Goal: Task Accomplishment & Management: Complete application form

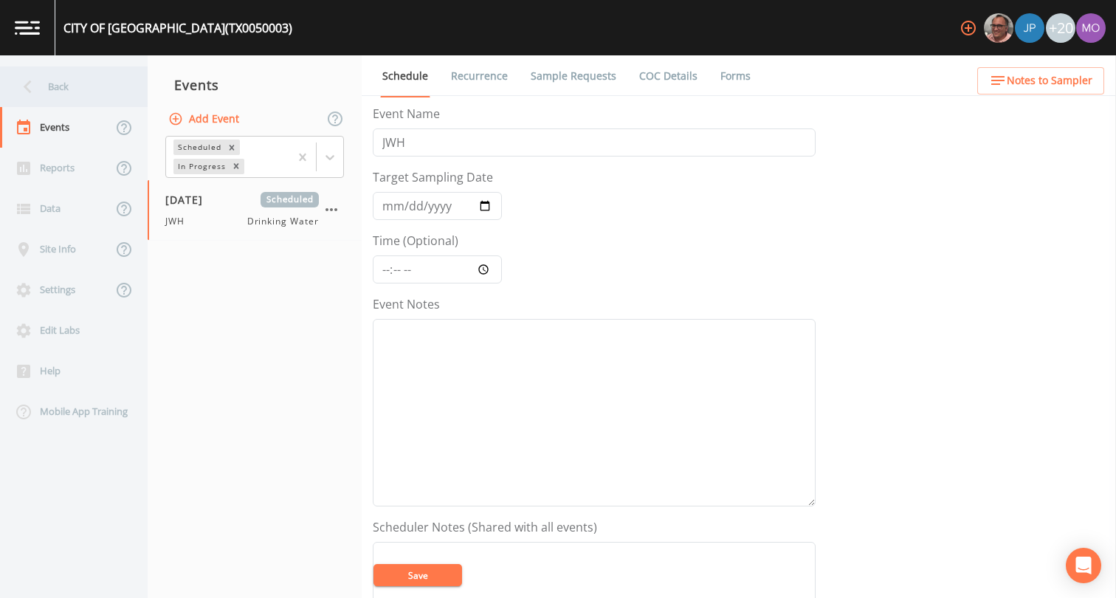
click at [56, 90] on div "Back" at bounding box center [66, 86] width 133 height 41
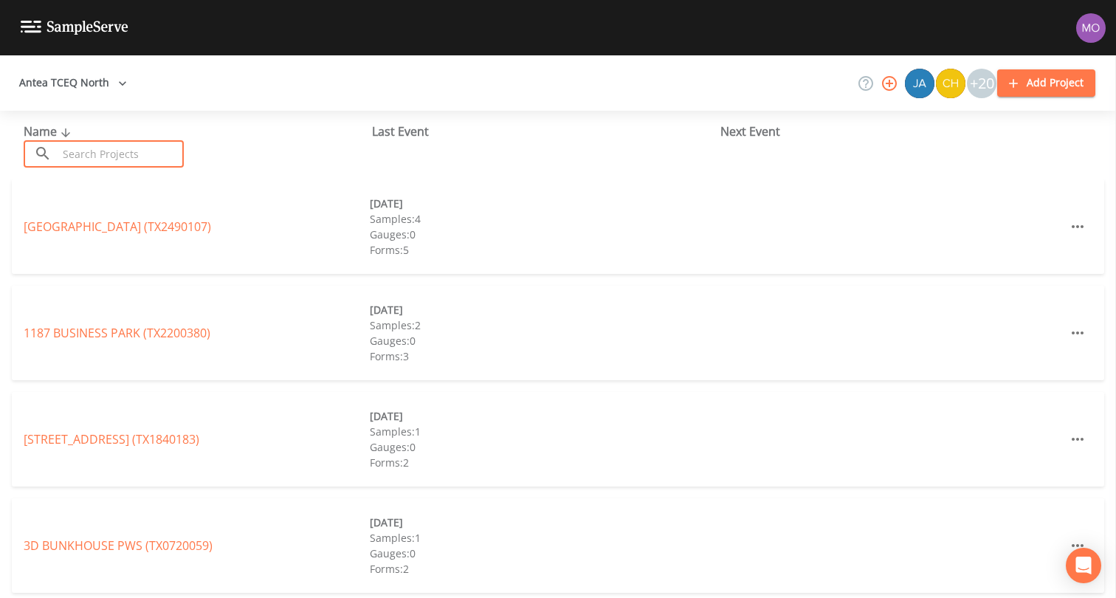
click at [99, 165] on input "text" at bounding box center [121, 153] width 126 height 27
paste input "TX2020054"
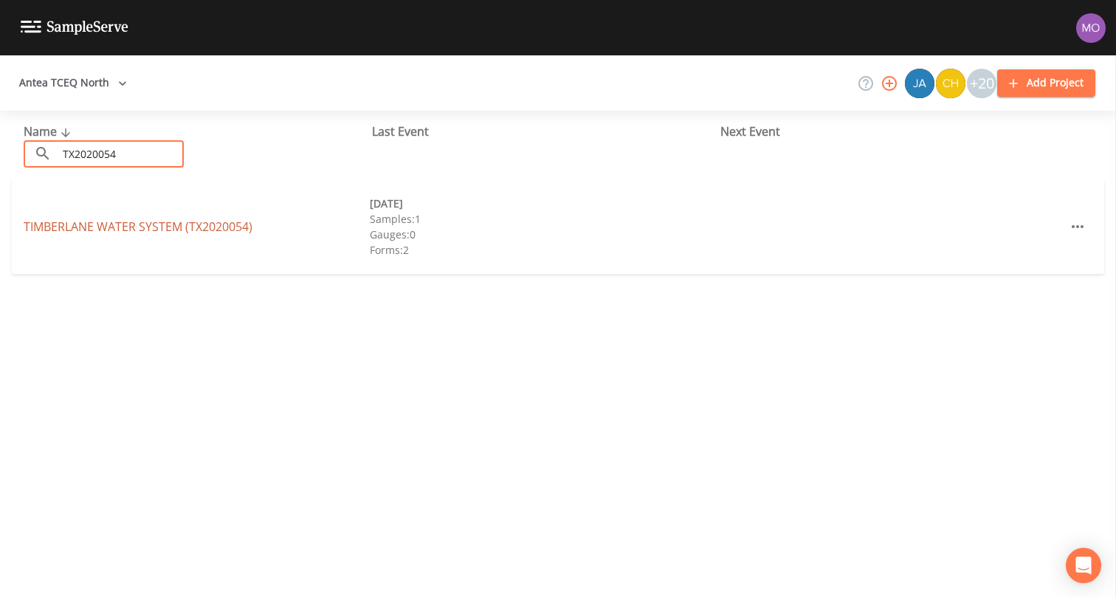
type input "TX2020054"
click at [95, 228] on link "TIMBERLANE WATER SYSTEM (TX2020054)" at bounding box center [138, 226] width 229 height 16
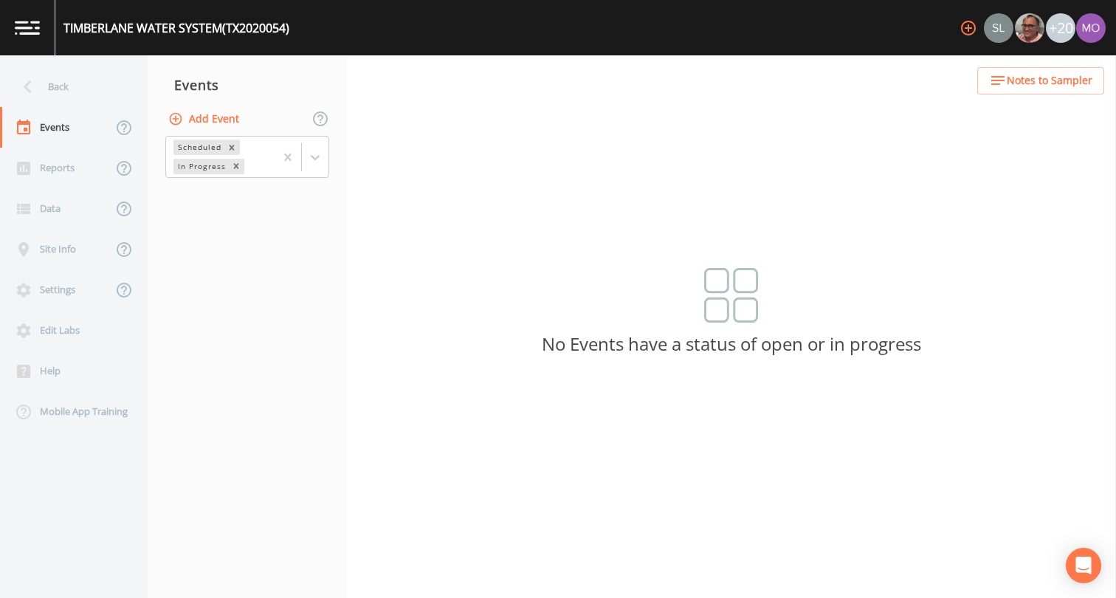
click at [226, 122] on button "Add Event" at bounding box center [205, 119] width 80 height 27
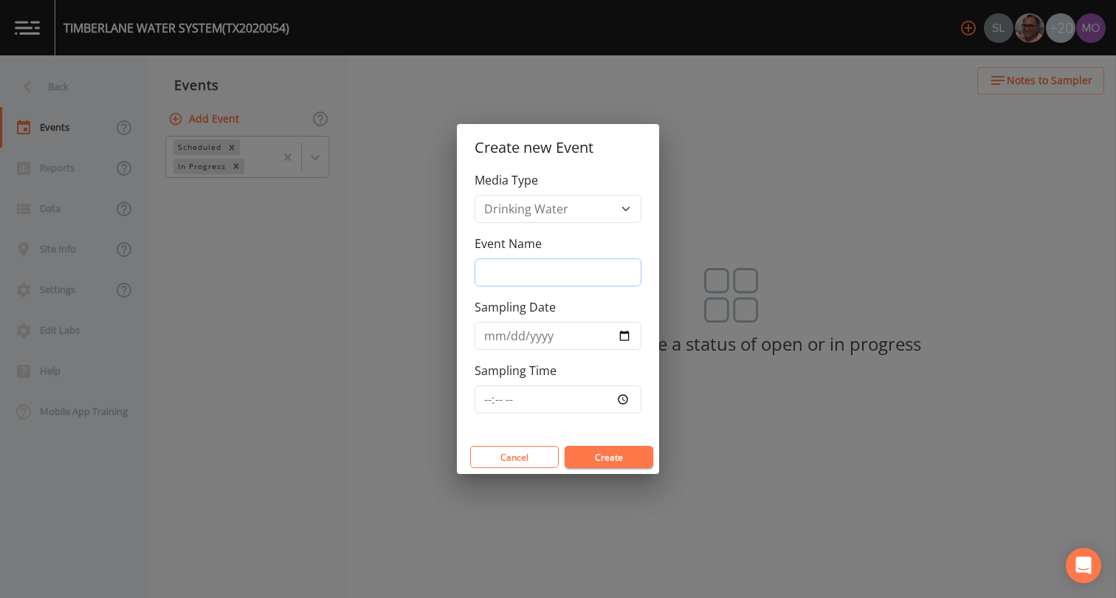
click at [518, 272] on input "Event Name" at bounding box center [557, 272] width 167 height 28
type input "BHU"
click at [629, 341] on input "Sampling Date" at bounding box center [557, 336] width 167 height 28
type input "[DATE]"
click at [585, 455] on button "Create" at bounding box center [608, 457] width 89 height 22
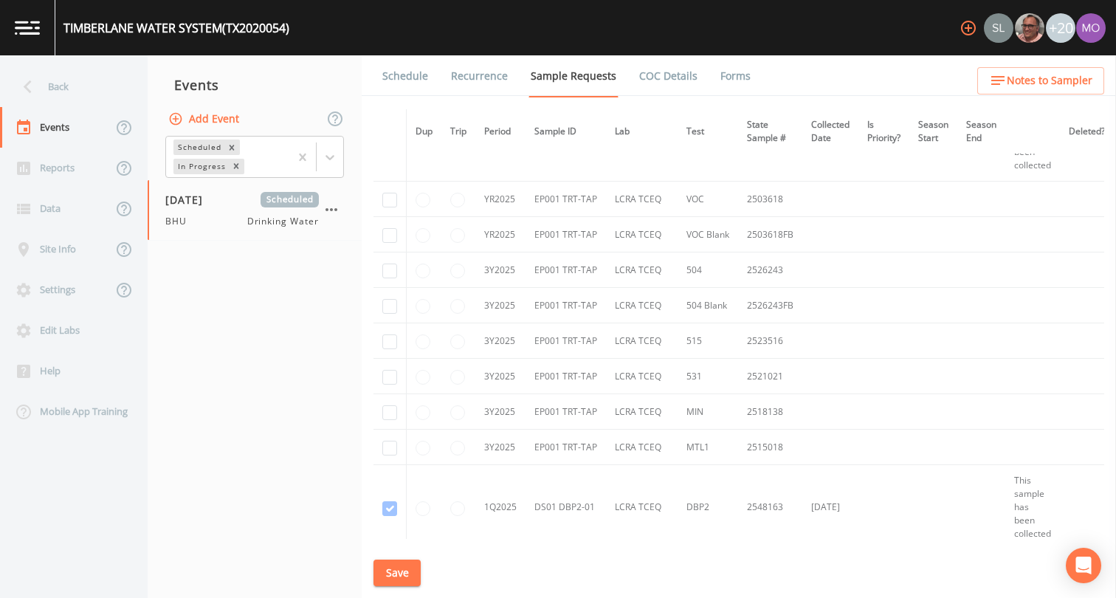
scroll to position [855, 0]
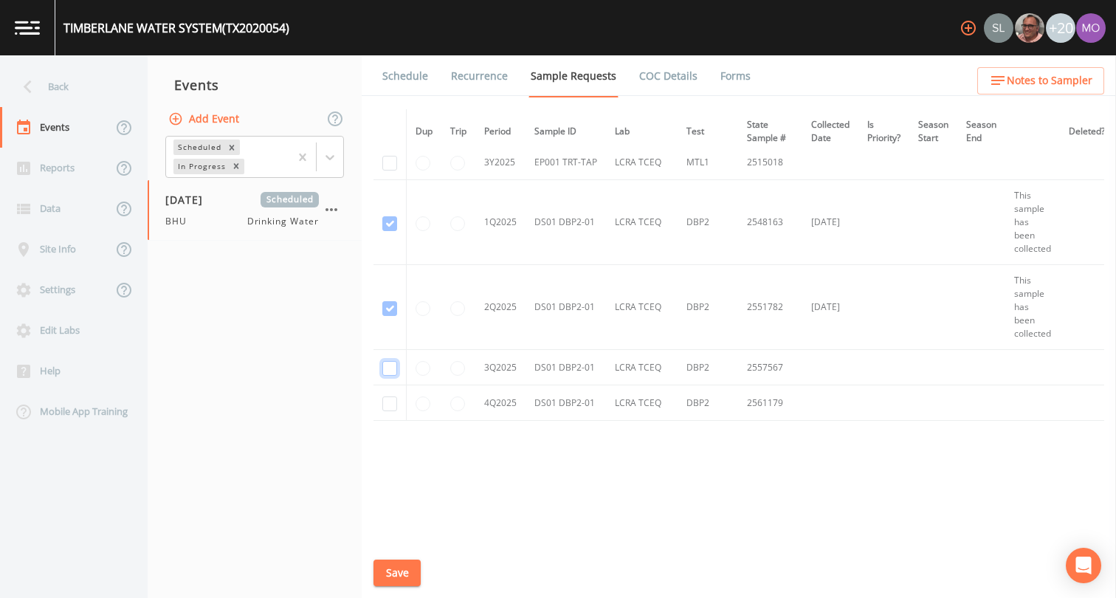
checkbox input "true"
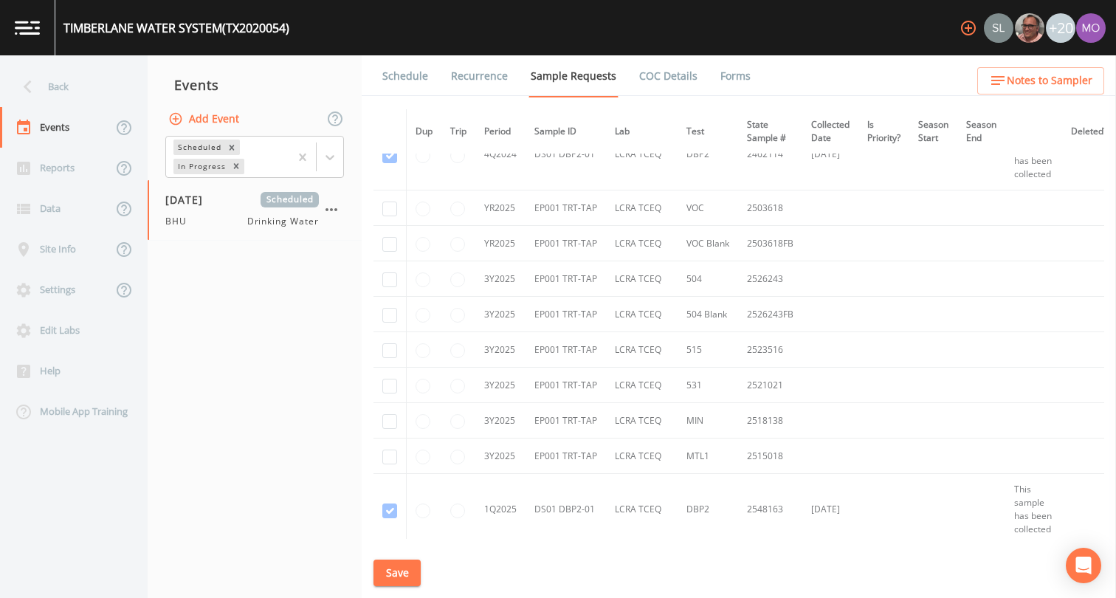
scroll to position [385, 0]
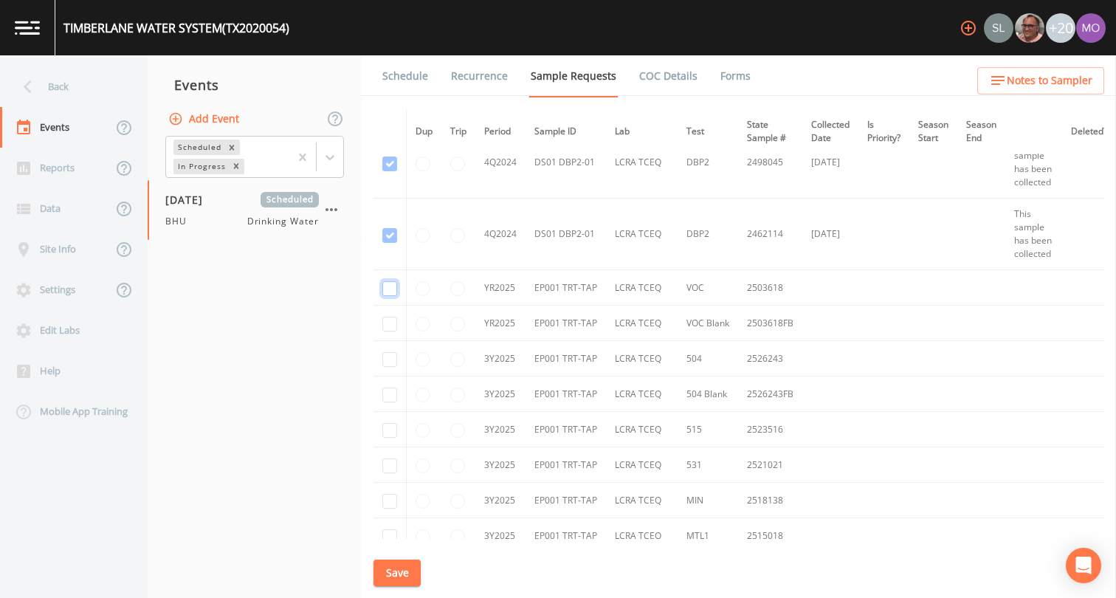
click at [391, 28] on input "checkbox" at bounding box center [389, 20] width 15 height 15
checkbox input "true"
click at [389, 100] on input "checkbox" at bounding box center [389, 92] width 15 height 15
checkbox input "true"
click at [389, 354] on input "checkbox" at bounding box center [389, 359] width 15 height 15
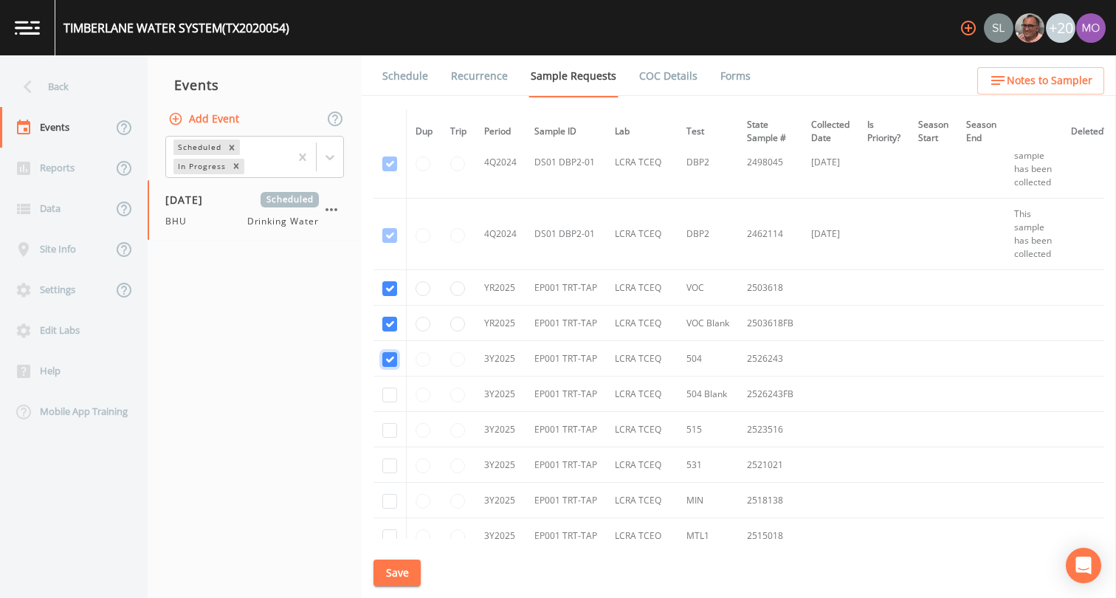
checkbox input "true"
click at [389, 393] on input "checkbox" at bounding box center [389, 394] width 15 height 15
checkbox input "true"
click at [390, 426] on input "checkbox" at bounding box center [389, 430] width 15 height 15
checkbox input "true"
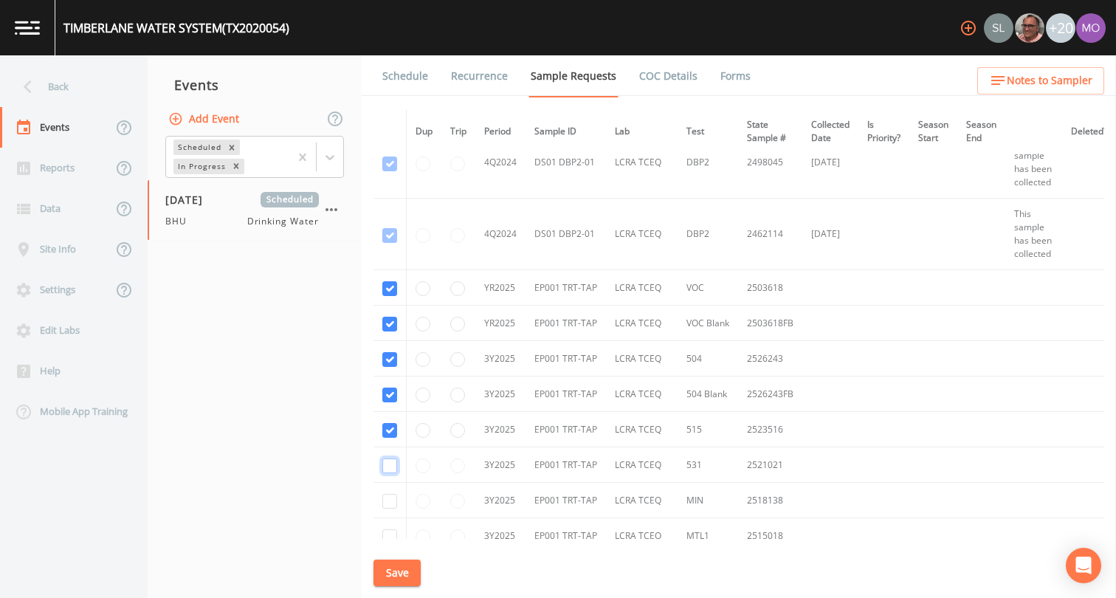
click at [390, 470] on input "checkbox" at bounding box center [389, 465] width 15 height 15
checkbox input "true"
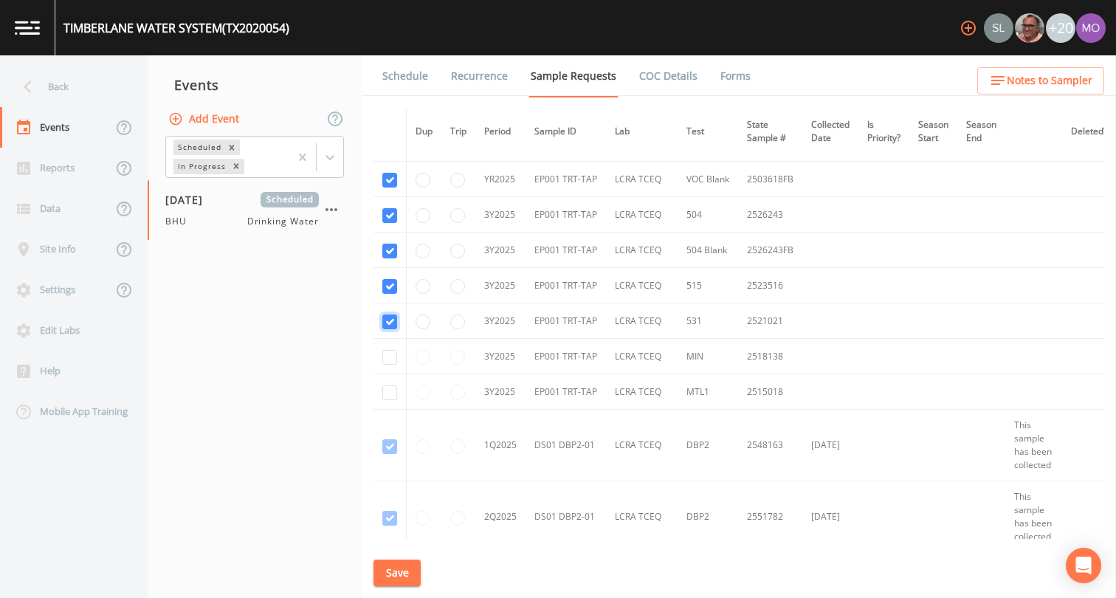
scroll to position [542, 0]
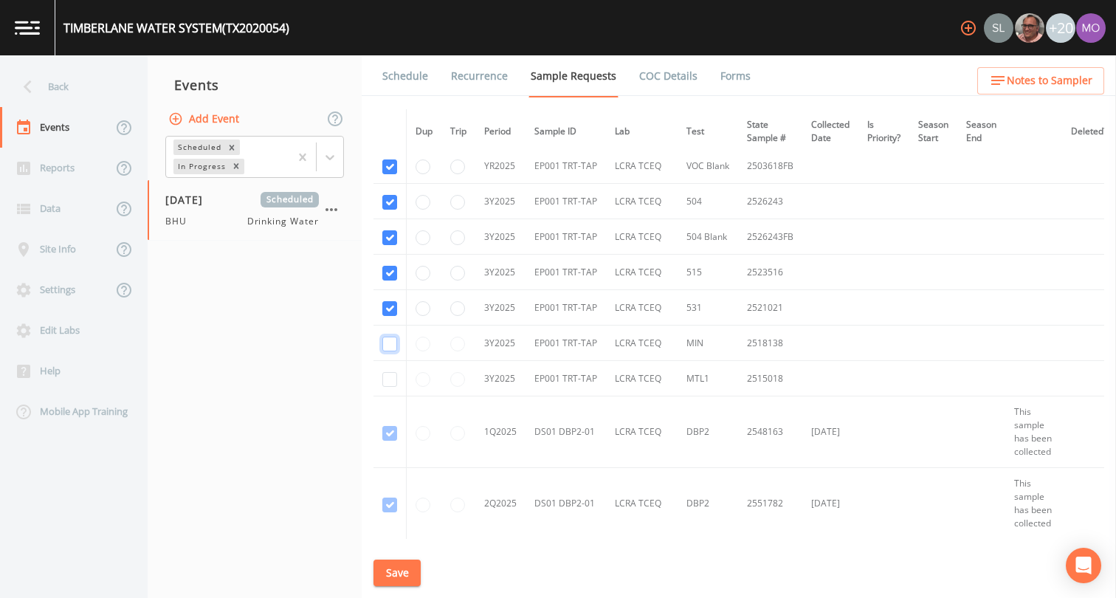
click at [388, 341] on input "checkbox" at bounding box center [389, 343] width 15 height 15
checkbox input "true"
click at [388, 385] on input "checkbox" at bounding box center [389, 379] width 15 height 15
checkbox input "true"
click at [406, 572] on button "Save" at bounding box center [396, 572] width 47 height 27
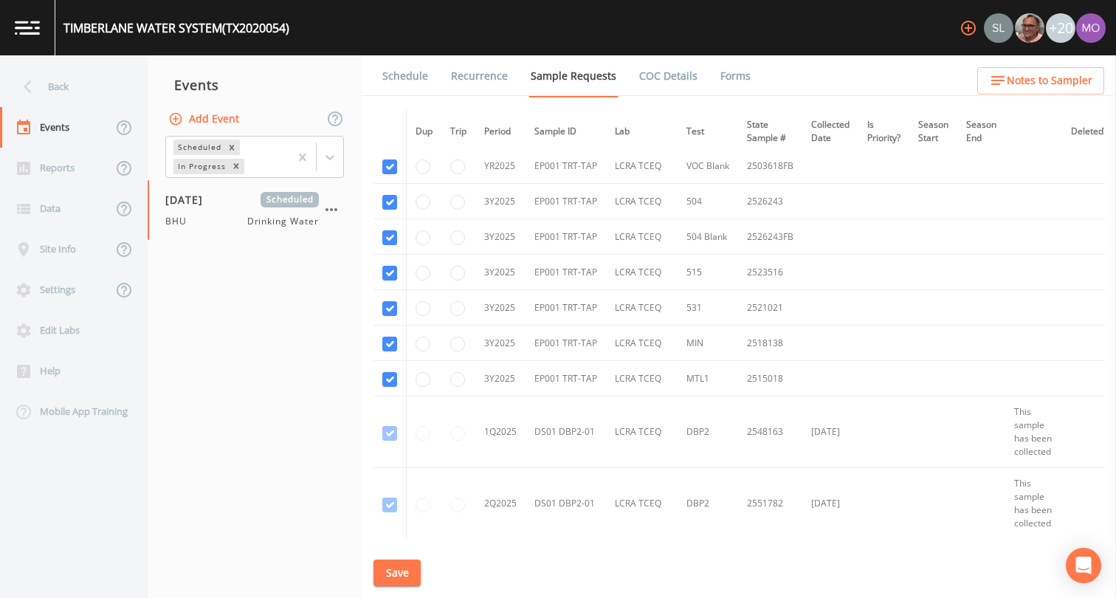
click at [409, 72] on link "Schedule" at bounding box center [405, 75] width 50 height 41
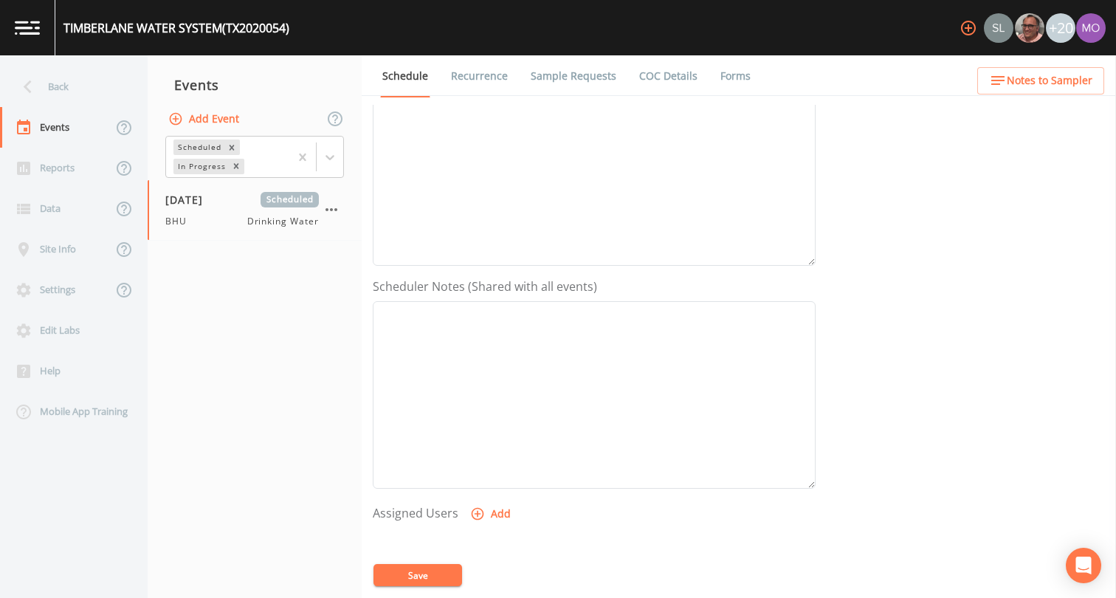
scroll to position [443, 0]
click at [483, 313] on button "Add" at bounding box center [491, 311] width 49 height 27
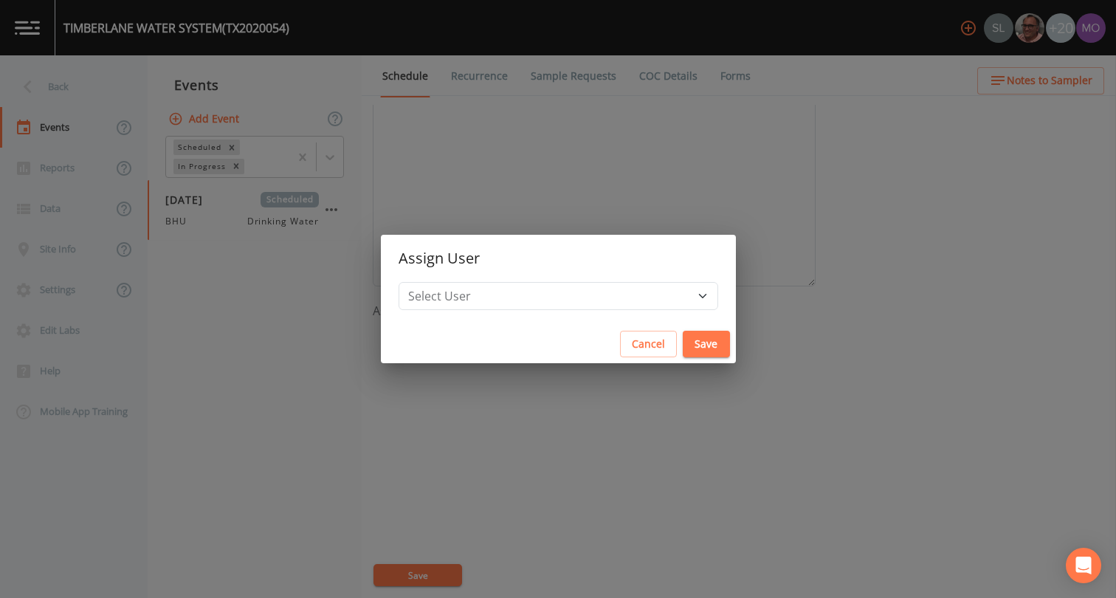
click at [483, 313] on div "Select User [PERSON_NAME] [PERSON_NAME] [PERSON_NAME] [PERSON_NAME] [PERSON_NAM…" at bounding box center [558, 303] width 355 height 43
click at [485, 302] on select "Select User [PERSON_NAME] [PERSON_NAME] [PERSON_NAME] [PERSON_NAME] [PERSON_NAM…" at bounding box center [557, 296] width 319 height 28
select select "45f4d696-c607-4709-9609-651d9e892432"
click at [682, 339] on button "Save" at bounding box center [705, 344] width 47 height 27
select select
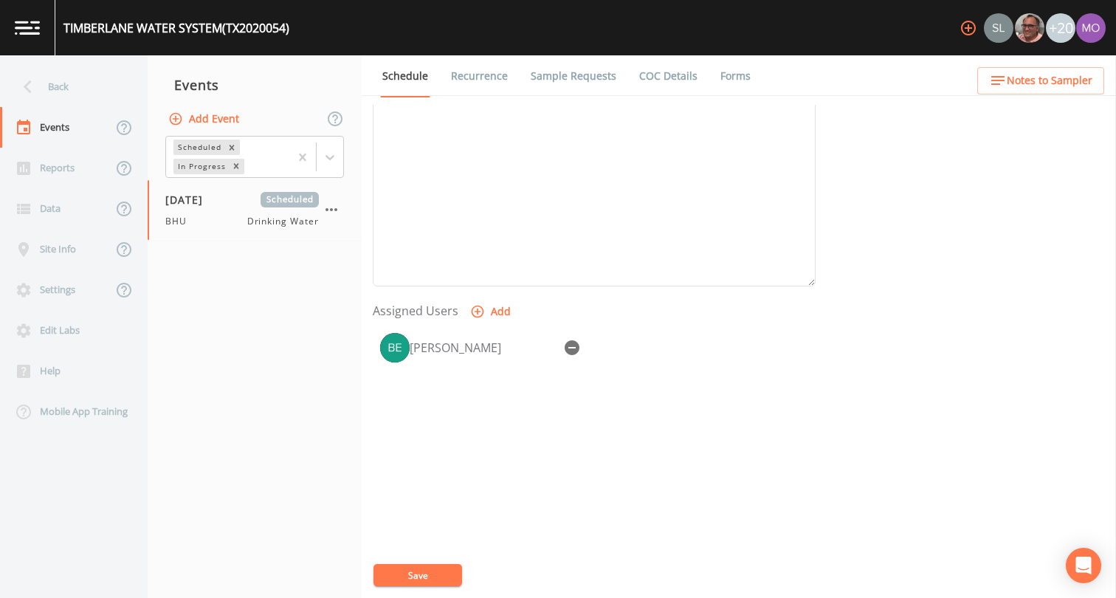
click at [429, 569] on button "Save" at bounding box center [417, 575] width 89 height 22
click at [95, 92] on div "Back" at bounding box center [66, 86] width 133 height 41
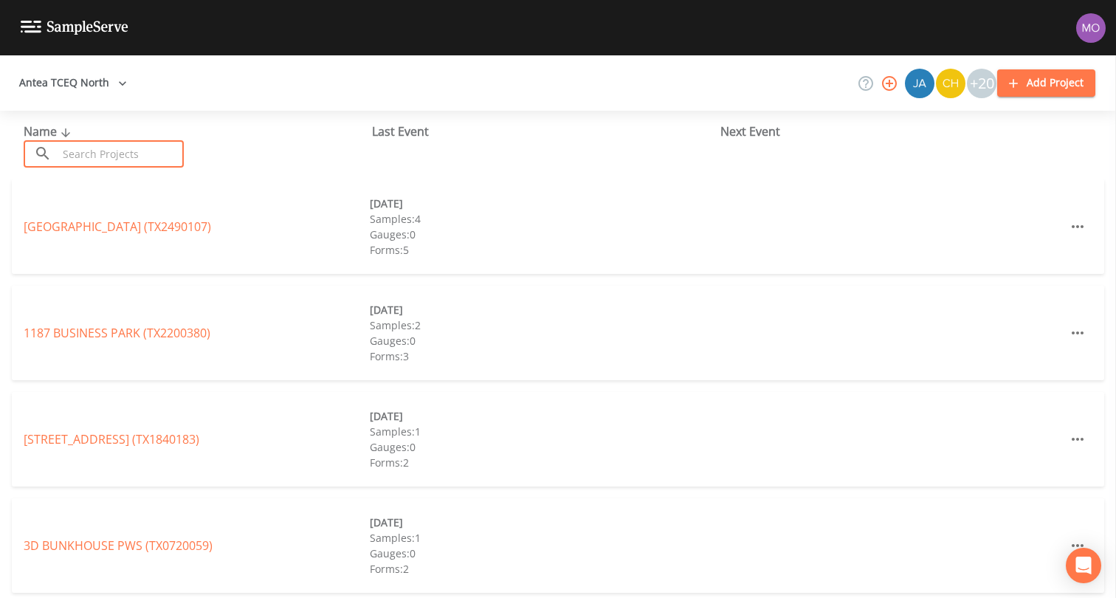
click at [114, 141] on input "text" at bounding box center [121, 153] width 126 height 27
paste input "TX2030011"
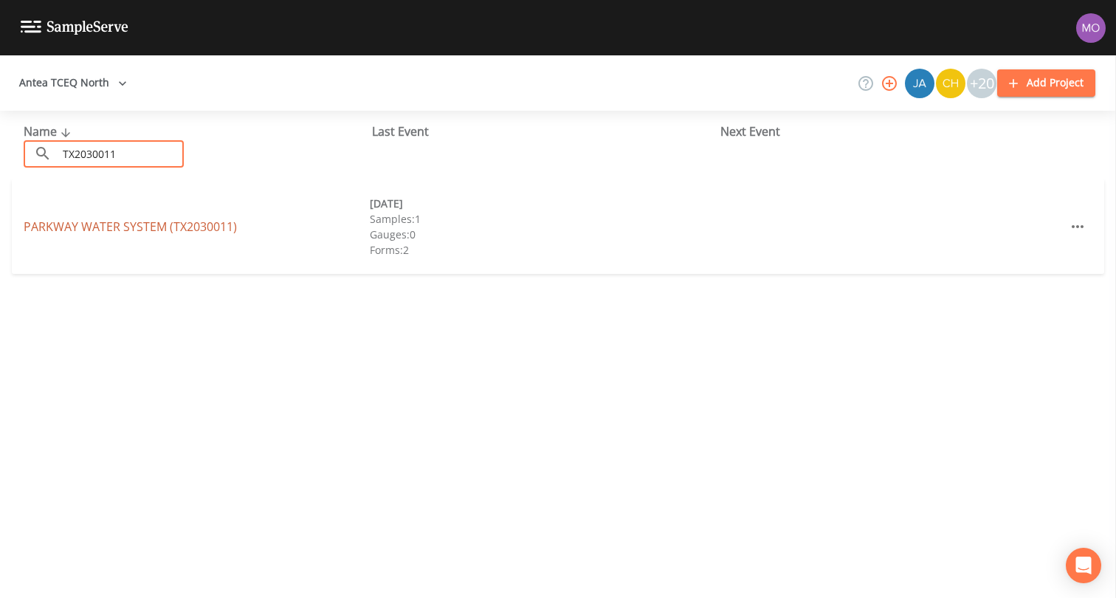
type input "TX2030011"
click at [134, 225] on link "PARKWAY WATER SYSTEM (TX2030011)" at bounding box center [130, 226] width 213 height 16
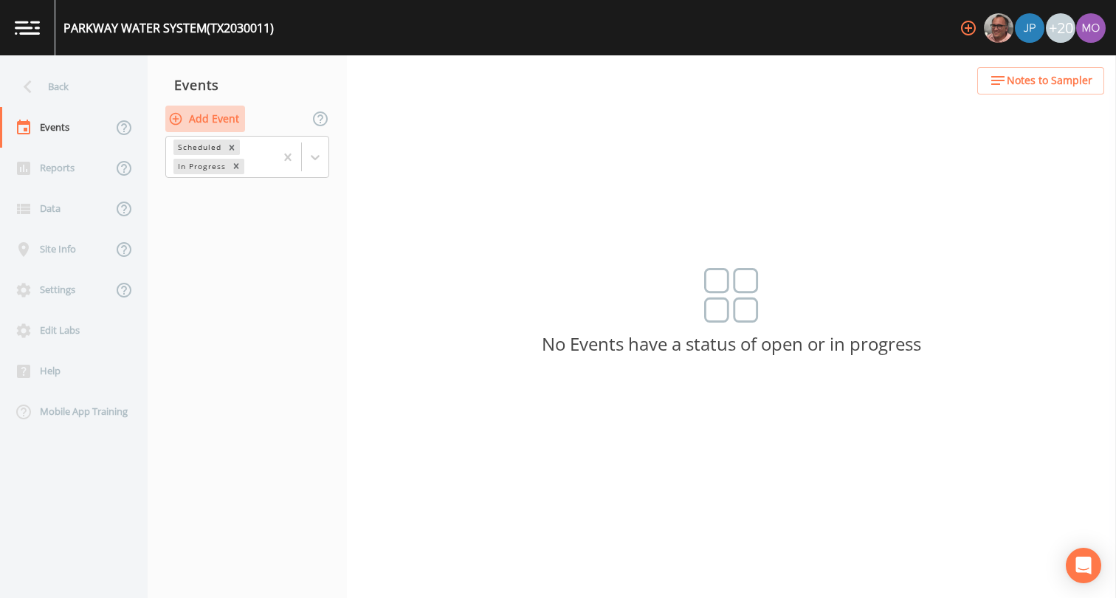
click at [214, 115] on button "Add Event" at bounding box center [205, 119] width 80 height 27
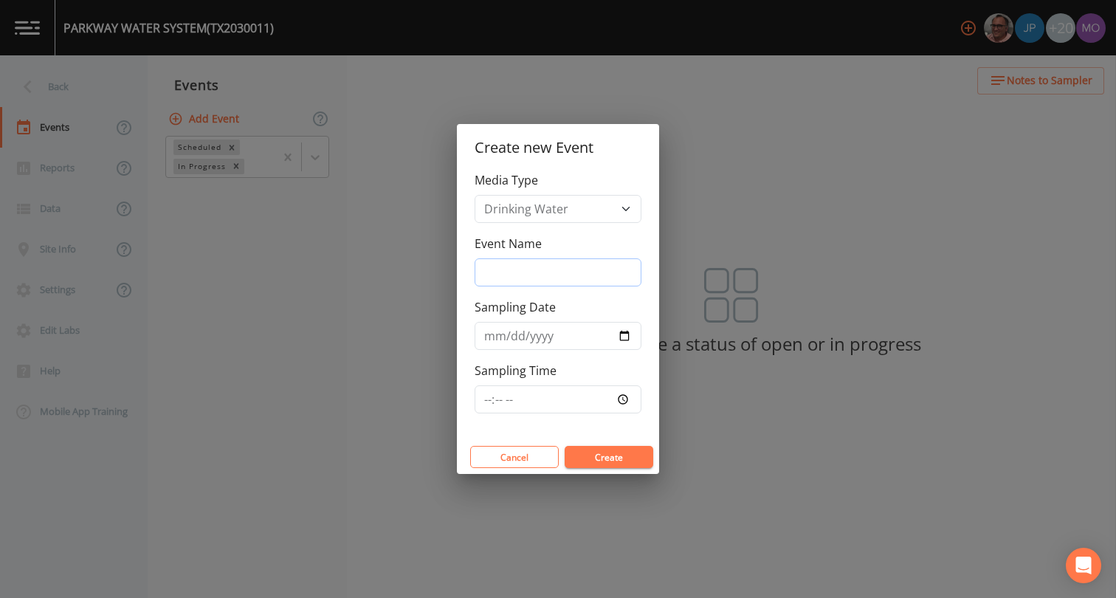
click at [537, 271] on input "Event Name" at bounding box center [557, 272] width 167 height 28
type input "BHU"
click at [626, 337] on input "Sampling Date" at bounding box center [557, 336] width 167 height 28
type input "[DATE]"
click at [590, 457] on button "Create" at bounding box center [608, 457] width 89 height 22
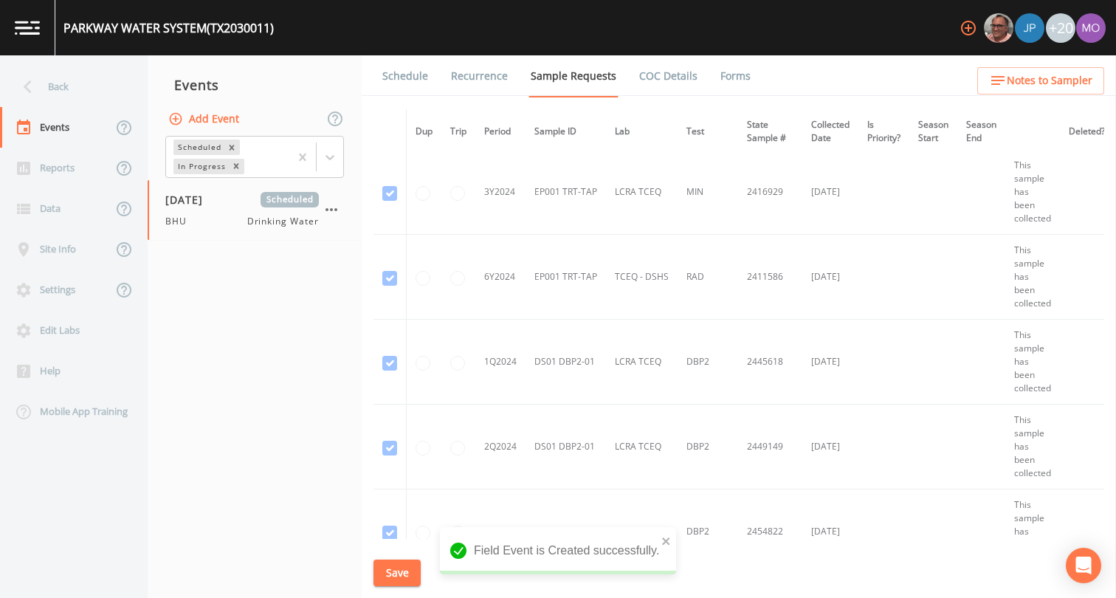
scroll to position [1258, 0]
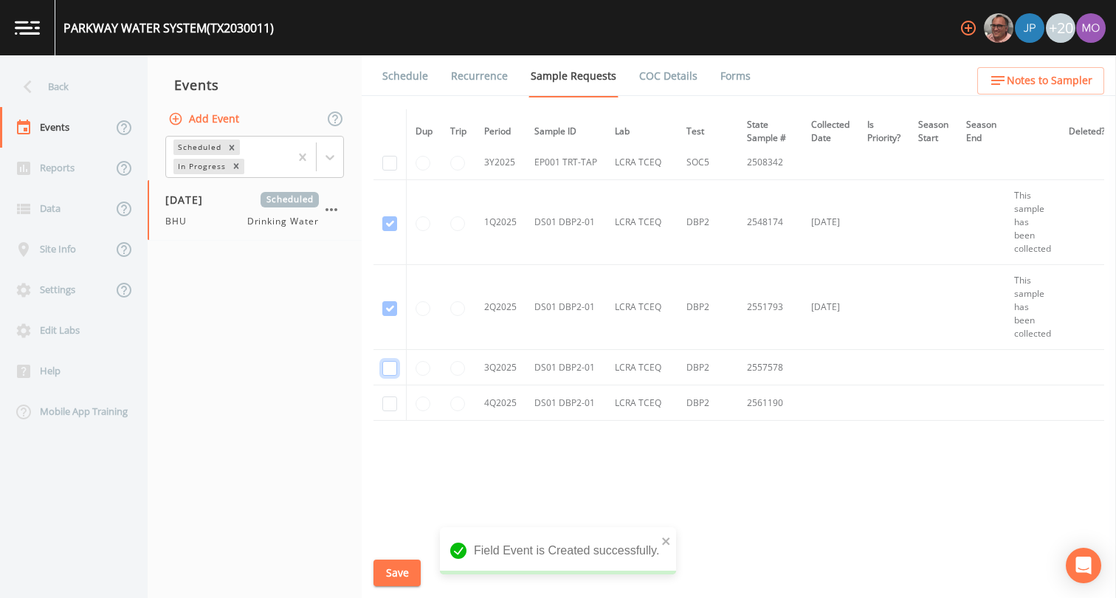
checkbox input "true"
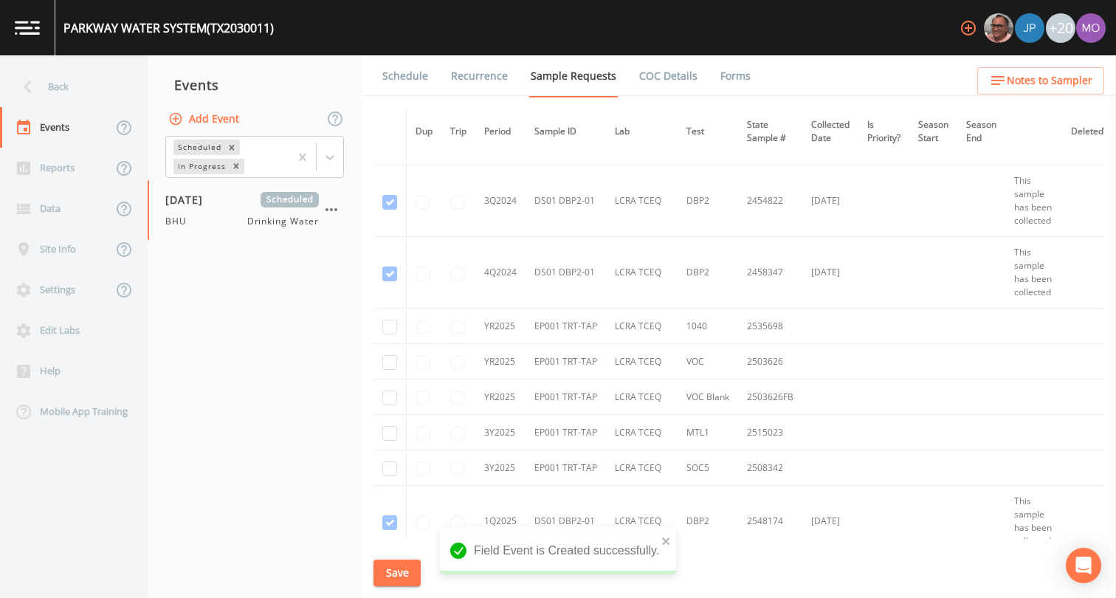
scroll to position [776, 5]
click at [392, 328] on input "checkbox" at bounding box center [389, 326] width 15 height 15
checkbox input "true"
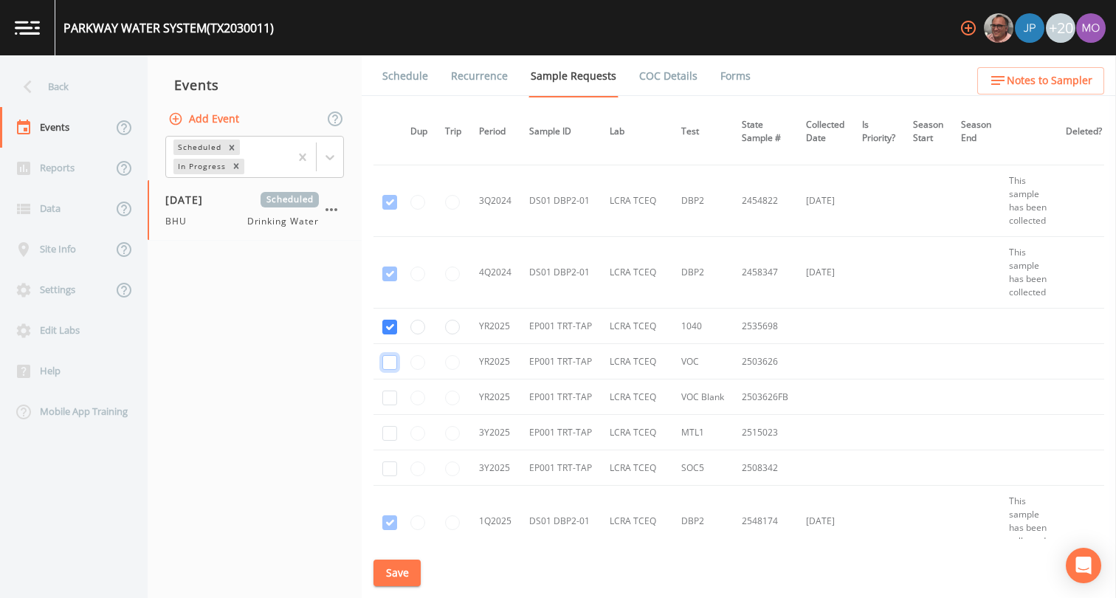
checkbox input "true"
click at [390, 431] on input "checkbox" at bounding box center [389, 433] width 15 height 15
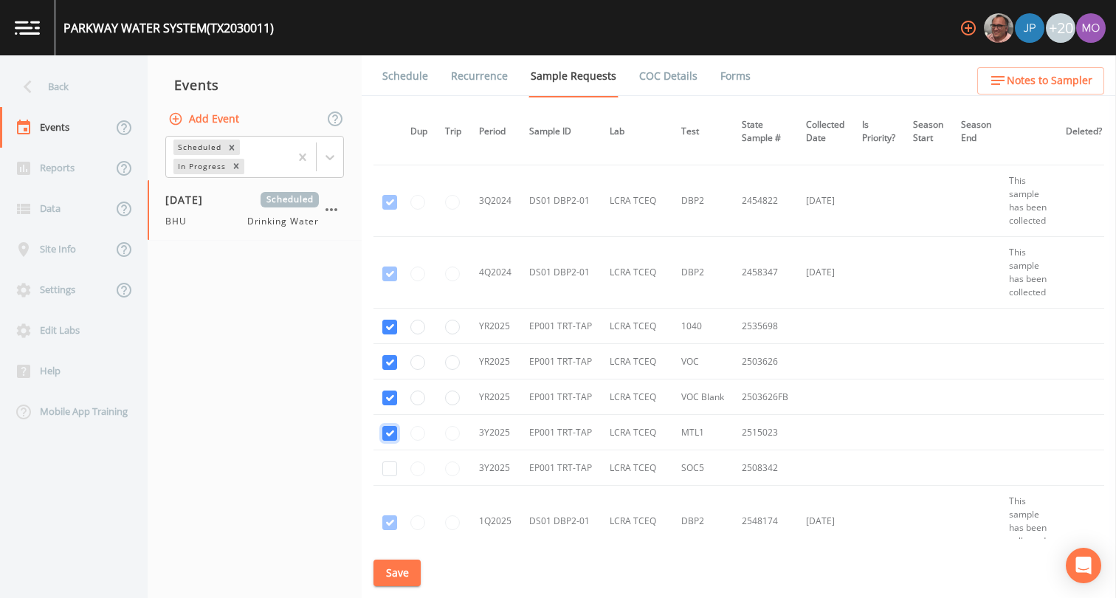
checkbox input "true"
click at [388, 465] on input "checkbox" at bounding box center [389, 468] width 15 height 15
checkbox input "true"
click at [388, 566] on button "Save" at bounding box center [396, 572] width 47 height 27
click at [398, 81] on link "Schedule" at bounding box center [405, 75] width 50 height 41
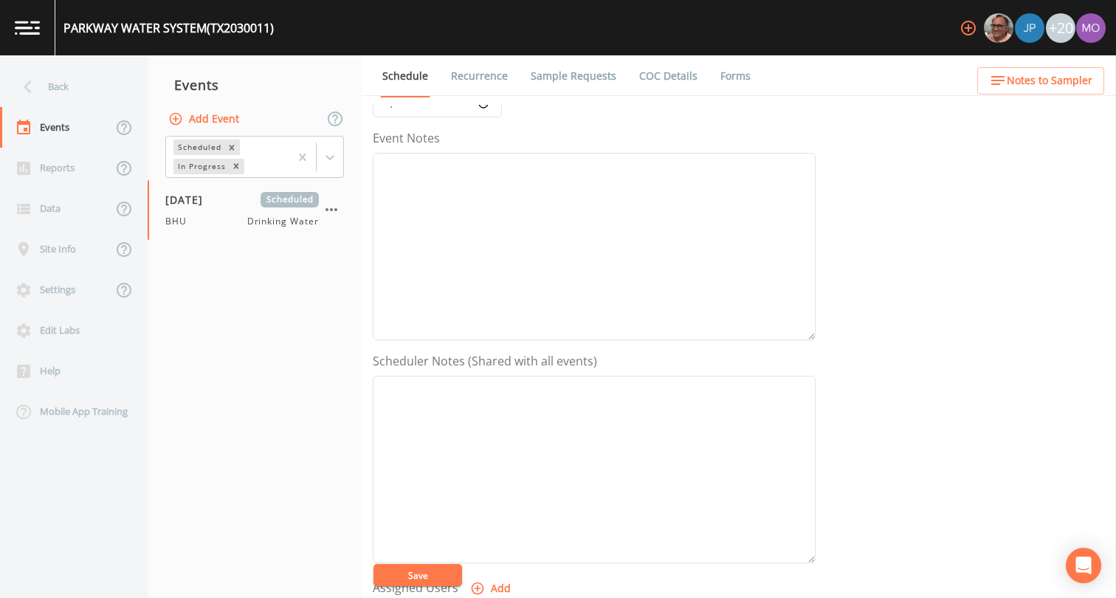
scroll to position [294, 0]
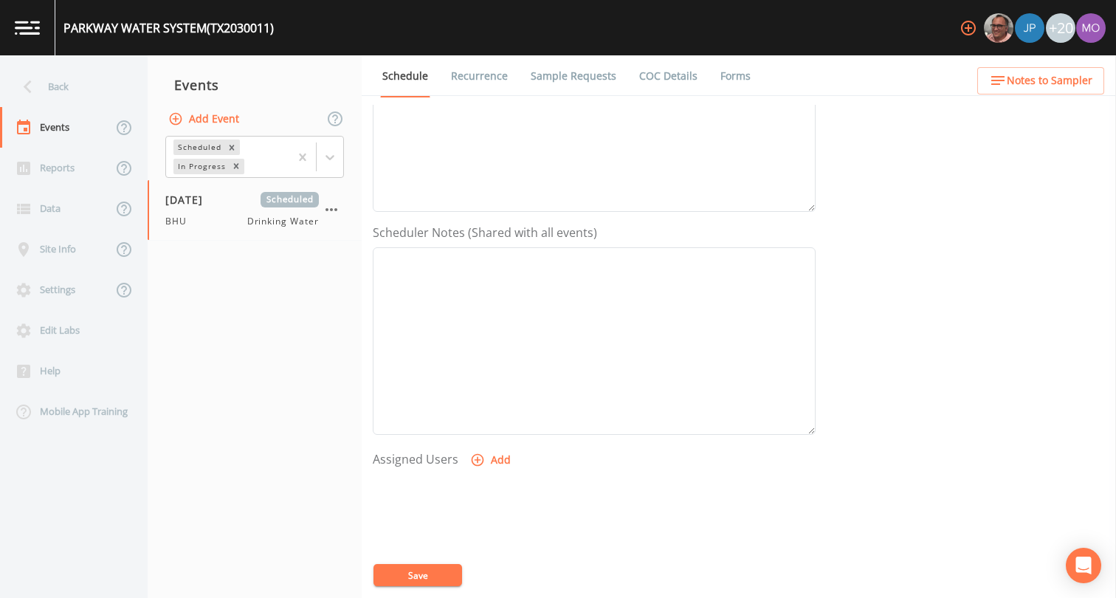
click at [474, 453] on icon "button" at bounding box center [477, 459] width 15 height 15
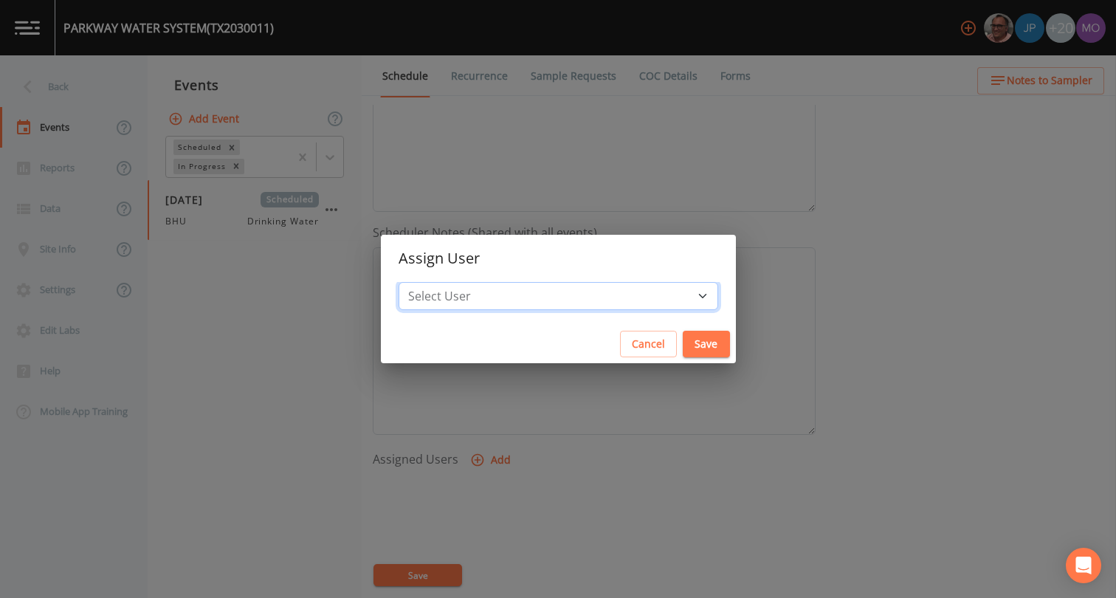
click at [519, 297] on select "Select User [PERSON_NAME] [PERSON_NAME] [PERSON_NAME] [PERSON_NAME] [PERSON_NAM…" at bounding box center [557, 296] width 319 height 28
select select "45f4d696-c607-4709-9609-651d9e892432"
click at [682, 350] on button "Save" at bounding box center [705, 344] width 47 height 27
select select
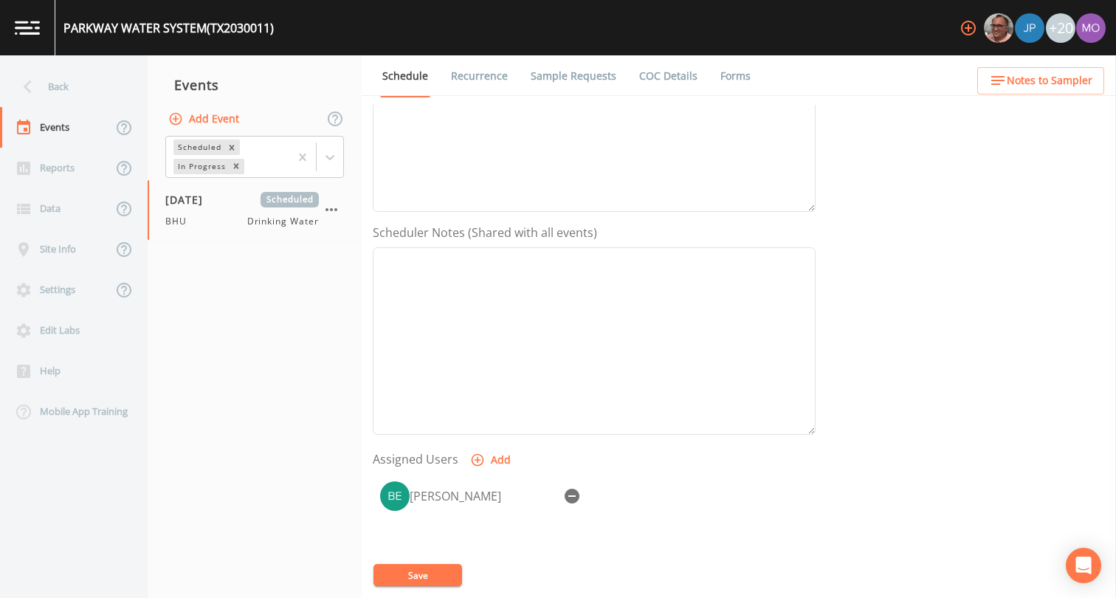
click at [451, 572] on button "Save" at bounding box center [417, 575] width 89 height 22
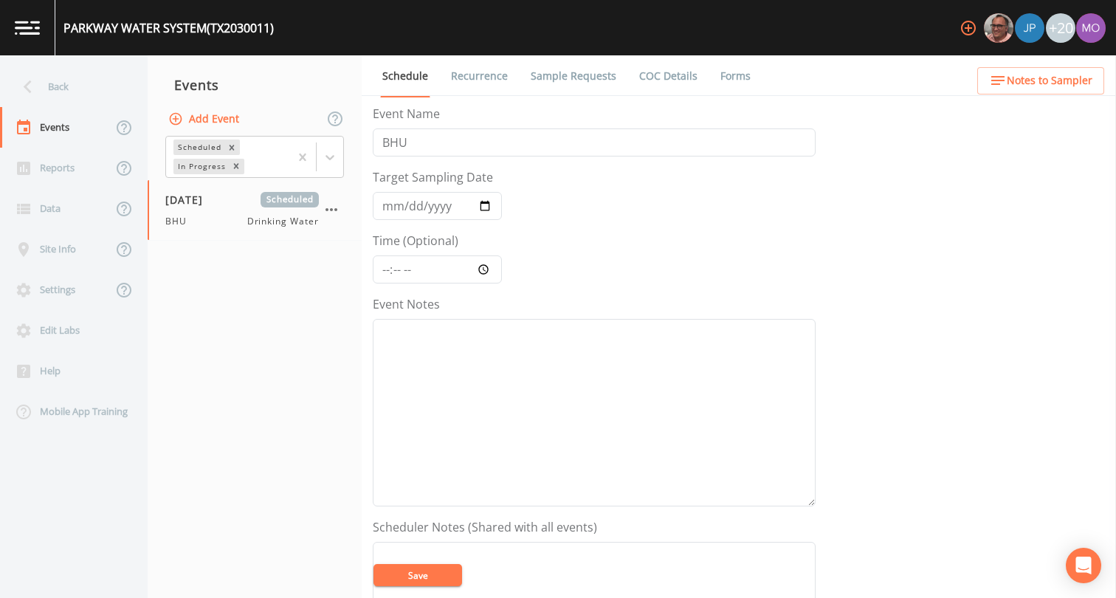
drag, startPoint x: 148, startPoint y: 104, endPoint x: 47, endPoint y: 80, distance: 103.1
click at [49, 80] on div "Back" at bounding box center [66, 86] width 133 height 41
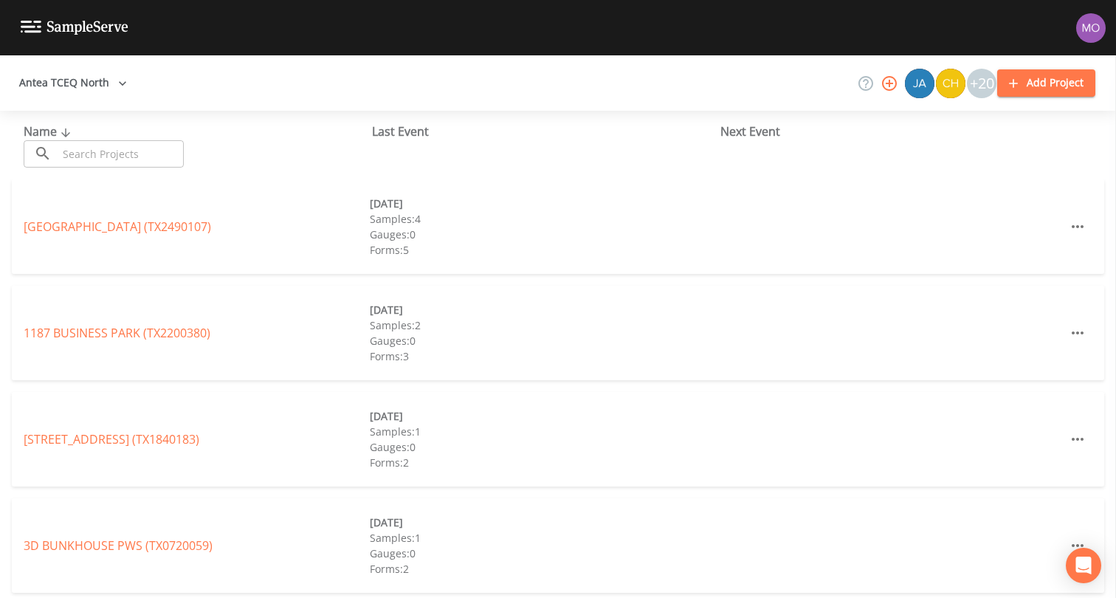
click at [125, 149] on input "text" at bounding box center [121, 153] width 126 height 27
paste input "TX2030010"
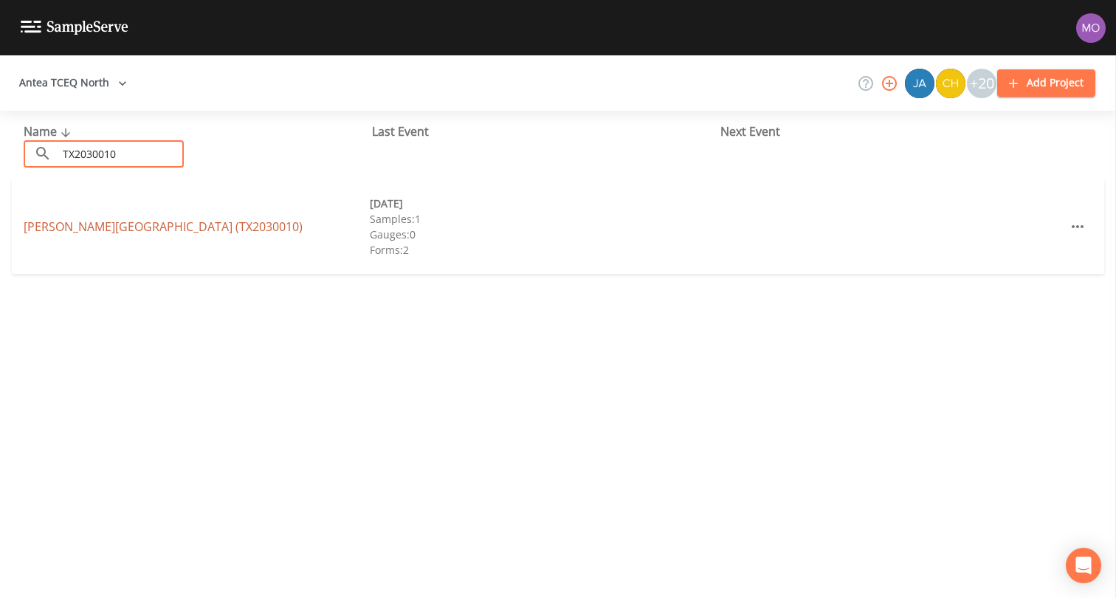
type input "TX2030010"
click at [102, 226] on link "[PERSON_NAME][GEOGRAPHIC_DATA] (TX2030010)" at bounding box center [163, 226] width 279 height 16
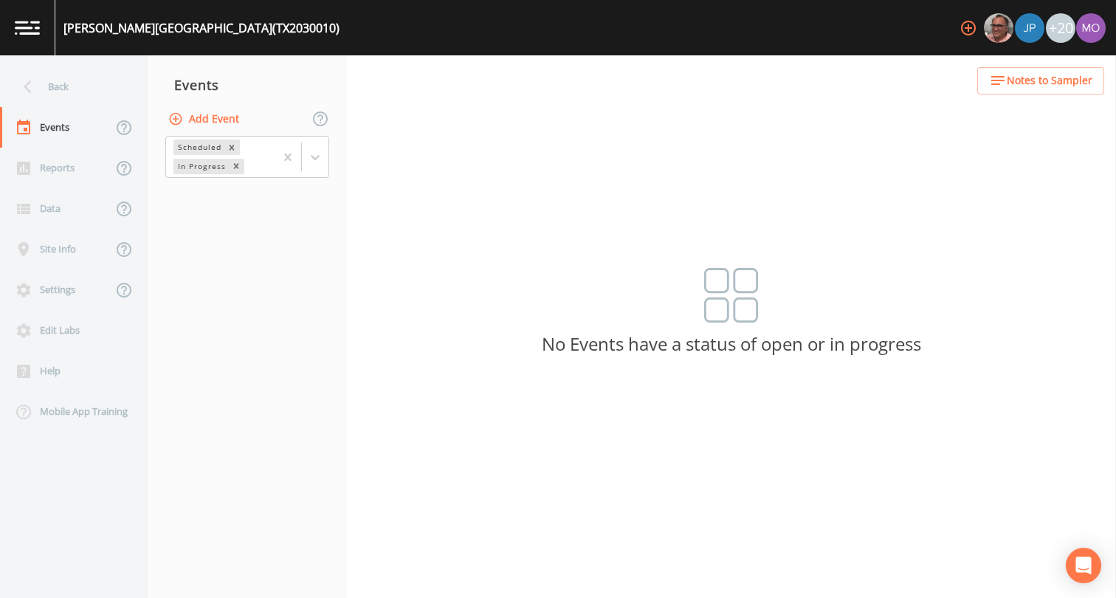
click at [204, 117] on button "Add Event" at bounding box center [205, 119] width 80 height 27
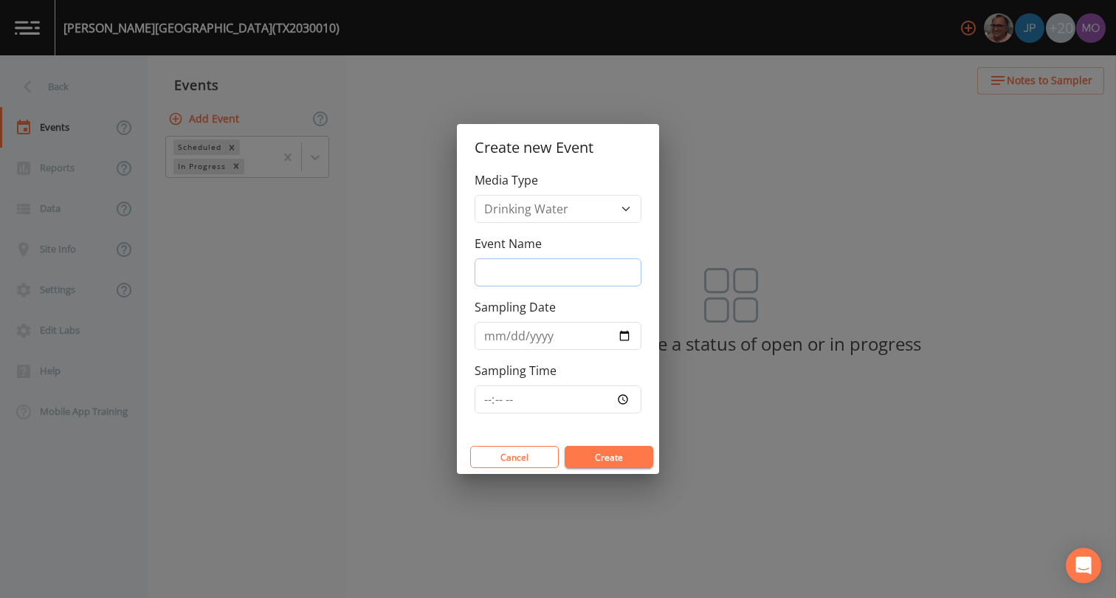
click at [488, 276] on input "Event Name" at bounding box center [557, 272] width 167 height 28
type input "BHU"
click at [626, 337] on input "Sampling Date" at bounding box center [557, 336] width 167 height 28
type input "[DATE]"
click at [595, 455] on button "Create" at bounding box center [608, 457] width 89 height 22
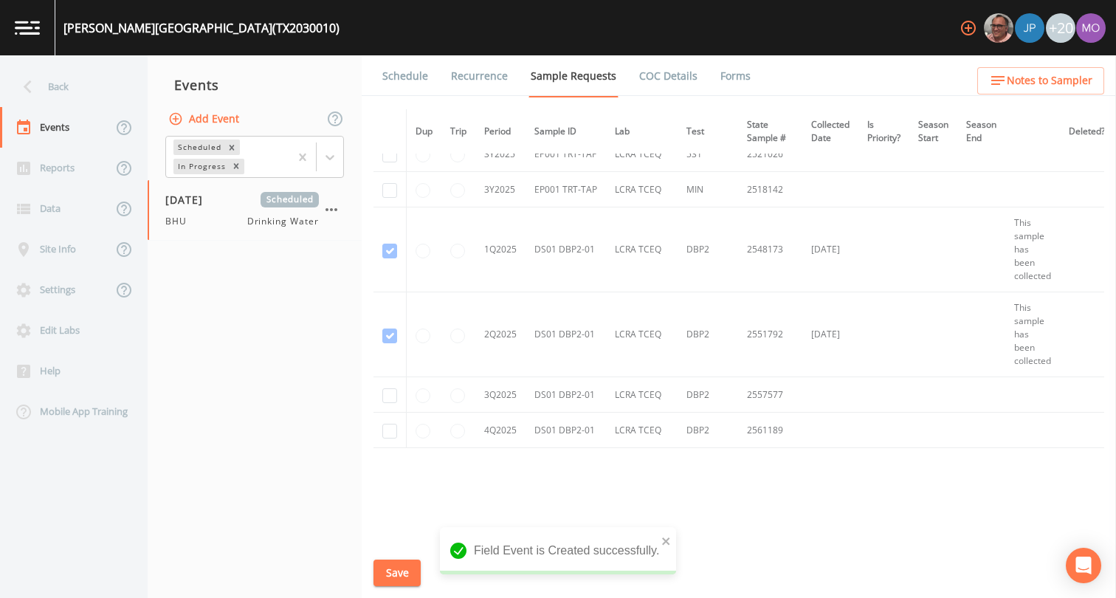
scroll to position [989, 0]
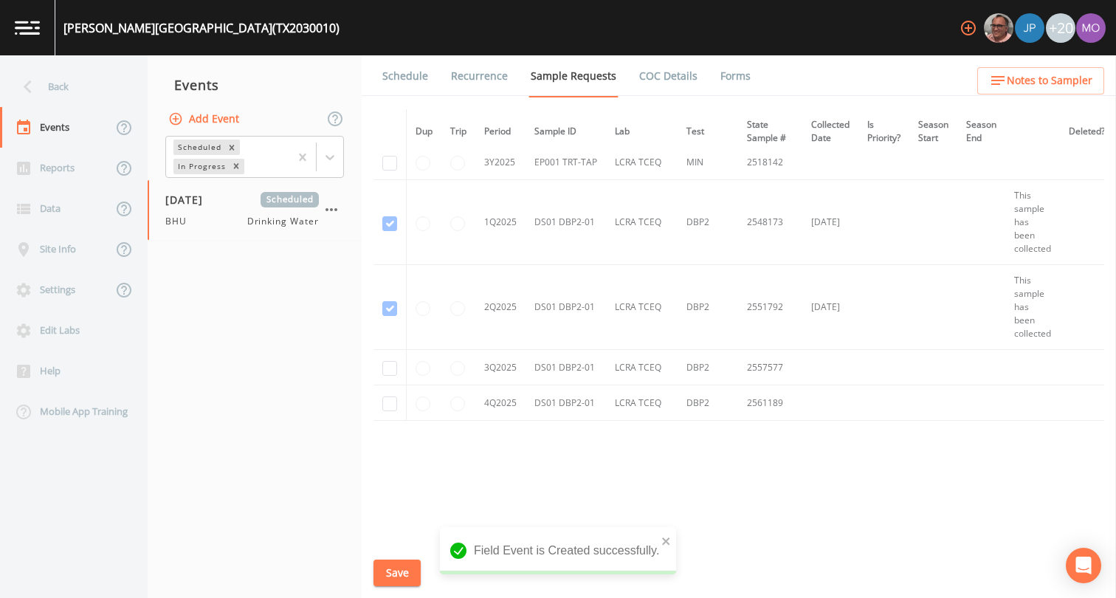
click at [380, 368] on td at bounding box center [389, 367] width 33 height 35
checkbox input "true"
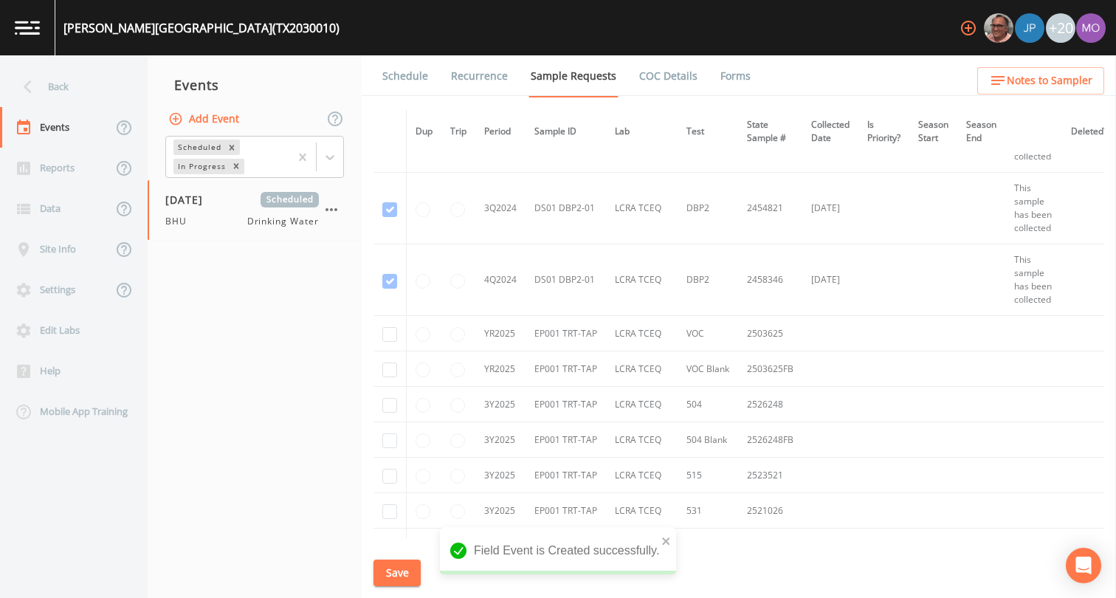
scroll to position [471, 0]
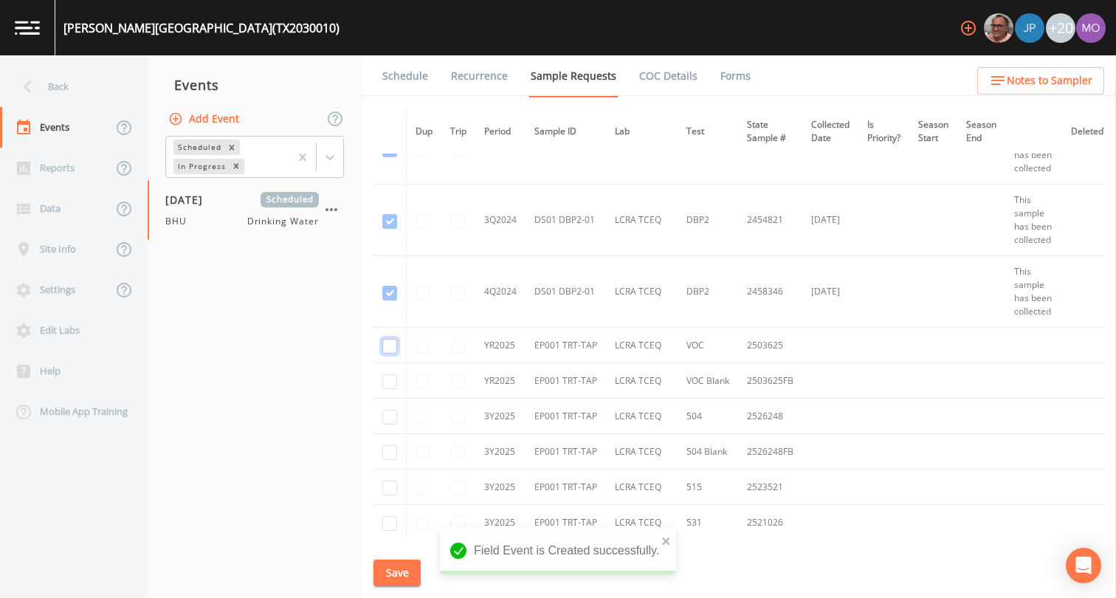
checkbox input "true"
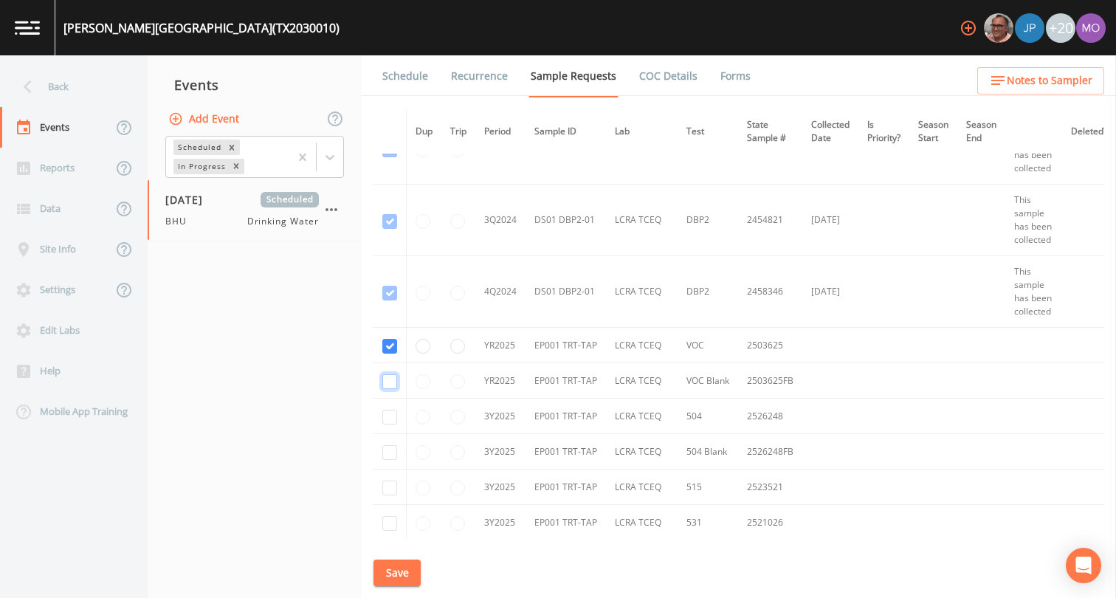
checkbox input "true"
click at [387, 427] on td at bounding box center [389, 415] width 33 height 35
click at [387, 422] on input "checkbox" at bounding box center [389, 416] width 15 height 15
checkbox input "true"
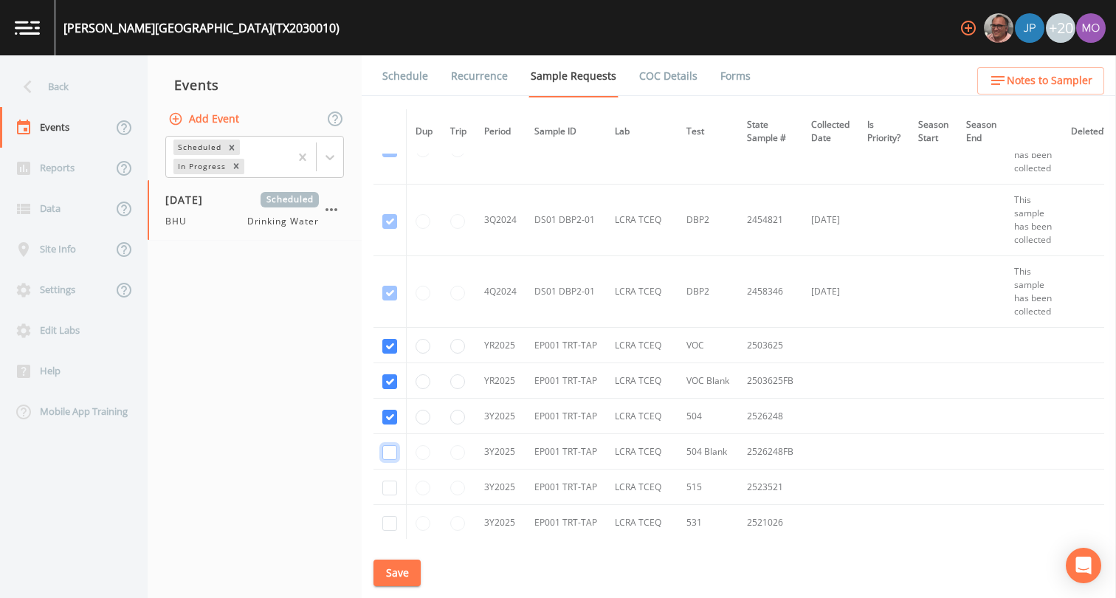
click at [387, 452] on input "checkbox" at bounding box center [389, 452] width 15 height 15
checkbox input "true"
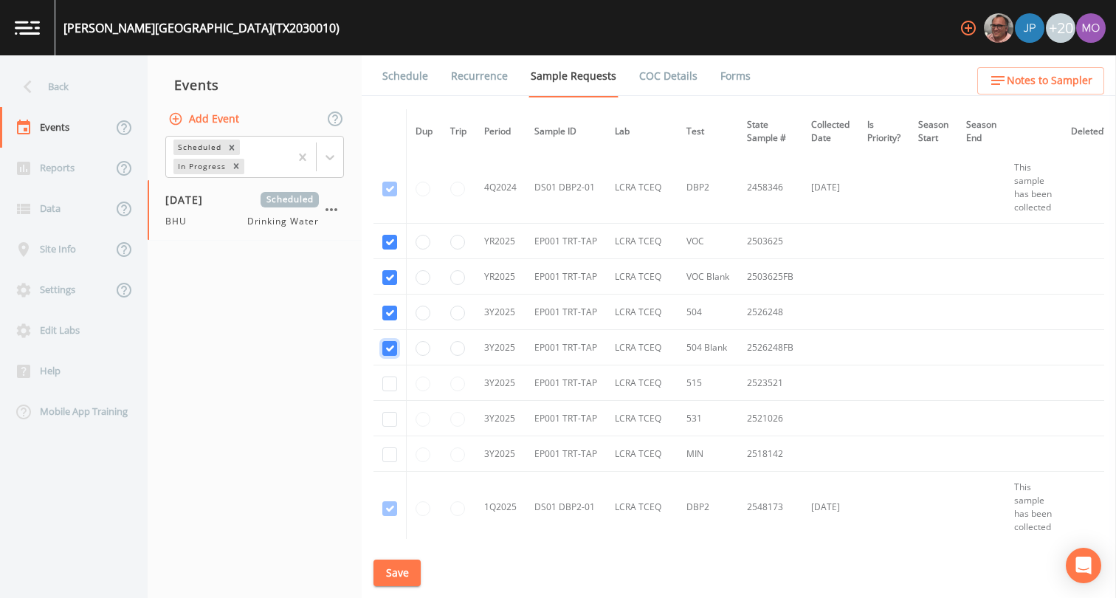
scroll to position [606, 0]
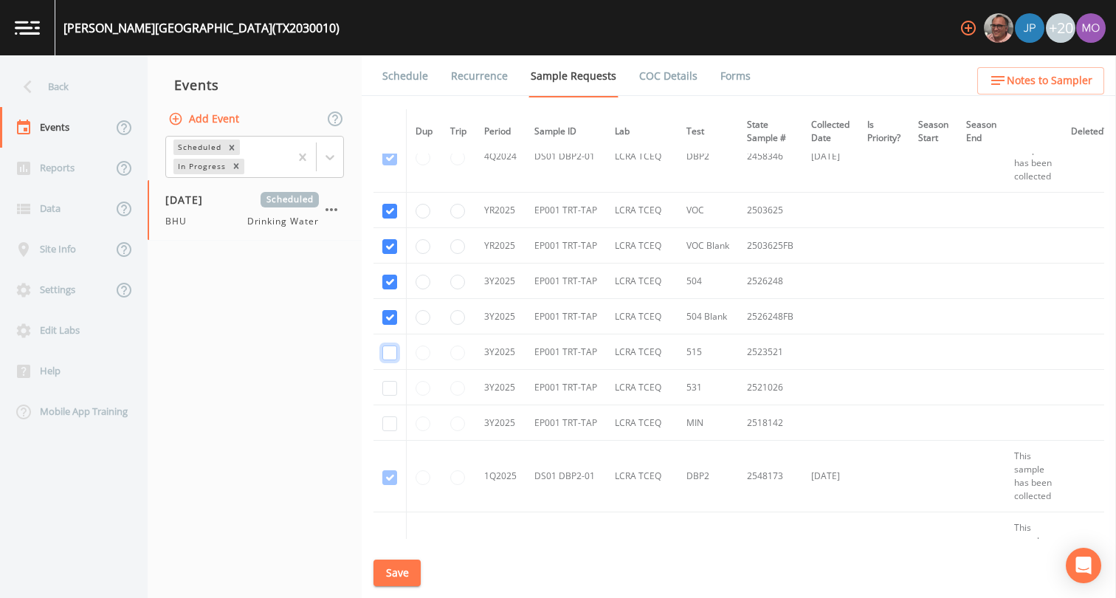
click at [391, 356] on input "checkbox" at bounding box center [389, 352] width 15 height 15
checkbox input "true"
click at [391, 382] on input "checkbox" at bounding box center [389, 388] width 15 height 15
checkbox input "true"
click at [387, 423] on input "checkbox" at bounding box center [389, 423] width 15 height 15
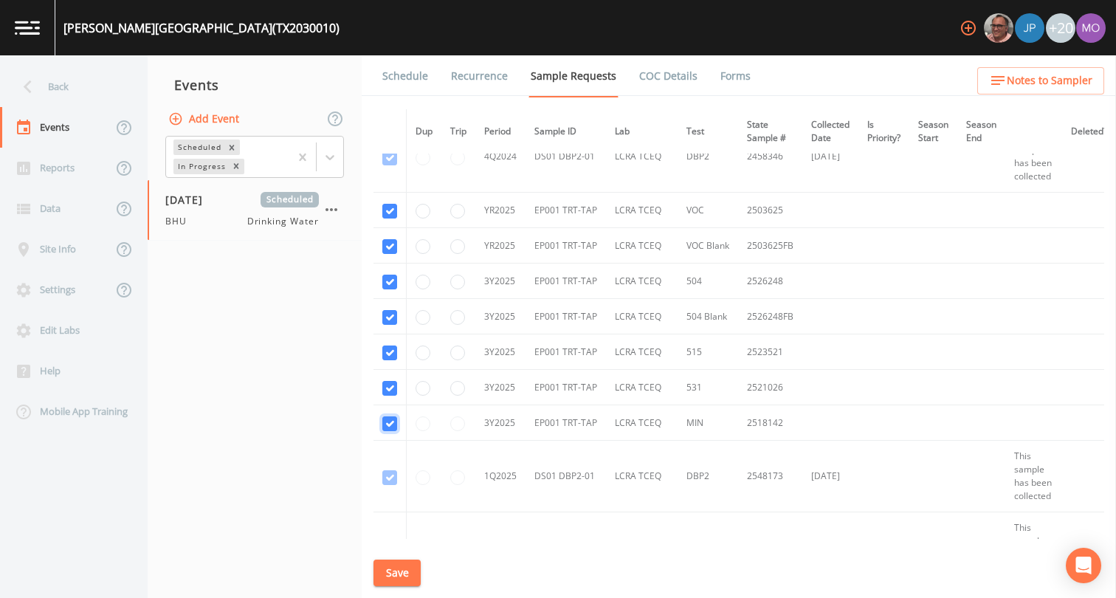
checkbox input "true"
click at [390, 572] on button "Save" at bounding box center [396, 572] width 47 height 27
click at [404, 69] on link "Schedule" at bounding box center [405, 75] width 50 height 41
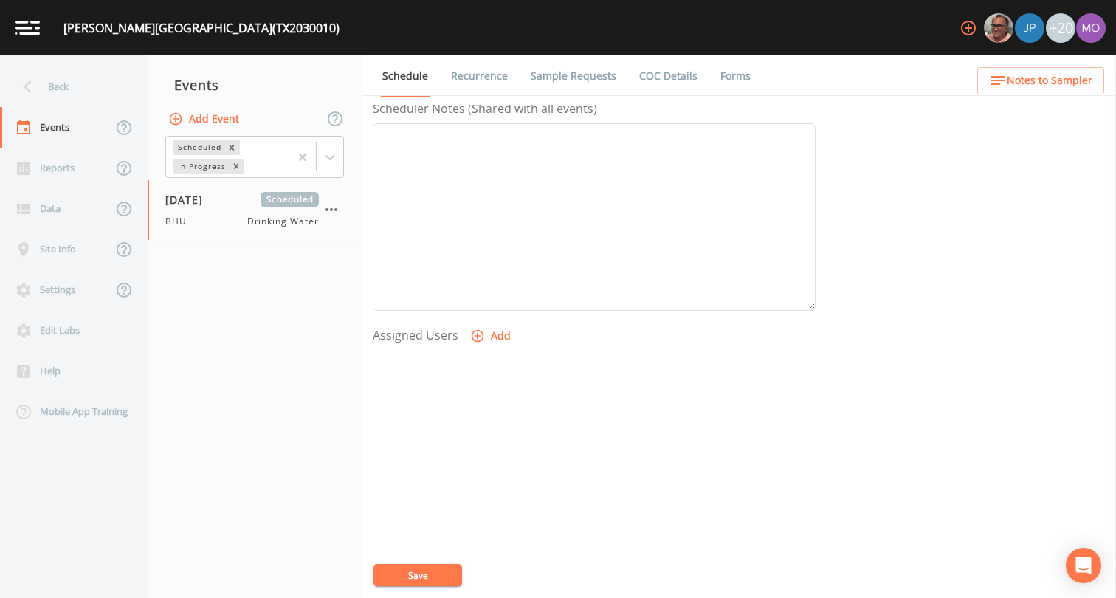
scroll to position [438, 0]
click at [470, 319] on icon "button" at bounding box center [477, 315] width 15 height 15
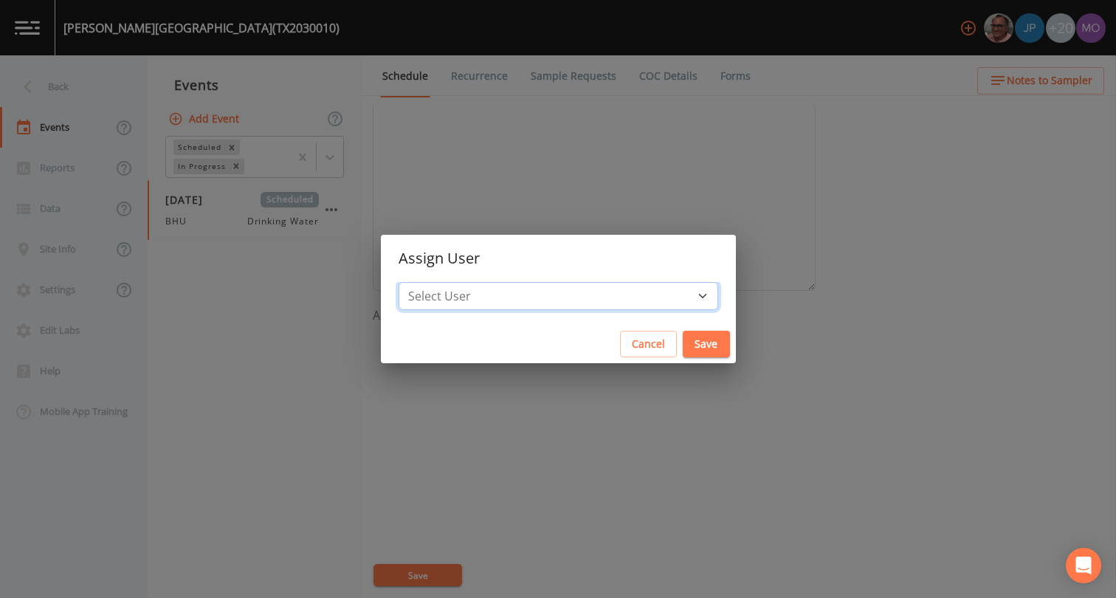
click at [508, 297] on select "Select User [PERSON_NAME] [PERSON_NAME] [PERSON_NAME] [PERSON_NAME] [PERSON_NAM…" at bounding box center [557, 296] width 319 height 28
select select "45f4d696-c607-4709-9609-651d9e892432"
click at [682, 350] on button "Save" at bounding box center [705, 344] width 47 height 27
select select
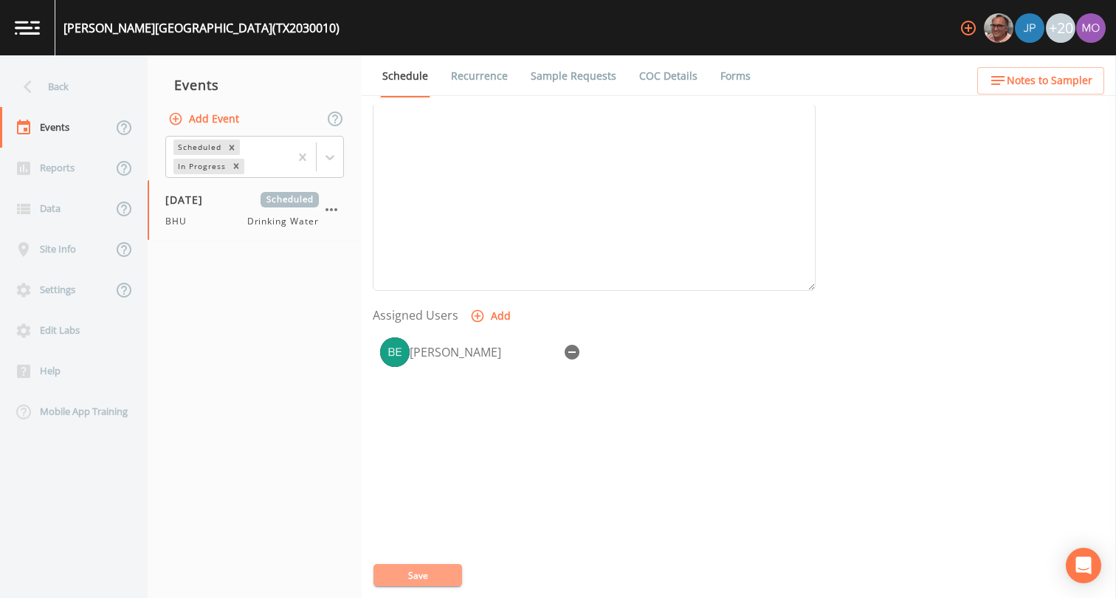
click at [397, 566] on button "Save" at bounding box center [417, 575] width 89 height 22
click at [81, 90] on div "Back" at bounding box center [66, 86] width 133 height 41
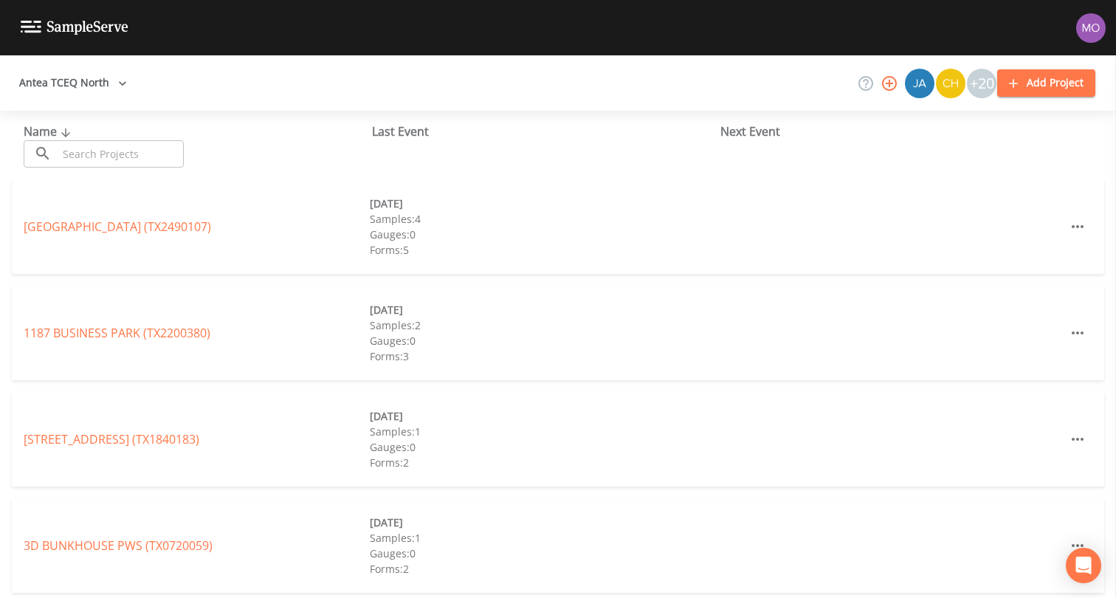
click at [67, 90] on button "Antea TCEQ North" at bounding box center [73, 82] width 120 height 27
click at [100, 147] on span "Add workspace" at bounding box center [94, 143] width 85 height 18
click at [105, 148] on input "text" at bounding box center [121, 153] width 126 height 27
paste input "TX2030006"
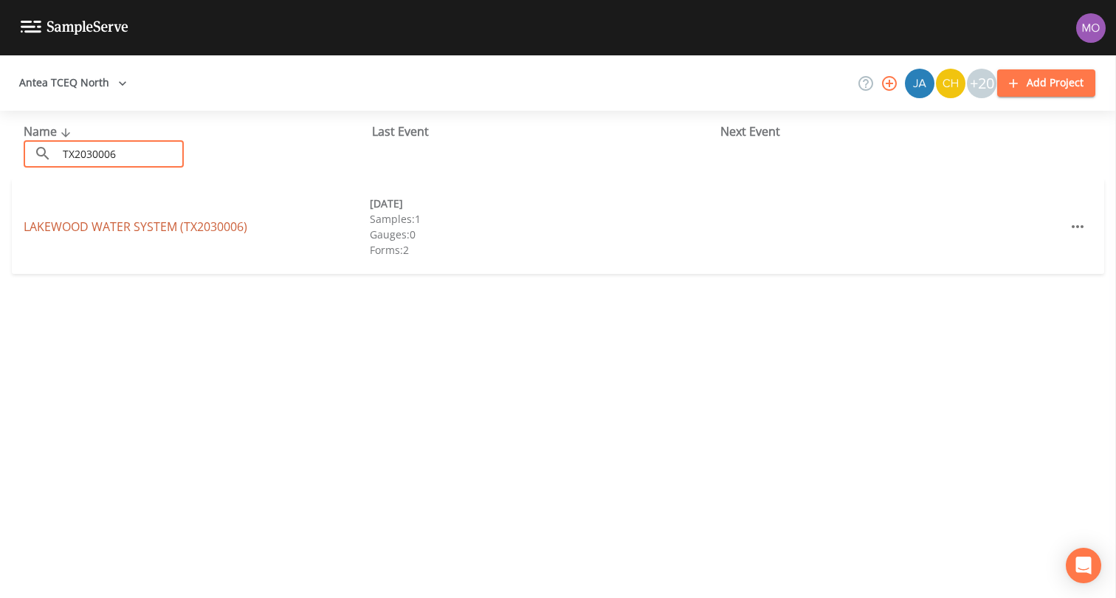
type input "TX2030006"
click at [130, 224] on link "LAKEWOOD WATER SYSTEM (TX2030006)" at bounding box center [136, 226] width 224 height 16
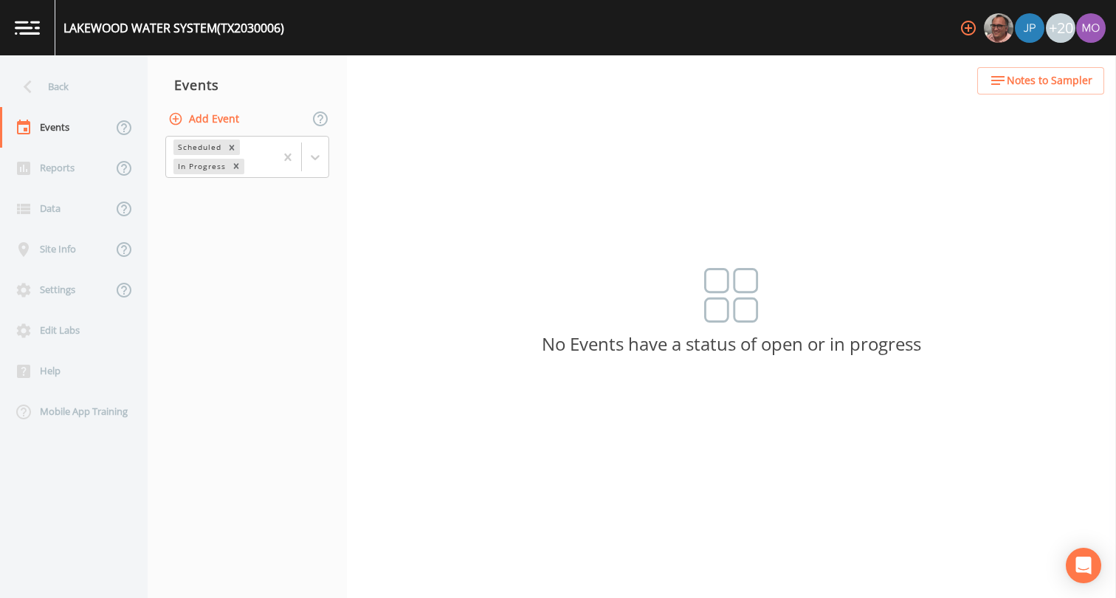
click at [208, 118] on button "Add Event" at bounding box center [205, 119] width 80 height 27
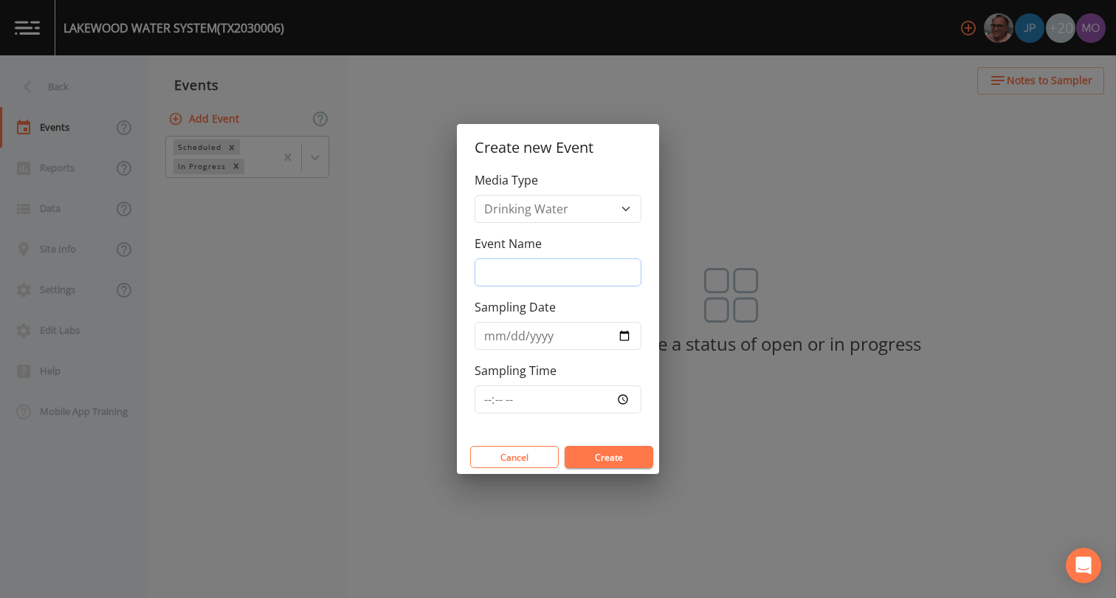
click at [543, 270] on input "Event Name" at bounding box center [557, 272] width 167 height 28
type input "BHU"
click at [623, 336] on input "Sampling Date" at bounding box center [557, 336] width 167 height 28
type input "[DATE]"
click at [601, 454] on button "Create" at bounding box center [608, 457] width 89 height 22
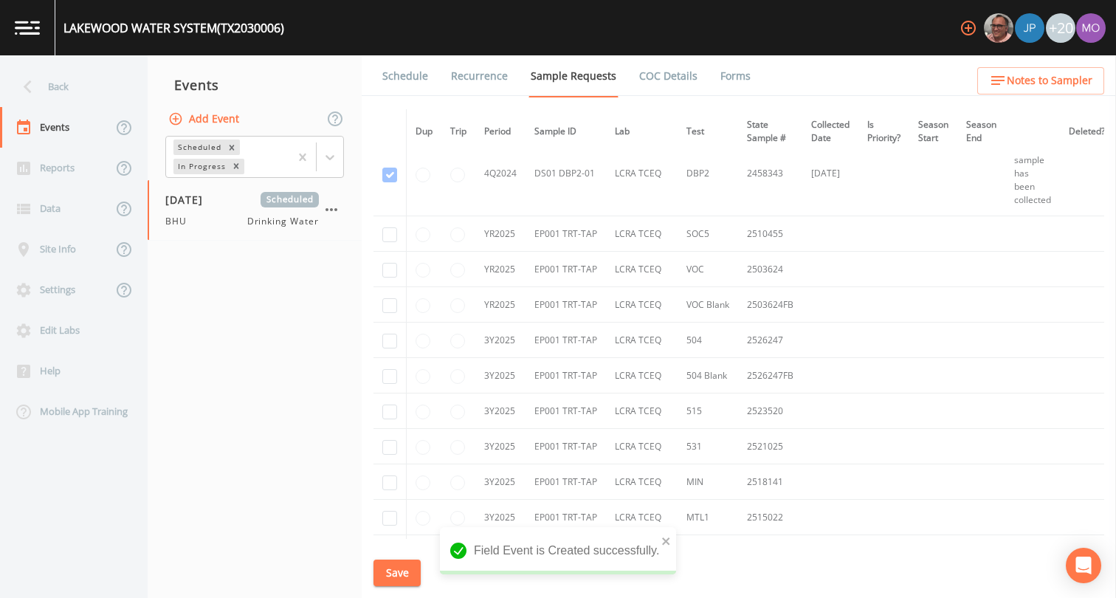
scroll to position [1011, 0]
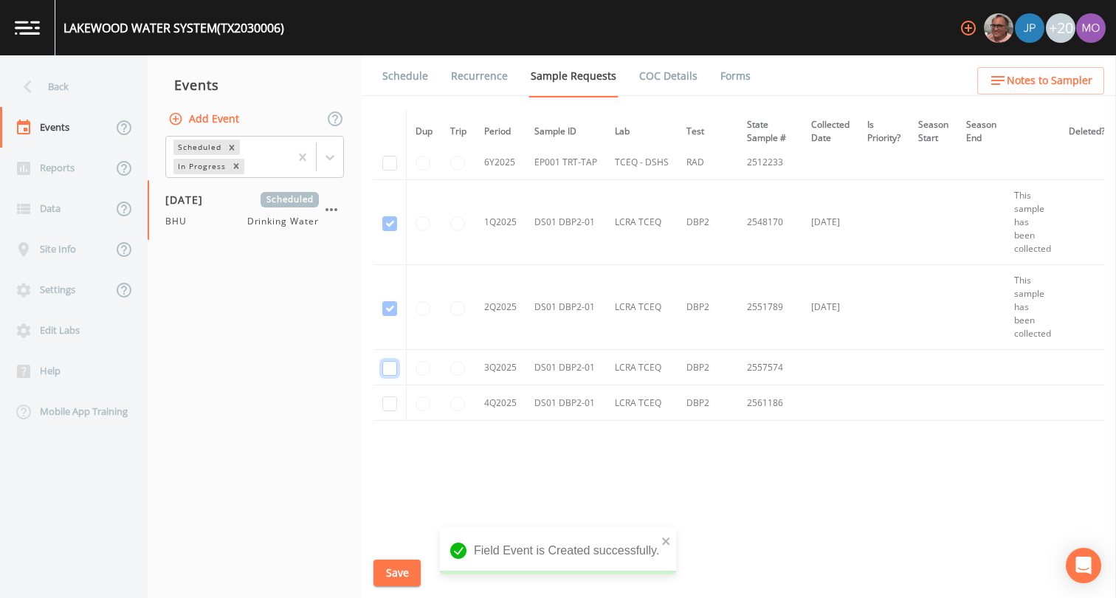
checkbox input "true"
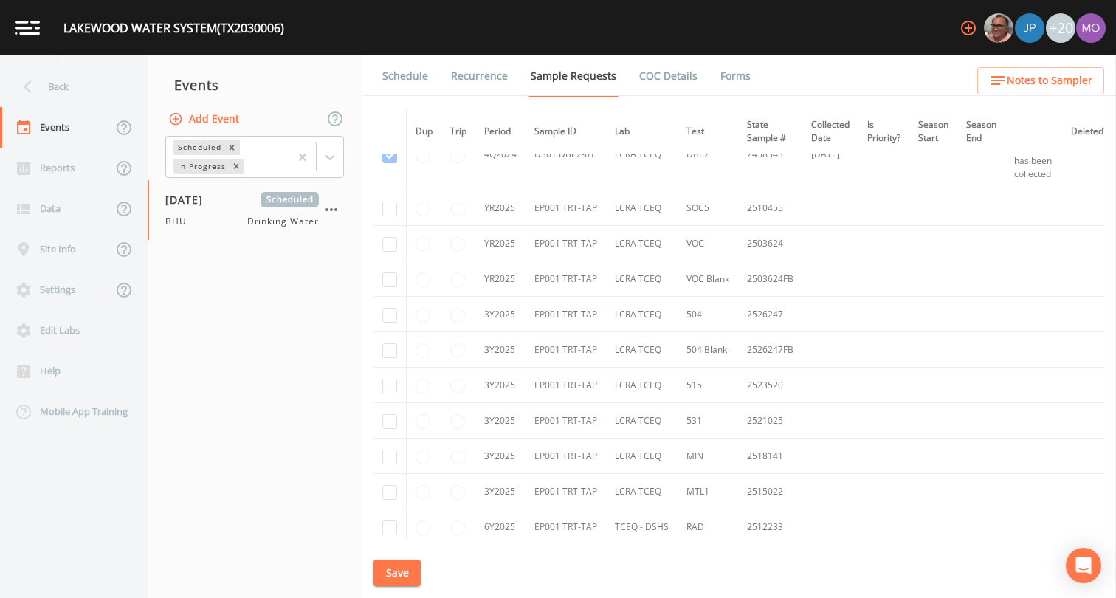
scroll to position [539, 0]
checkbox input "true"
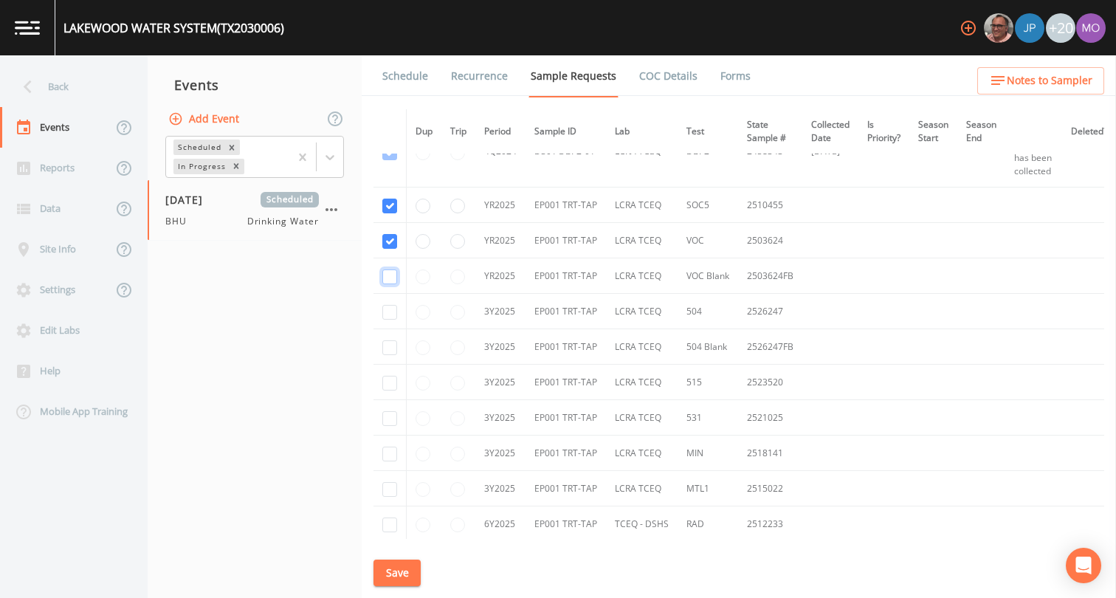
checkbox input "true"
click at [390, 307] on input "checkbox" at bounding box center [389, 312] width 15 height 15
checkbox input "true"
click at [390, 346] on input "checkbox" at bounding box center [389, 347] width 15 height 15
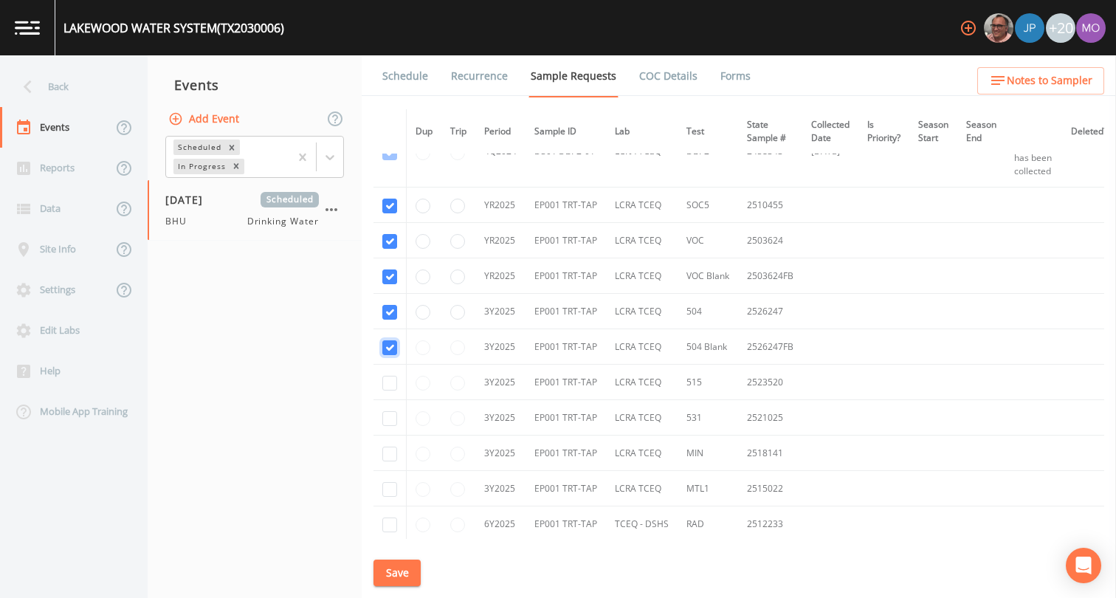
checkbox input "true"
click at [388, 385] on input "checkbox" at bounding box center [389, 383] width 15 height 15
checkbox input "true"
click at [388, 415] on input "checkbox" at bounding box center [389, 418] width 15 height 15
checkbox input "true"
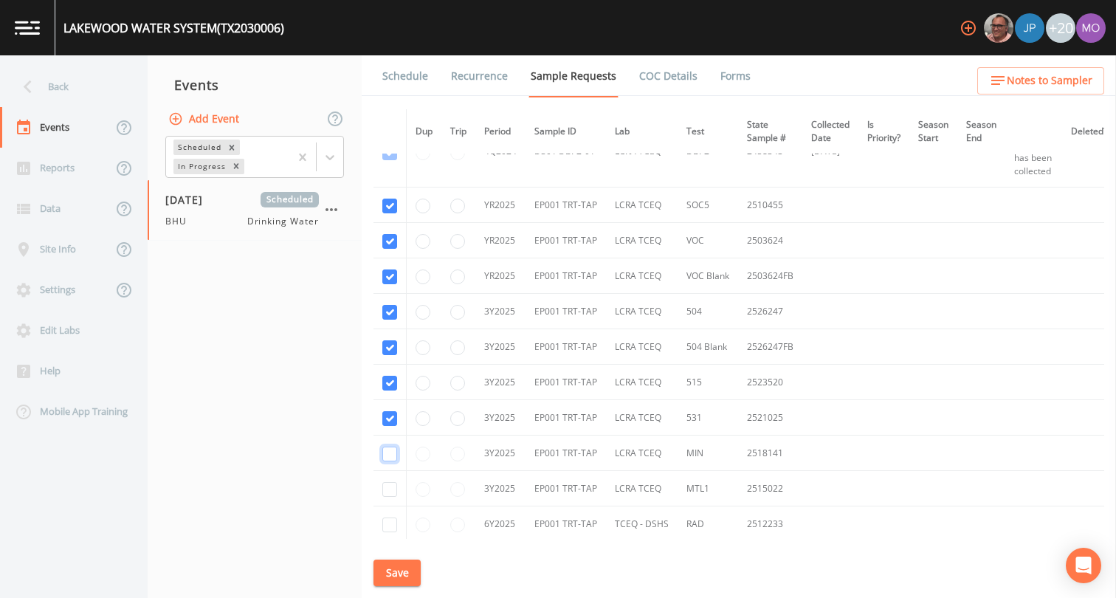
click at [388, 452] on input "checkbox" at bounding box center [389, 453] width 15 height 15
checkbox input "true"
click at [388, 490] on input "checkbox" at bounding box center [389, 489] width 15 height 15
checkbox input "true"
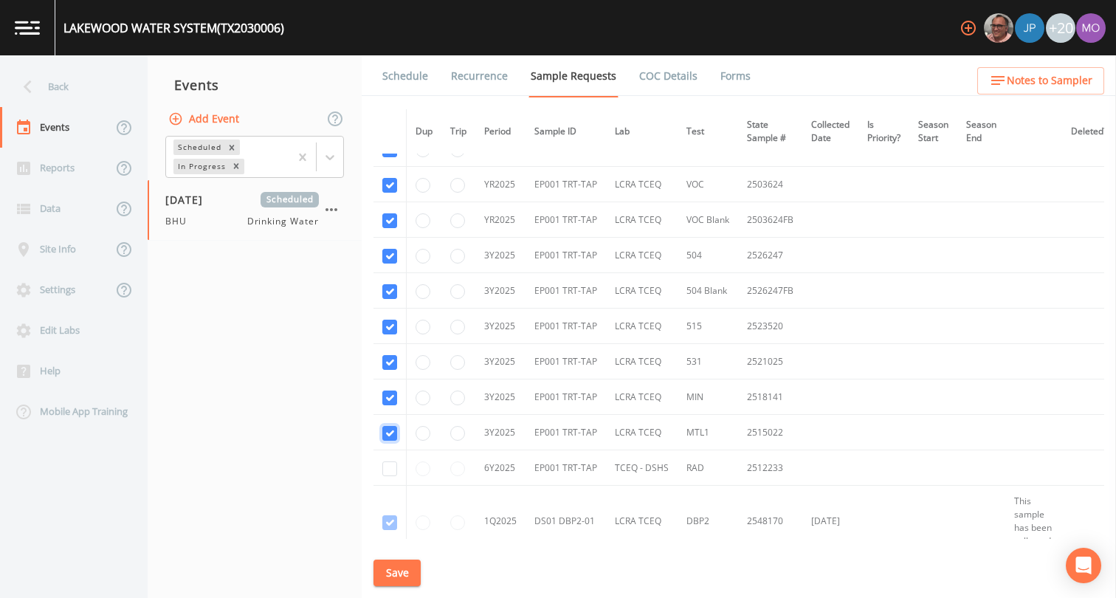
scroll to position [609, 0]
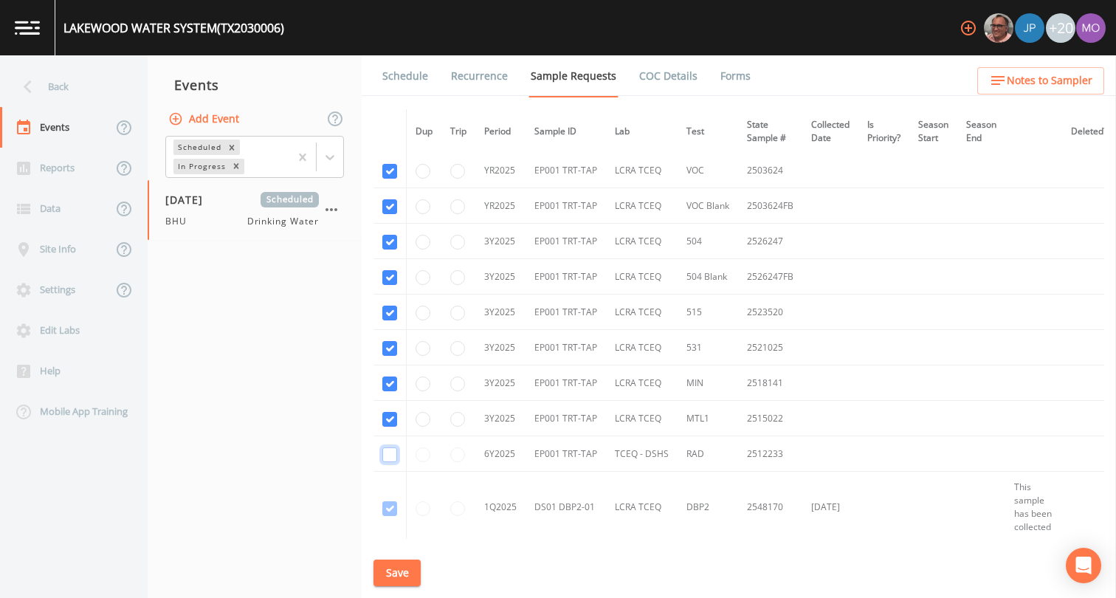
click at [393, 458] on input "checkbox" at bounding box center [389, 454] width 15 height 15
checkbox input "true"
click at [403, 576] on button "Save" at bounding box center [396, 572] width 47 height 27
click at [388, 81] on link "Schedule" at bounding box center [405, 75] width 50 height 41
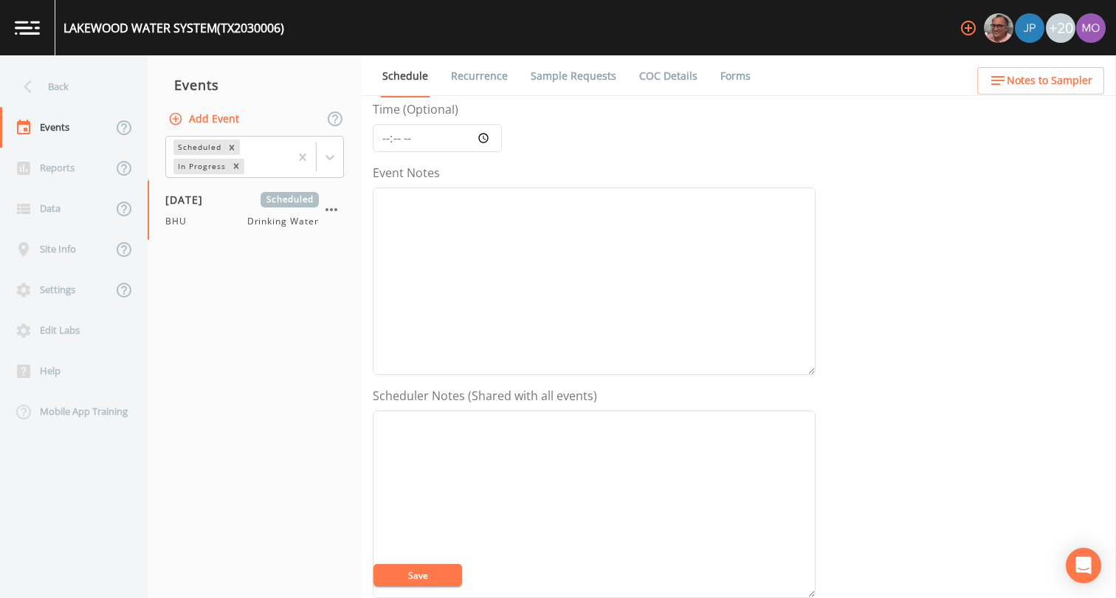
scroll to position [245, 0]
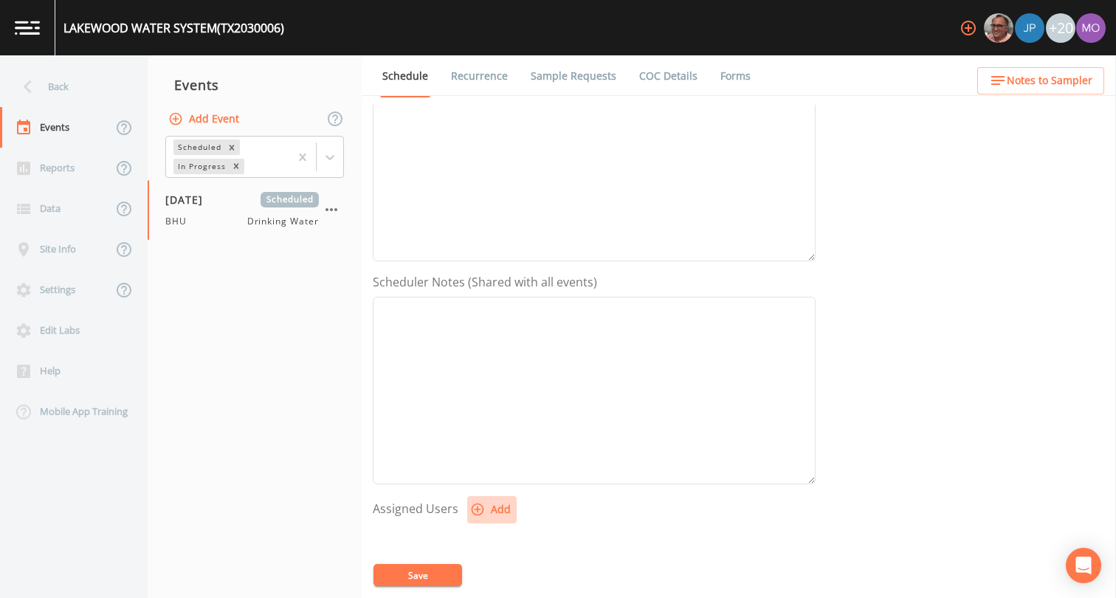
click at [501, 510] on button "Add" at bounding box center [491, 509] width 49 height 27
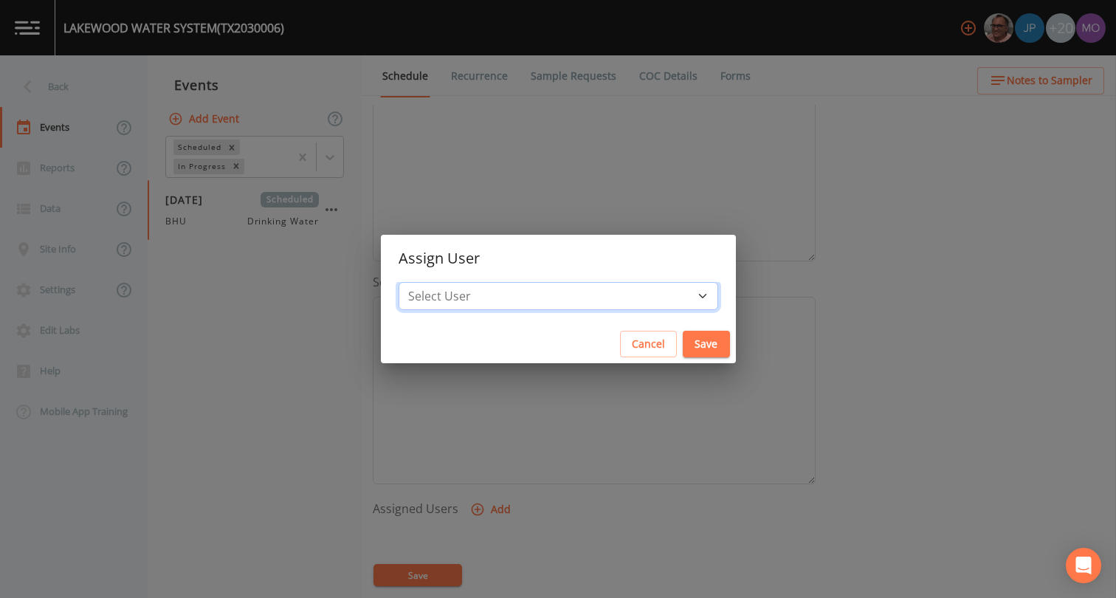
click at [528, 289] on select "Select User [PERSON_NAME] [PERSON_NAME] [PERSON_NAME] [PERSON_NAME] [PERSON_NAM…" at bounding box center [557, 296] width 319 height 28
select select "45f4d696-c607-4709-9609-651d9e892432"
click at [682, 338] on button "Save" at bounding box center [705, 344] width 47 height 27
select select
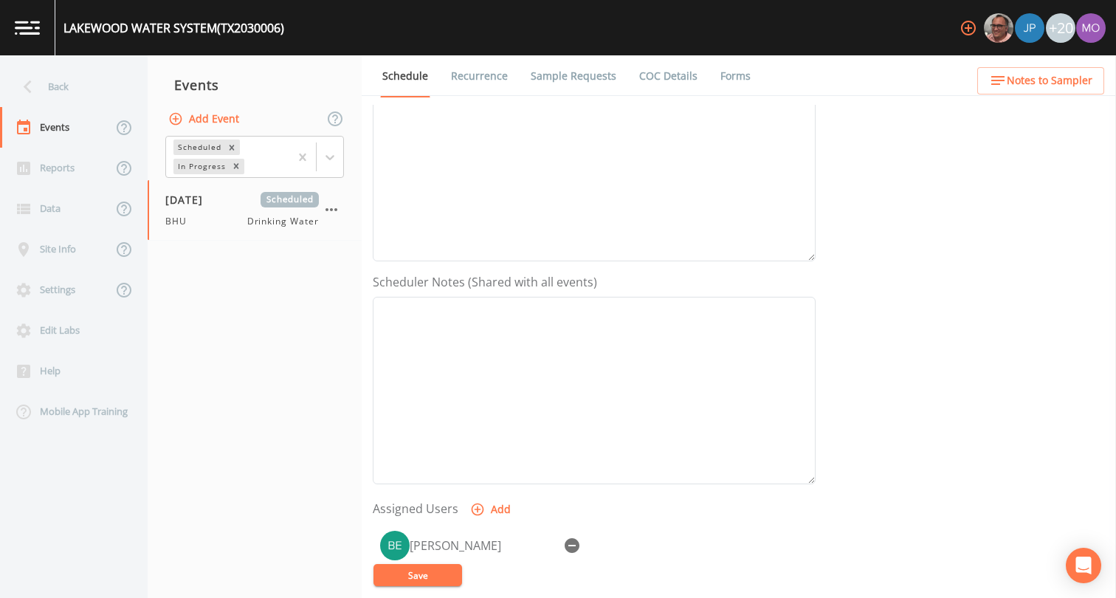
click at [440, 576] on button "Save" at bounding box center [417, 575] width 89 height 22
drag, startPoint x: 108, startPoint y: 103, endPoint x: 97, endPoint y: 87, distance: 19.6
click at [97, 87] on div "Back" at bounding box center [66, 86] width 133 height 41
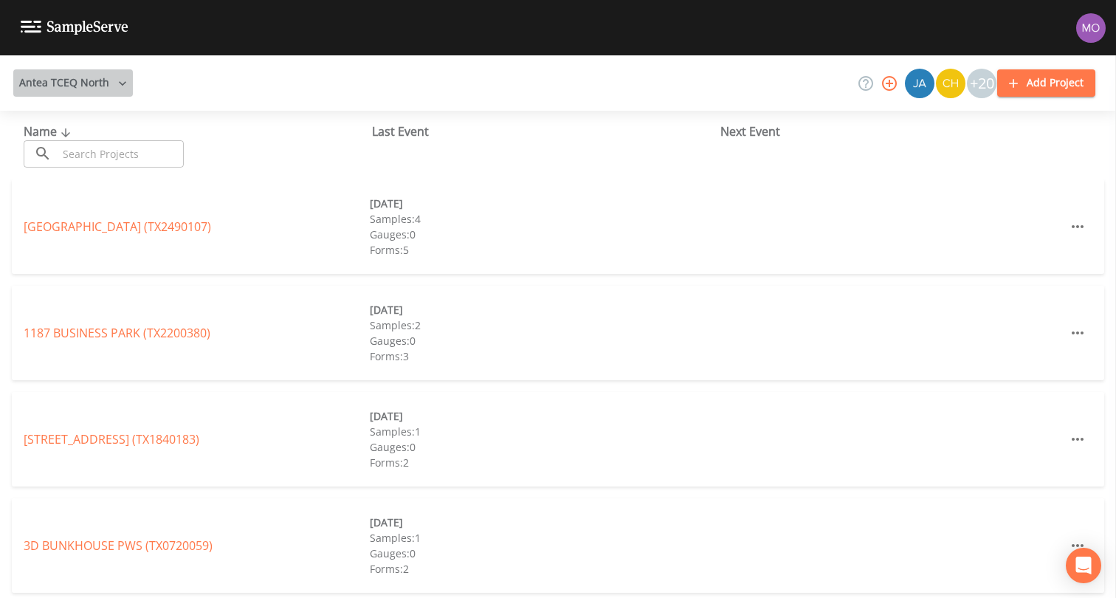
click at [74, 88] on button "Antea TCEQ North" at bounding box center [73, 82] width 120 height 27
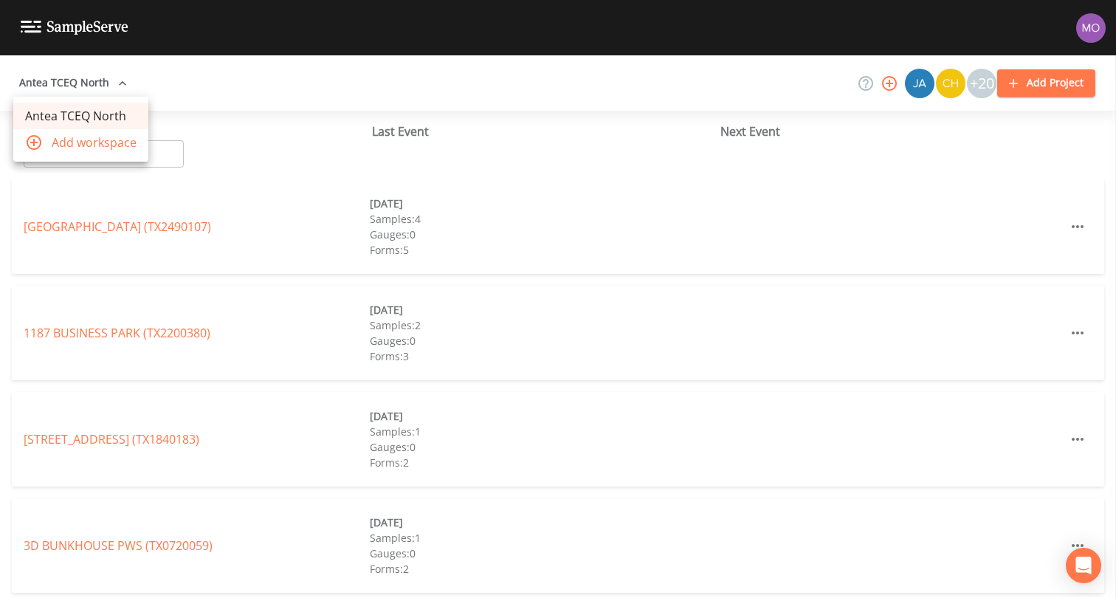
click at [158, 149] on div at bounding box center [558, 299] width 1116 height 598
paste input "TX2030013"
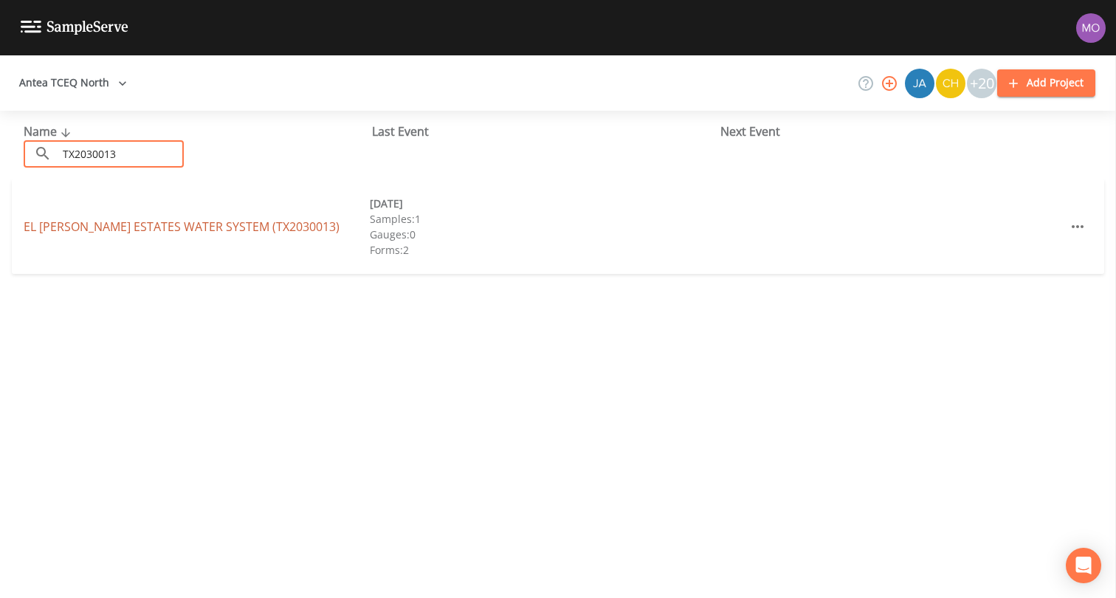
type input "TX2030013"
click at [167, 227] on link "EL PINON ESTATES WATER SYSTEM (TX2030013)" at bounding box center [182, 226] width 316 height 16
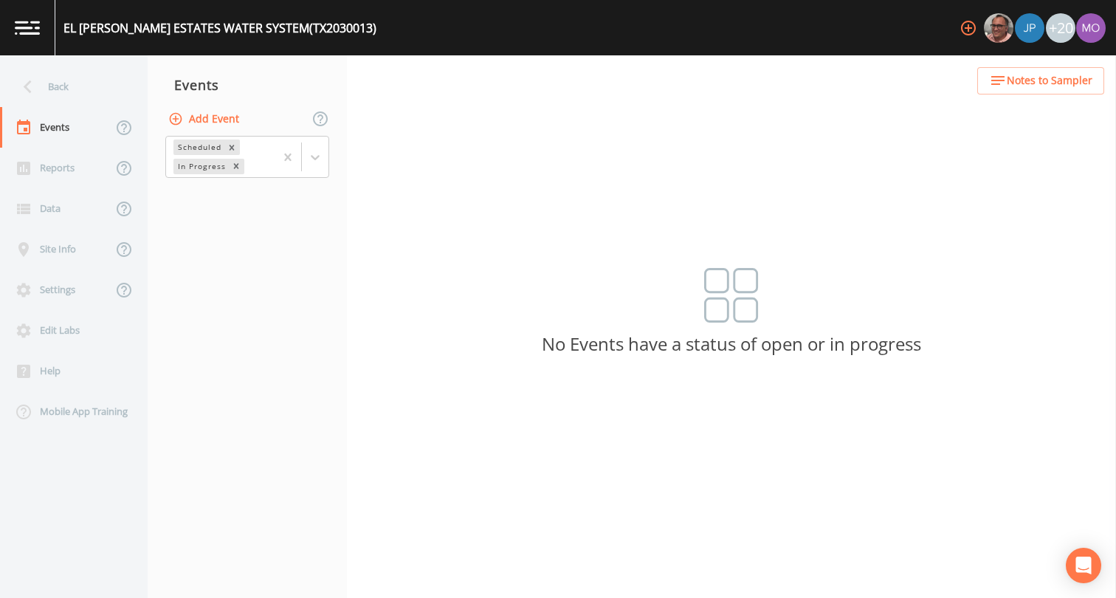
click at [224, 117] on button "Add Event" at bounding box center [205, 119] width 80 height 27
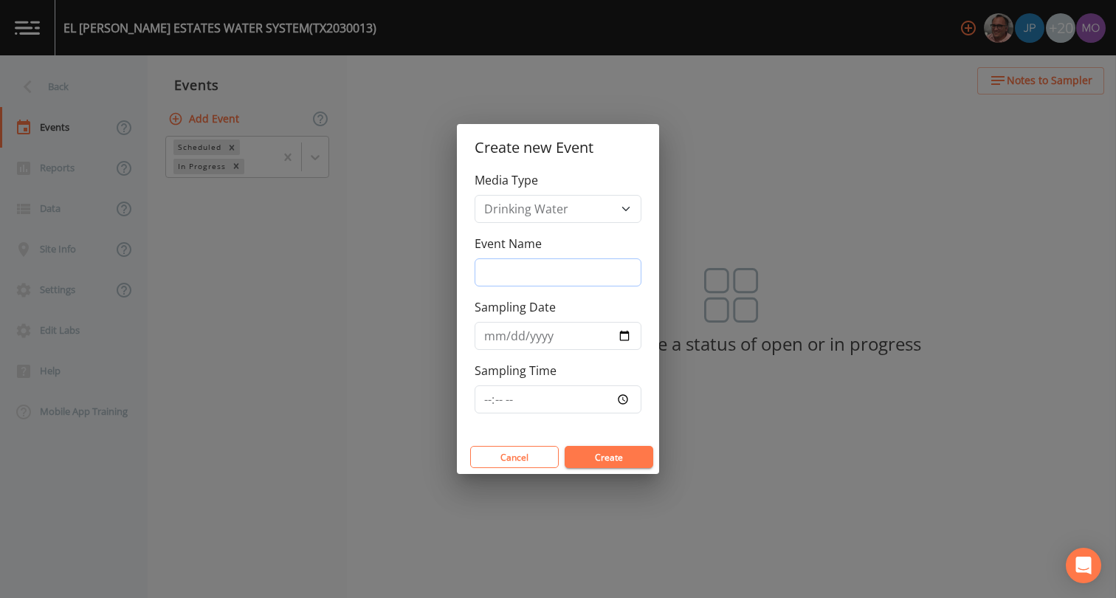
click at [513, 276] on input "Event Name" at bounding box center [557, 272] width 167 height 28
type input "BHU"
click at [624, 336] on input "Sampling Date" at bounding box center [557, 336] width 167 height 28
type input "[DATE]"
click at [598, 457] on button "Create" at bounding box center [608, 457] width 89 height 22
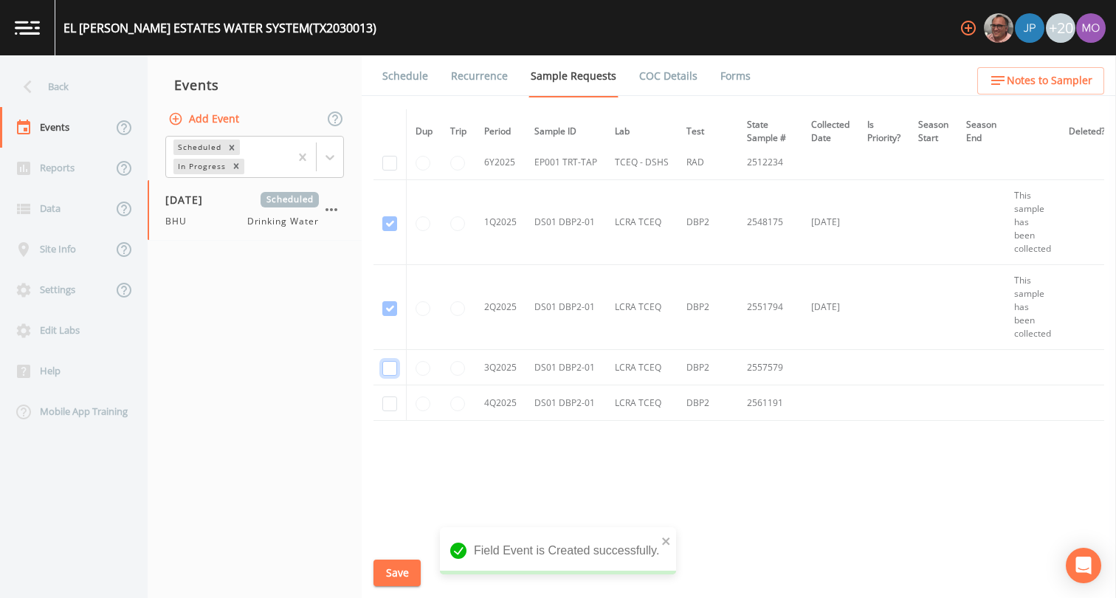
checkbox input "true"
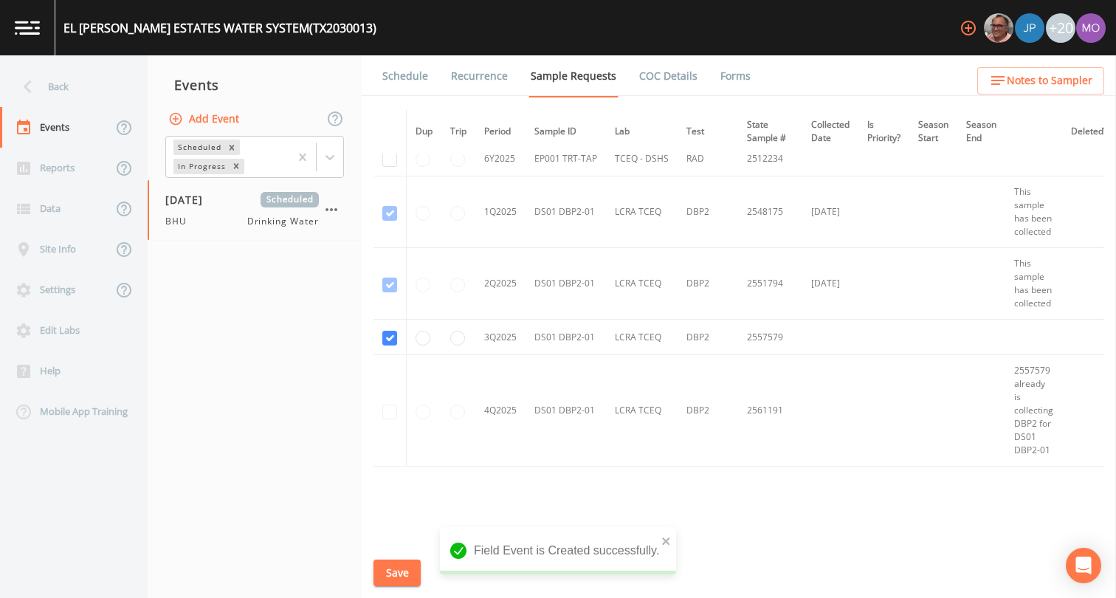
click at [394, 567] on button "Save" at bounding box center [396, 572] width 47 height 27
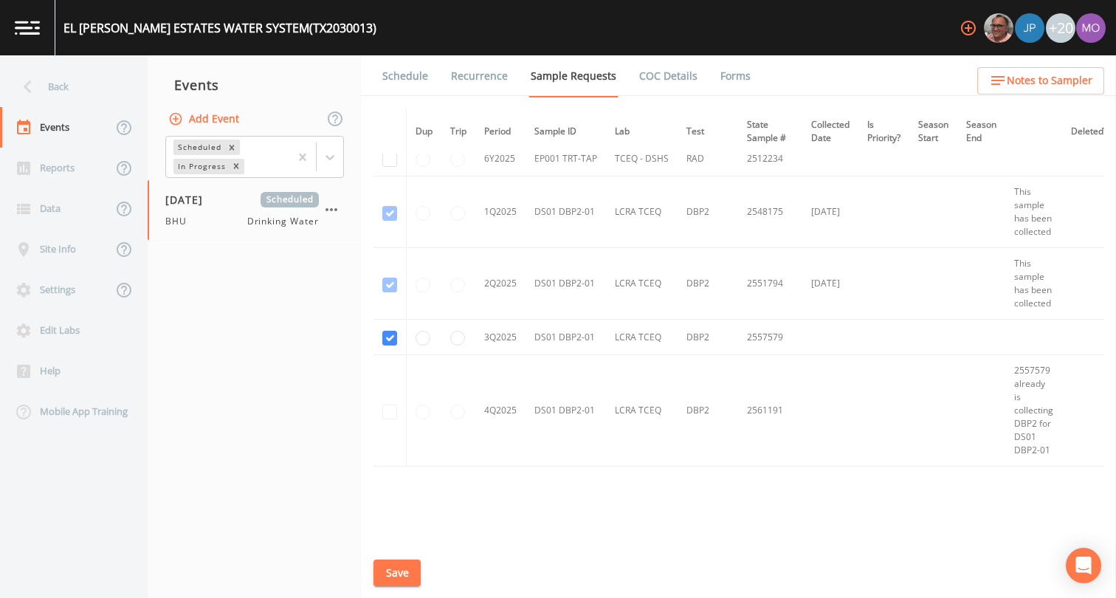
click at [395, 75] on link "Schedule" at bounding box center [405, 75] width 50 height 41
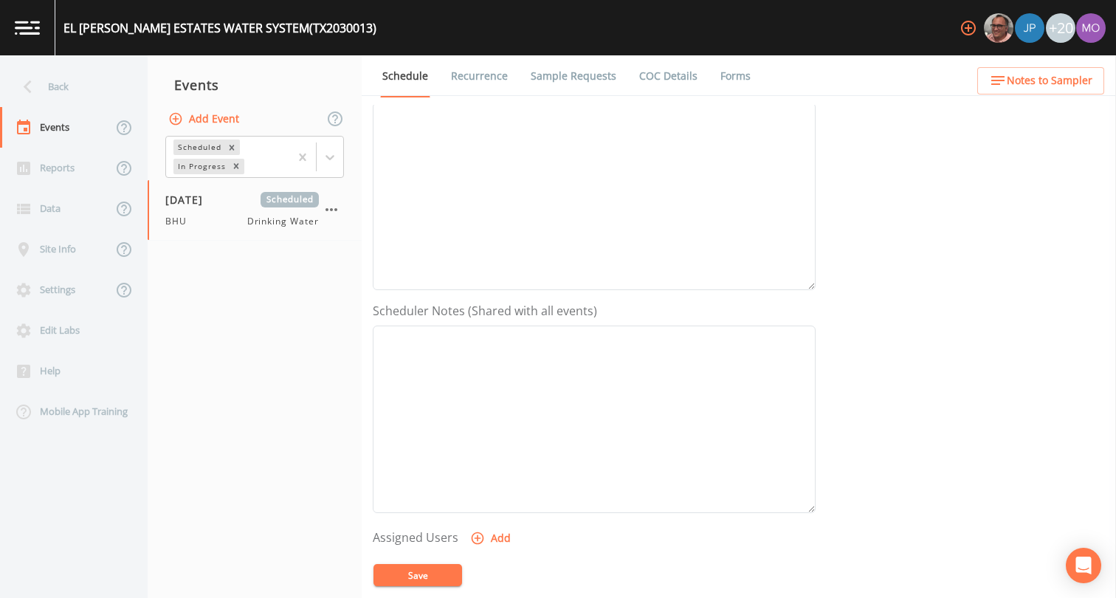
scroll to position [409, 0]
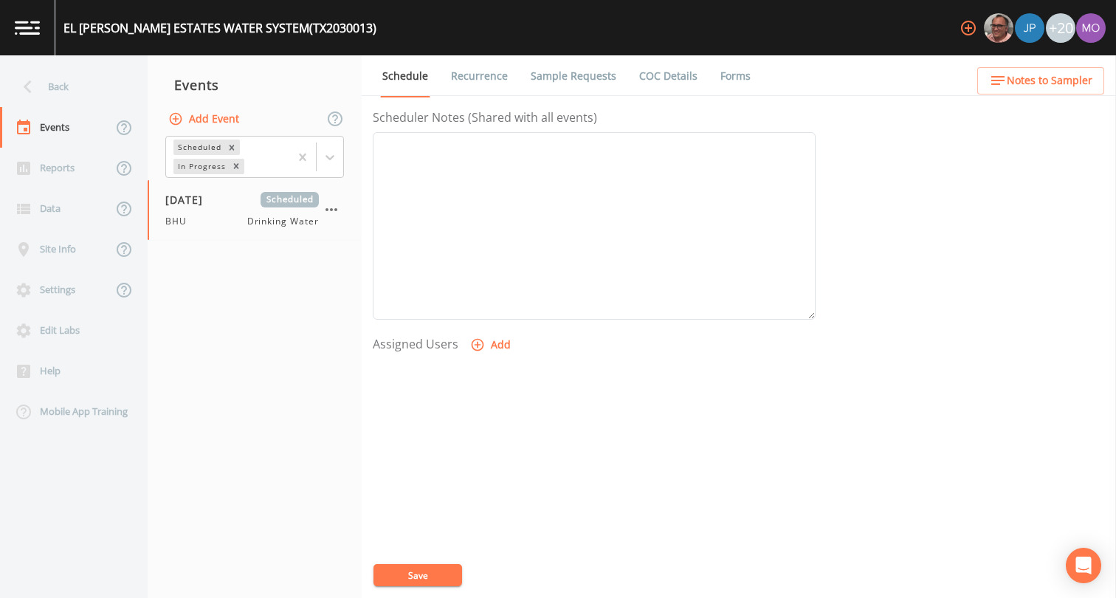
click at [480, 345] on icon "button" at bounding box center [477, 345] width 13 height 13
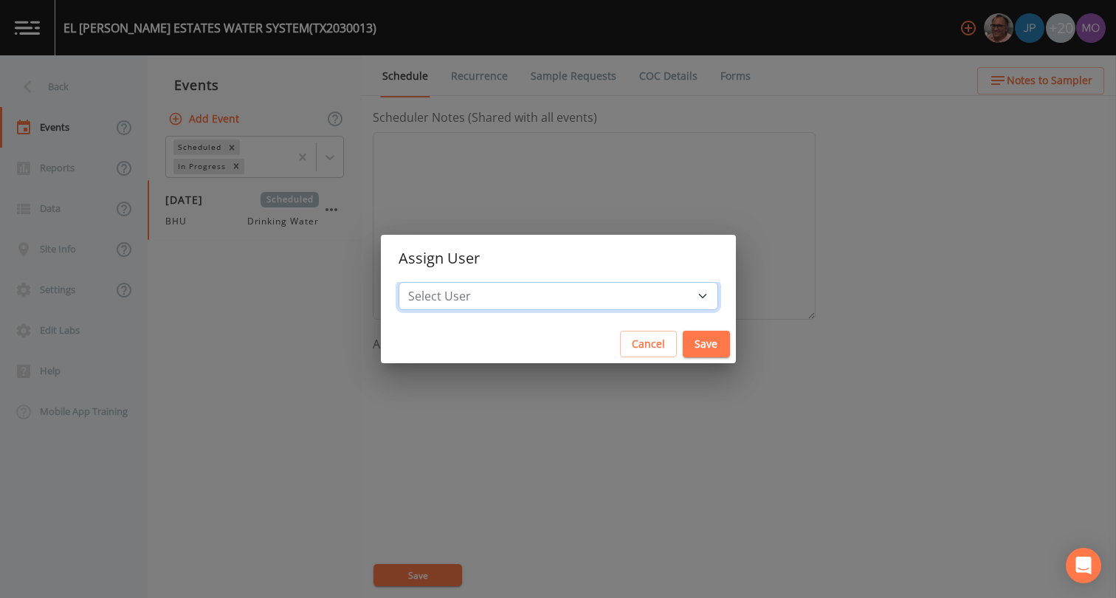
click at [499, 300] on select "Select User [PERSON_NAME] [PERSON_NAME] [PERSON_NAME] [PERSON_NAME] [PERSON_NAM…" at bounding box center [557, 296] width 319 height 28
select select "45f4d696-c607-4709-9609-651d9e892432"
click at [682, 348] on button "Save" at bounding box center [705, 344] width 47 height 27
select select
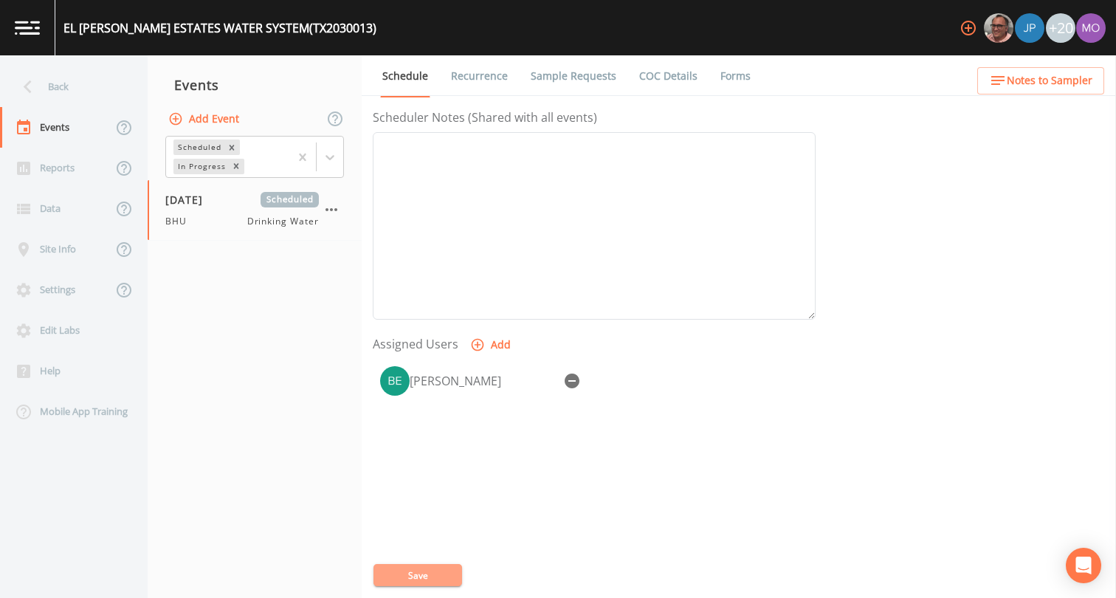
click at [404, 573] on button "Save" at bounding box center [417, 575] width 89 height 22
click at [78, 94] on div "Back" at bounding box center [66, 86] width 133 height 41
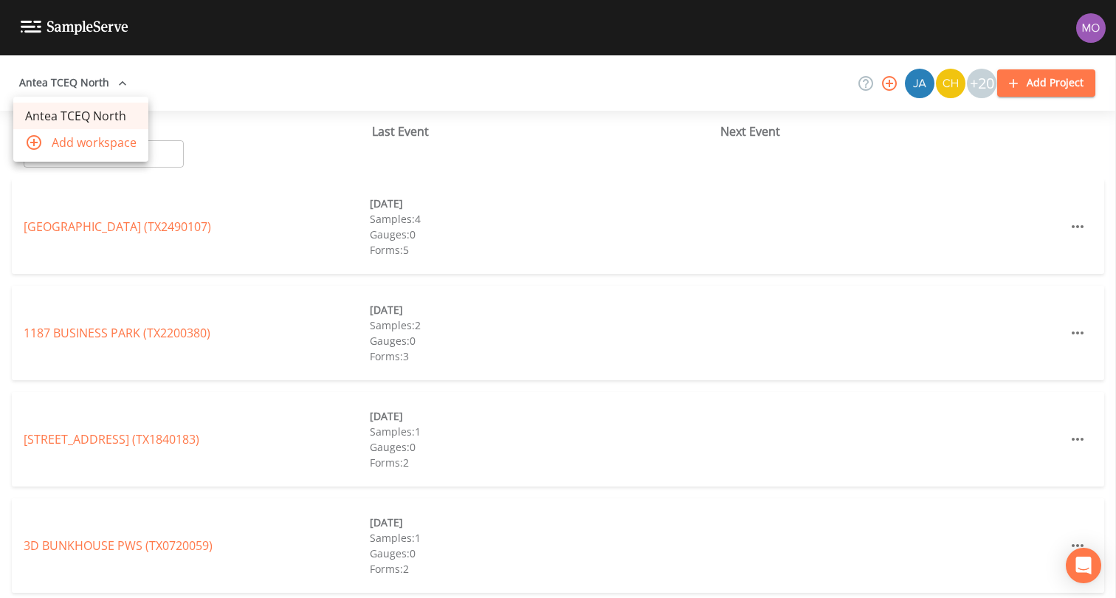
click at [160, 153] on div at bounding box center [558, 299] width 1116 height 598
paste input "TX2030023"
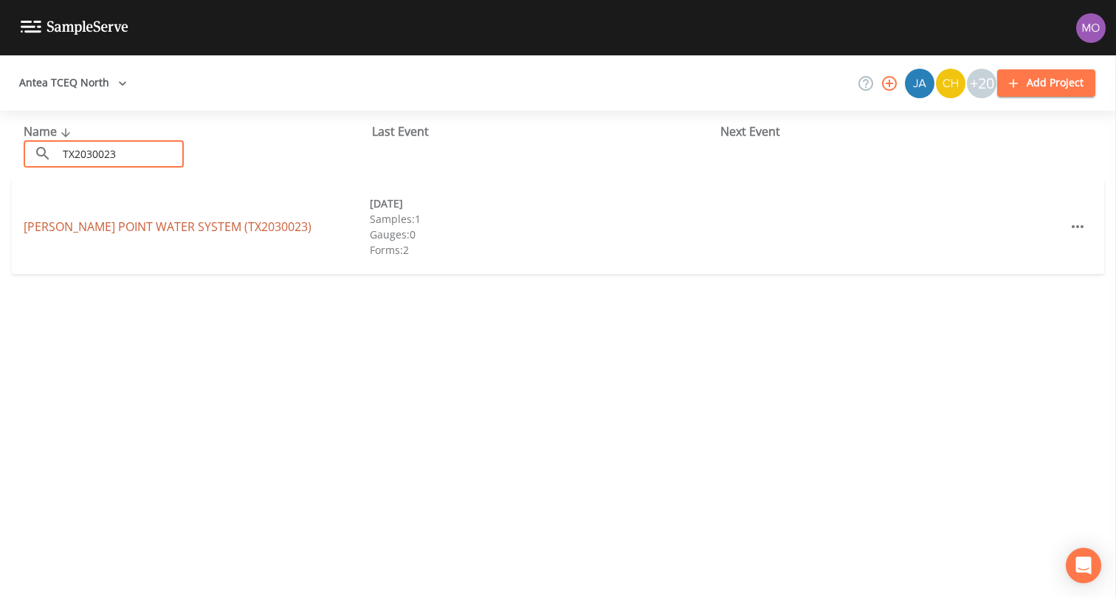
type input "TX2030023"
click at [147, 222] on link "POWELL POINT WATER SYSTEM (TX2030023)" at bounding box center [168, 226] width 288 height 16
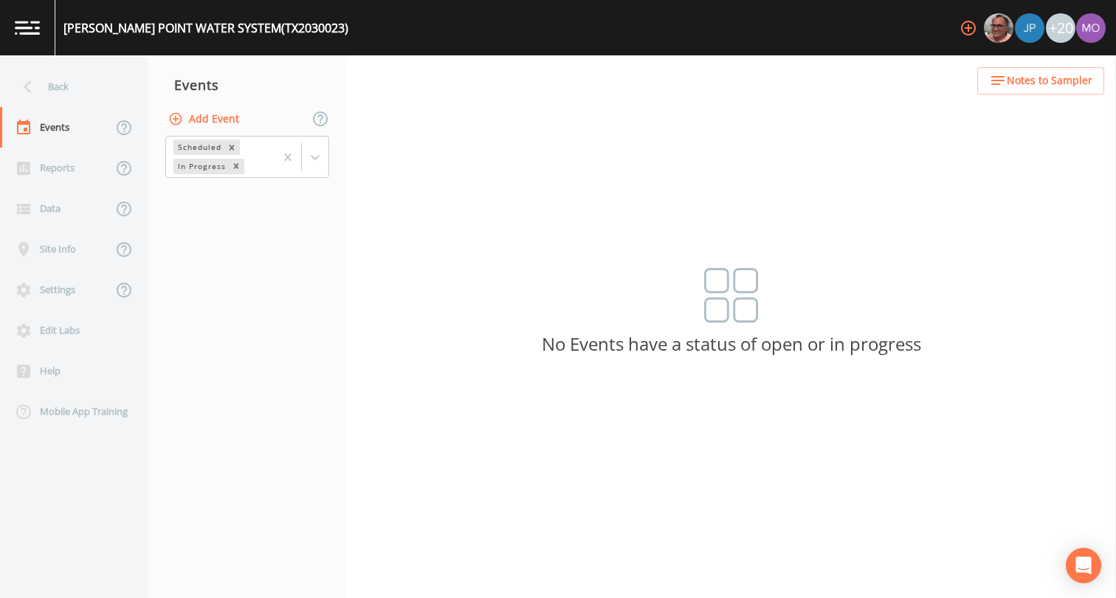
click at [225, 120] on button "Add Event" at bounding box center [205, 119] width 80 height 27
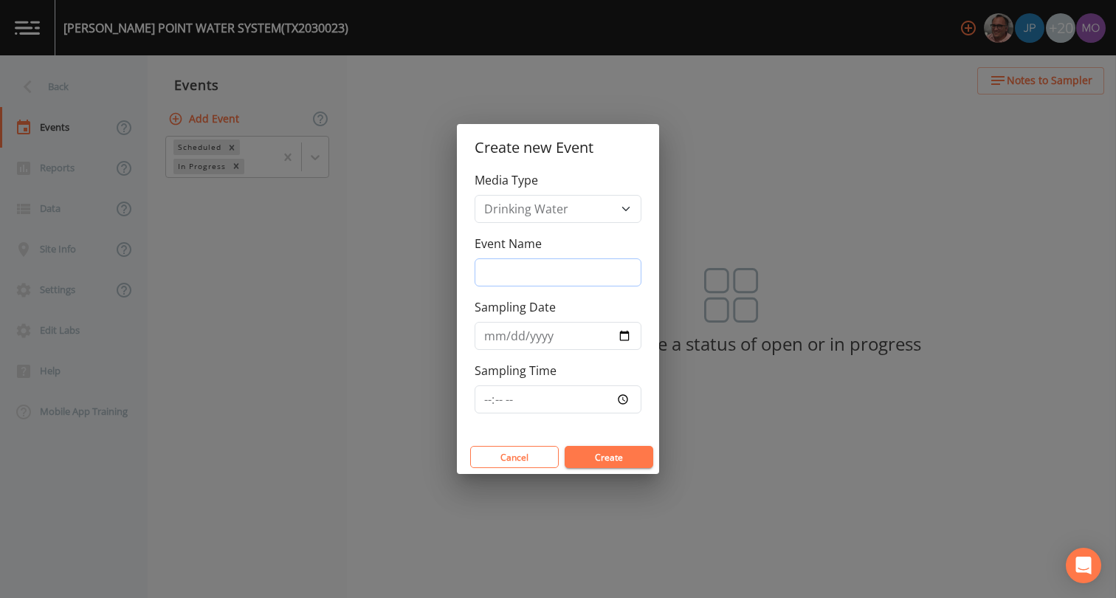
click at [489, 274] on input "Event Name" at bounding box center [557, 272] width 167 height 28
type input "BHU"
click at [625, 338] on input "Sampling Date" at bounding box center [557, 336] width 167 height 28
type input "[DATE]"
click at [583, 460] on button "Create" at bounding box center [608, 457] width 89 height 22
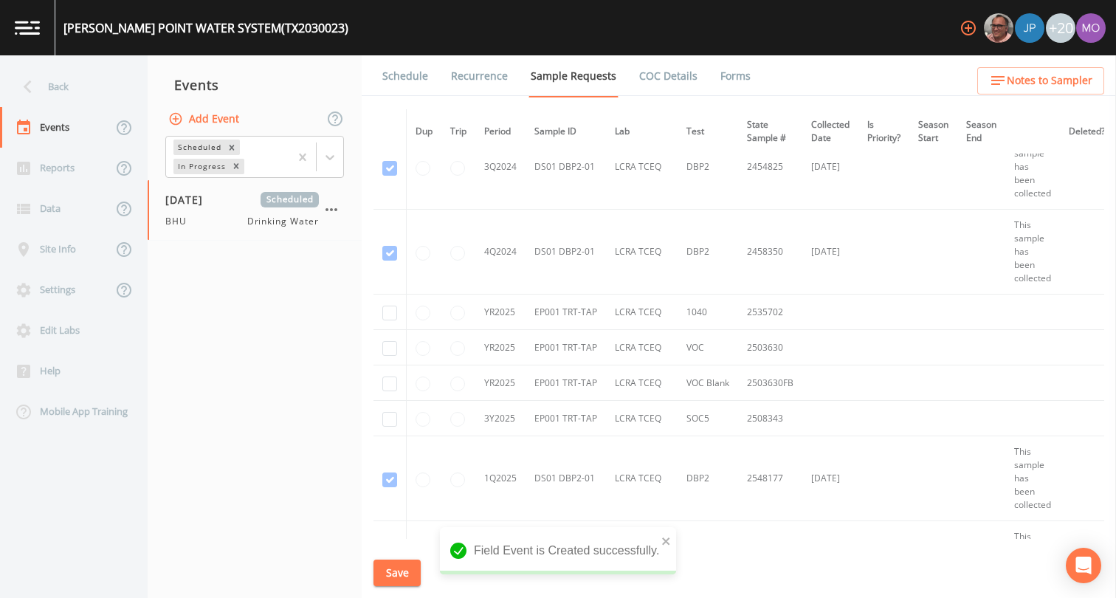
scroll to position [1249, 0]
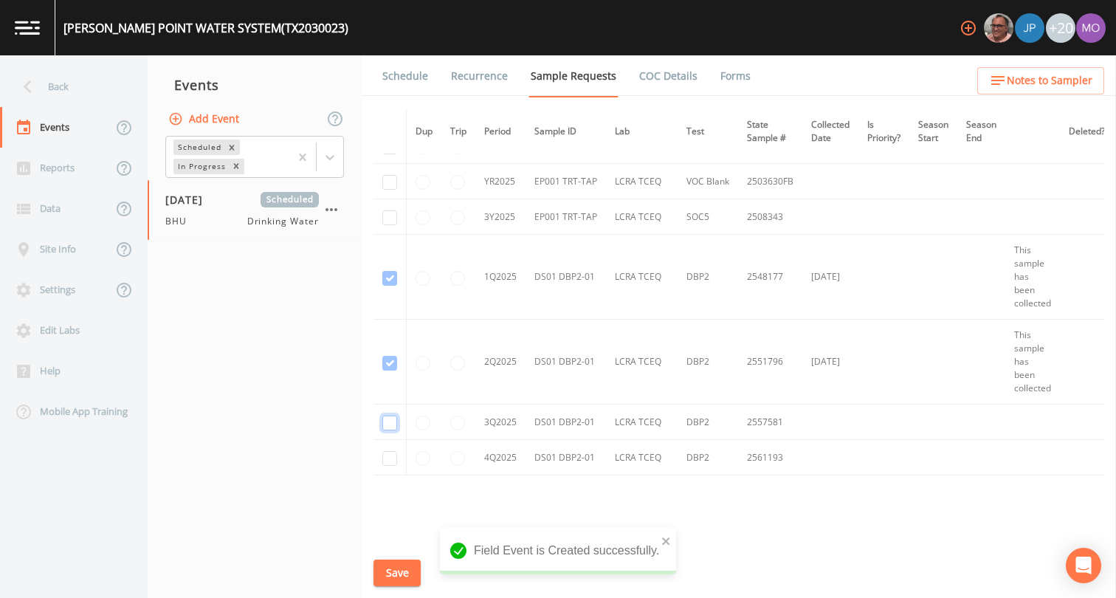
checkbox input "true"
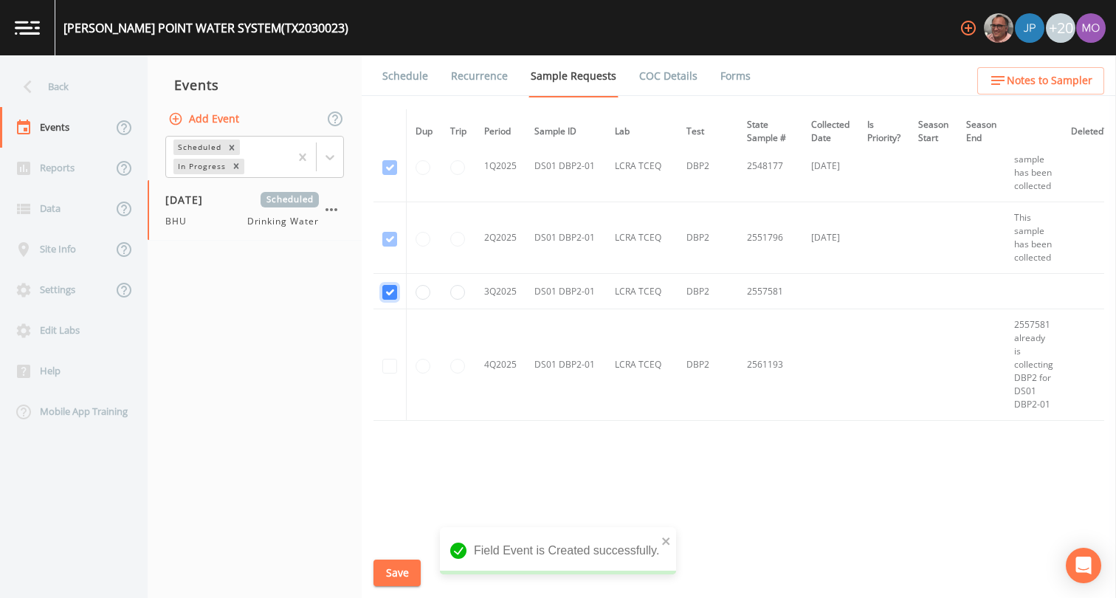
scroll to position [1063, 0]
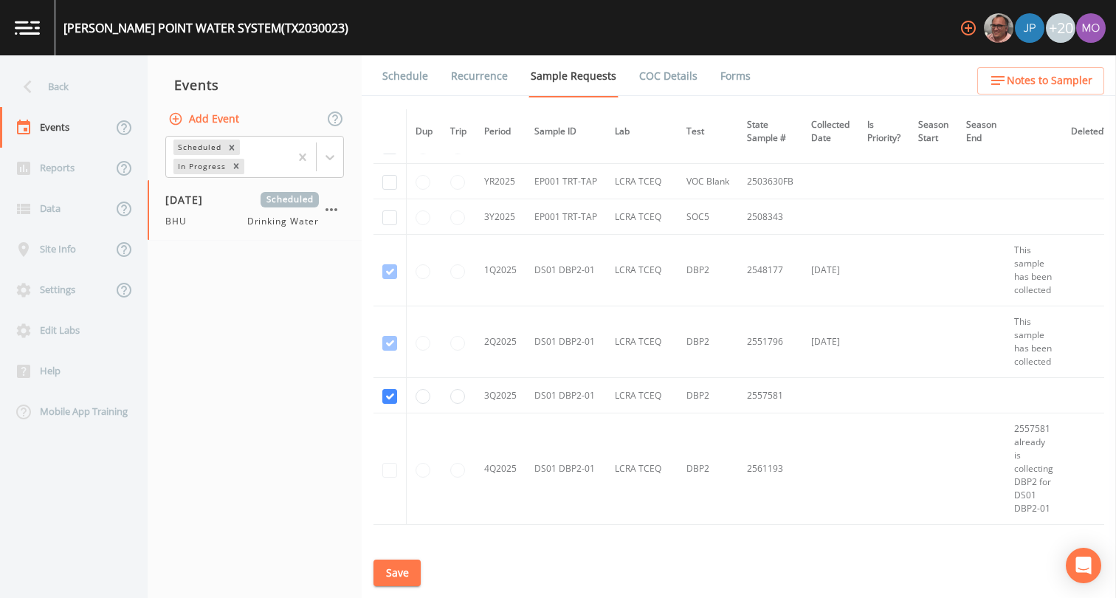
click at [398, 571] on button "Save" at bounding box center [396, 572] width 47 height 27
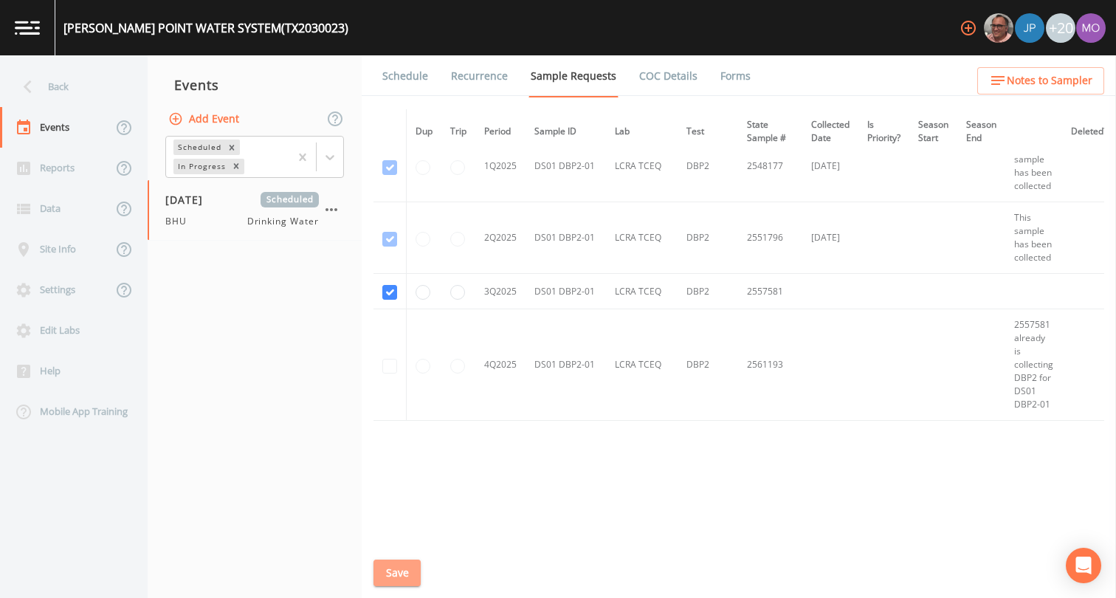
click at [401, 567] on button "Save" at bounding box center [396, 572] width 47 height 27
click at [405, 78] on link "Schedule" at bounding box center [405, 75] width 50 height 41
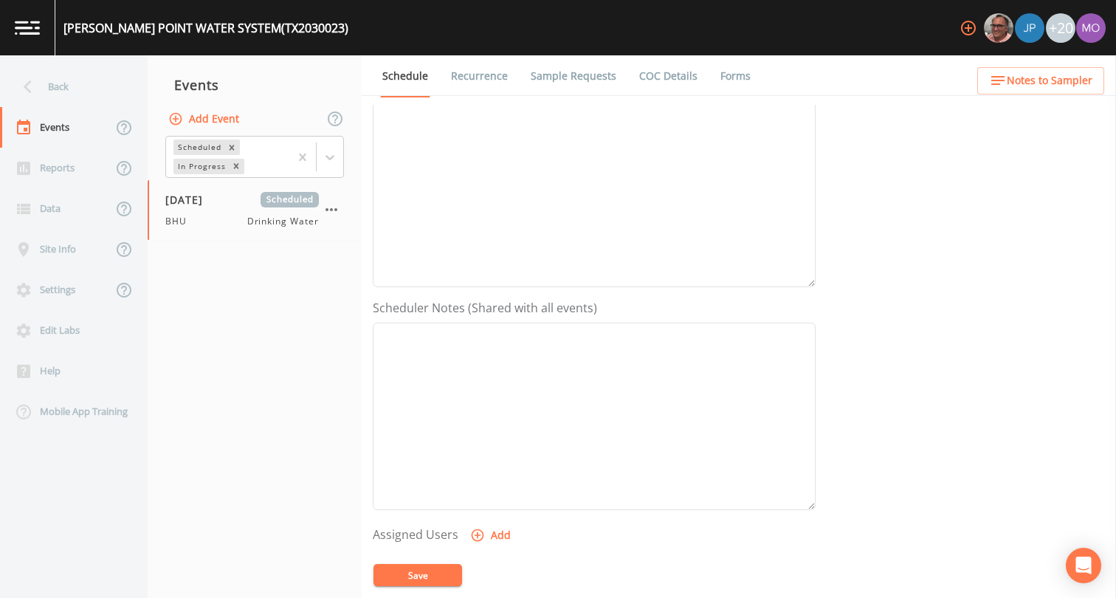
scroll to position [396, 0]
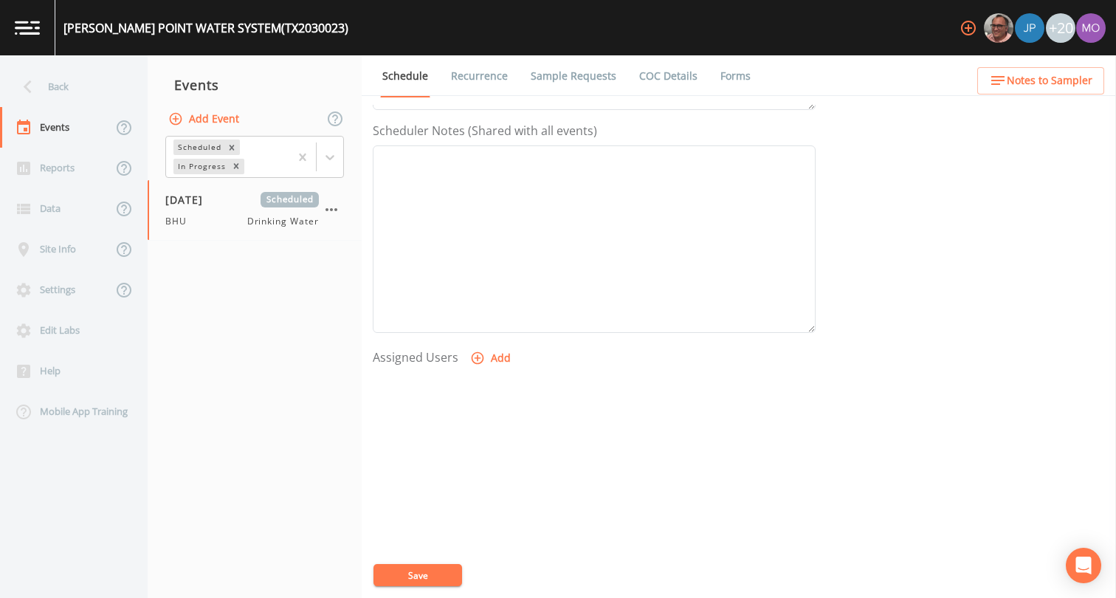
click at [477, 359] on icon "button" at bounding box center [477, 357] width 15 height 15
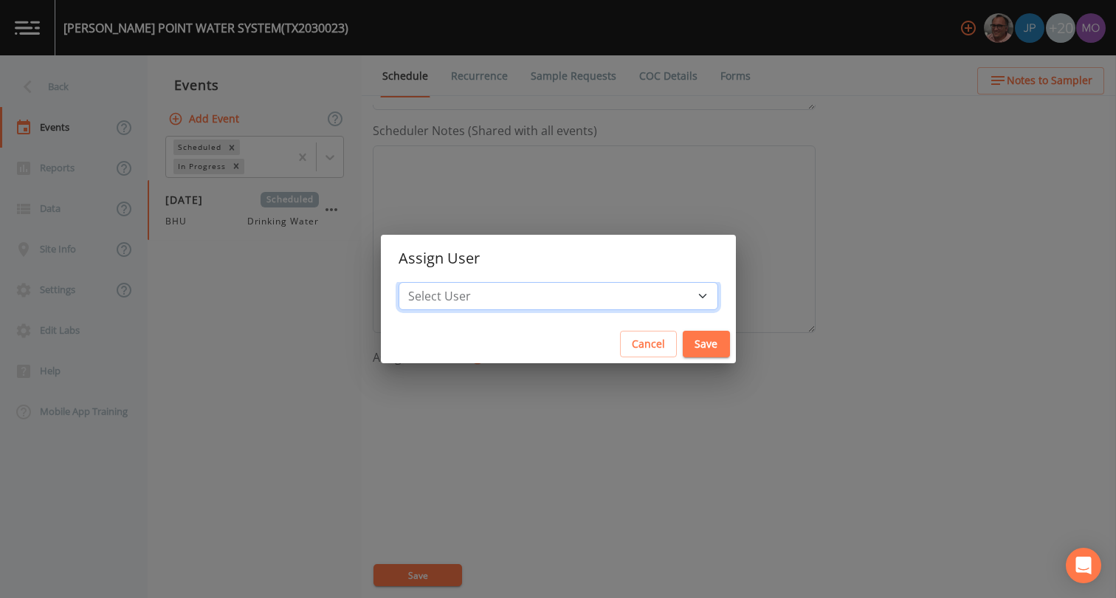
click at [483, 298] on select "Select User [PERSON_NAME] [PERSON_NAME] [PERSON_NAME] [PERSON_NAME] [PERSON_NAM…" at bounding box center [557, 296] width 319 height 28
select select "45f4d696-c607-4709-9609-651d9e892432"
click at [682, 344] on button "Save" at bounding box center [705, 344] width 47 height 27
select select
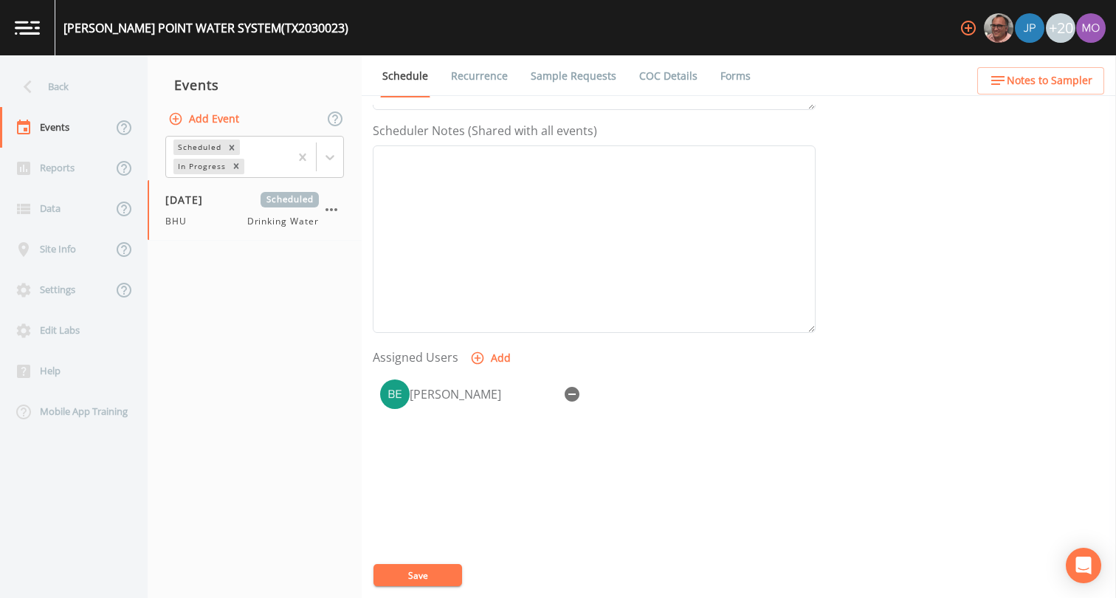
click at [410, 573] on button "Save" at bounding box center [417, 575] width 89 height 22
drag, startPoint x: 83, startPoint y: 100, endPoint x: 80, endPoint y: 91, distance: 9.3
click at [80, 91] on div "Back" at bounding box center [66, 86] width 133 height 41
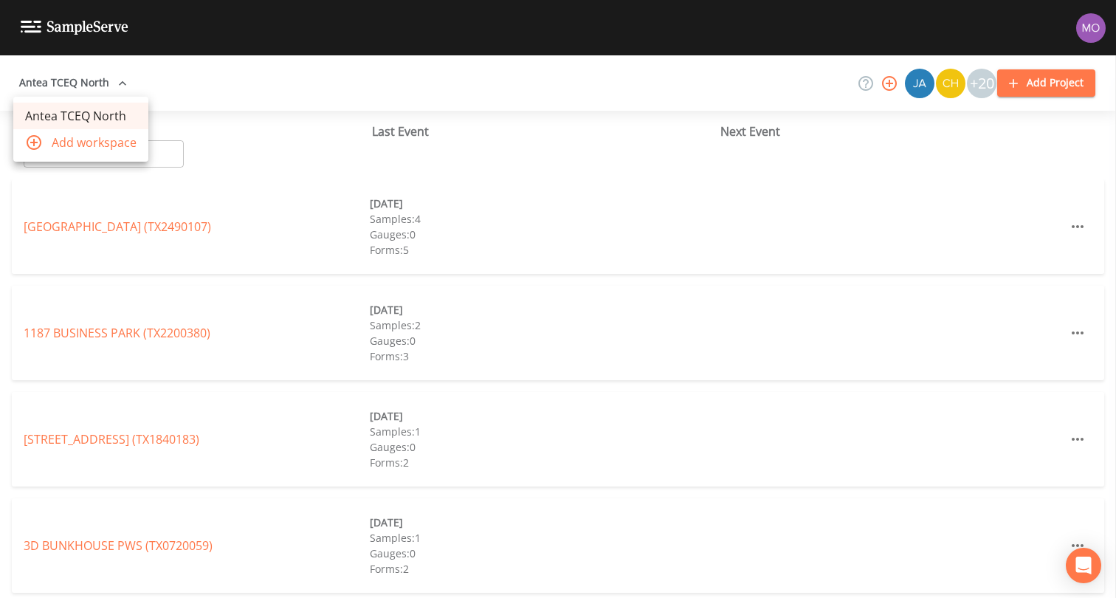
click at [152, 155] on div at bounding box center [558, 299] width 1116 height 598
paste input "TX2030015"
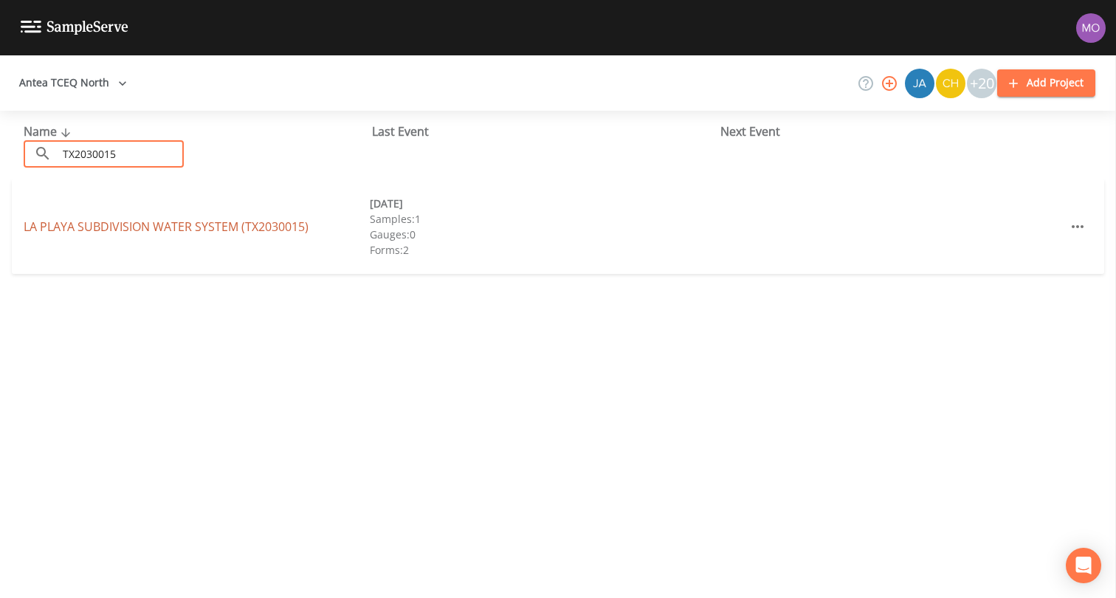
type input "TX2030015"
click at [139, 227] on link "LA PLAYA SUBDIVISION WATER SYSTEM (TX2030015)" at bounding box center [166, 226] width 285 height 16
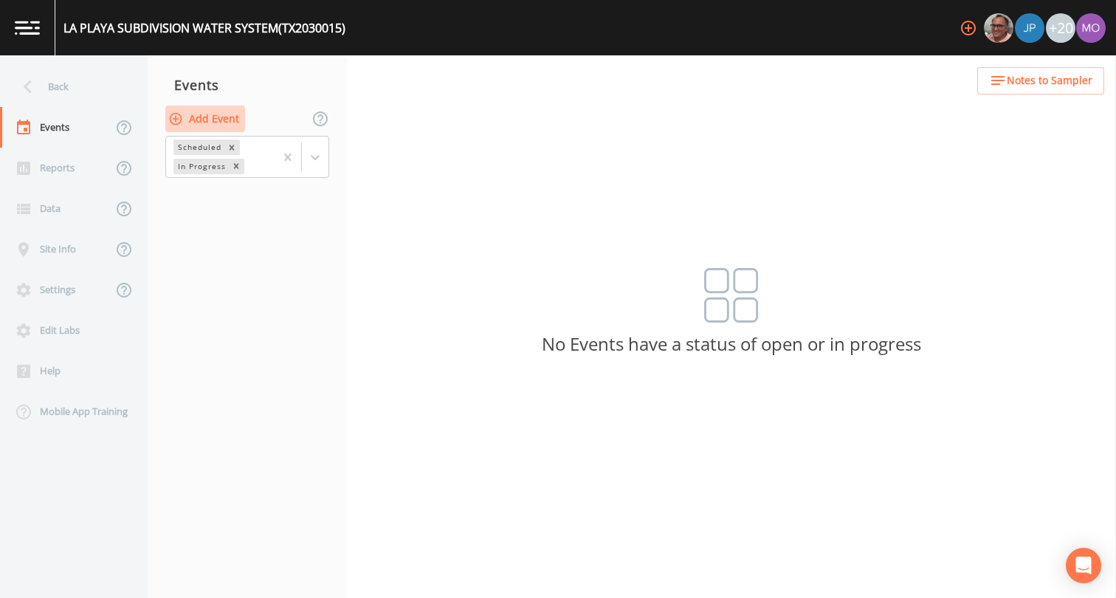
click at [202, 123] on button "Add Event" at bounding box center [205, 119] width 80 height 27
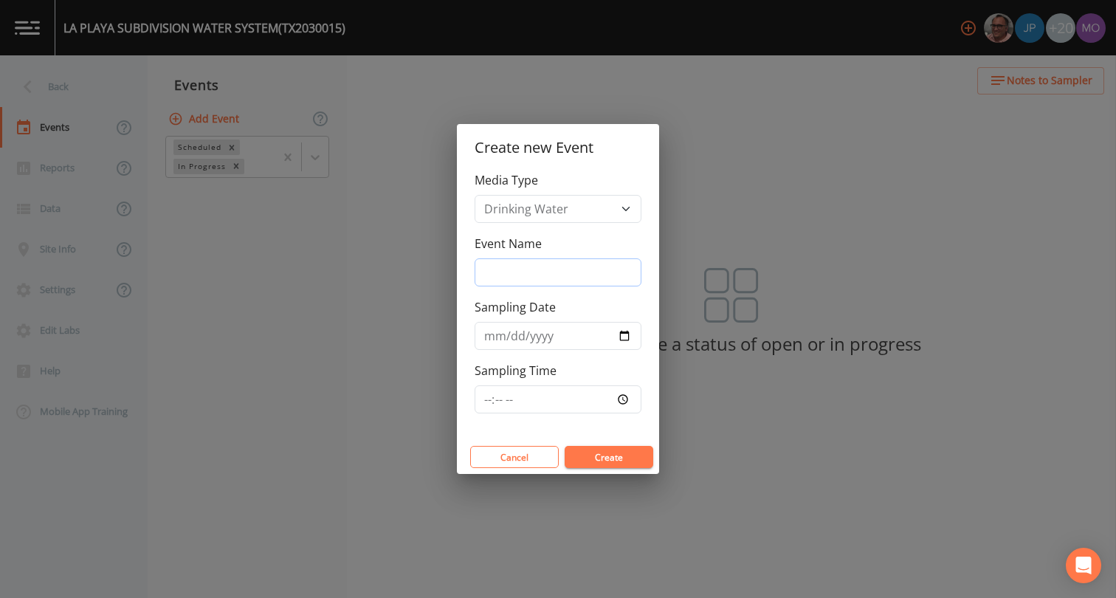
drag, startPoint x: 139, startPoint y: 227, endPoint x: 519, endPoint y: 271, distance: 382.4
click at [519, 271] on input "Event Name" at bounding box center [557, 272] width 167 height 28
type input "BHU"
click at [626, 333] on input "Sampling Date" at bounding box center [557, 336] width 167 height 28
type input "[DATE]"
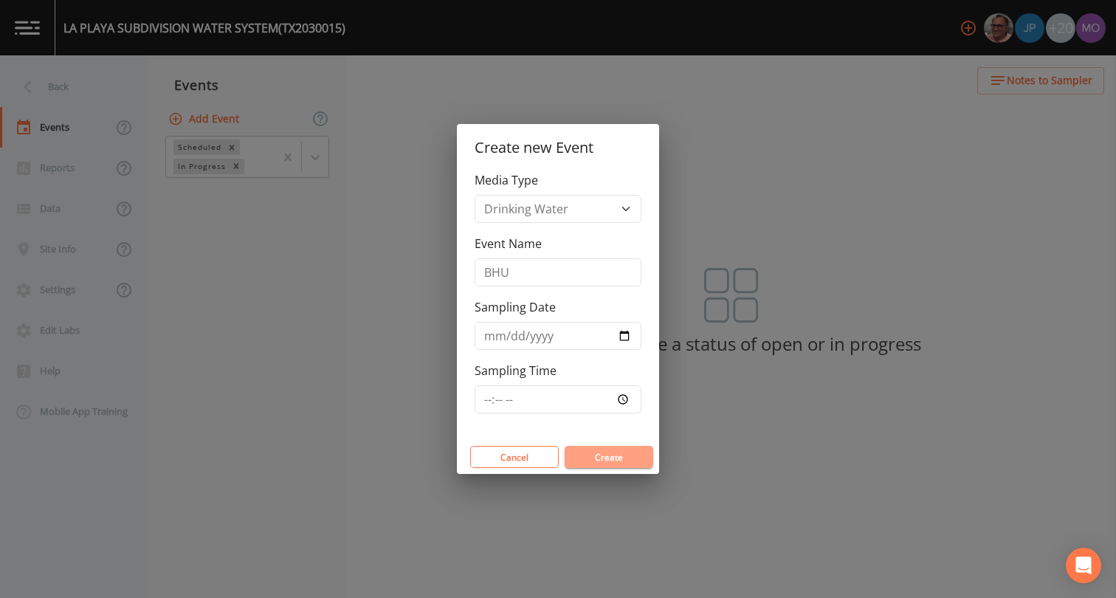
click at [601, 454] on button "Create" at bounding box center [608, 457] width 89 height 22
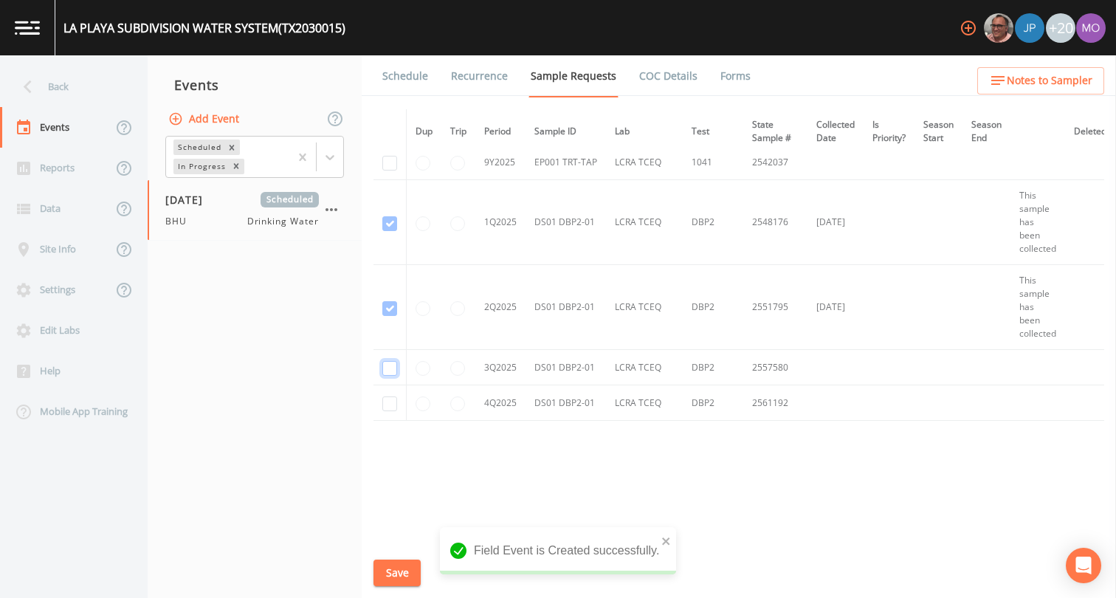
checkbox input "true"
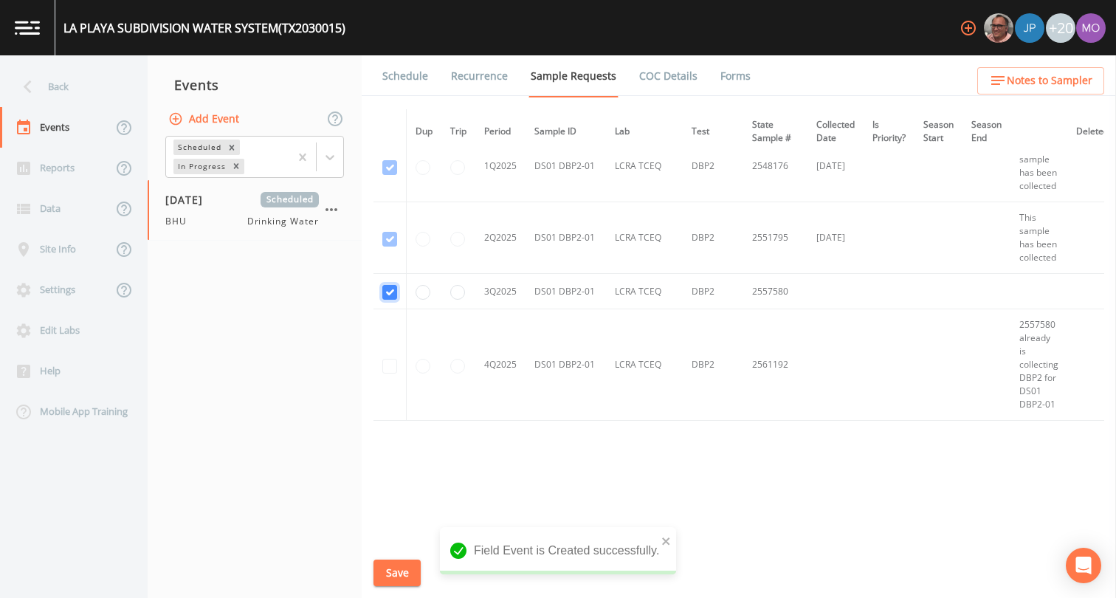
scroll to position [1154, 0]
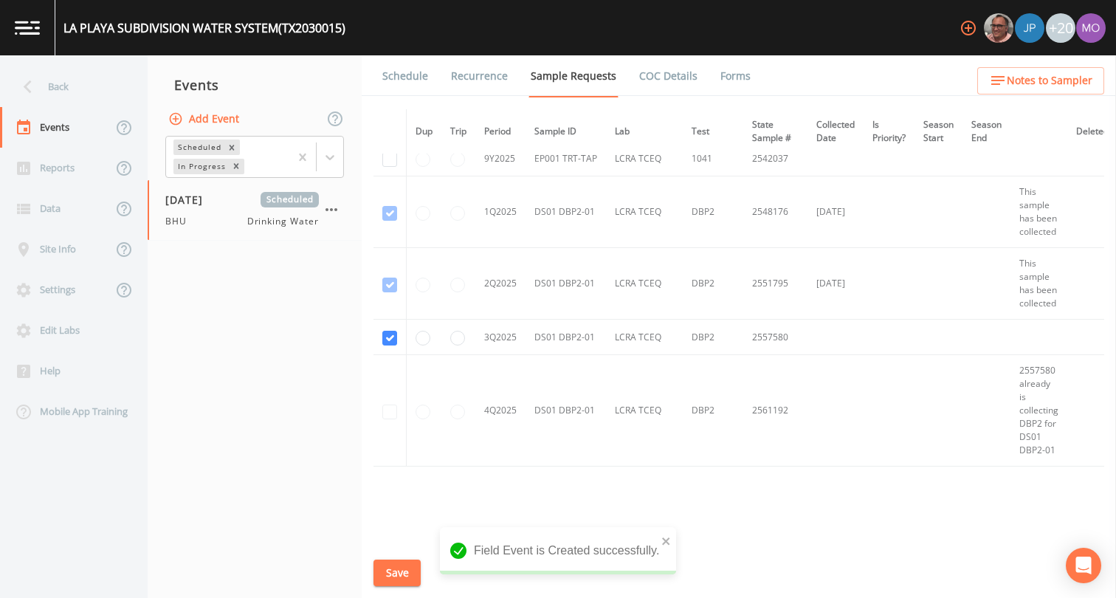
click at [398, 573] on button "Save" at bounding box center [396, 572] width 47 height 27
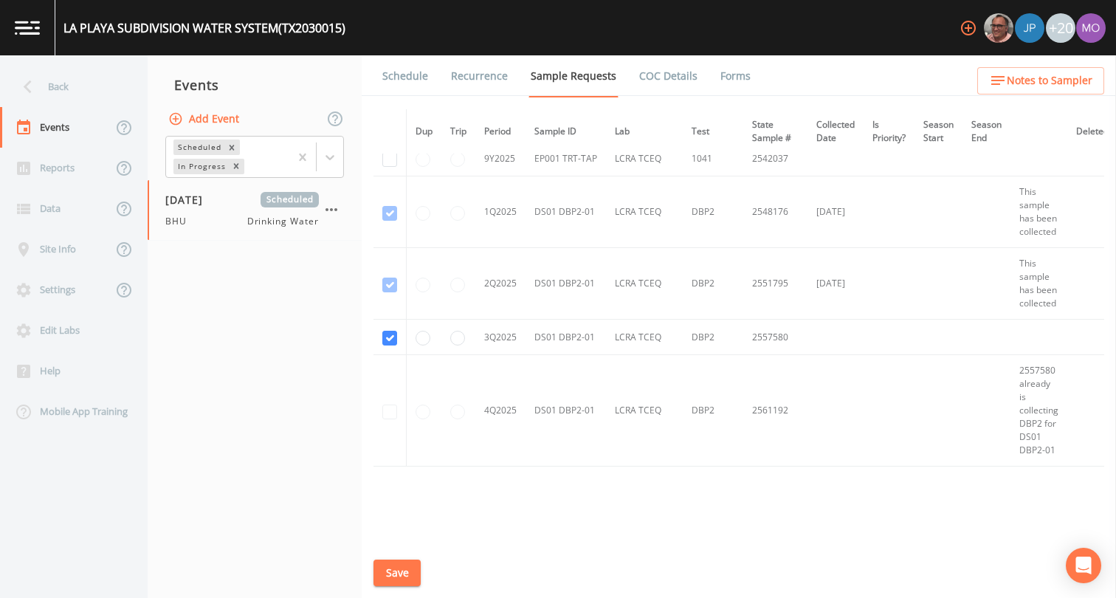
click at [410, 81] on link "Schedule" at bounding box center [405, 75] width 50 height 41
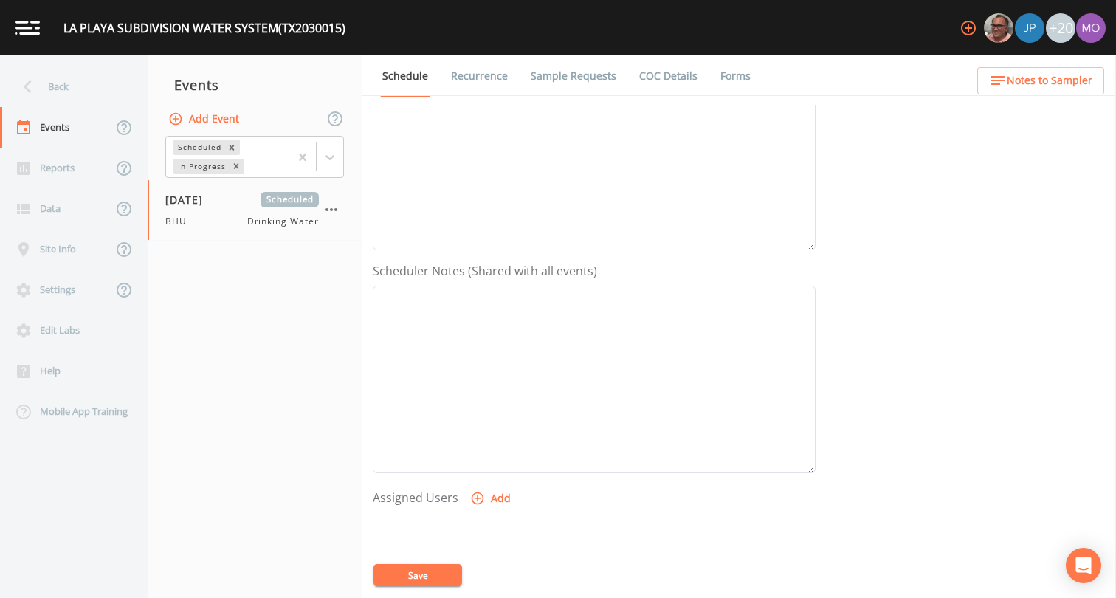
scroll to position [439, 0]
click at [480, 318] on icon "button" at bounding box center [477, 315] width 13 height 13
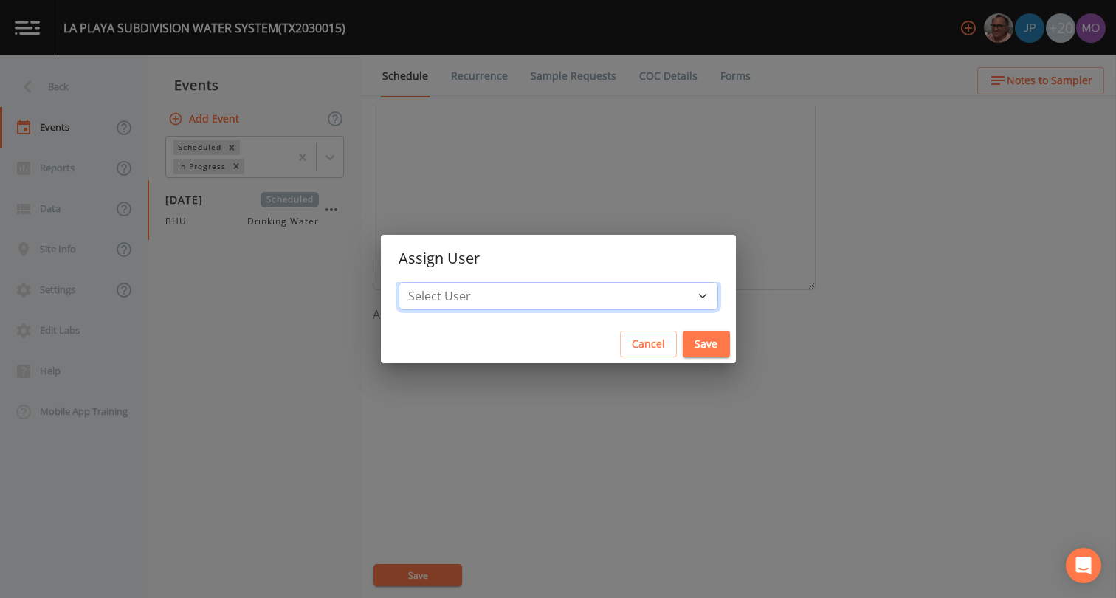
click at [523, 302] on select "Select User [PERSON_NAME] [PERSON_NAME] [PERSON_NAME] [PERSON_NAME] [PERSON_NAM…" at bounding box center [557, 296] width 319 height 28
select select "45f4d696-c607-4709-9609-651d9e892432"
click at [682, 342] on button "Save" at bounding box center [705, 344] width 47 height 27
select select
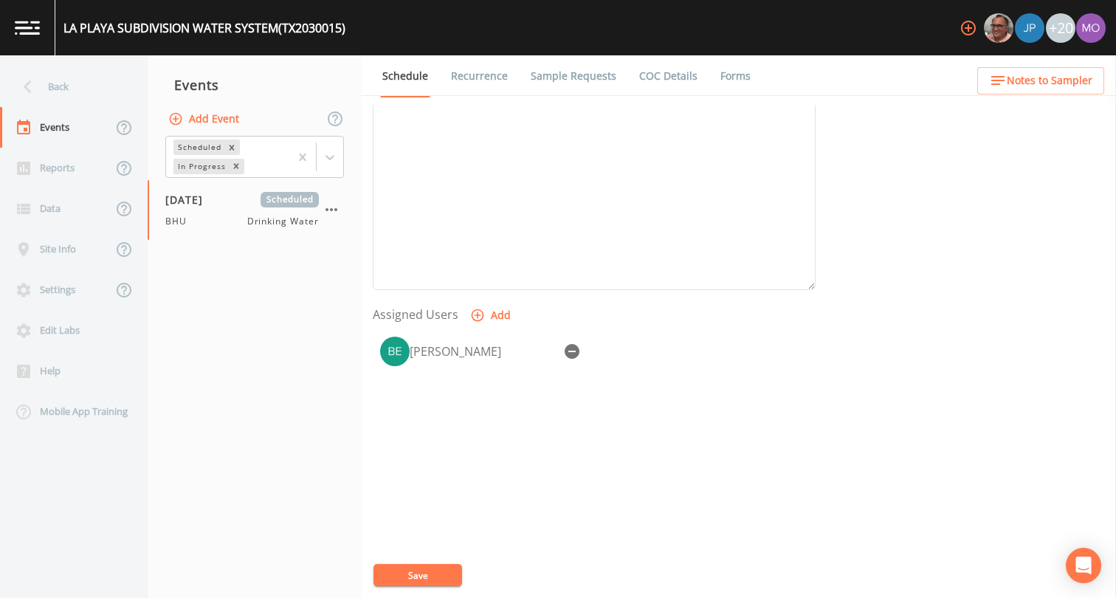
click at [429, 568] on button "Save" at bounding box center [417, 575] width 89 height 22
drag, startPoint x: 199, startPoint y: 151, endPoint x: 104, endPoint y: 89, distance: 113.2
click at [104, 89] on div "Back" at bounding box center [66, 86] width 133 height 41
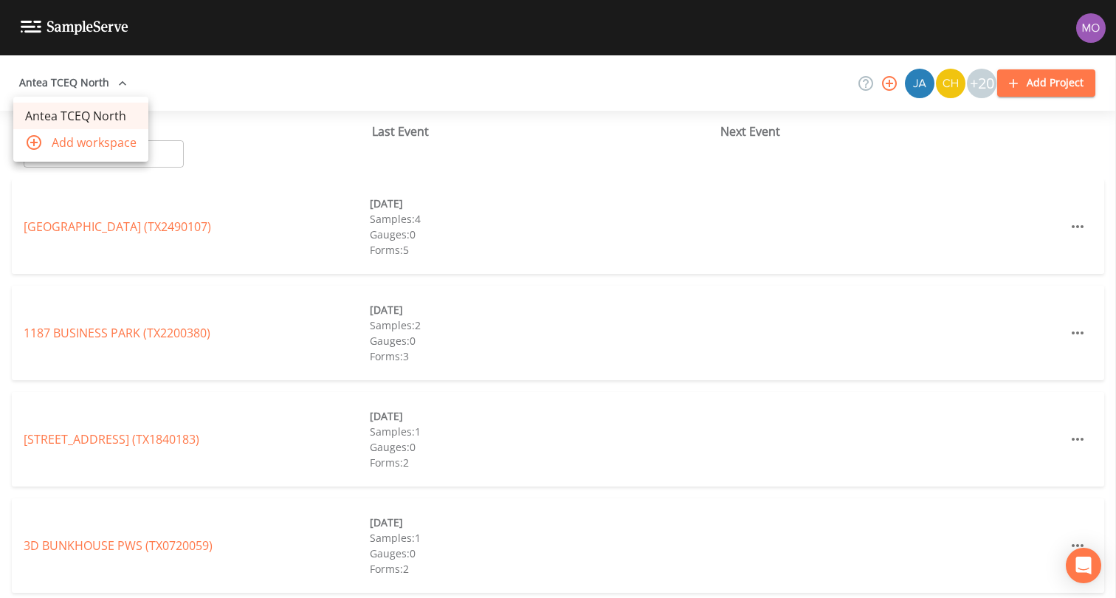
click at [147, 147] on li "Add workspace" at bounding box center [80, 142] width 135 height 27
click at [152, 134] on div "Name ​ ​" at bounding box center [198, 144] width 348 height 45
click at [152, 153] on input "text" at bounding box center [121, 153] width 126 height 27
paste input "TX2030014"
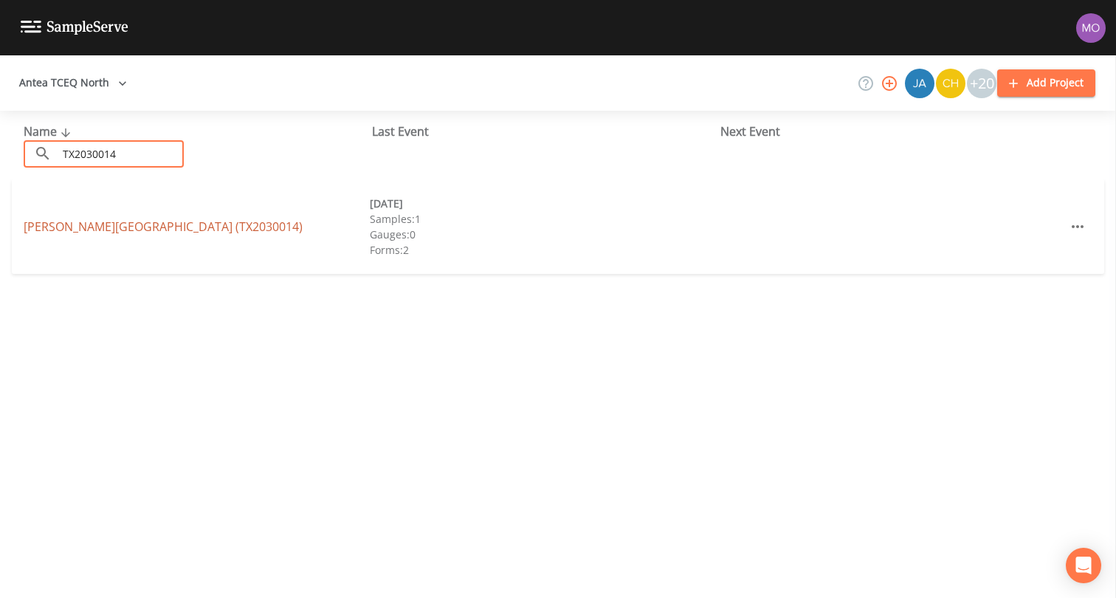
type input "TX2030014"
click at [128, 228] on link "SUTTON HILLS ESTATES (TX2030014)" at bounding box center [163, 226] width 279 height 16
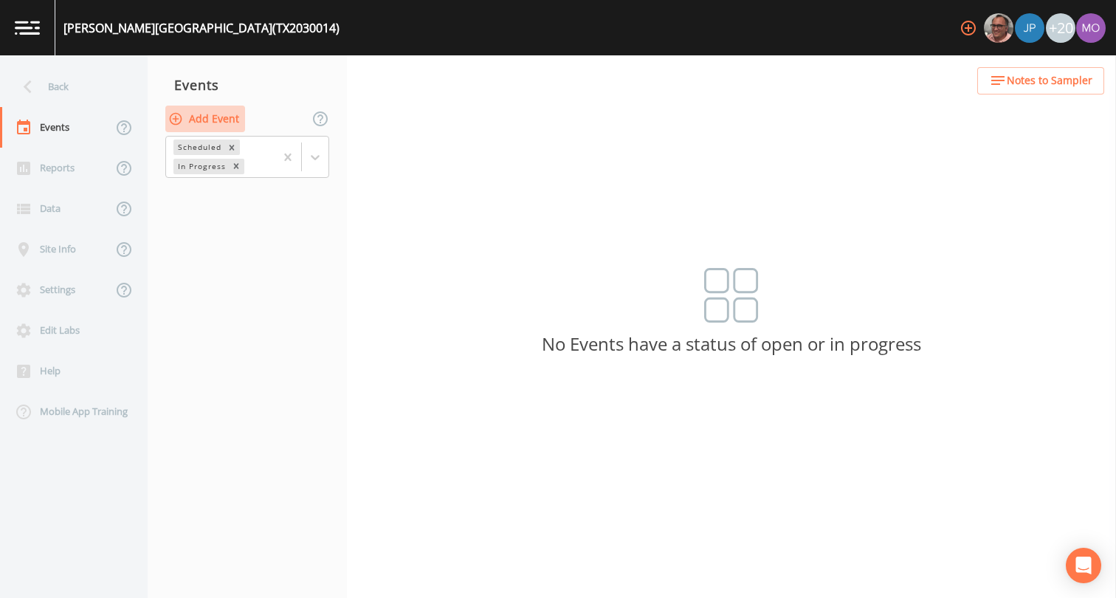
click at [212, 114] on button "Add Event" at bounding box center [205, 119] width 80 height 27
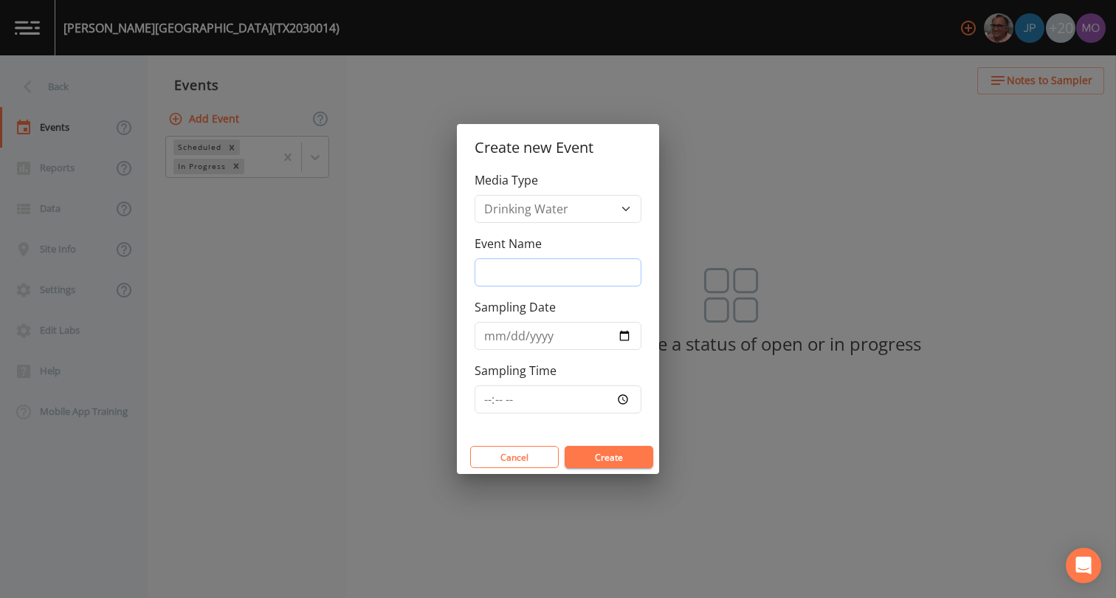
click at [544, 266] on input "Event Name" at bounding box center [557, 272] width 167 height 28
type input "BHU"
click at [623, 332] on input "Sampling Date" at bounding box center [557, 336] width 167 height 28
type input "[DATE]"
click at [589, 460] on button "Create" at bounding box center [608, 457] width 89 height 22
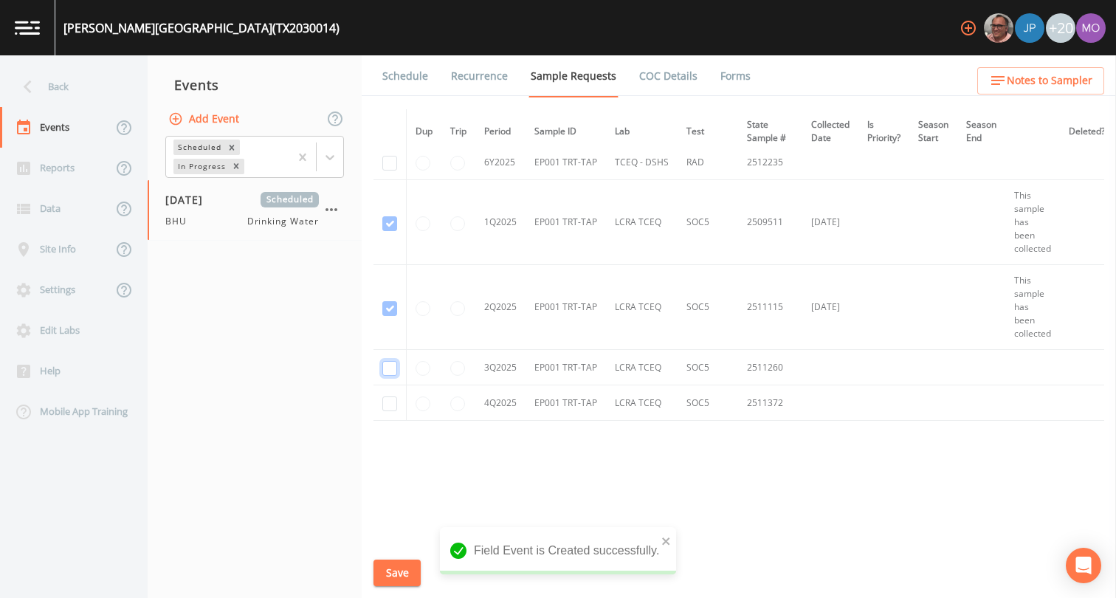
checkbox input "true"
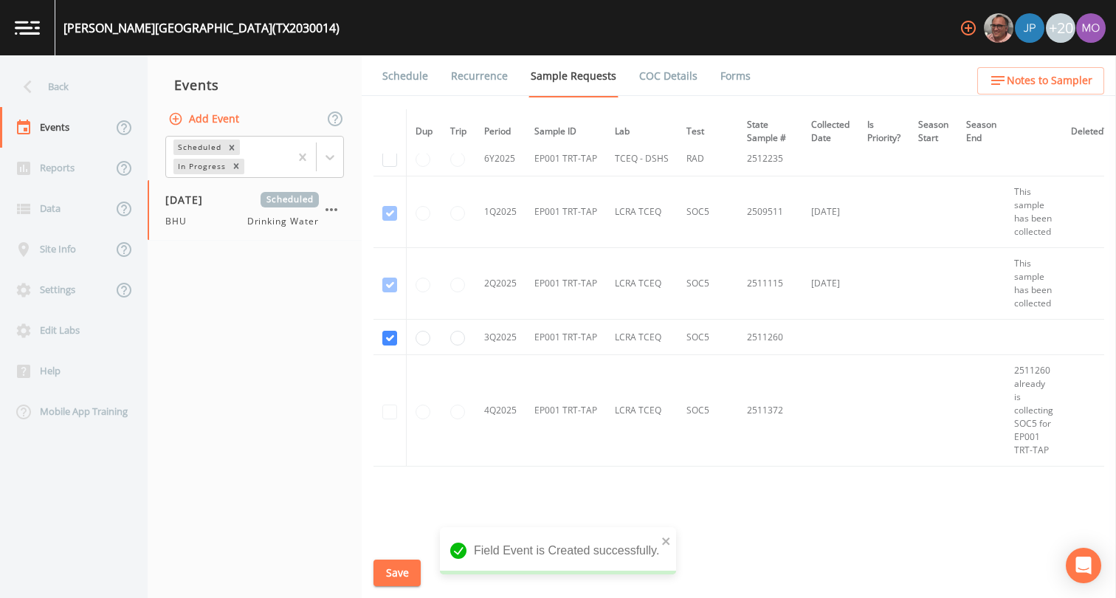
click at [397, 573] on button "Save" at bounding box center [396, 572] width 47 height 27
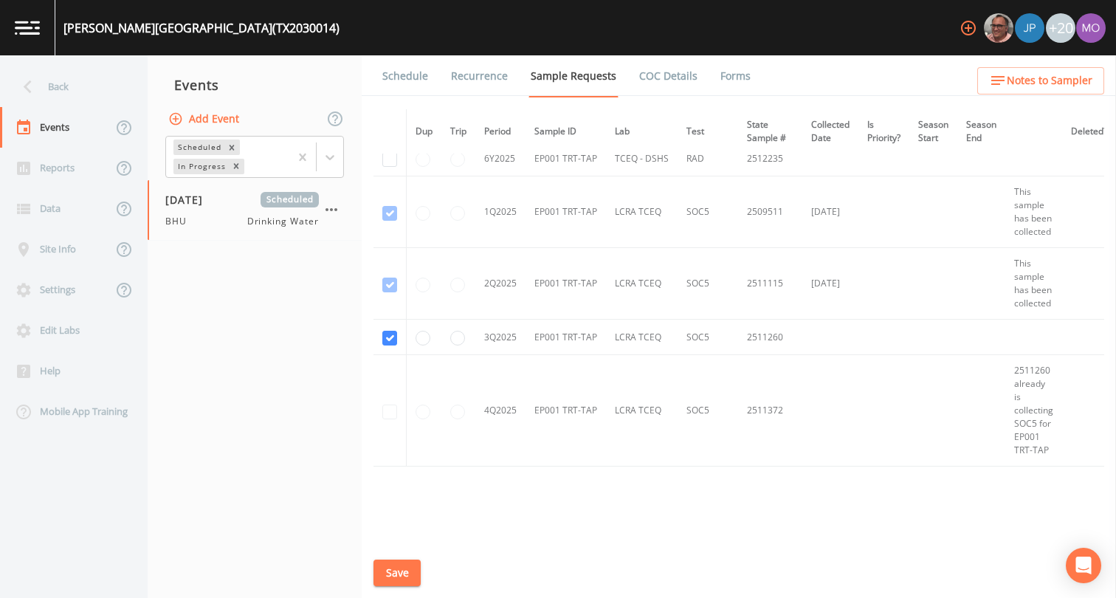
click at [396, 72] on link "Schedule" at bounding box center [405, 75] width 50 height 41
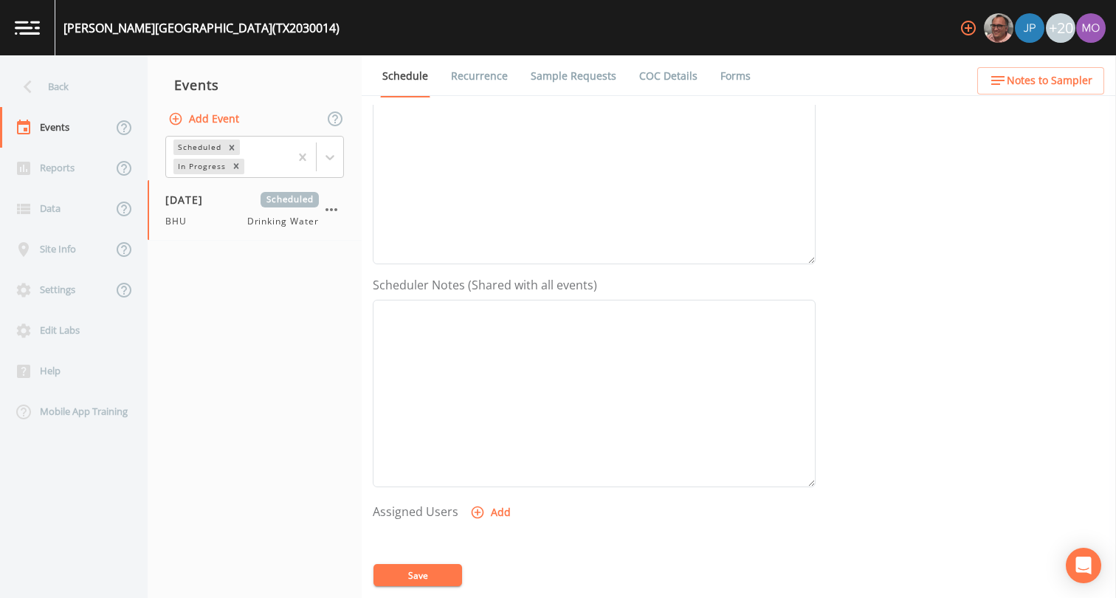
scroll to position [391, 0]
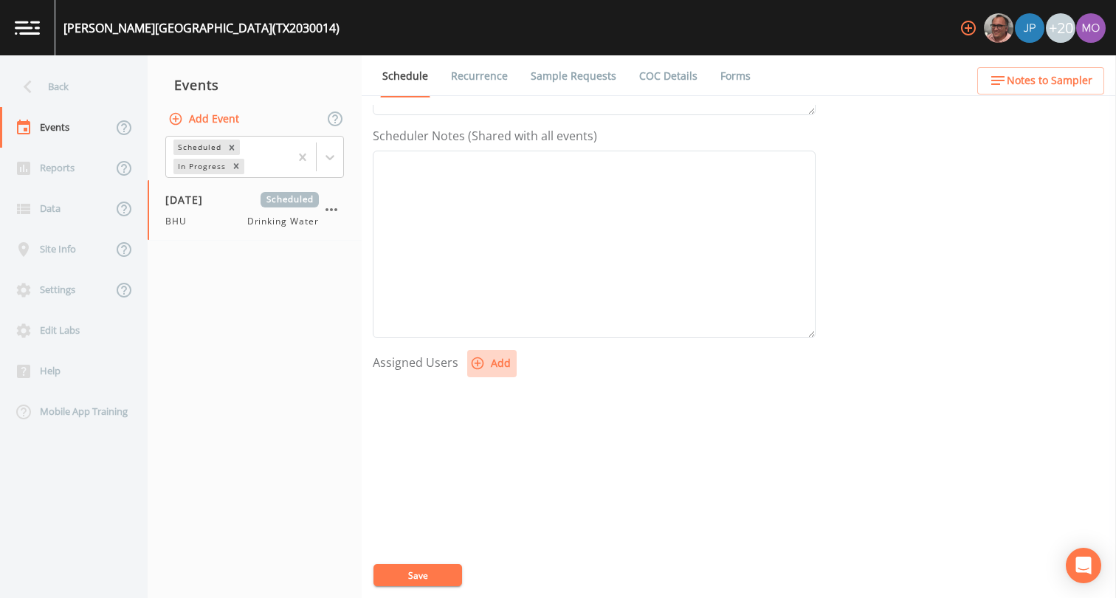
click at [485, 367] on button "Add" at bounding box center [491, 363] width 49 height 27
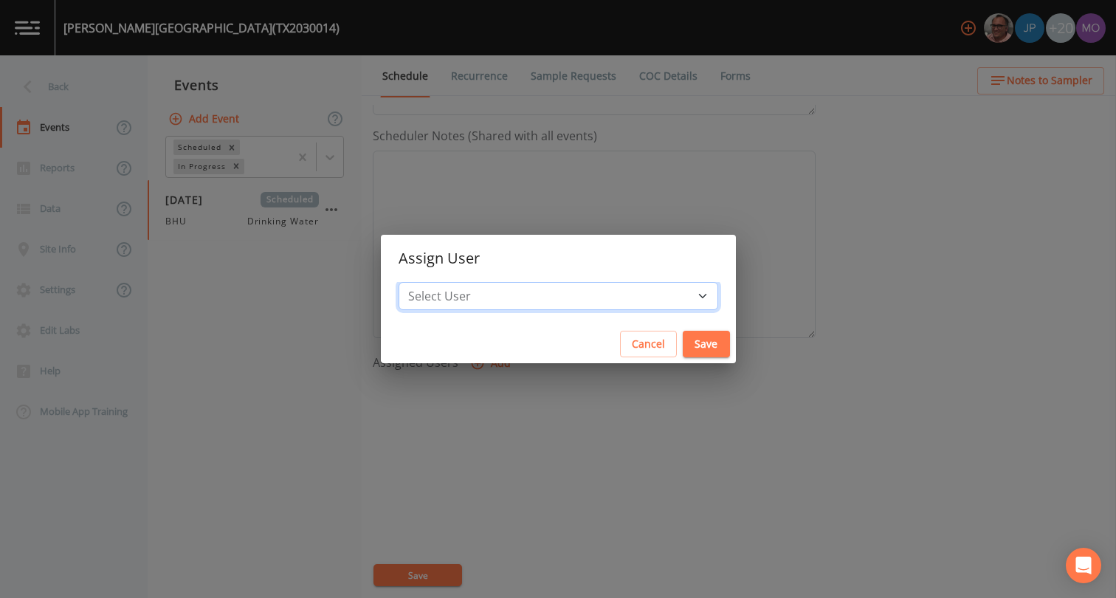
click at [484, 293] on select "Select User [PERSON_NAME] [PERSON_NAME] [PERSON_NAME] [PERSON_NAME] [PERSON_NAM…" at bounding box center [557, 296] width 319 height 28
select select "45f4d696-c607-4709-9609-651d9e892432"
click at [682, 350] on button "Save" at bounding box center [705, 344] width 47 height 27
select select
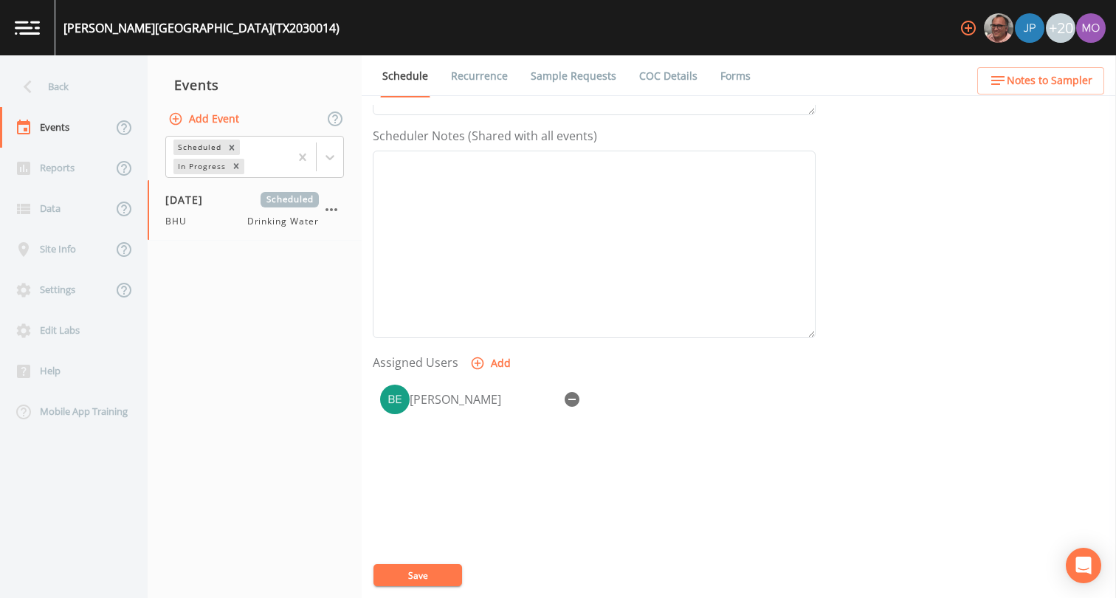
click at [431, 573] on button "Save" at bounding box center [417, 575] width 89 height 22
click at [75, 86] on div "Back" at bounding box center [66, 86] width 133 height 41
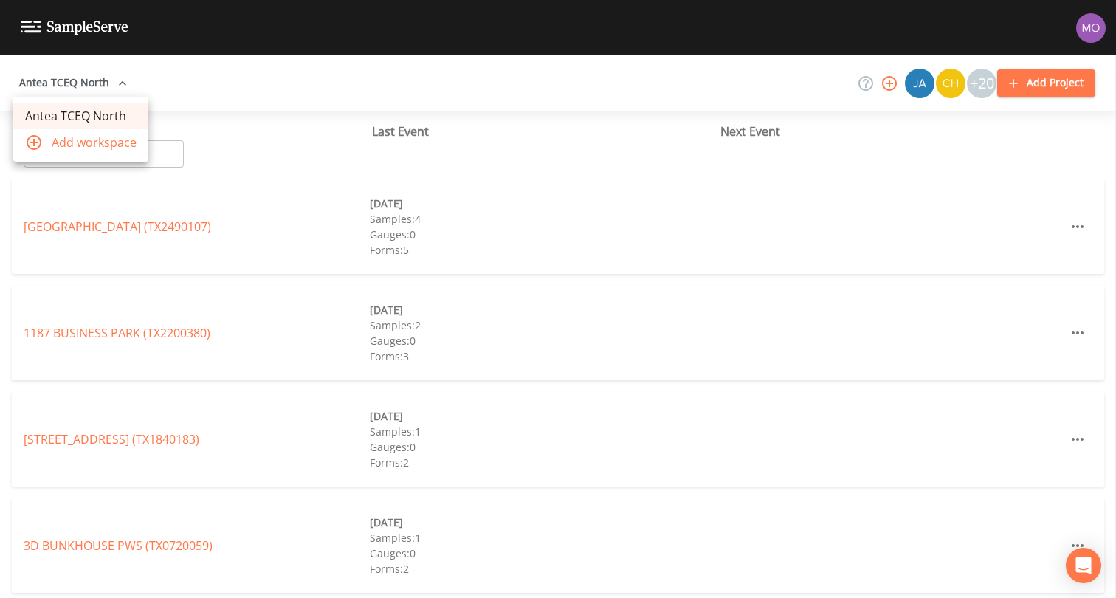
click at [171, 156] on div at bounding box center [558, 299] width 1116 height 598
click at [159, 154] on input "text" at bounding box center [121, 153] width 126 height 27
paste input "TX0030006"
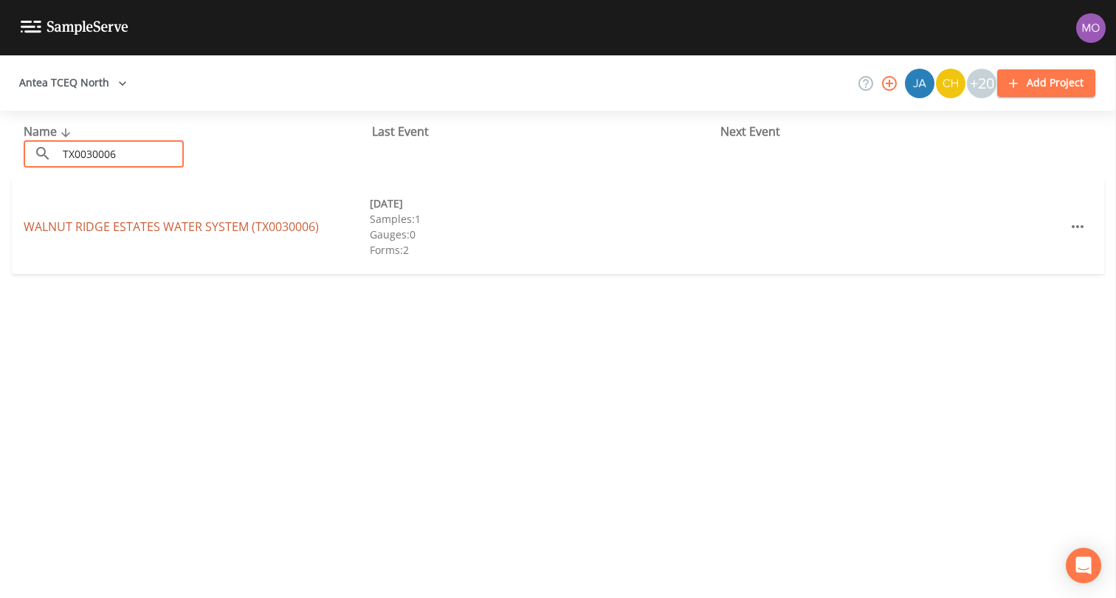
type input "TX0030006"
click at [100, 229] on link "WALNUT RIDGE ESTATES WATER SYSTEM (TX0030006)" at bounding box center [171, 226] width 295 height 16
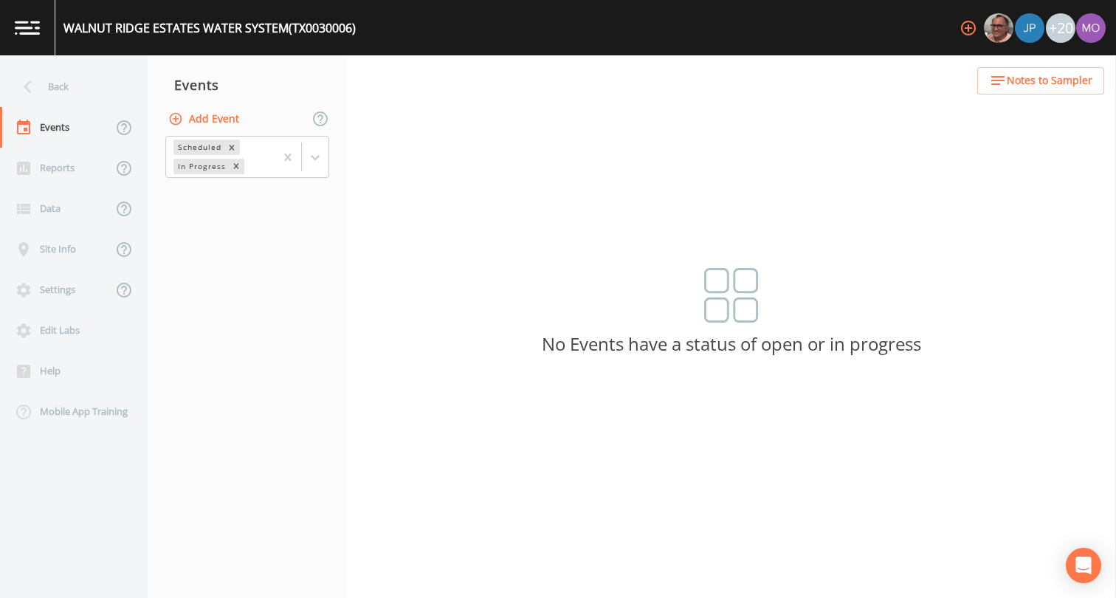
click at [222, 119] on button "Add Event" at bounding box center [205, 119] width 80 height 27
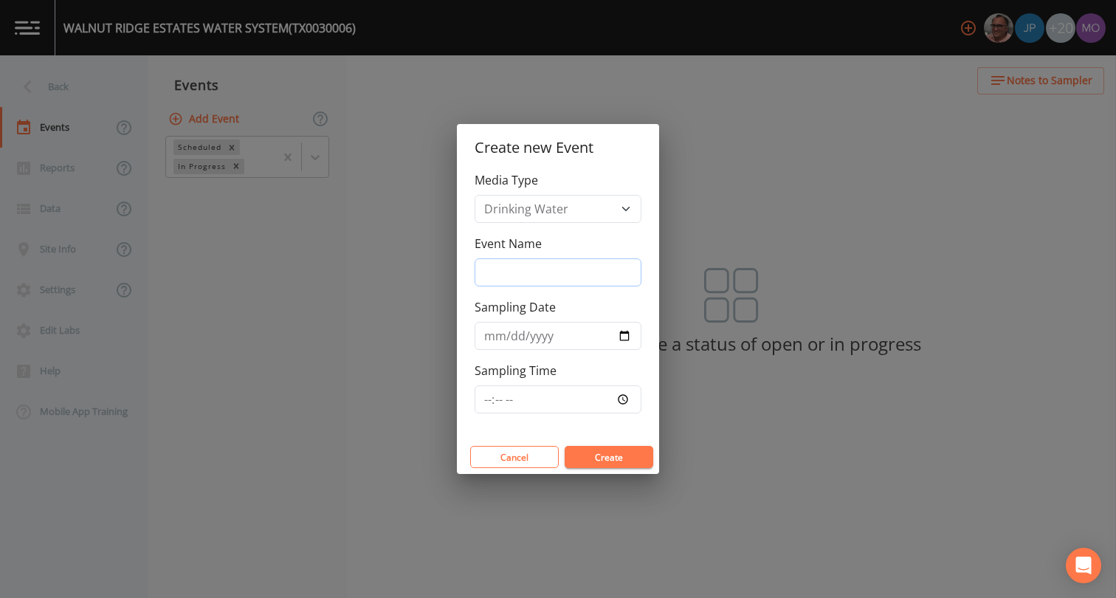
click at [508, 269] on input "Event Name" at bounding box center [557, 272] width 167 height 28
type input "BHU"
click at [620, 338] on input "Sampling Date" at bounding box center [557, 336] width 167 height 28
type input "[DATE]"
click at [594, 459] on button "Create" at bounding box center [608, 457] width 89 height 22
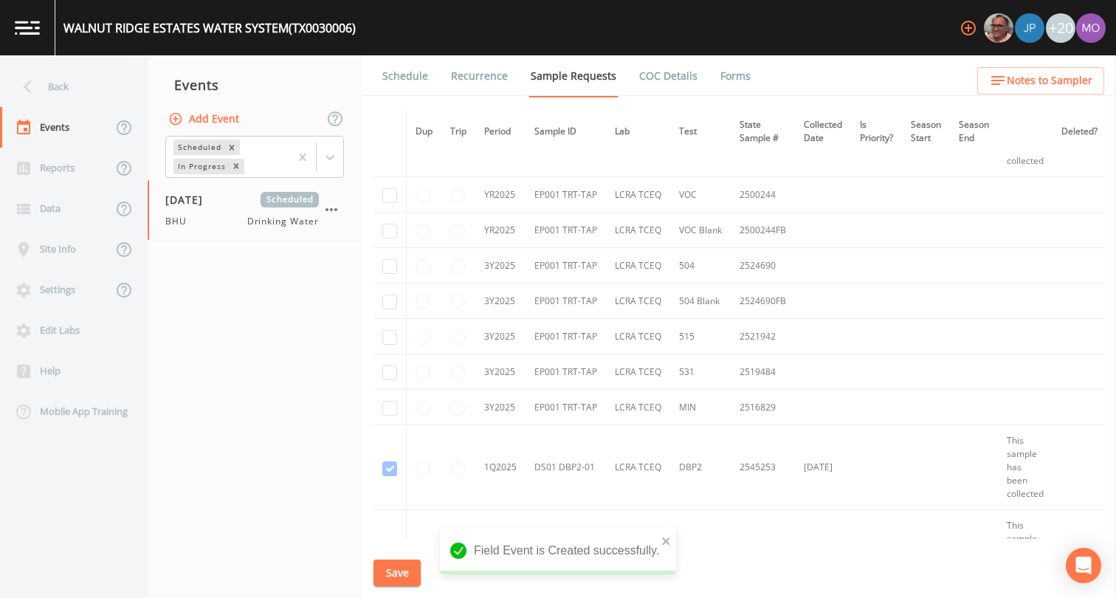
scroll to position [820, 0]
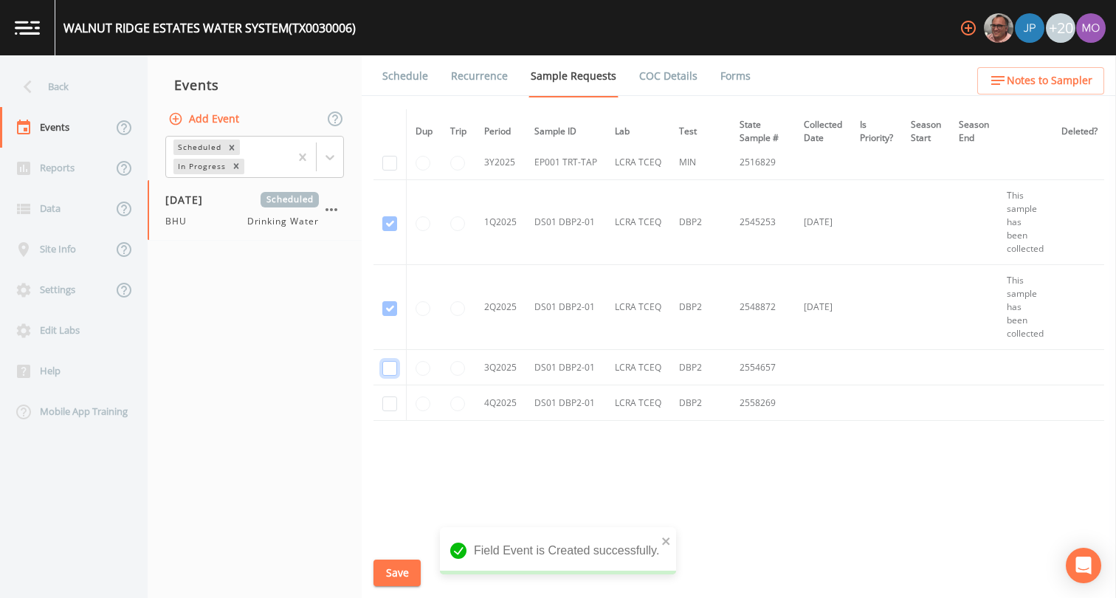
checkbox input "true"
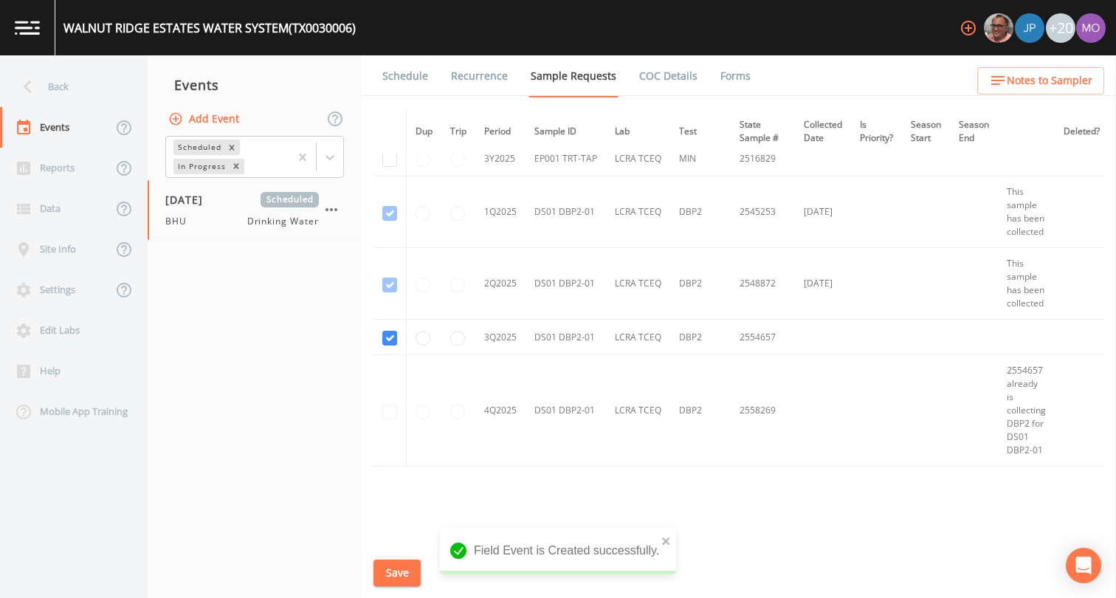
click at [398, 569] on button "Save" at bounding box center [396, 572] width 47 height 27
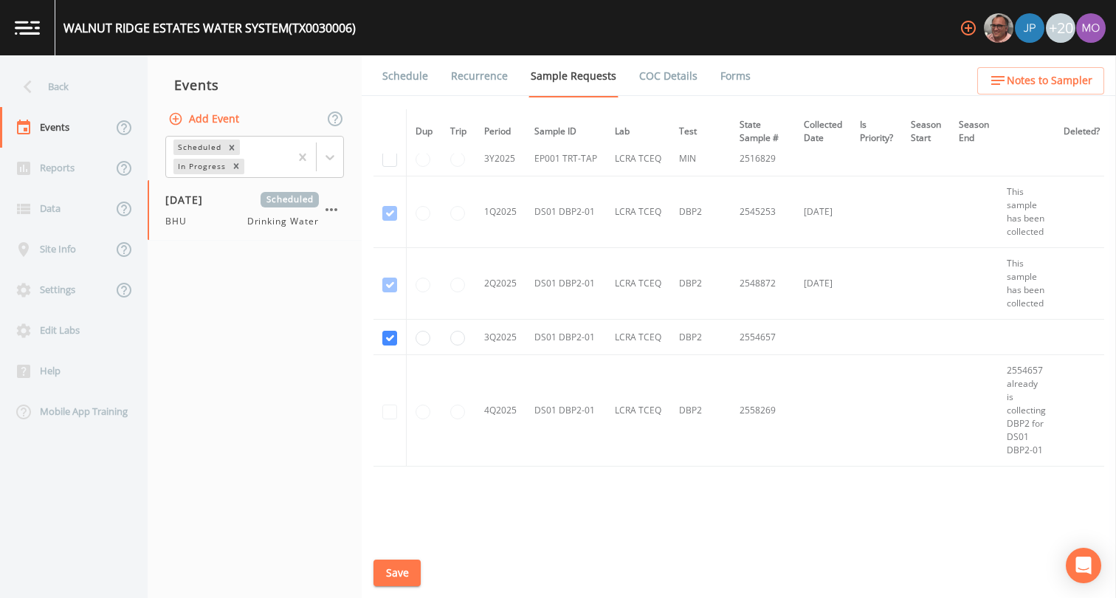
click at [401, 73] on link "Schedule" at bounding box center [405, 75] width 50 height 41
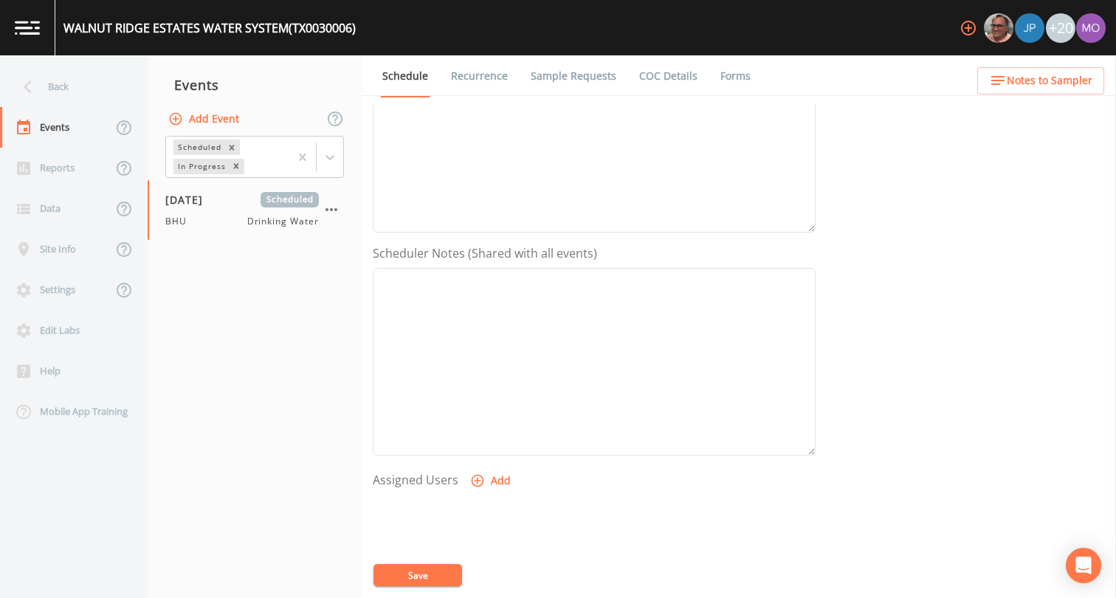
scroll to position [443, 0]
click at [474, 326] on div at bounding box center [594, 402] width 443 height 155
click at [474, 311] on icon "button" at bounding box center [477, 311] width 13 height 13
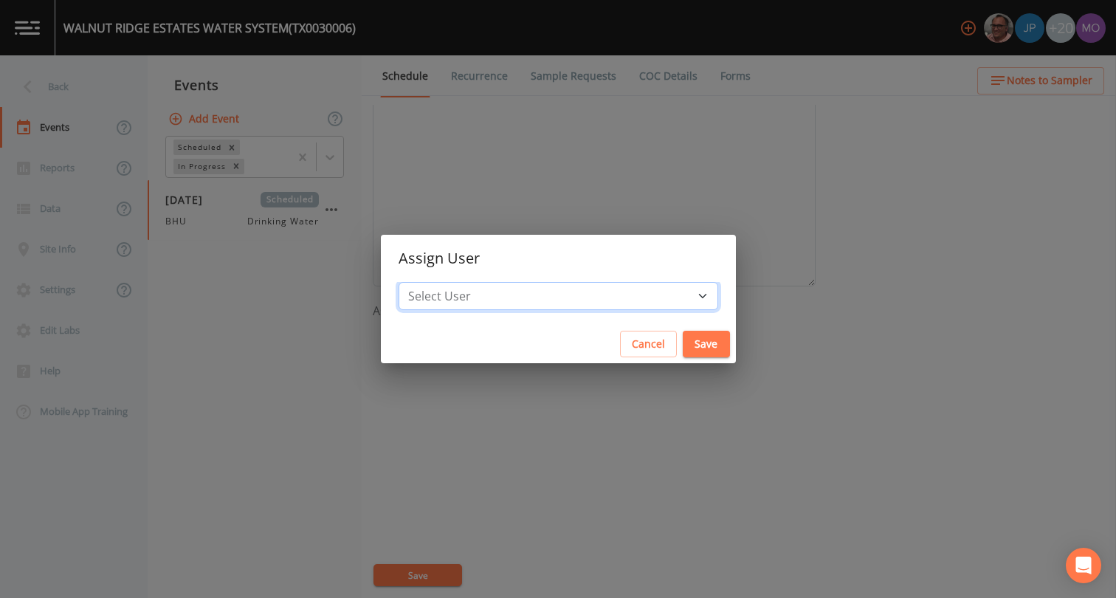
click at [496, 291] on select "Select User [PERSON_NAME] [PERSON_NAME] [PERSON_NAME] [PERSON_NAME] [PERSON_NAM…" at bounding box center [557, 296] width 319 height 28
select select "45f4d696-c607-4709-9609-651d9e892432"
click at [682, 338] on button "Save" at bounding box center [705, 344] width 47 height 27
select select
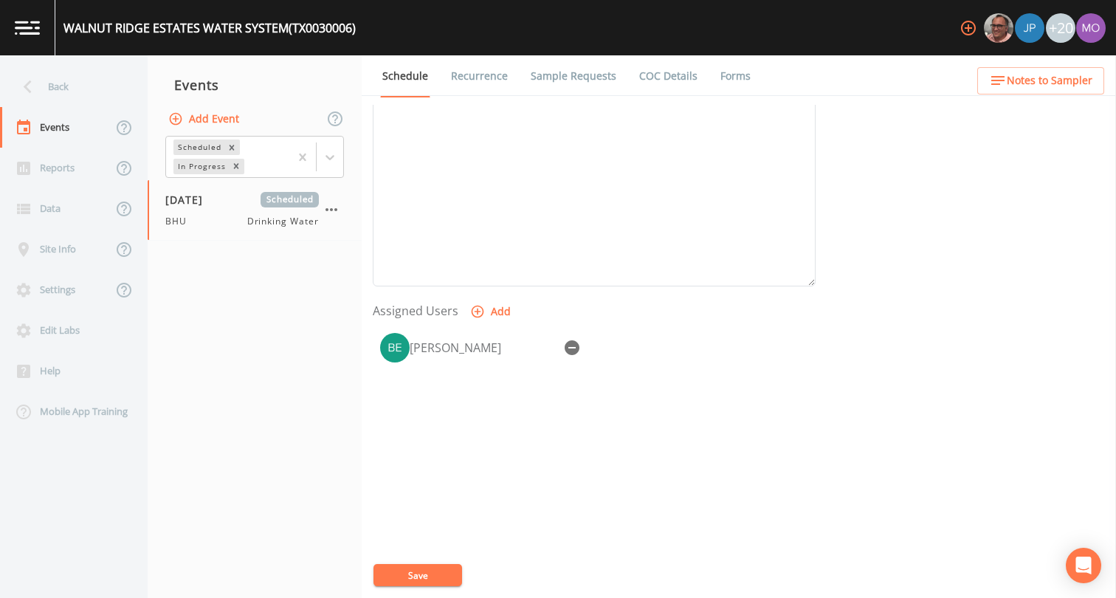
click at [418, 582] on button "Save" at bounding box center [417, 575] width 89 height 22
click at [91, 103] on div "Back" at bounding box center [66, 86] width 133 height 41
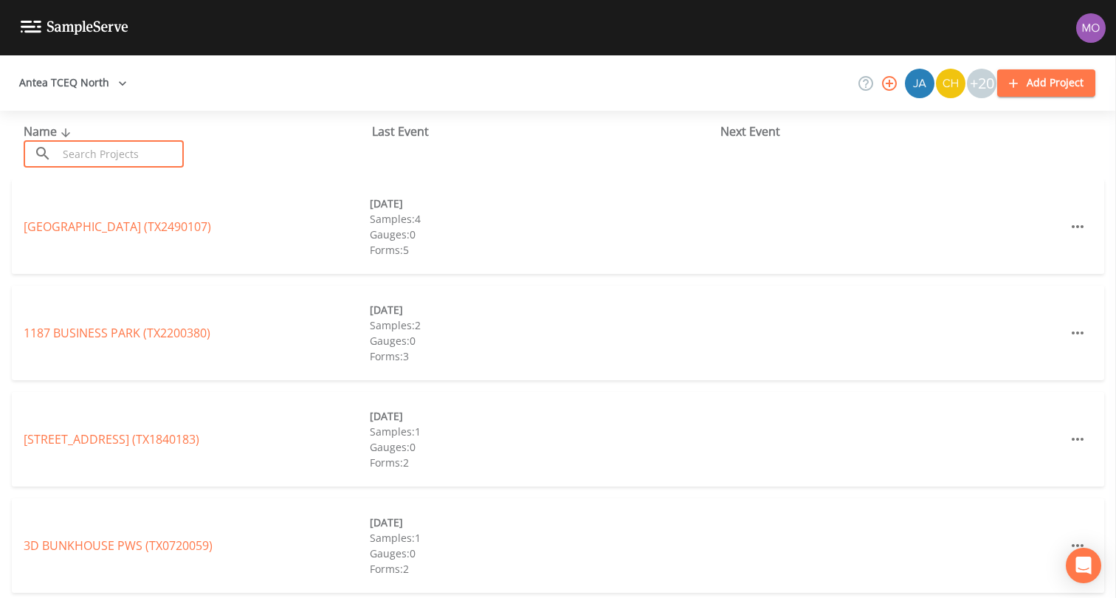
click at [122, 147] on input "text" at bounding box center [121, 153] width 126 height 27
paste input "TX1740005"
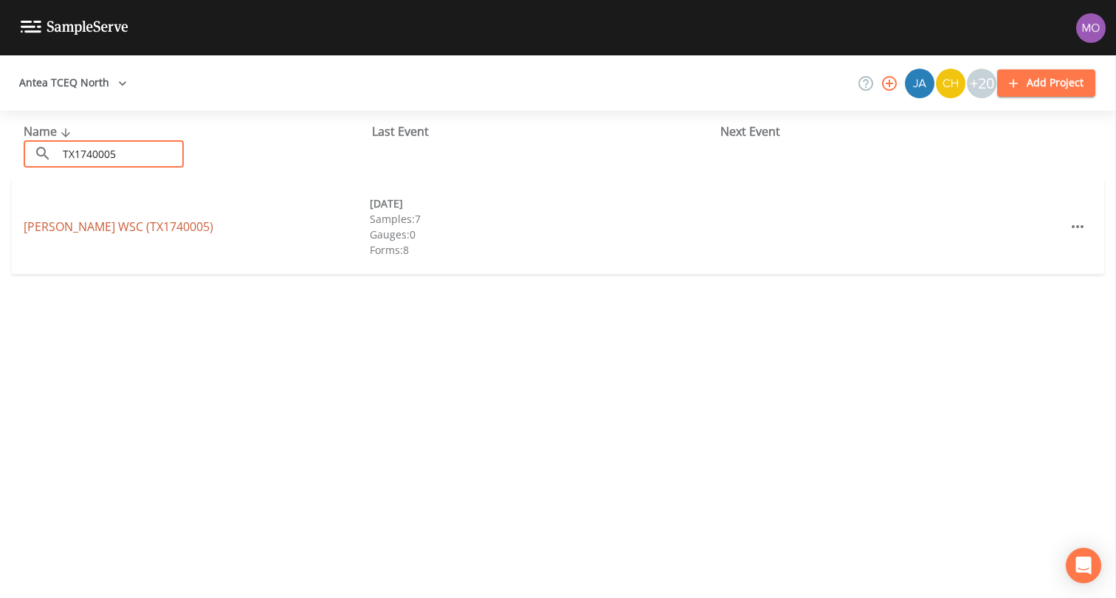
type input "TX1740005"
click at [137, 224] on link "APPLEBY WSC (TX1740005)" at bounding box center [119, 226] width 190 height 16
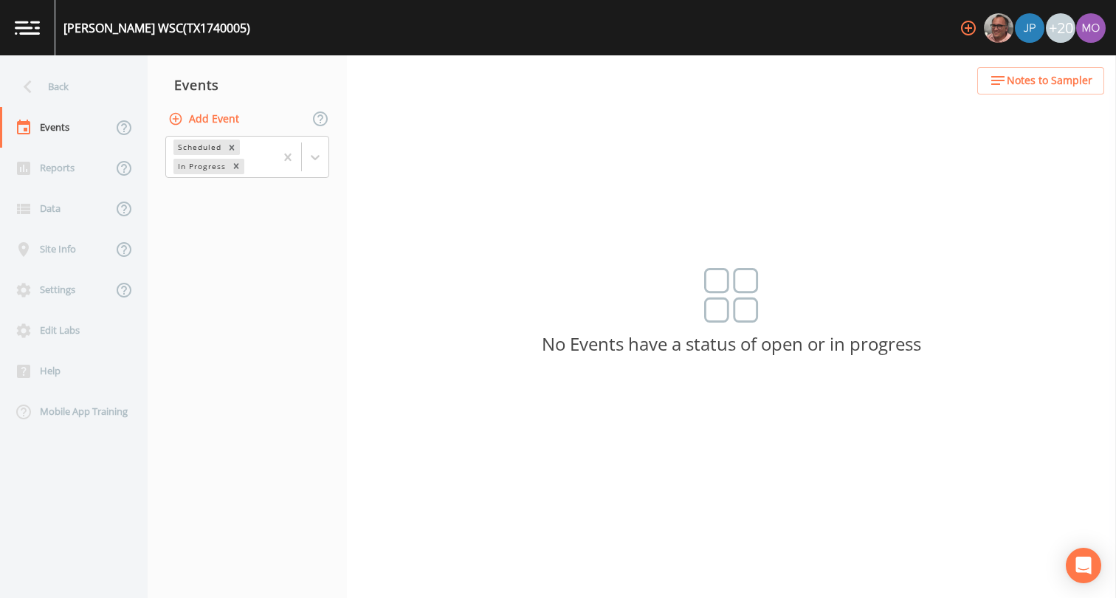
click at [203, 123] on button "Add Event" at bounding box center [205, 119] width 80 height 27
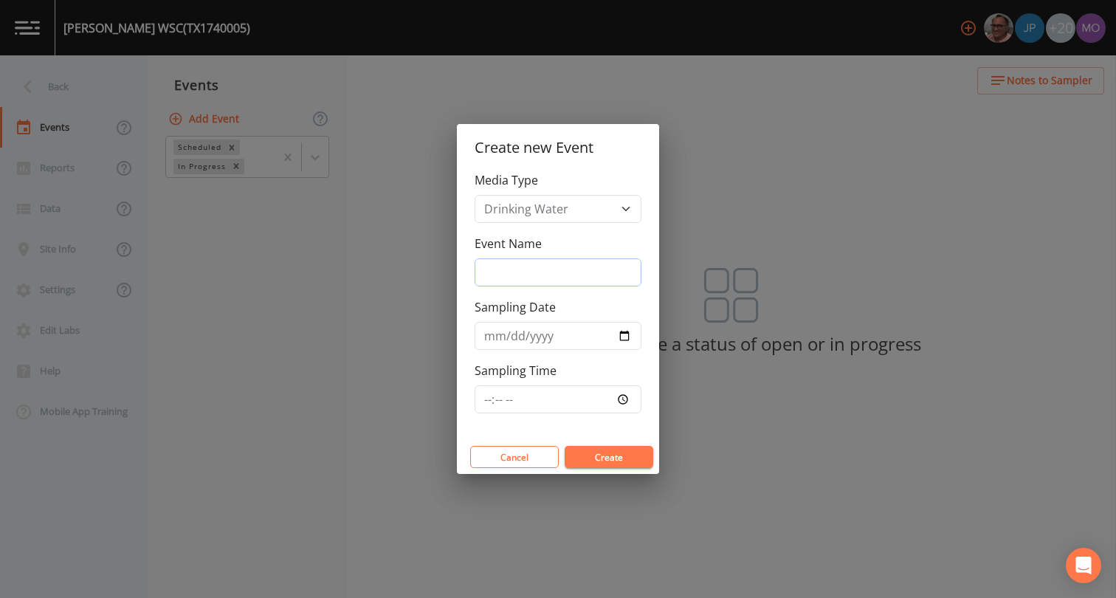
click at [507, 265] on input "Event Name" at bounding box center [557, 272] width 167 height 28
type input "BHU"
click at [623, 333] on input "Sampling Date" at bounding box center [557, 336] width 167 height 28
type input "[DATE]"
click at [592, 460] on button "Create" at bounding box center [608, 457] width 89 height 22
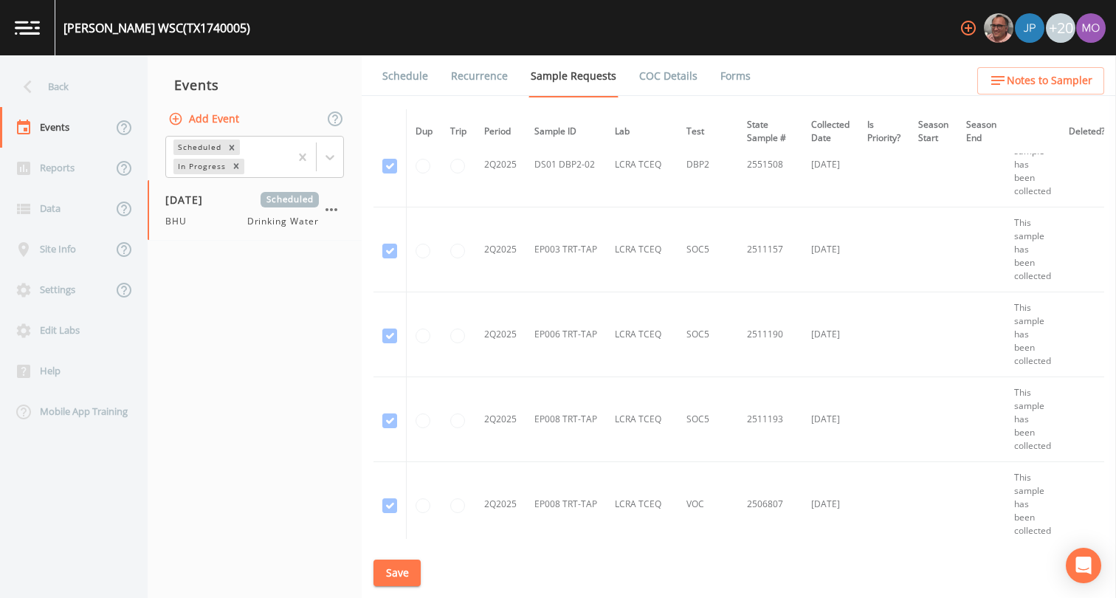
scroll to position [7127, 0]
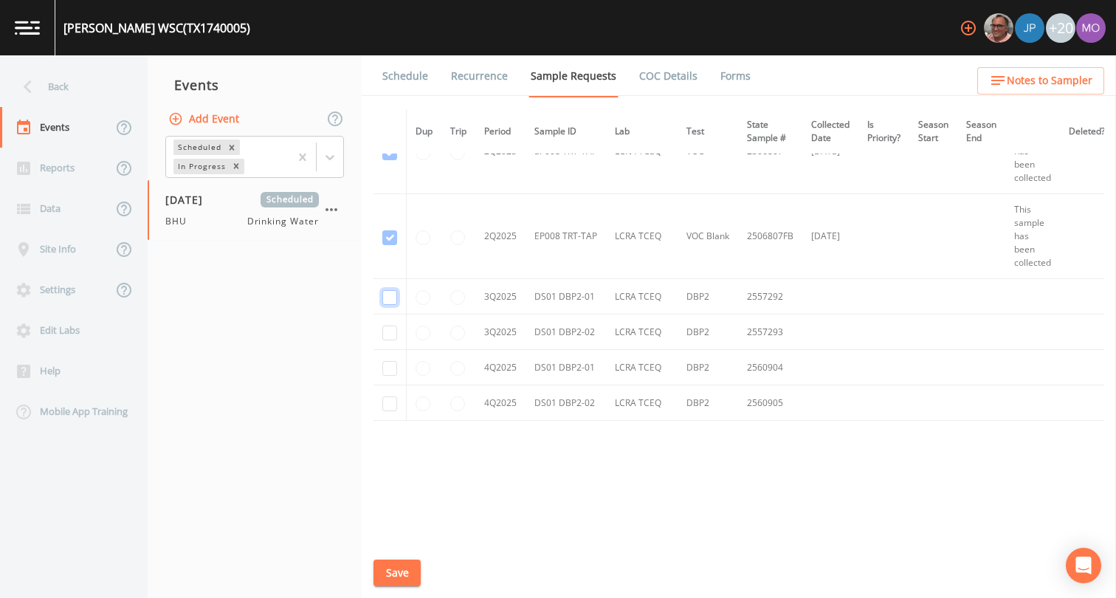
checkbox input "true"
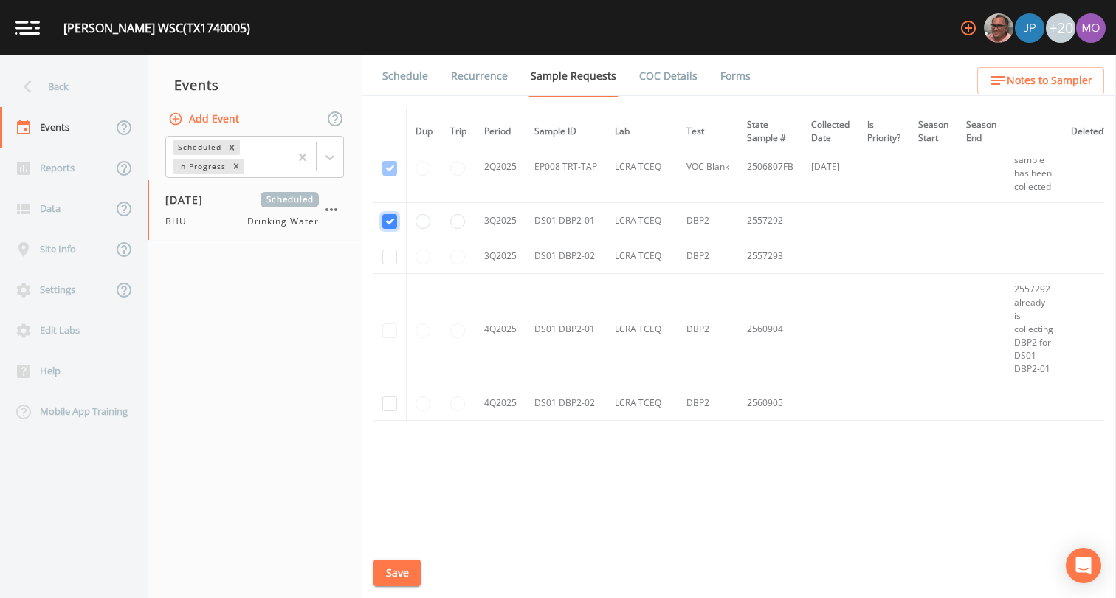
scroll to position [6085, 0]
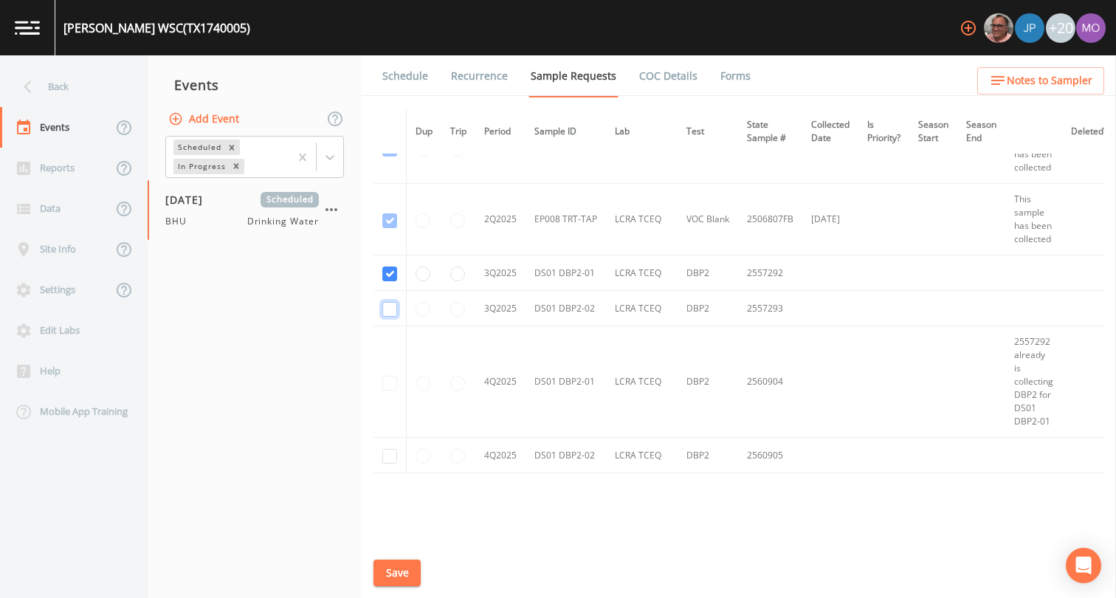
checkbox input "true"
click at [388, 576] on button "Save" at bounding box center [396, 572] width 47 height 27
click at [393, 75] on link "Schedule" at bounding box center [405, 75] width 50 height 41
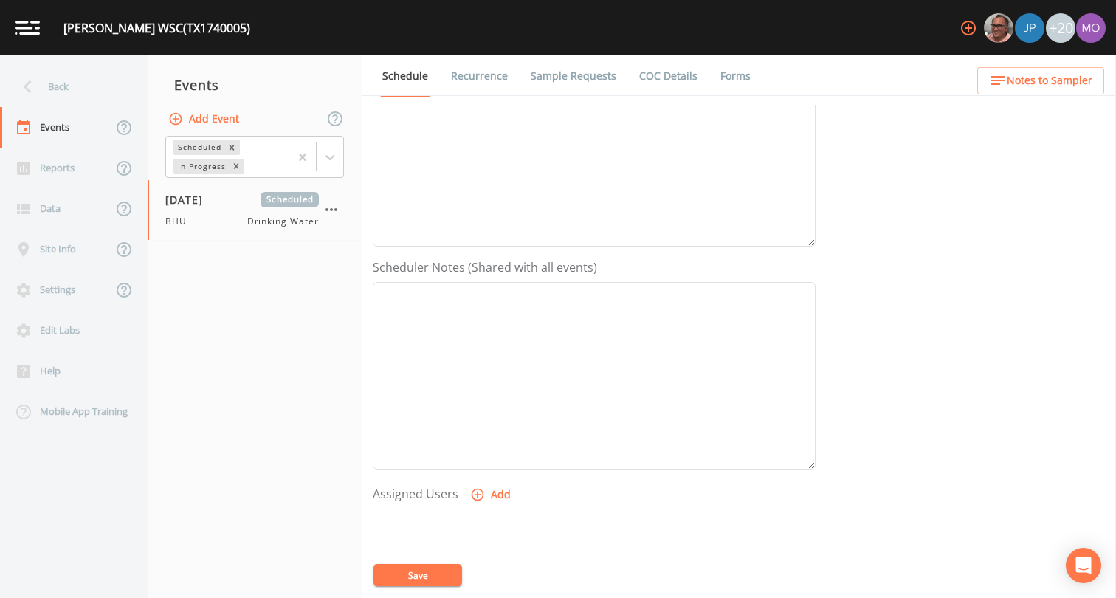
scroll to position [443, 0]
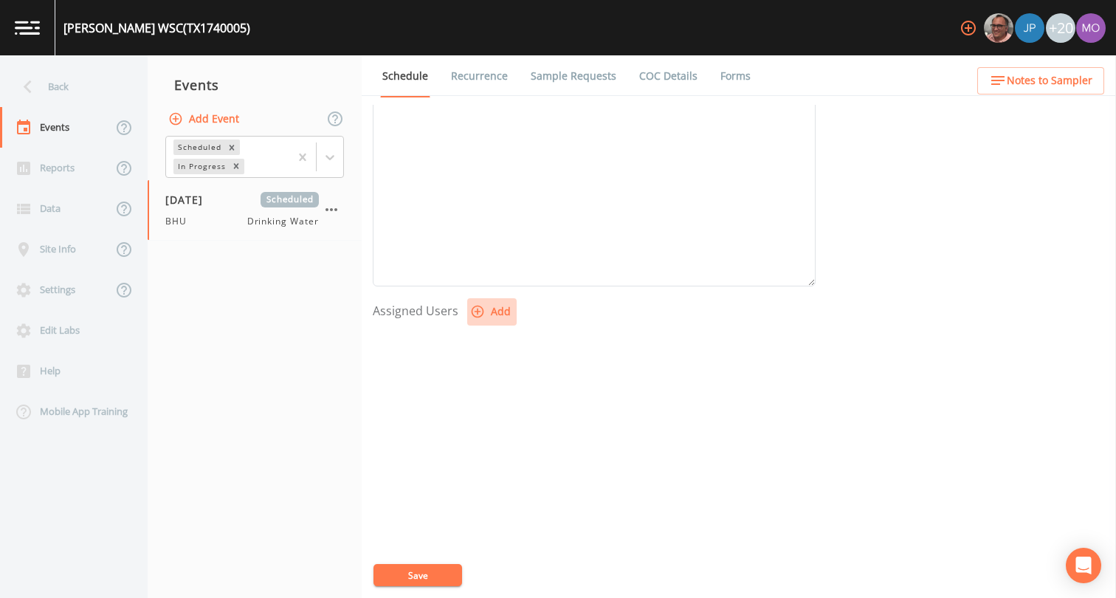
click at [485, 311] on button "Add" at bounding box center [491, 311] width 49 height 27
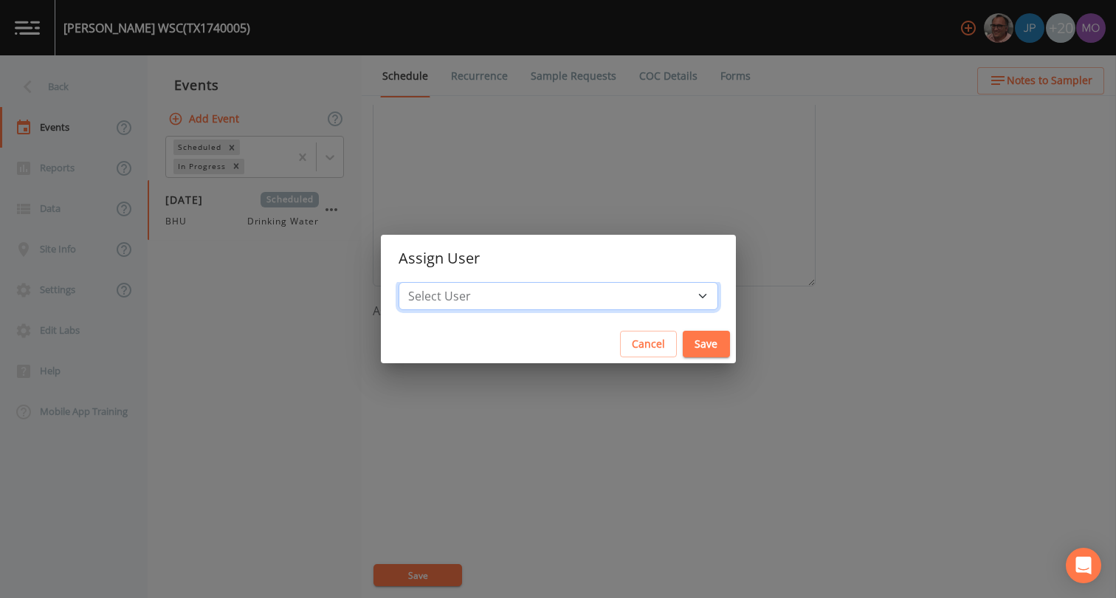
click at [475, 299] on select "Select User [PERSON_NAME] [PERSON_NAME] [PERSON_NAME] [PERSON_NAME] [PERSON_NAM…" at bounding box center [557, 296] width 319 height 28
select select "45f4d696-c607-4709-9609-651d9e892432"
click at [682, 356] on button "Save" at bounding box center [705, 344] width 47 height 27
select select
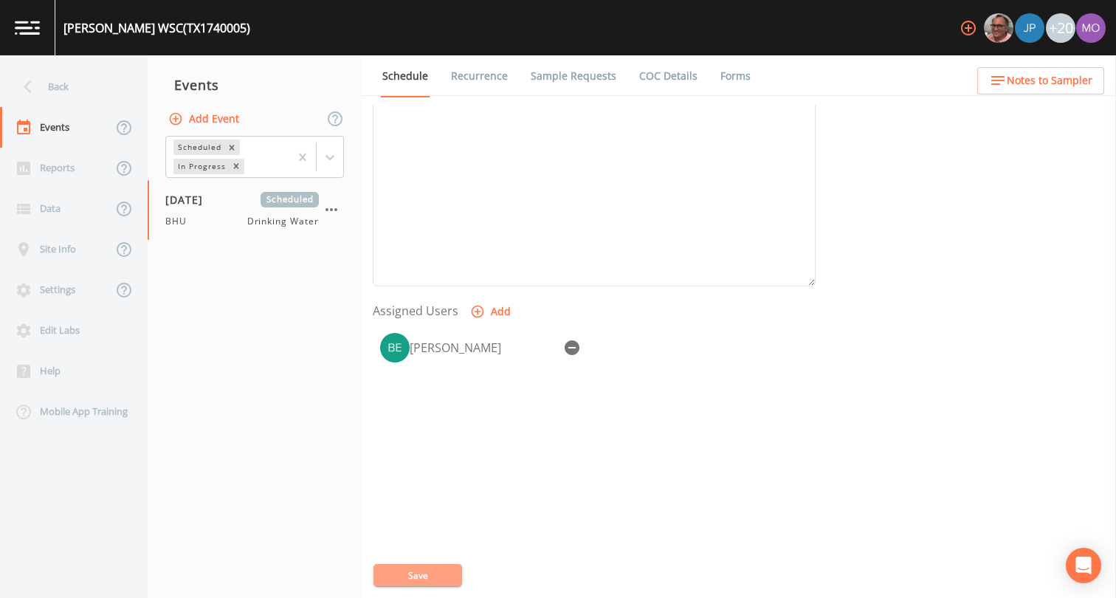
click at [404, 576] on button "Save" at bounding box center [417, 575] width 89 height 22
click at [70, 89] on div "Back" at bounding box center [66, 86] width 133 height 41
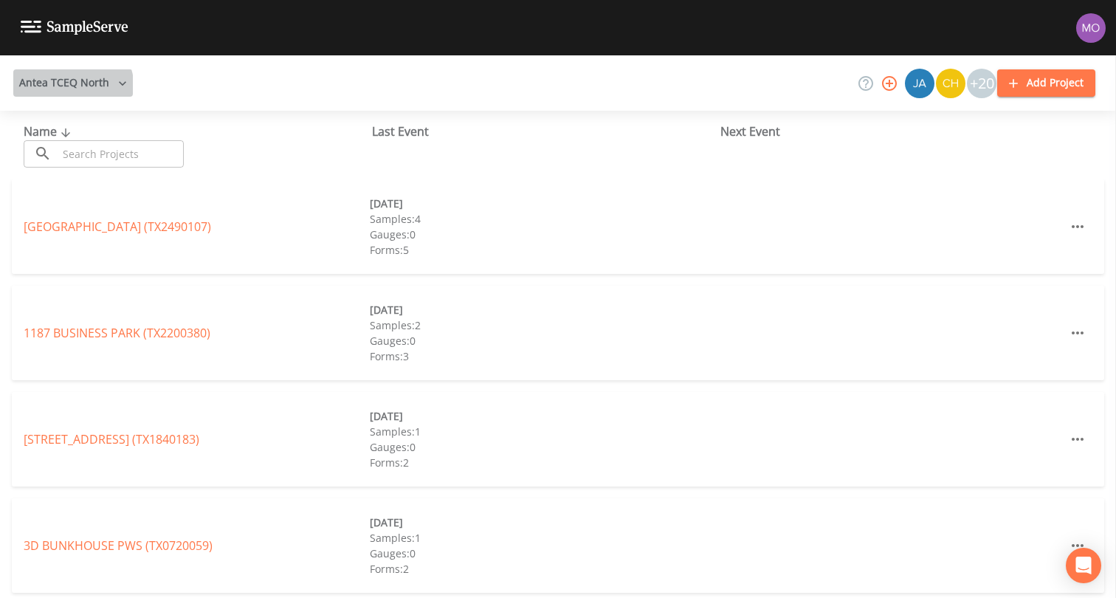
click at [64, 89] on button "Antea TCEQ North" at bounding box center [73, 82] width 120 height 27
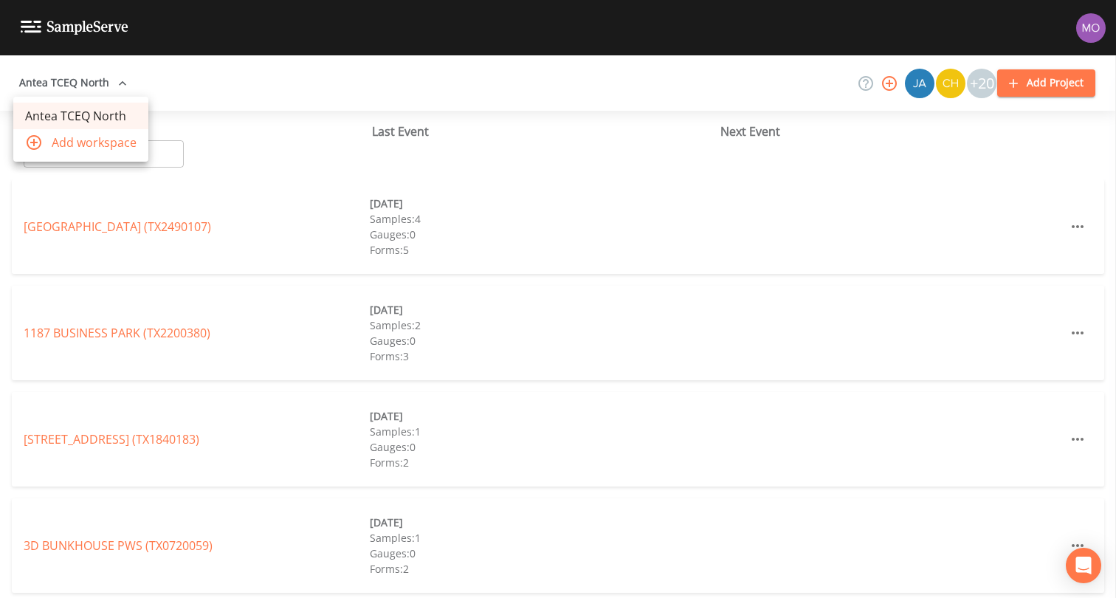
click at [170, 144] on div at bounding box center [558, 299] width 1116 height 598
paste input "TX1740003"
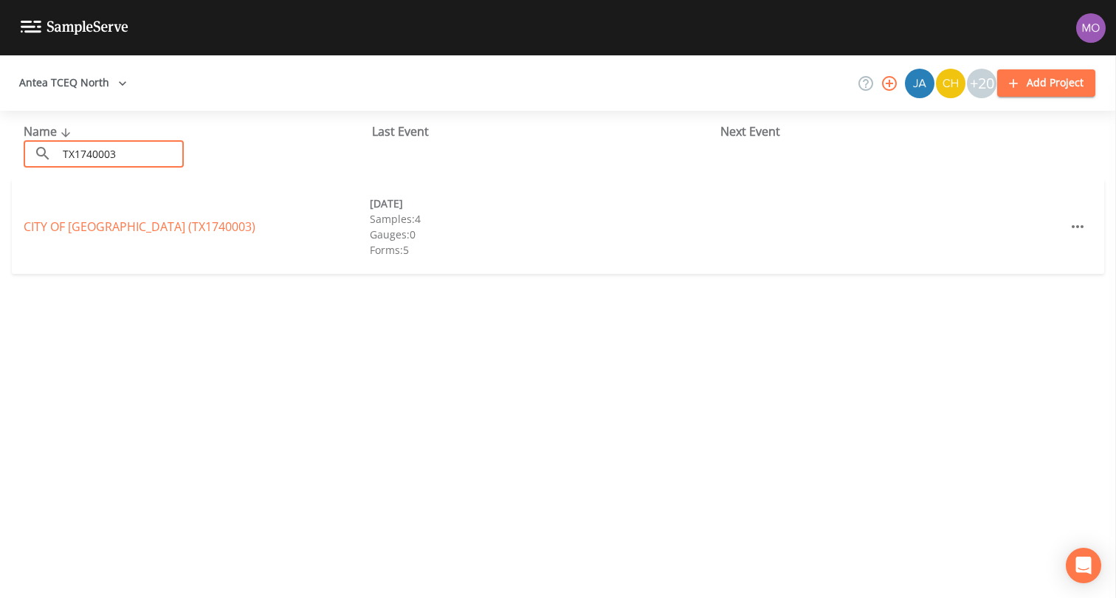
type input "TX1740003"
click at [150, 227] on link "CITY OF NACOGDOCHES (TX1740003)" at bounding box center [140, 226] width 232 height 16
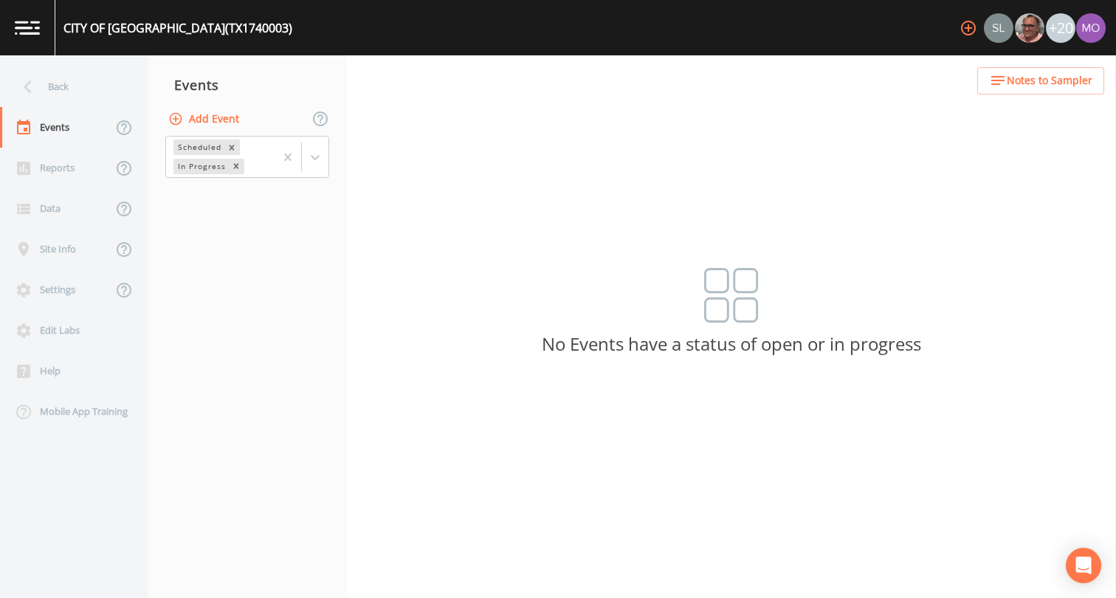
click at [201, 117] on button "Add Event" at bounding box center [205, 119] width 80 height 27
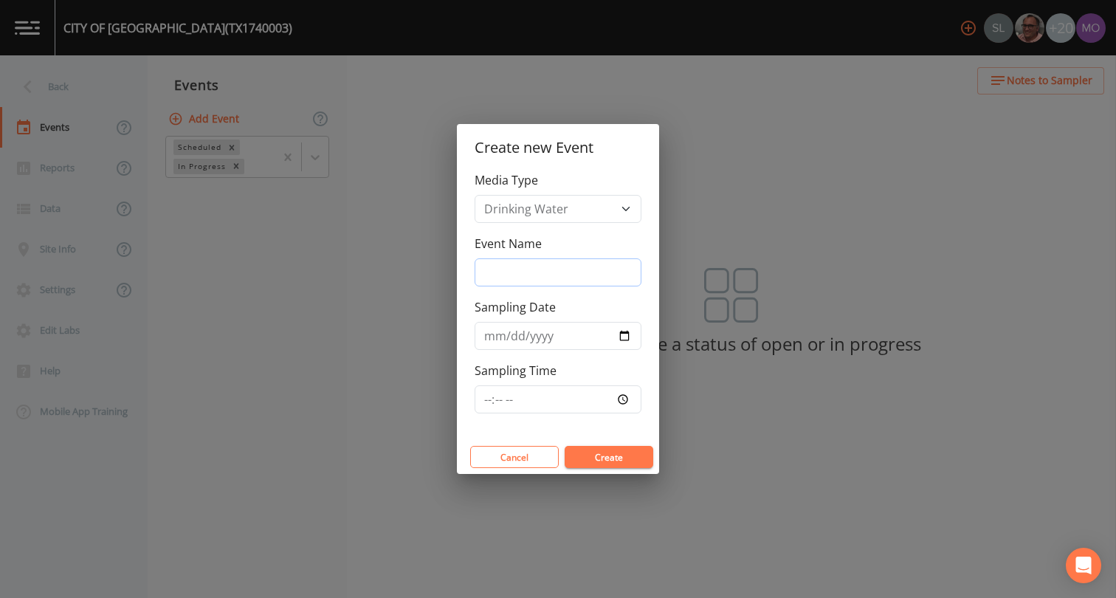
click at [495, 272] on input "Event Name" at bounding box center [557, 272] width 167 height 28
type input "BHU"
click at [625, 336] on input "Sampling Date" at bounding box center [557, 336] width 167 height 28
type input "[DATE]"
click at [572, 454] on button "Create" at bounding box center [608, 457] width 89 height 22
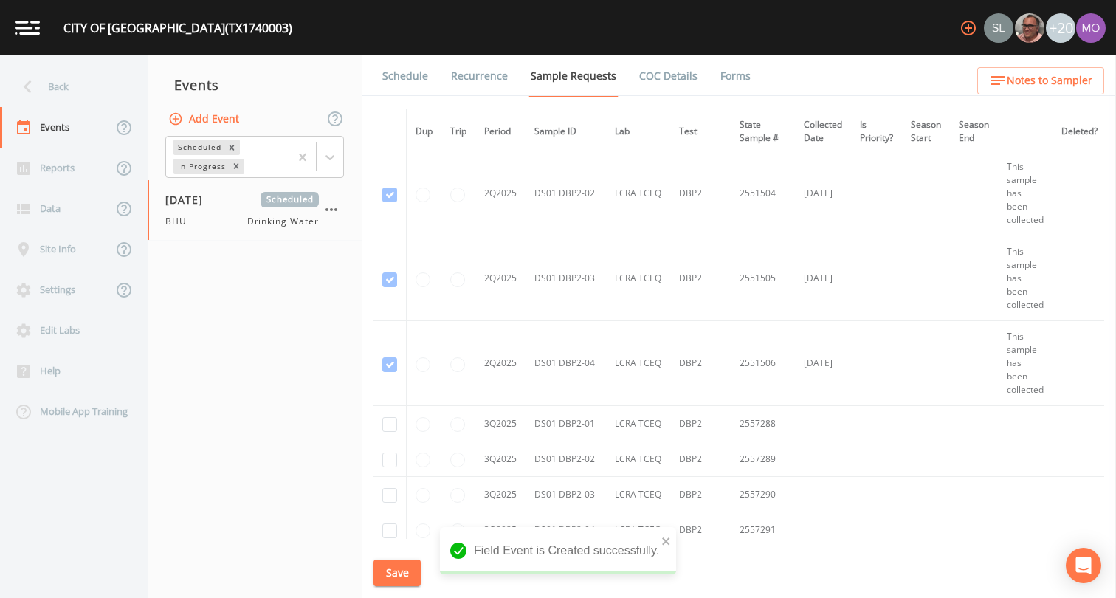
scroll to position [3832, 0]
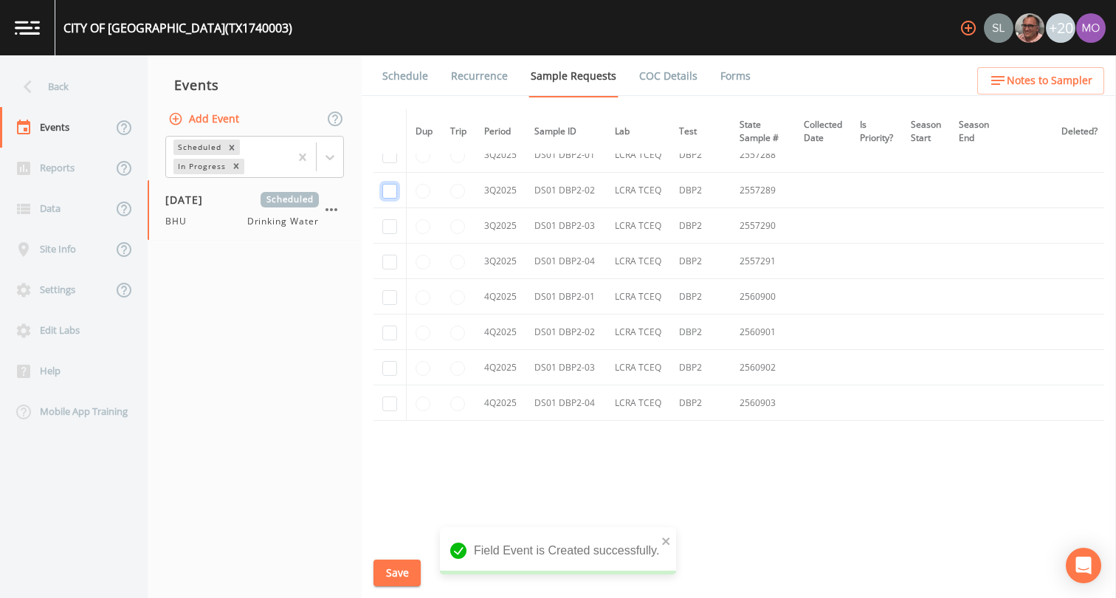
checkbox input "true"
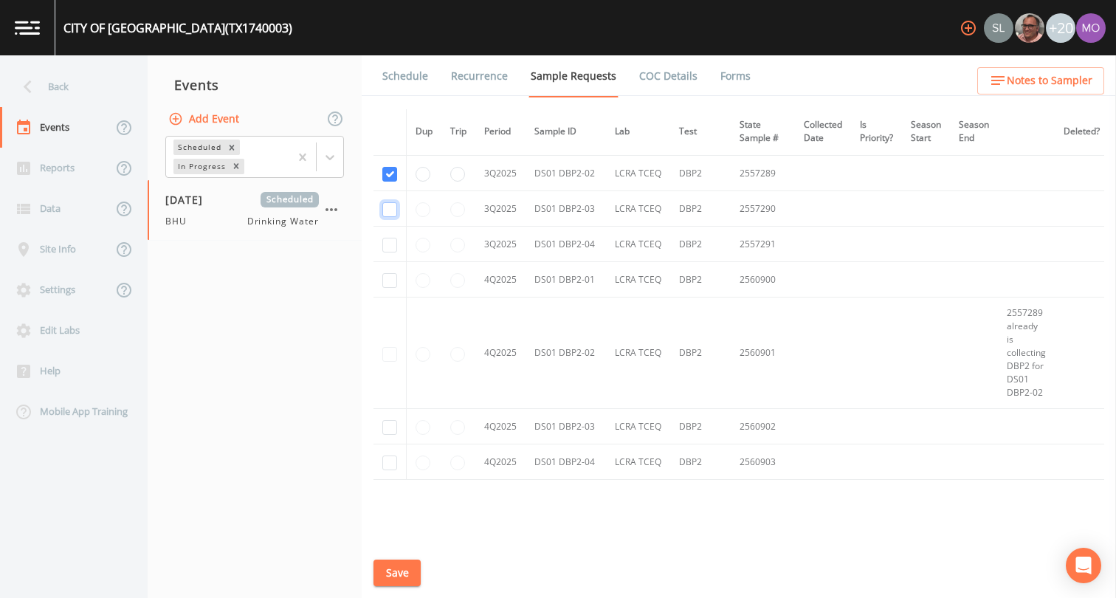
checkbox input "true"
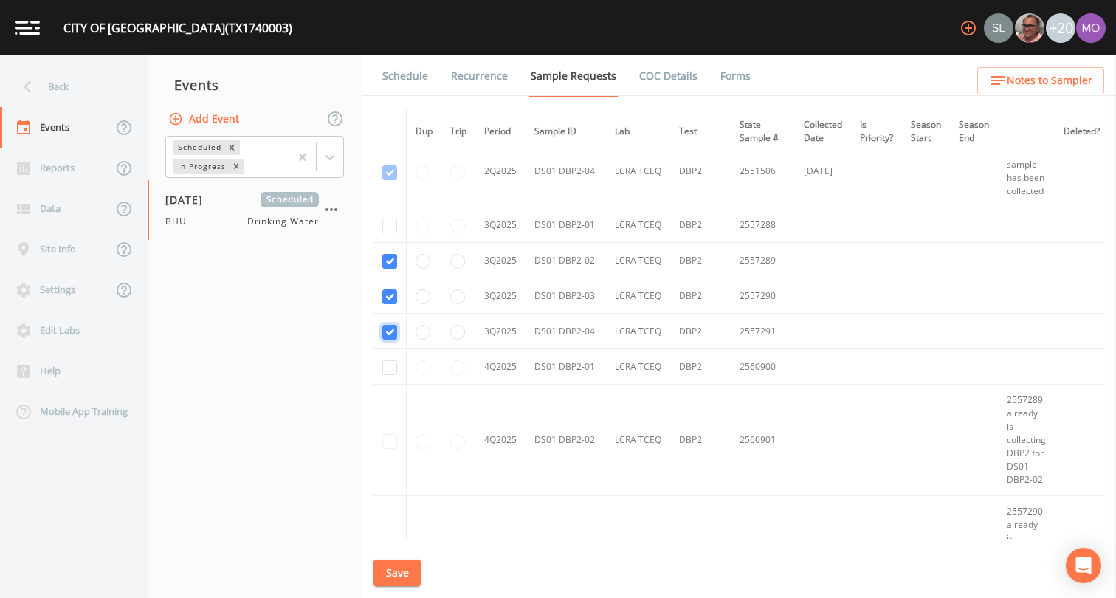
scroll to position [3193, 8]
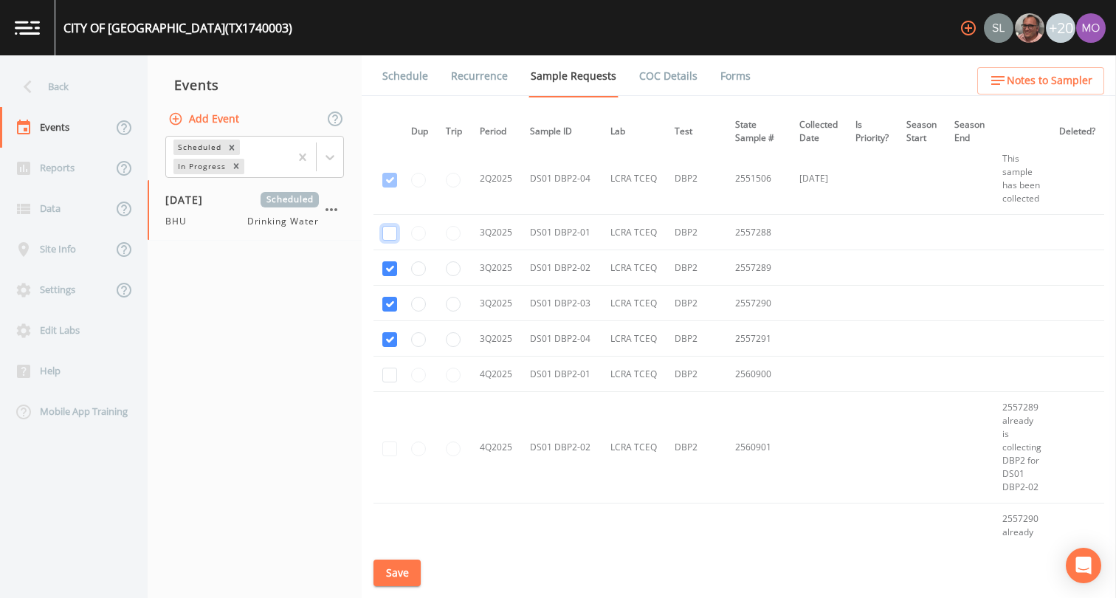
checkbox input "true"
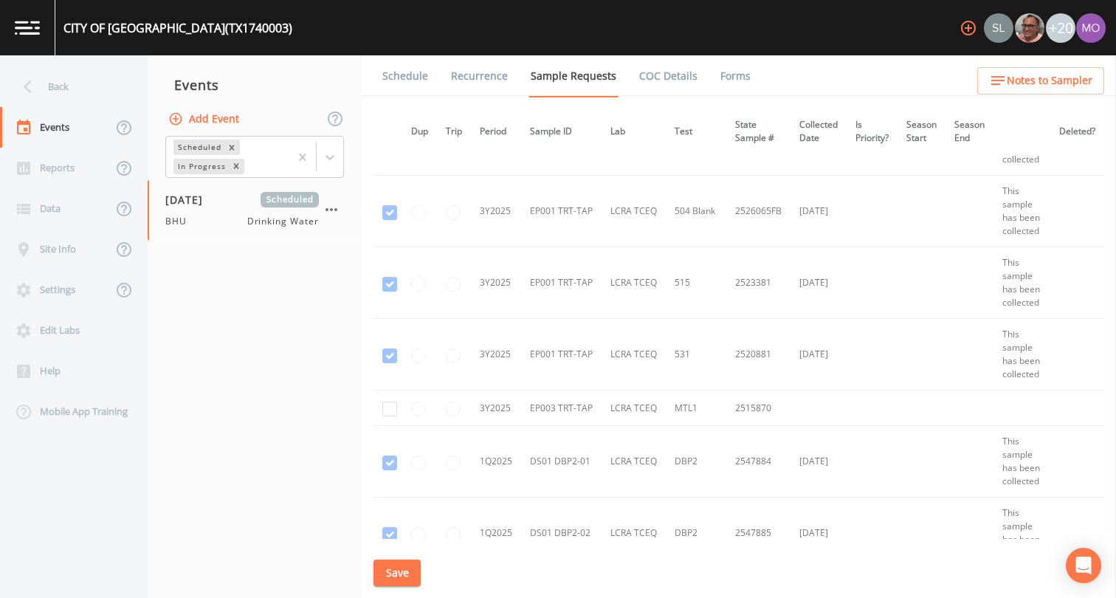
scroll to position [2407, 11]
click at [390, 414] on input "checkbox" at bounding box center [389, 411] width 15 height 15
checkbox input "true"
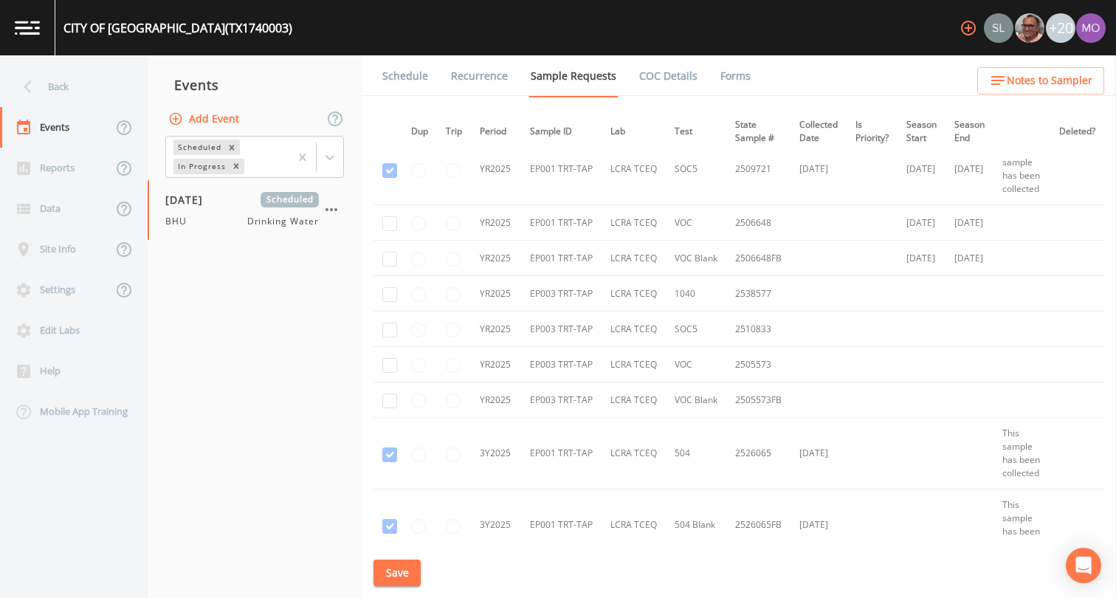
scroll to position [2096, 10]
checkbox input "true"
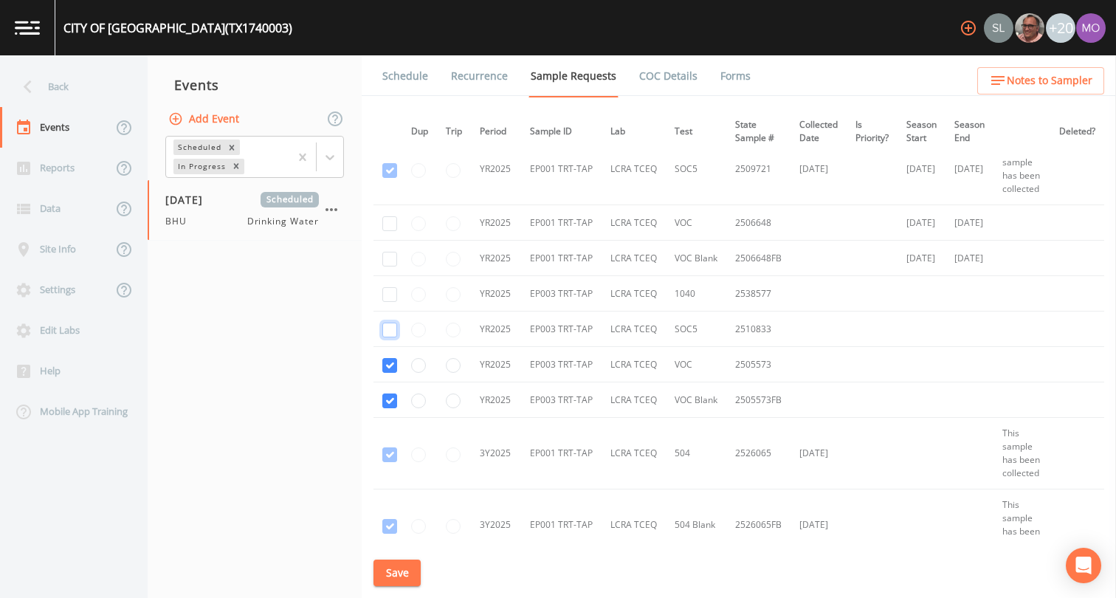
checkbox input "true"
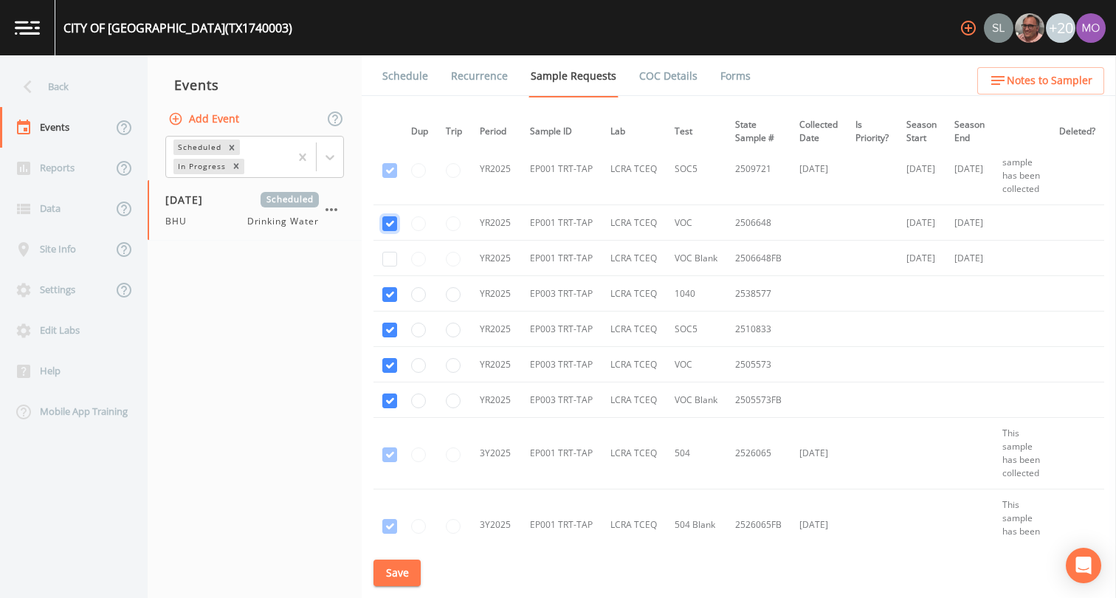
checkbox input "true"
click at [403, 568] on button "Save" at bounding box center [396, 572] width 47 height 27
click at [396, 572] on button "Save" at bounding box center [396, 572] width 47 height 27
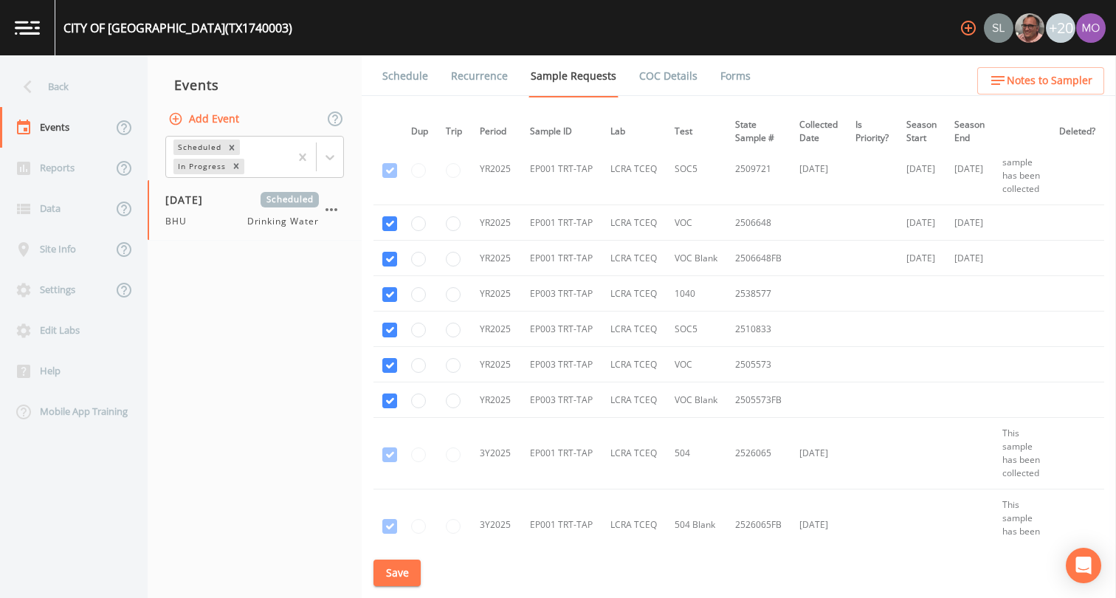
click at [408, 78] on link "Schedule" at bounding box center [405, 75] width 50 height 41
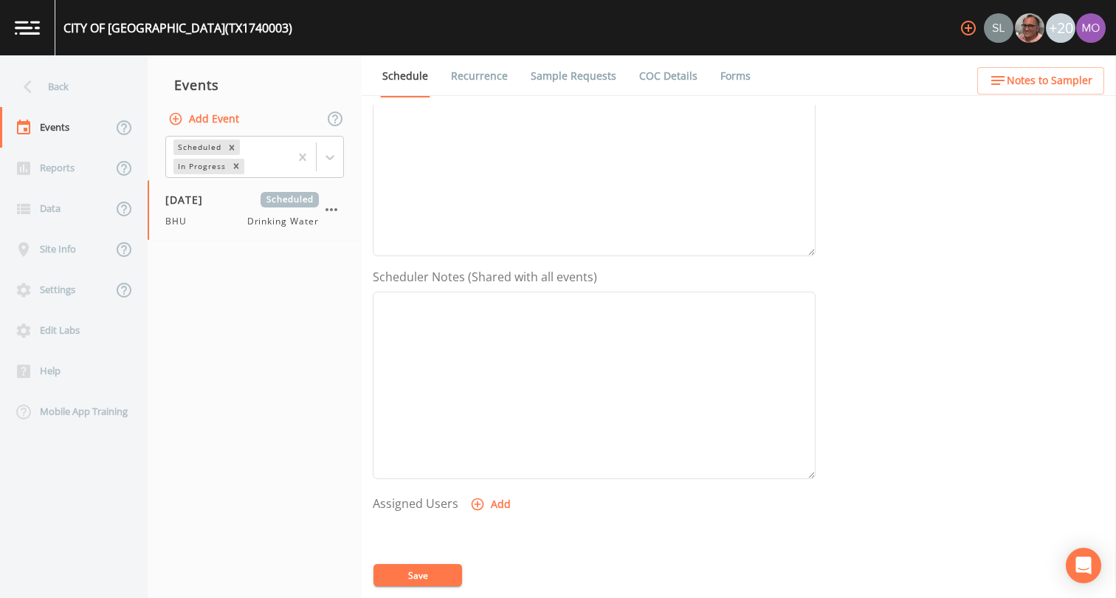
scroll to position [433, 0]
click at [485, 323] on button "Add" at bounding box center [491, 321] width 49 height 27
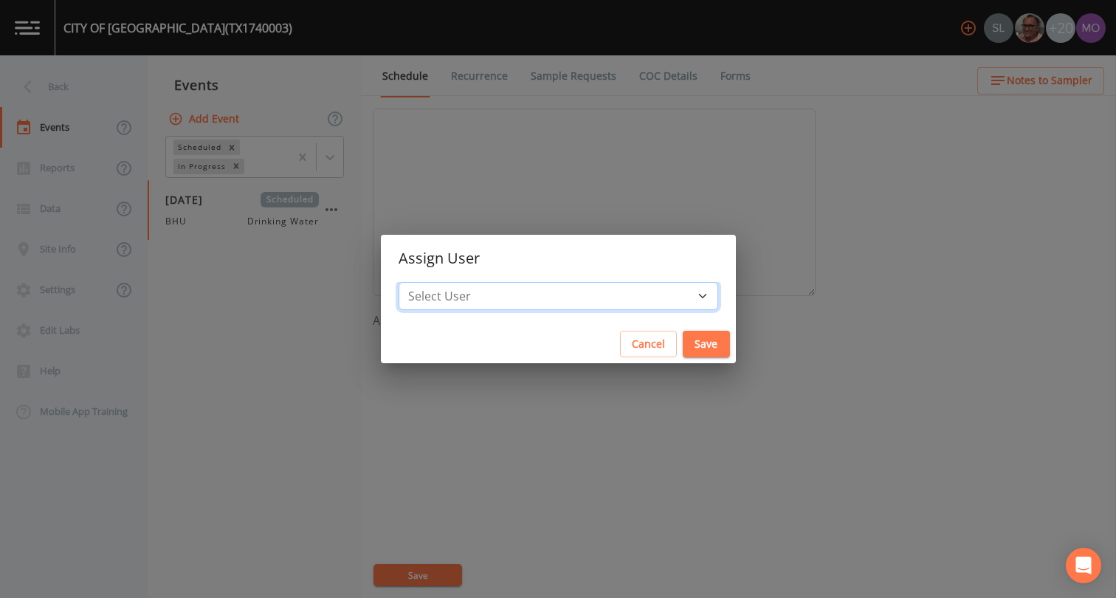
click at [486, 288] on select "Select User Sloan Rigamonti Mike Franklin Joshua gere Paul David Weber Zachary …" at bounding box center [557, 296] width 319 height 28
select select "45f4d696-c607-4709-9609-651d9e892432"
click at [682, 341] on button "Save" at bounding box center [705, 344] width 47 height 27
select select
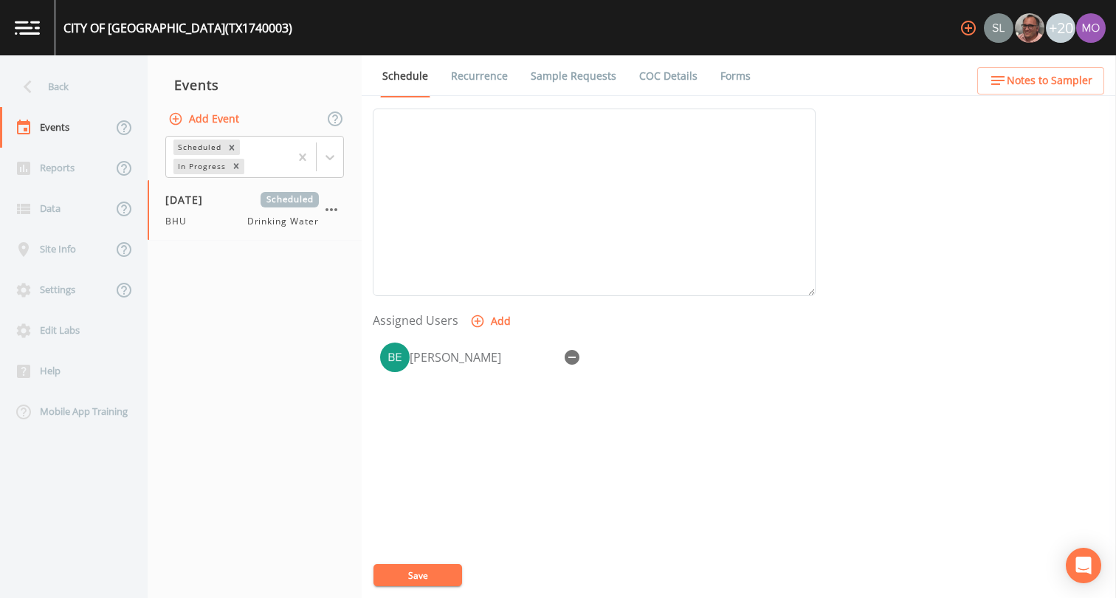
click at [409, 581] on button "Save" at bounding box center [417, 575] width 89 height 22
click at [66, 94] on div "Back" at bounding box center [66, 86] width 133 height 41
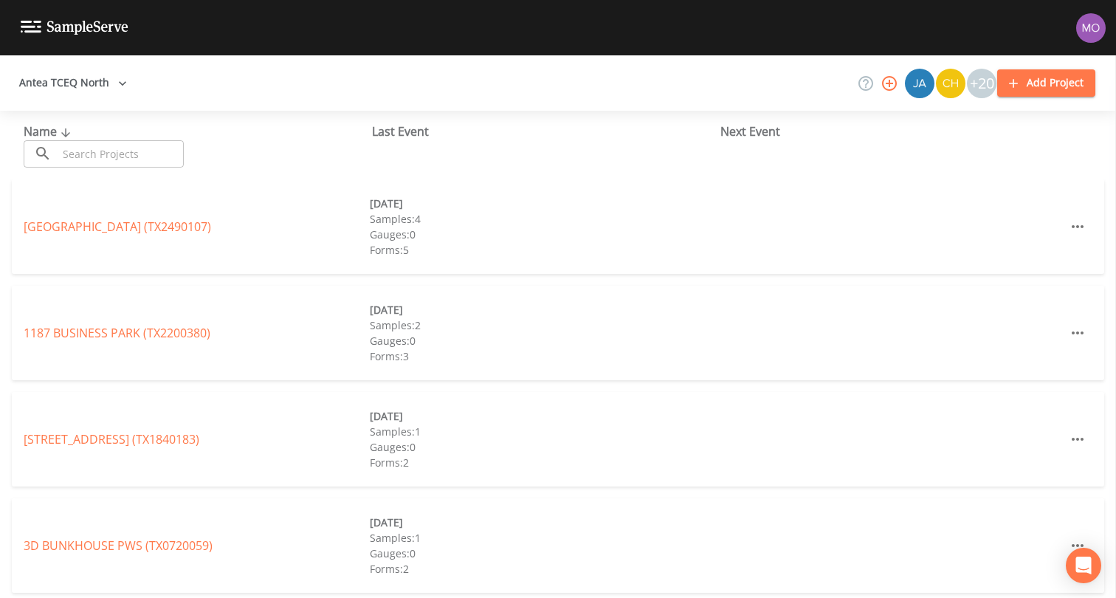
click at [87, 154] on input "text" at bounding box center [121, 153] width 126 height 27
paste input "TX0610252"
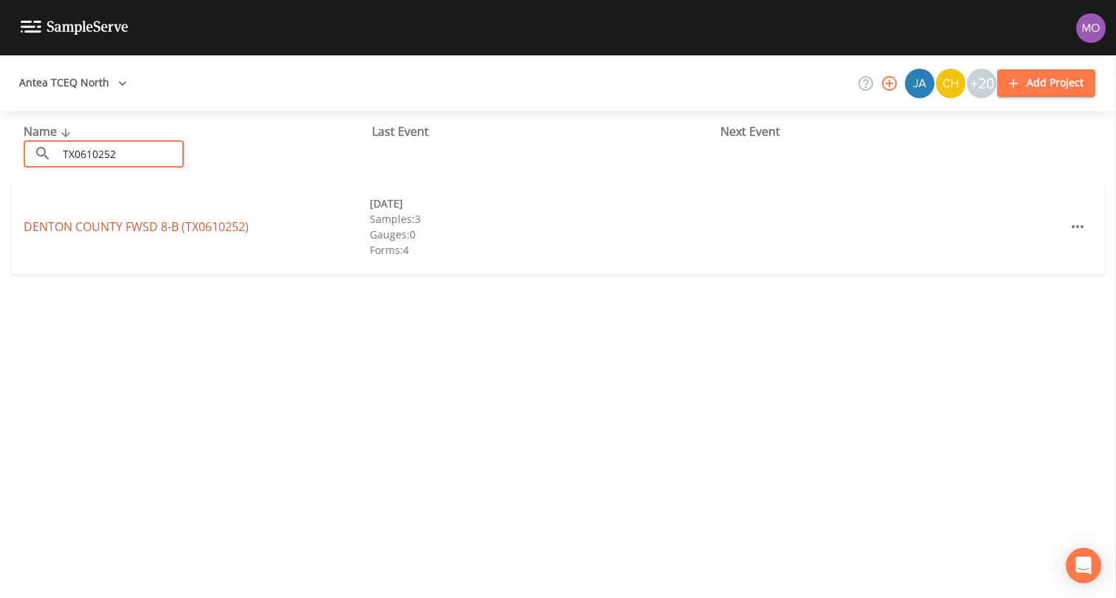
type input "TX0610252"
click at [119, 227] on link "DENTON COUNTY FWSD 8-B (TX0610252)" at bounding box center [136, 226] width 225 height 16
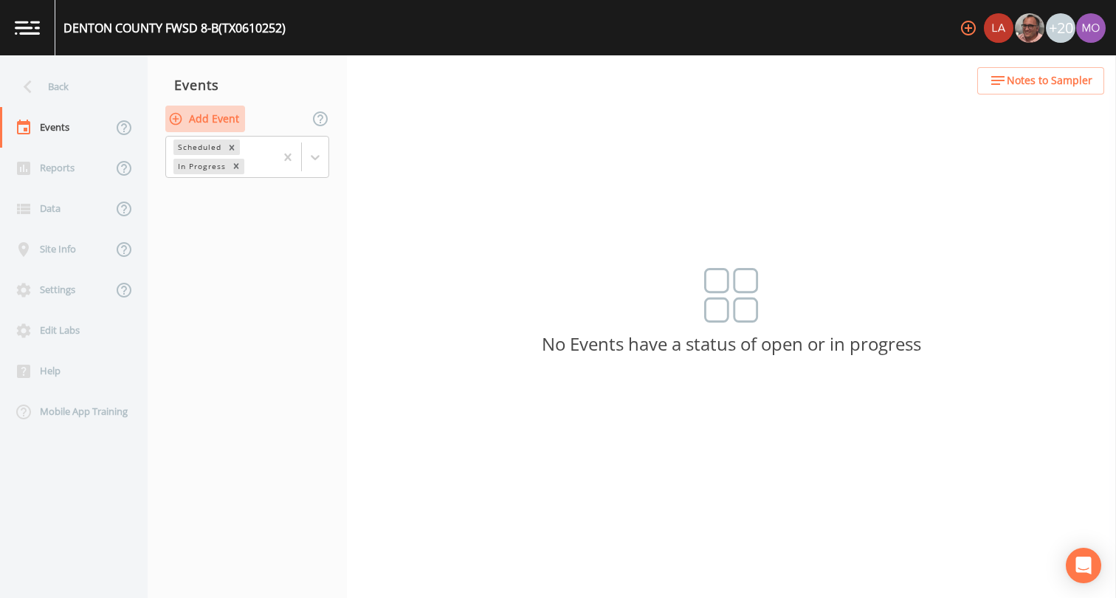
click at [197, 117] on button "Add Event" at bounding box center [205, 119] width 80 height 27
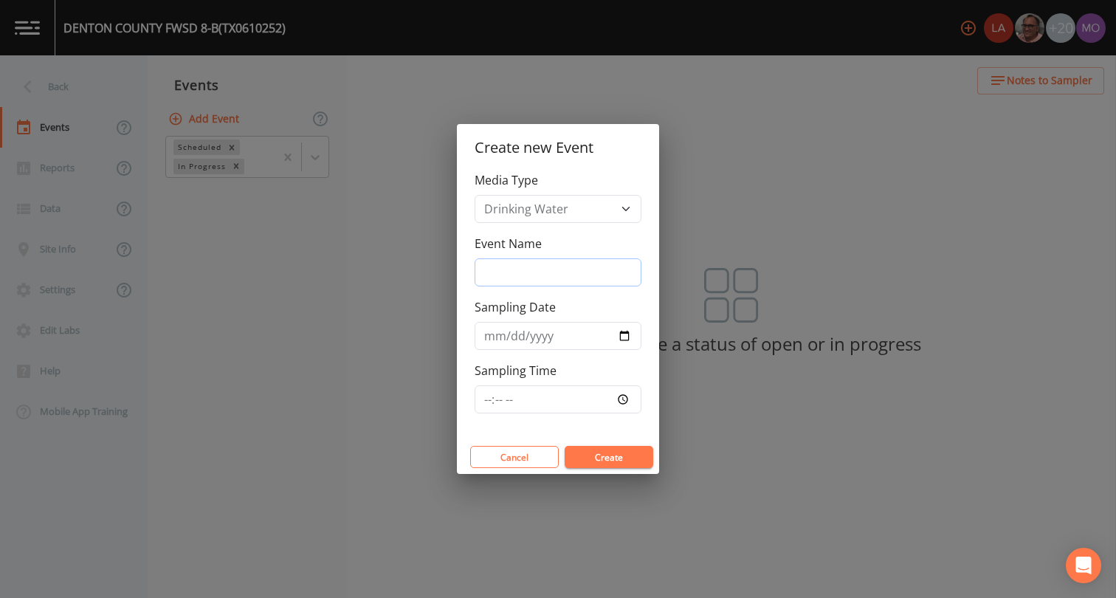
click at [499, 283] on input "Event Name" at bounding box center [557, 272] width 167 height 28
click at [499, 271] on input "Event Name" at bounding box center [557, 272] width 167 height 28
type input "CVA"
click at [626, 336] on input "Sampling Date" at bounding box center [557, 336] width 167 height 28
type input "[DATE]"
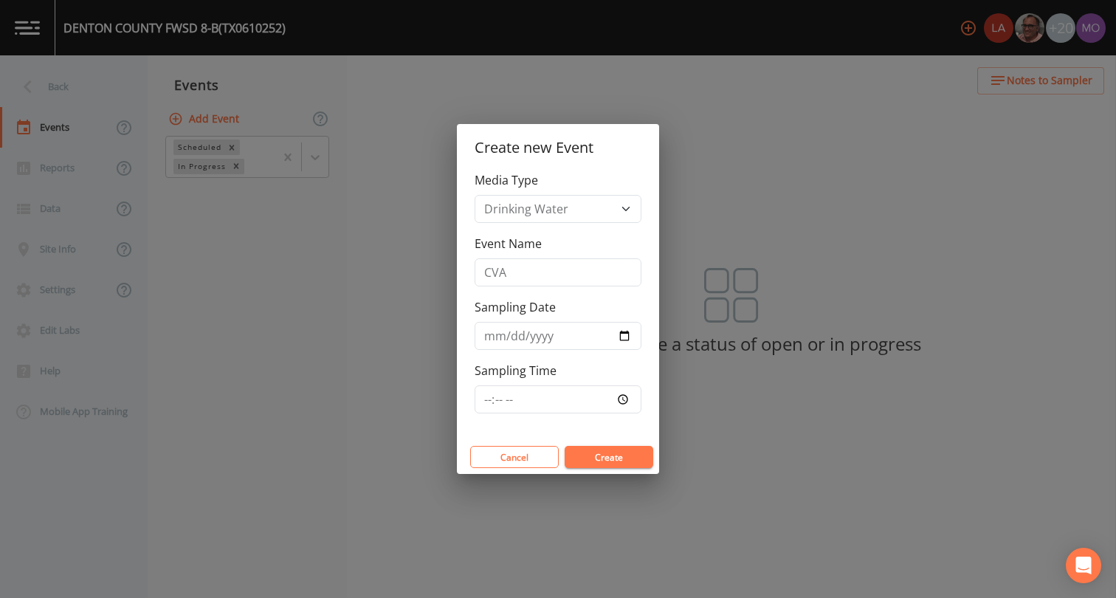
click at [589, 458] on button "Create" at bounding box center [608, 457] width 89 height 22
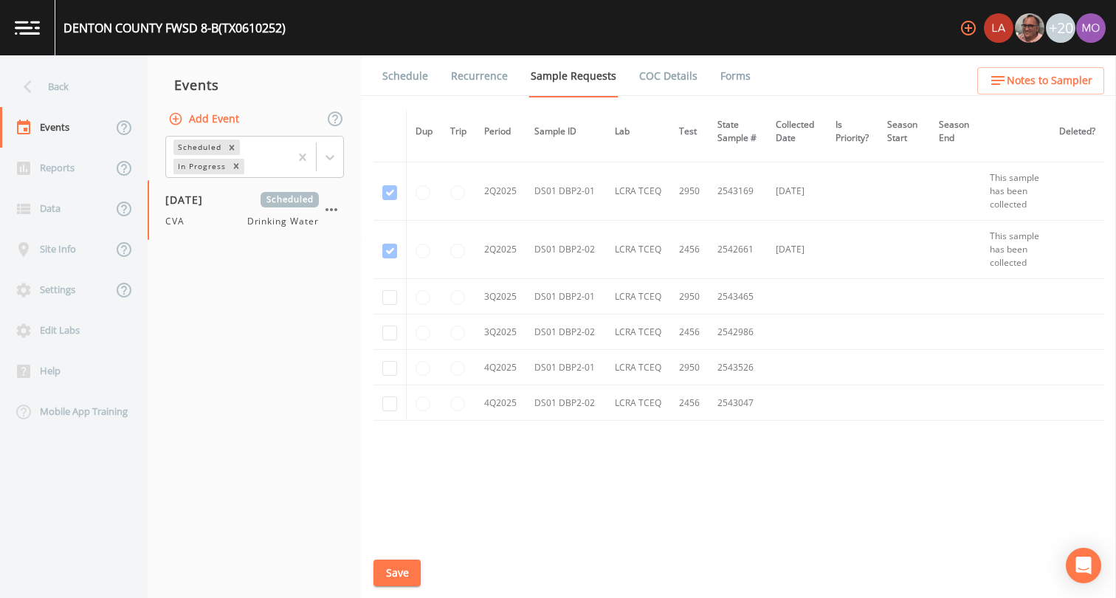
scroll to position [891, 0]
checkbox input "true"
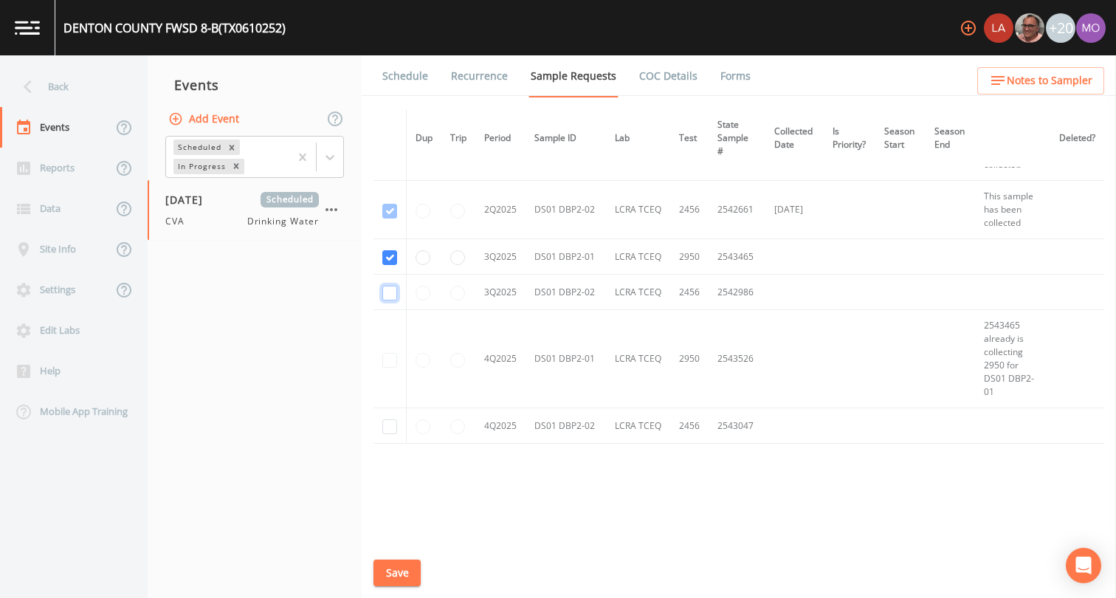
checkbox input "true"
click at [390, 571] on button "Save" at bounding box center [396, 572] width 47 height 27
click at [398, 73] on link "Schedule" at bounding box center [405, 75] width 50 height 41
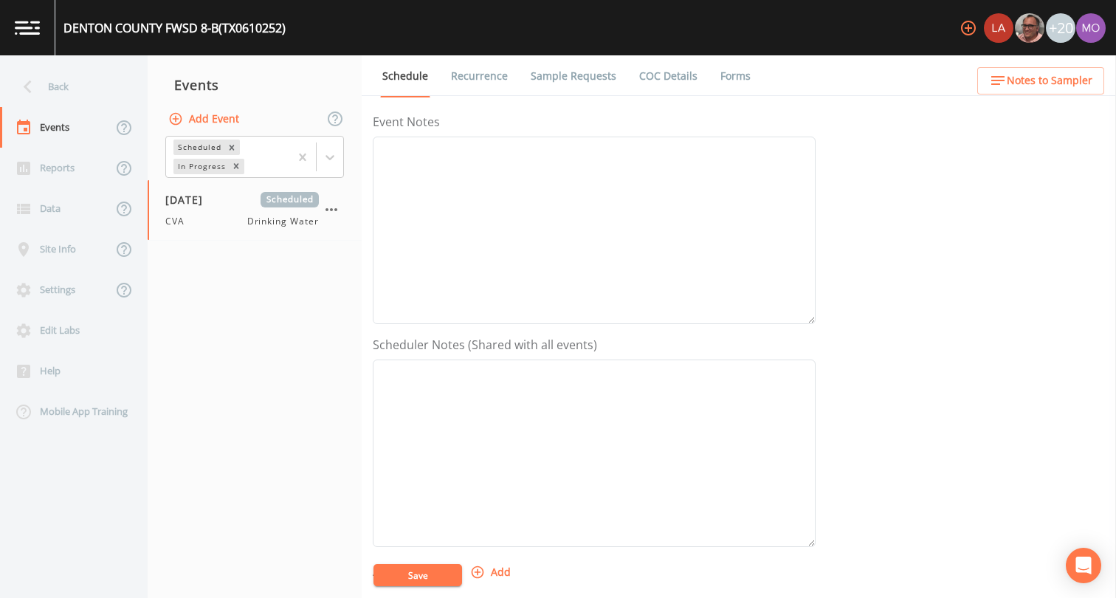
scroll to position [255, 0]
click at [464, 505] on div "Assigned Users Add" at bounding box center [594, 577] width 443 height 182
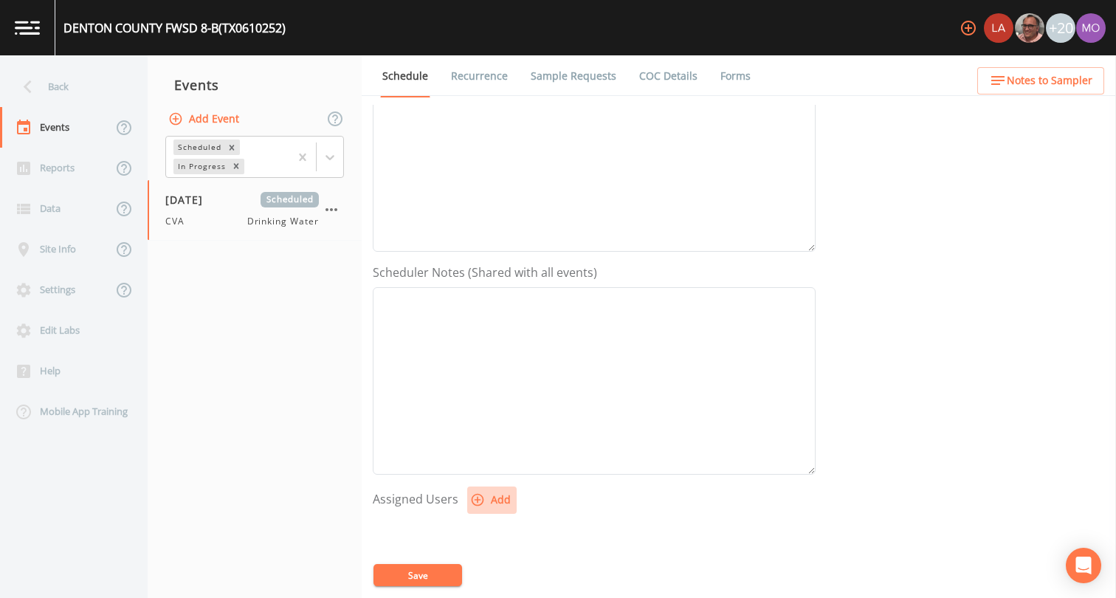
click at [480, 502] on icon "button" at bounding box center [477, 500] width 13 height 13
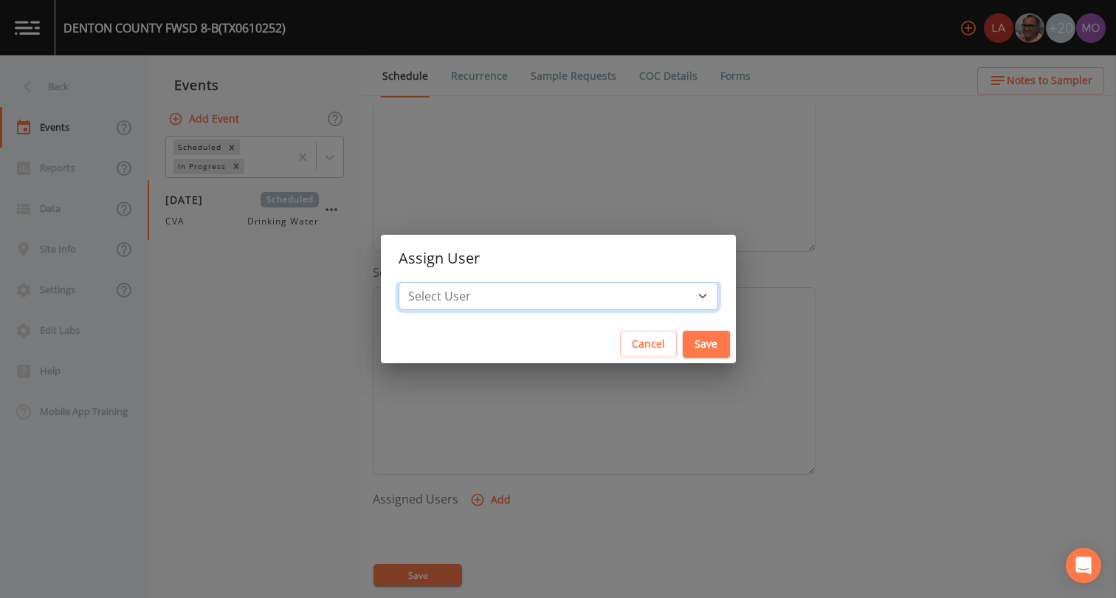
click at [497, 308] on select "Select User Lauren Saenz Mike Franklin Joshua gere Paul David Weber Zachary Eva…" at bounding box center [557, 296] width 319 height 28
select select "a2822abc-5819-4f7b-b3c6-dd92d52bfeb4"
click at [682, 341] on button "Save" at bounding box center [705, 344] width 47 height 27
select select
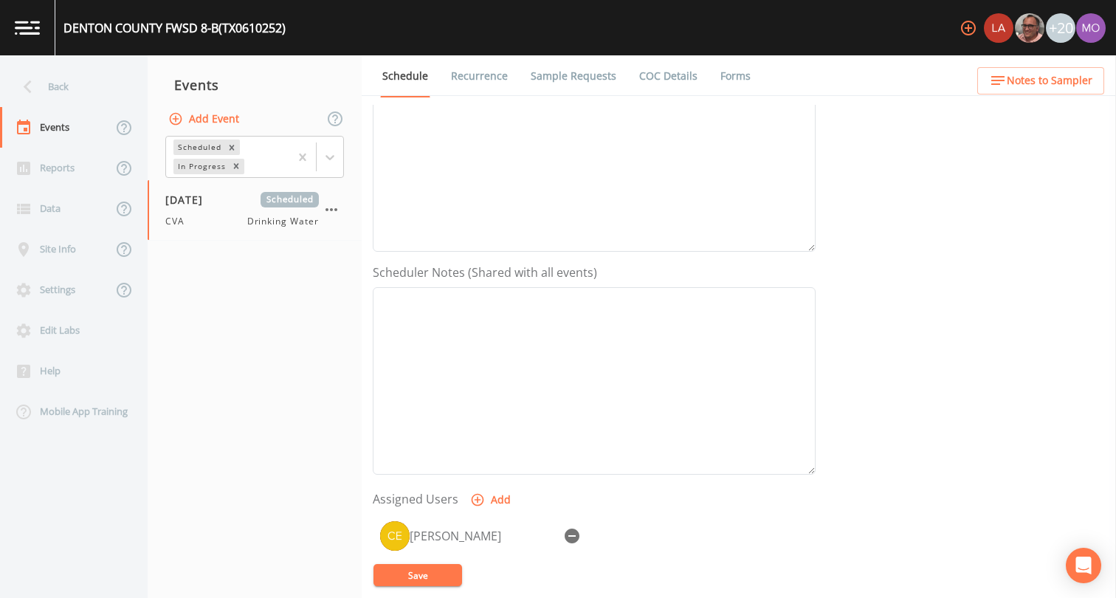
click at [416, 576] on button "Save" at bounding box center [417, 575] width 89 height 22
click at [83, 91] on div "Back" at bounding box center [66, 86] width 133 height 41
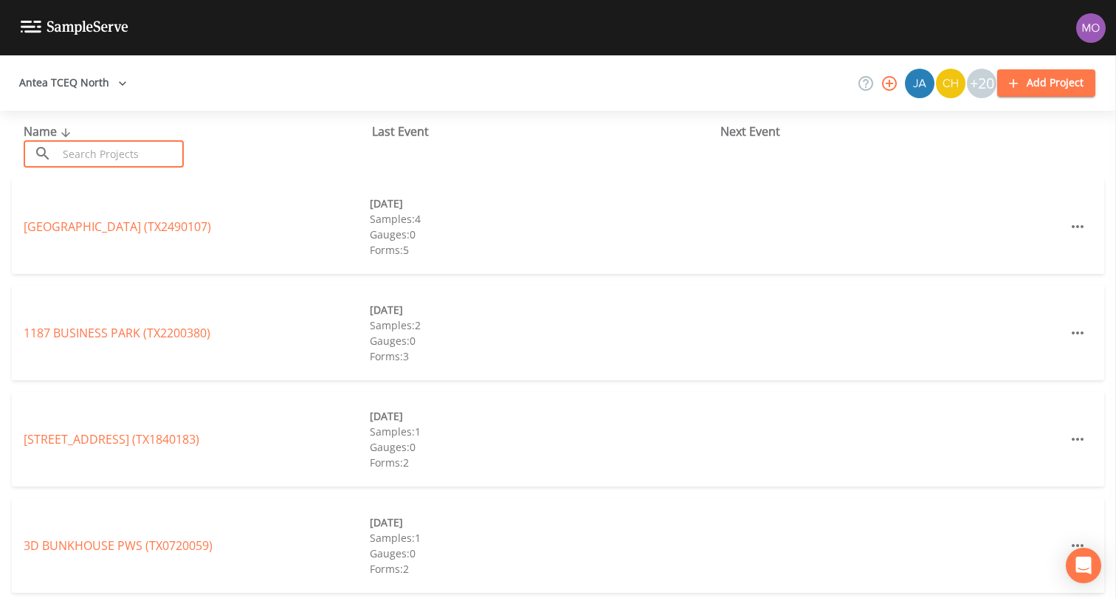
click at [123, 157] on input "text" at bounding box center [121, 153] width 126 height 27
paste input "TX0610256"
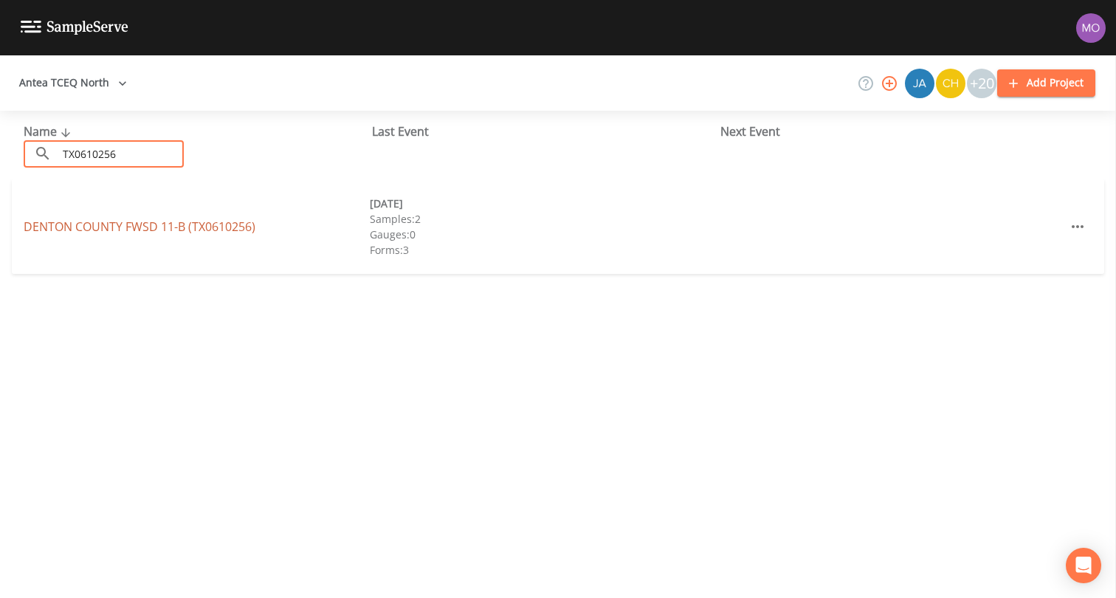
type input "TX0610256"
click at [148, 229] on link "DENTON COUNTY FWSD 11-B (TX0610256)" at bounding box center [140, 226] width 232 height 16
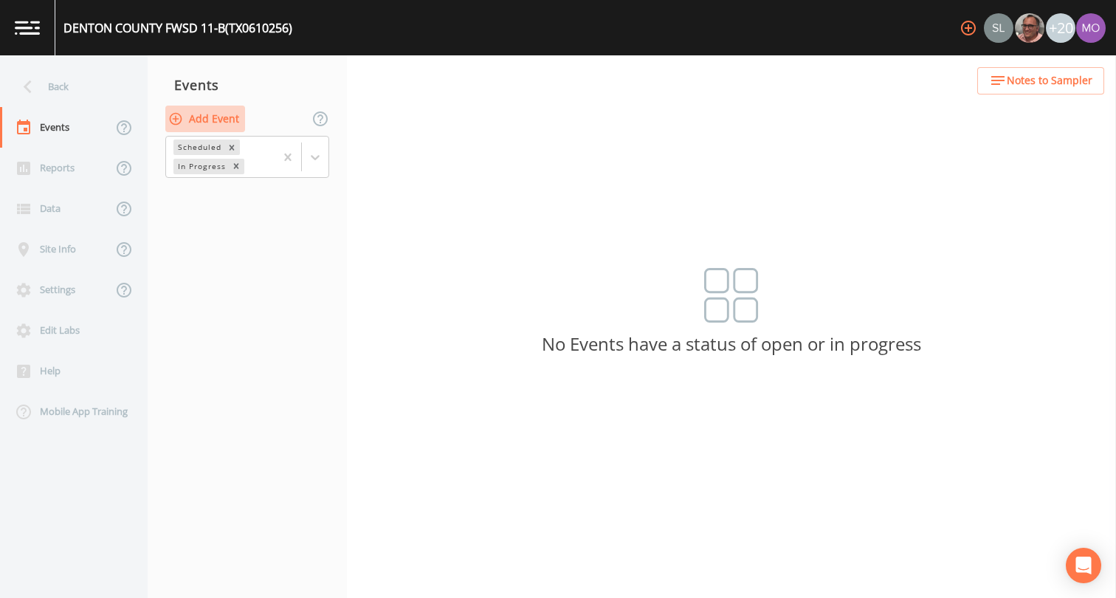
click at [218, 125] on button "Add Event" at bounding box center [205, 119] width 80 height 27
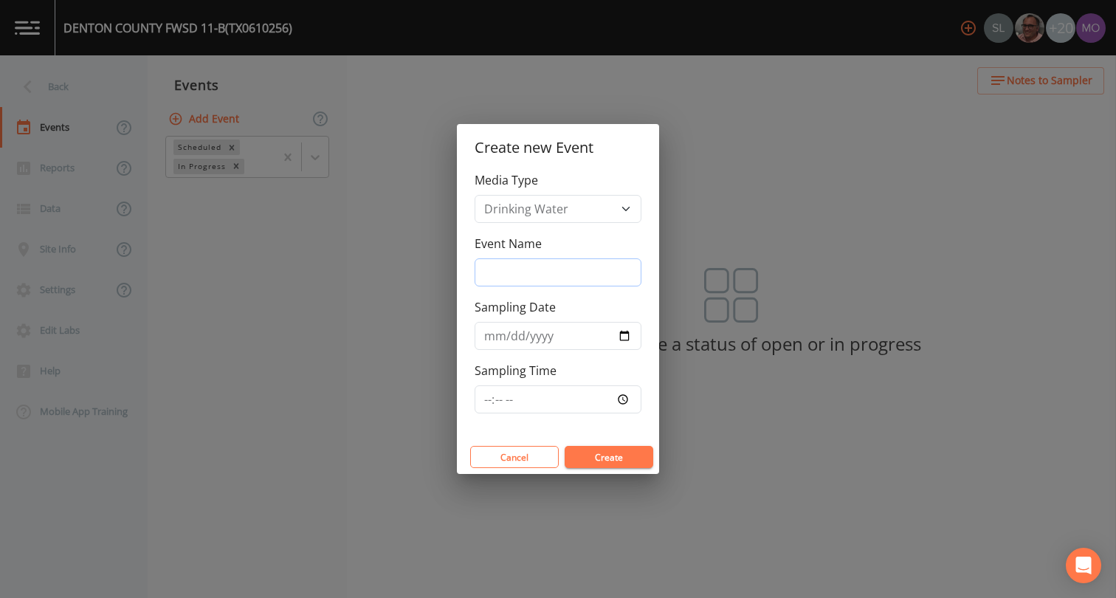
click at [494, 279] on input "Event Name" at bounding box center [557, 272] width 167 height 28
type input "CVA"
click at [624, 332] on input "Sampling Date" at bounding box center [557, 336] width 167 height 28
type input "[DATE]"
click at [590, 458] on button "Create" at bounding box center [608, 457] width 89 height 22
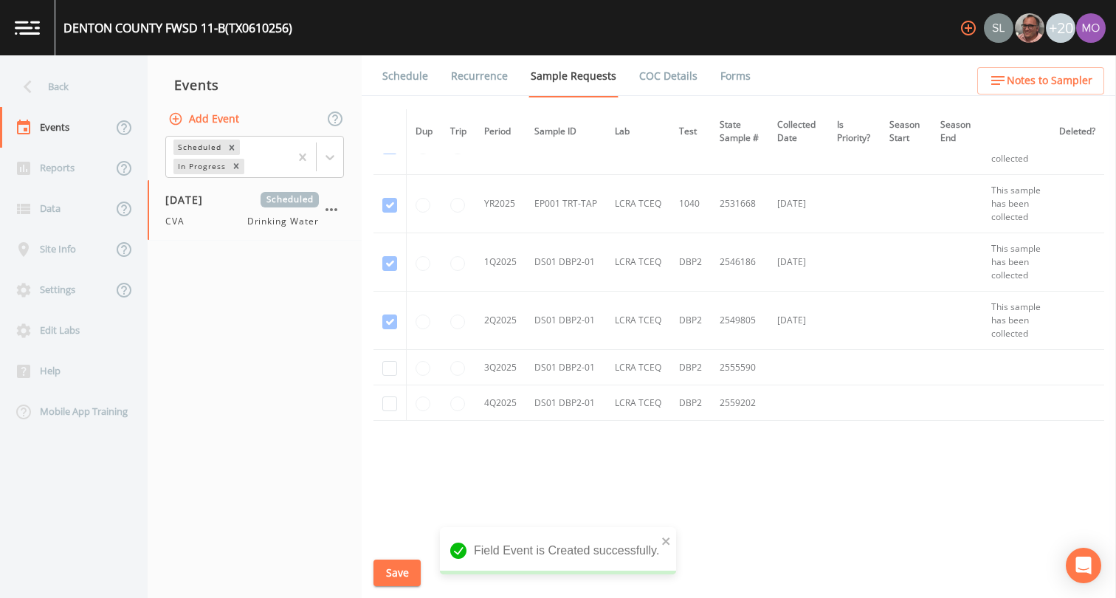
scroll to position [390, 0]
checkbox input "true"
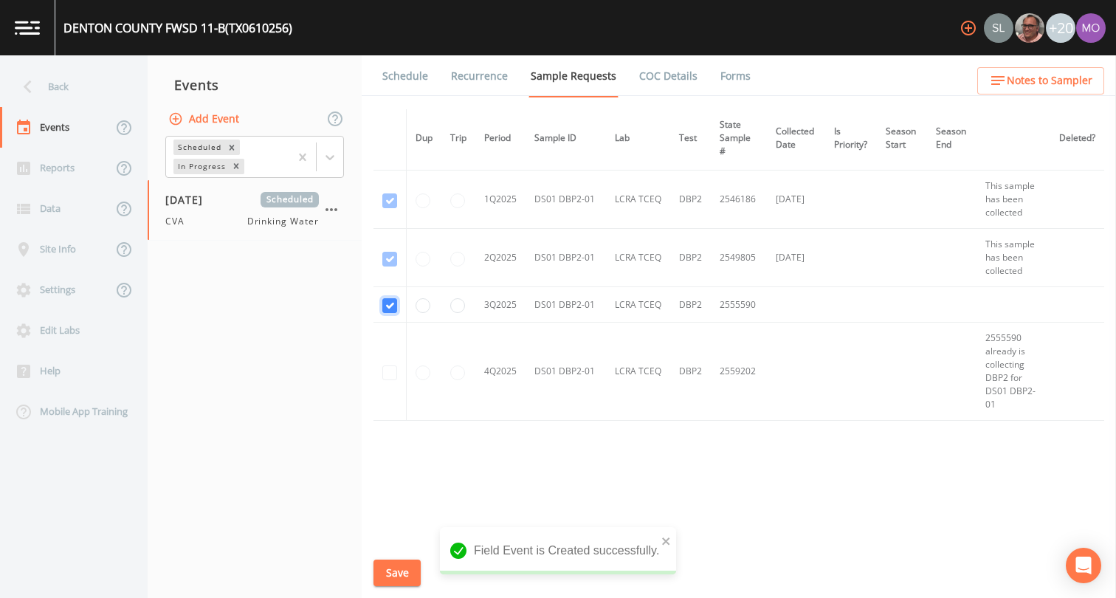
scroll to position [337, 0]
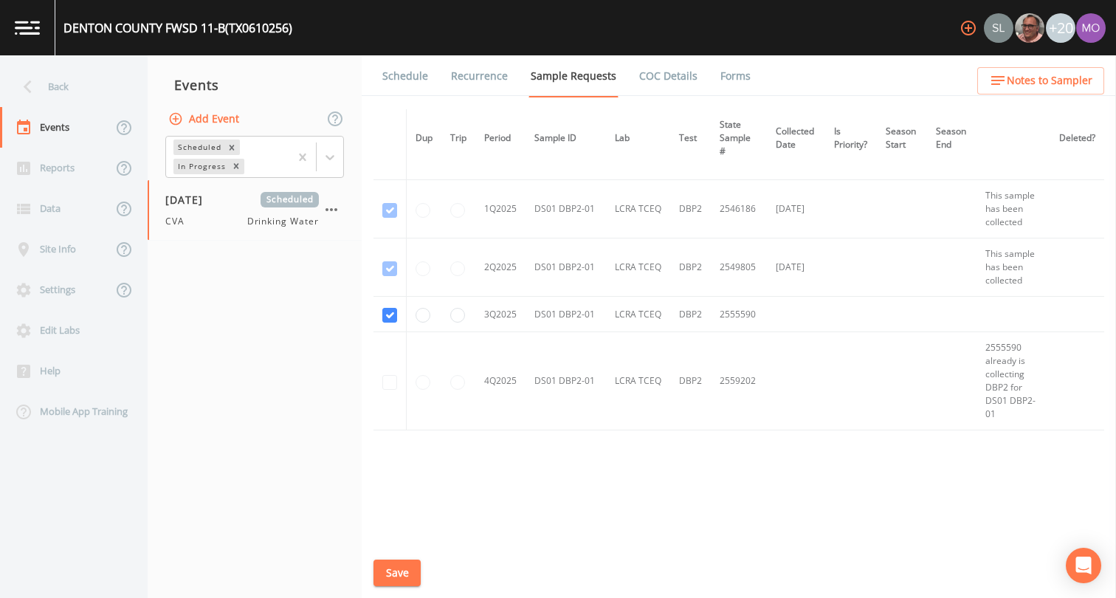
click at [394, 577] on button "Save" at bounding box center [396, 572] width 47 height 27
click at [403, 80] on link "Schedule" at bounding box center [405, 75] width 50 height 41
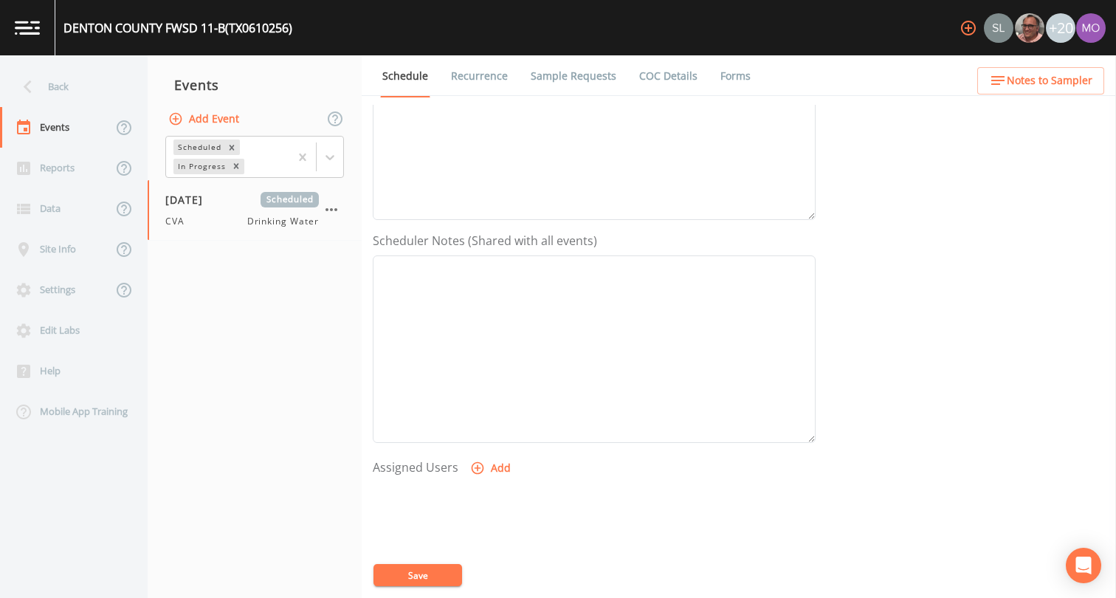
scroll to position [443, 0]
click at [477, 306] on icon "button" at bounding box center [477, 311] width 15 height 15
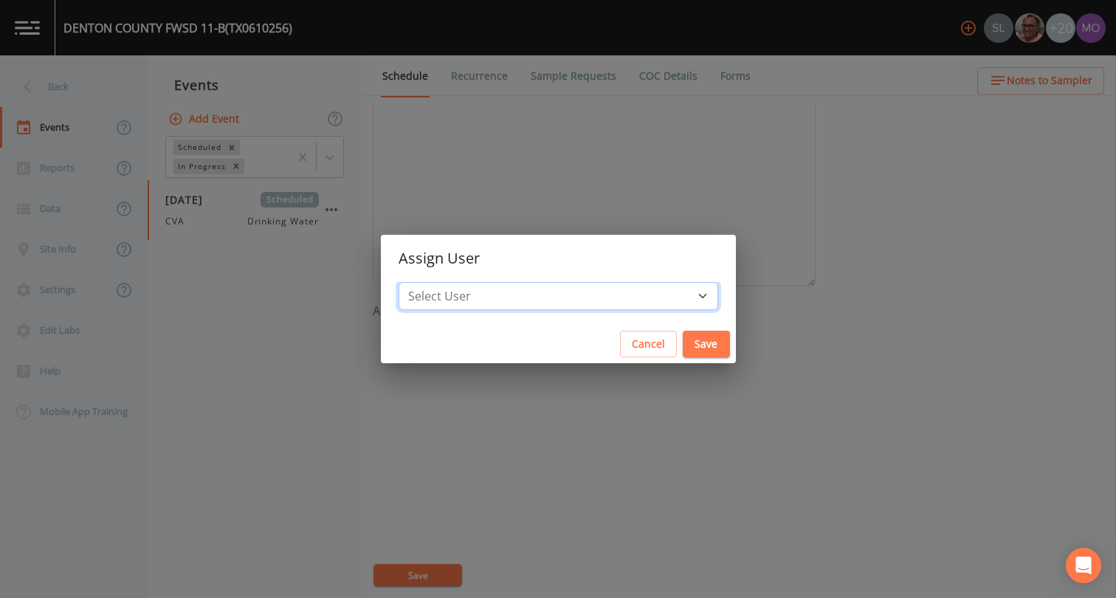
click at [497, 298] on select "Select User Sloan Rigamonti Mike Franklin Joshua gere Paul David Weber Zachary …" at bounding box center [557, 296] width 319 height 28
select select "a2822abc-5819-4f7b-b3c6-dd92d52bfeb4"
click at [682, 352] on button "Save" at bounding box center [705, 344] width 47 height 27
select select
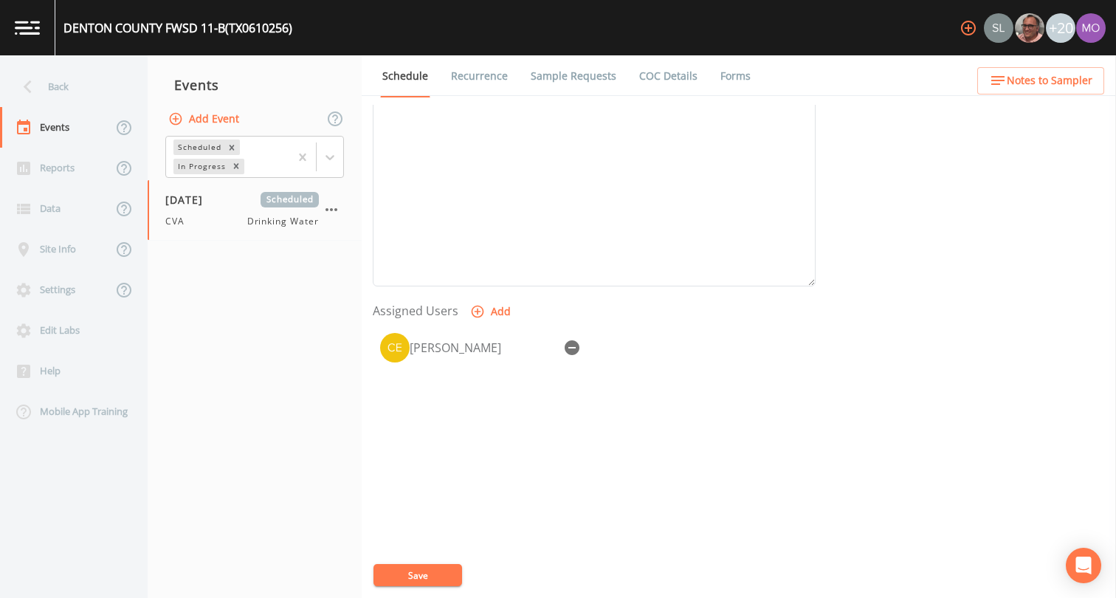
click at [435, 552] on div "Event Name CVA Target Sampling Date 2025-08-13 Time (Optional) Event Notes Sche…" at bounding box center [744, 351] width 743 height 493
click at [452, 573] on button "Save" at bounding box center [417, 575] width 89 height 22
click at [79, 87] on div "Back" at bounding box center [66, 86] width 133 height 41
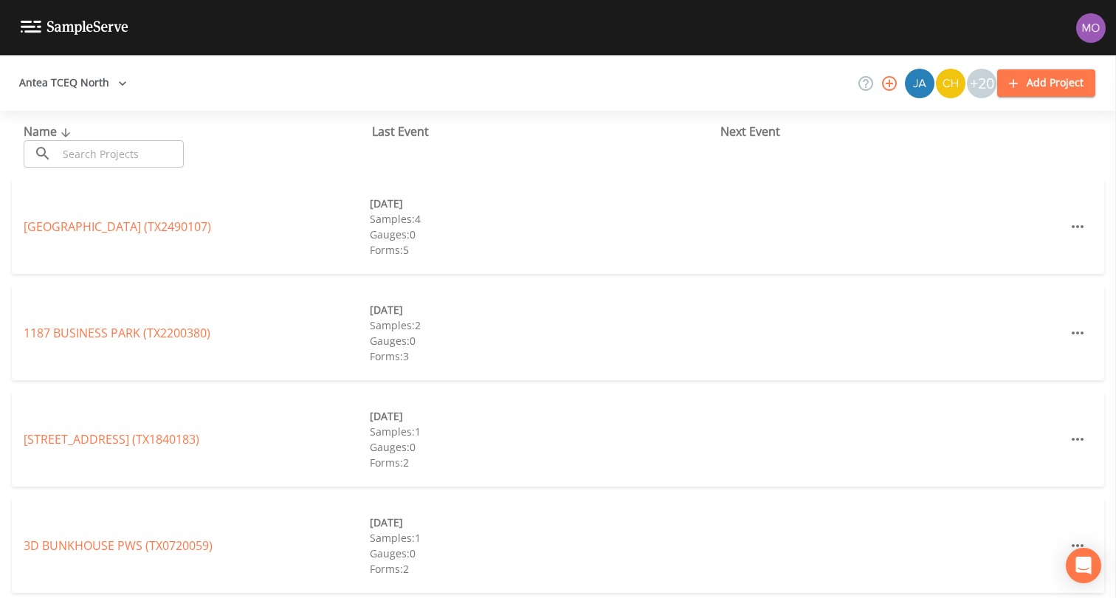
click at [97, 149] on input "text" at bounding box center [121, 153] width 126 height 27
paste input "TX0610258"
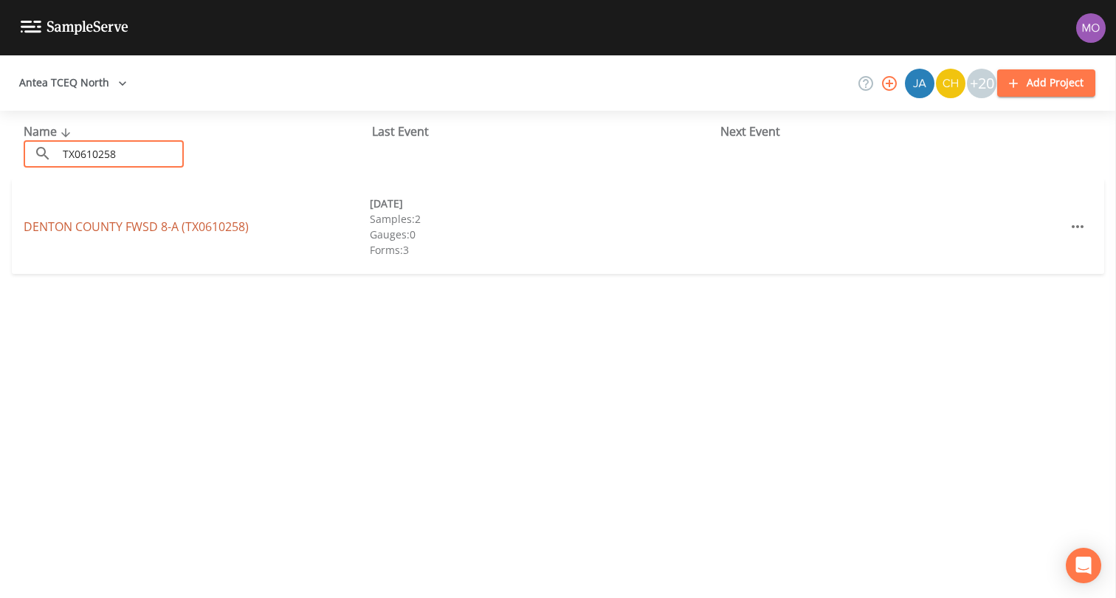
type input "TX0610258"
click at [148, 229] on link "DENTON COUNTY FWSD 8-A (TX0610258)" at bounding box center [136, 226] width 225 height 16
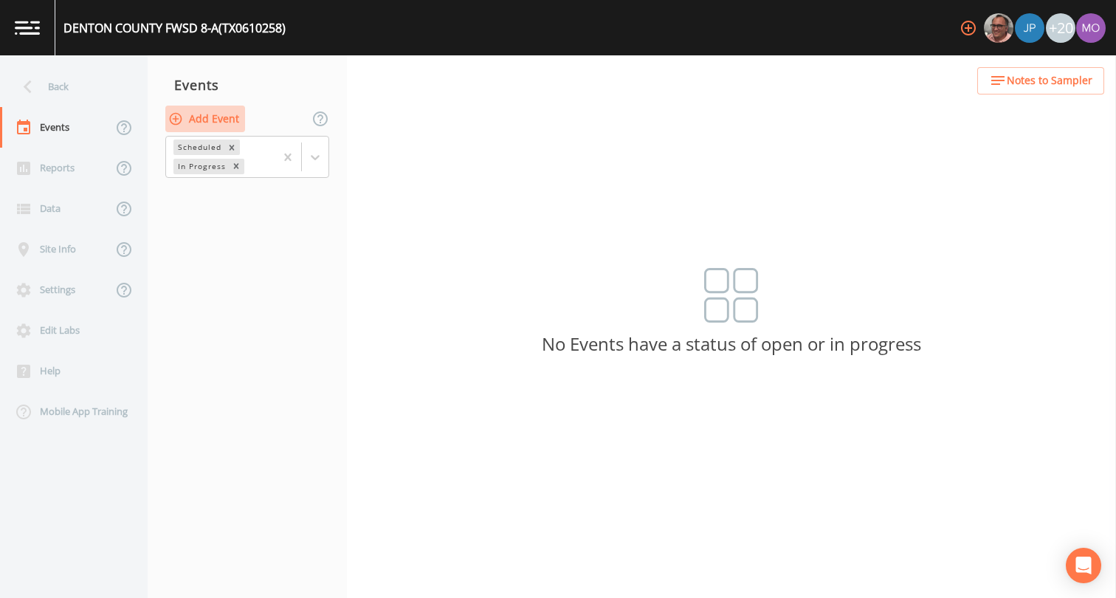
click at [235, 125] on button "Add Event" at bounding box center [205, 119] width 80 height 27
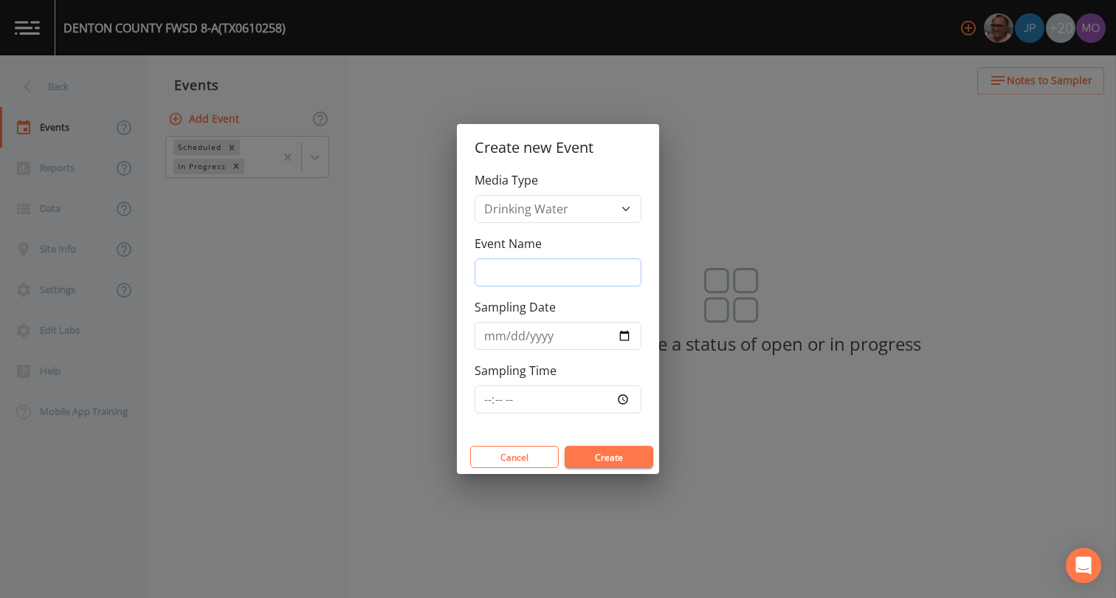
click at [505, 266] on input "Event Name" at bounding box center [557, 272] width 167 height 28
type input "CVA"
click at [621, 336] on input "Sampling Date" at bounding box center [557, 336] width 167 height 28
type input "[DATE]"
click at [592, 457] on button "Create" at bounding box center [608, 457] width 89 height 22
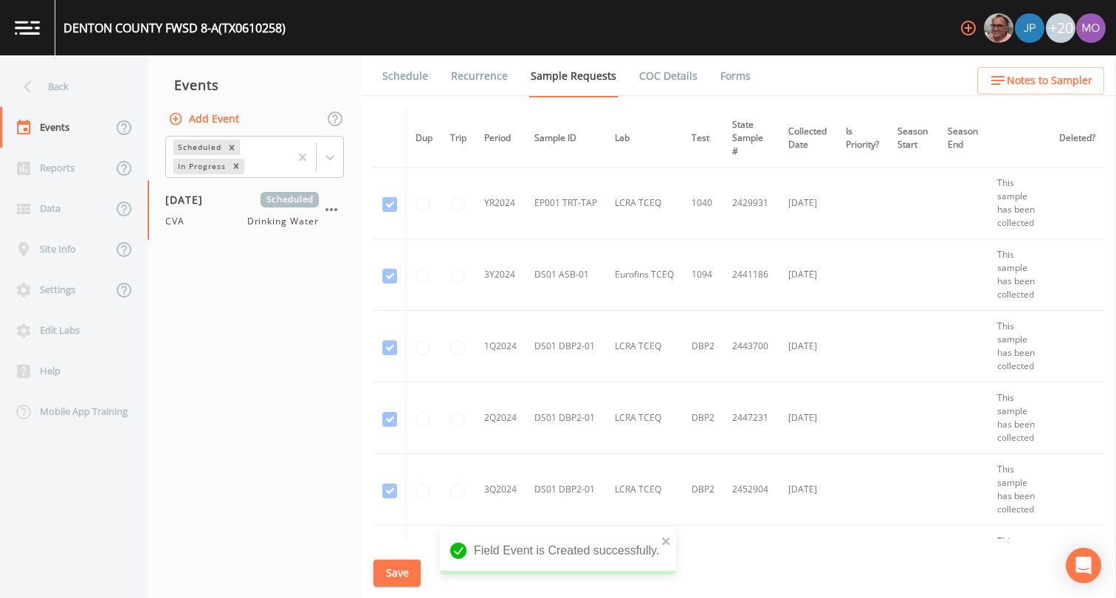
scroll to position [462, 0]
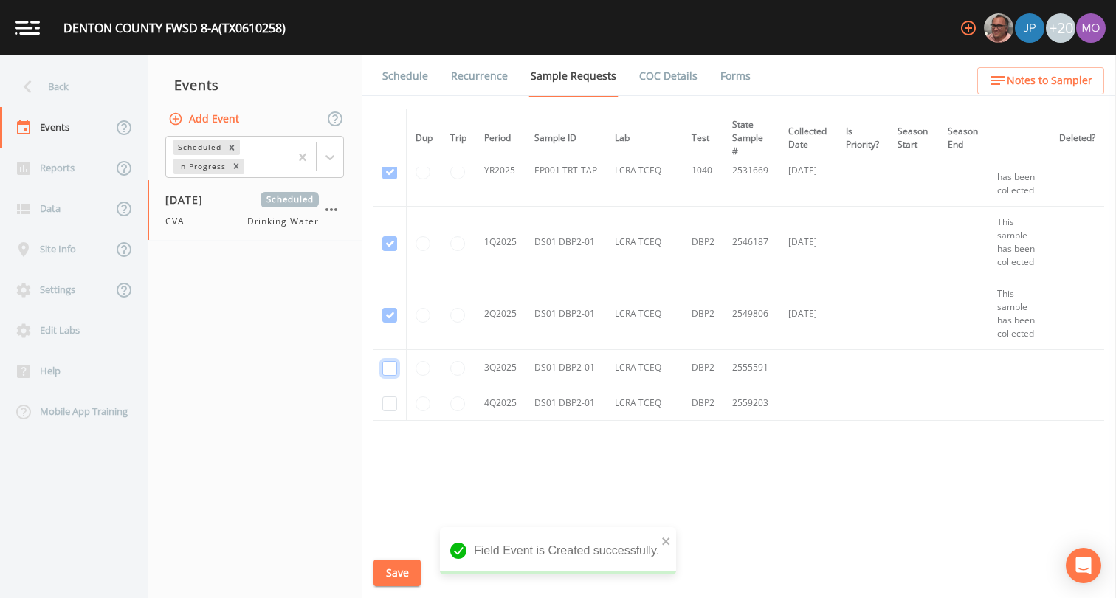
checkbox input "true"
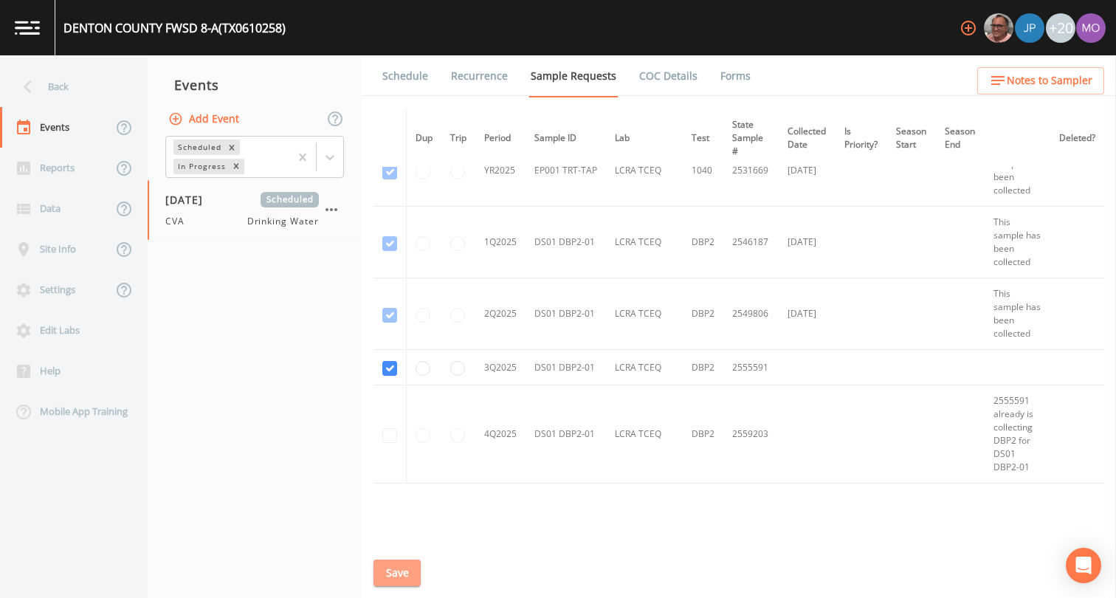
click at [387, 578] on button "Save" at bounding box center [396, 572] width 47 height 27
click at [406, 78] on link "Schedule" at bounding box center [405, 75] width 50 height 41
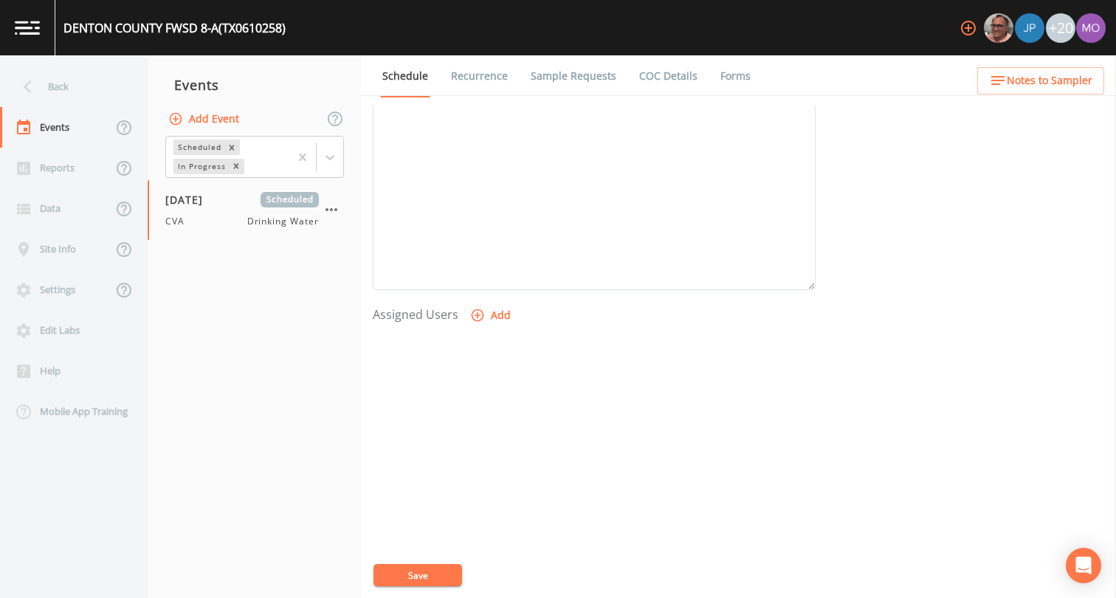
scroll to position [443, 0]
click at [475, 315] on icon "button" at bounding box center [477, 311] width 15 height 15
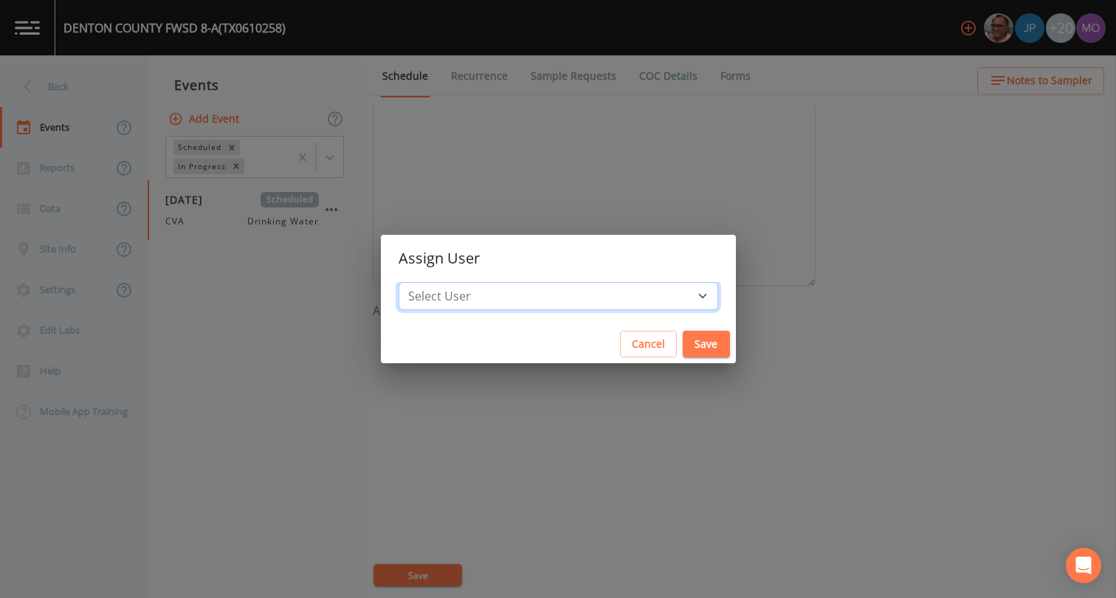
click at [480, 295] on select "Select User [PERSON_NAME] [PERSON_NAME] [PERSON_NAME] [PERSON_NAME] [PERSON_NAM…" at bounding box center [557, 296] width 319 height 28
select select "a2822abc-5819-4f7b-b3c6-dd92d52bfeb4"
click at [682, 348] on button "Save" at bounding box center [705, 344] width 47 height 27
select select
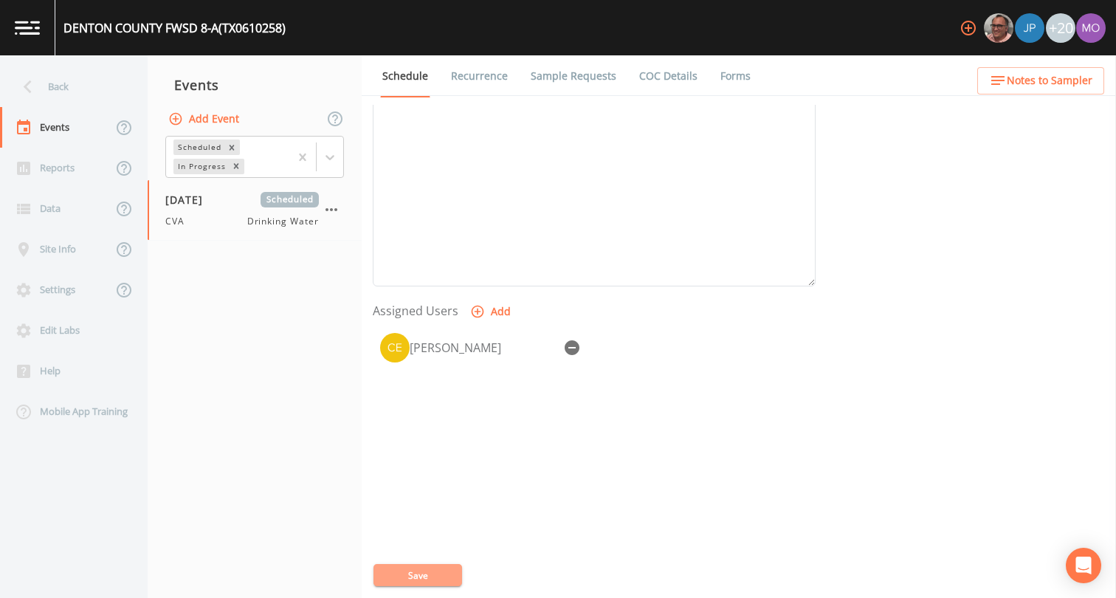
click at [449, 575] on button "Save" at bounding box center [417, 575] width 89 height 22
click at [88, 86] on div "Back" at bounding box center [66, 86] width 133 height 41
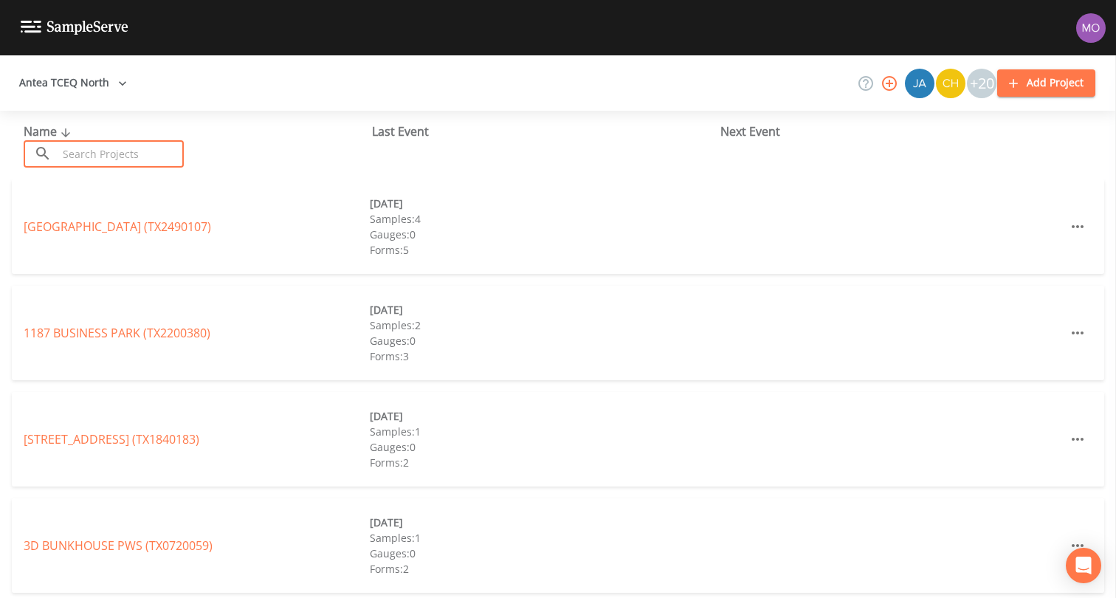
click at [153, 145] on input "text" at bounding box center [121, 153] width 126 height 27
paste input "TX0610259"
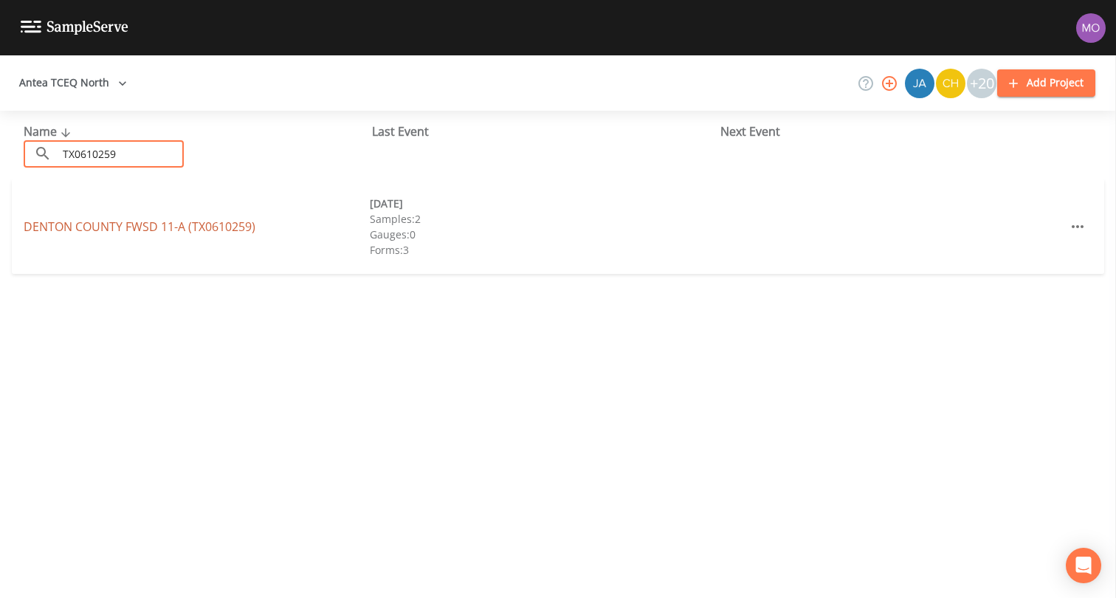
type input "TX0610259"
click at [161, 229] on link "DENTON COUNTY FWSD 11-A (TX0610259)" at bounding box center [140, 226] width 232 height 16
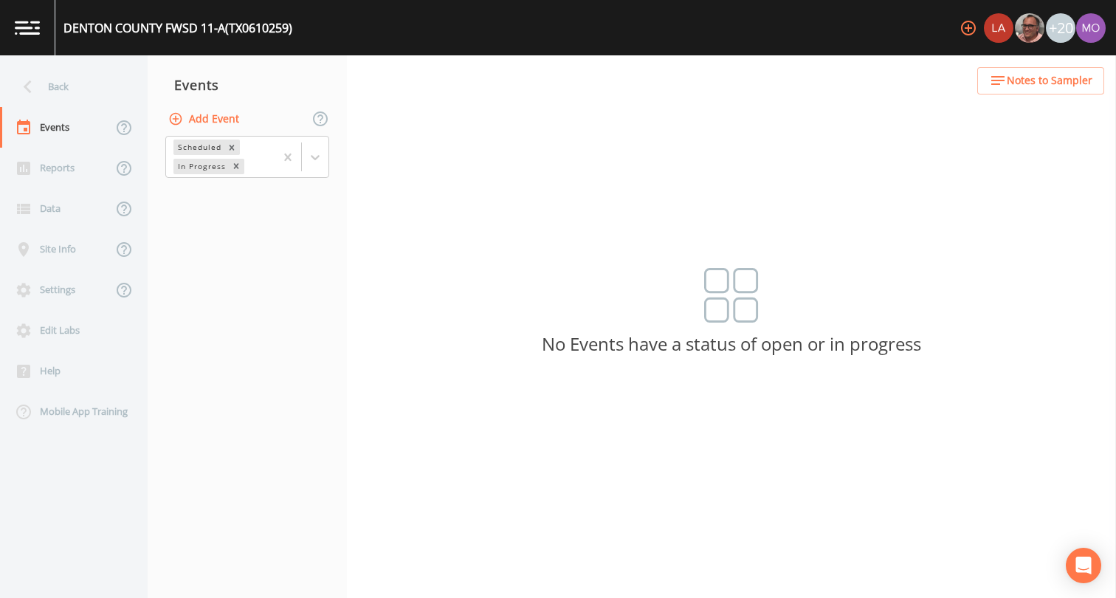
click at [217, 127] on button "Add Event" at bounding box center [205, 119] width 80 height 27
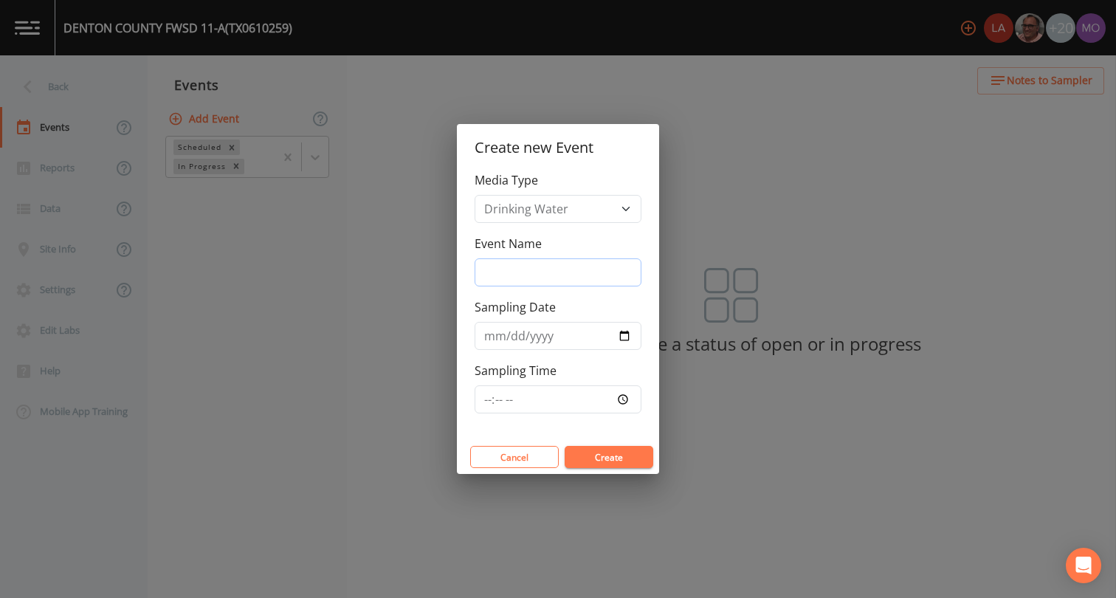
click at [510, 283] on input "Event Name" at bounding box center [557, 272] width 167 height 28
type input "CVA"
click at [620, 333] on input "Sampling Date" at bounding box center [557, 336] width 167 height 28
type input "[DATE]"
click at [585, 454] on button "Create" at bounding box center [608, 457] width 89 height 22
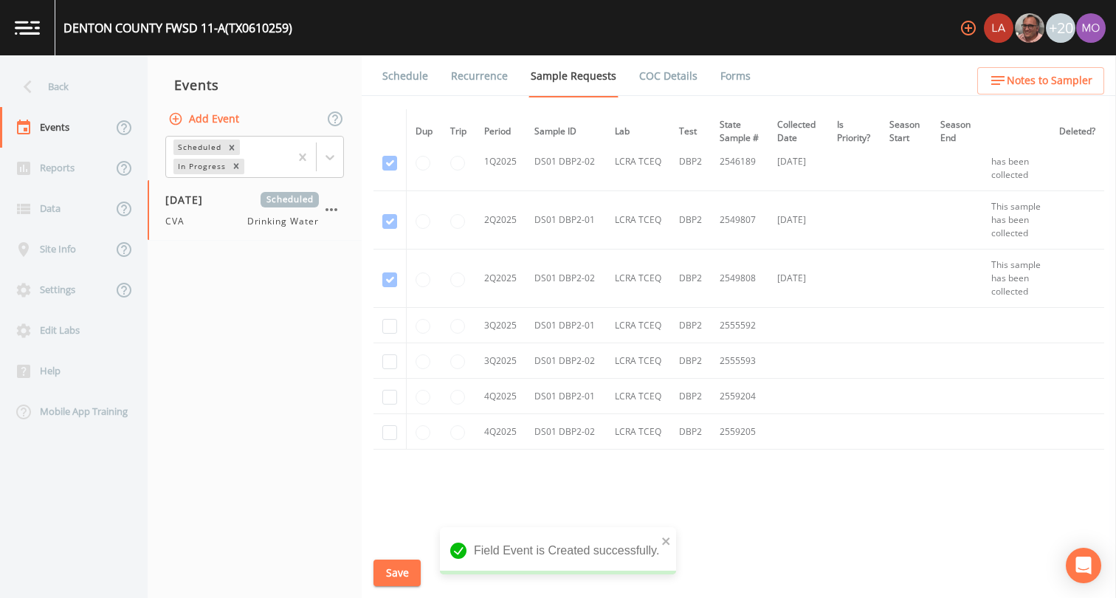
scroll to position [854, 0]
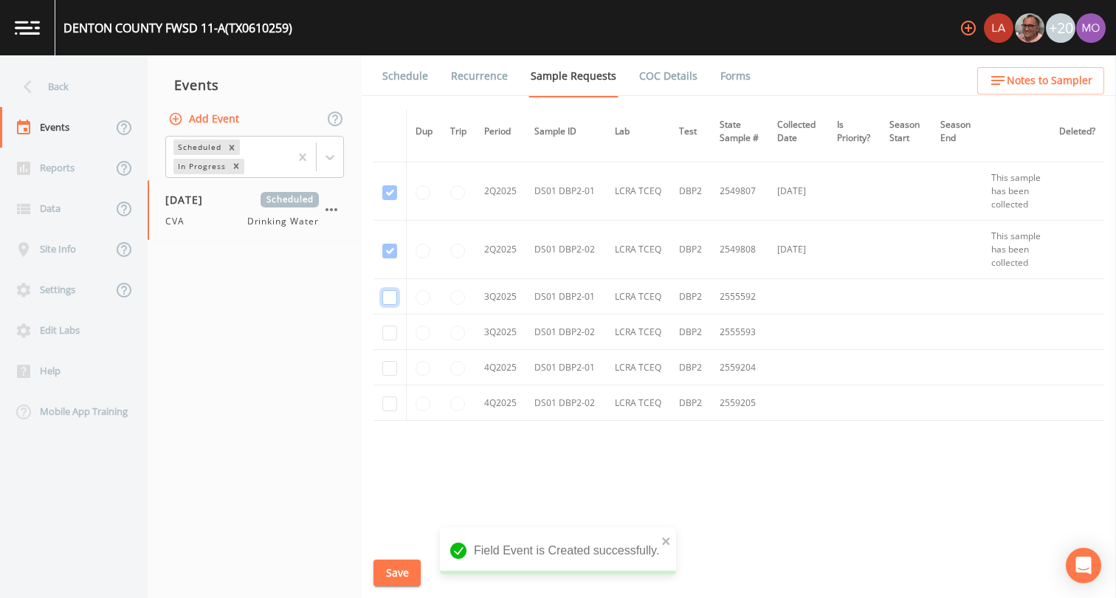
checkbox input "true"
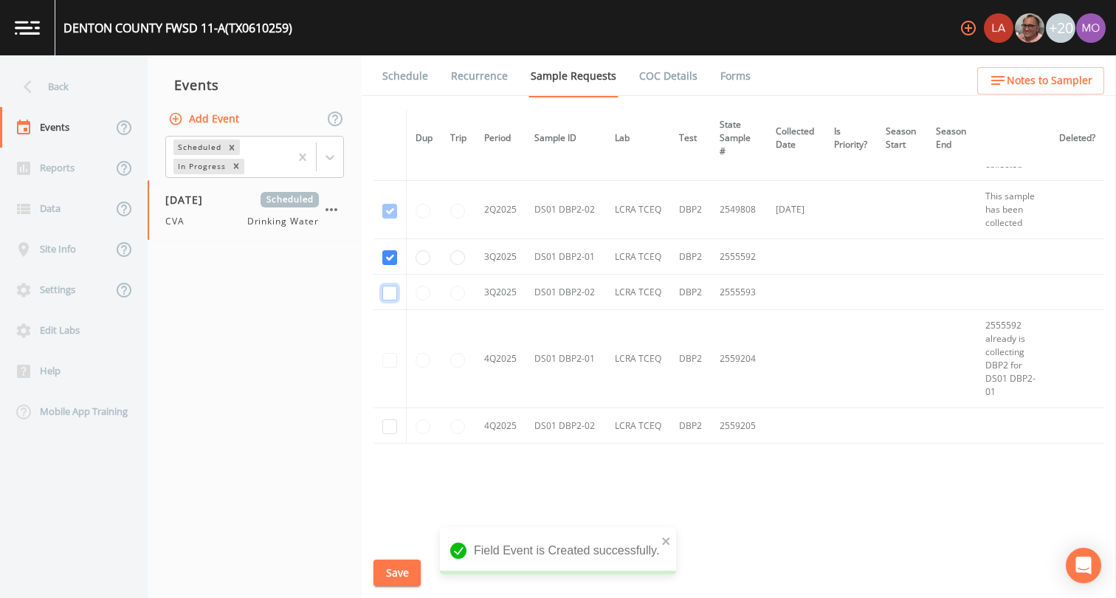
checkbox input "true"
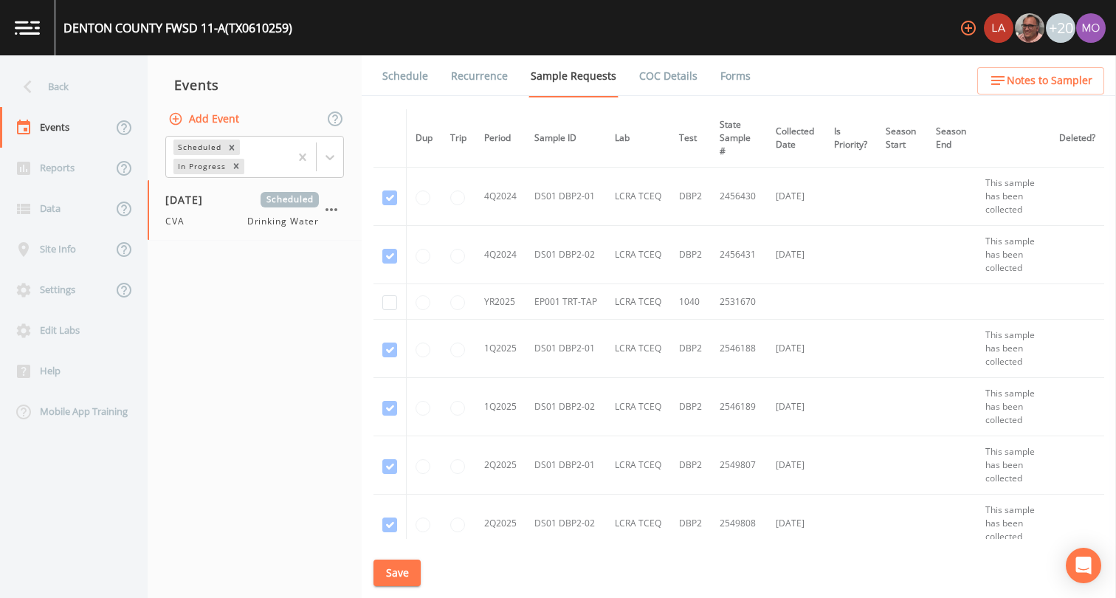
scroll to position [376, 0]
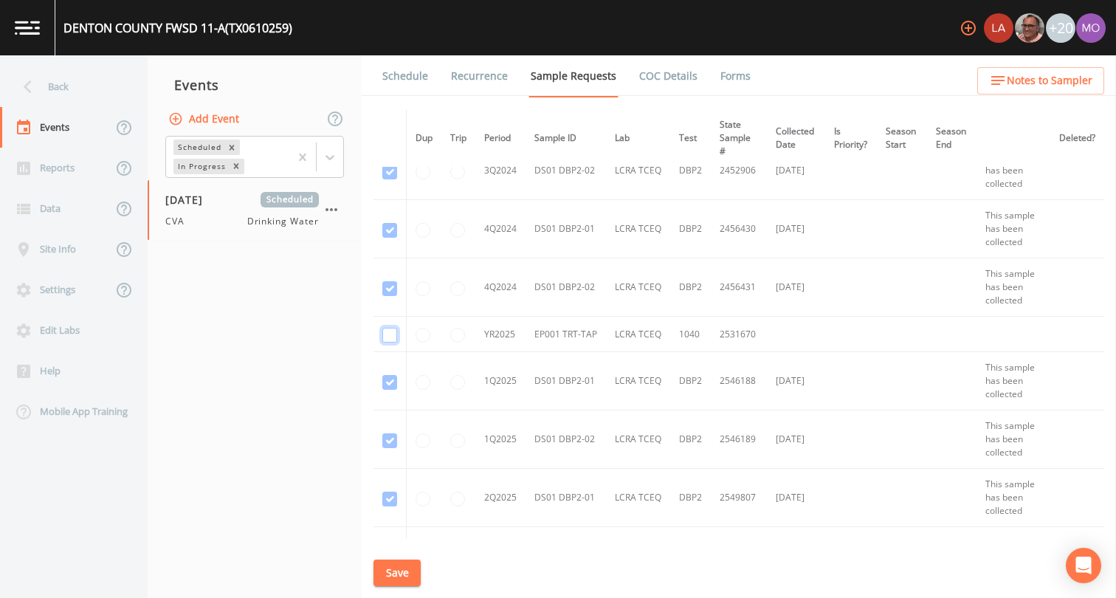
checkbox input "true"
click at [396, 574] on button "Save" at bounding box center [396, 572] width 47 height 27
click at [393, 75] on link "Schedule" at bounding box center [405, 75] width 50 height 41
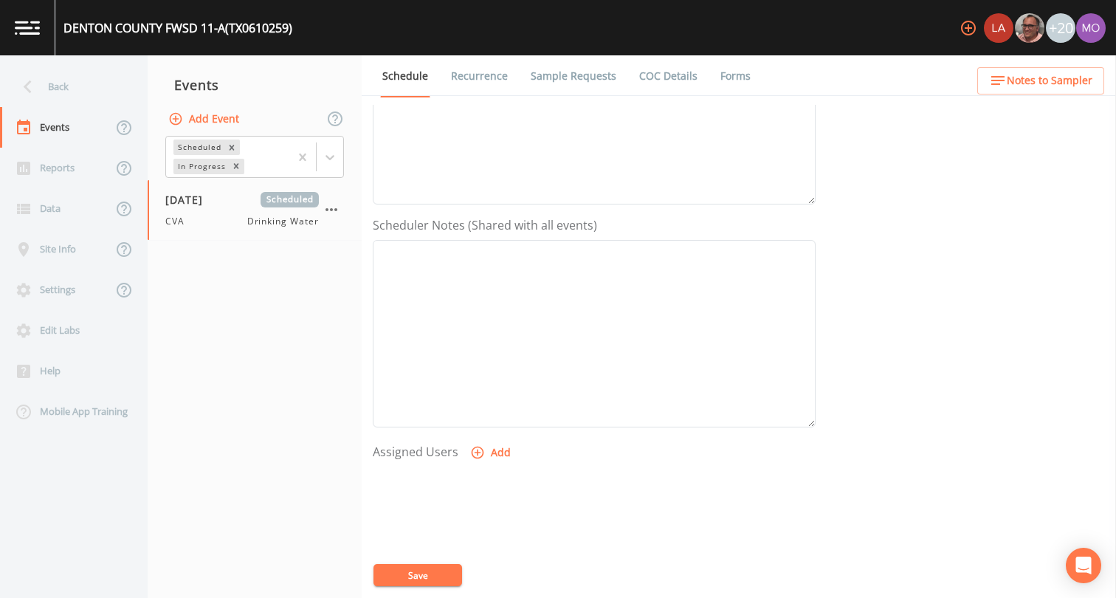
scroll to position [328, 0]
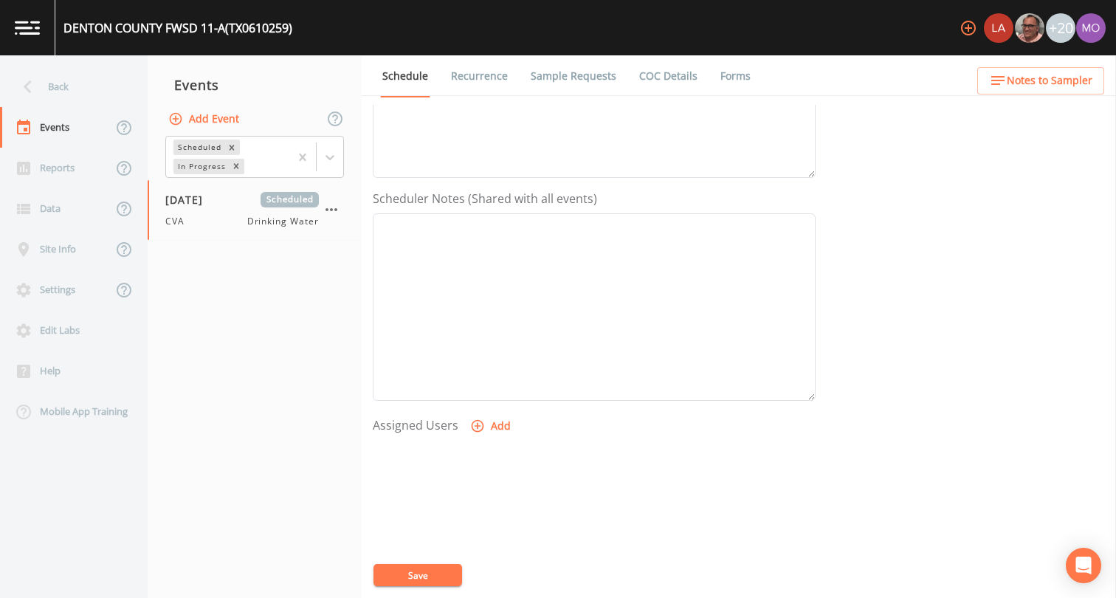
click at [475, 427] on icon "button" at bounding box center [477, 426] width 13 height 13
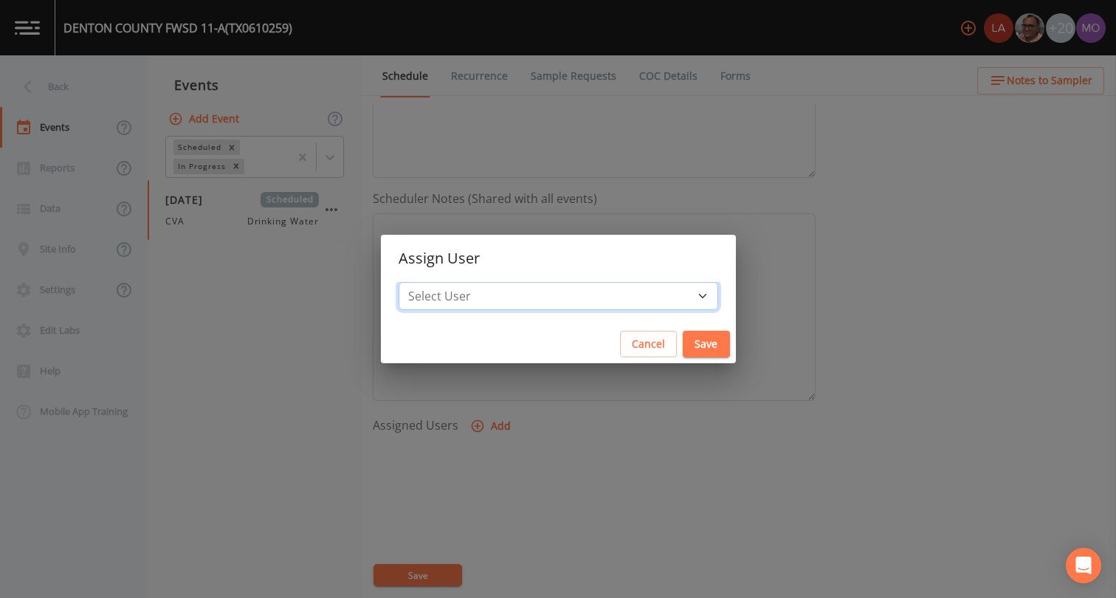
click at [511, 295] on select "Select User Lauren Saenz Mike Franklin Joshua gere Paul David Weber Zachary Eva…" at bounding box center [557, 296] width 319 height 28
select select "a2822abc-5819-4f7b-b3c6-dd92d52bfeb4"
click at [650, 357] on div "Cancel Save" at bounding box center [558, 344] width 355 height 39
click at [682, 352] on button "Save" at bounding box center [705, 344] width 47 height 27
select select
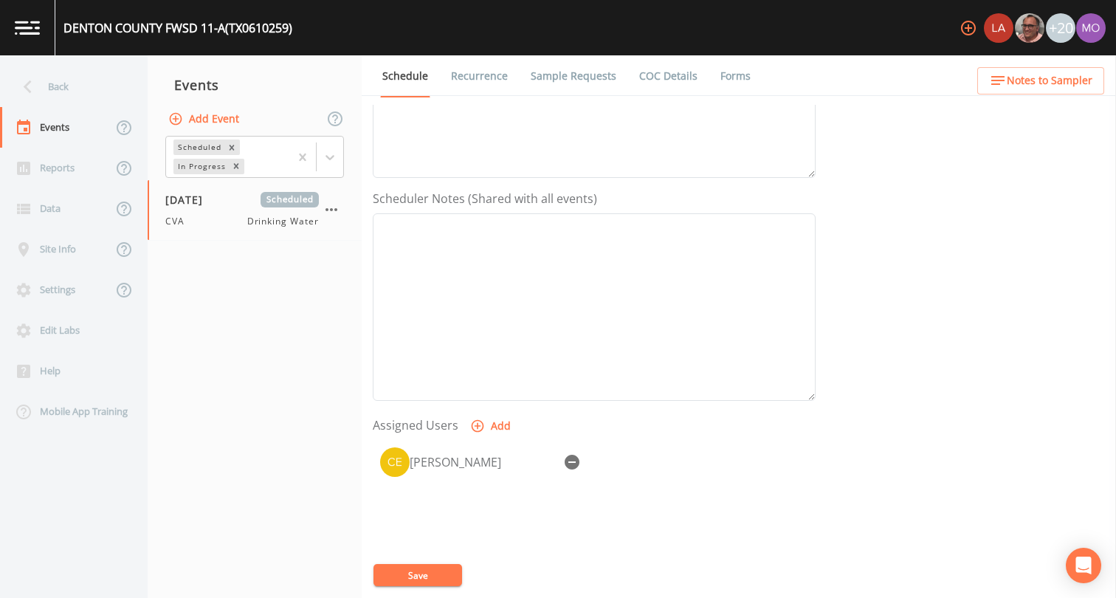
click at [430, 577] on button "Save" at bounding box center [417, 575] width 89 height 22
click at [89, 100] on div "Back" at bounding box center [66, 86] width 133 height 41
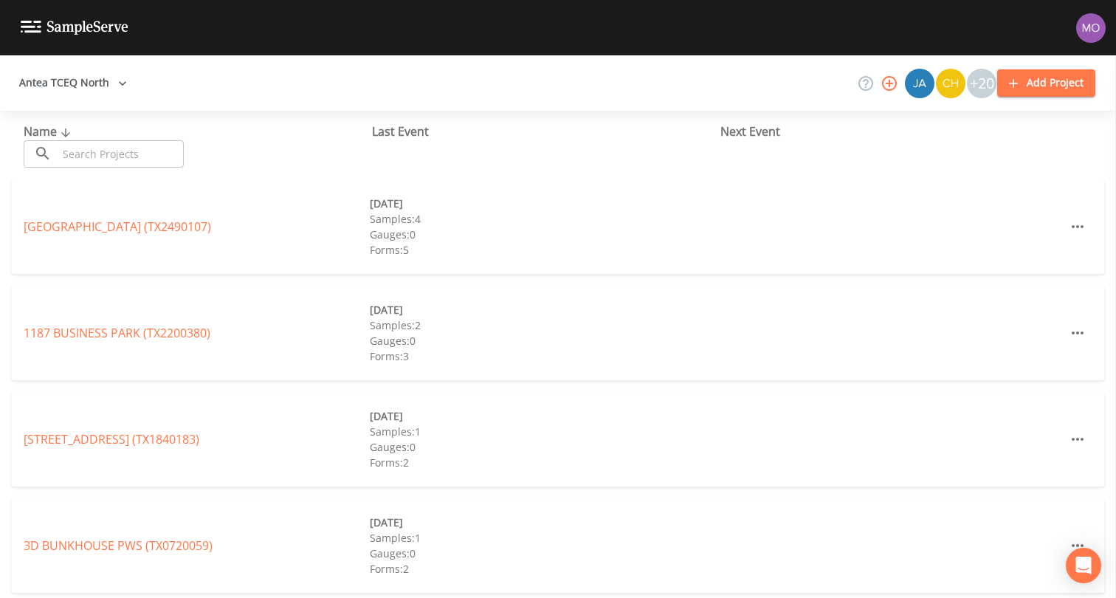
click at [73, 94] on button "Antea TCEQ North" at bounding box center [73, 82] width 120 height 27
click at [163, 148] on div at bounding box center [558, 299] width 1116 height 598
click at [149, 155] on input "text" at bounding box center [121, 153] width 126 height 27
paste input "TX0610272"
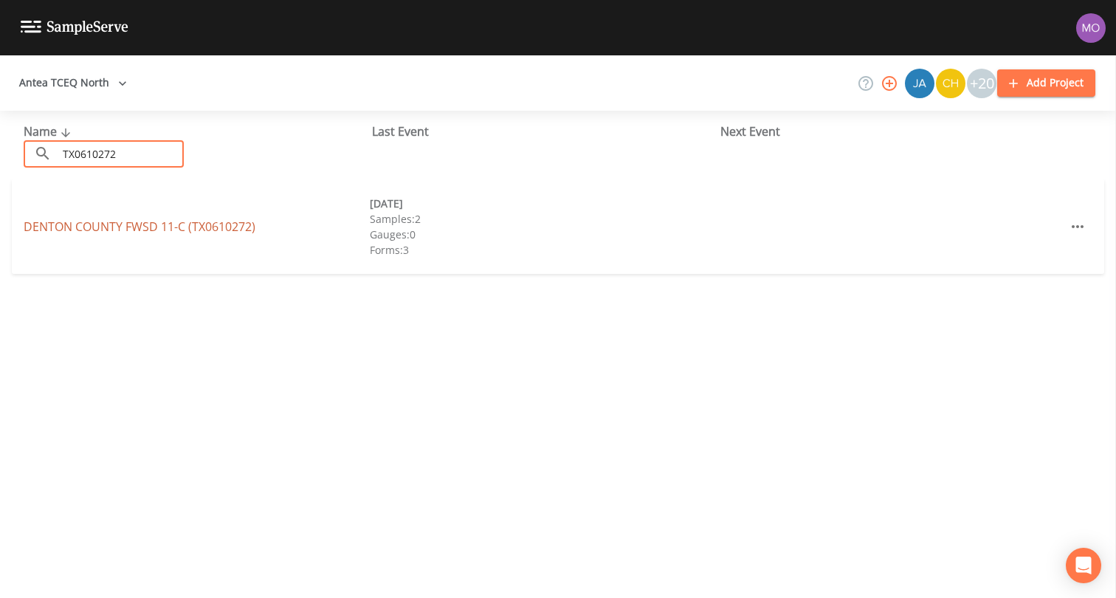
type input "TX0610272"
click at [157, 221] on link "DENTON COUNTY FWSD 11-C (TX0610272)" at bounding box center [140, 226] width 232 height 16
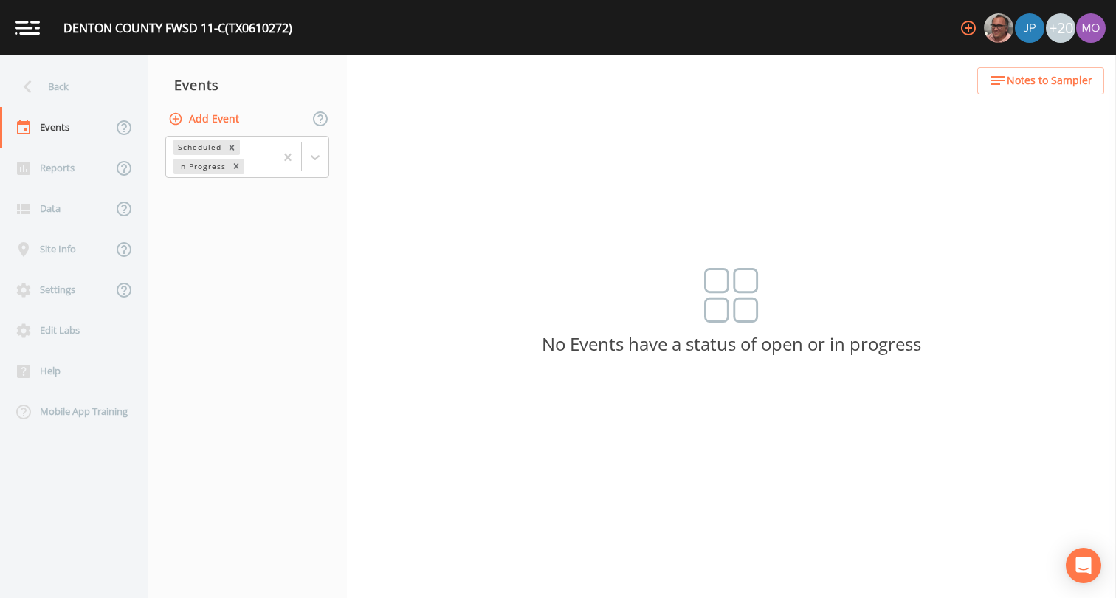
click at [229, 120] on button "Add Event" at bounding box center [205, 119] width 80 height 27
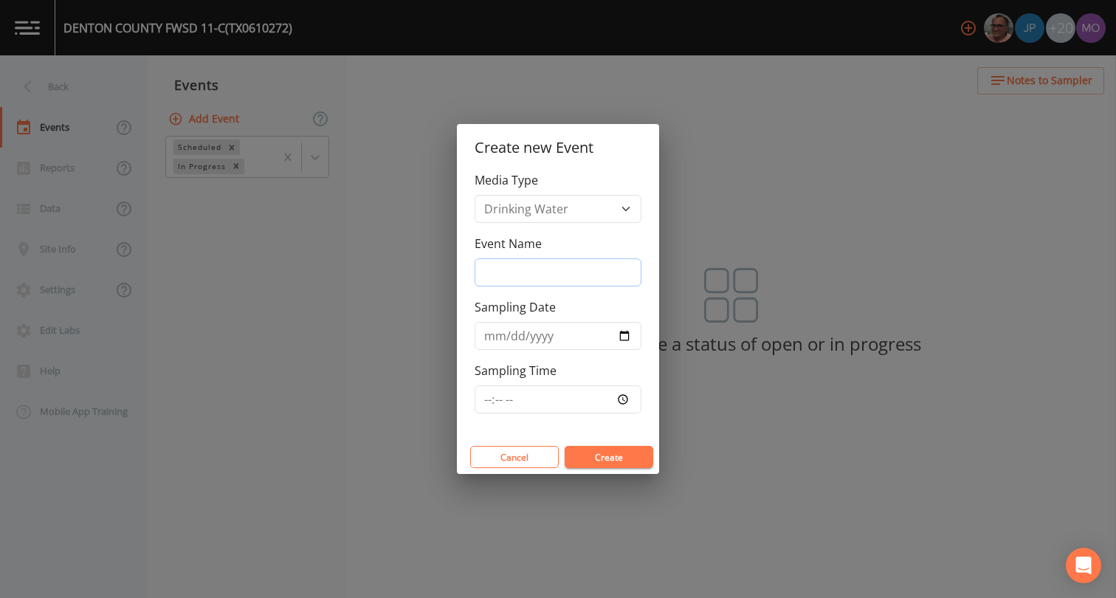
click at [499, 267] on input "Event Name" at bounding box center [557, 272] width 167 height 28
type input "CVA"
click at [624, 333] on input "Sampling Date" at bounding box center [557, 336] width 167 height 28
type input "[DATE]"
click at [585, 457] on button "Create" at bounding box center [608, 457] width 89 height 22
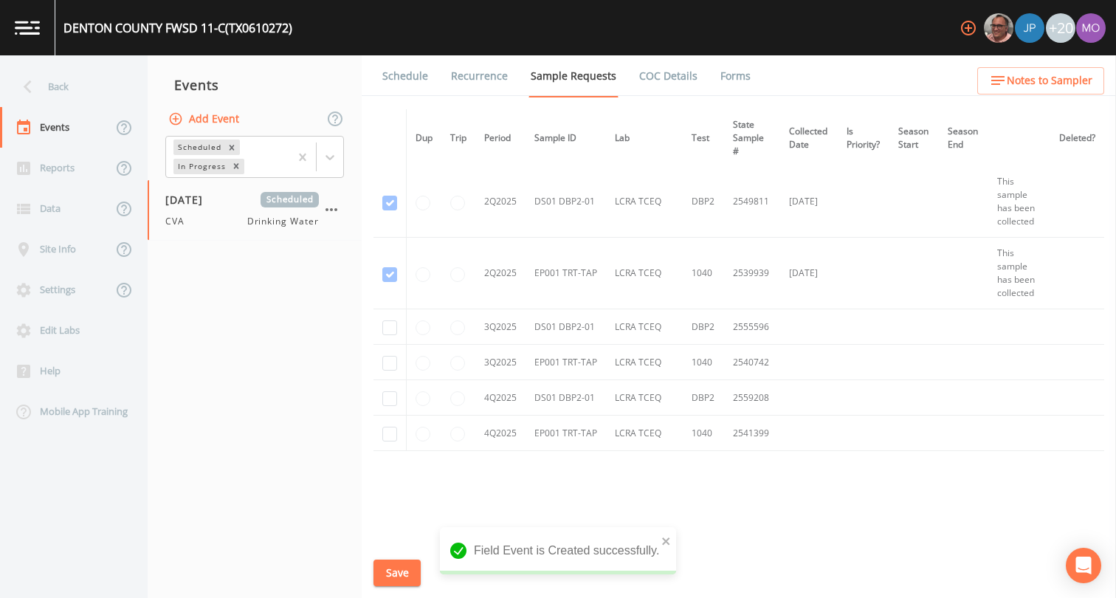
scroll to position [890, 0]
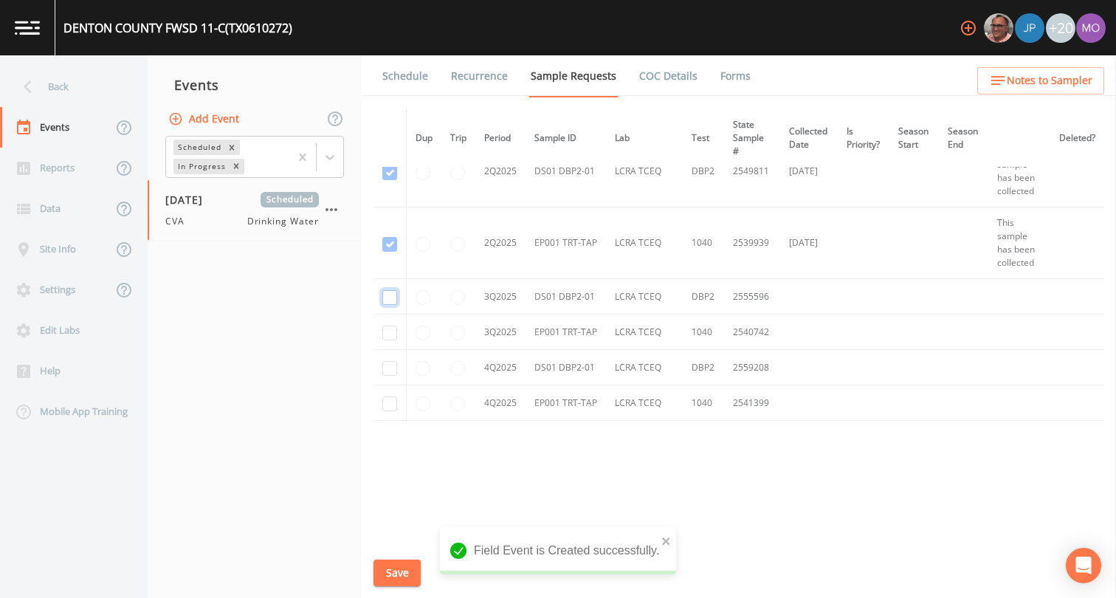
checkbox input "true"
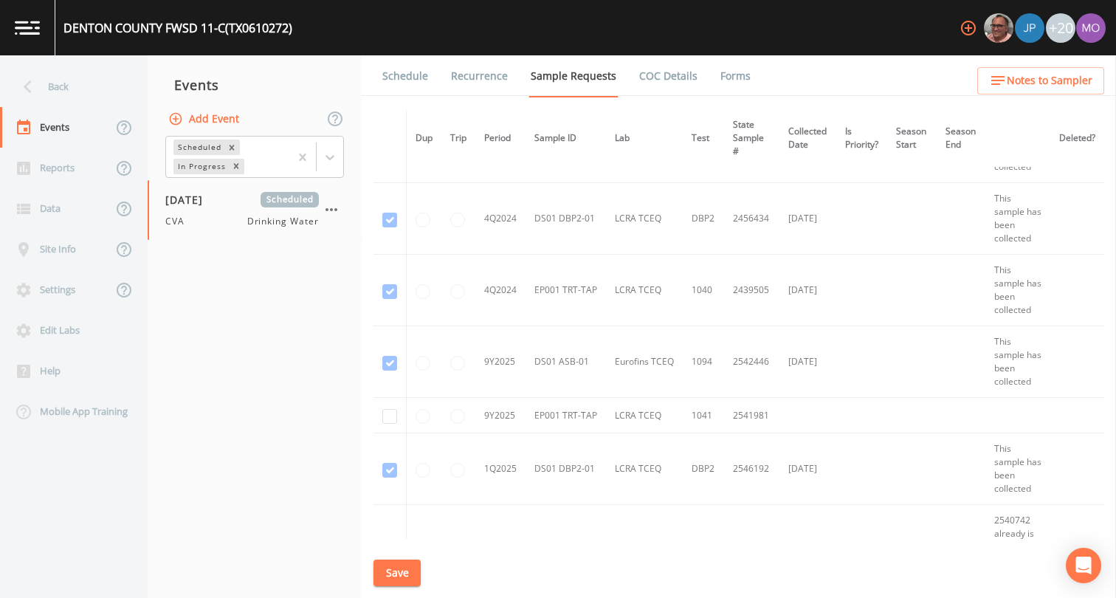
scroll to position [410, 0]
click at [386, 418] on input "checkbox" at bounding box center [389, 419] width 15 height 15
checkbox input "true"
click at [396, 575] on button "Save" at bounding box center [396, 572] width 47 height 27
click at [402, 75] on link "Schedule" at bounding box center [405, 75] width 50 height 41
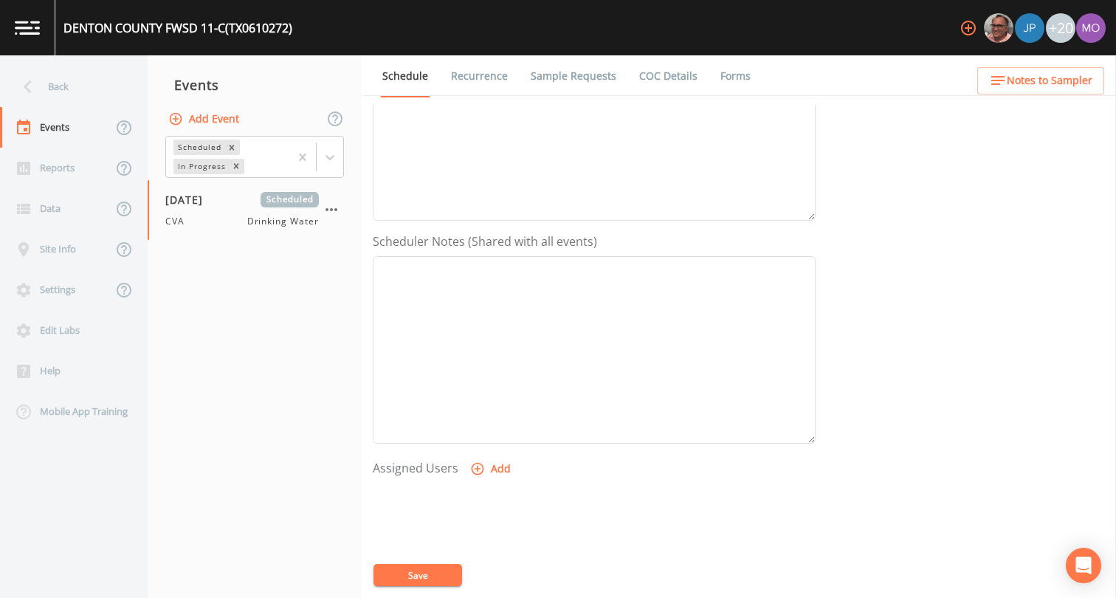
scroll to position [350, 0]
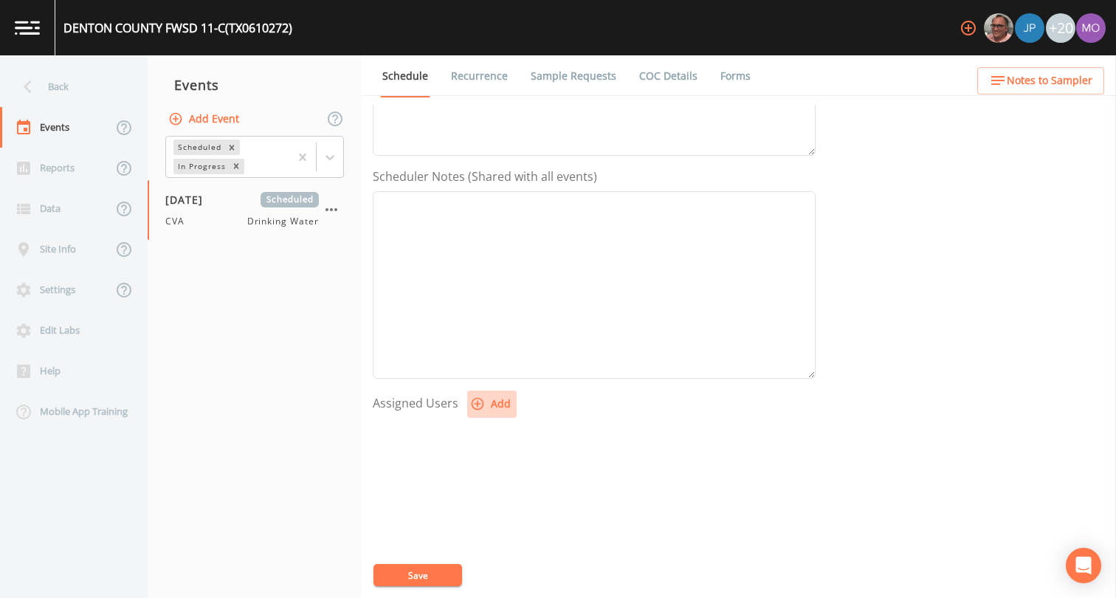
click at [476, 413] on button "Add" at bounding box center [491, 403] width 49 height 27
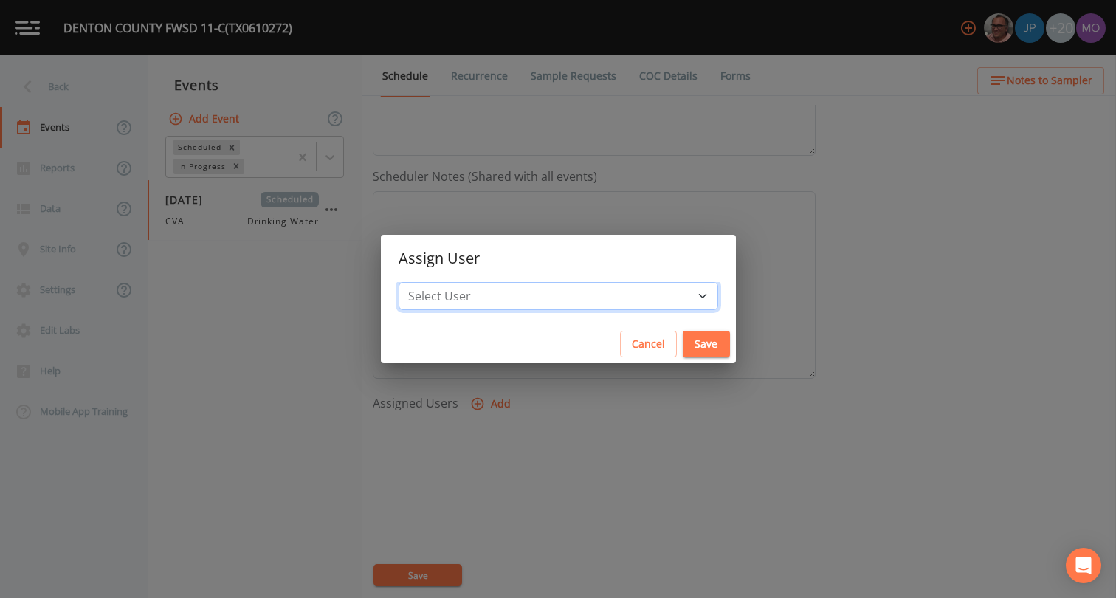
click at [510, 294] on select "Select User [PERSON_NAME] [PERSON_NAME] [PERSON_NAME] [PERSON_NAME] [PERSON_NAM…" at bounding box center [557, 296] width 319 height 28
select select "a2822abc-5819-4f7b-b3c6-dd92d52bfeb4"
click at [682, 340] on button "Save" at bounding box center [705, 344] width 47 height 27
select select
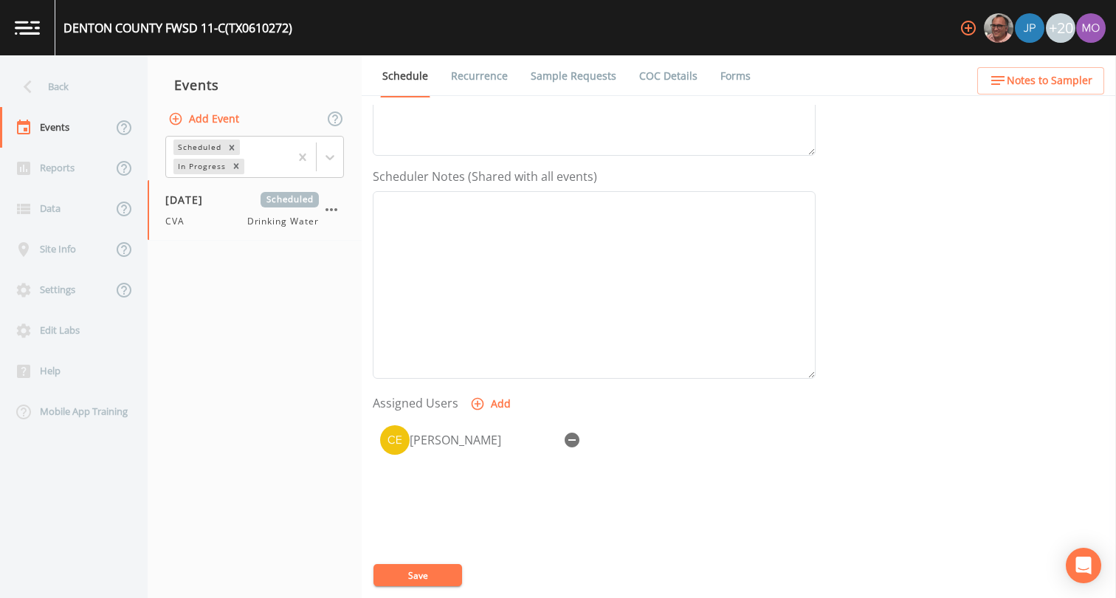
click at [440, 570] on button "Save" at bounding box center [417, 575] width 89 height 22
click at [406, 578] on button "Save" at bounding box center [417, 575] width 89 height 22
click at [67, 97] on div "Back" at bounding box center [66, 86] width 133 height 41
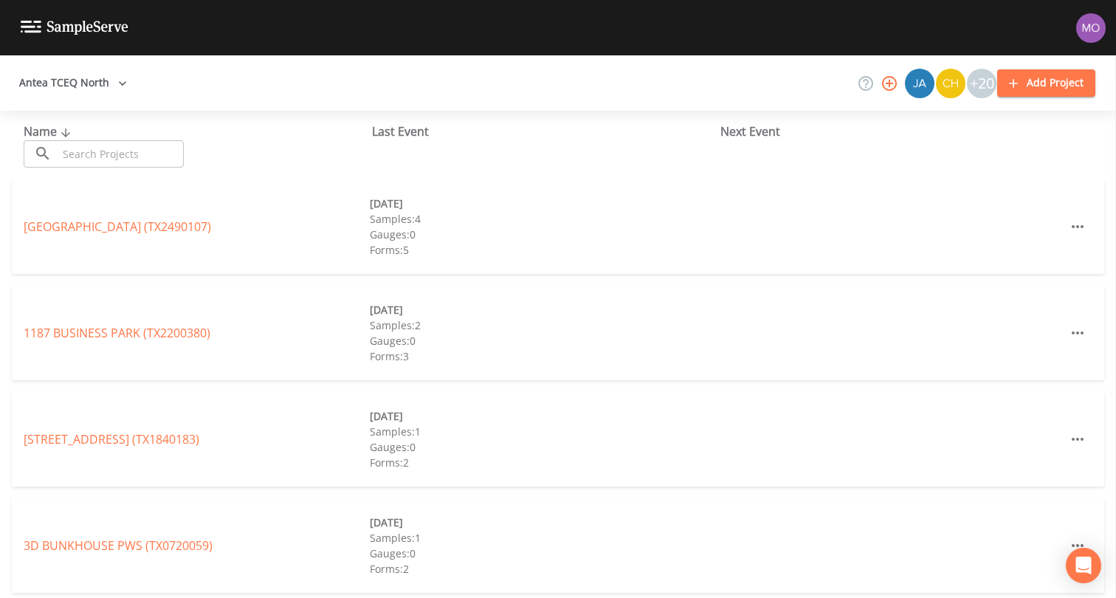
click at [121, 152] on input "text" at bounding box center [121, 153] width 126 height 27
paste input "TX0610004"
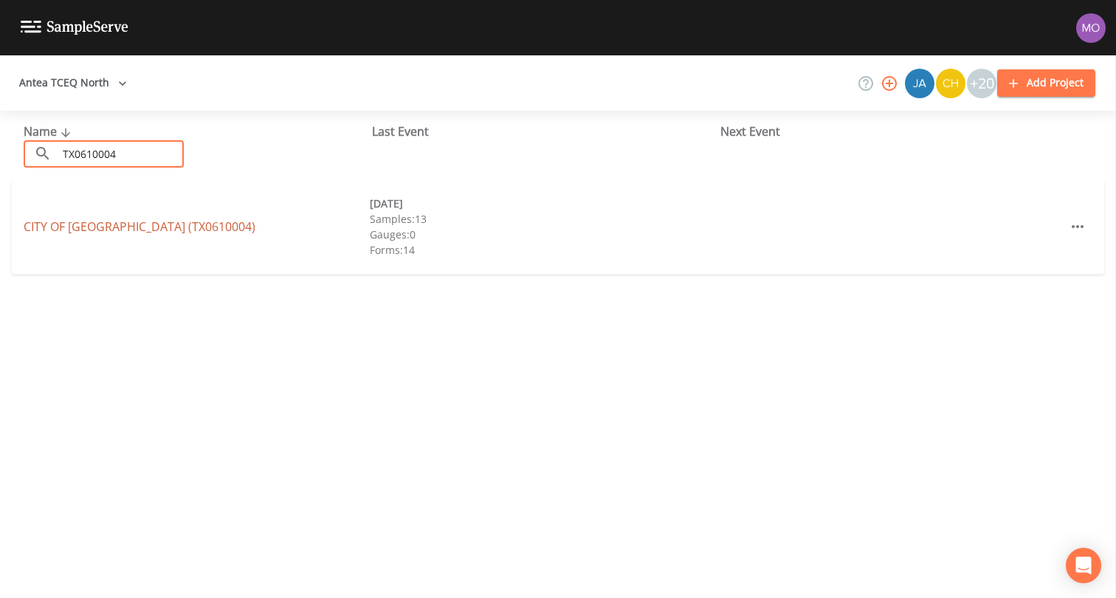
type input "TX0610004"
click at [136, 224] on link "CITY OF LEWISVILLE (TX0610004)" at bounding box center [140, 226] width 232 height 16
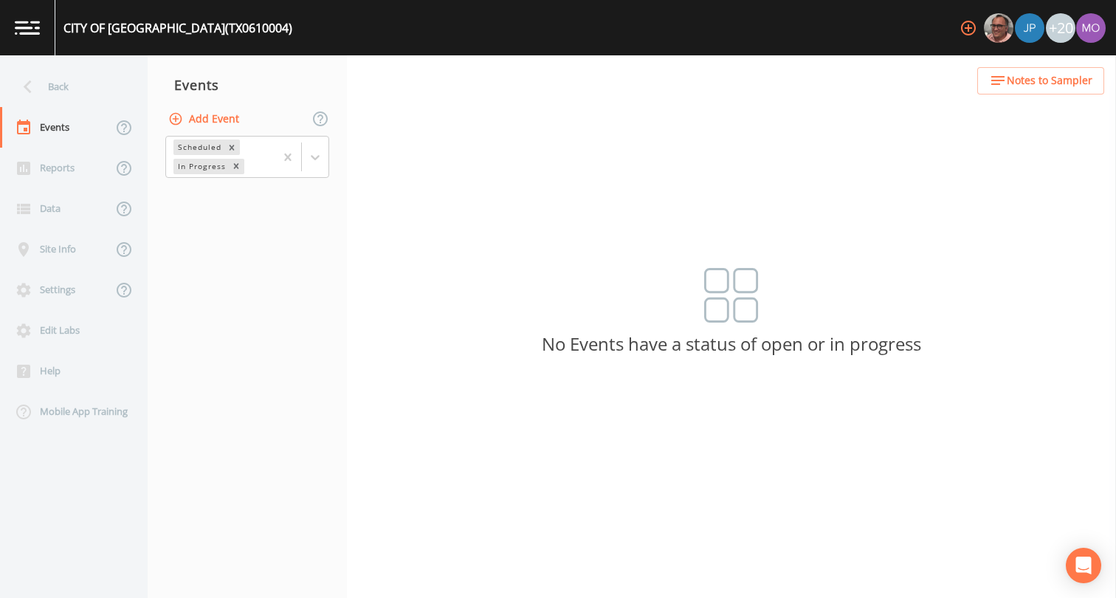
click at [212, 115] on button "Add Event" at bounding box center [205, 119] width 80 height 27
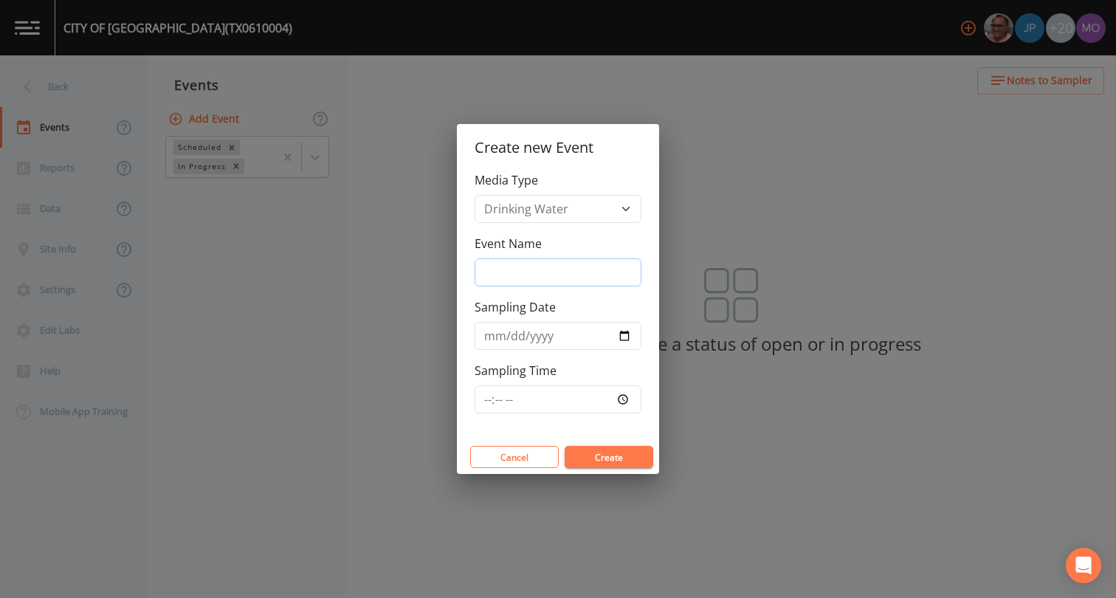
click at [527, 279] on input "Event Name" at bounding box center [557, 272] width 167 height 28
type input "CVA"
click at [620, 332] on input "Sampling Date" at bounding box center [557, 336] width 167 height 28
click at [626, 339] on input "Sampling Date" at bounding box center [557, 336] width 167 height 28
type input "[DATE]"
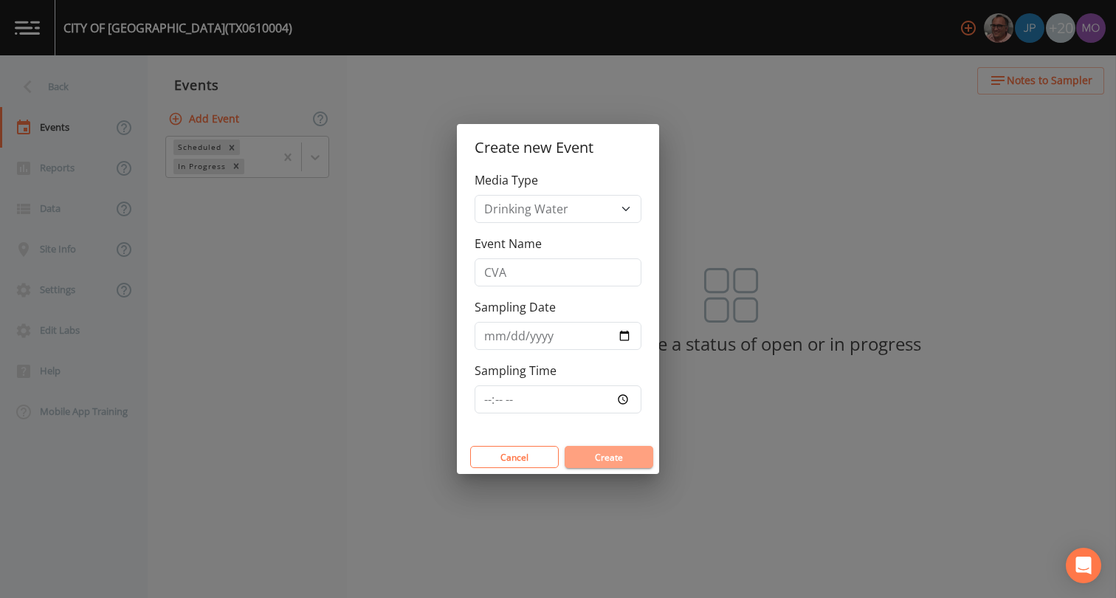
click at [598, 457] on button "Create" at bounding box center [608, 457] width 89 height 22
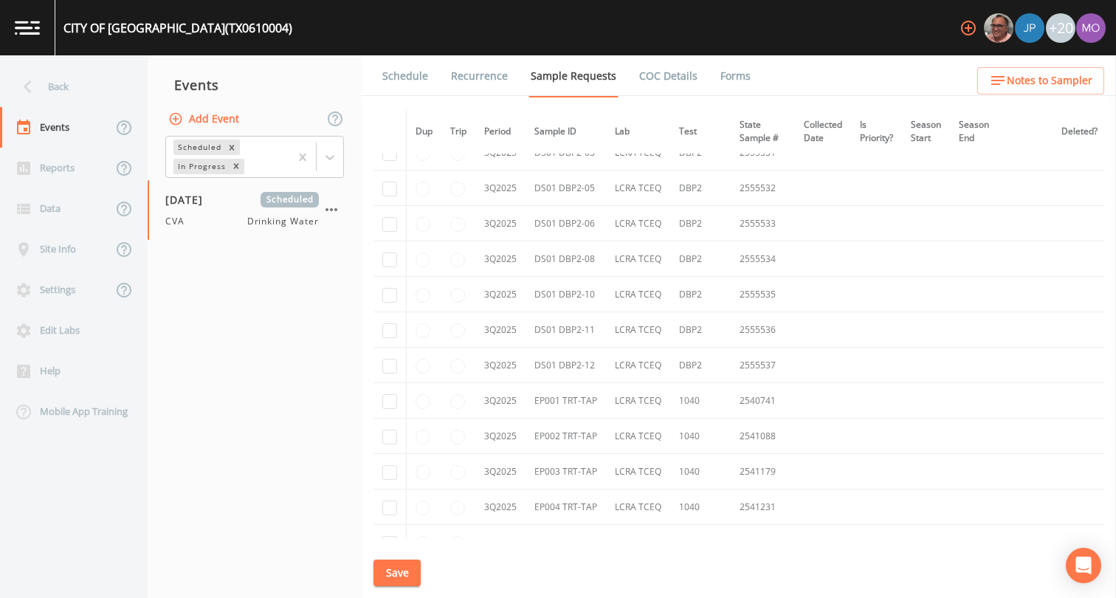
scroll to position [7920, 0]
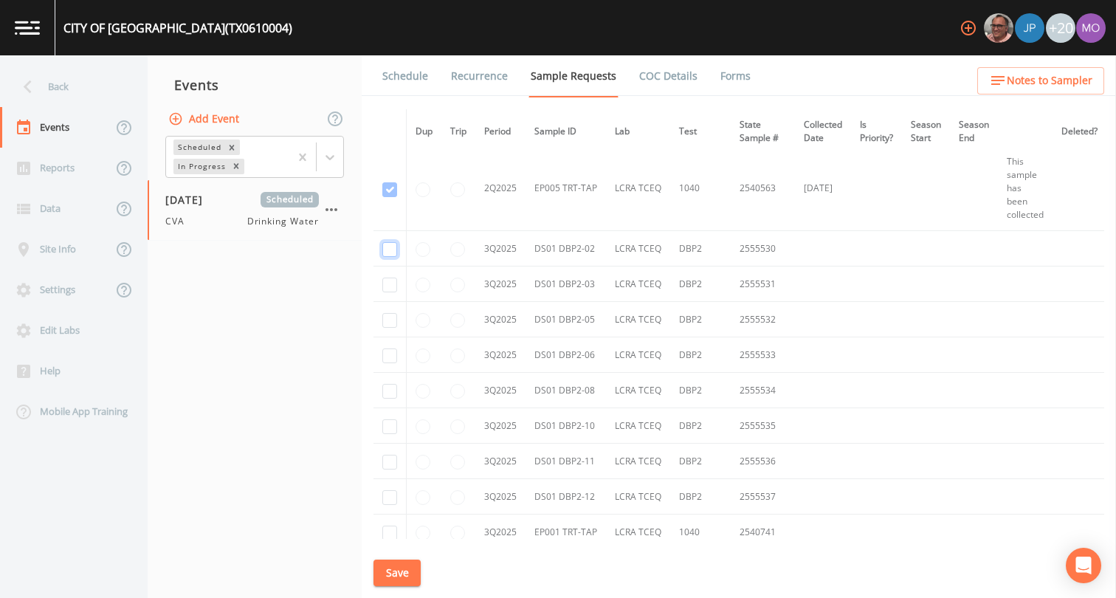
checkbox input "true"
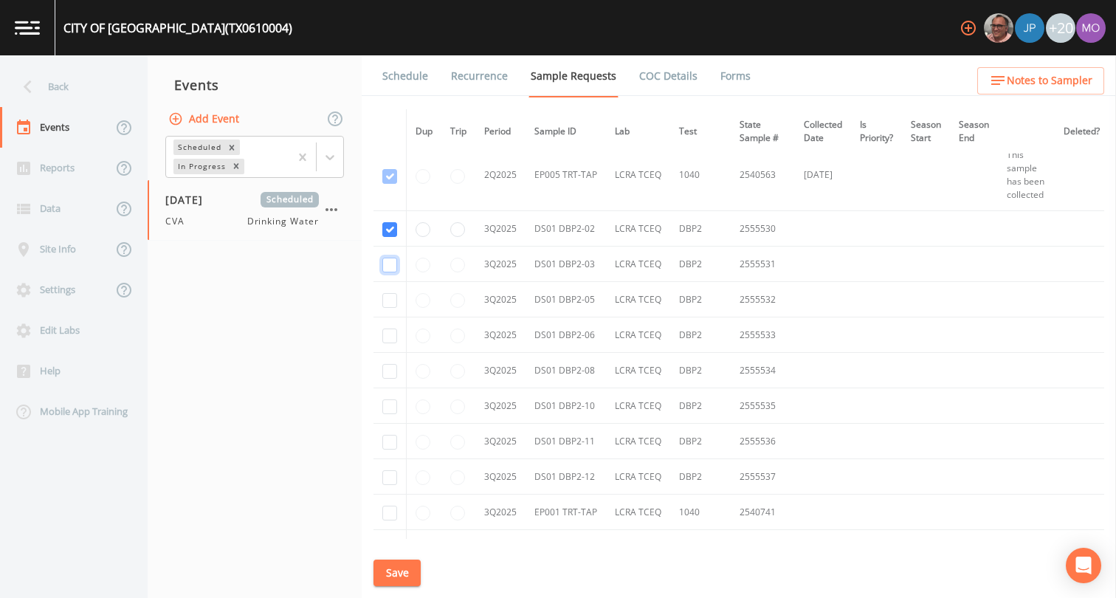
checkbox input "true"
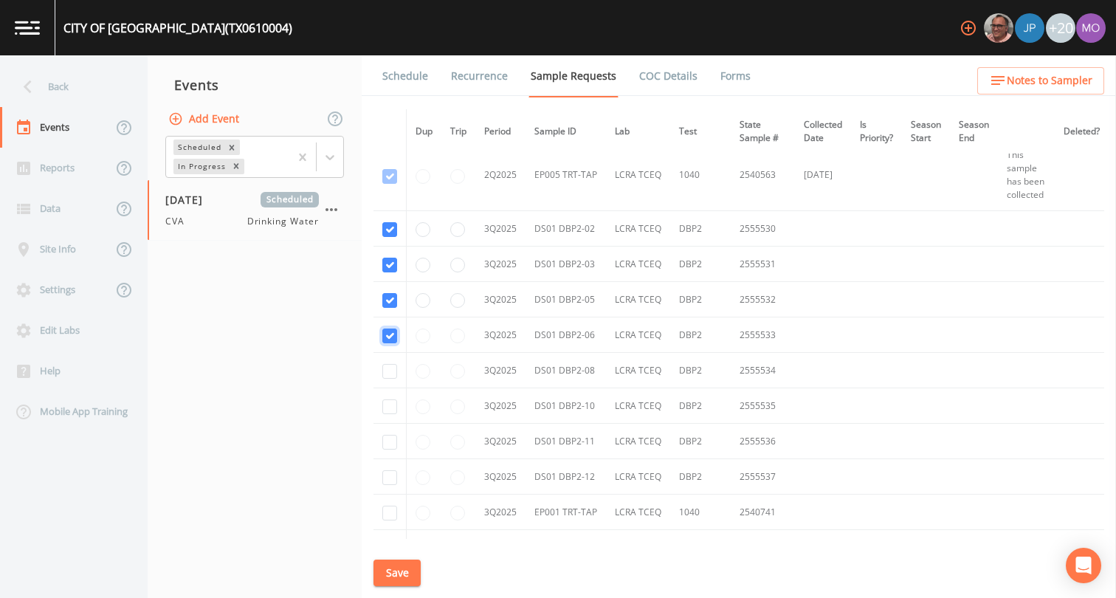
checkbox input "true"
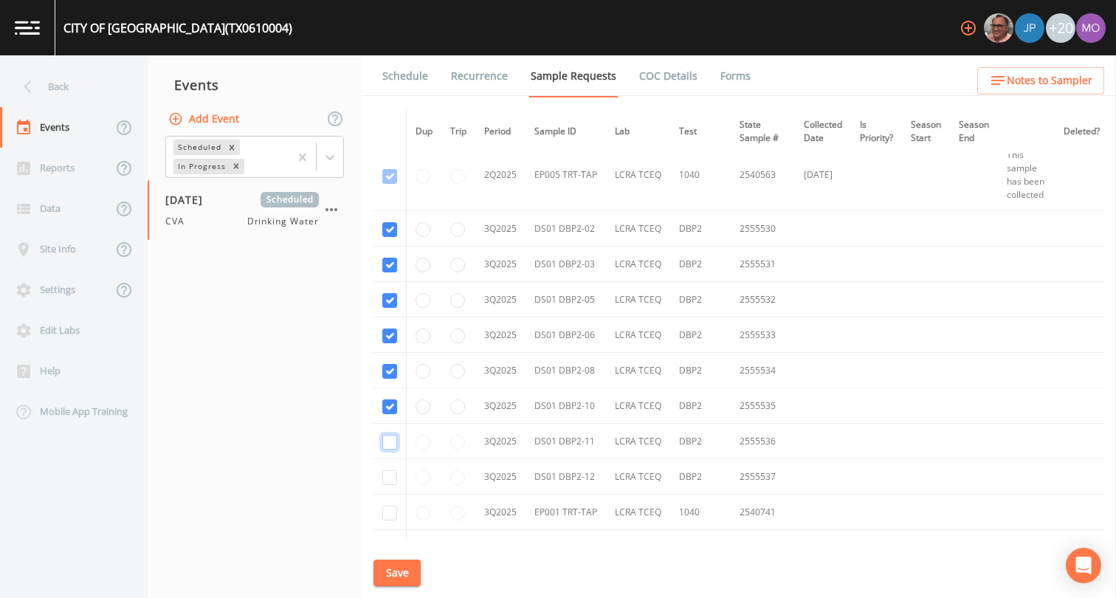
checkbox input "true"
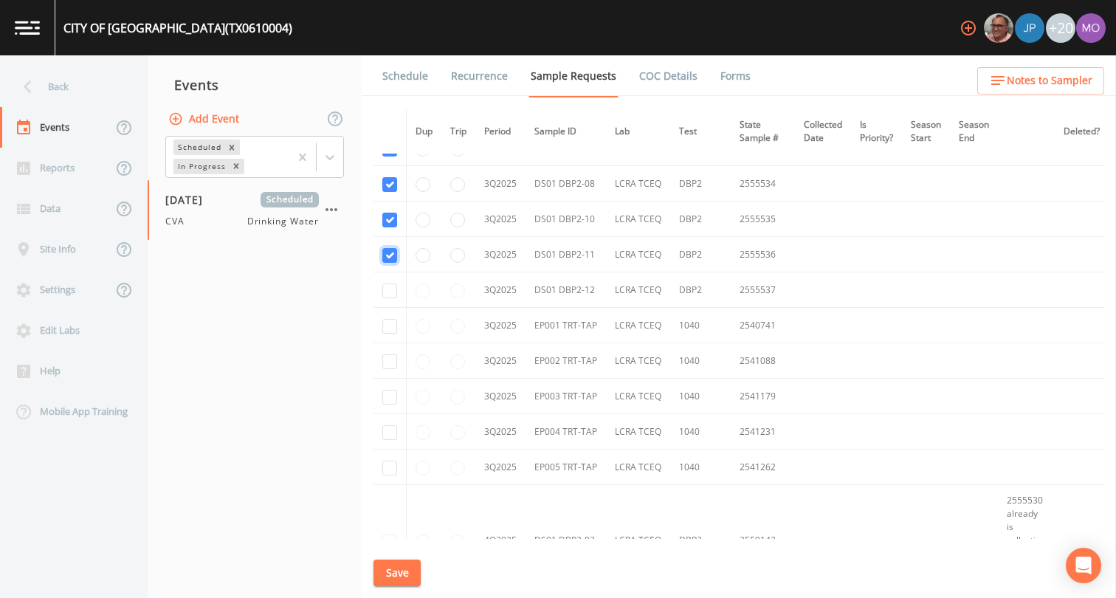
scroll to position [6920, 0]
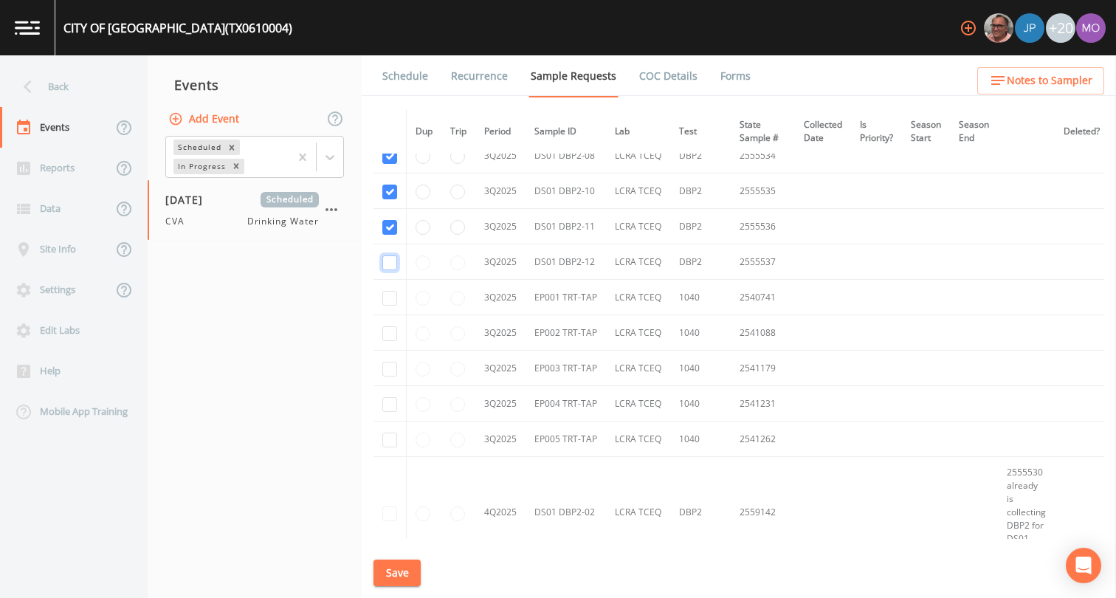
checkbox input "true"
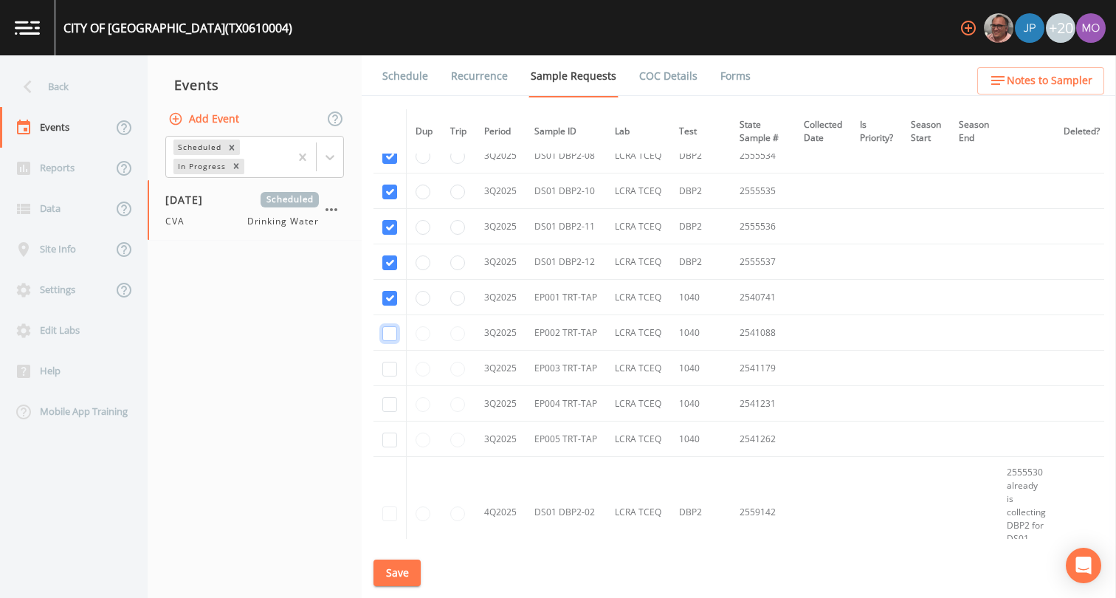
checkbox input "true"
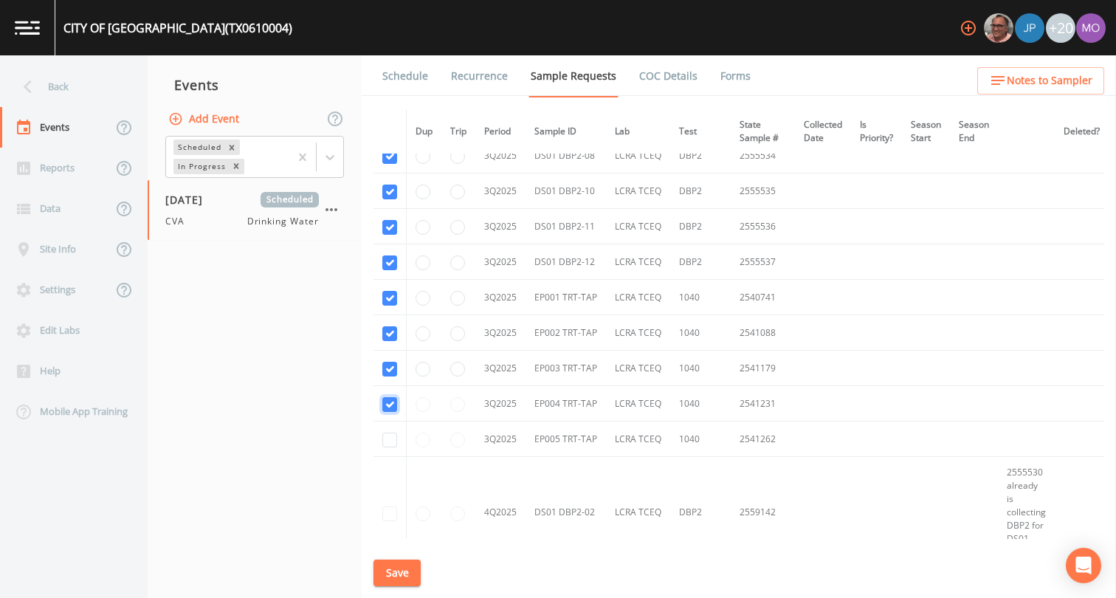
checkbox input "true"
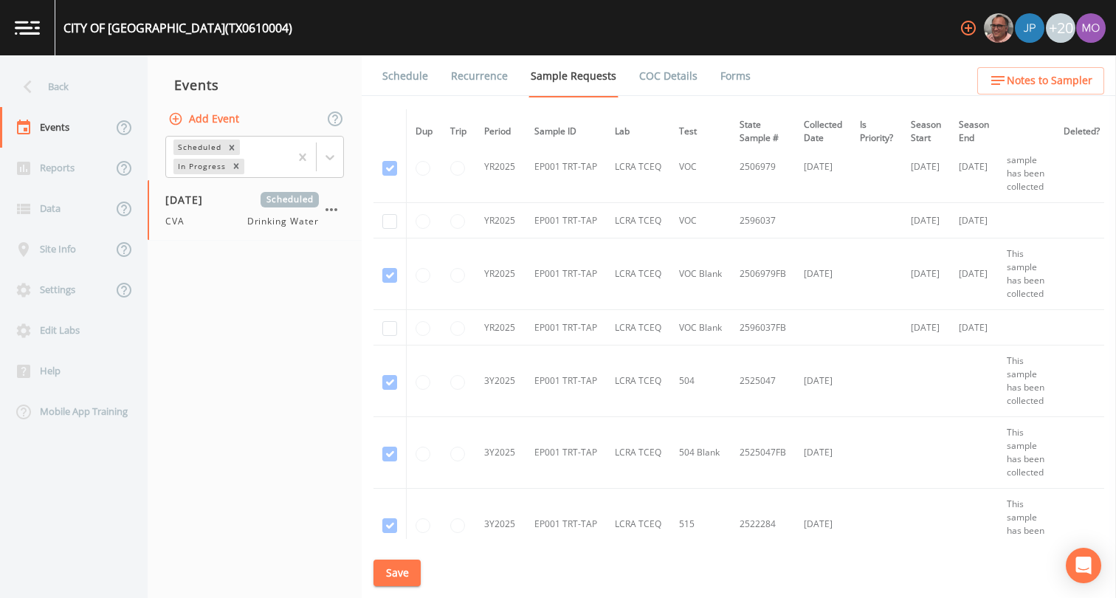
scroll to position [4455, 0]
checkbox input "true"
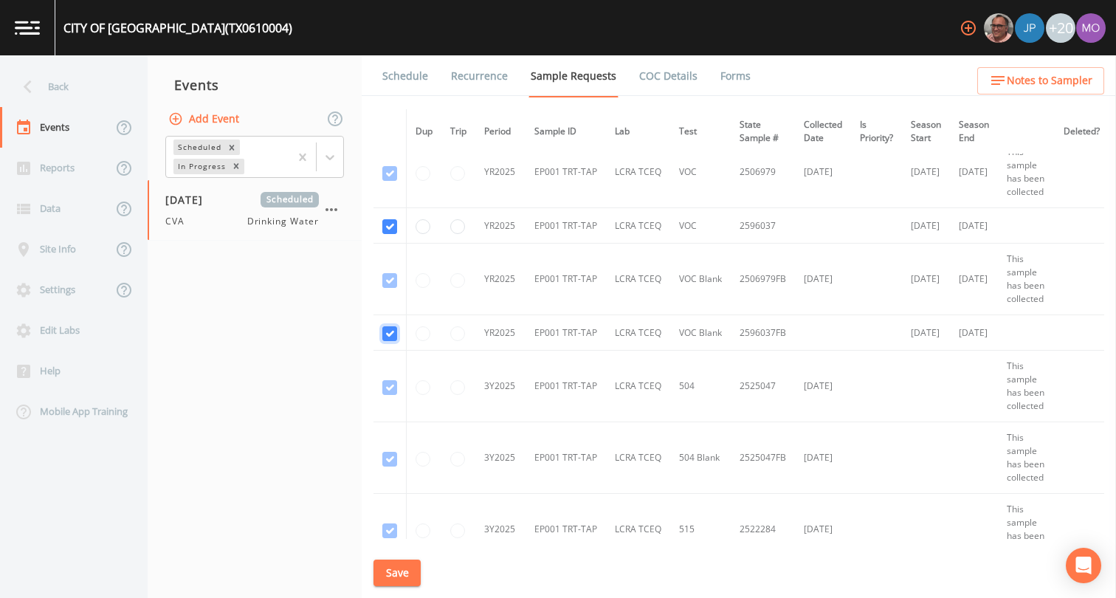
checkbox input "true"
click at [411, 573] on button "Save" at bounding box center [396, 572] width 47 height 27
click at [401, 78] on link "Schedule" at bounding box center [405, 75] width 50 height 41
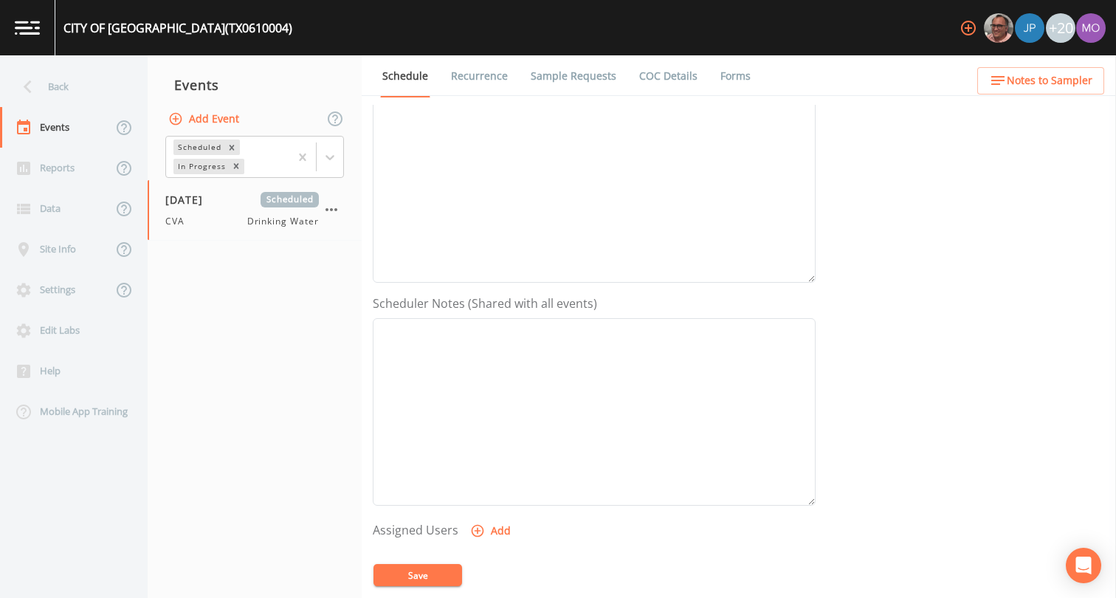
scroll to position [401, 0]
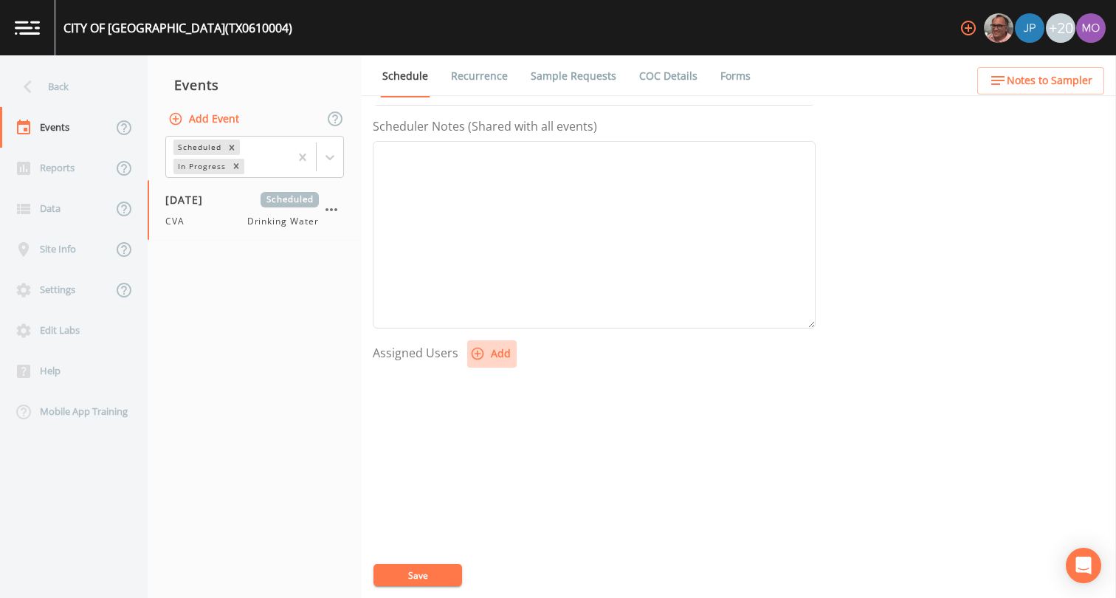
click at [477, 349] on icon "button" at bounding box center [477, 353] width 15 height 15
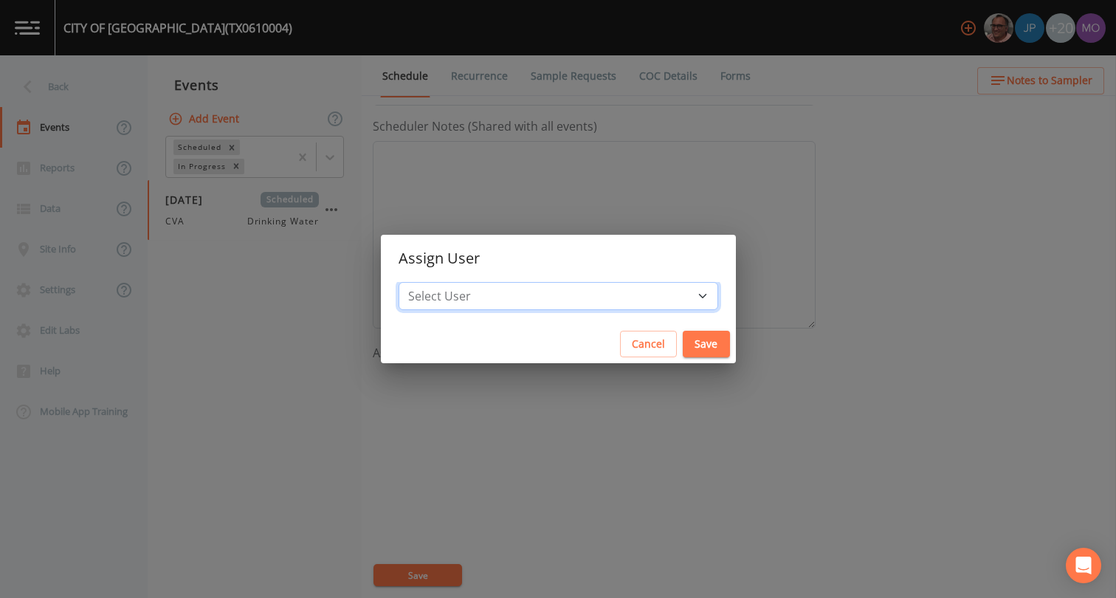
click at [502, 296] on select "Select User [PERSON_NAME] [PERSON_NAME] [PERSON_NAME] [PERSON_NAME] [PERSON_NAM…" at bounding box center [557, 296] width 319 height 28
select select "a2822abc-5819-4f7b-b3c6-dd92d52bfeb4"
drag, startPoint x: 646, startPoint y: 350, endPoint x: 538, endPoint y: 495, distance: 180.3
click at [682, 350] on button "Save" at bounding box center [705, 344] width 47 height 27
select select
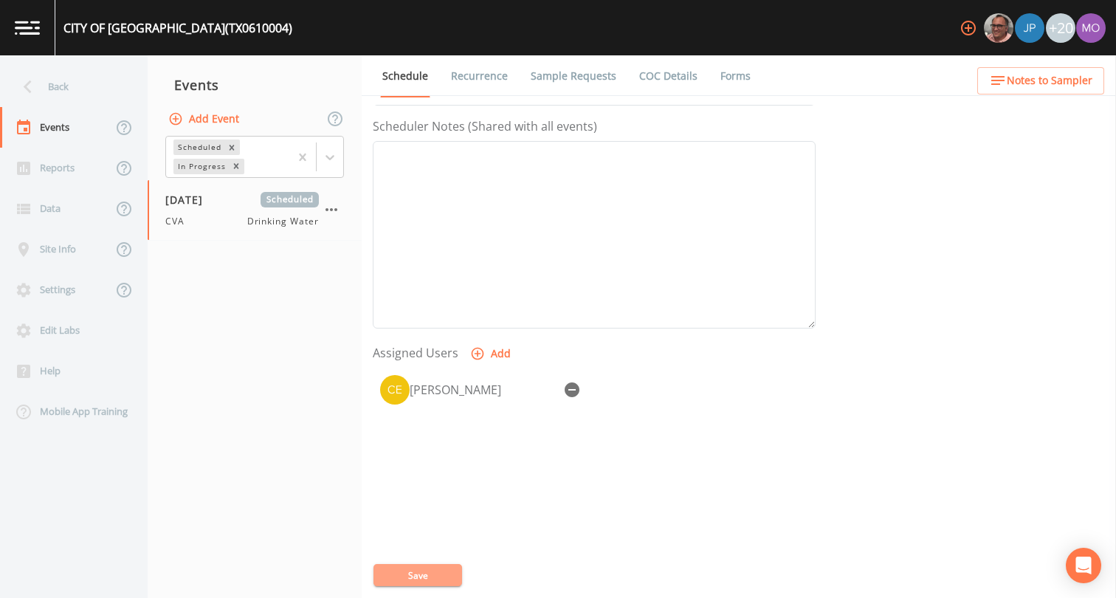
click at [442, 573] on button "Save" at bounding box center [417, 575] width 89 height 22
click at [39, 87] on icon at bounding box center [28, 87] width 26 height 26
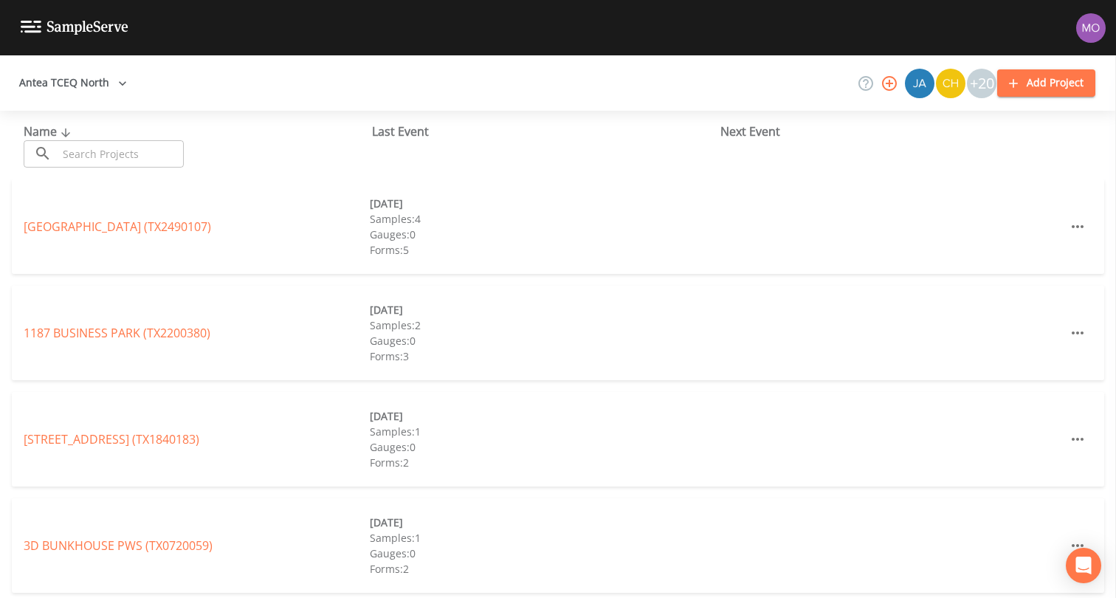
click at [102, 152] on input "text" at bounding box center [121, 153] width 126 height 27
paste input "TX1260017"
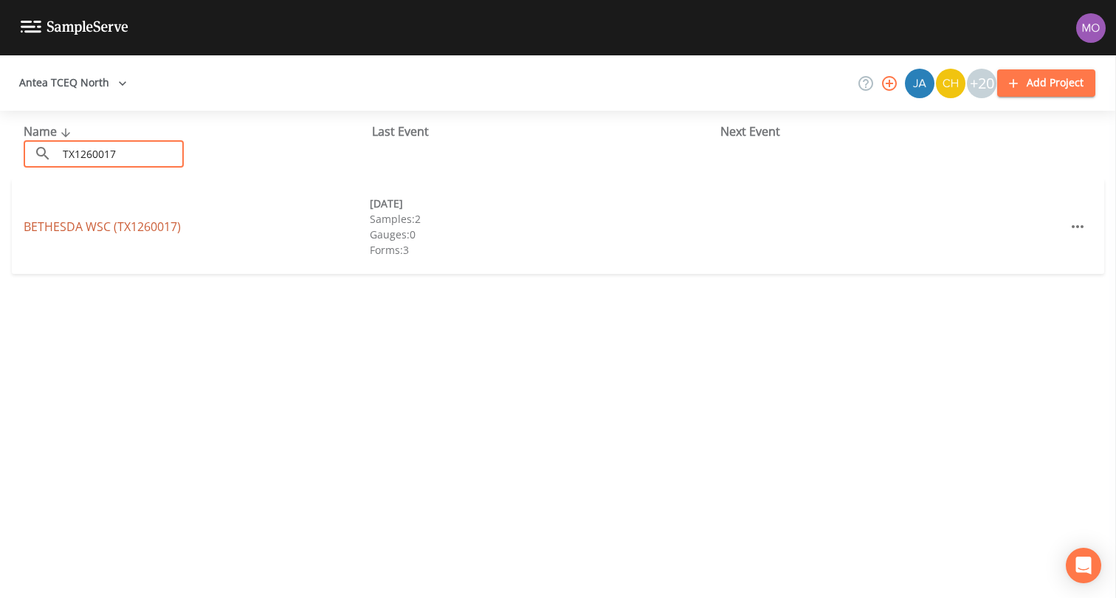
type input "TX1260017"
click at [129, 229] on link "BETHESDA WSC (TX1260017)" at bounding box center [102, 226] width 157 height 16
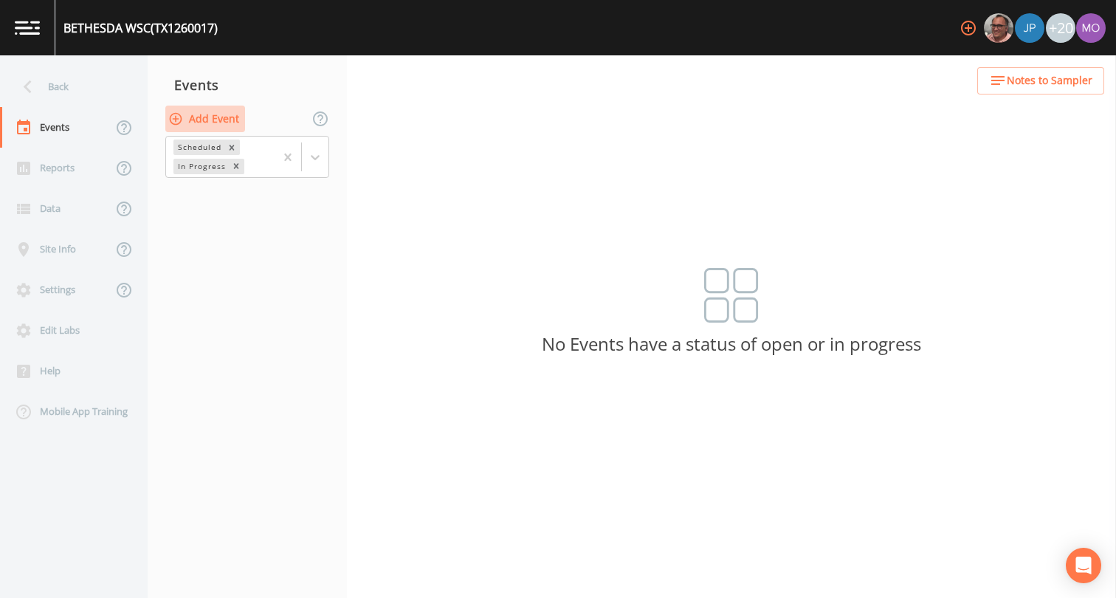
click at [216, 114] on button "Add Event" at bounding box center [205, 119] width 80 height 27
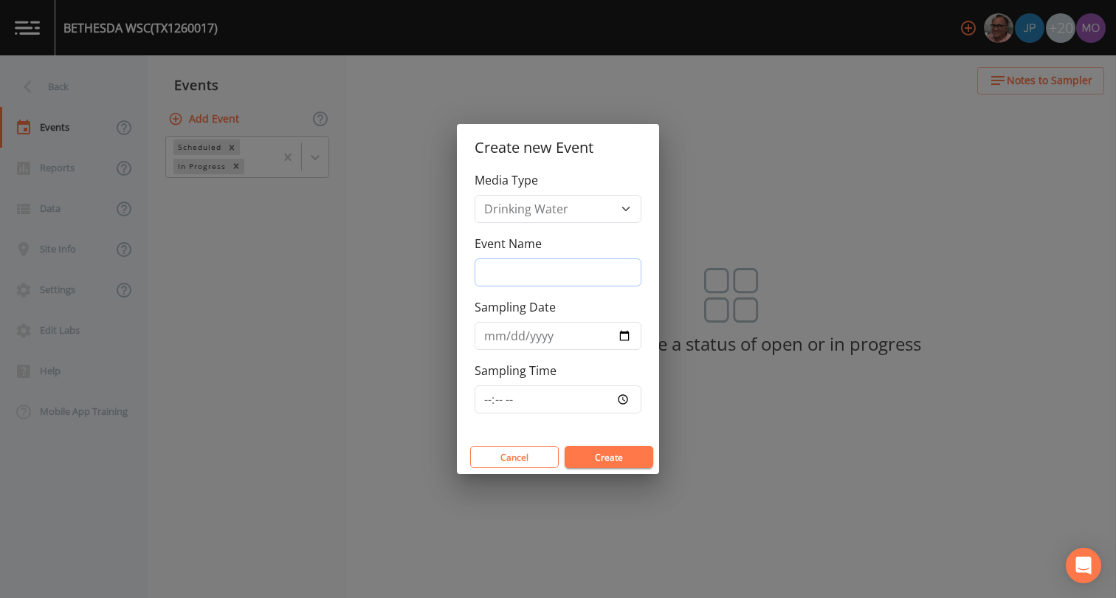
click at [588, 272] on input "Event Name" at bounding box center [557, 272] width 167 height 28
type input "CVA"
click at [624, 332] on input "Sampling Date" at bounding box center [557, 336] width 167 height 28
type input "[DATE]"
click at [591, 449] on button "Create" at bounding box center [608, 457] width 89 height 22
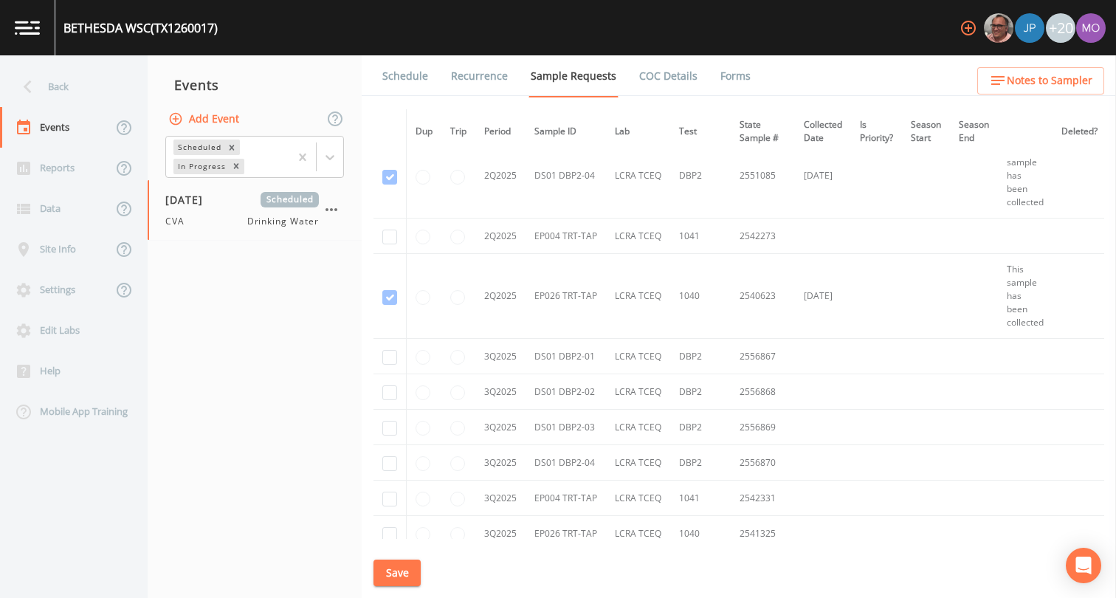
scroll to position [7603, 0]
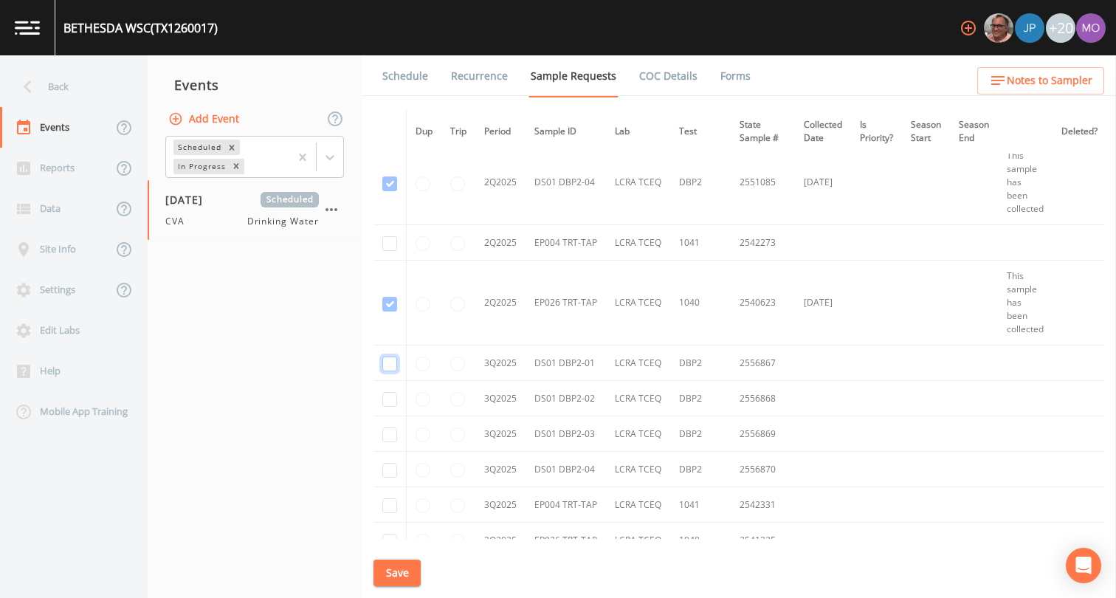
checkbox input "true"
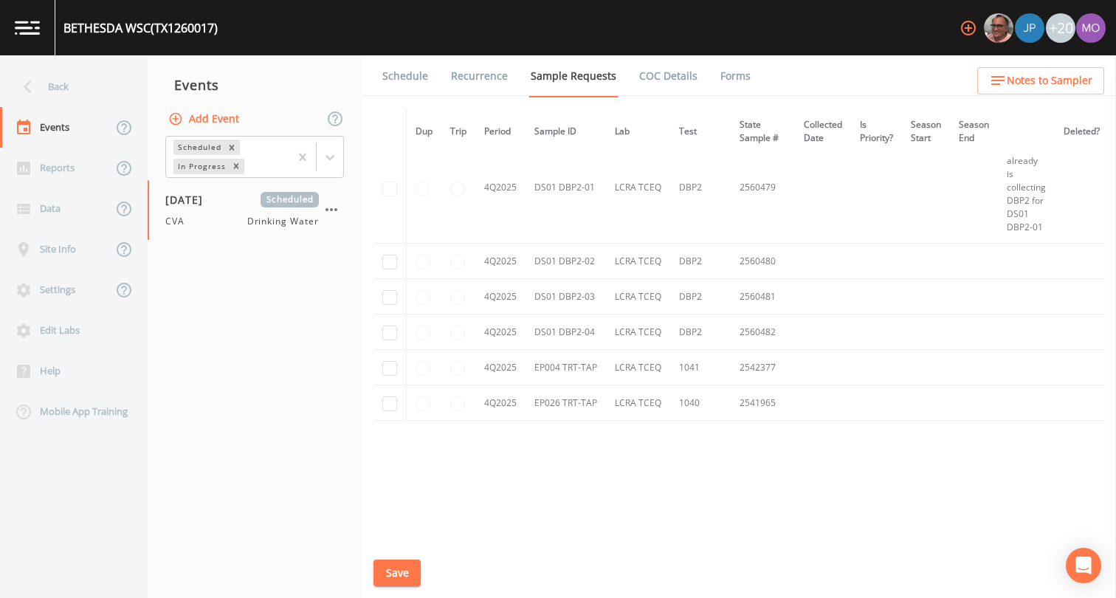
scroll to position [6633, 0]
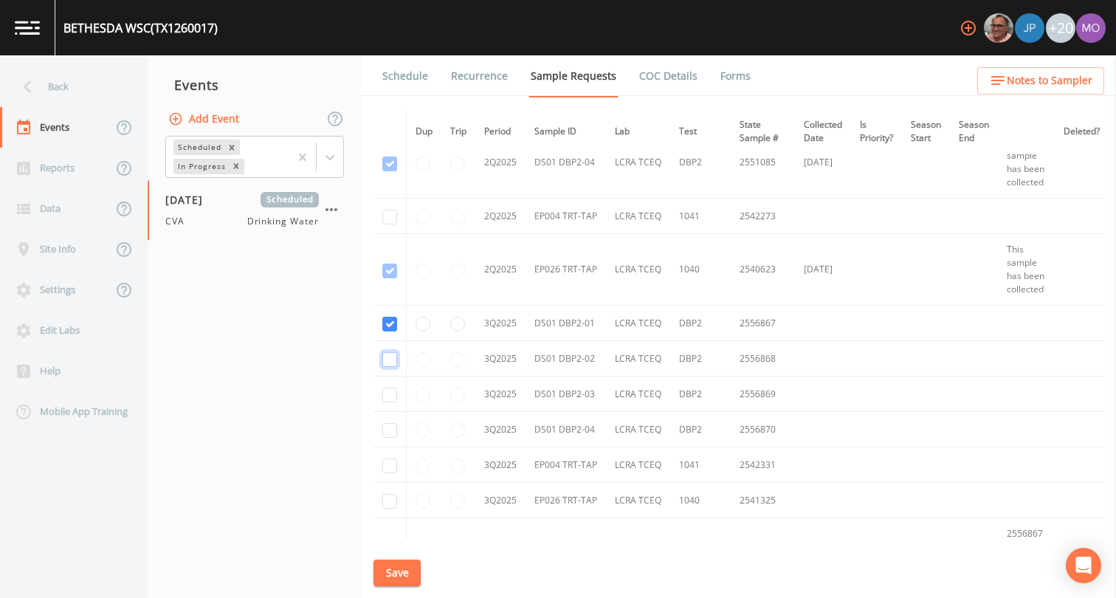
checkbox input "true"
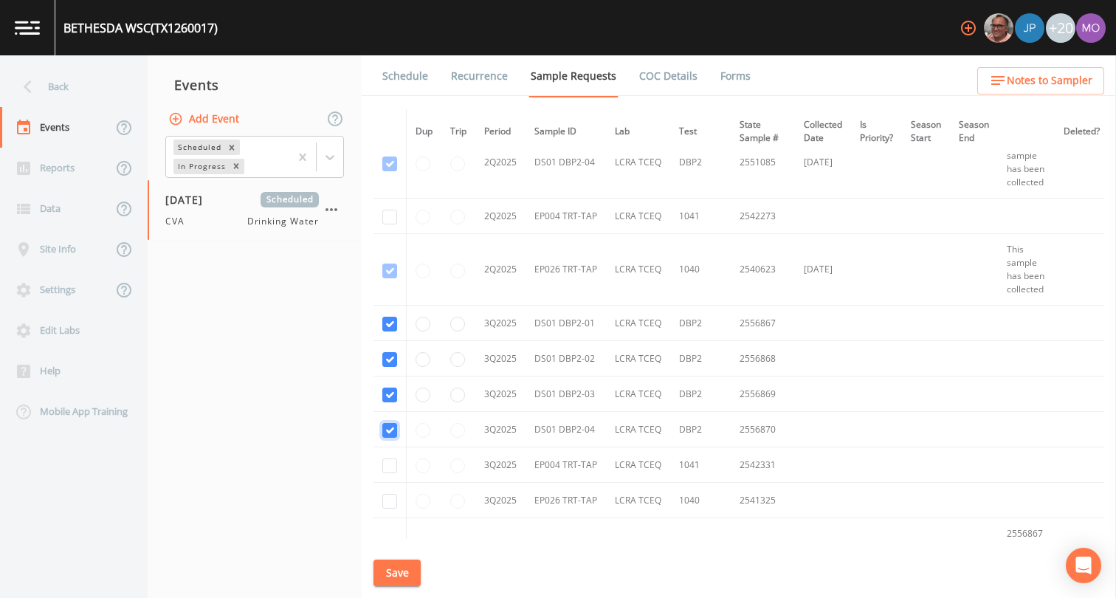
checkbox input "true"
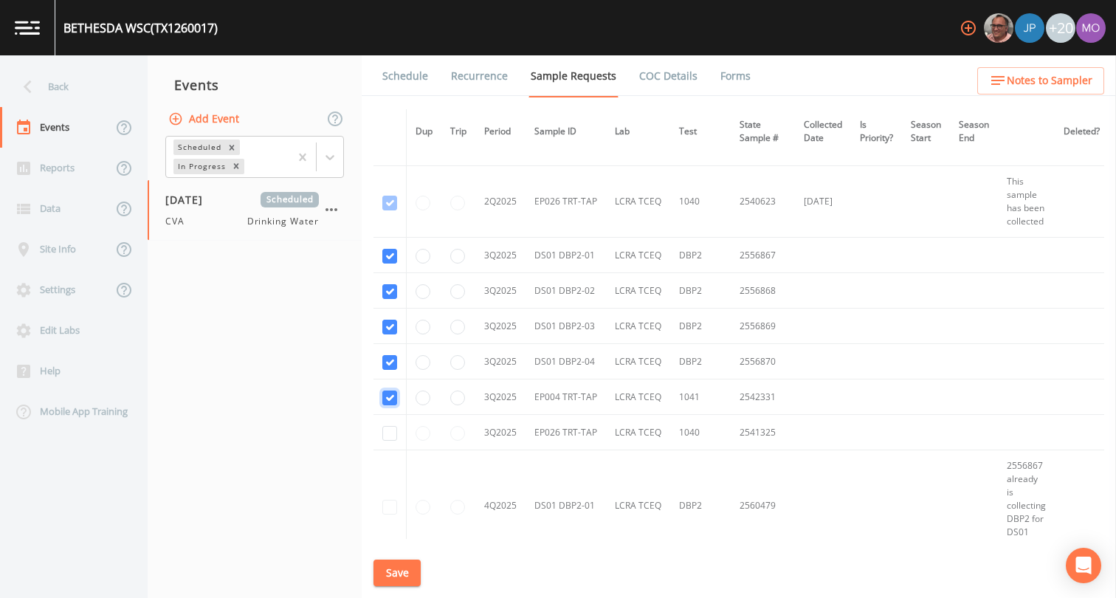
scroll to position [6780, 0]
checkbox input "true"
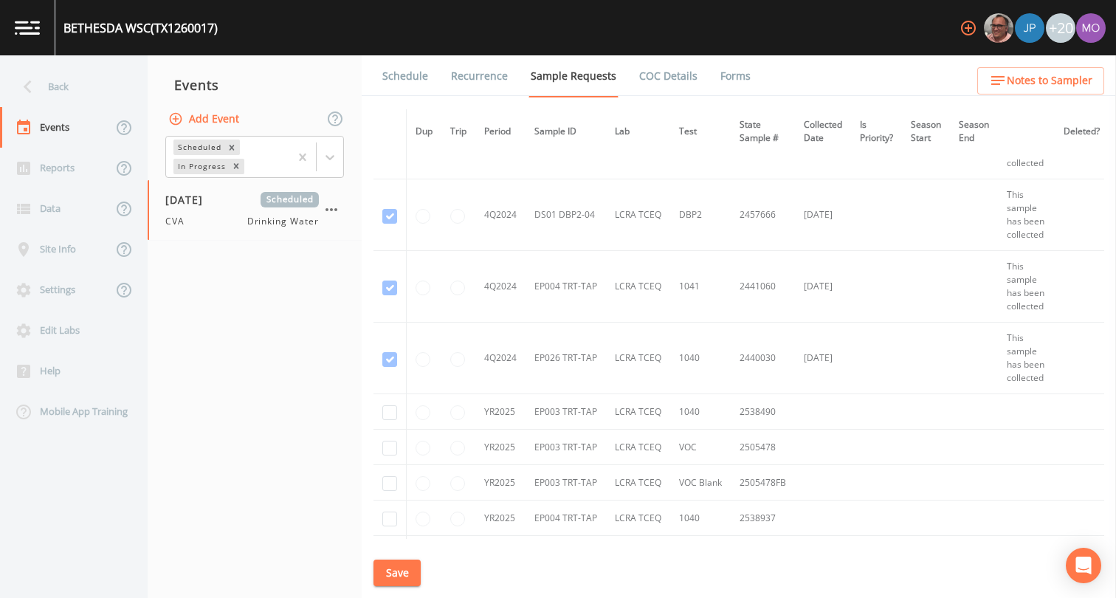
scroll to position [4140, 0]
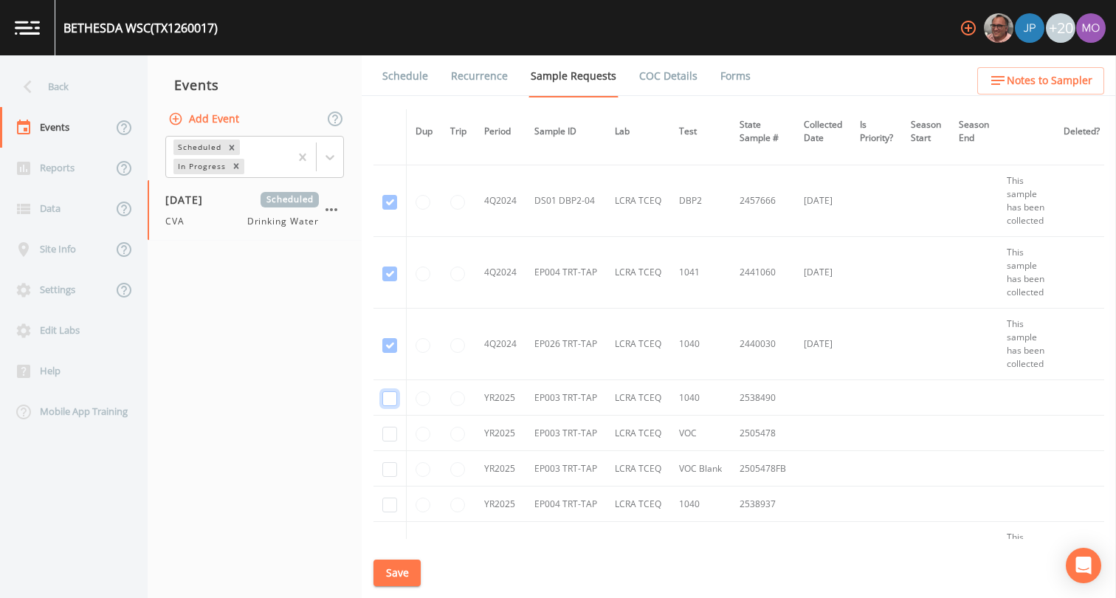
checkbox input "true"
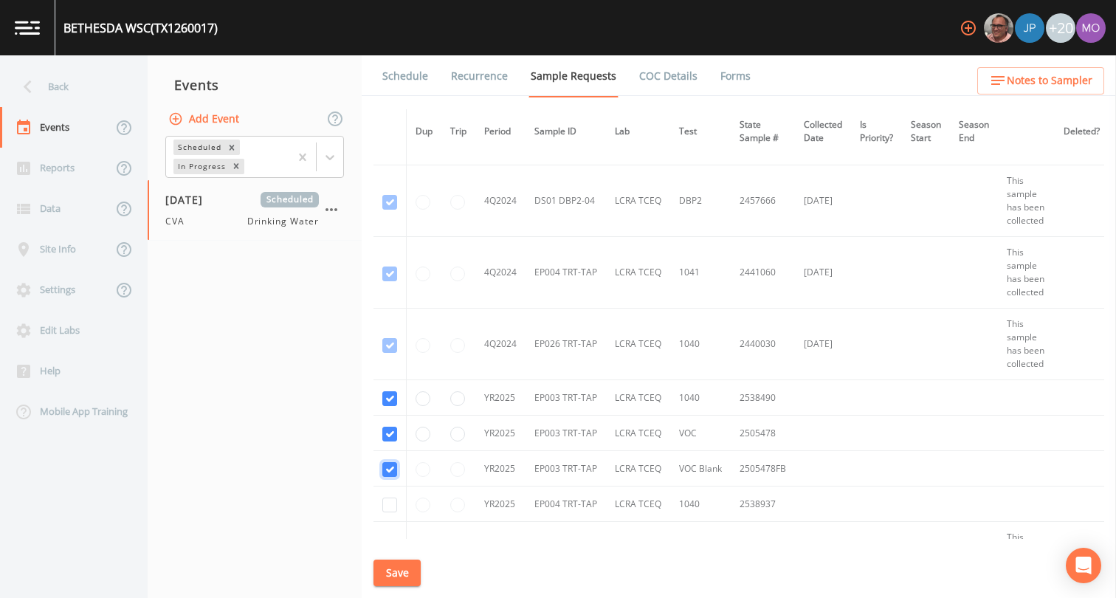
checkbox input "true"
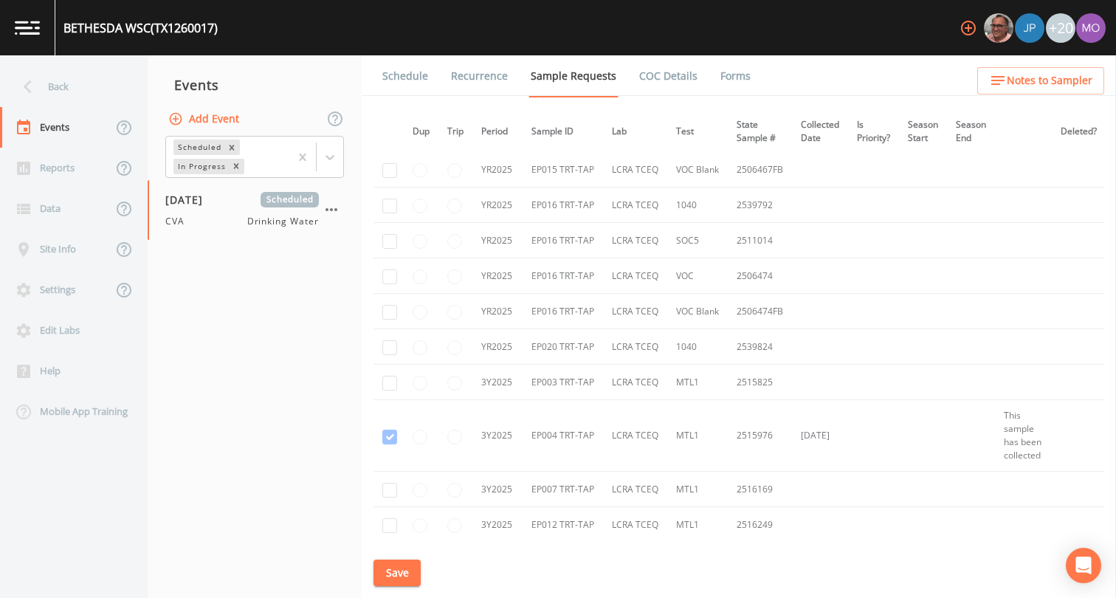
scroll to position [5433, 3]
click at [383, 381] on input "checkbox" at bounding box center [389, 382] width 15 height 15
checkbox input "true"
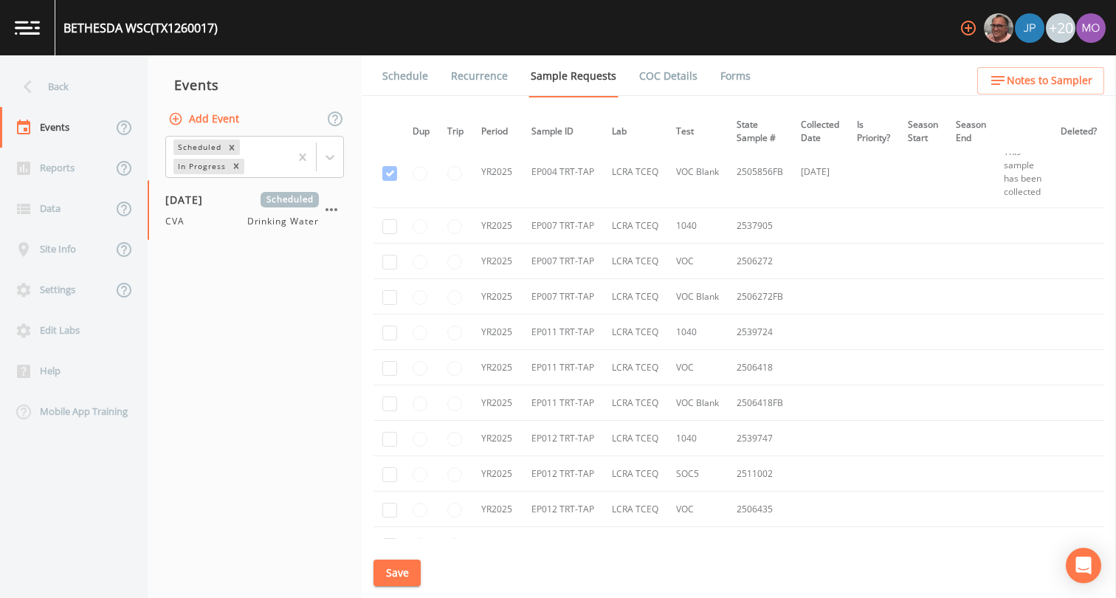
scroll to position [4666, 3]
checkbox input "true"
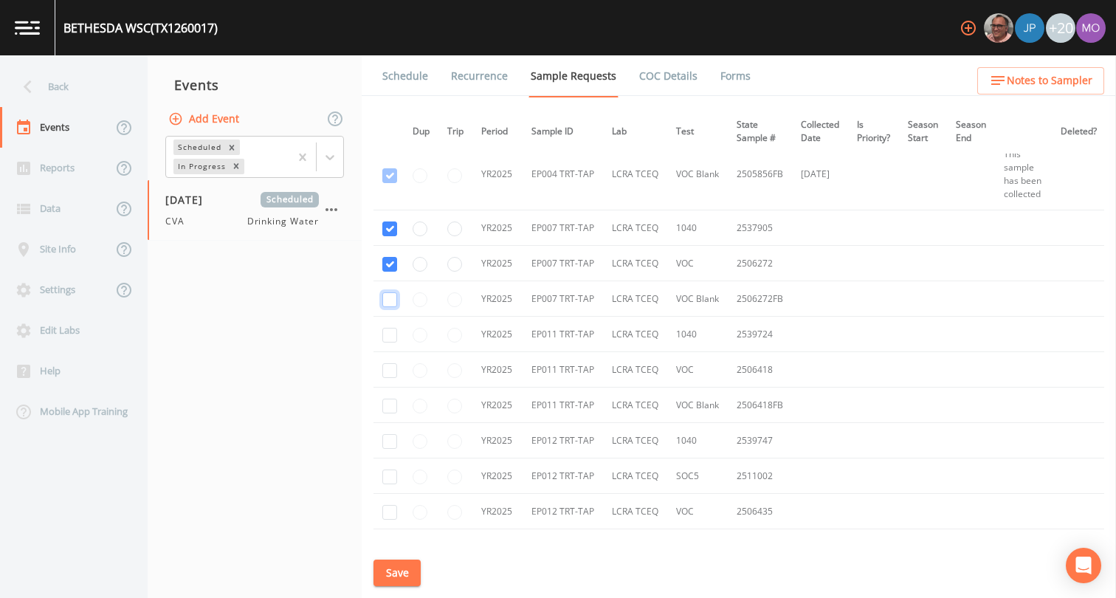
checkbox input "true"
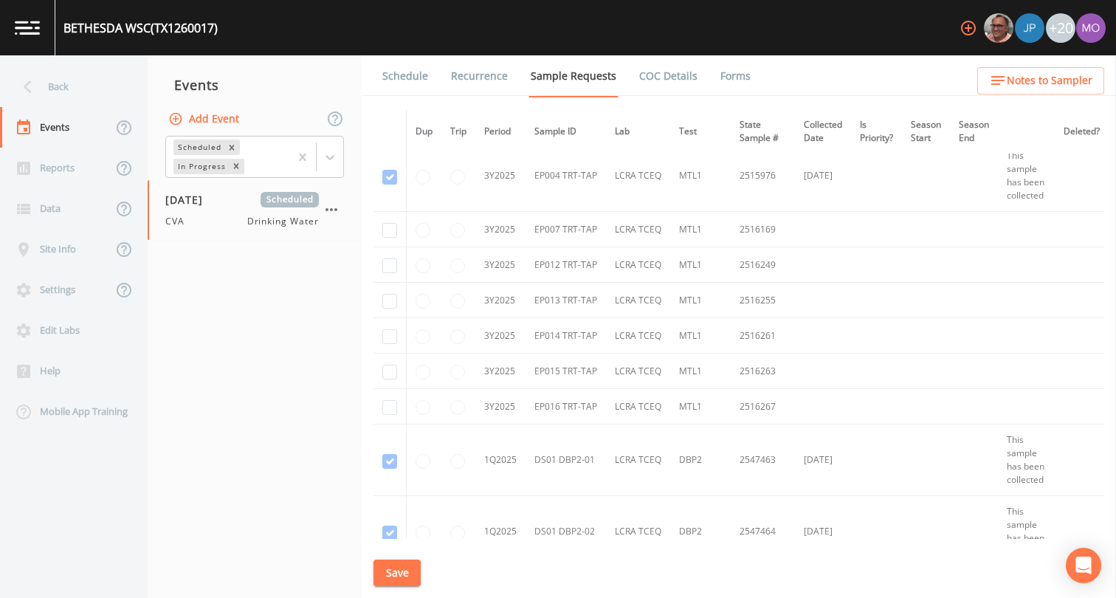
scroll to position [5702, 0]
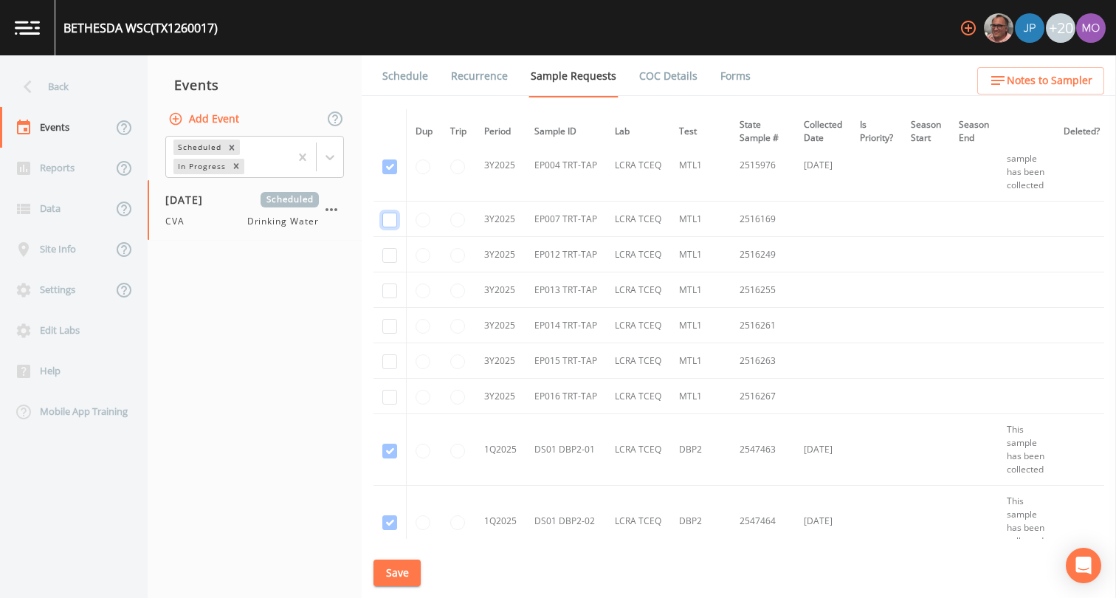
click at [391, 220] on input "checkbox" at bounding box center [389, 219] width 15 height 15
checkbox input "true"
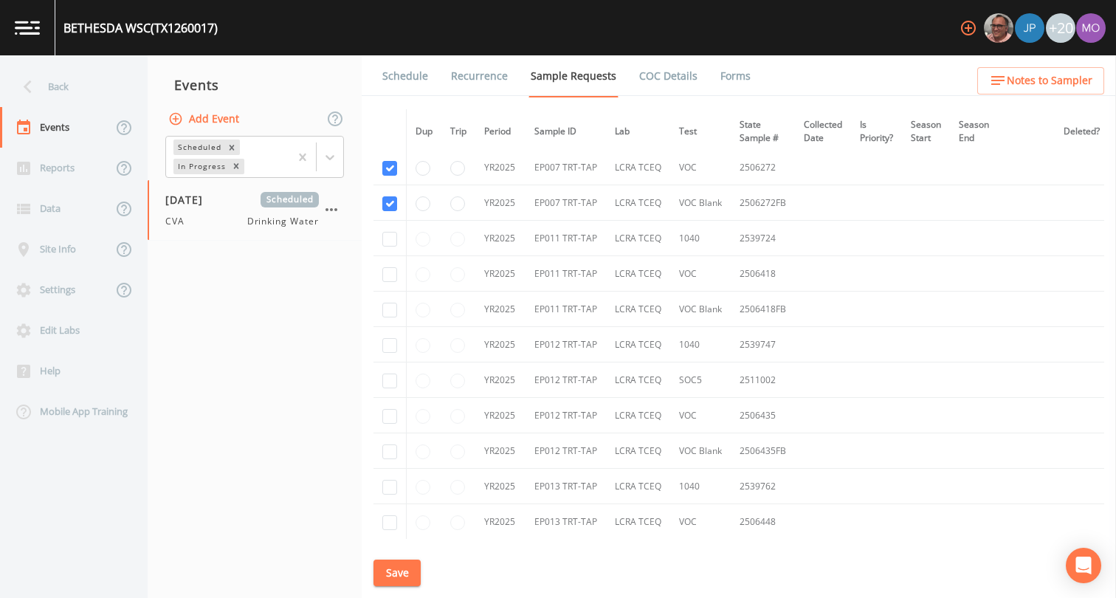
scroll to position [4756, 0]
checkbox input "true"
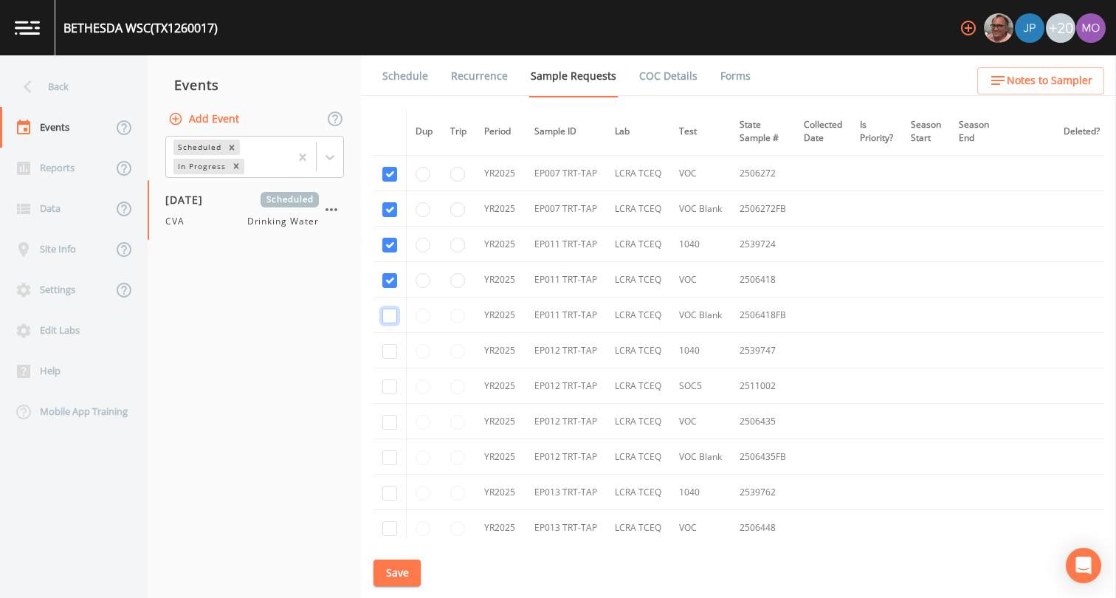
checkbox input "true"
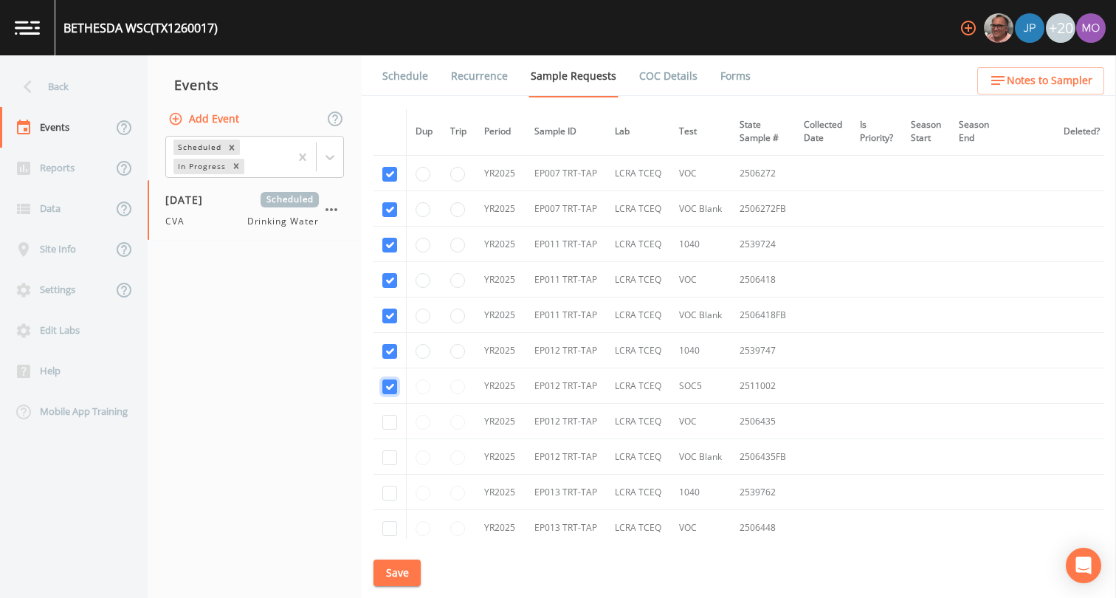
checkbox input "true"
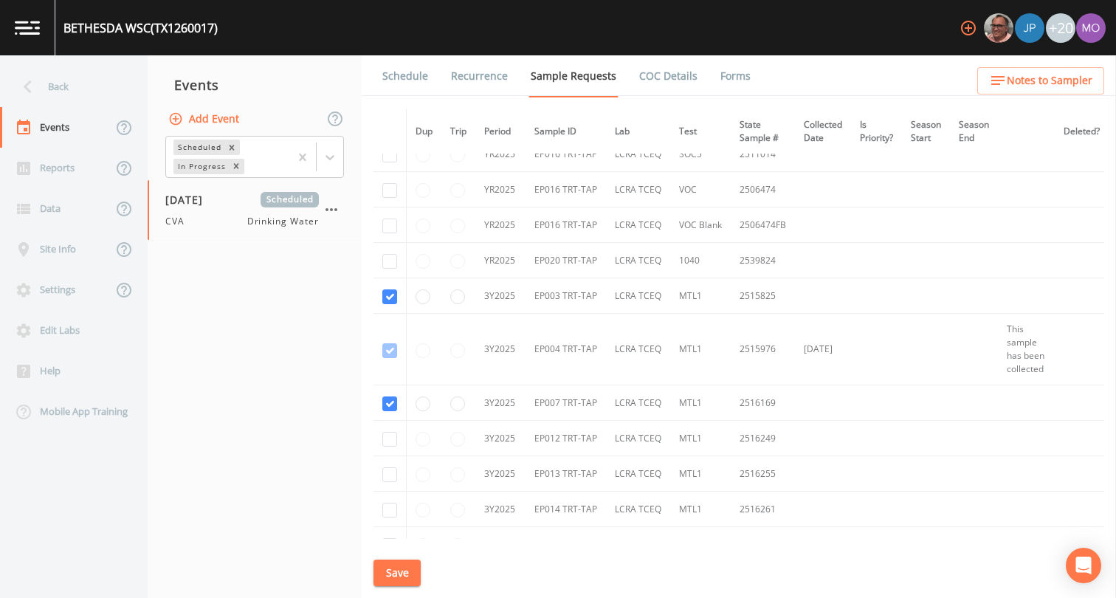
scroll to position [5542, 0]
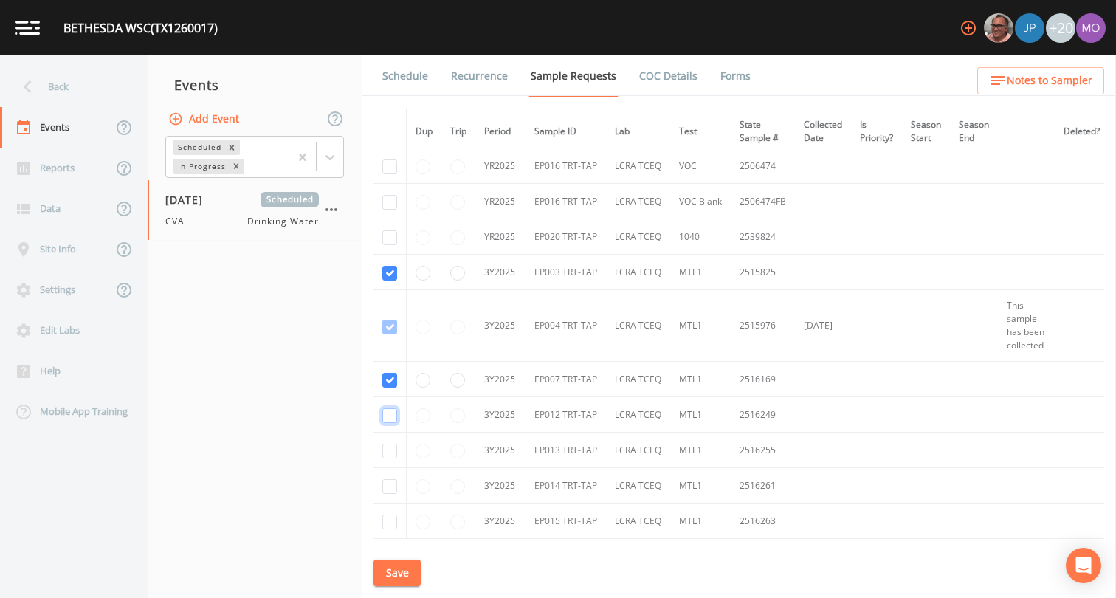
click at [392, 417] on input "checkbox" at bounding box center [389, 415] width 15 height 15
checkbox input "true"
click at [393, 570] on button "Save" at bounding box center [396, 572] width 47 height 27
click at [404, 78] on link "Schedule" at bounding box center [405, 75] width 50 height 41
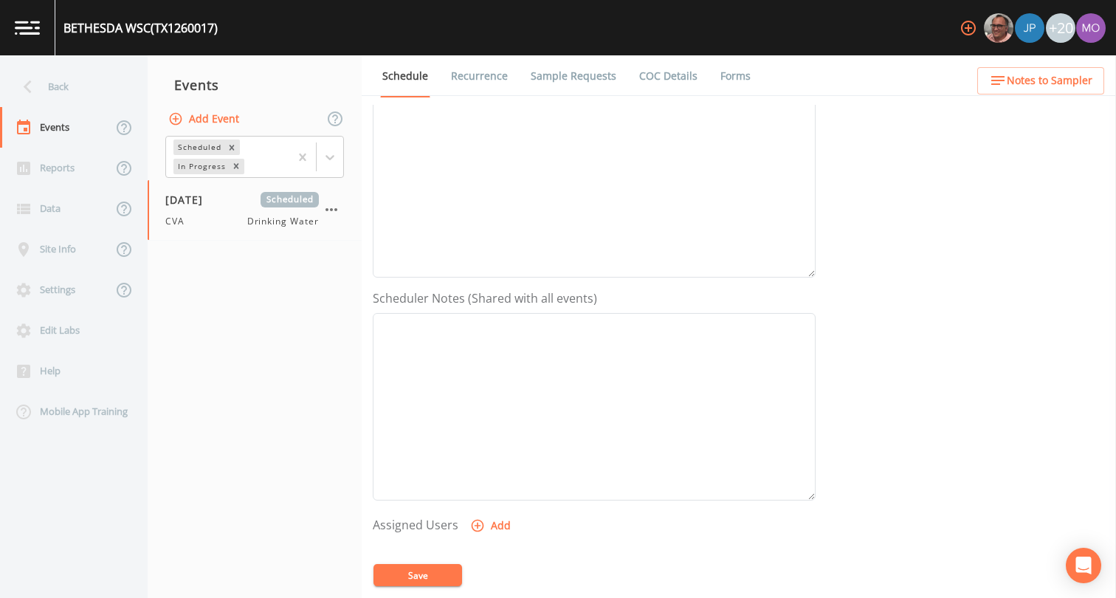
scroll to position [387, 0]
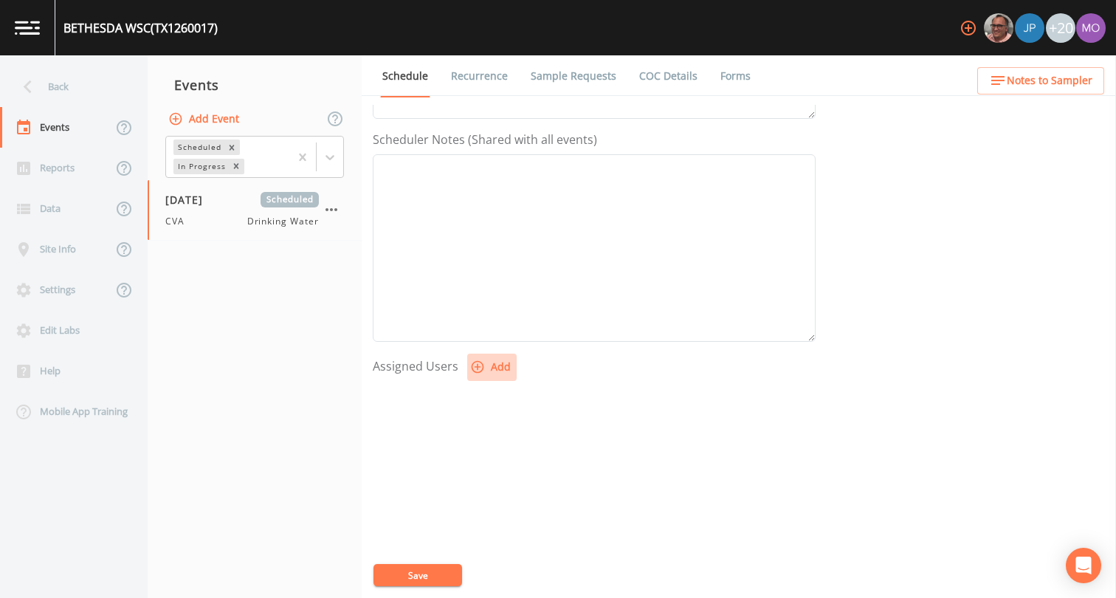
click at [479, 373] on icon "button" at bounding box center [477, 366] width 15 height 15
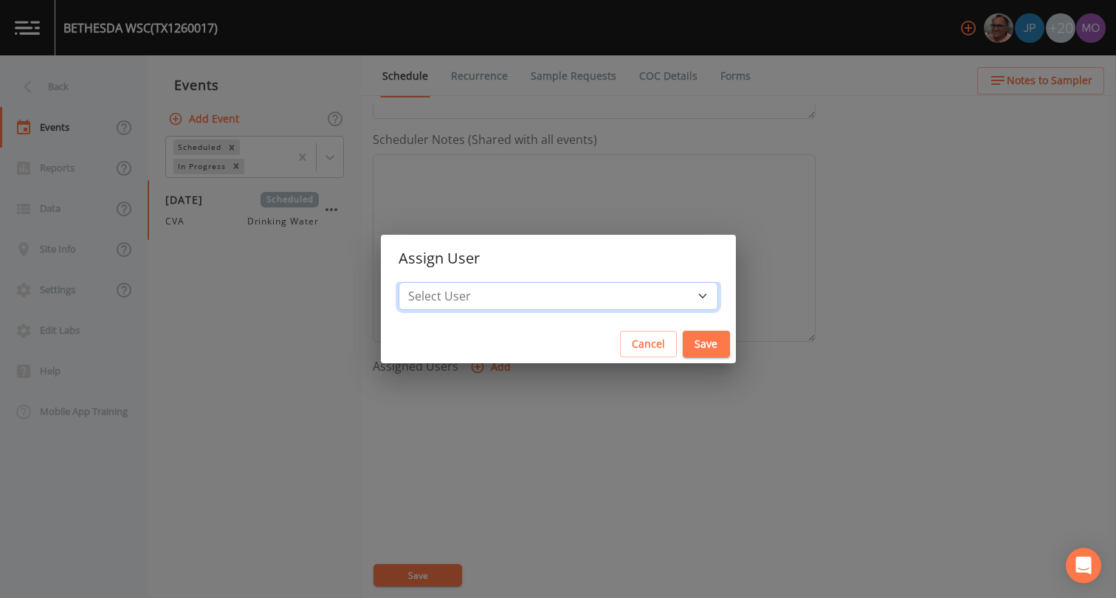
click at [521, 296] on select "Select User [PERSON_NAME] [PERSON_NAME] [PERSON_NAME] [PERSON_NAME] [PERSON_NAM…" at bounding box center [557, 296] width 319 height 28
select select "a2822abc-5819-4f7b-b3c6-dd92d52bfeb4"
click at [682, 337] on button "Save" at bounding box center [705, 344] width 47 height 27
select select
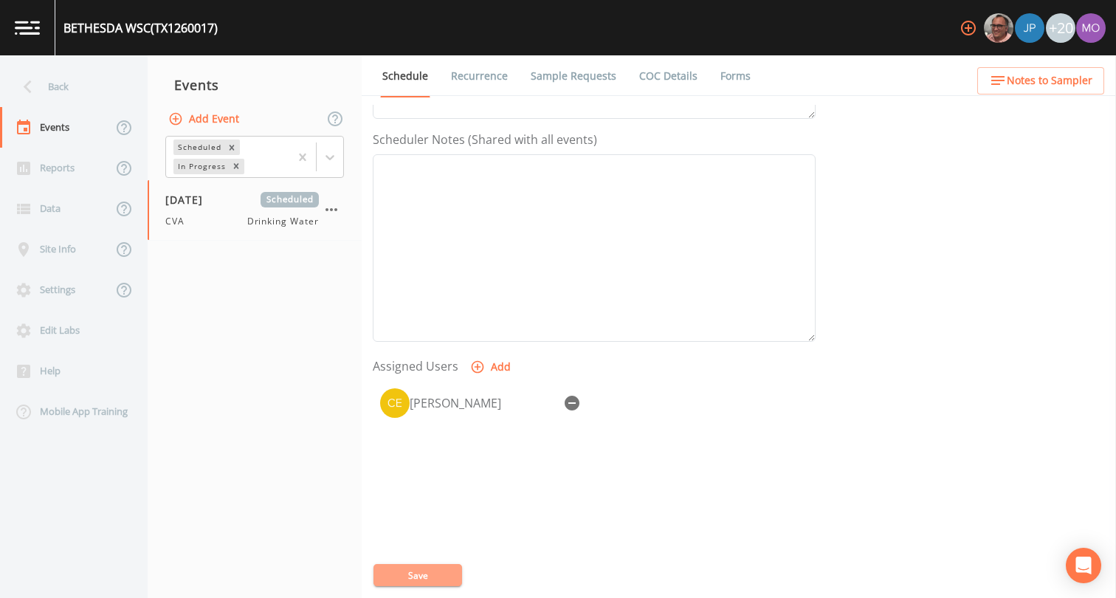
click at [440, 573] on button "Save" at bounding box center [417, 575] width 89 height 22
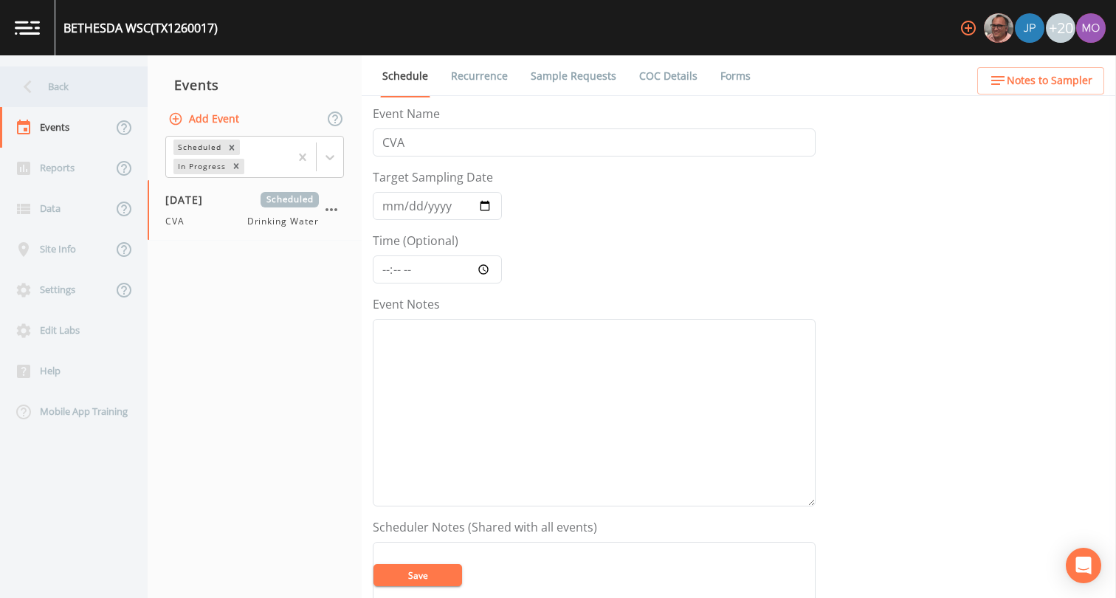
click at [67, 85] on div "Back" at bounding box center [66, 86] width 133 height 41
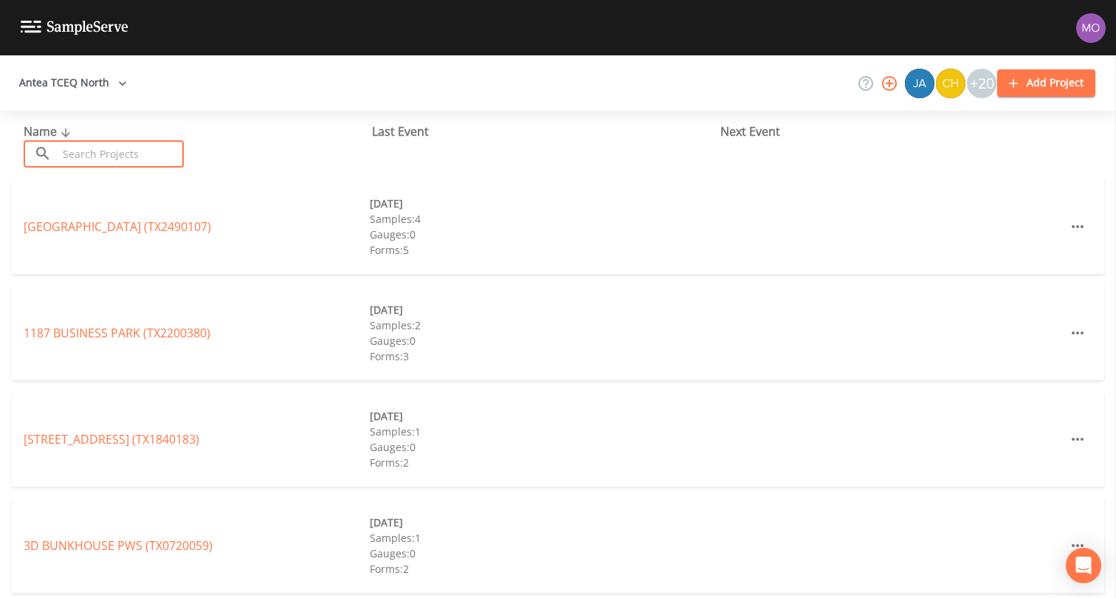
click at [100, 156] on input "text" at bounding box center [121, 153] width 126 height 27
paste input "TX2200105"
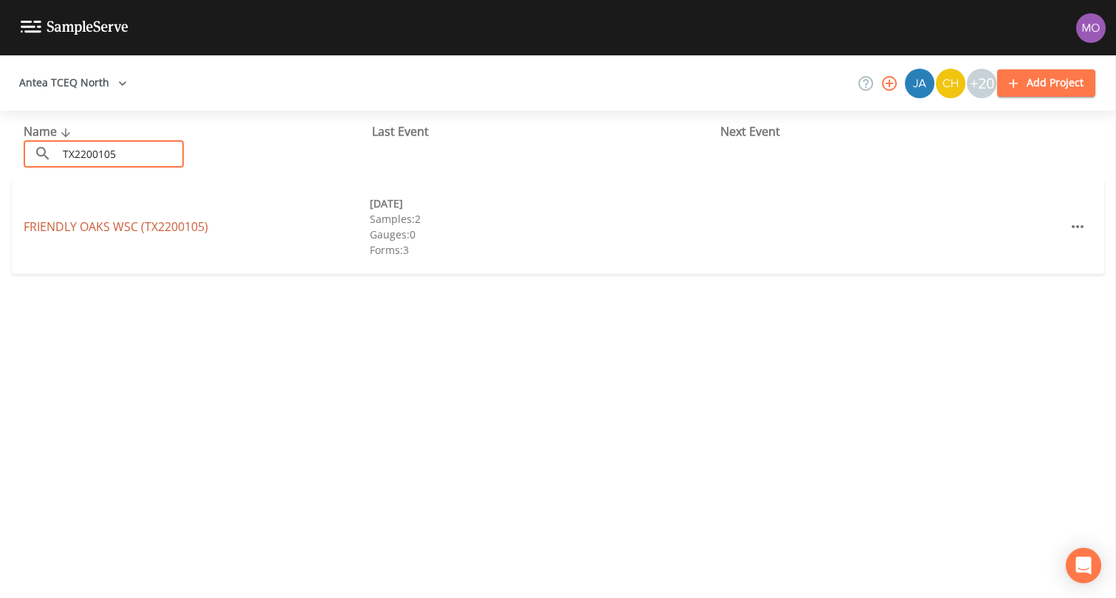
type input "TX2200105"
click at [127, 227] on link "FRIENDLY OAKS WSC (TX2200105)" at bounding box center [116, 226] width 184 height 16
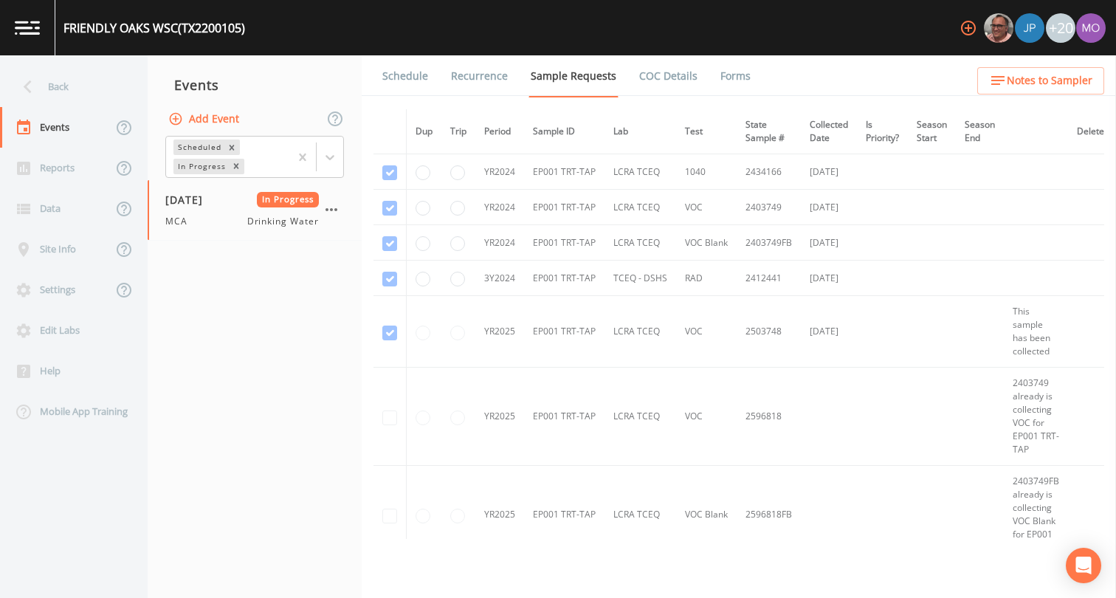
click at [213, 124] on button "Add Event" at bounding box center [205, 119] width 80 height 27
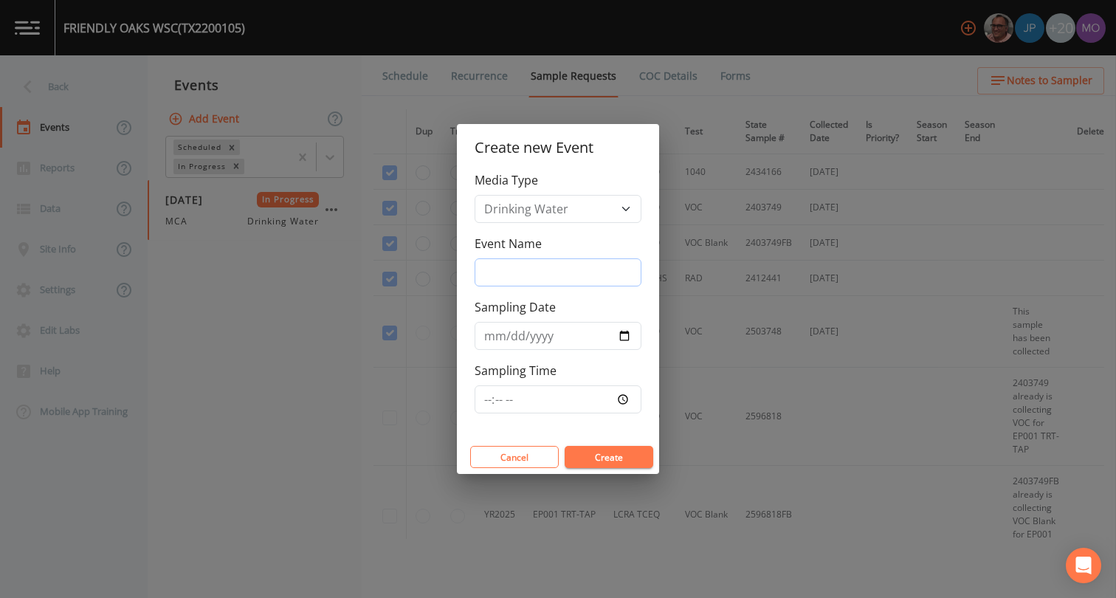
click at [495, 271] on input "Event Name" at bounding box center [557, 272] width 167 height 28
type input "CVA"
click at [623, 340] on input "Sampling Date" at bounding box center [557, 336] width 167 height 28
type input "[DATE]"
click at [604, 462] on button "Create" at bounding box center [608, 457] width 89 height 22
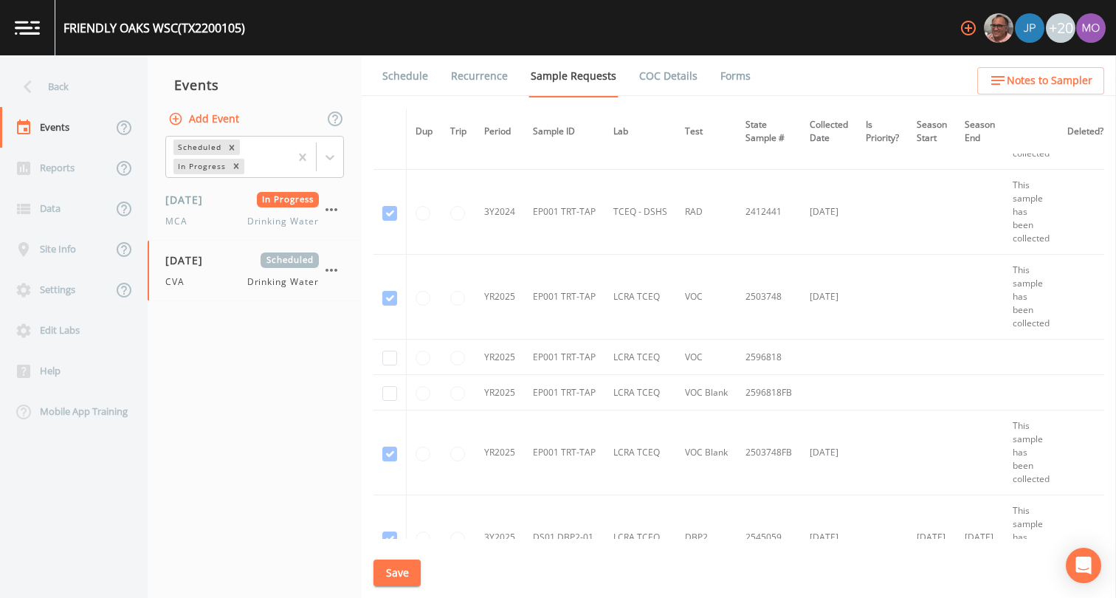
scroll to position [238, 0]
click at [385, 52] on input "checkbox" at bounding box center [389, 45] width 15 height 15
checkbox input "true"
click at [387, 137] on input "checkbox" at bounding box center [389, 129] width 15 height 15
checkbox input "true"
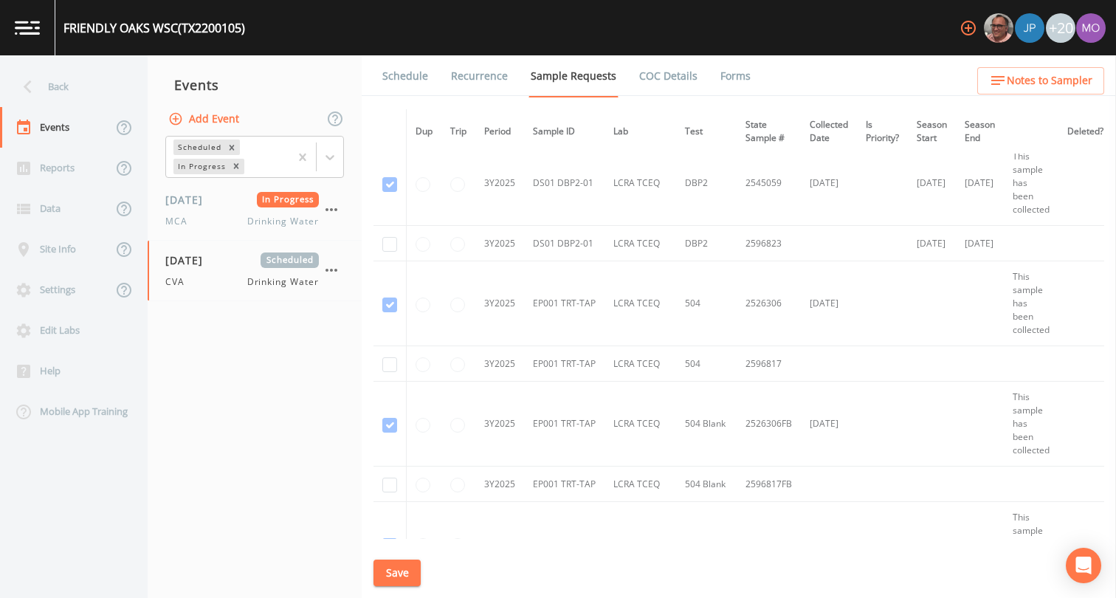
scroll to position [594, 0]
click at [388, 311] on input "checkbox" at bounding box center [389, 304] width 15 height 15
checkbox input "true"
click at [393, 432] on input "checkbox" at bounding box center [389, 424] width 15 height 15
checkbox input "true"
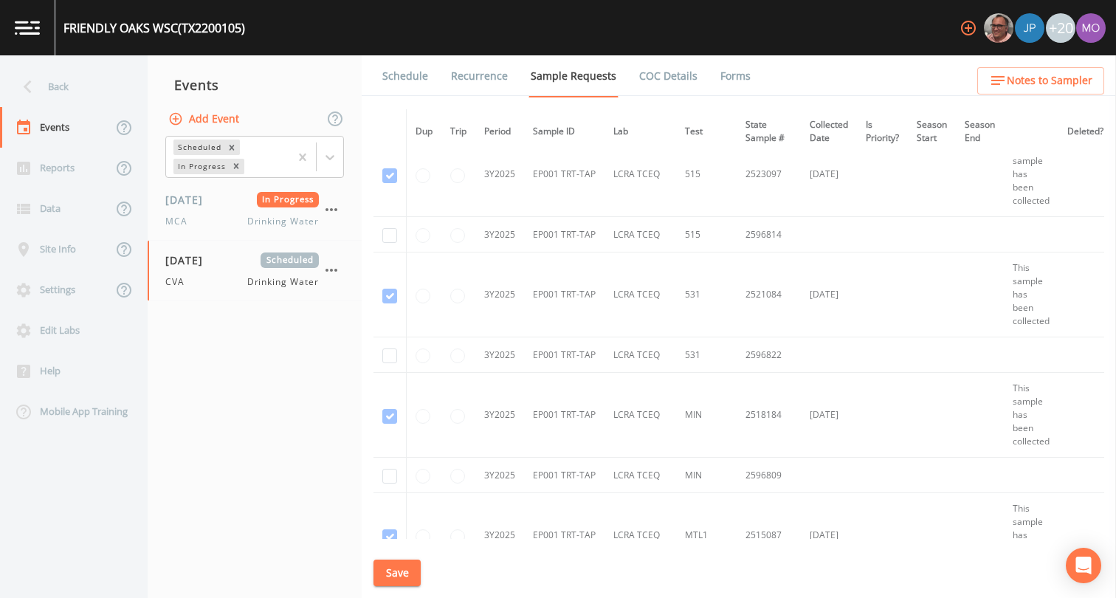
scroll to position [964, 0]
click at [388, 181] on input "checkbox" at bounding box center [389, 174] width 15 height 15
checkbox input "true"
click at [389, 302] on input "checkbox" at bounding box center [389, 294] width 15 height 15
checkbox input "true"
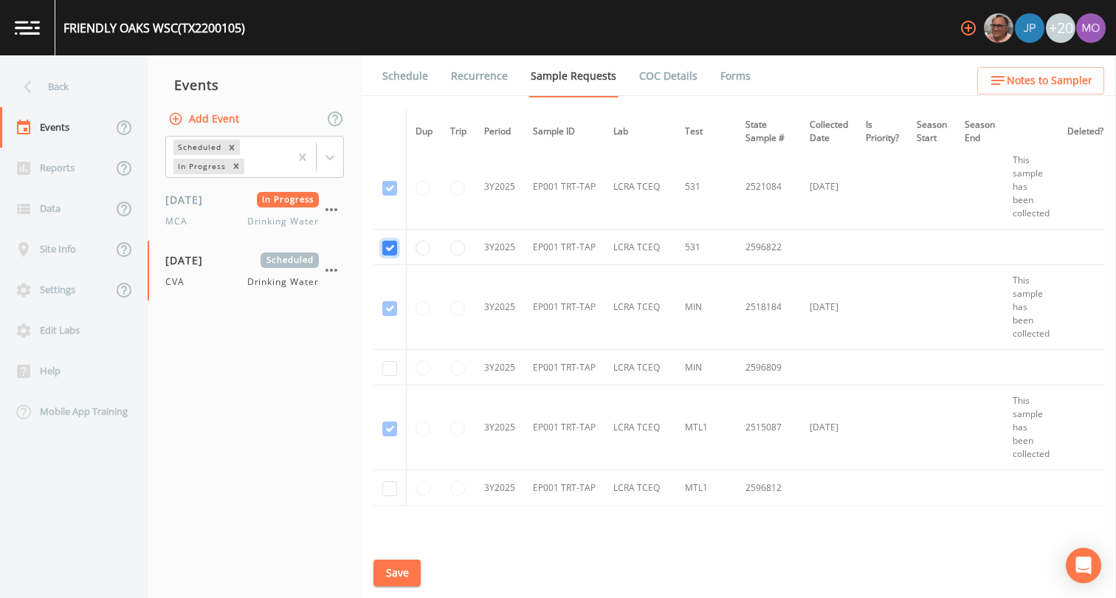
scroll to position [1072, 0]
click at [387, 314] on input "checkbox" at bounding box center [389, 307] width 15 height 15
checkbox input "true"
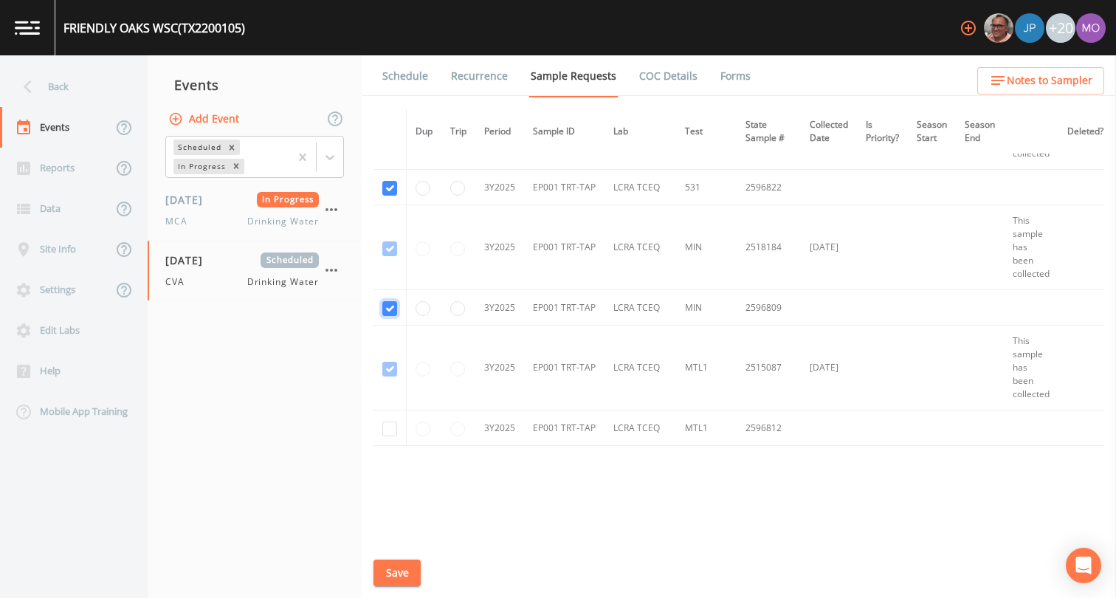
scroll to position [1149, 0]
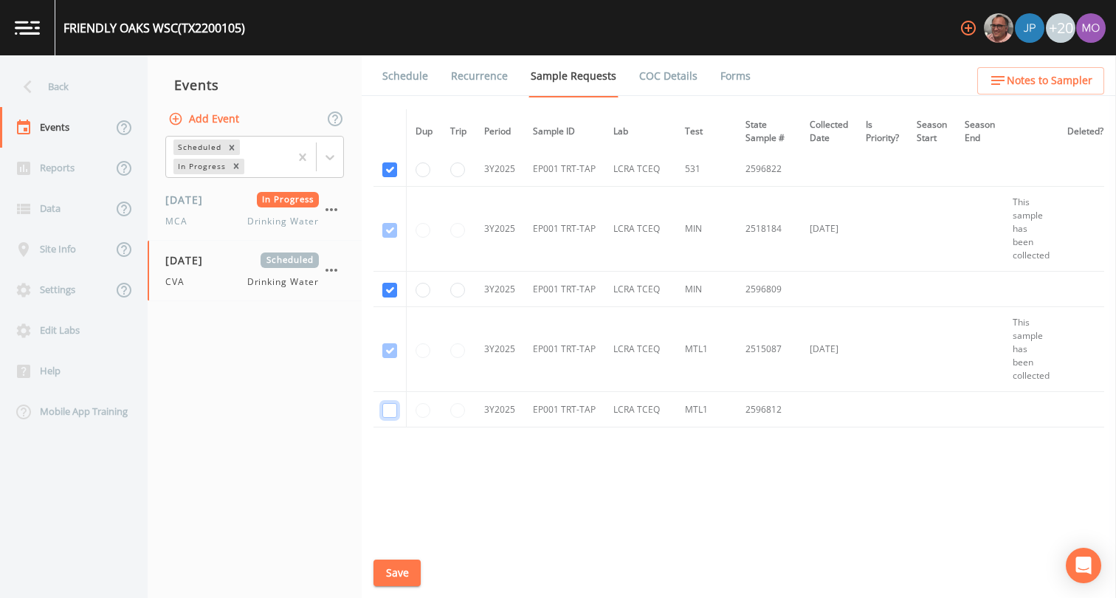
click at [388, 358] on input "checkbox" at bounding box center [389, 350] width 15 height 15
checkbox input "true"
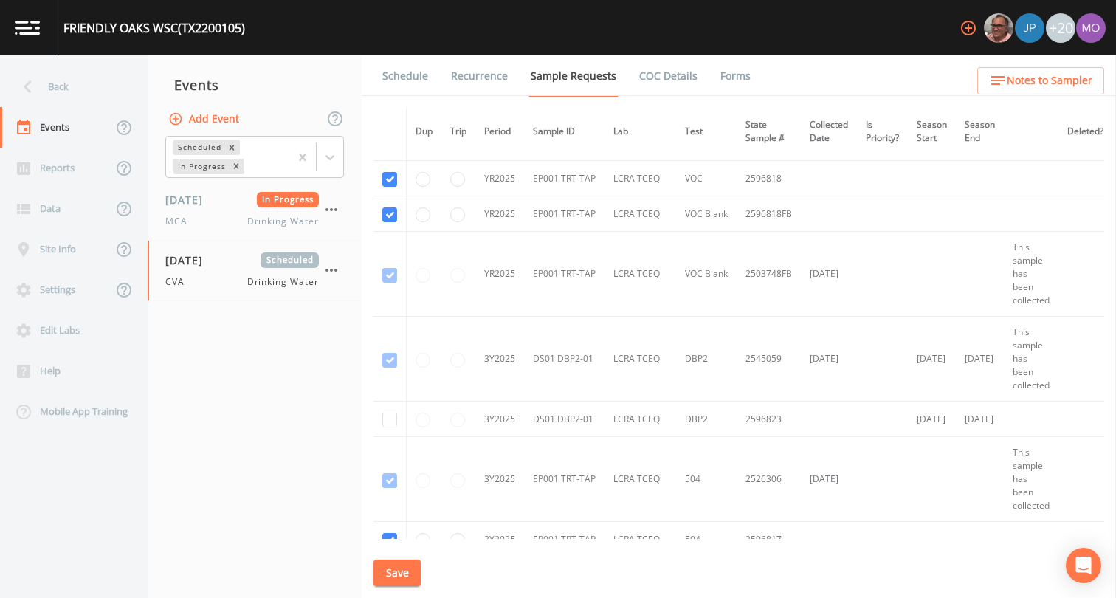
scroll to position [416, 0]
click at [384, 369] on input "checkbox" at bounding box center [389, 361] width 15 height 15
checkbox input "true"
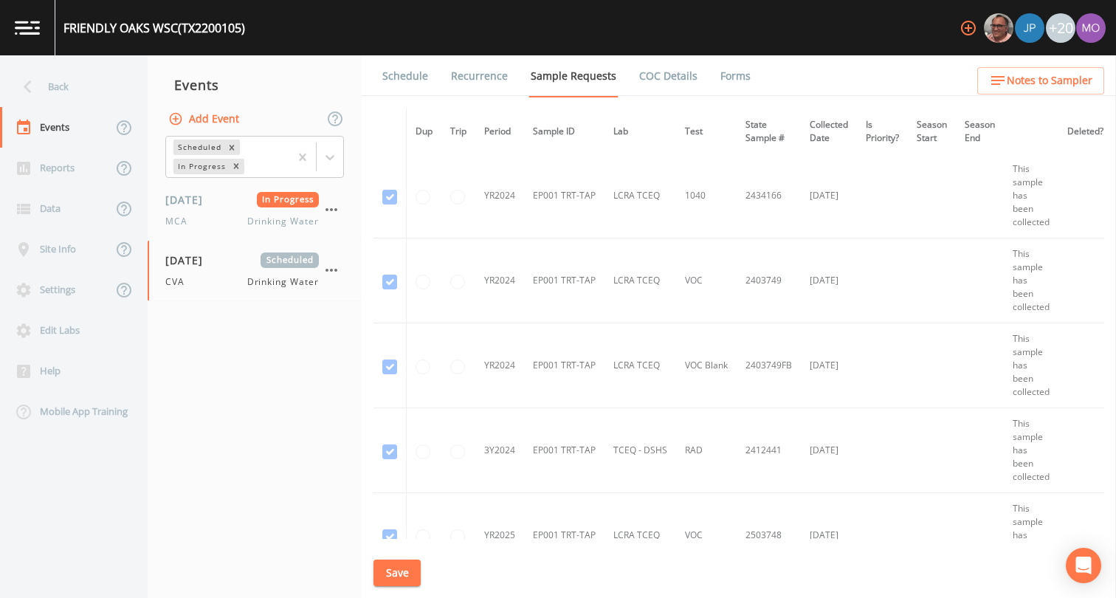
scroll to position [0, 0]
click at [401, 573] on button "Save" at bounding box center [396, 572] width 47 height 27
click at [409, 79] on link "Schedule" at bounding box center [405, 75] width 50 height 41
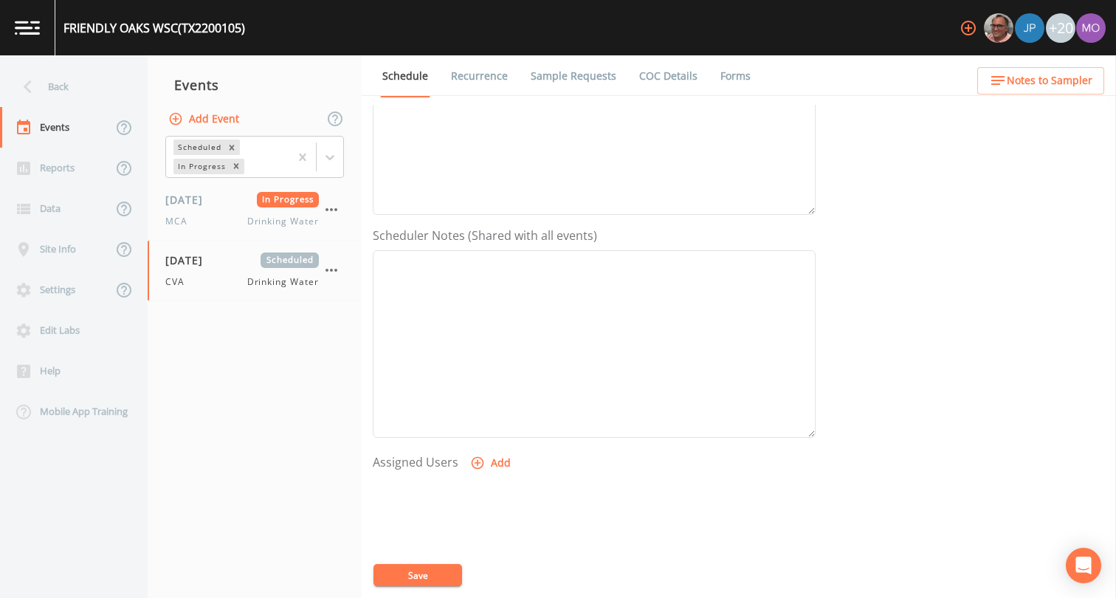
scroll to position [434, 0]
click at [480, 318] on icon "button" at bounding box center [477, 320] width 13 height 13
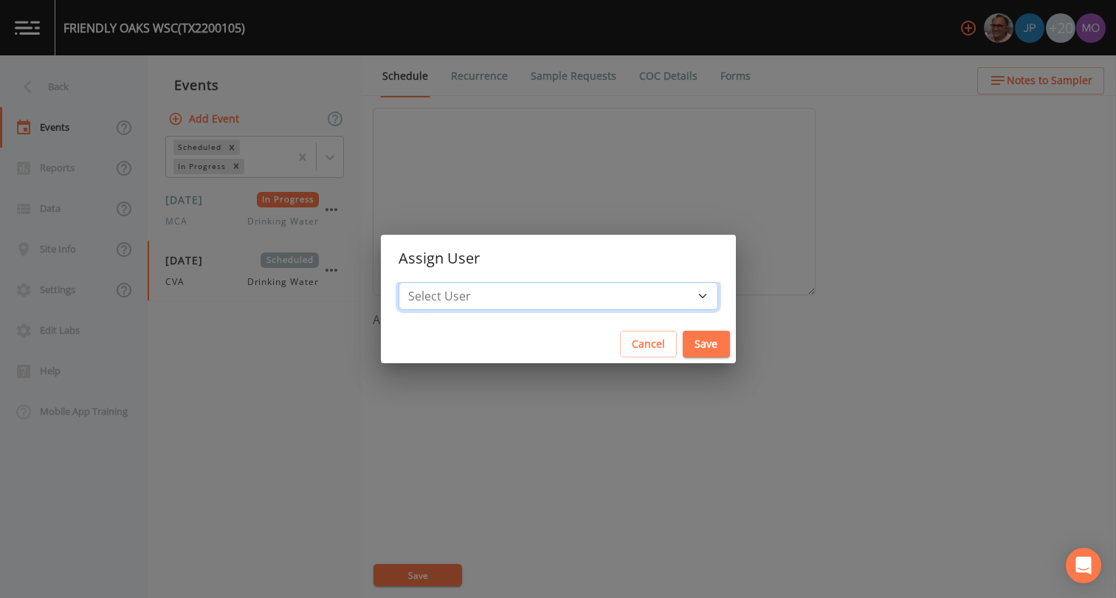
click at [481, 291] on select "Select User [PERSON_NAME] [PERSON_NAME] [PERSON_NAME] [PERSON_NAME] [PERSON_NAM…" at bounding box center [557, 296] width 319 height 28
select select "a2822abc-5819-4f7b-b3c6-dd92d52bfeb4"
click at [682, 346] on button "Save" at bounding box center [705, 344] width 47 height 27
select select
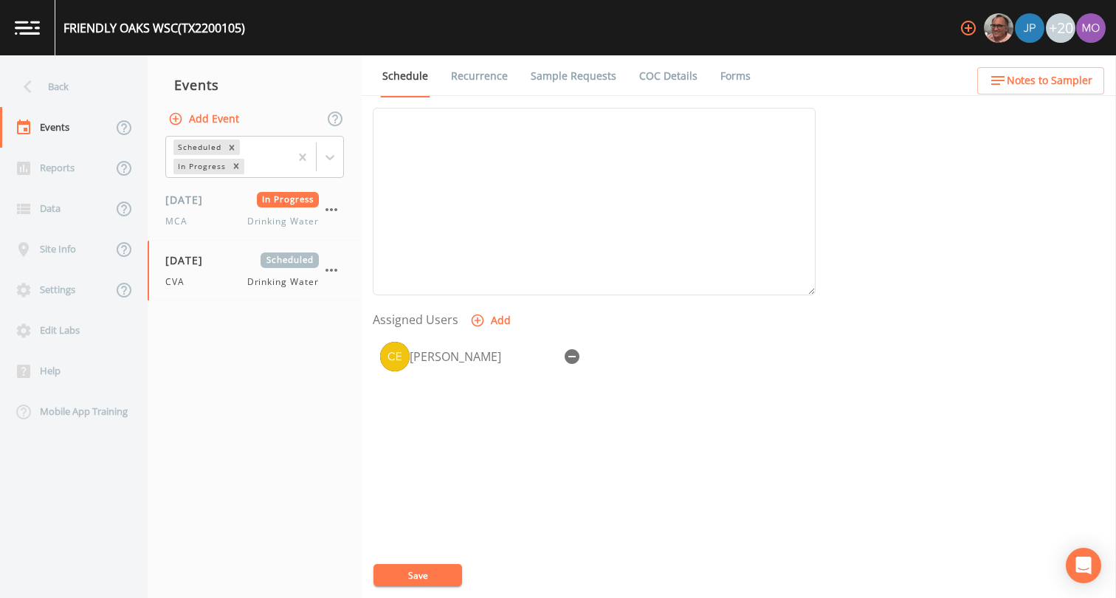
click at [429, 570] on button "Save" at bounding box center [417, 575] width 89 height 22
click at [67, 89] on div "Back" at bounding box center [66, 86] width 133 height 41
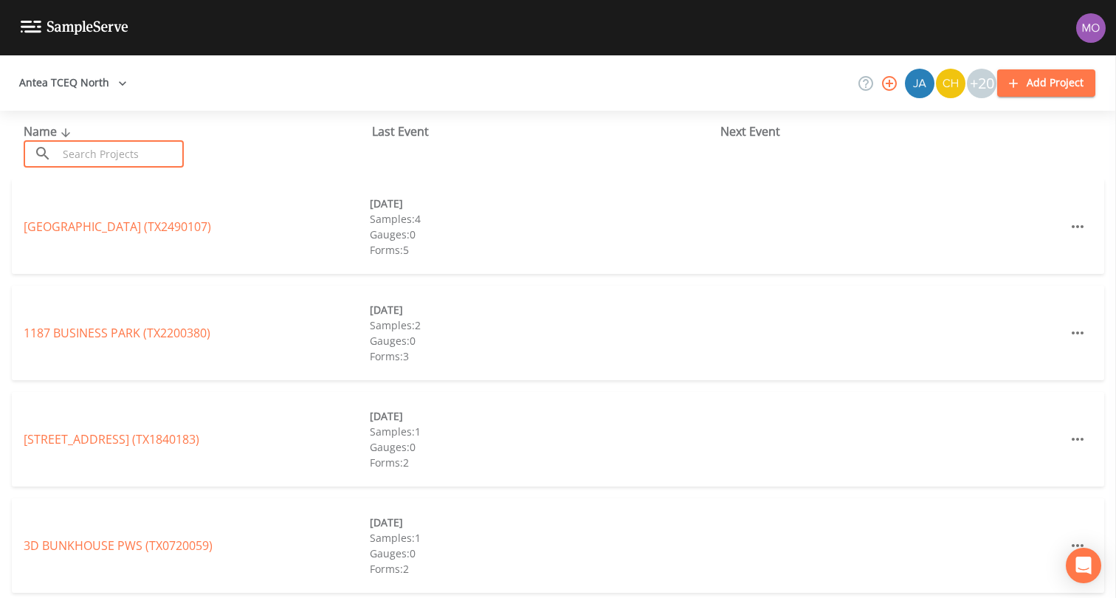
click at [132, 151] on input "text" at bounding box center [121, 153] width 126 height 27
paste input "TX2430012"
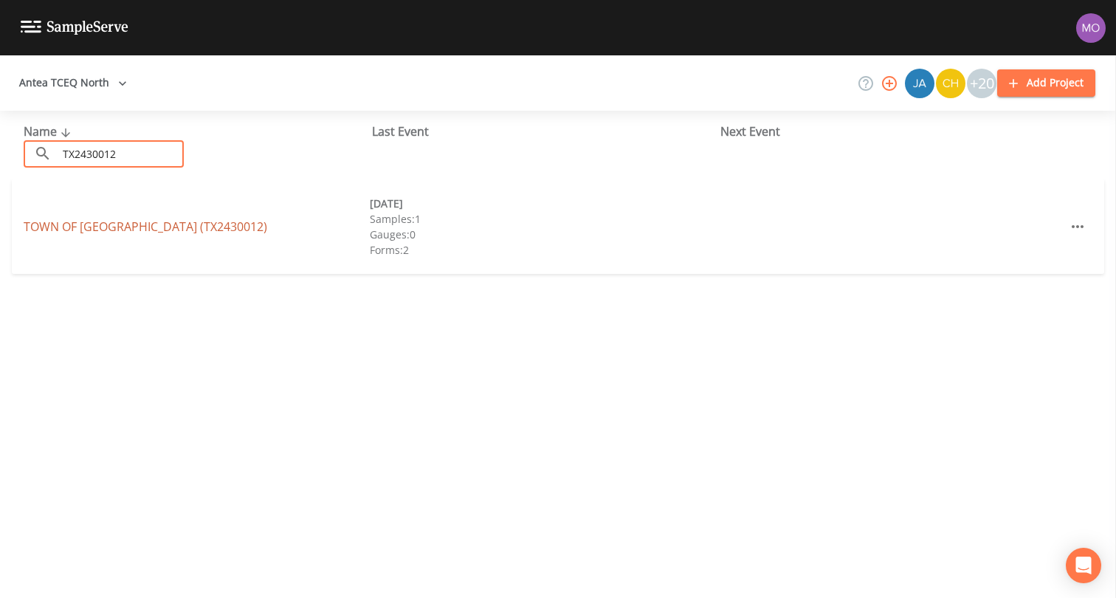
type input "TX2430012"
click at [139, 229] on link "TOWN OF PLEASANT VALLEY (TX2430012)" at bounding box center [145, 226] width 243 height 16
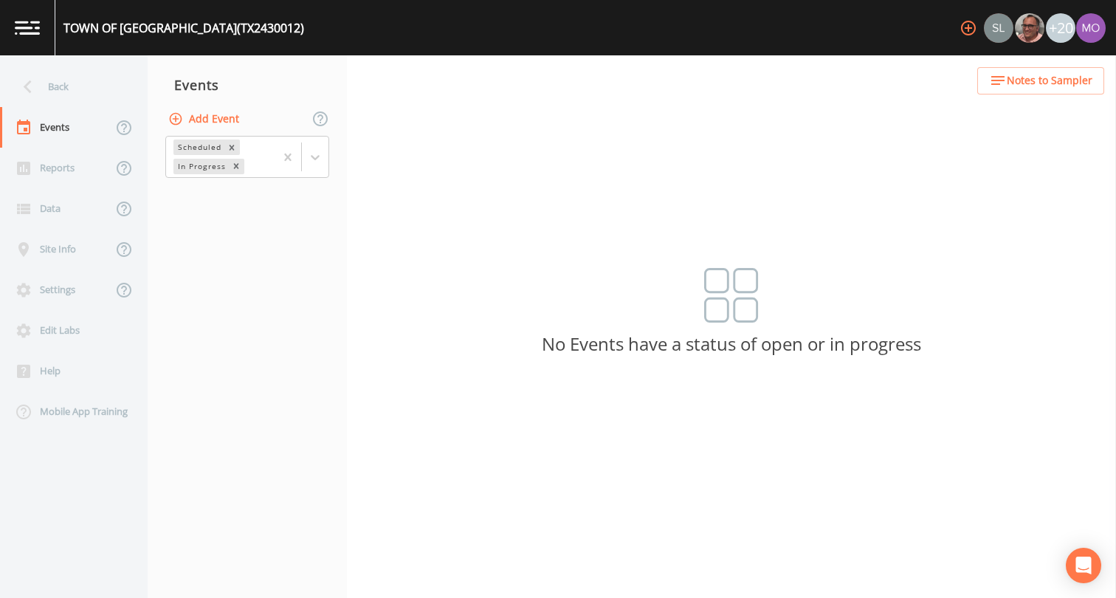
click at [212, 122] on button "Add Event" at bounding box center [205, 119] width 80 height 27
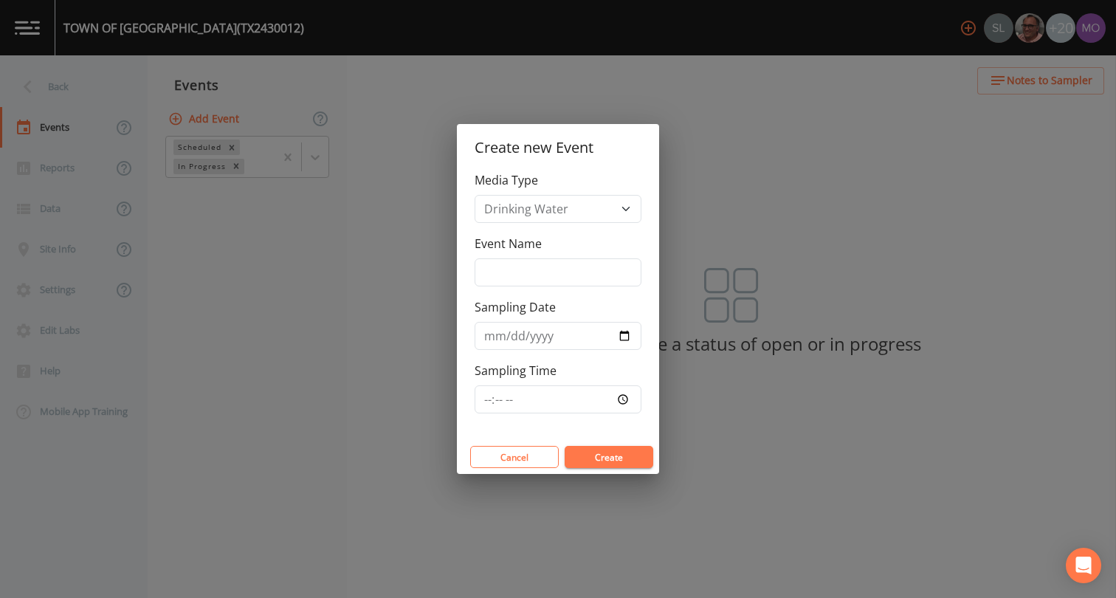
click at [519, 254] on div "Event Name" at bounding box center [557, 261] width 167 height 52
click at [522, 272] on input "Event Name" at bounding box center [557, 272] width 167 height 28
type input "JWH"
click at [626, 337] on input "Sampling Date" at bounding box center [557, 336] width 167 height 28
type input "[DATE]"
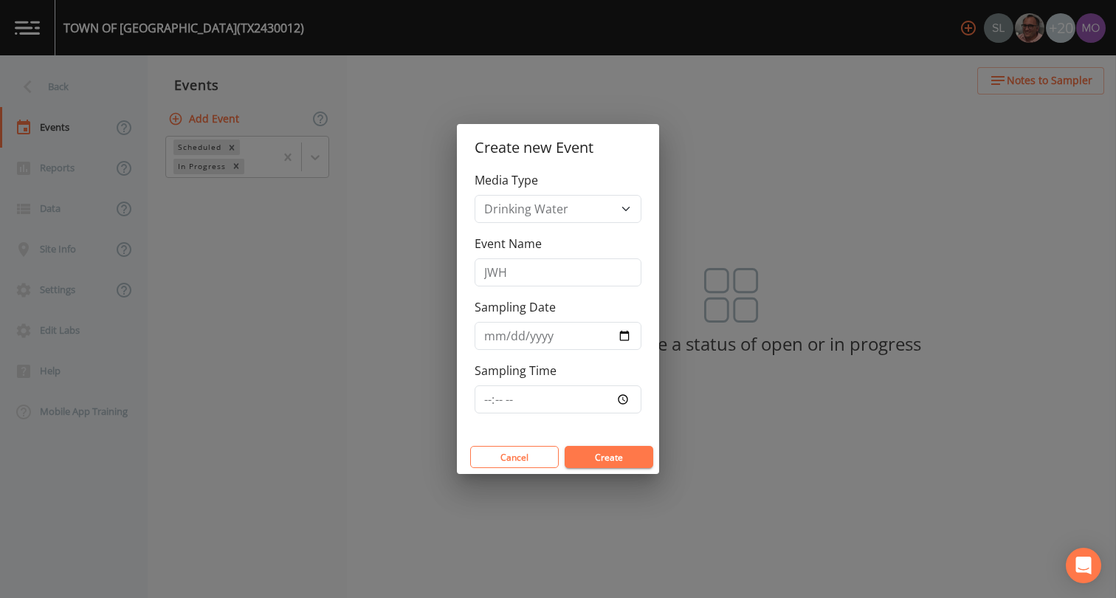
click at [617, 454] on button "Create" at bounding box center [608, 457] width 89 height 22
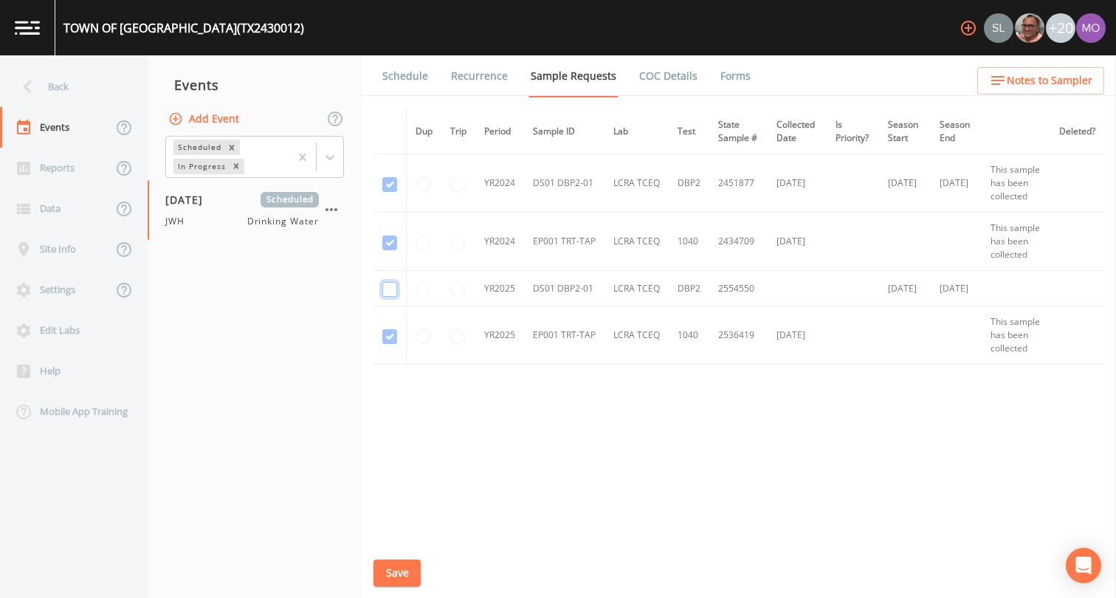
click at [390, 192] on input "checkbox" at bounding box center [389, 184] width 15 height 15
checkbox input "true"
click at [402, 562] on button "Save" at bounding box center [396, 572] width 47 height 27
click at [408, 74] on link "Schedule" at bounding box center [405, 75] width 50 height 41
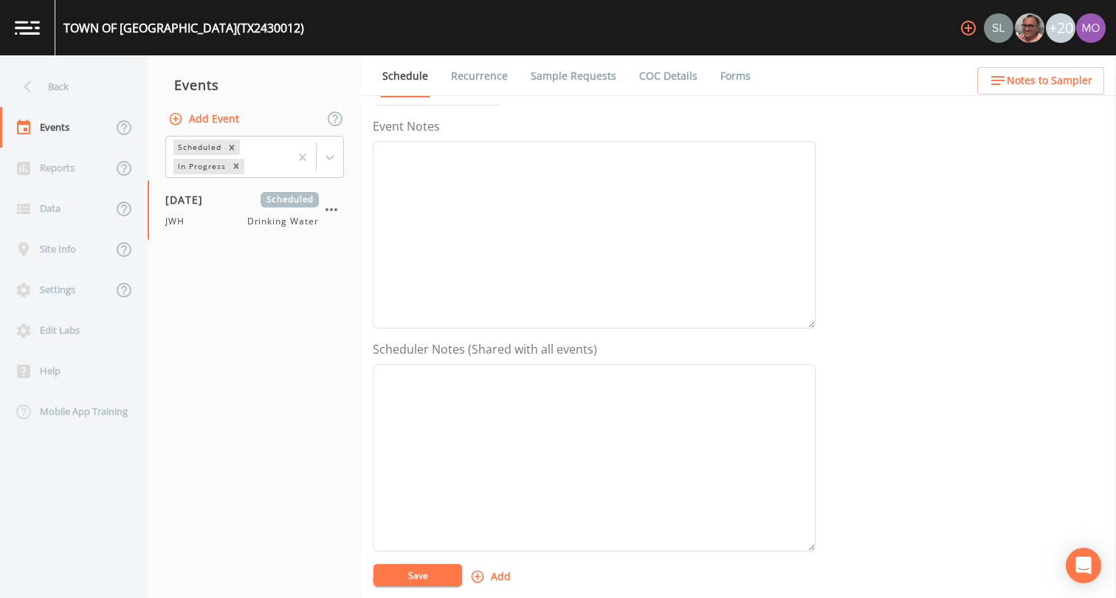
scroll to position [288, 0]
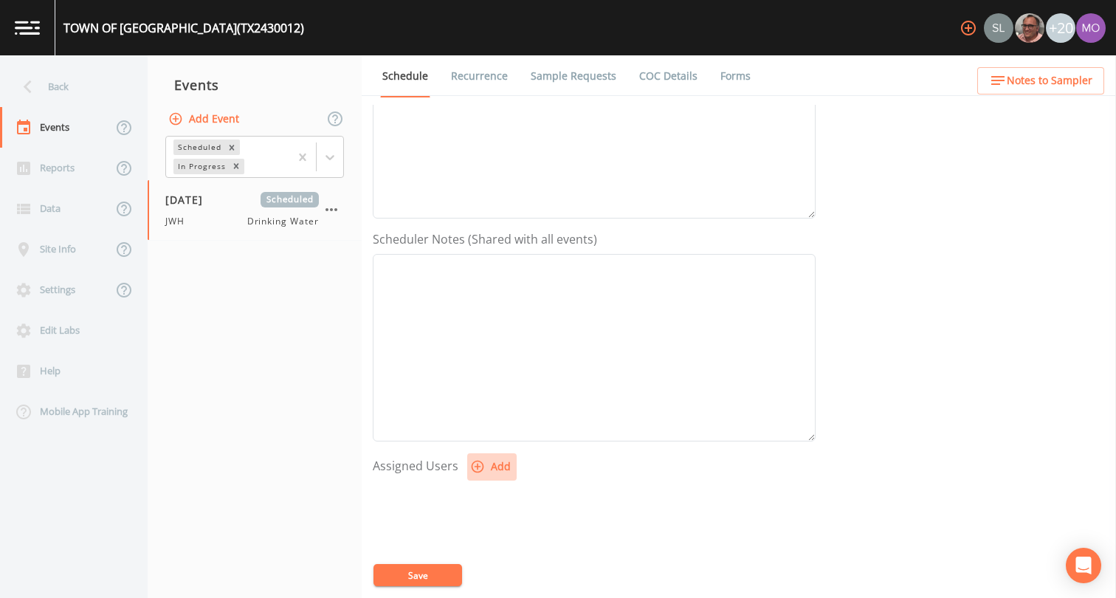
click at [483, 472] on button "Add" at bounding box center [491, 466] width 49 height 27
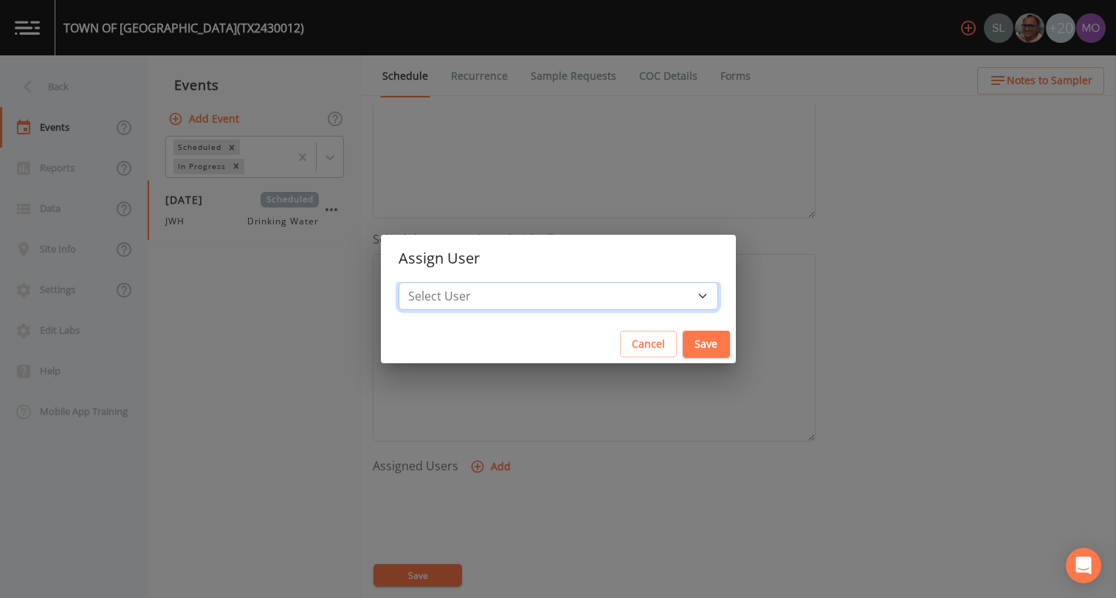
click at [512, 299] on select "Select User [PERSON_NAME] [PERSON_NAME] [PERSON_NAME] [PERSON_NAME] [PERSON_NAM…" at bounding box center [557, 296] width 319 height 28
select select "5228c763-cea1-42f9-884e-47d3eb1fbd8b"
click at [682, 345] on button "Save" at bounding box center [705, 344] width 47 height 27
select select
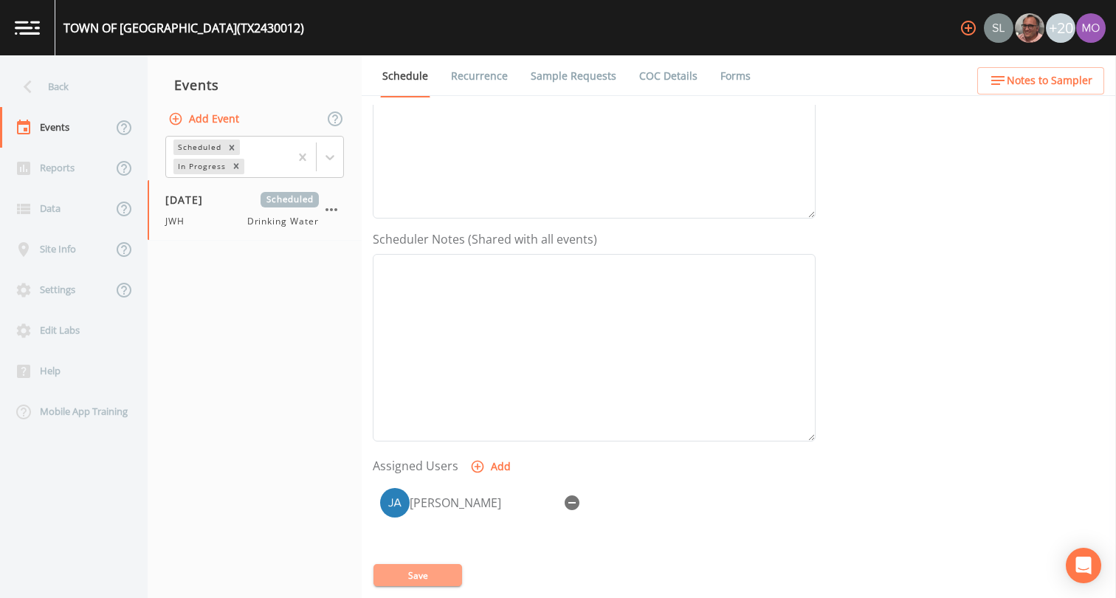
click at [397, 573] on button "Save" at bounding box center [417, 575] width 89 height 22
click at [77, 89] on div "Back" at bounding box center [66, 86] width 133 height 41
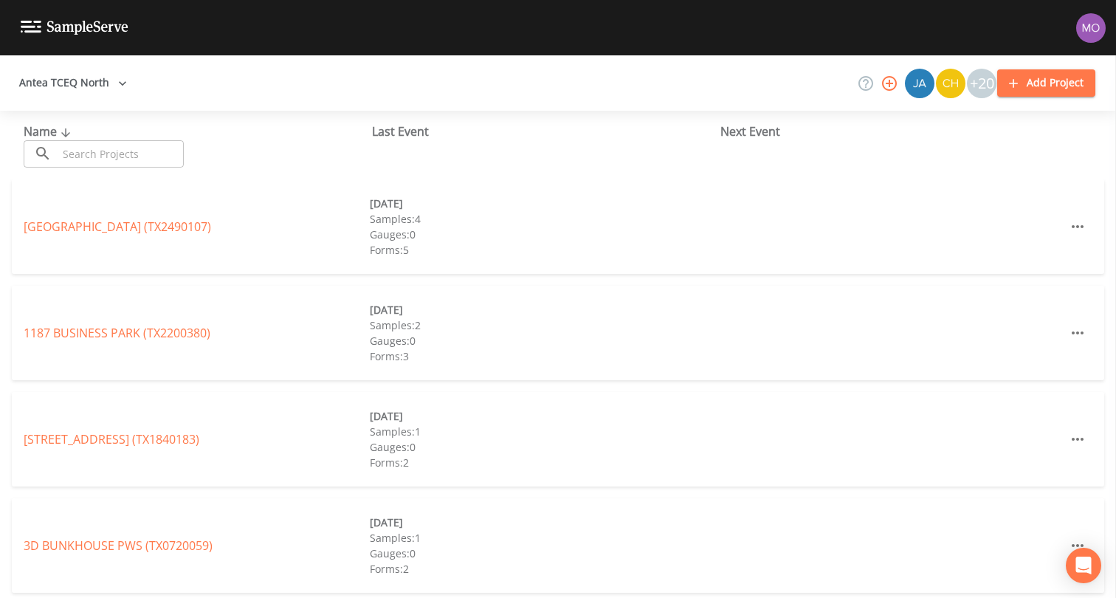
click at [105, 147] on input "text" at bounding box center [121, 153] width 126 height 27
paste input "TX2430013"
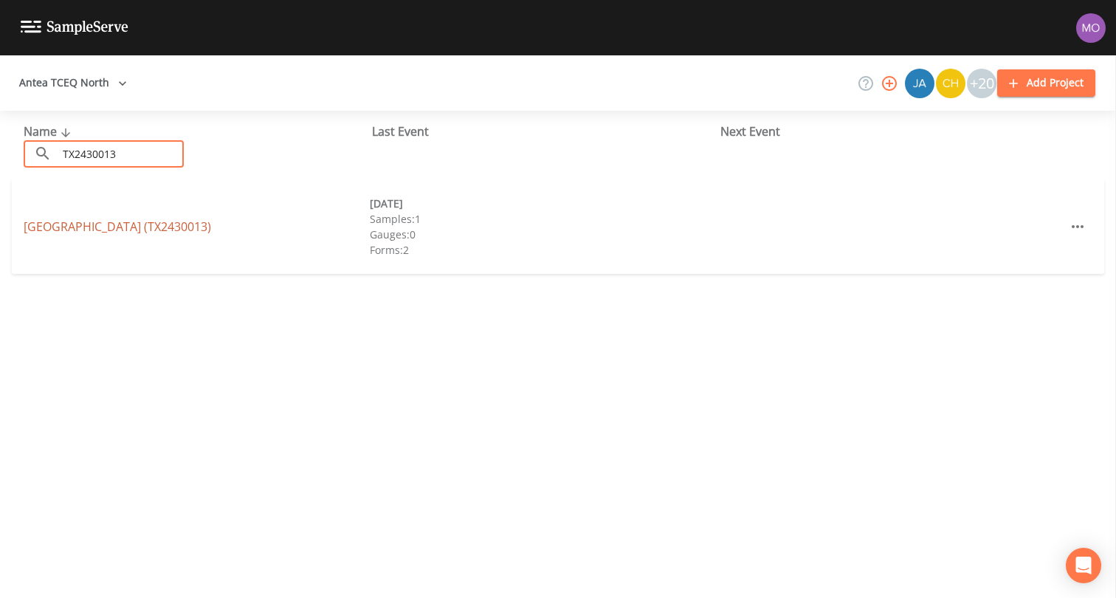
type input "TX2430013"
click at [136, 224] on link "HORSESHOE BEND ESTATES (TX2430013)" at bounding box center [117, 226] width 187 height 16
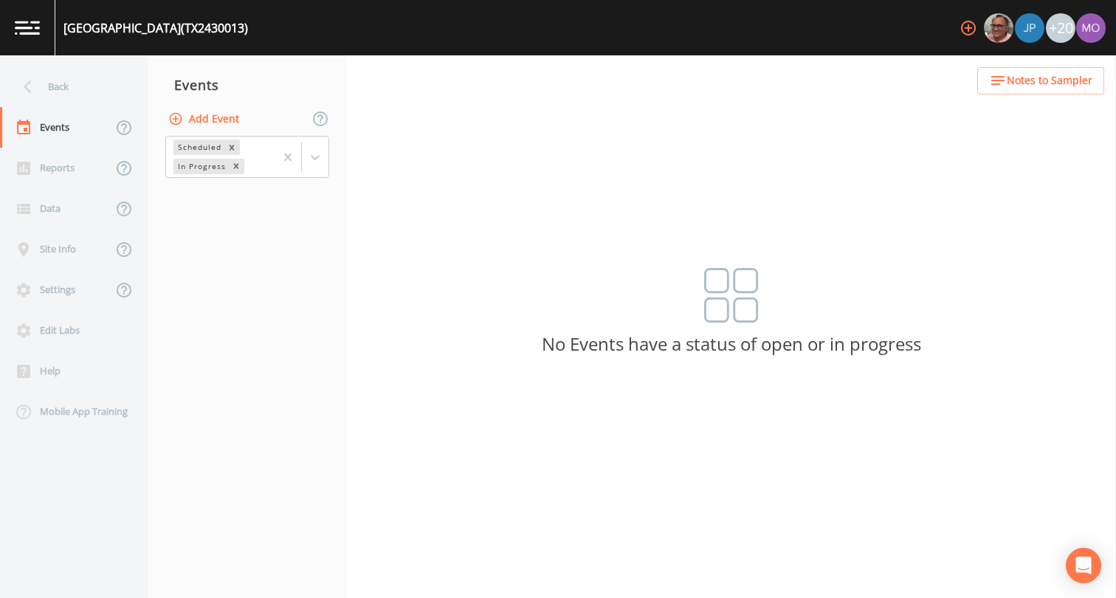
click at [207, 122] on button "Add Event" at bounding box center [205, 119] width 80 height 27
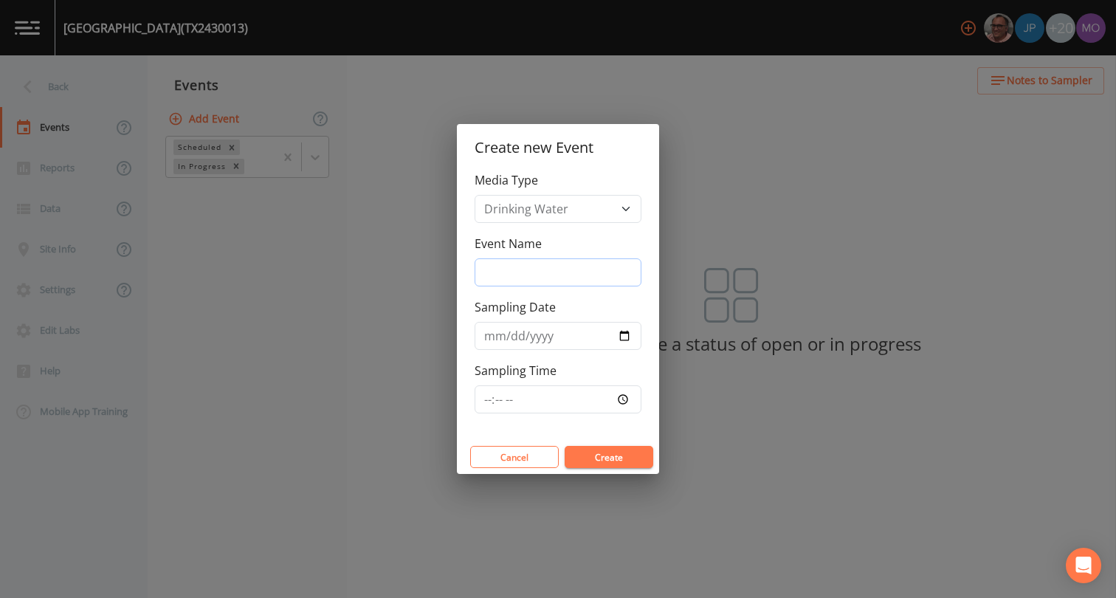
click at [551, 277] on input "Event Name" at bounding box center [557, 272] width 167 height 28
type input "JWH"
click at [620, 333] on input "Sampling Date" at bounding box center [557, 336] width 167 height 28
type input "[DATE]"
click at [579, 457] on button "Create" at bounding box center [608, 457] width 89 height 22
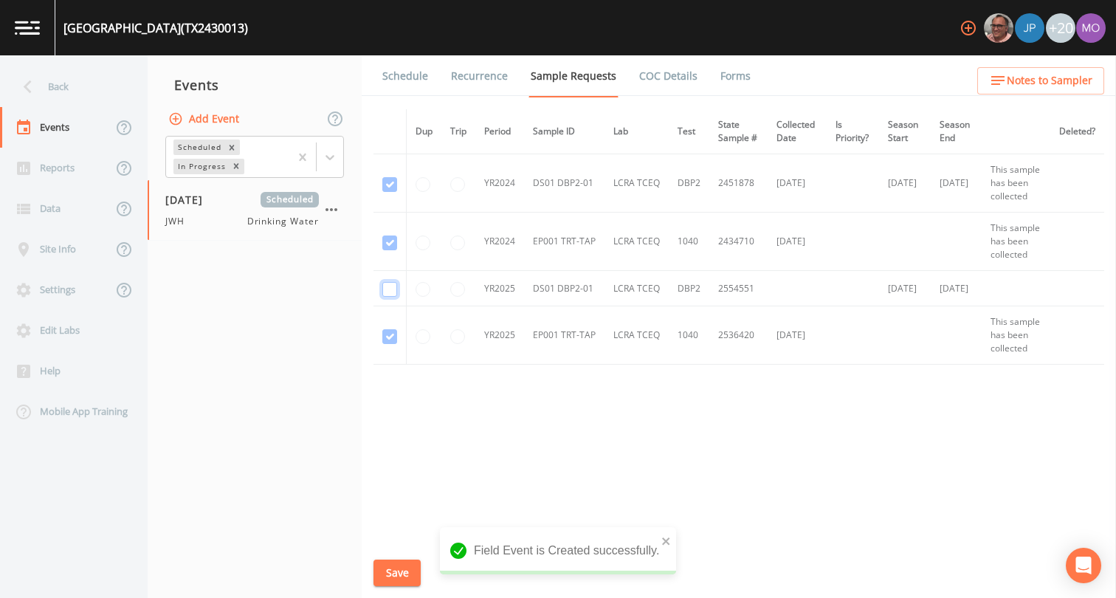
click at [393, 192] on input "checkbox" at bounding box center [389, 184] width 15 height 15
checkbox input "true"
click at [389, 572] on button "Save" at bounding box center [396, 572] width 47 height 27
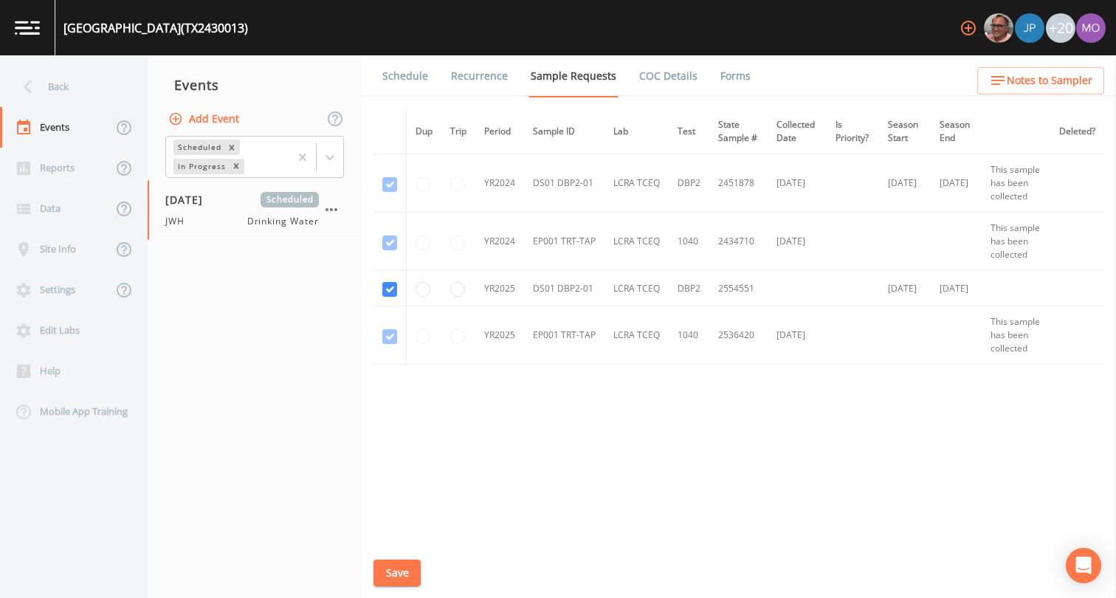
click at [407, 83] on link "Schedule" at bounding box center [405, 75] width 50 height 41
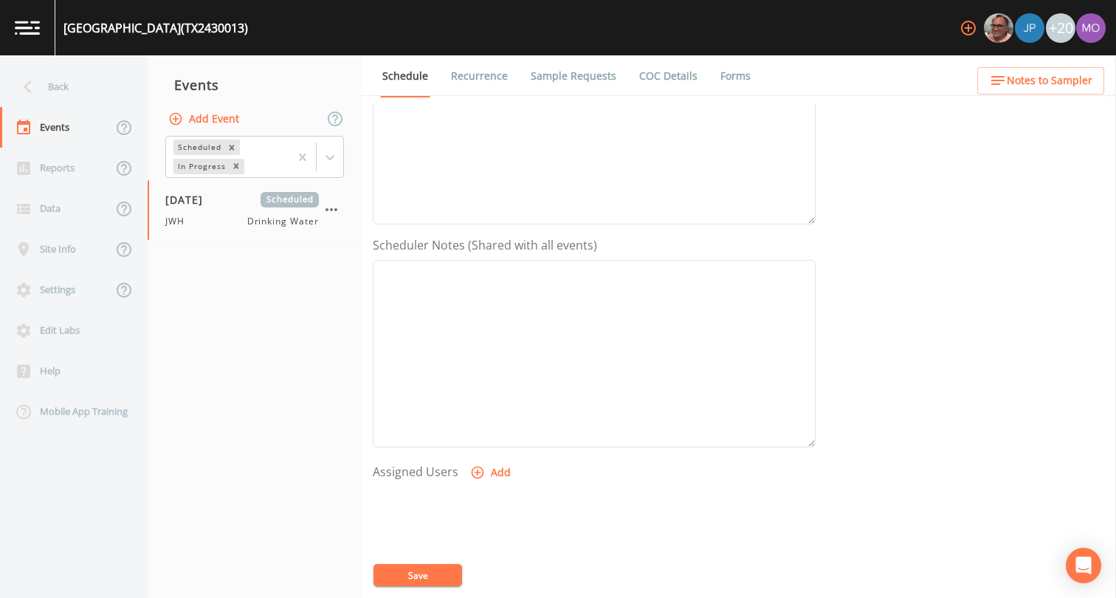
scroll to position [403, 0]
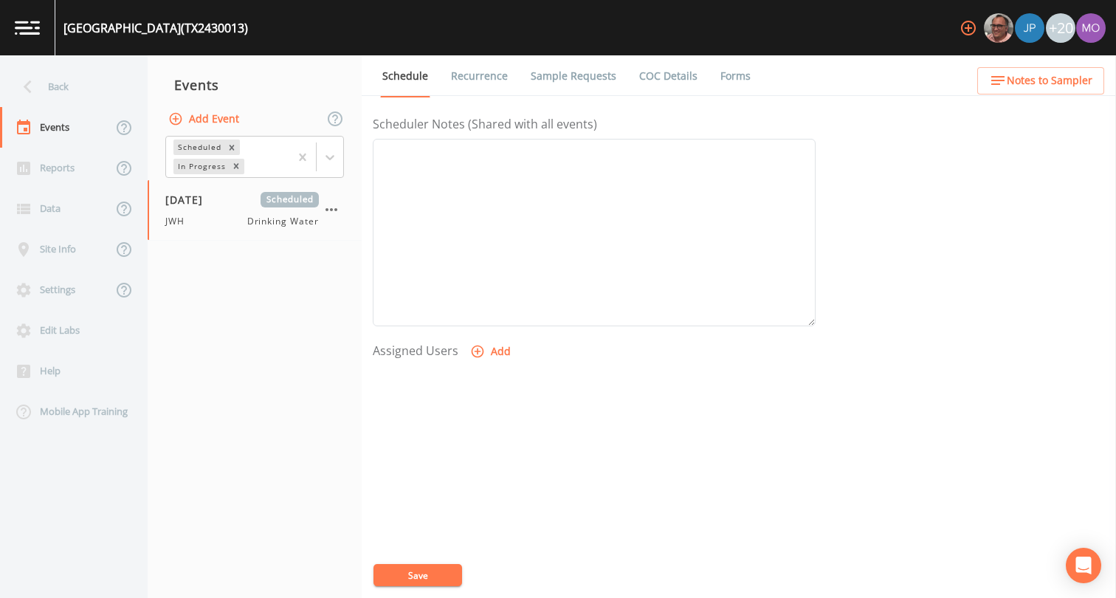
click at [483, 351] on button "Add" at bounding box center [491, 351] width 49 height 27
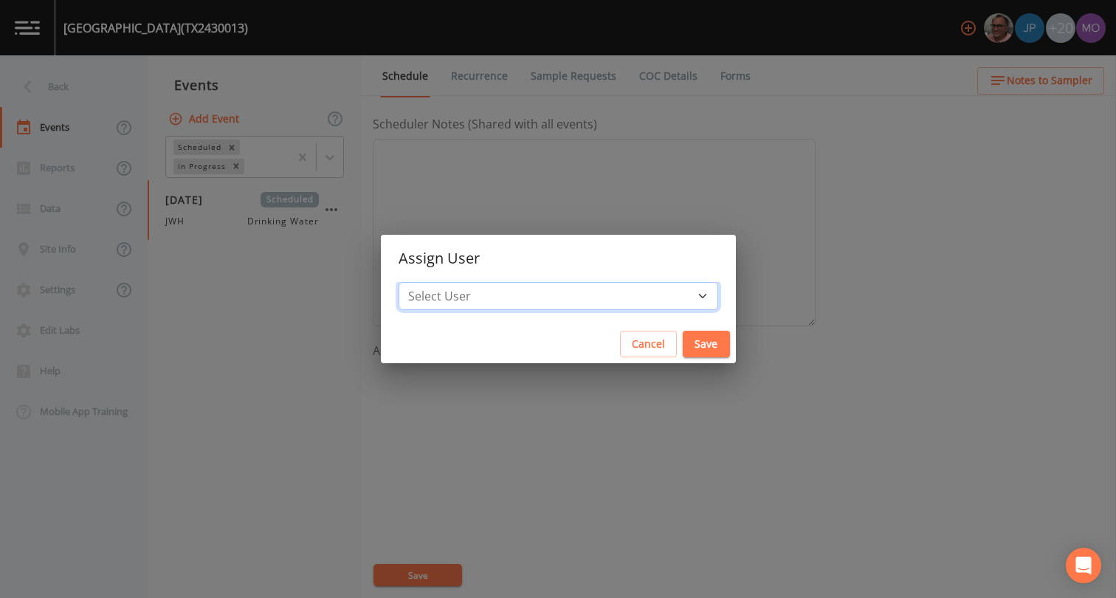
click at [505, 283] on select "Select User [PERSON_NAME] [PERSON_NAME] [PERSON_NAME] [PERSON_NAME] [PERSON_NAM…" at bounding box center [557, 296] width 319 height 28
select select "5228c763-cea1-42f9-884e-47d3eb1fbd8b"
click at [682, 342] on button "Save" at bounding box center [705, 344] width 47 height 27
select select
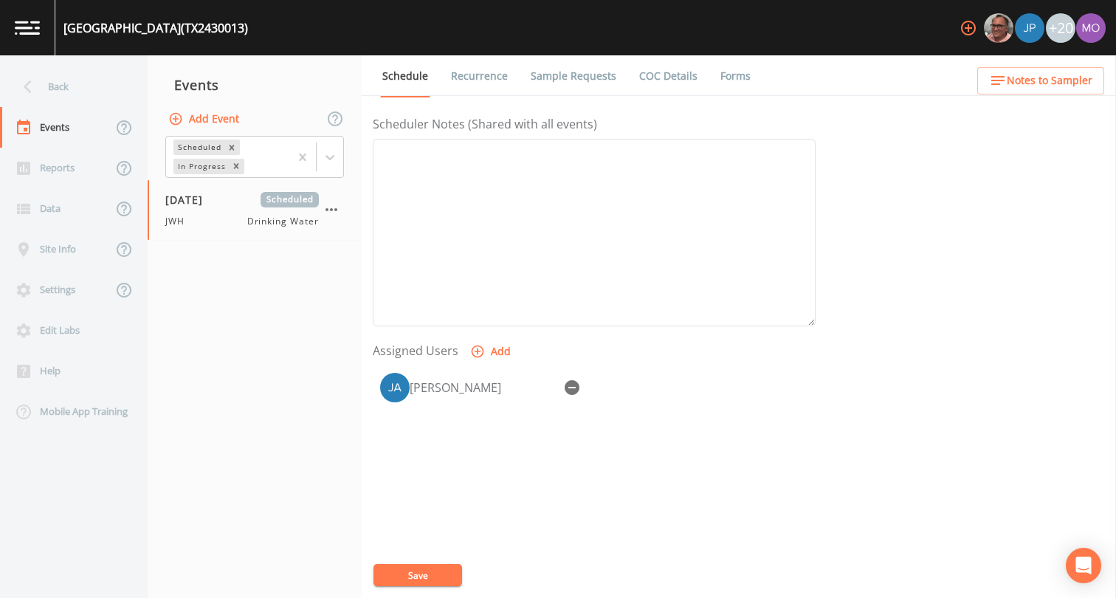
click at [398, 575] on button "Save" at bounding box center [417, 575] width 89 height 22
click at [57, 90] on div "Back" at bounding box center [66, 86] width 133 height 41
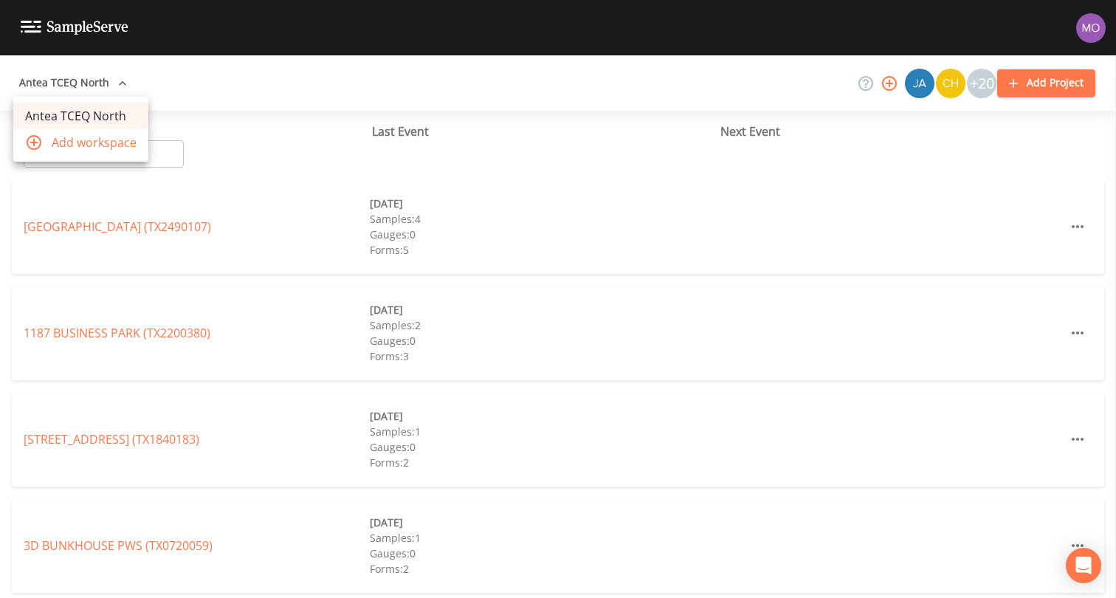
click at [159, 147] on div at bounding box center [558, 299] width 1116 height 598
paste input "TX2430001"
type input "TX2430001"
paste input "TX2430001"
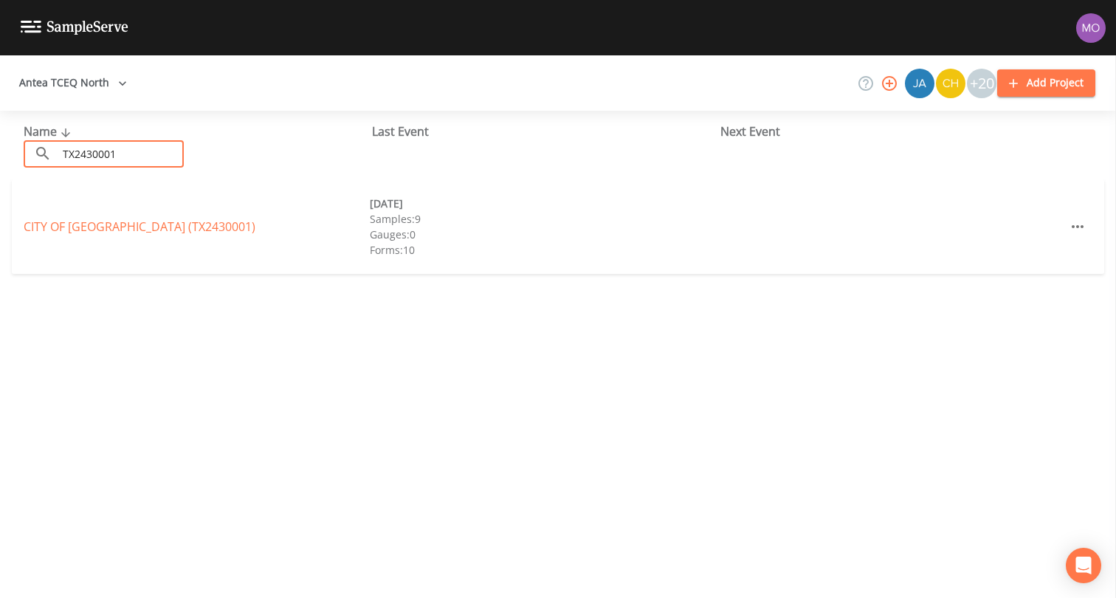
type input "TX2430001"
click at [121, 228] on link "CITY OF WICHITA FALLS (TX2430001)" at bounding box center [140, 226] width 232 height 16
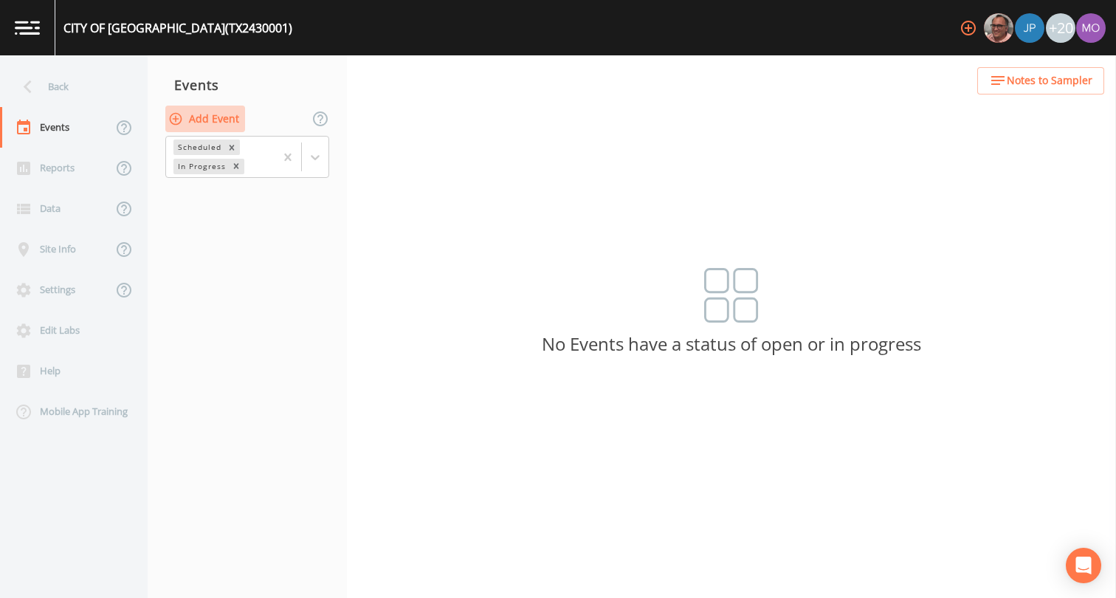
click at [204, 123] on button "Add Event" at bounding box center [205, 119] width 80 height 27
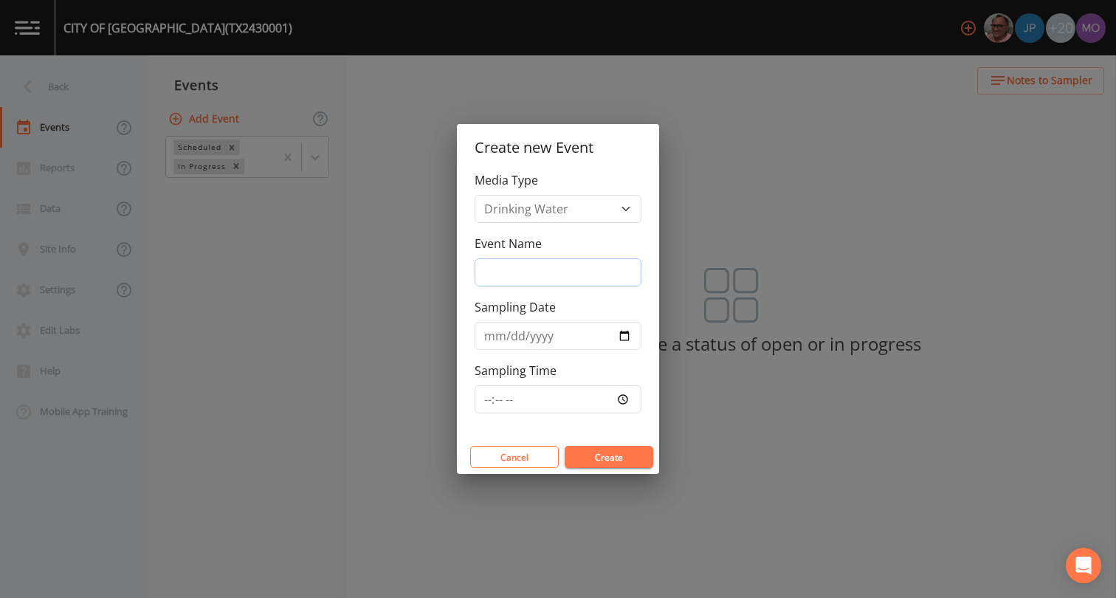
click at [507, 274] on input "Event Name" at bounding box center [557, 272] width 167 height 28
type input "JWH"
click at [625, 342] on input "Sampling Date" at bounding box center [557, 336] width 167 height 28
type input "[DATE]"
click at [618, 462] on button "Create" at bounding box center [608, 457] width 89 height 22
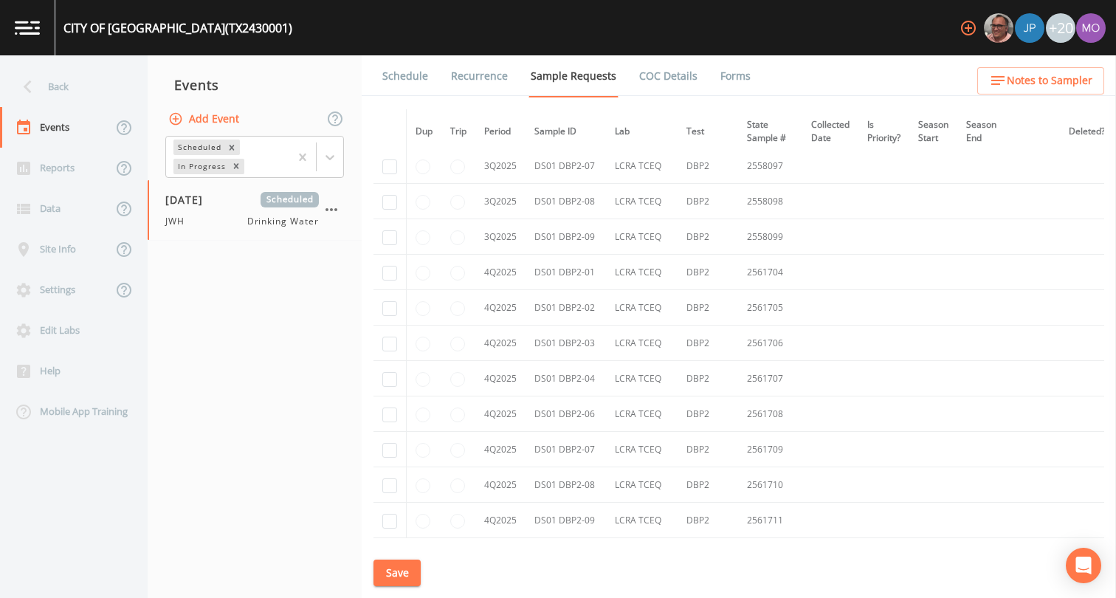
scroll to position [6887, 0]
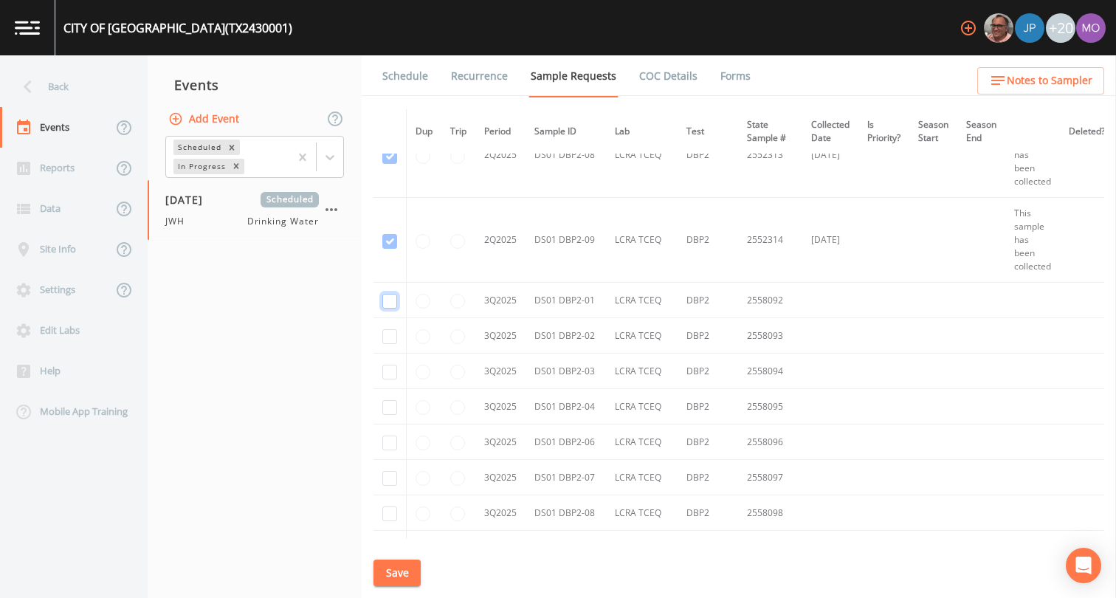
checkbox input "true"
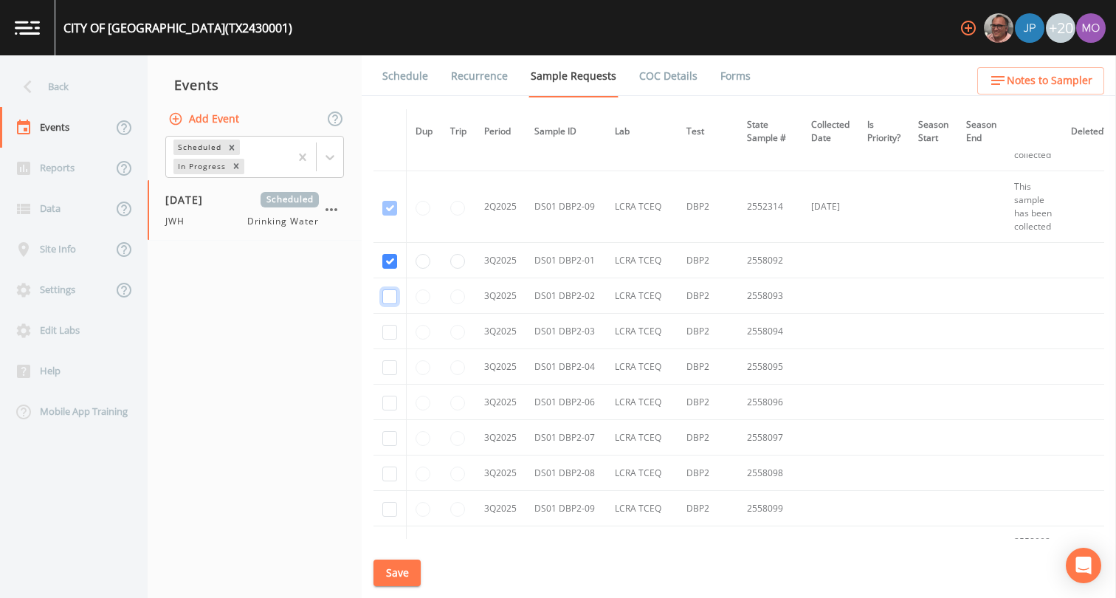
checkbox input "true"
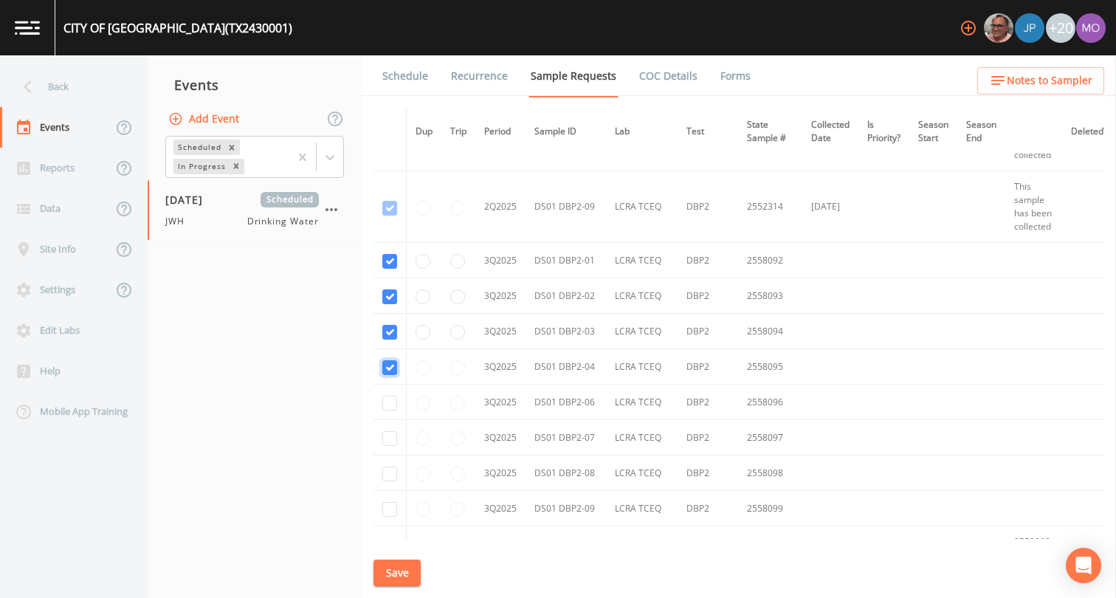
checkbox input "true"
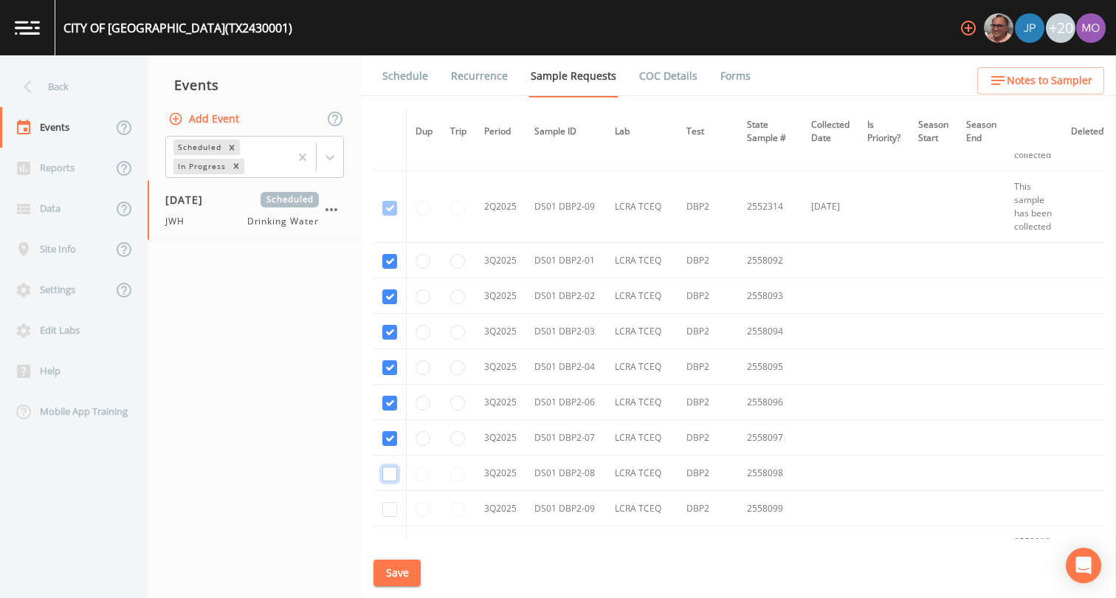
checkbox input "true"
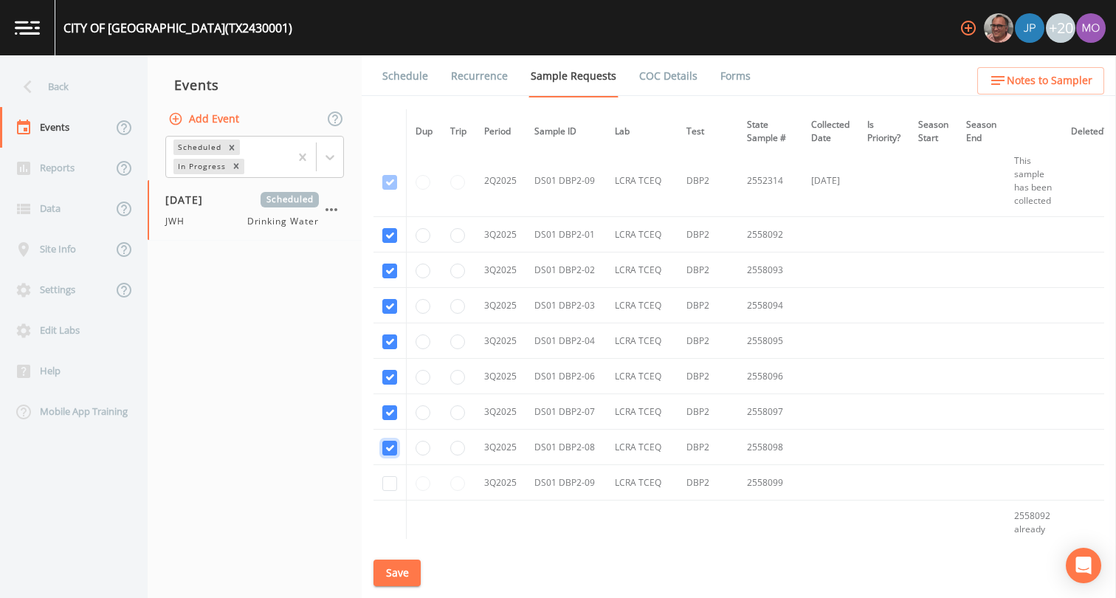
scroll to position [5562, 0]
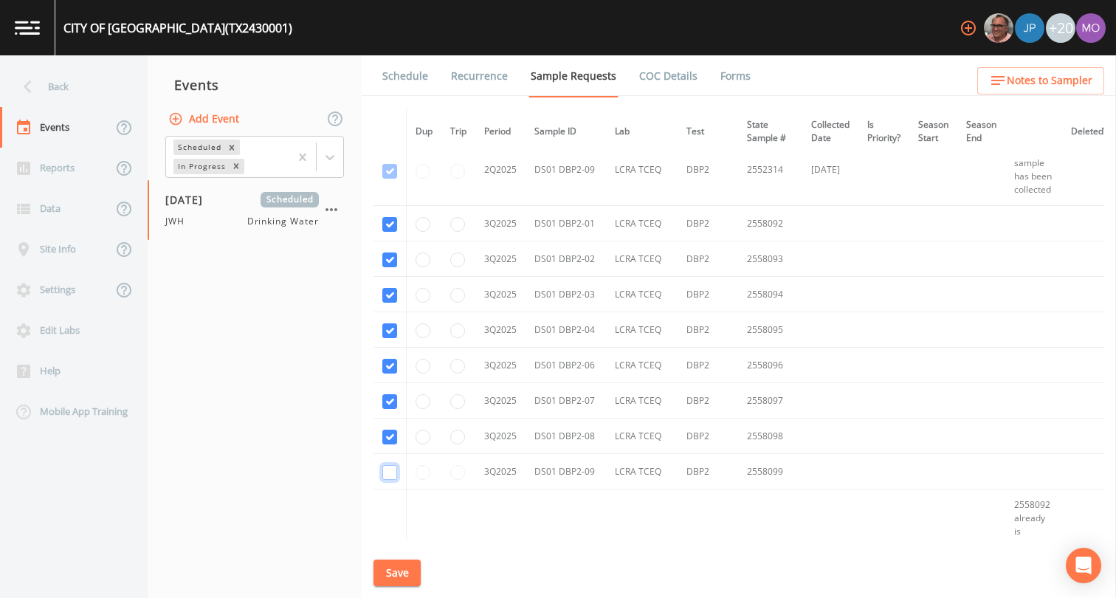
checkbox input "true"
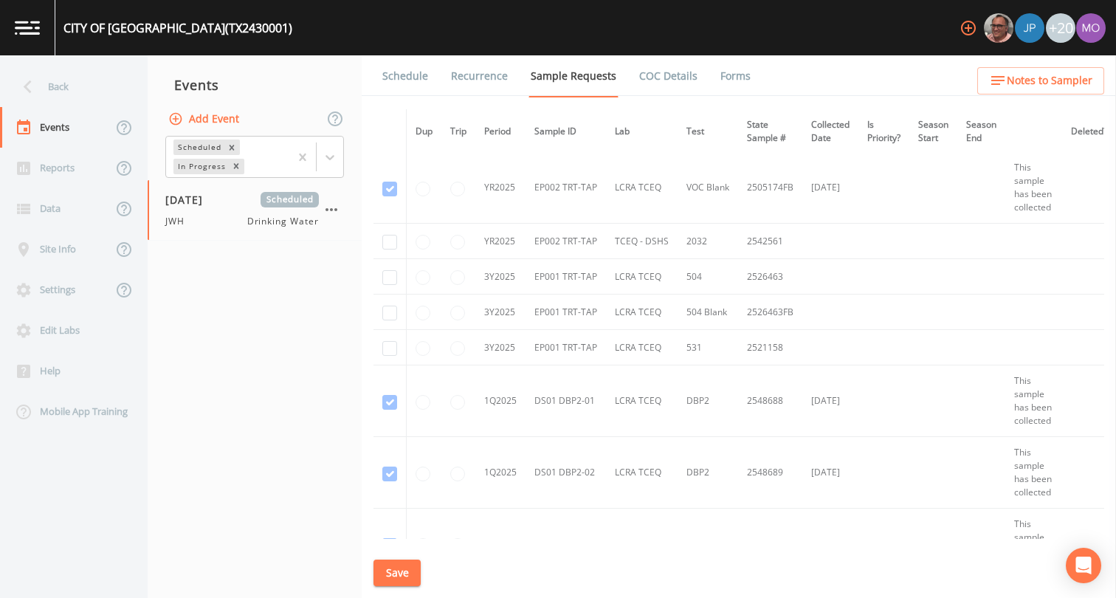
scroll to position [4253, 0]
click at [392, 286] on input "checkbox" at bounding box center [389, 282] width 15 height 15
checkbox input "true"
click at [389, 317] on input "checkbox" at bounding box center [389, 318] width 15 height 15
checkbox input "true"
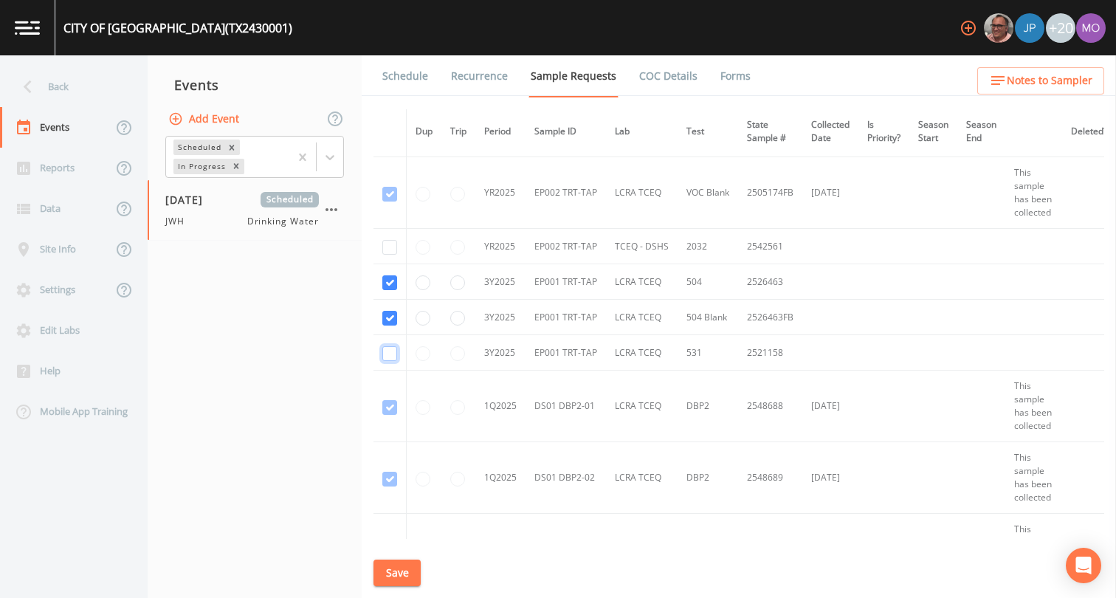
click at [390, 356] on input "checkbox" at bounding box center [389, 353] width 15 height 15
checkbox input "true"
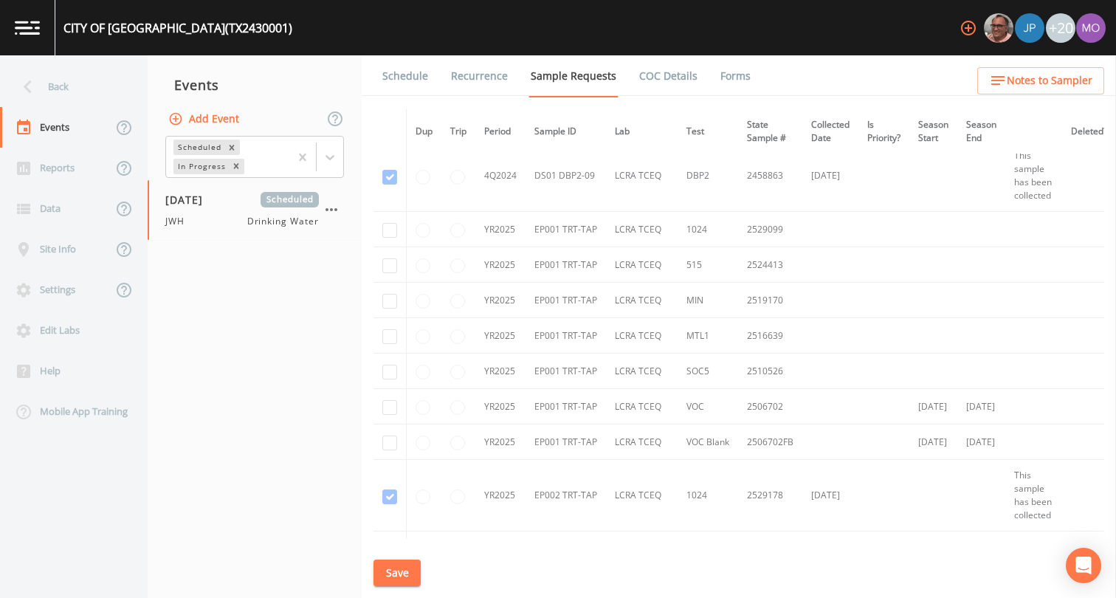
scroll to position [3653, 0]
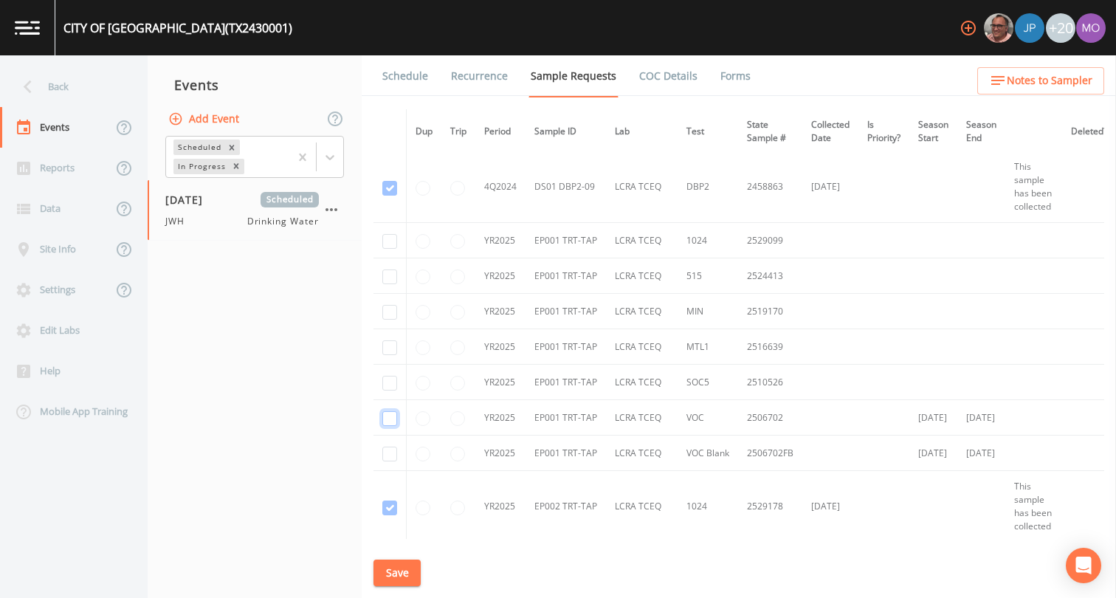
checkbox input "true"
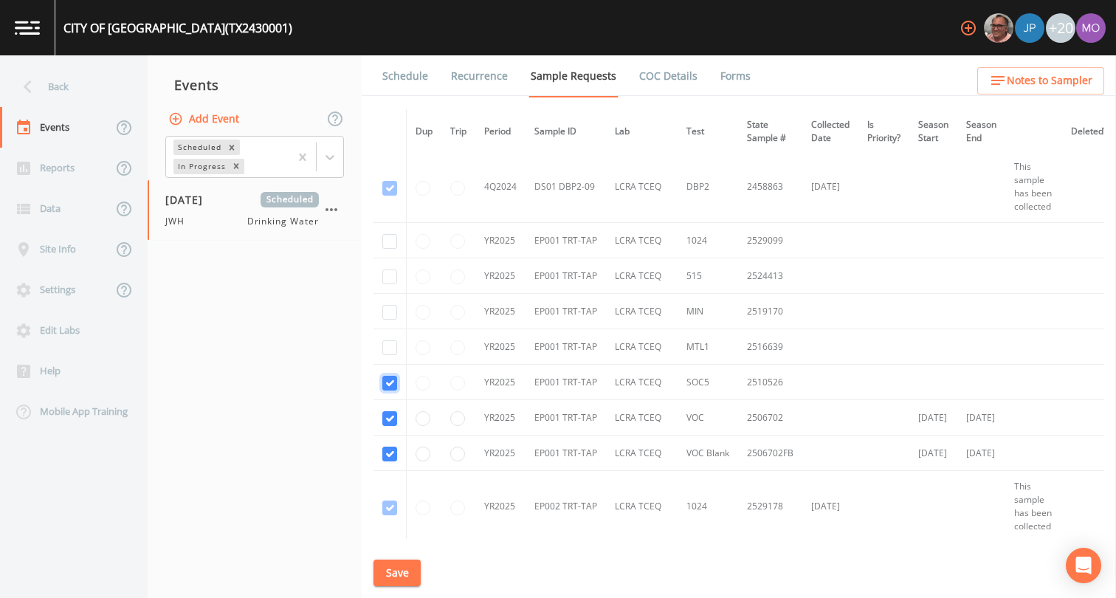
checkbox input "true"
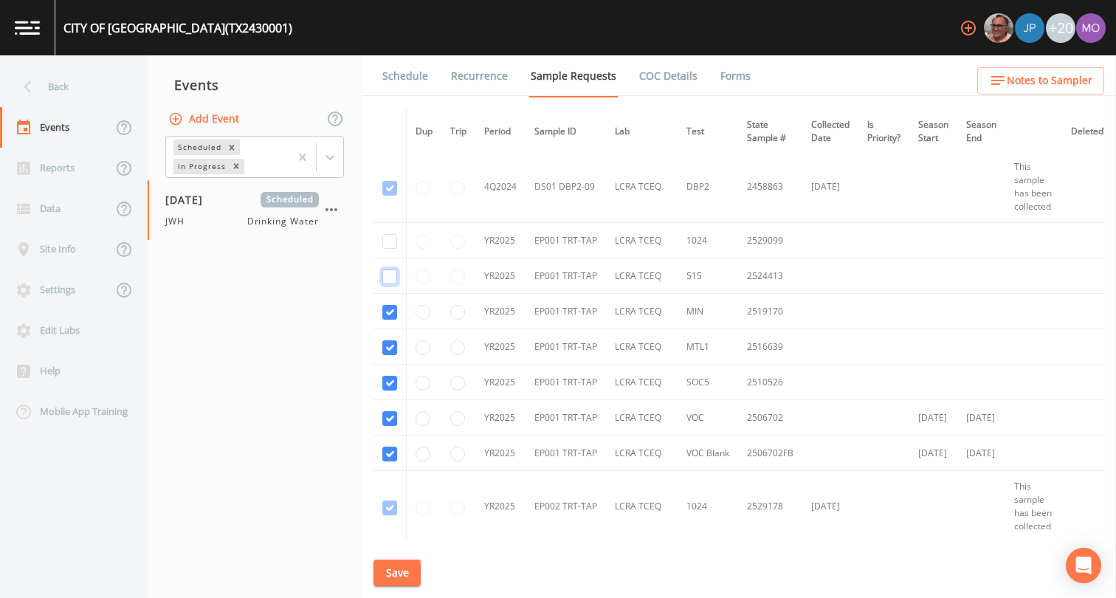
checkbox input "true"
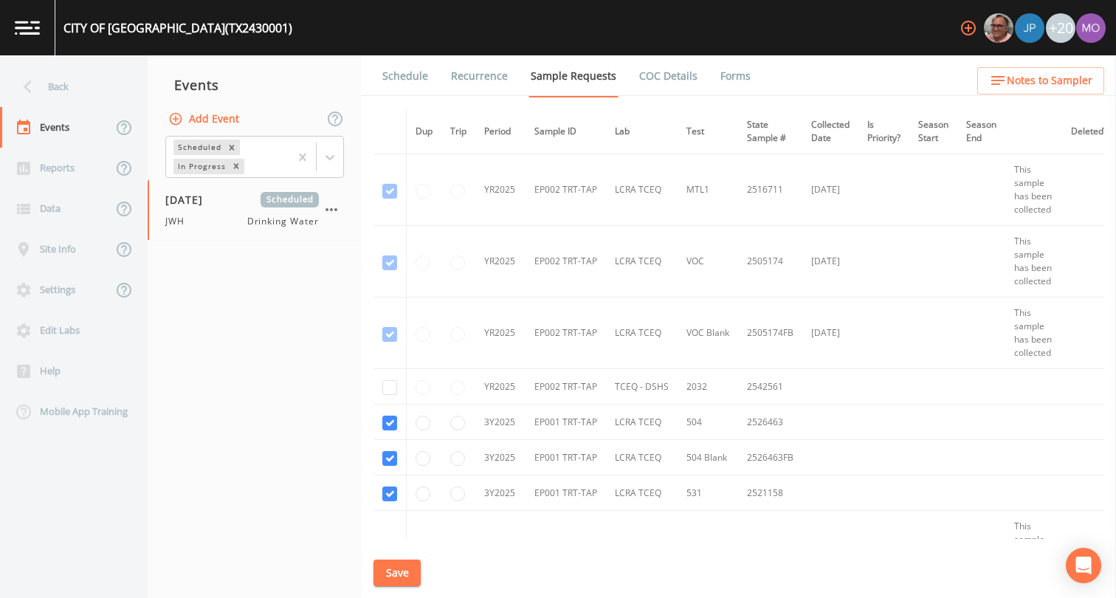
scroll to position [4113, 0]
checkbox input "true"
click at [381, 567] on button "Save" at bounding box center [396, 572] width 47 height 27
click at [398, 73] on link "Schedule" at bounding box center [405, 75] width 50 height 41
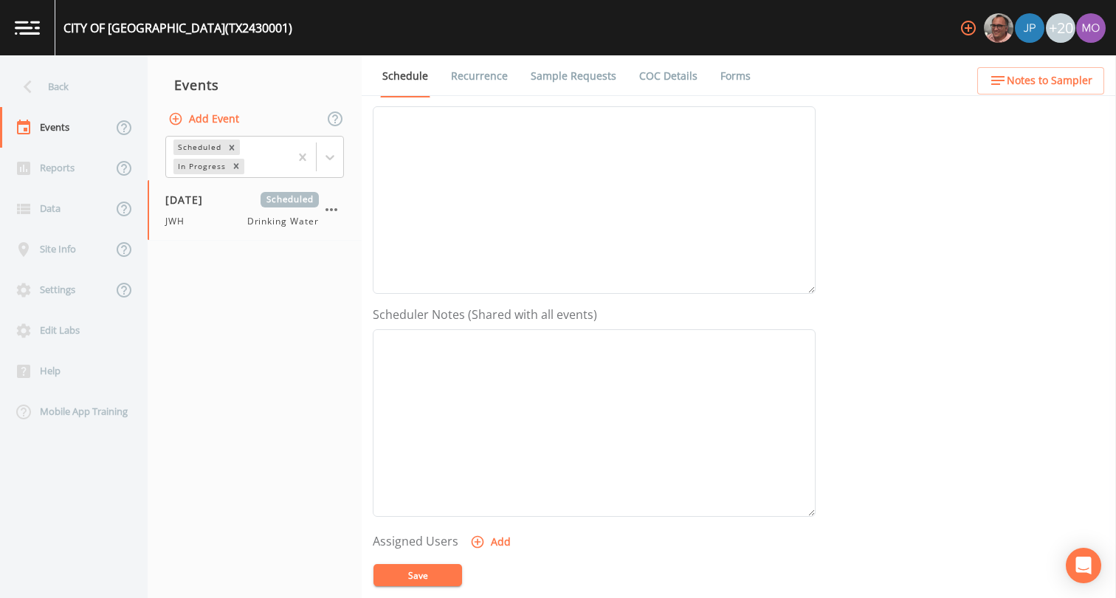
scroll to position [302, 0]
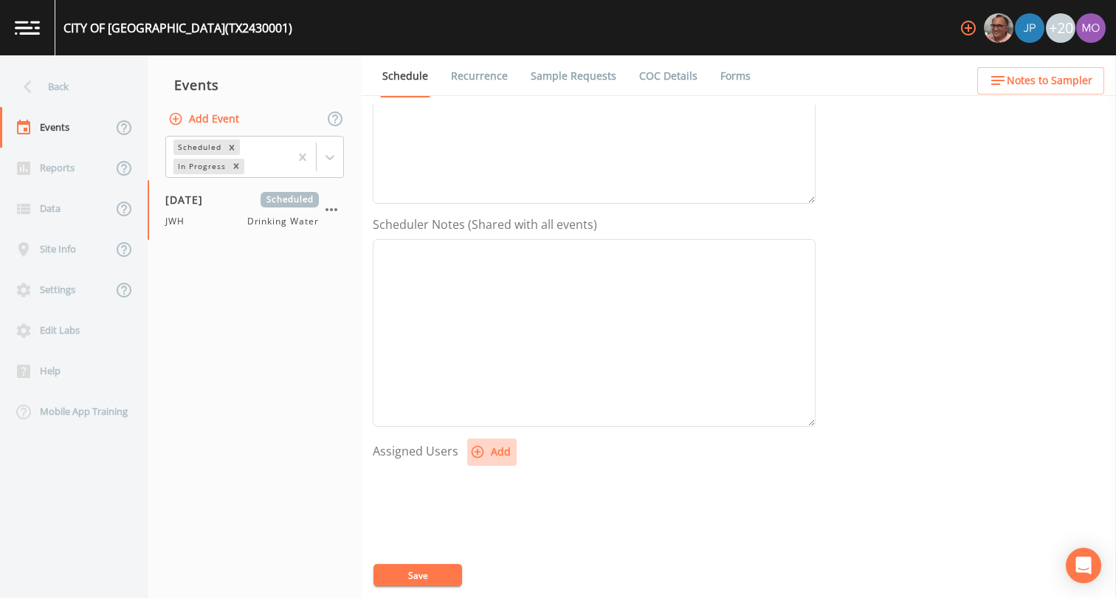
click at [473, 453] on icon "button" at bounding box center [477, 451] width 15 height 15
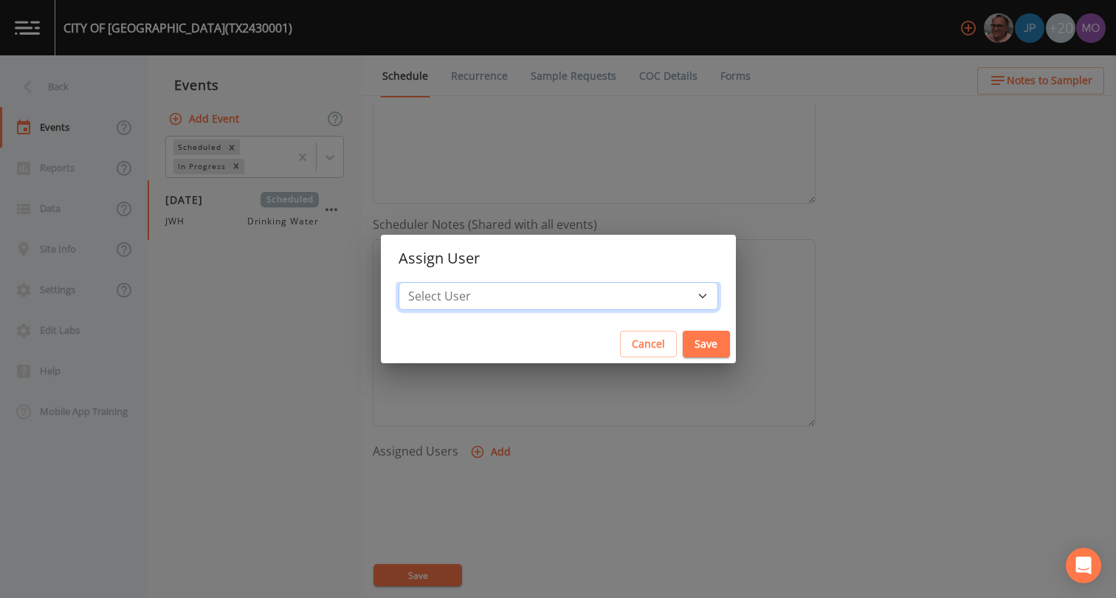
click at [477, 291] on select "Select User [PERSON_NAME] [PERSON_NAME] [PERSON_NAME] [PERSON_NAME] [PERSON_NAM…" at bounding box center [557, 296] width 319 height 28
select select "5228c763-cea1-42f9-884e-47d3eb1fbd8b"
click at [682, 346] on button "Save" at bounding box center [705, 344] width 47 height 27
select select
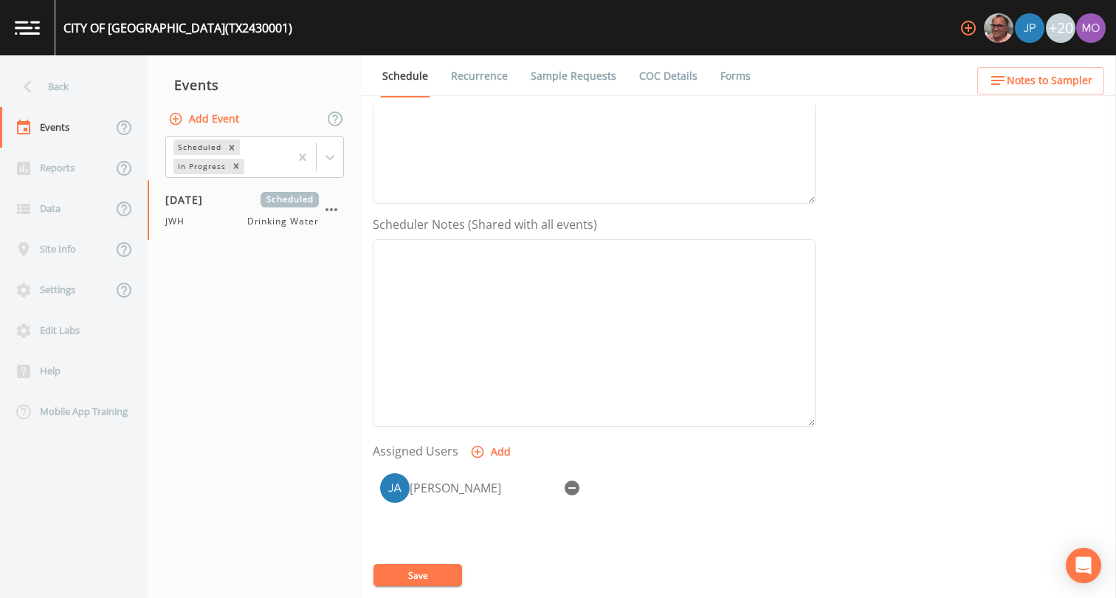
click at [422, 570] on button "Save" at bounding box center [417, 575] width 89 height 22
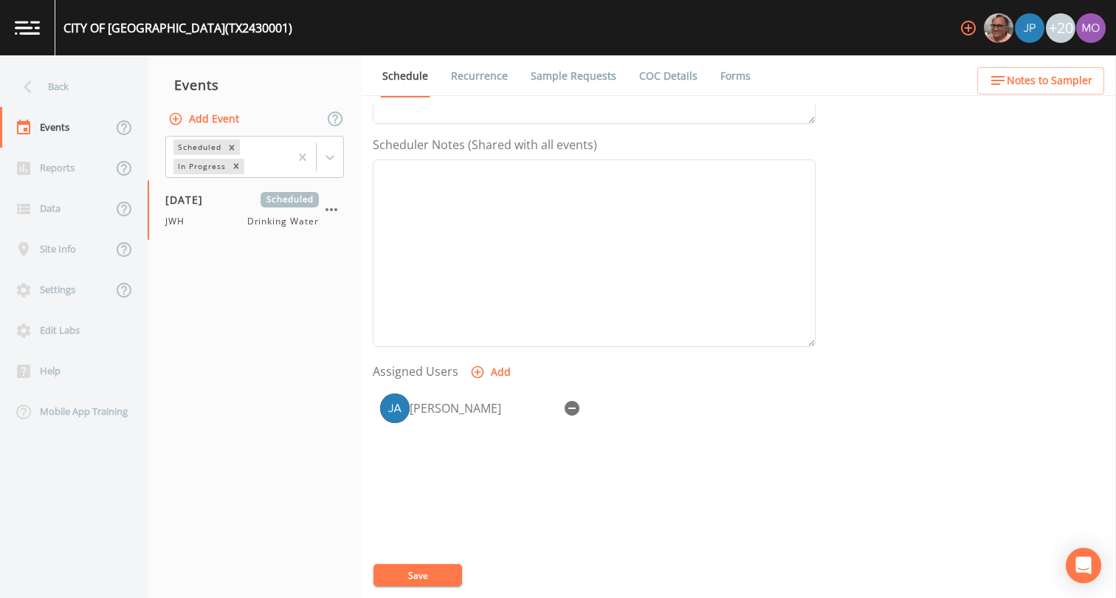
scroll to position [443, 0]
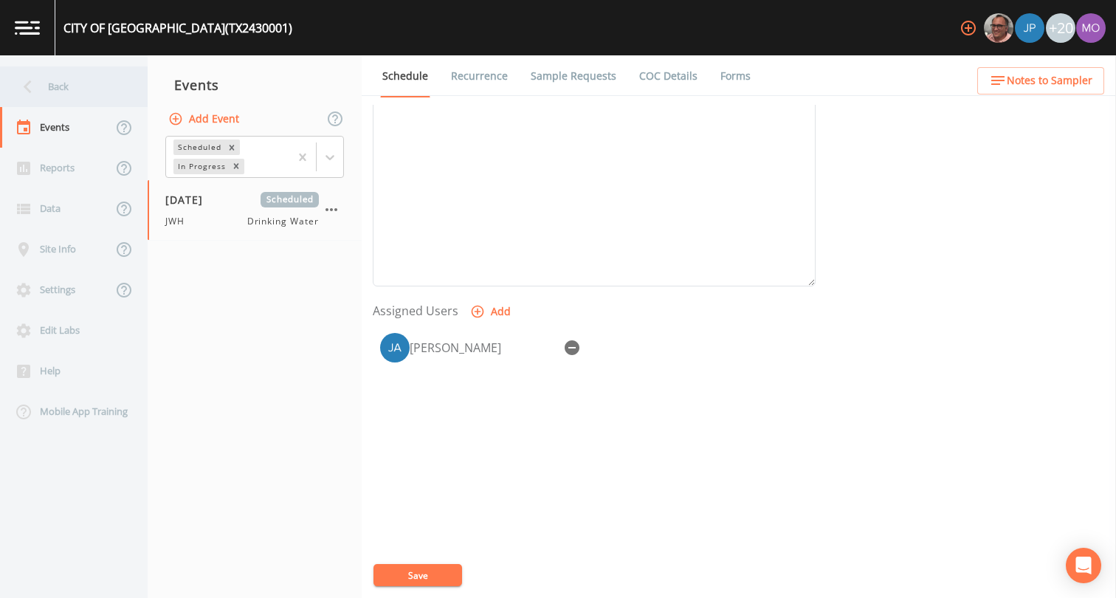
click at [52, 89] on div "Back" at bounding box center [66, 86] width 133 height 41
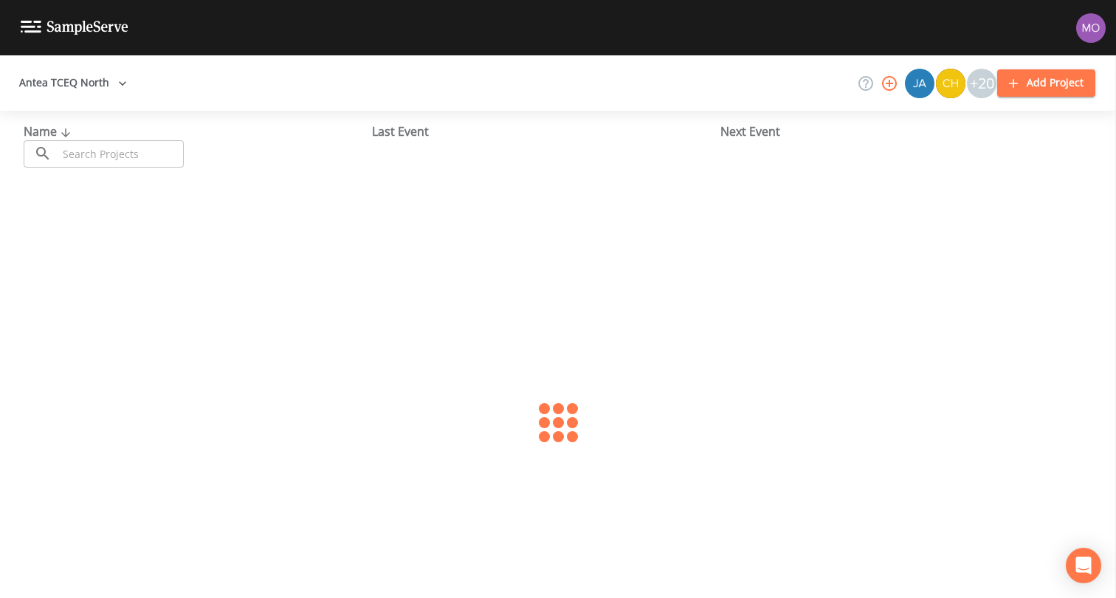
click at [91, 156] on input "text" at bounding box center [121, 153] width 126 height 27
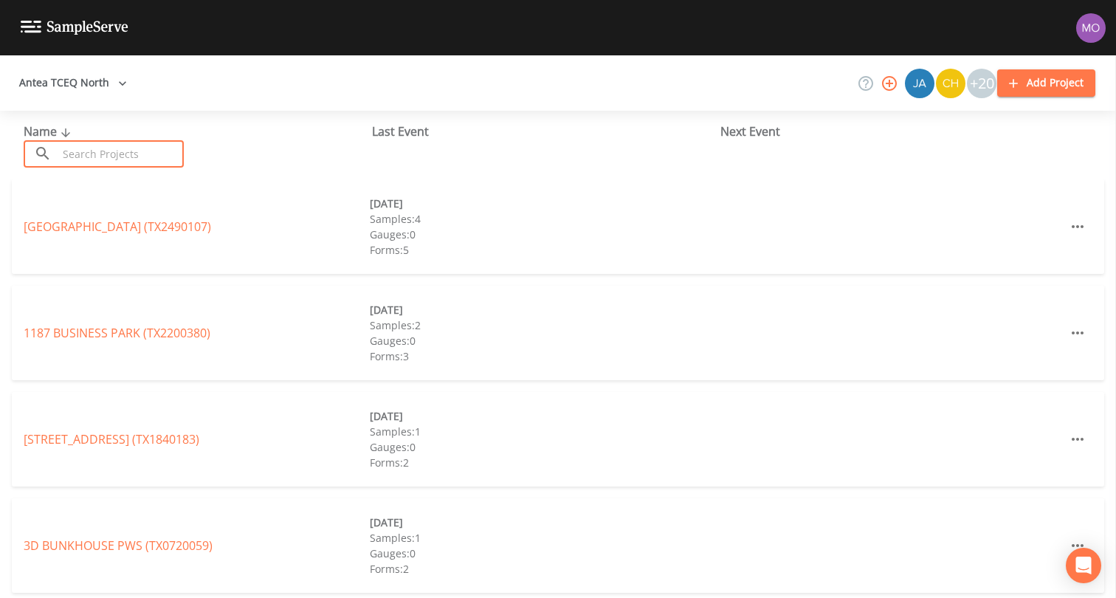
paste input "TX0050014"
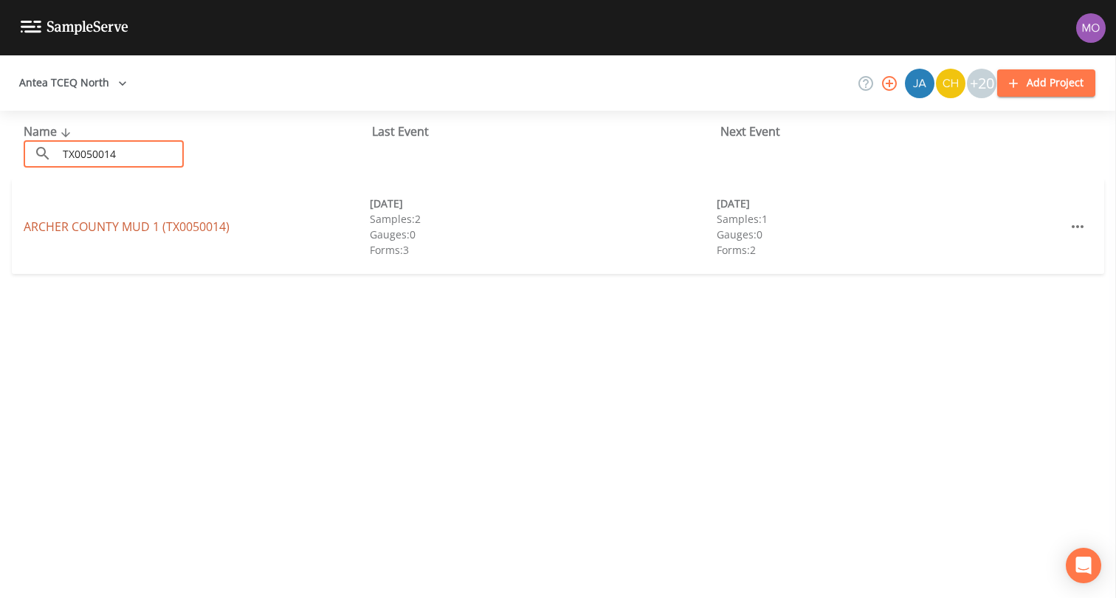
type input "TX0050014"
click at [108, 224] on link "[GEOGRAPHIC_DATA] 1 (TX0050014)" at bounding box center [127, 226] width 206 height 16
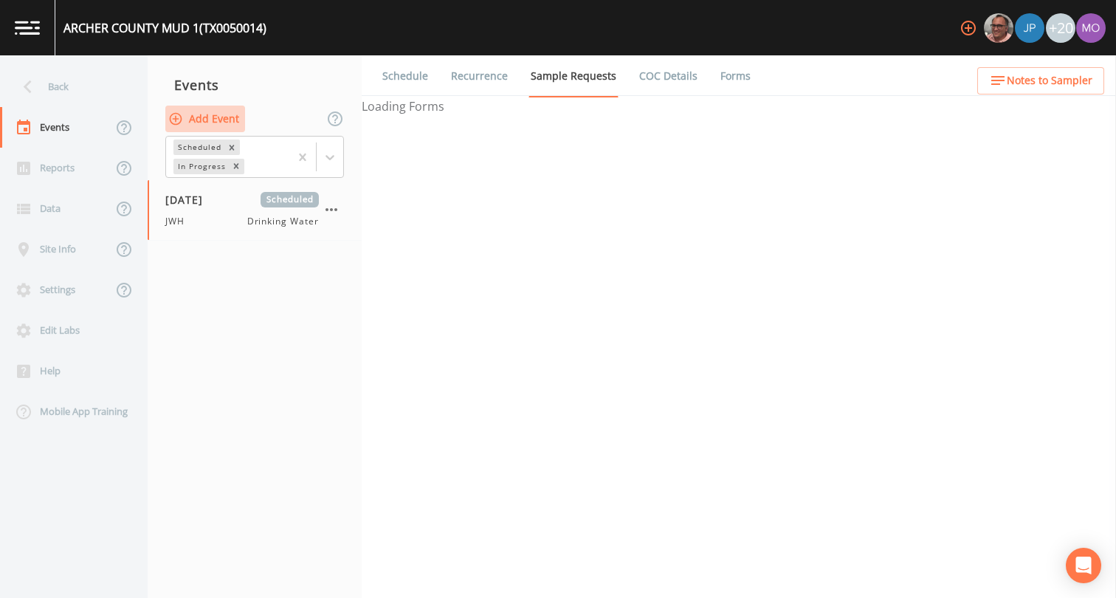
click at [210, 123] on button "Add Event" at bounding box center [205, 119] width 80 height 27
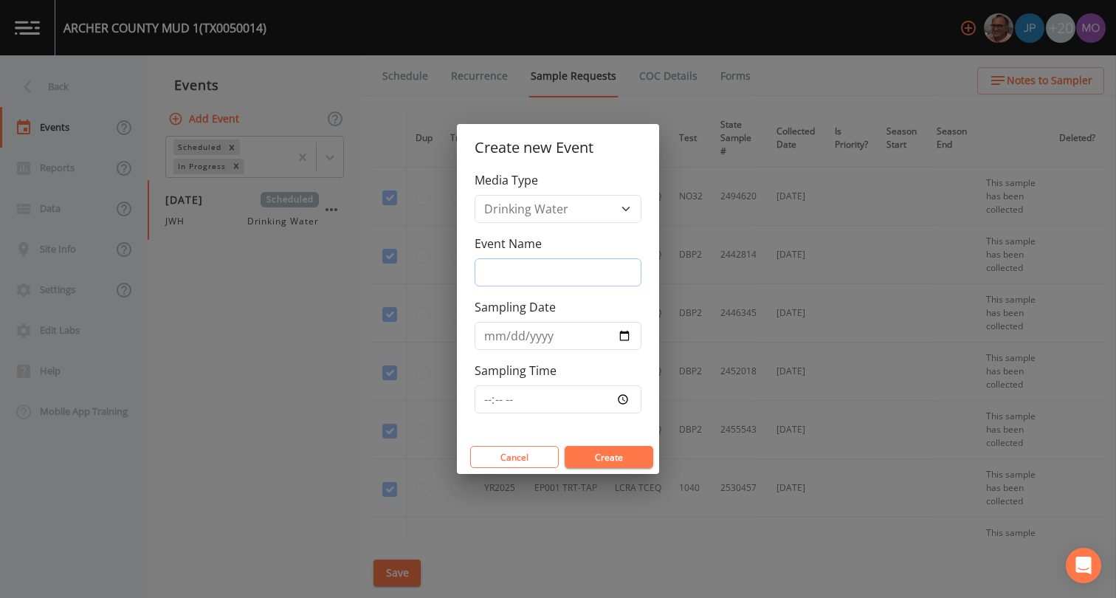
click at [502, 274] on input "Event Name" at bounding box center [557, 272] width 167 height 28
type input "JWH"
click at [622, 333] on input "Sampling Date" at bounding box center [557, 336] width 167 height 28
type input "[DATE]"
click at [594, 455] on button "Create" at bounding box center [608, 457] width 89 height 22
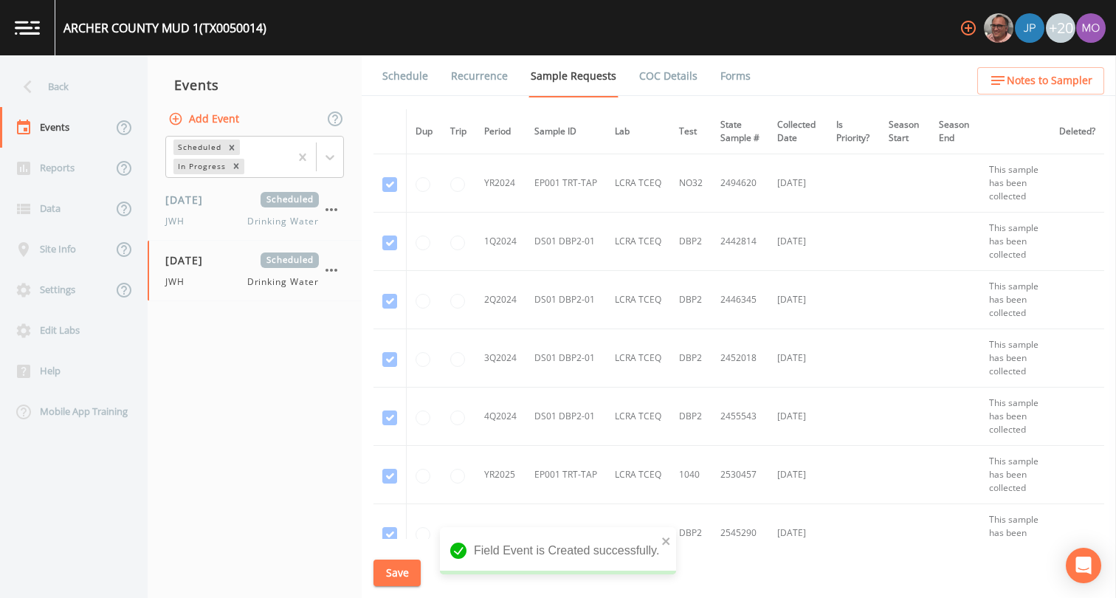
scroll to position [440, 0]
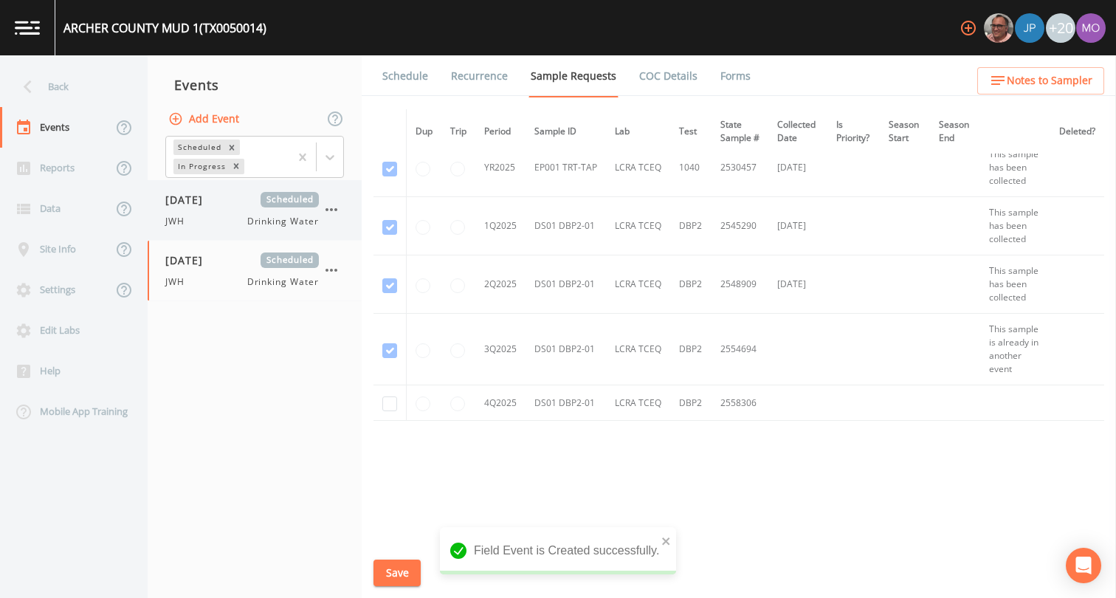
click at [221, 217] on div "JWH Drinking Water" at bounding box center [241, 221] width 153 height 13
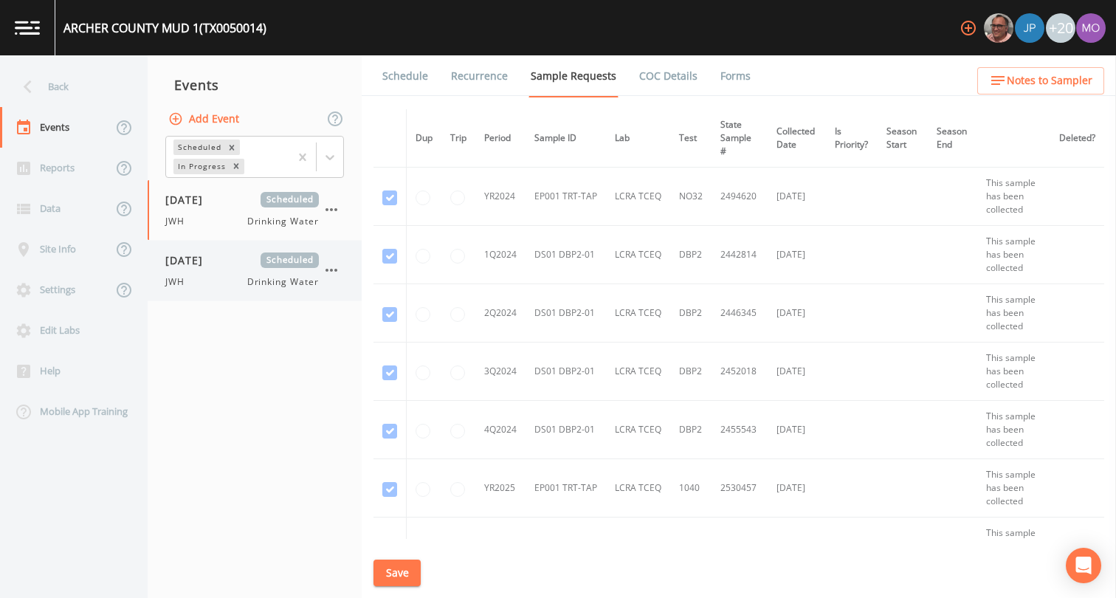
click at [337, 274] on icon "button" at bounding box center [331, 270] width 18 height 18
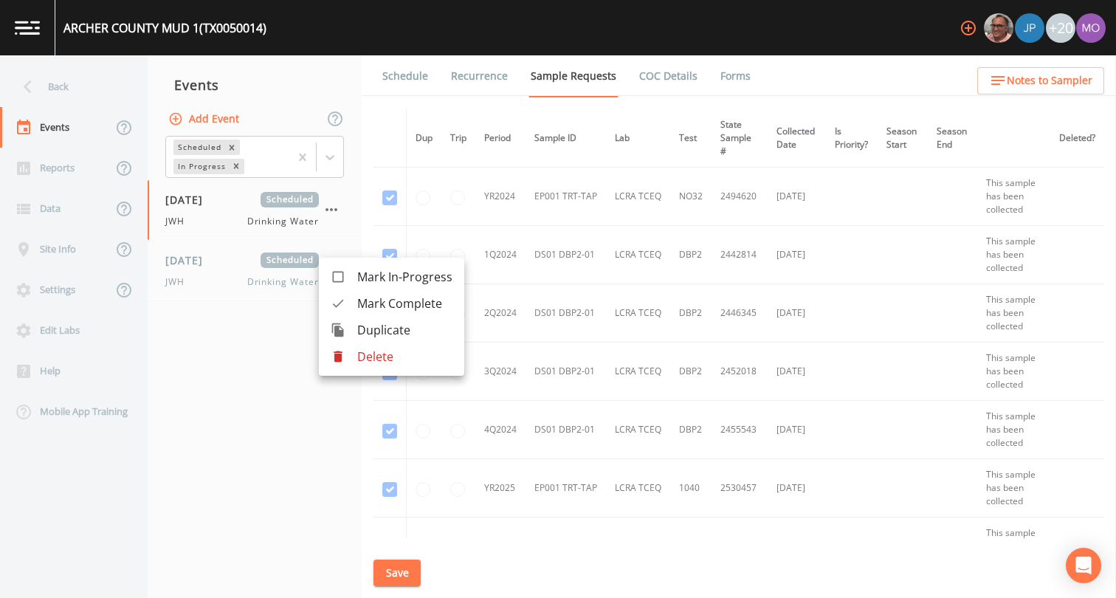
click at [349, 358] on div at bounding box center [344, 356] width 27 height 15
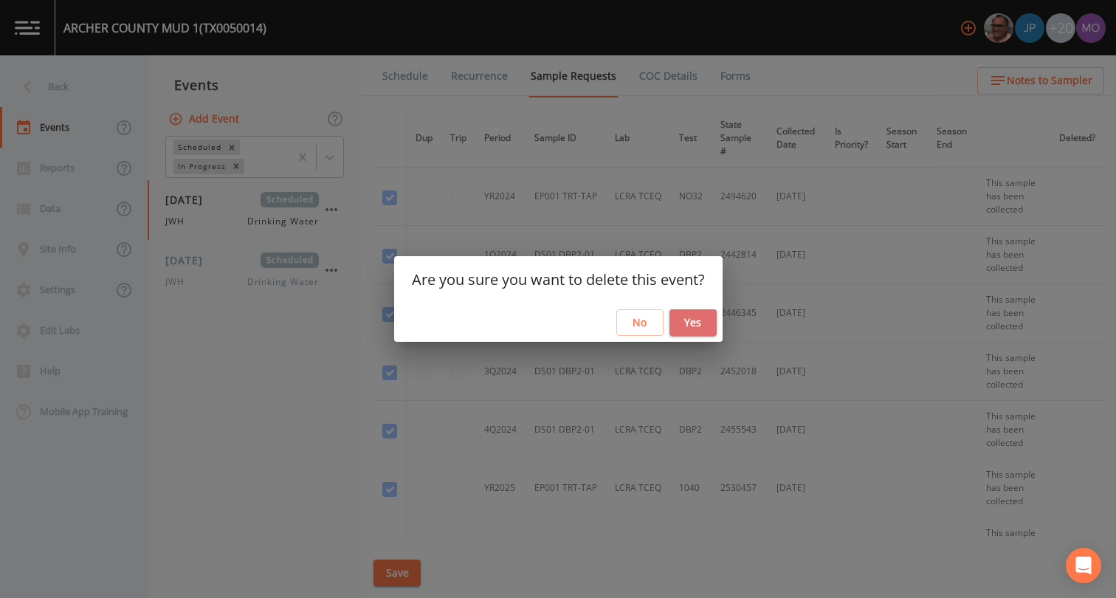
click at [695, 324] on button "Yes" at bounding box center [692, 322] width 47 height 27
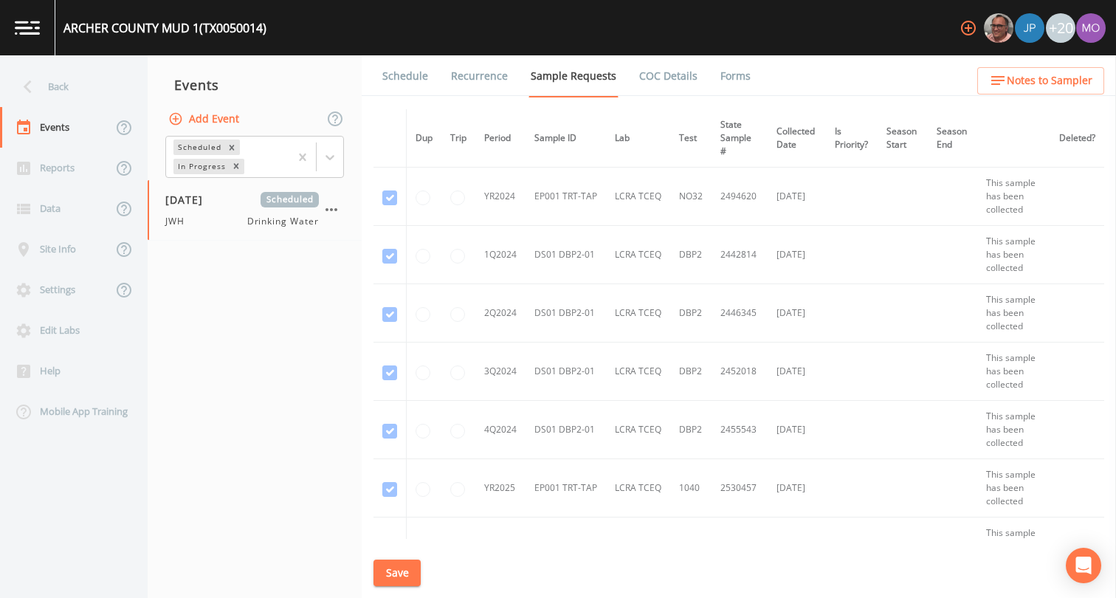
scroll to position [453, 0]
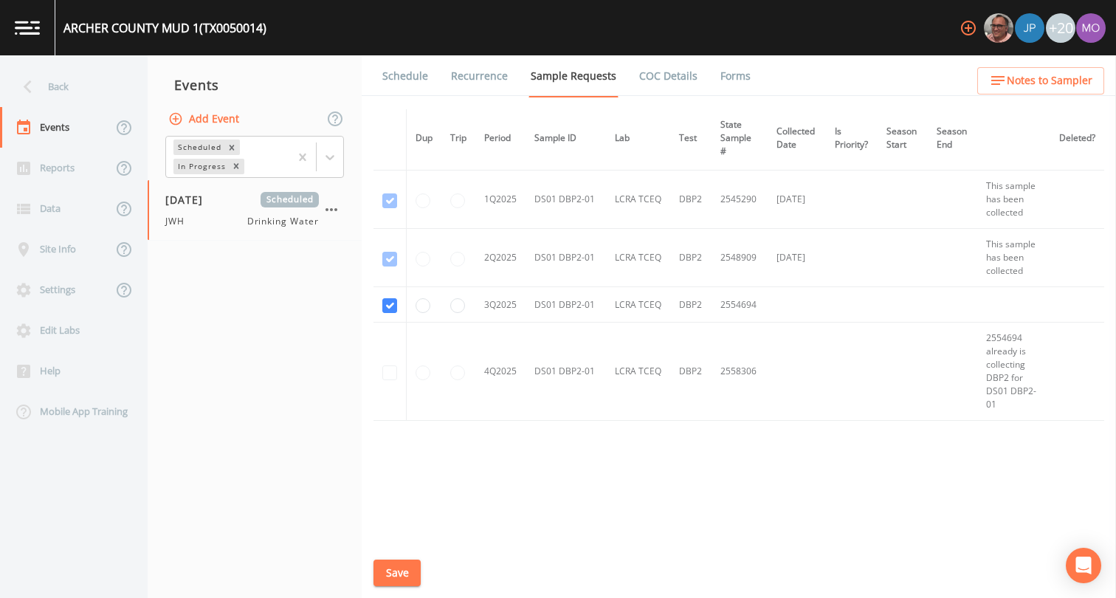
click at [390, 579] on button "Save" at bounding box center [396, 572] width 47 height 27
click at [400, 75] on link "Schedule" at bounding box center [405, 75] width 50 height 41
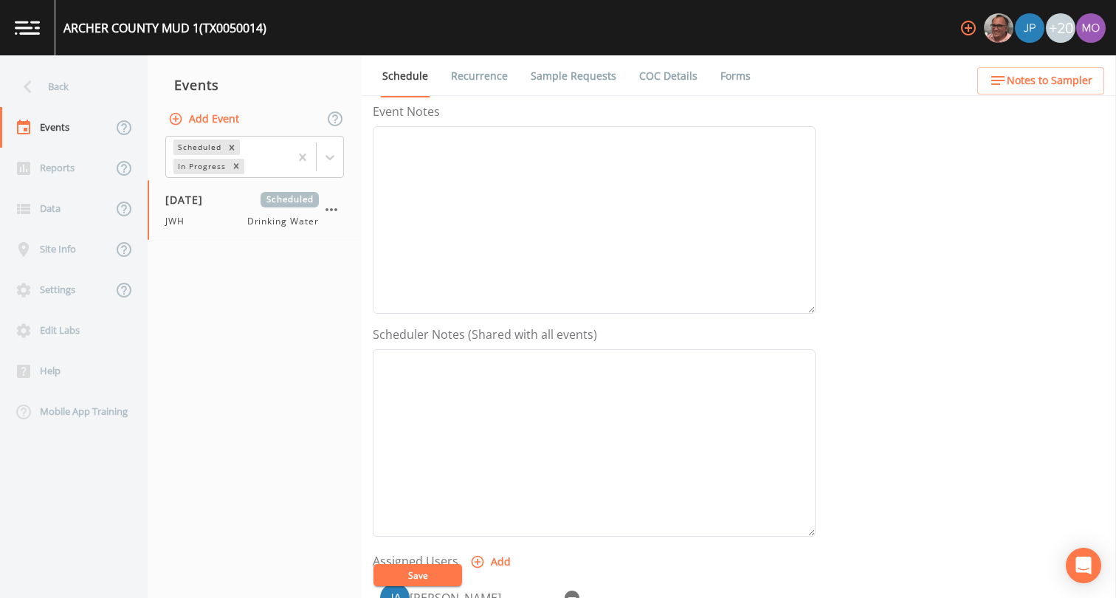
scroll to position [443, 0]
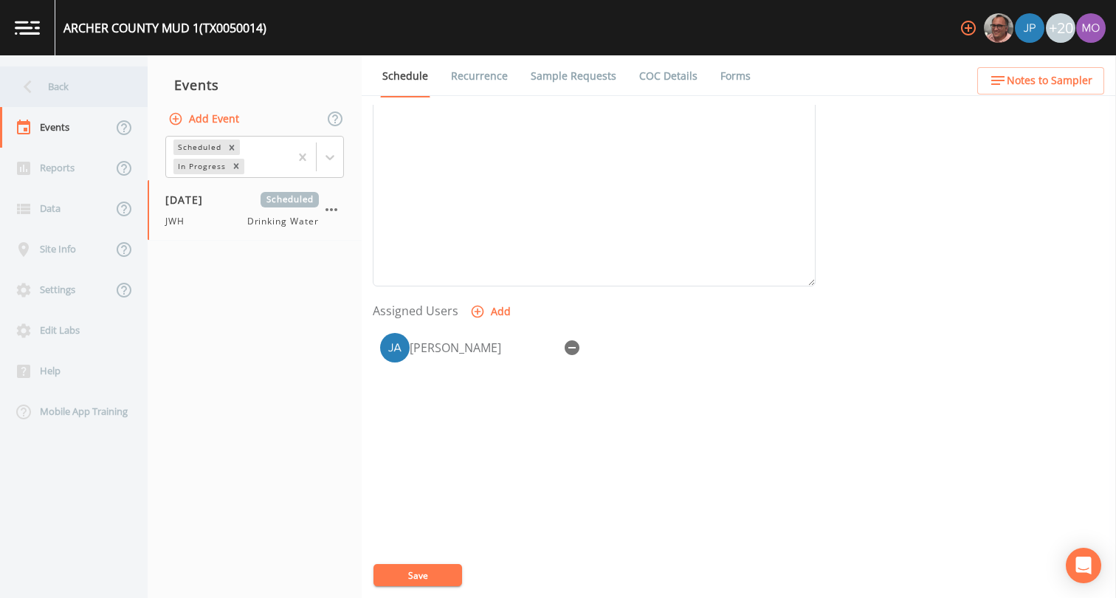
click at [52, 89] on div "Back" at bounding box center [66, 86] width 133 height 41
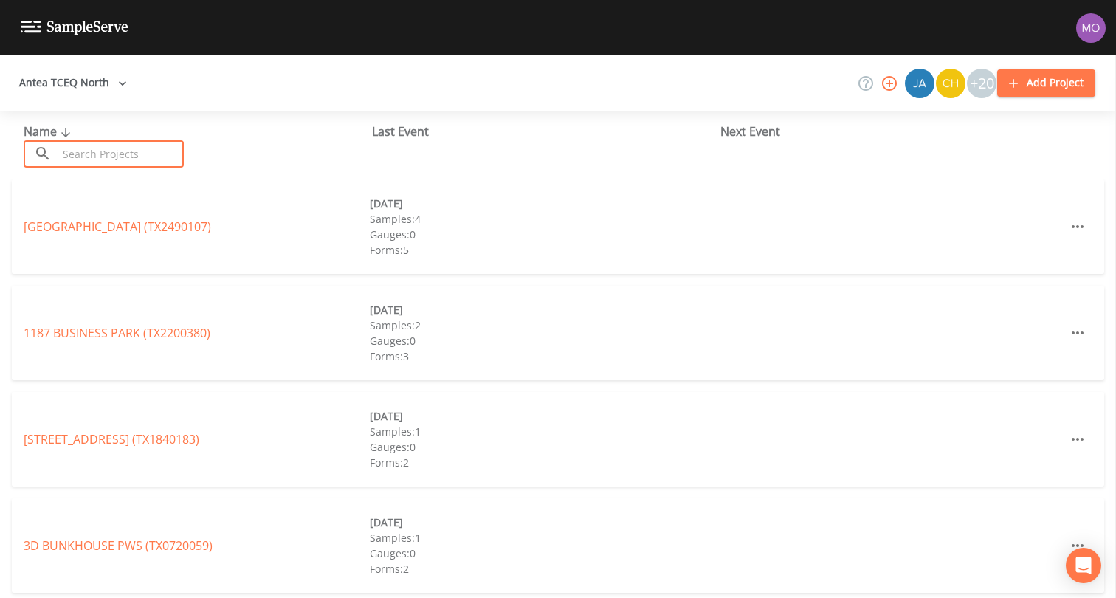
click at [151, 148] on input "text" at bounding box center [121, 153] width 126 height 27
paste input "TX0050003"
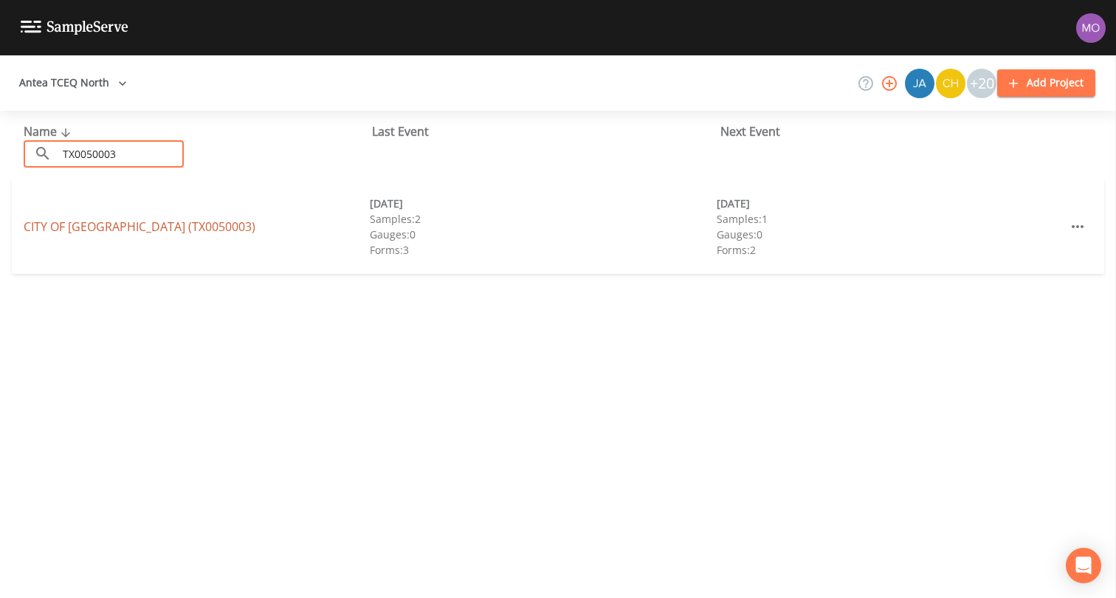
type input "TX0050003"
click at [182, 229] on link "CITY OF [GEOGRAPHIC_DATA] (TX0050003)" at bounding box center [140, 226] width 232 height 16
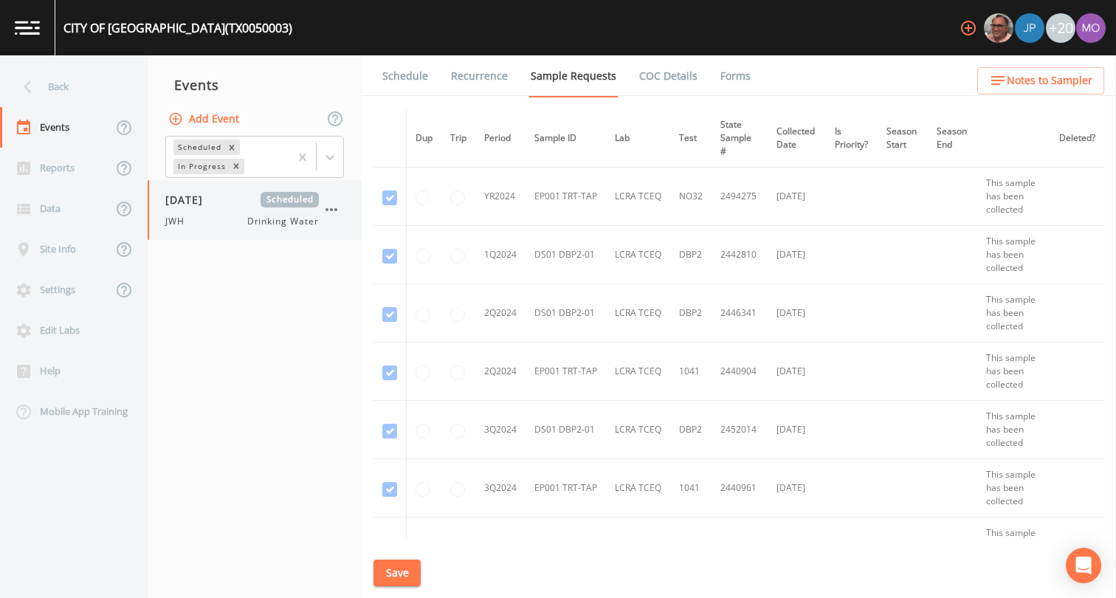
click at [202, 217] on div "JWH Drinking Water" at bounding box center [241, 221] width 153 height 13
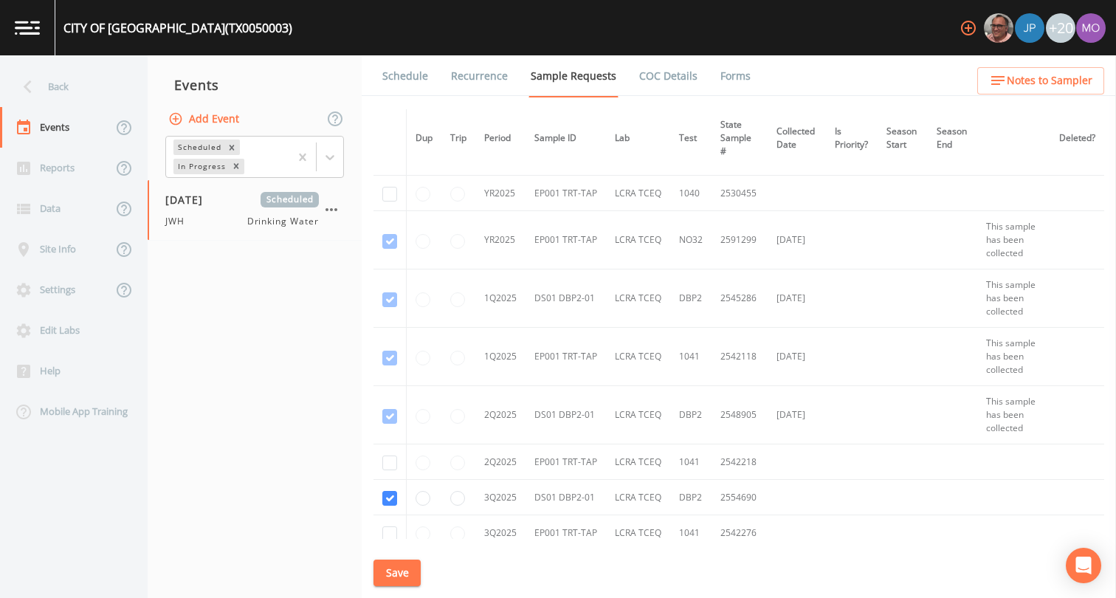
scroll to position [881, 0]
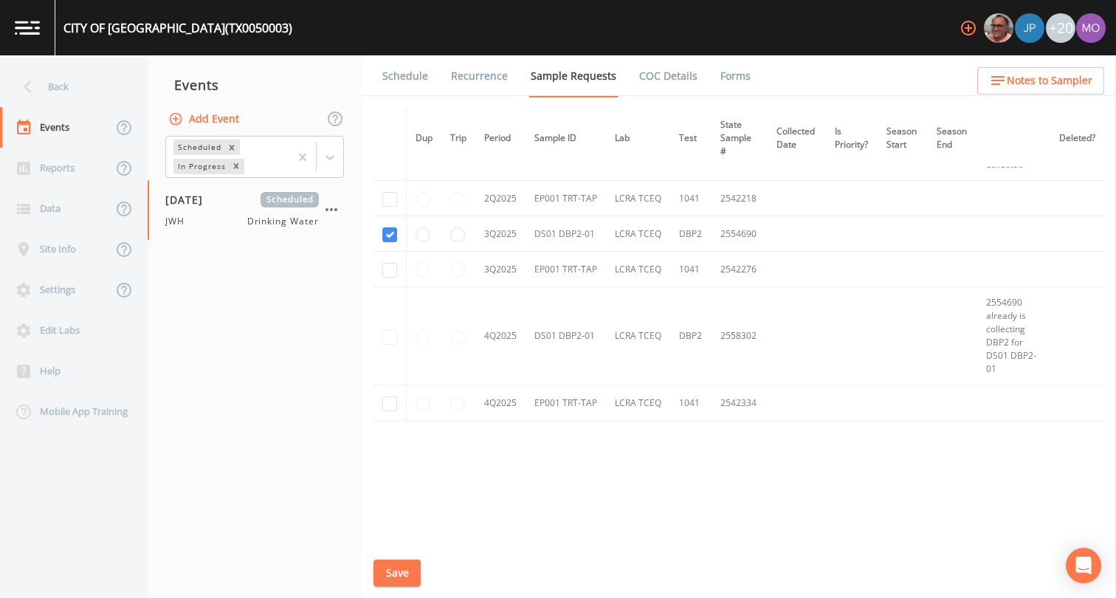
click at [398, 74] on link "Schedule" at bounding box center [405, 75] width 50 height 41
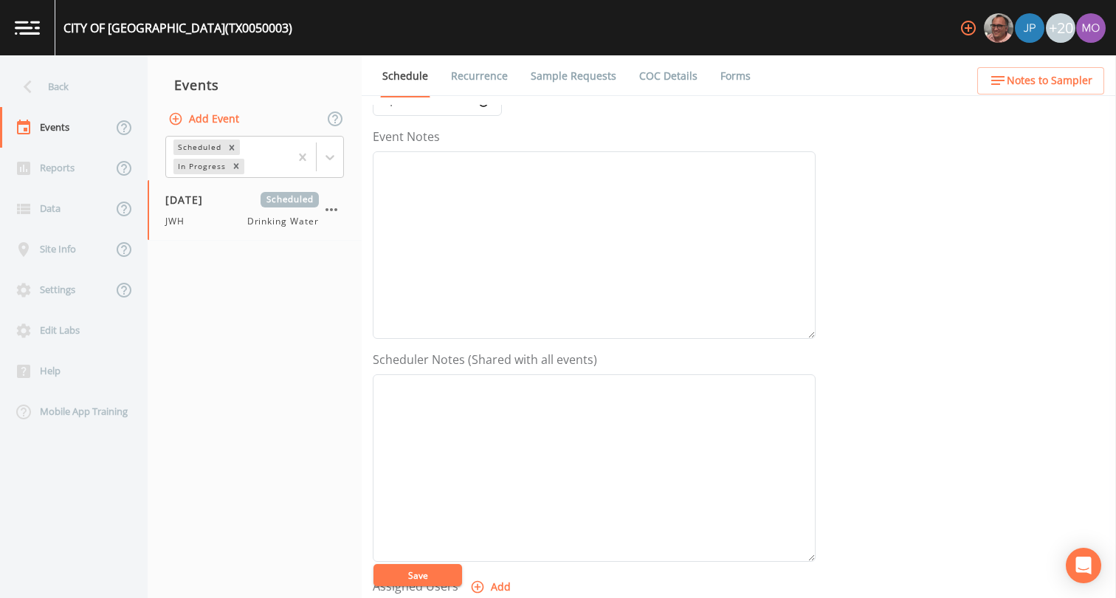
scroll to position [443, 0]
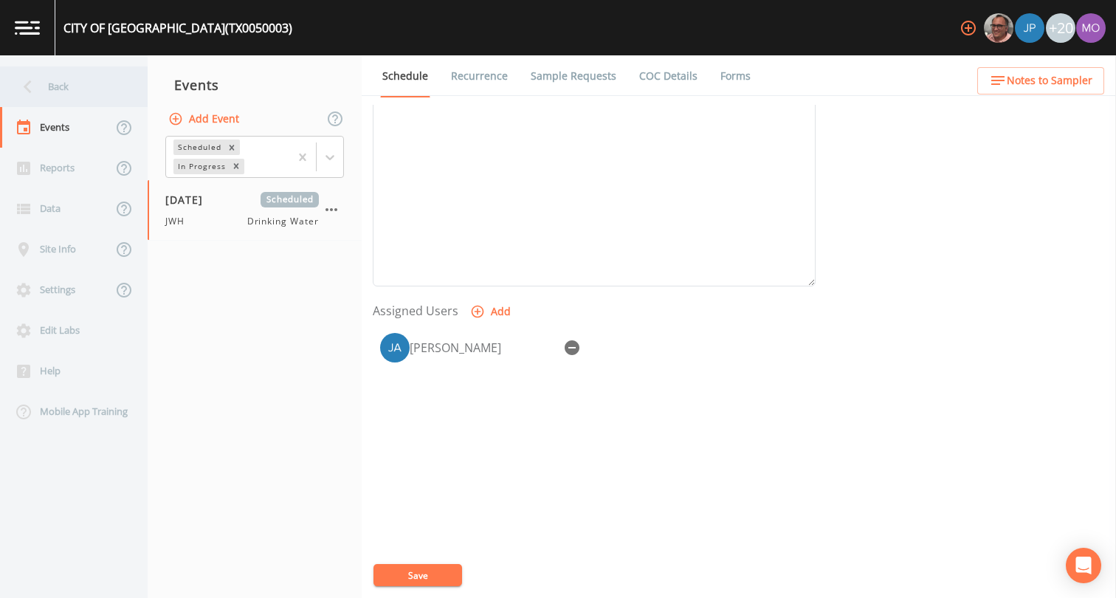
click at [76, 91] on div "Back" at bounding box center [66, 86] width 133 height 41
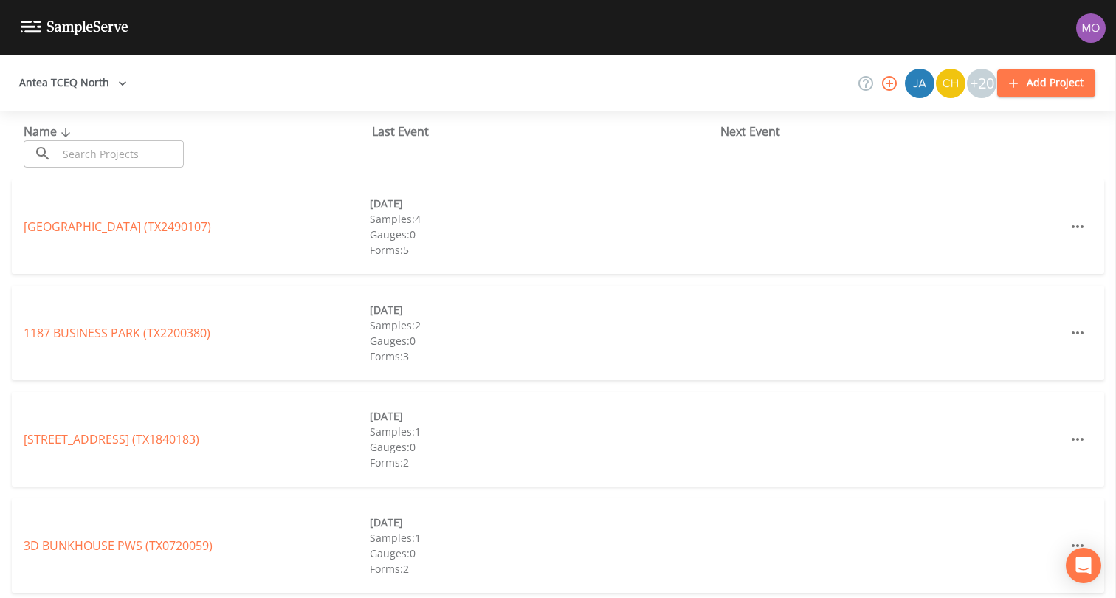
click at [129, 159] on input "text" at bounding box center [121, 153] width 126 height 27
paste input "TX2430005"
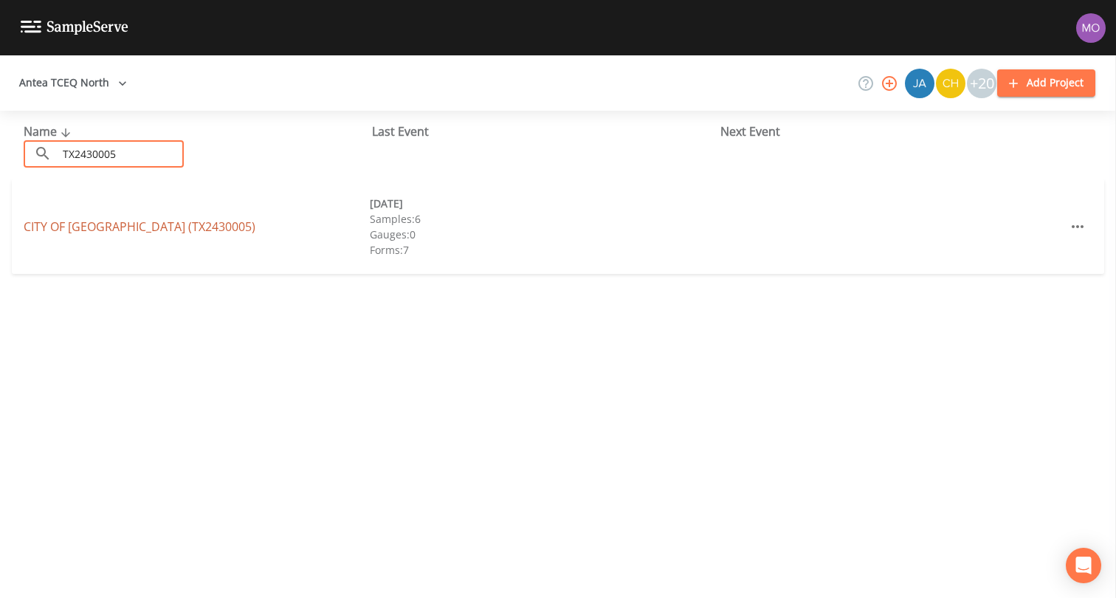
type input "TX2430005"
click at [150, 228] on link "CITY OF [GEOGRAPHIC_DATA] (TX2430005)" at bounding box center [140, 226] width 232 height 16
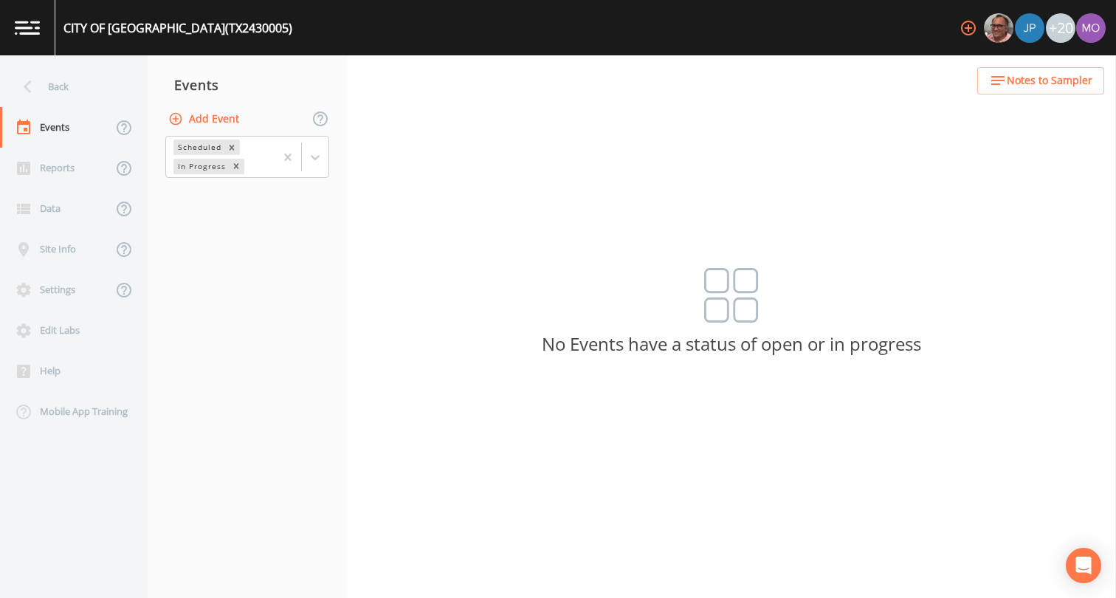
click at [204, 117] on button "Add Event" at bounding box center [205, 119] width 80 height 27
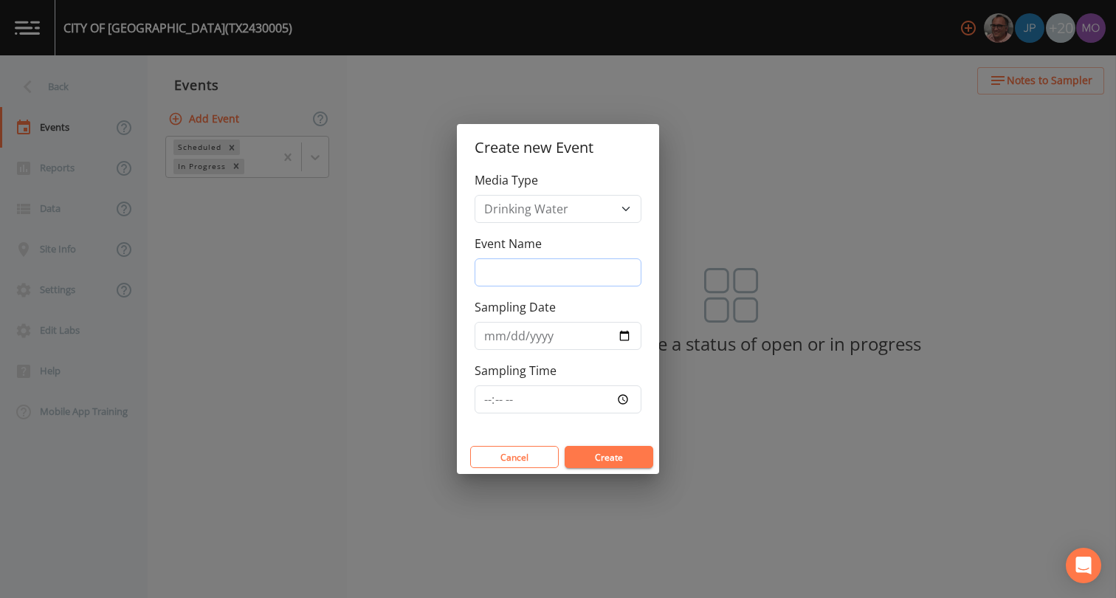
click at [544, 280] on input "Event Name" at bounding box center [557, 272] width 167 height 28
type input "JWH"
click at [623, 336] on input "Sampling Date" at bounding box center [557, 336] width 167 height 28
type input "[DATE]"
click at [591, 457] on button "Create" at bounding box center [608, 457] width 89 height 22
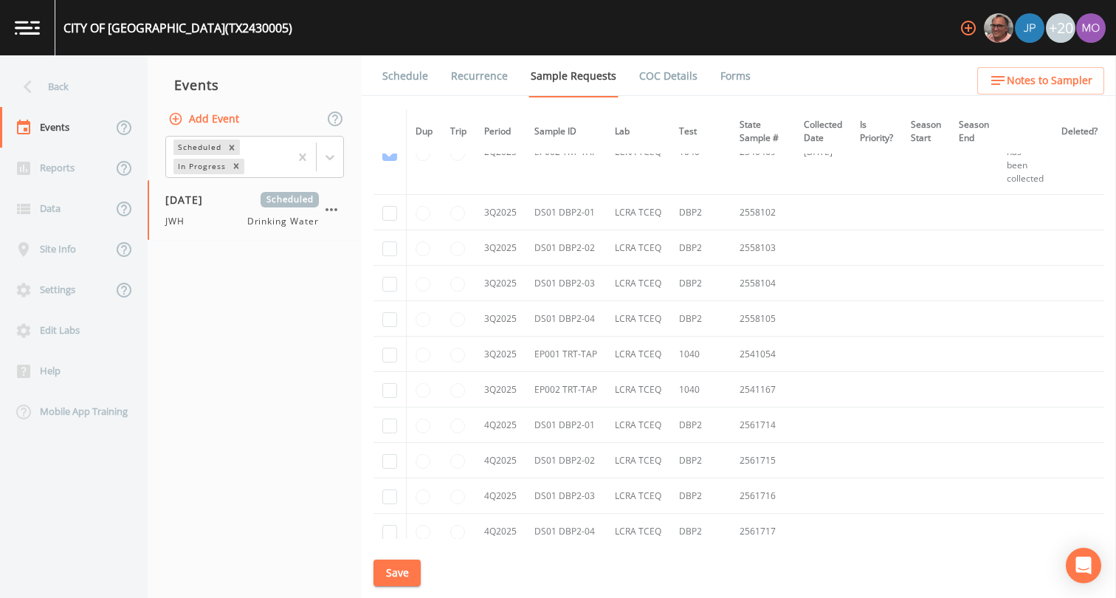
scroll to position [3606, 1]
checkbox input "true"
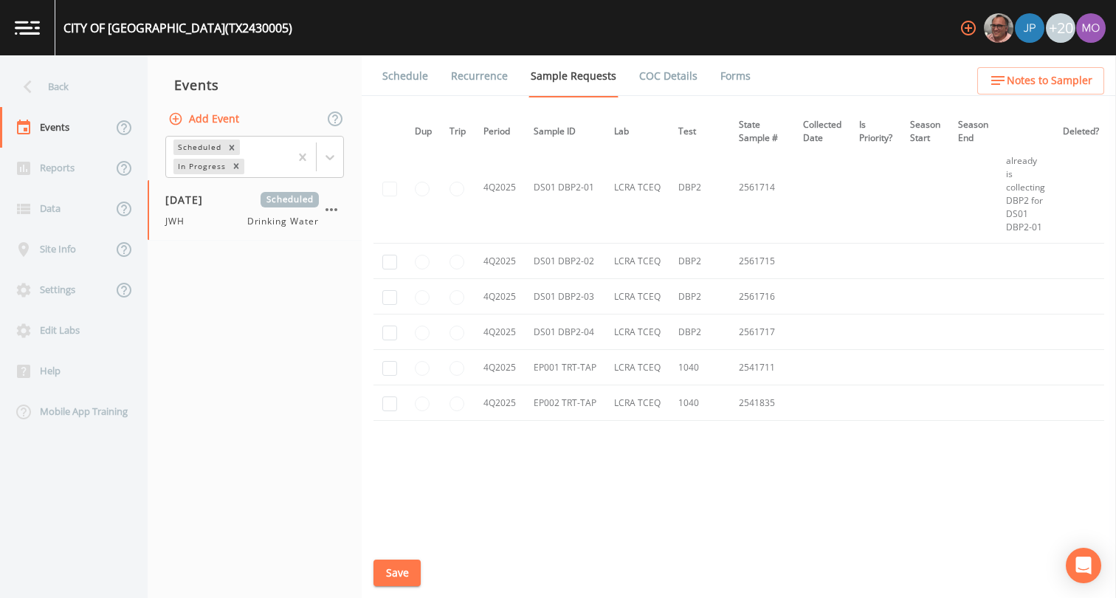
scroll to position [3062, 1]
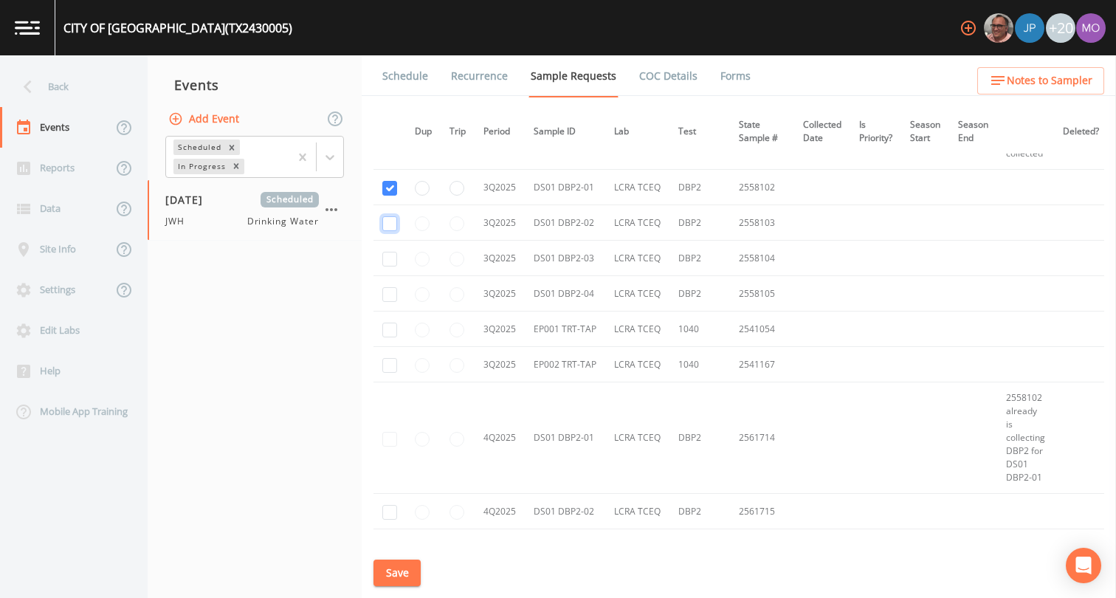
checkbox input "true"
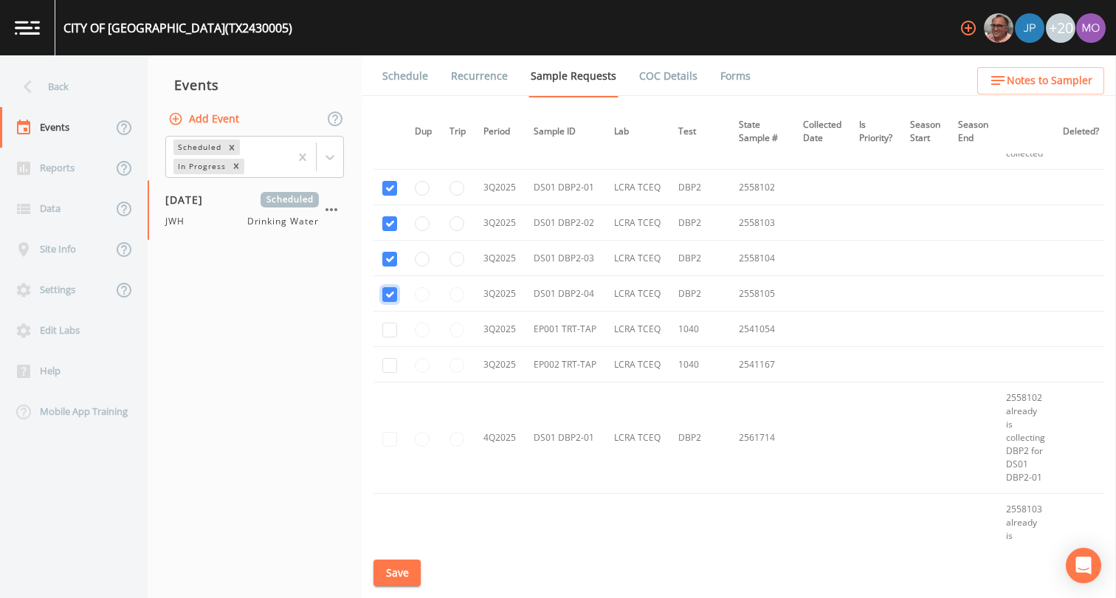
checkbox input "true"
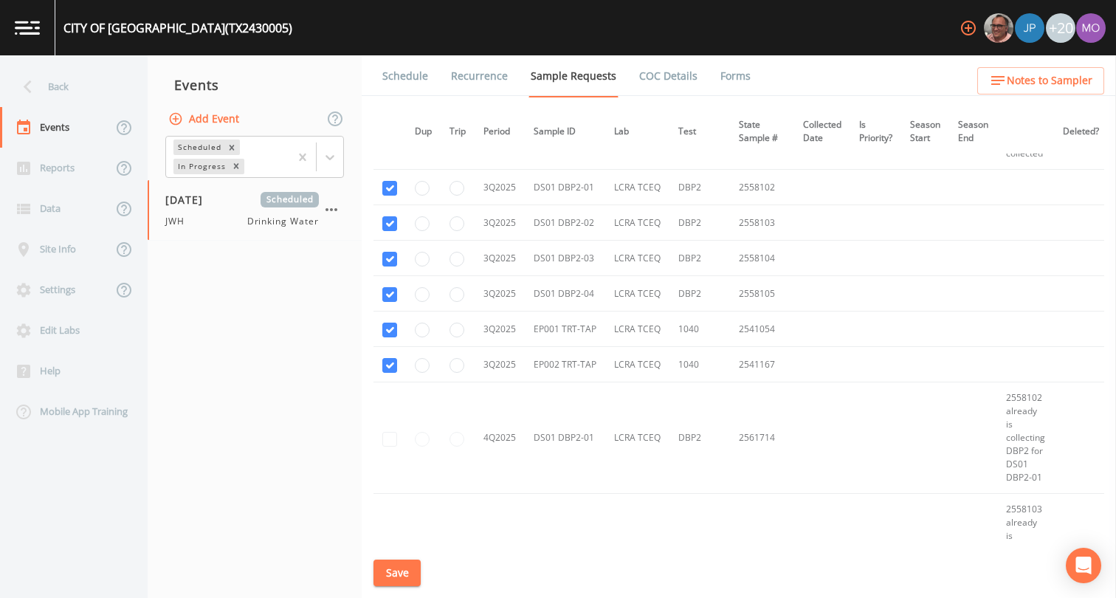
click at [397, 571] on button "Save" at bounding box center [396, 572] width 47 height 27
click at [413, 76] on link "Schedule" at bounding box center [405, 75] width 50 height 41
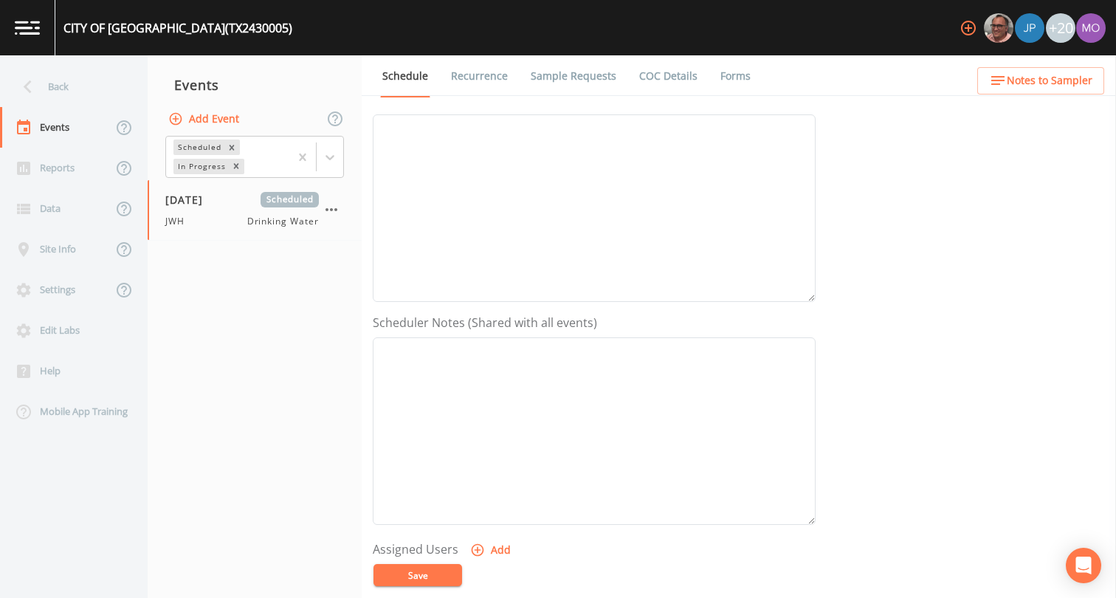
scroll to position [442, 0]
click at [498, 314] on button "Add" at bounding box center [491, 312] width 49 height 27
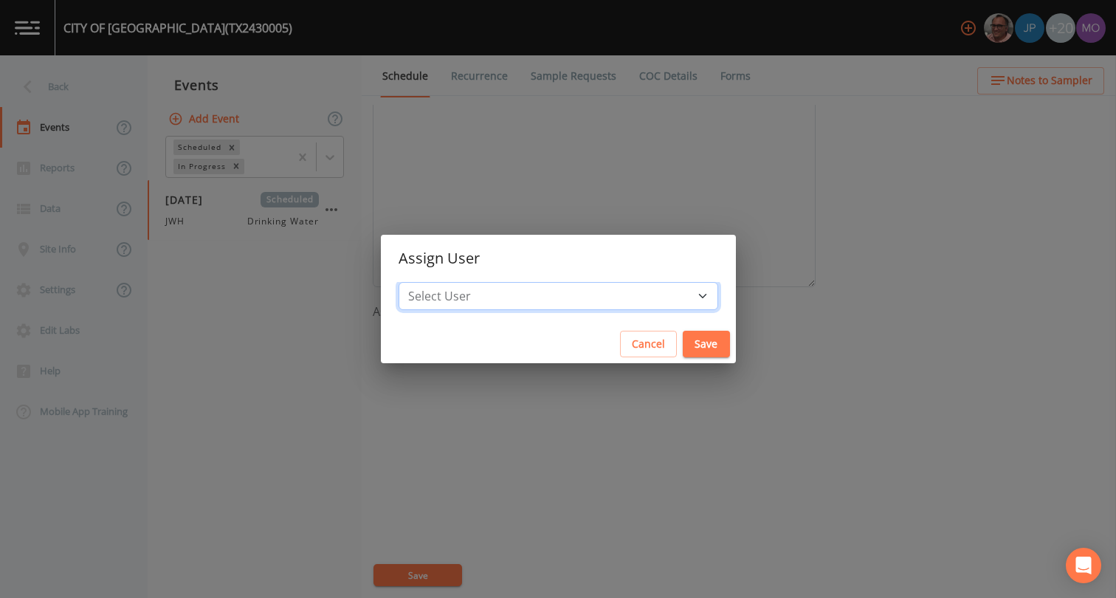
click at [494, 304] on select "Select User [PERSON_NAME] [PERSON_NAME] [PERSON_NAME] [PERSON_NAME] [PERSON_NAM…" at bounding box center [557, 296] width 319 height 28
select select "5228c763-cea1-42f9-884e-47d3eb1fbd8b"
click at [682, 350] on button "Save" at bounding box center [705, 344] width 47 height 27
select select
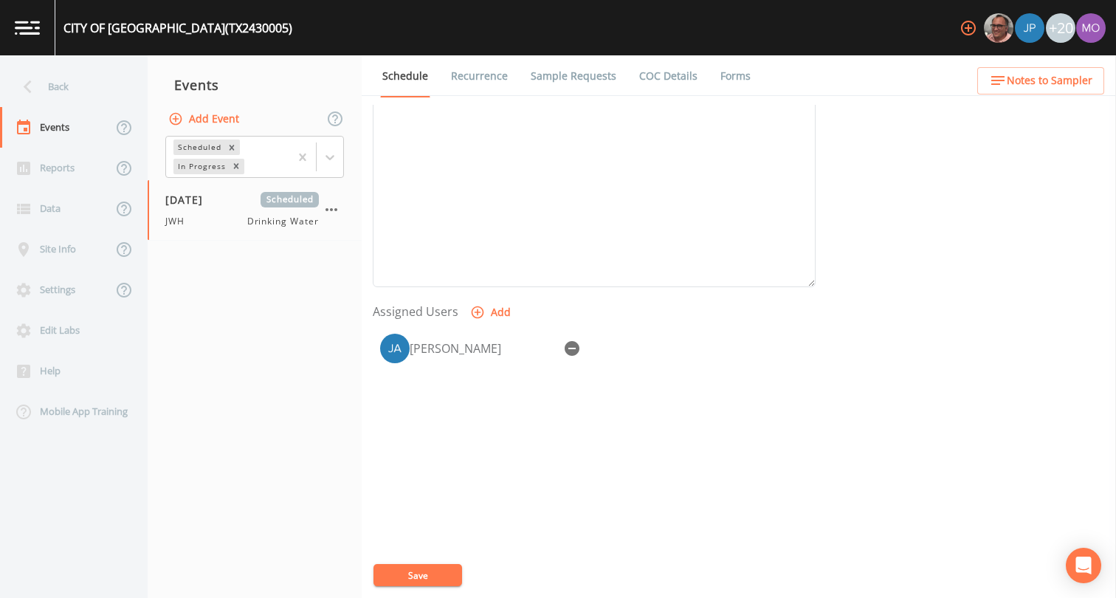
click at [429, 584] on button "Save" at bounding box center [417, 575] width 89 height 22
click at [94, 91] on div "Back" at bounding box center [66, 86] width 133 height 41
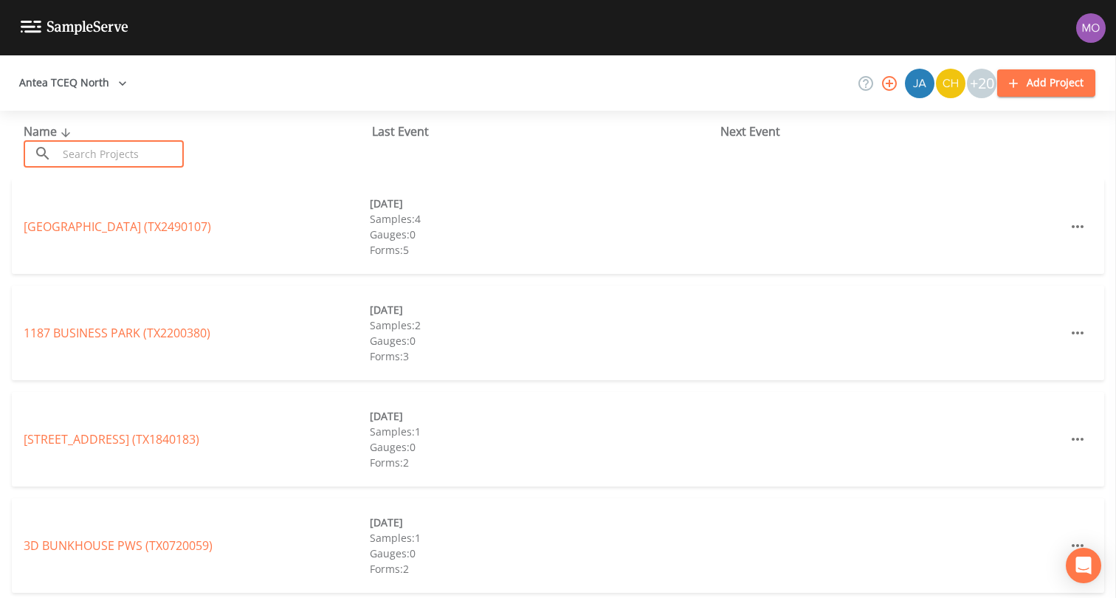
click at [134, 155] on input "text" at bounding box center [121, 153] width 126 height 27
paste input "TX2430007"
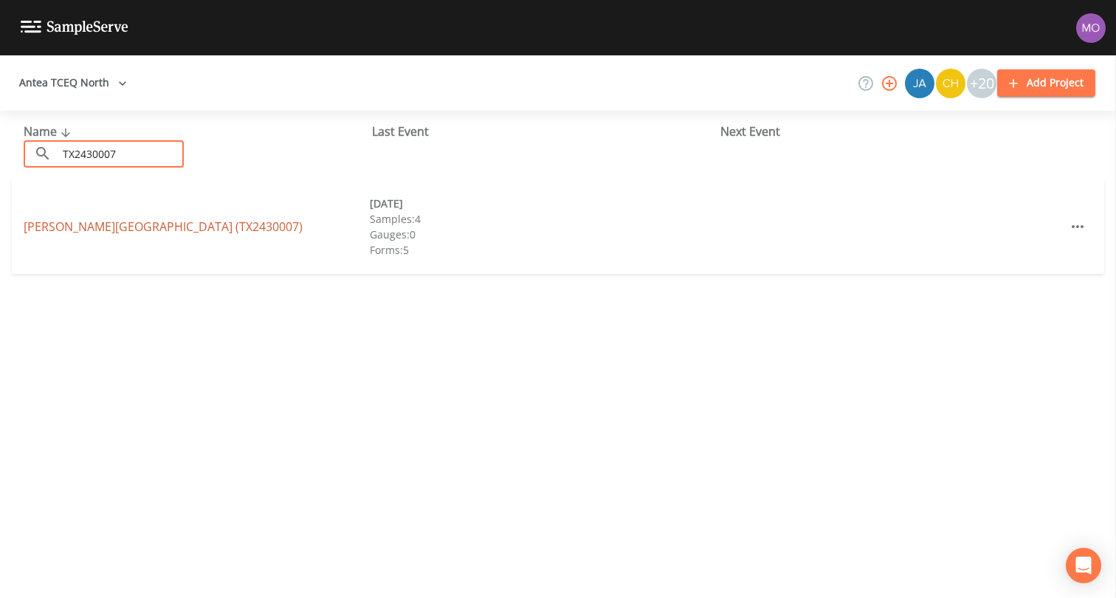
type input "TX2430007"
click at [140, 231] on link "SHEPPARD AIR FORCE BASE (TX2430007)" at bounding box center [163, 226] width 279 height 16
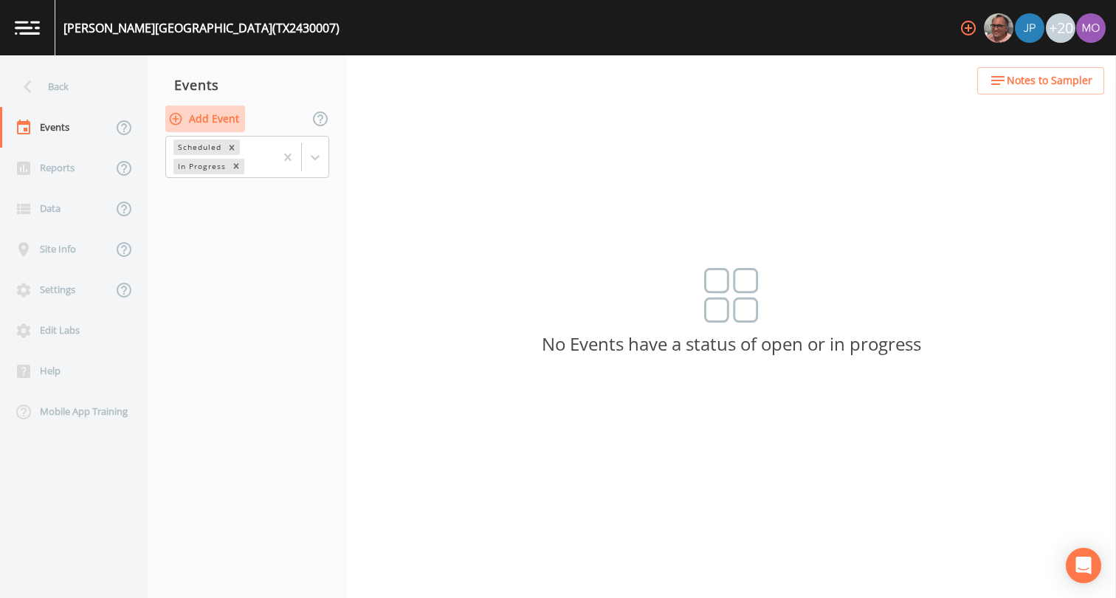
click at [215, 121] on button "Add Event" at bounding box center [205, 119] width 80 height 27
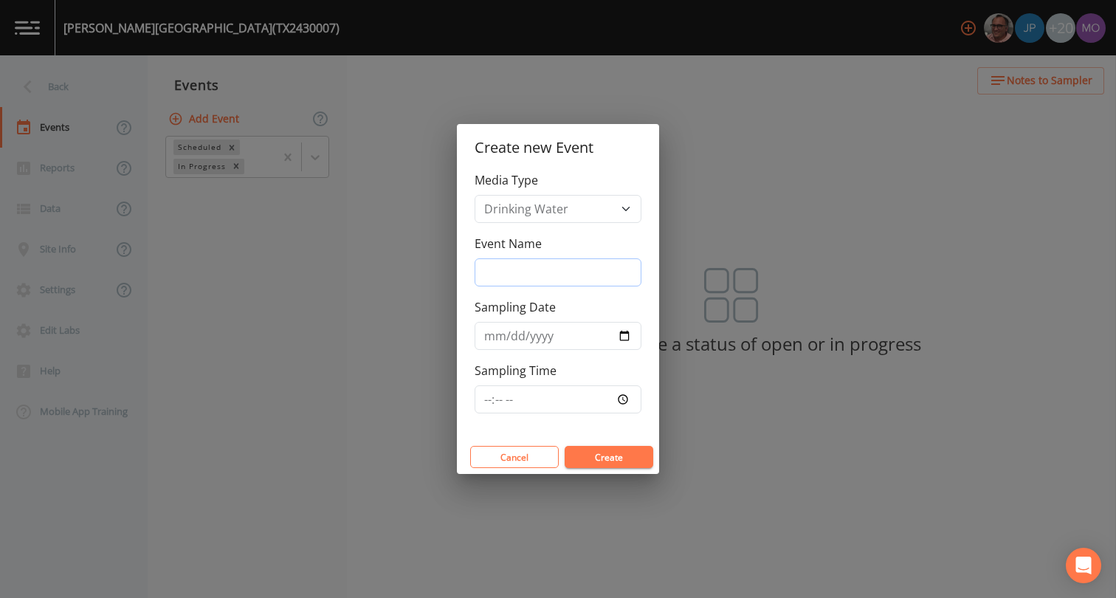
click at [493, 265] on input "Event Name" at bounding box center [557, 272] width 167 height 28
type input "JWH"
click at [624, 344] on input "Sampling Date" at bounding box center [557, 336] width 167 height 28
click at [626, 338] on input "Sampling Date" at bounding box center [557, 336] width 167 height 28
type input "[DATE]"
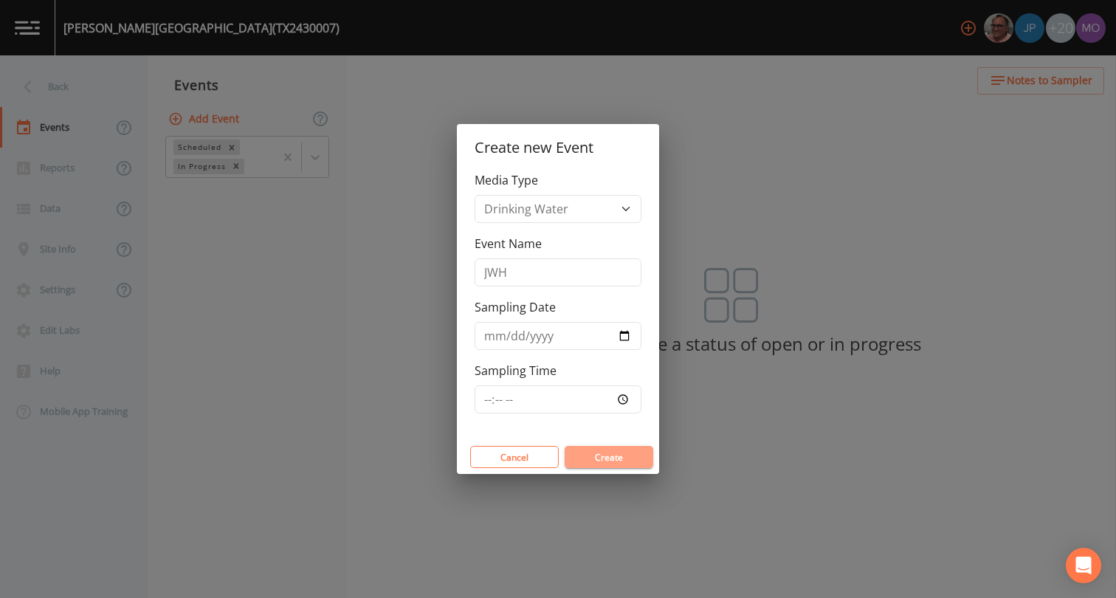
click at [598, 456] on button "Create" at bounding box center [608, 457] width 89 height 22
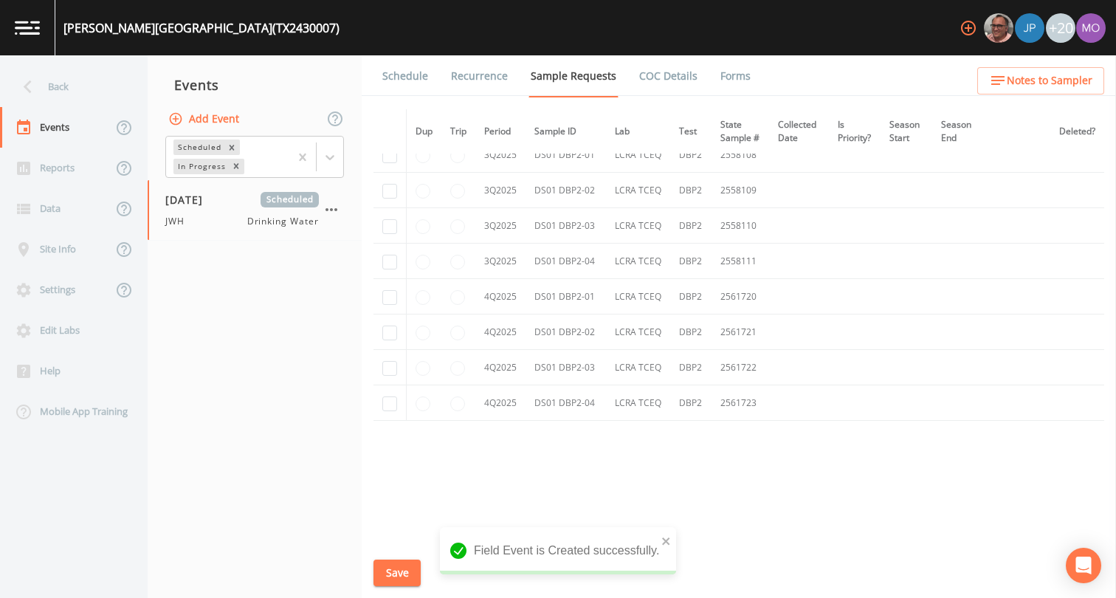
scroll to position [1824, 0]
checkbox input "true"
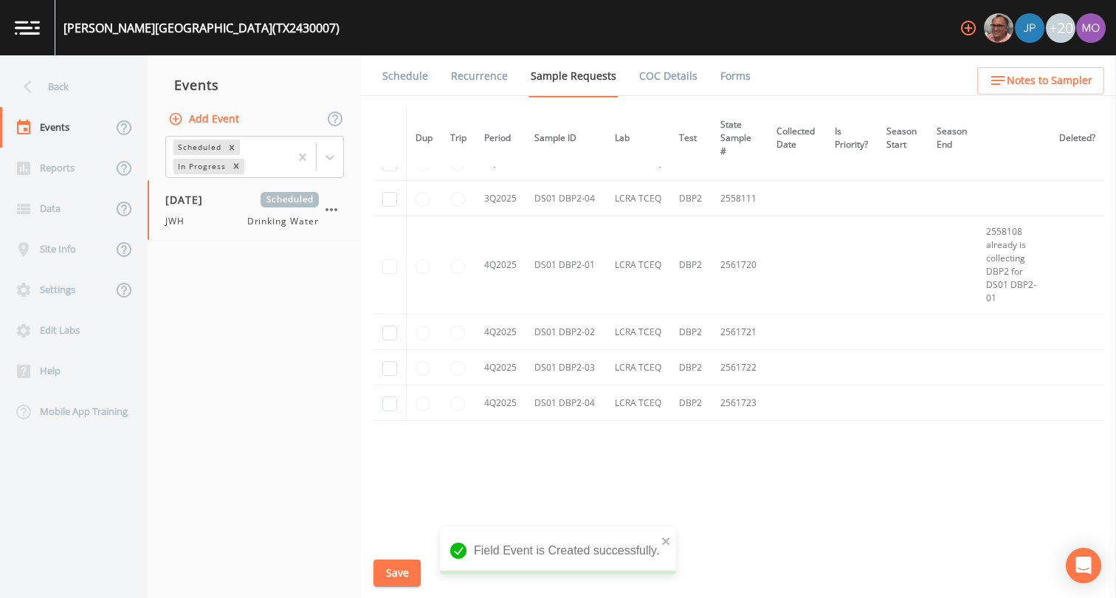
checkbox input "true"
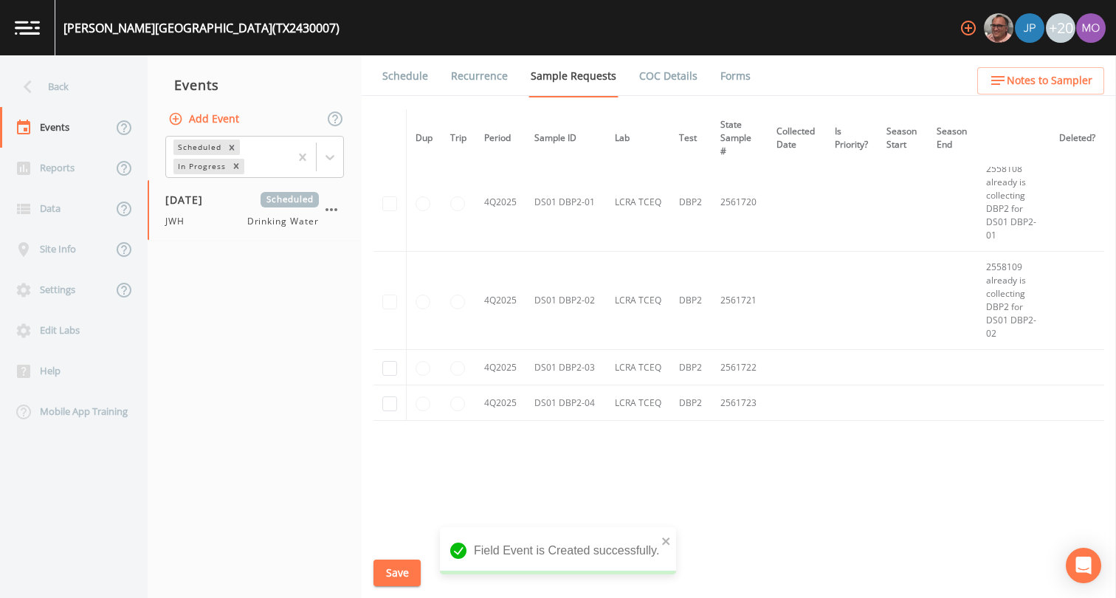
click at [389, 118] on td at bounding box center [389, 100] width 33 height 35
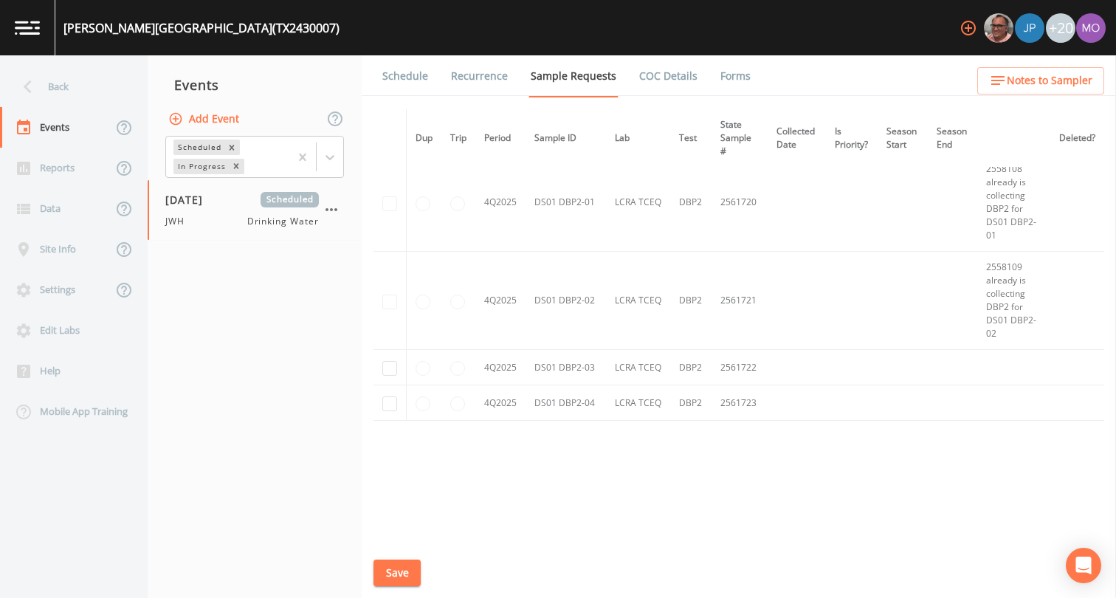
checkbox input "true"
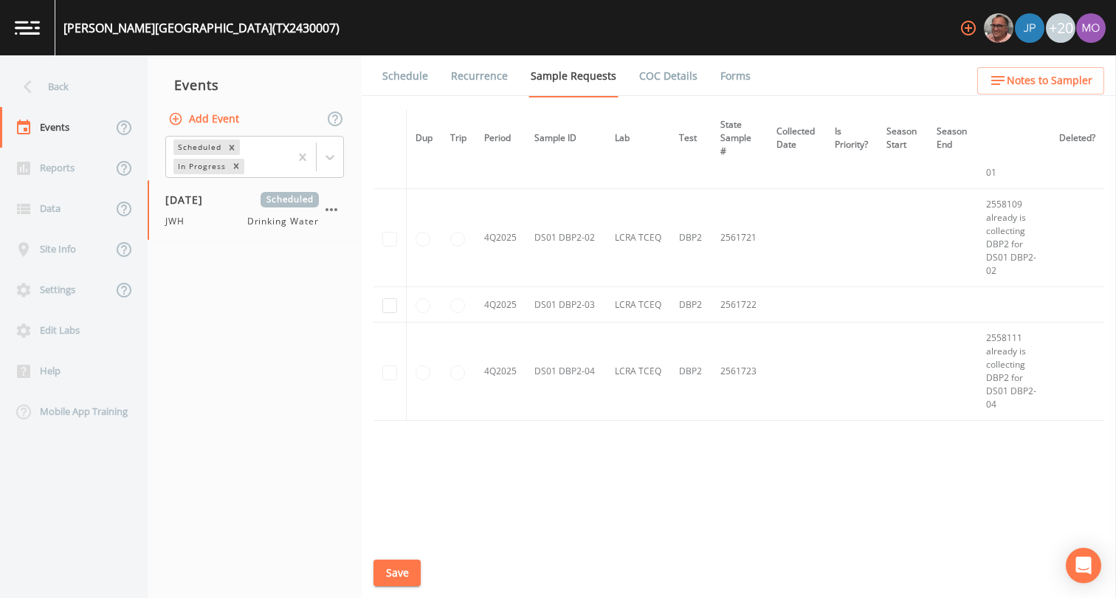
checkbox input "true"
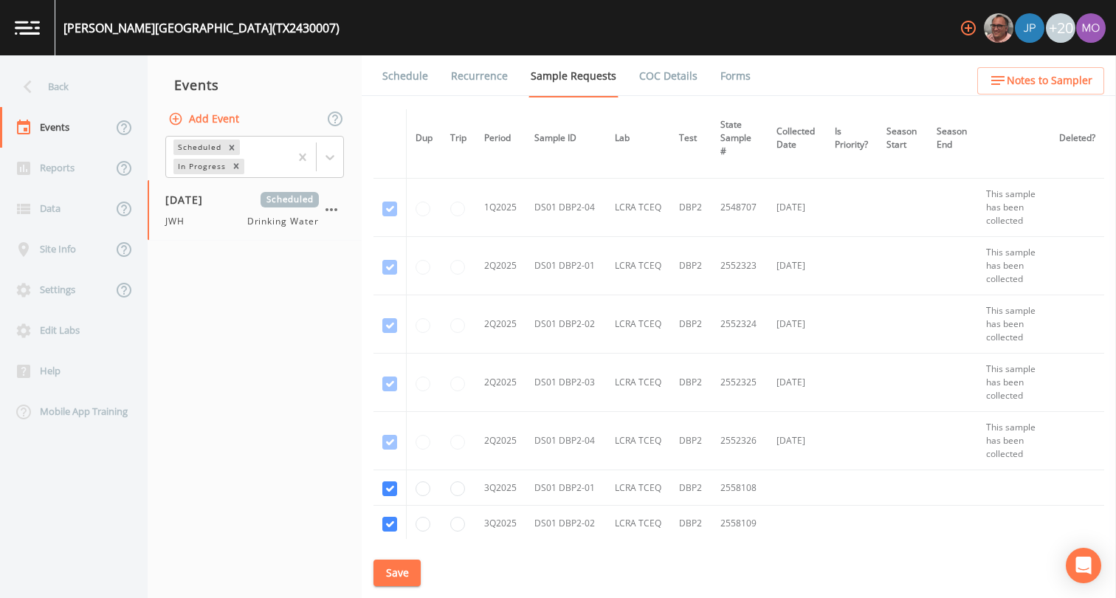
scroll to position [1184, 0]
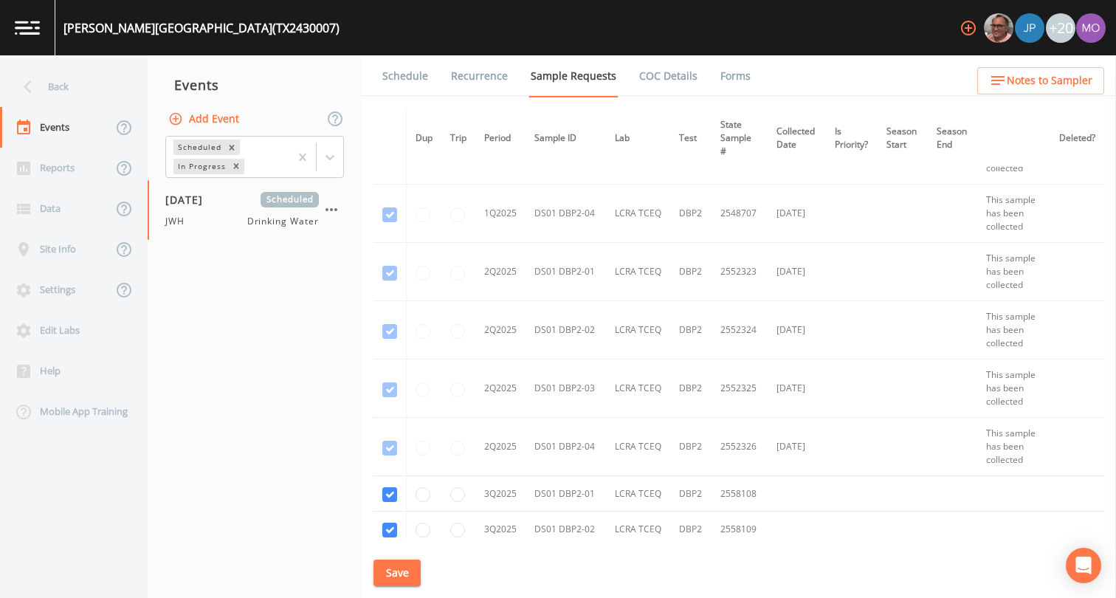
checkbox input "true"
click at [393, 566] on button "Save" at bounding box center [396, 572] width 47 height 27
click at [391, 571] on button "Save" at bounding box center [396, 572] width 47 height 27
click at [404, 72] on link "Schedule" at bounding box center [405, 75] width 50 height 41
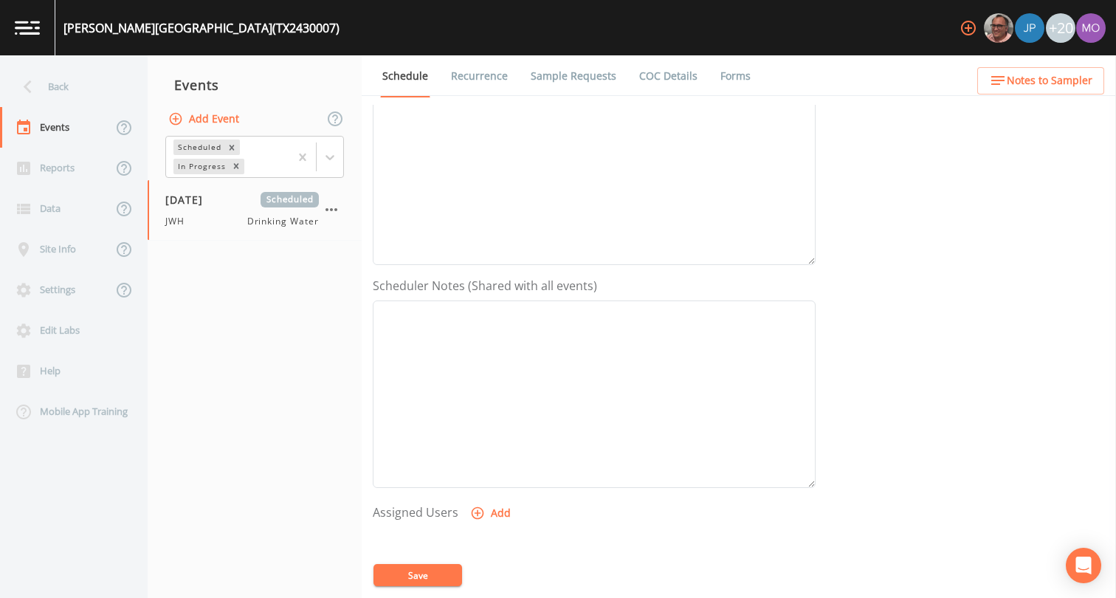
scroll to position [443, 0]
click at [473, 311] on icon "button" at bounding box center [477, 311] width 15 height 15
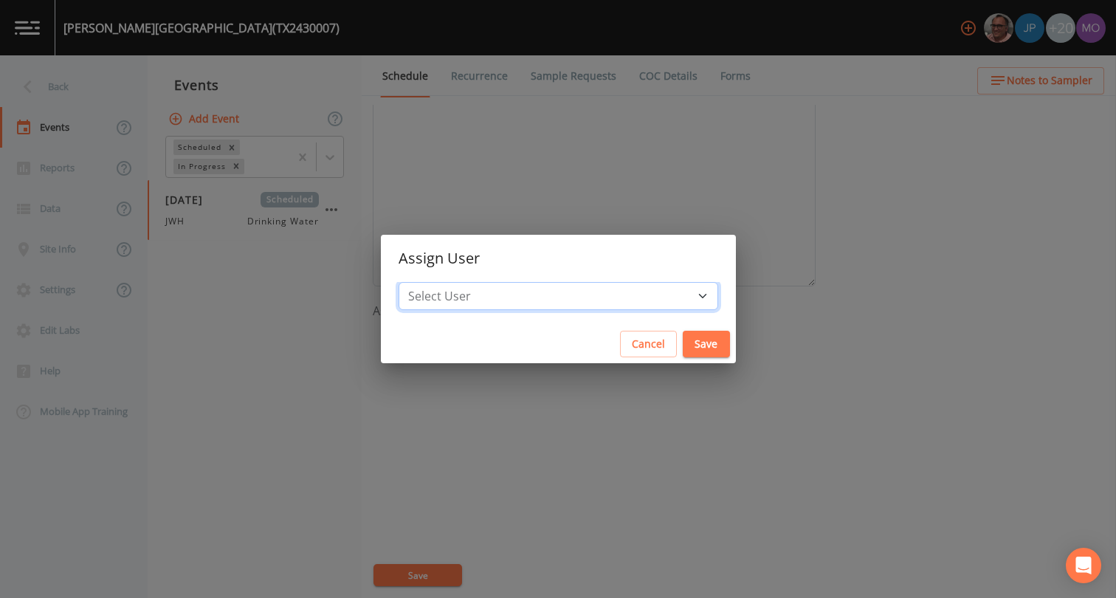
click at [482, 292] on select "Select User [PERSON_NAME] [PERSON_NAME] [PERSON_NAME] [PERSON_NAME] [PERSON_NAM…" at bounding box center [557, 296] width 319 height 28
select select "5228c763-cea1-42f9-884e-47d3eb1fbd8b"
click at [682, 347] on button "Save" at bounding box center [705, 344] width 47 height 27
select select
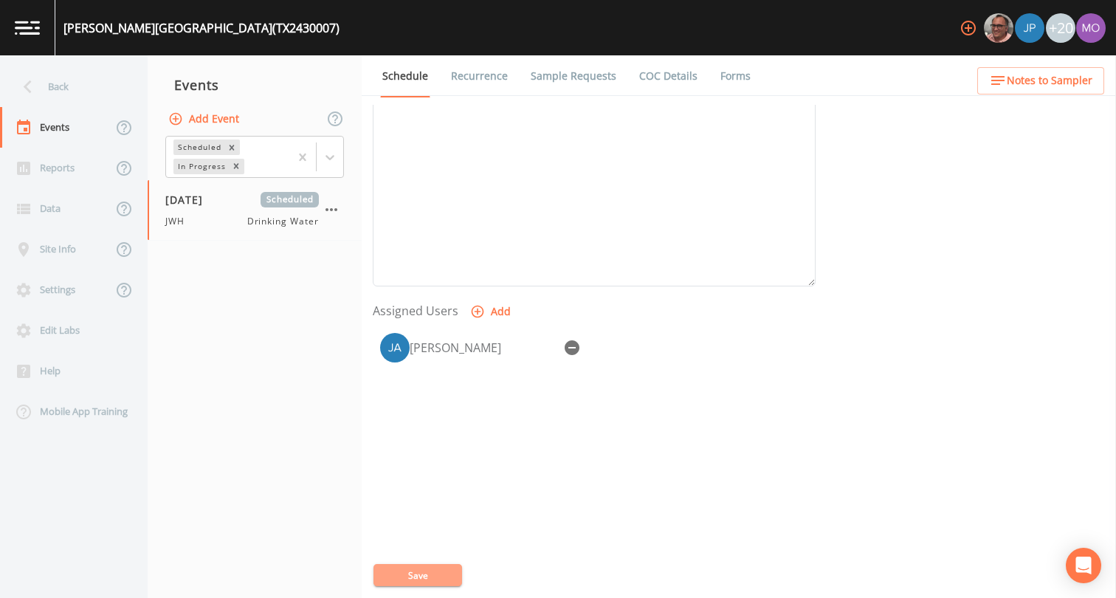
click at [423, 572] on button "Save" at bounding box center [417, 575] width 89 height 22
click at [81, 105] on div "Back" at bounding box center [66, 86] width 133 height 41
click at [77, 91] on div "Back Events Reports Data Site Info Settings Edit Labs Help Mobile App Training …" at bounding box center [558, 326] width 1116 height 542
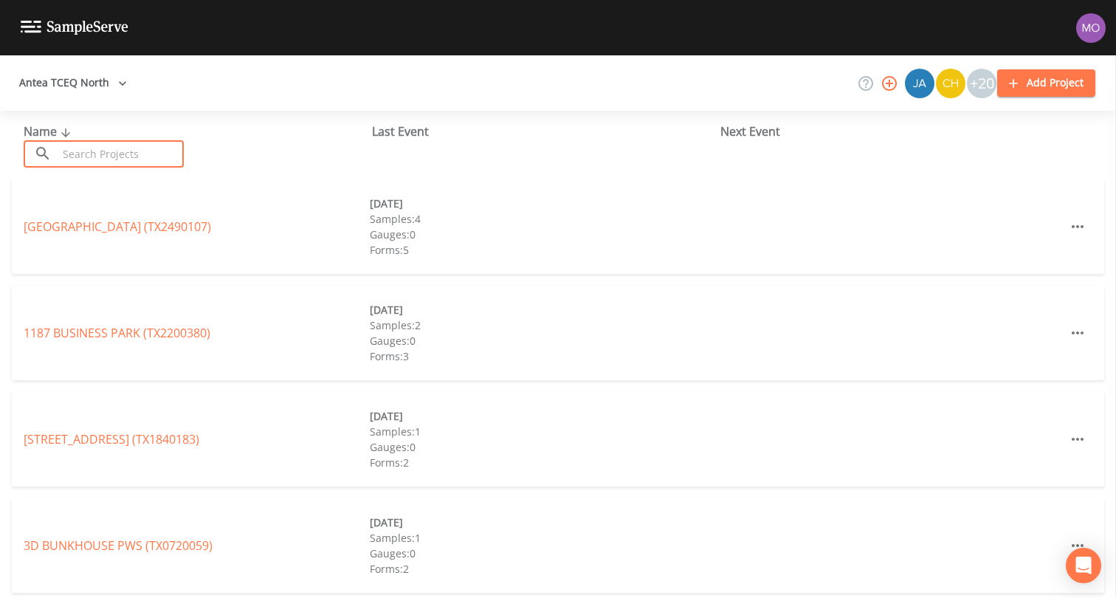
click at [103, 153] on input "text" at bounding box center [121, 153] width 126 height 27
paste input "TX2430008"
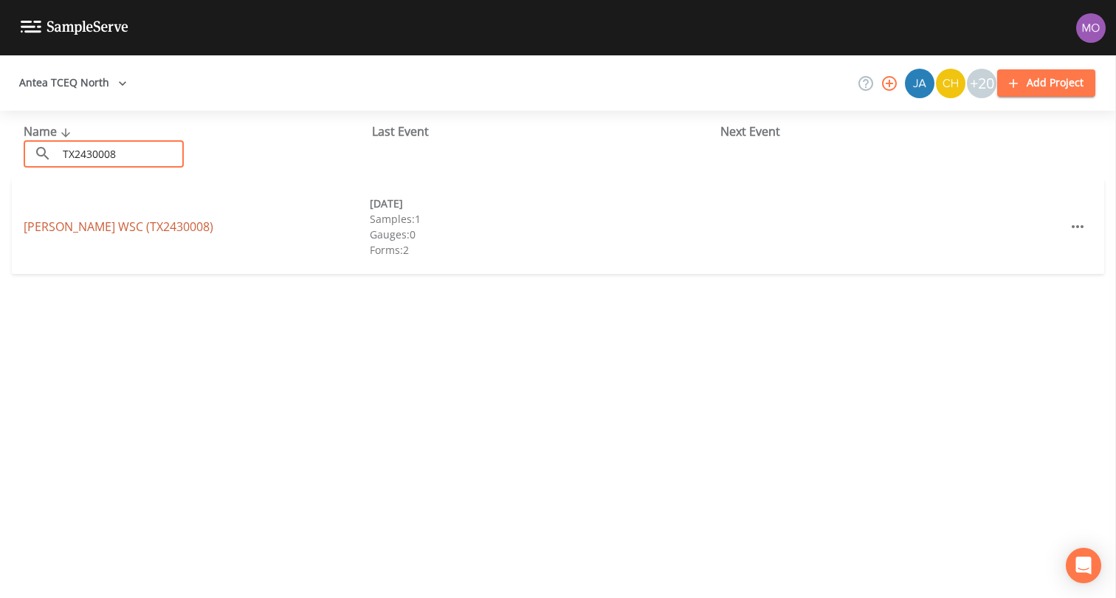
type input "TX2430008"
click at [96, 226] on link "FRIBERG-COOPER WSC (TX2430008)" at bounding box center [119, 226] width 190 height 16
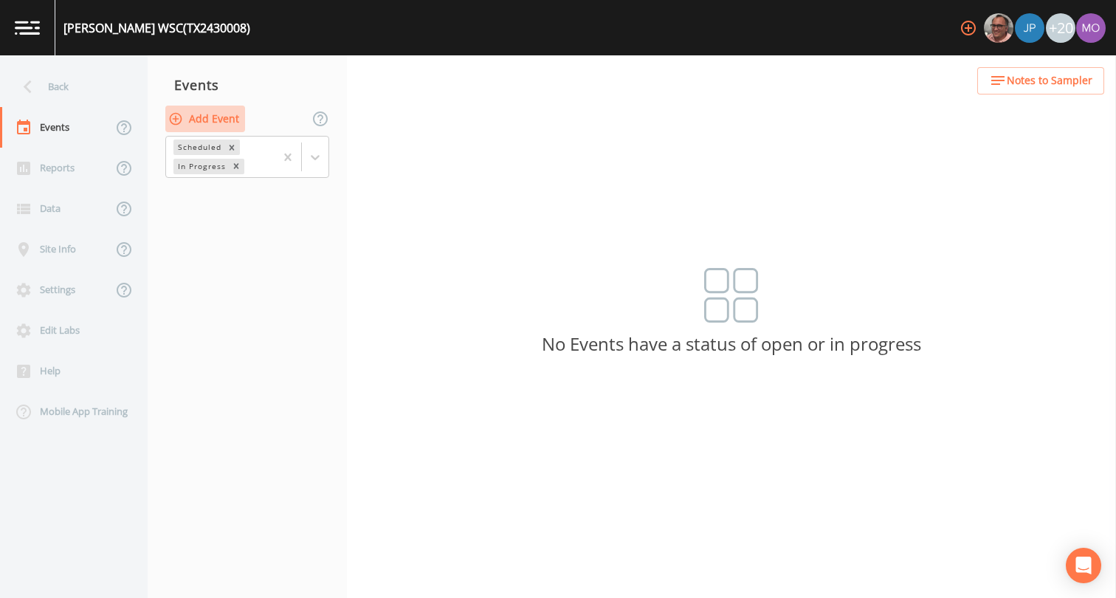
click at [211, 123] on button "Add Event" at bounding box center [205, 119] width 80 height 27
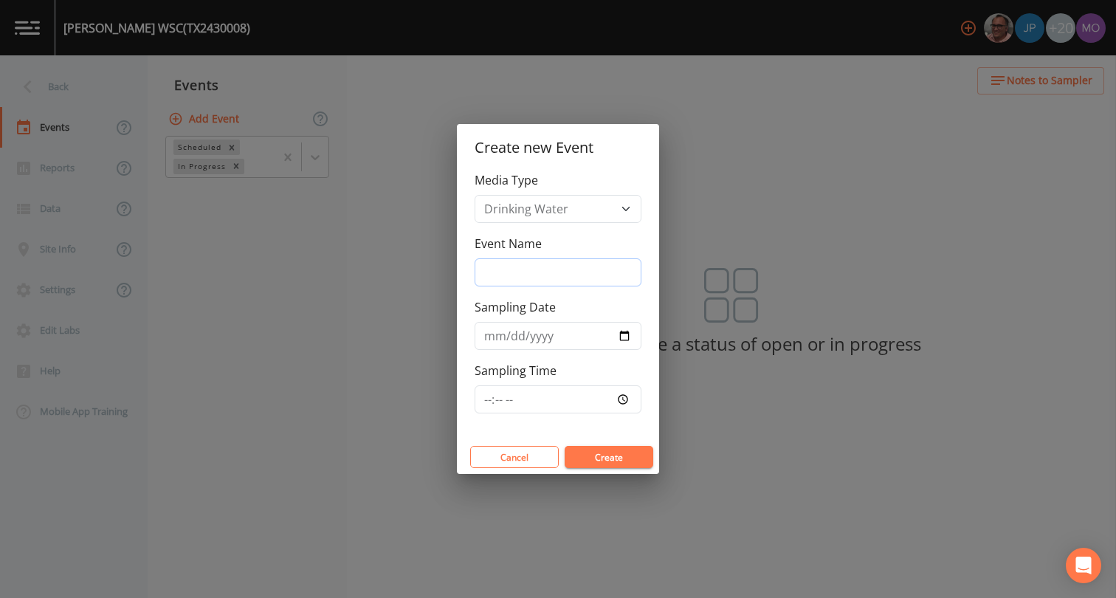
click at [529, 265] on input "Event Name" at bounding box center [557, 272] width 167 height 28
type input "JWH"
click at [622, 338] on input "Sampling Date" at bounding box center [557, 336] width 167 height 28
type input "[DATE]"
click at [594, 459] on button "Create" at bounding box center [608, 457] width 89 height 22
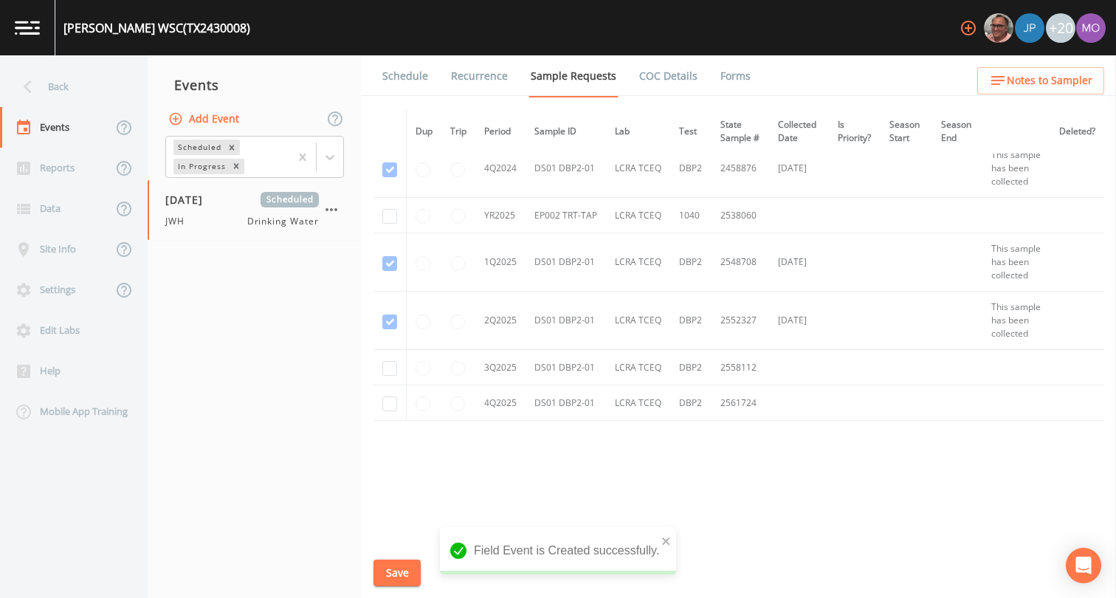
scroll to position [354, 0]
checkbox input "true"
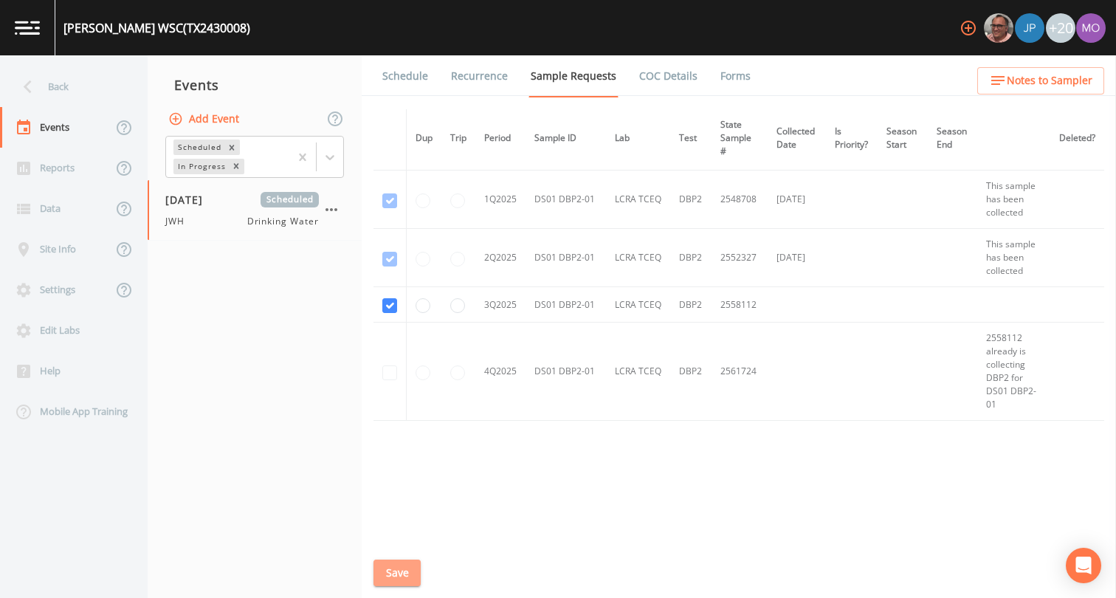
click at [393, 570] on button "Save" at bounding box center [396, 572] width 47 height 27
click at [412, 82] on link "Schedule" at bounding box center [405, 75] width 50 height 41
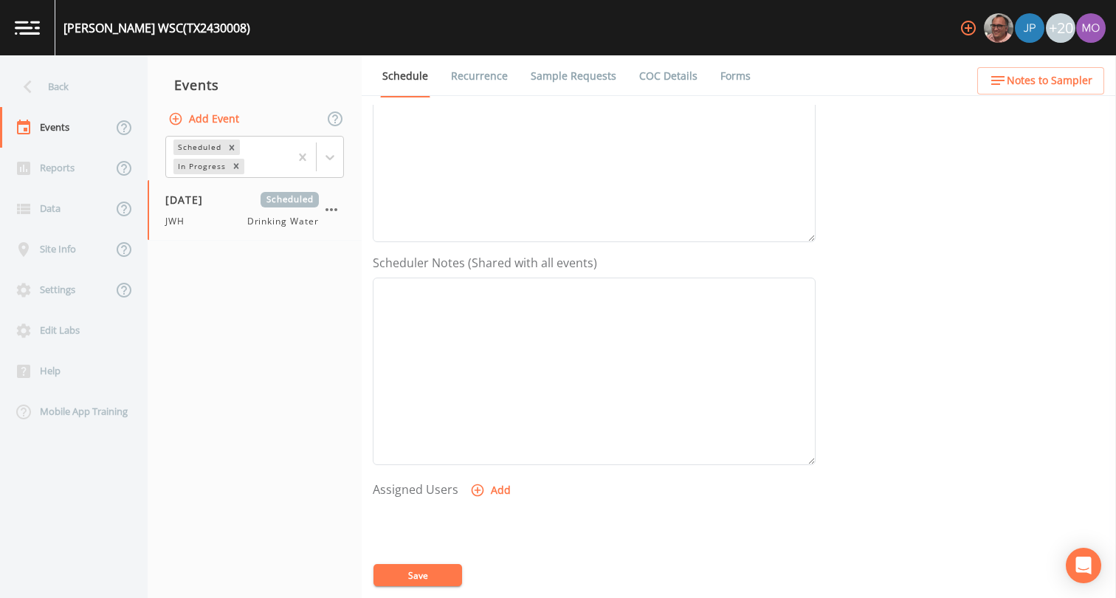
scroll to position [428, 0]
click at [483, 326] on button "Add" at bounding box center [491, 326] width 49 height 27
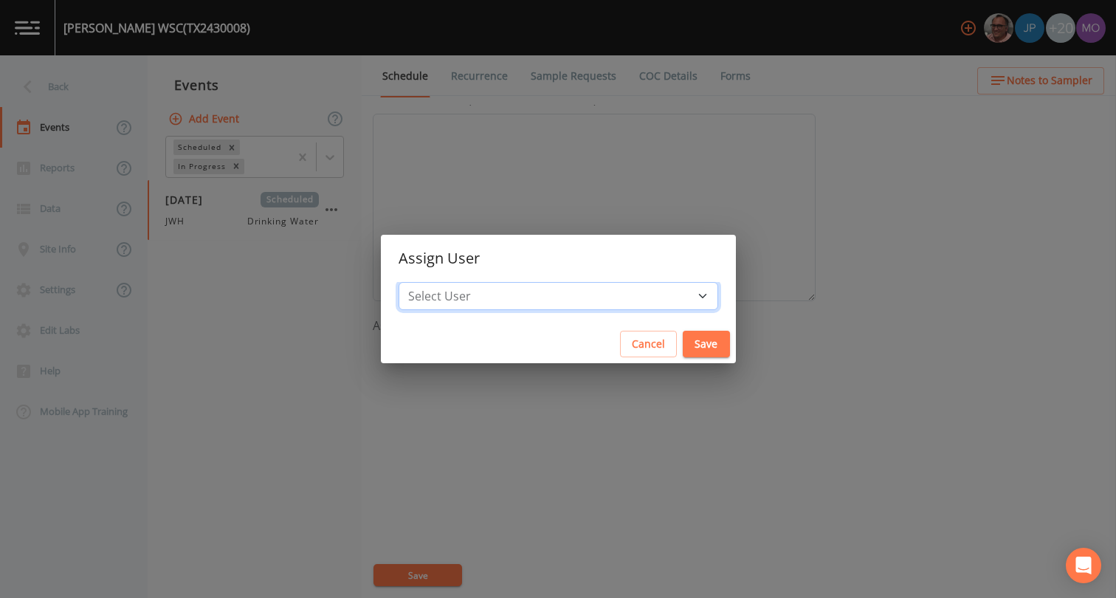
click at [486, 294] on select "Select User [PERSON_NAME] [PERSON_NAME] [PERSON_NAME] [PERSON_NAME] [PERSON_NAM…" at bounding box center [557, 296] width 319 height 28
select select "5228c763-cea1-42f9-884e-47d3eb1fbd8b"
click at [682, 345] on button "Save" at bounding box center [705, 344] width 47 height 27
select select
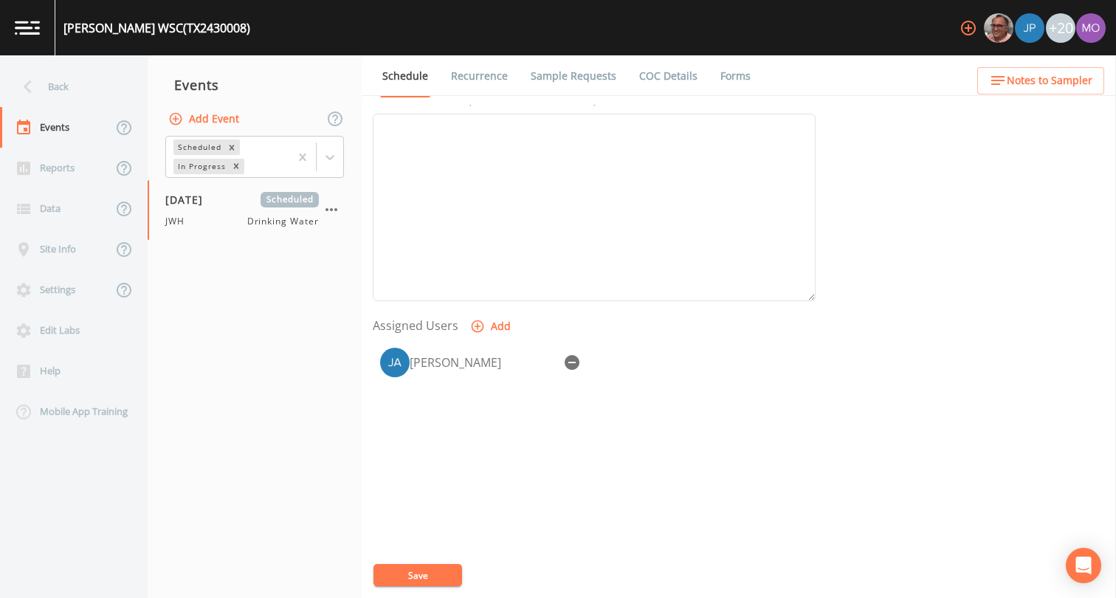
click at [413, 567] on button "Save" at bounding box center [417, 575] width 89 height 22
click at [86, 91] on div "Back" at bounding box center [66, 86] width 133 height 41
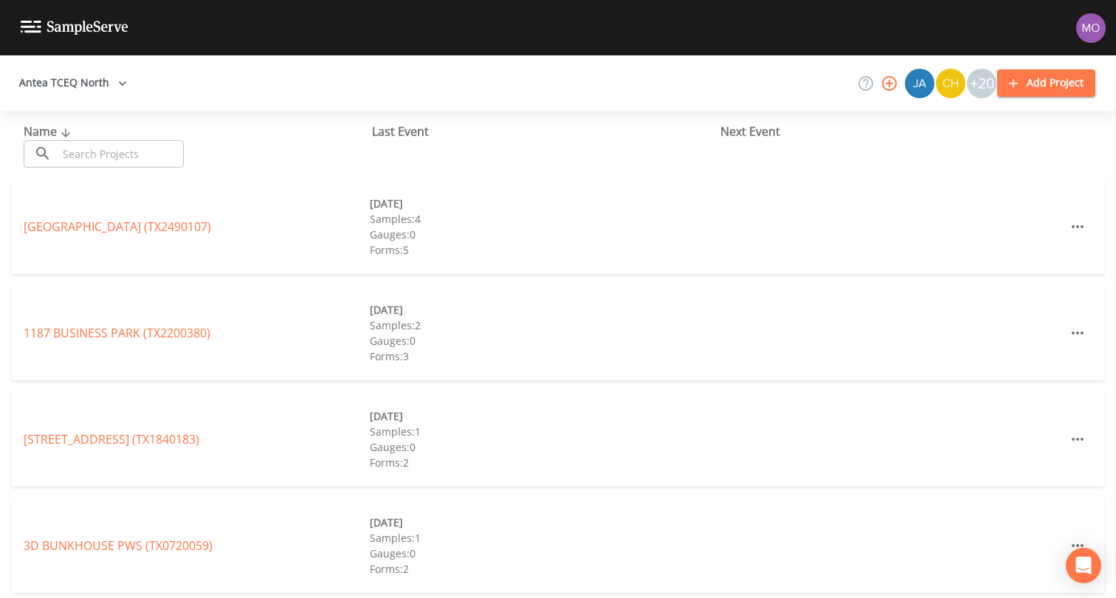
click at [116, 156] on input "text" at bounding box center [121, 153] width 126 height 27
paste input "TX0050002"
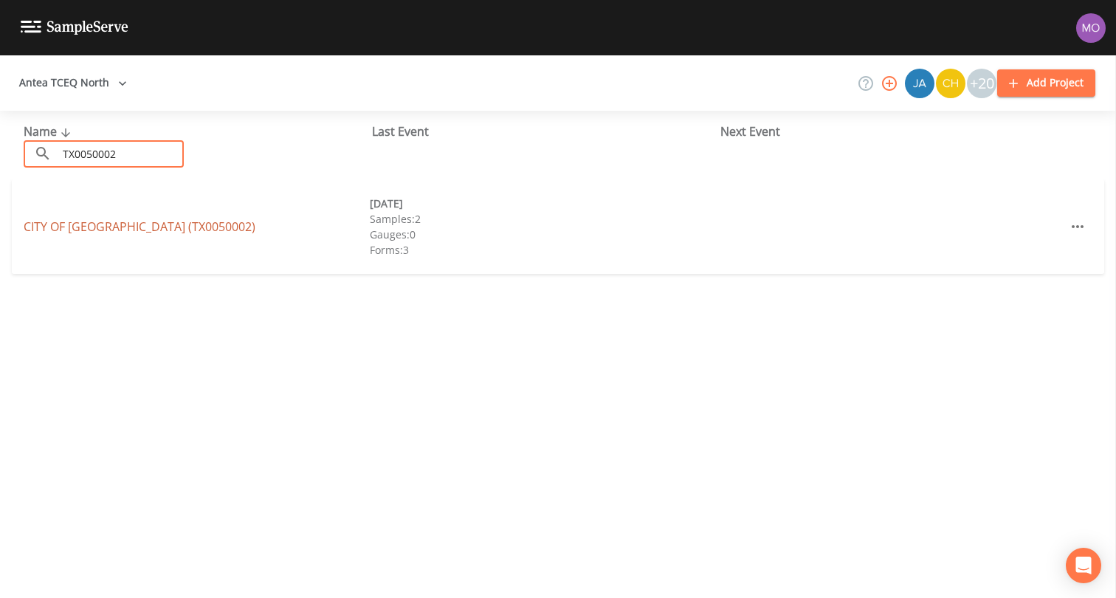
type input "TX0050002"
click at [136, 227] on link "CITY OF HOLLIDAY (TX0050002)" at bounding box center [140, 226] width 232 height 16
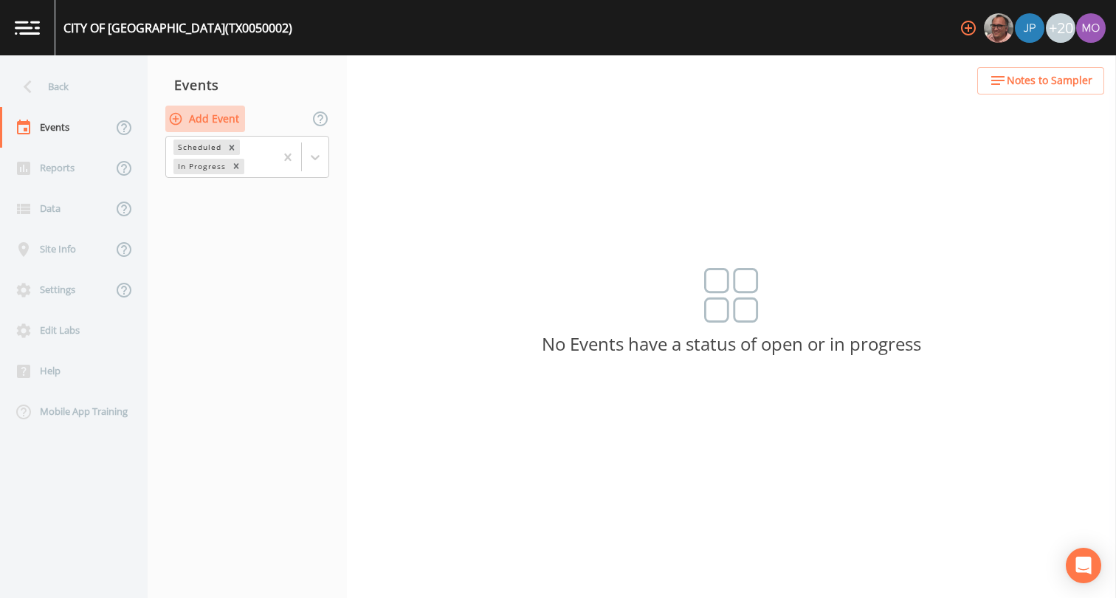
click at [229, 125] on button "Add Event" at bounding box center [205, 119] width 80 height 27
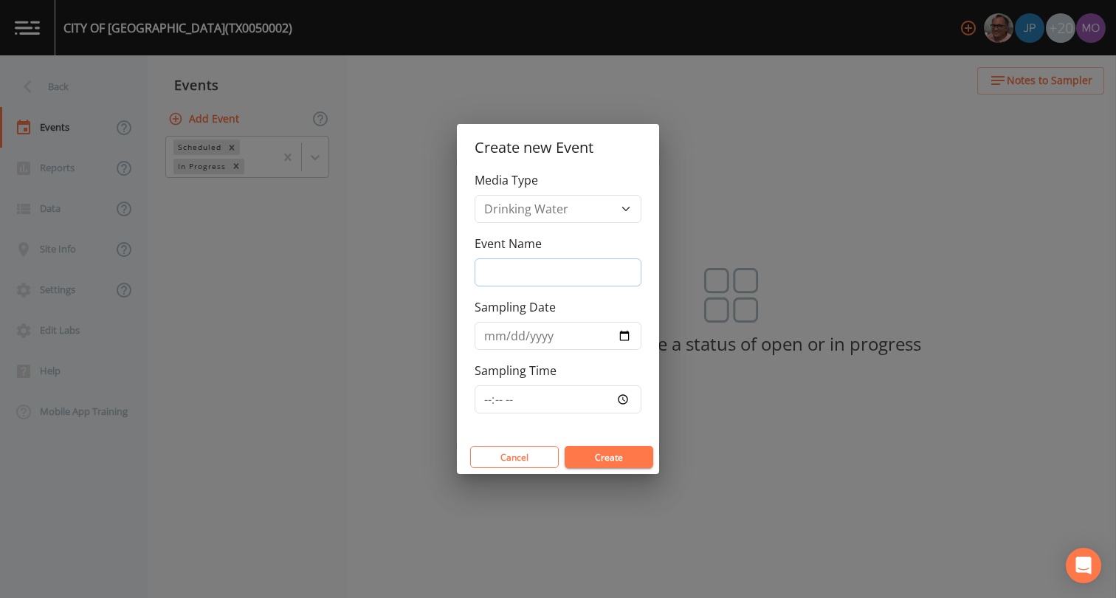
click at [528, 266] on input "Event Name" at bounding box center [557, 272] width 167 height 28
type input "JWH"
click at [635, 328] on input "Sampling Date" at bounding box center [557, 336] width 167 height 28
click at [623, 334] on input "Sampling Date" at bounding box center [557, 336] width 167 height 28
type input "[DATE]"
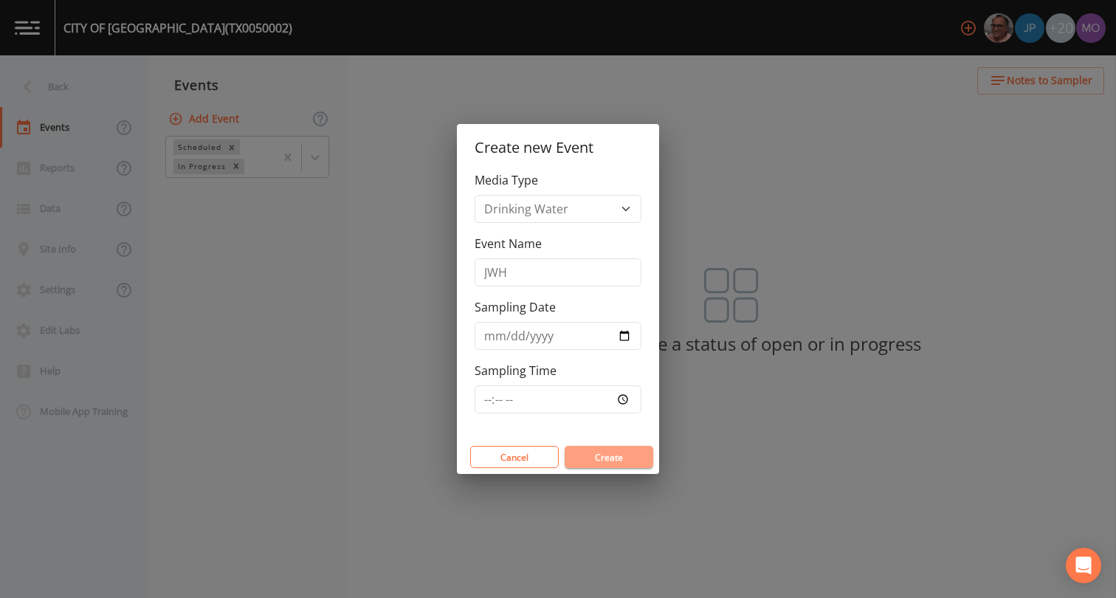
click at [592, 454] on button "Create" at bounding box center [608, 457] width 89 height 22
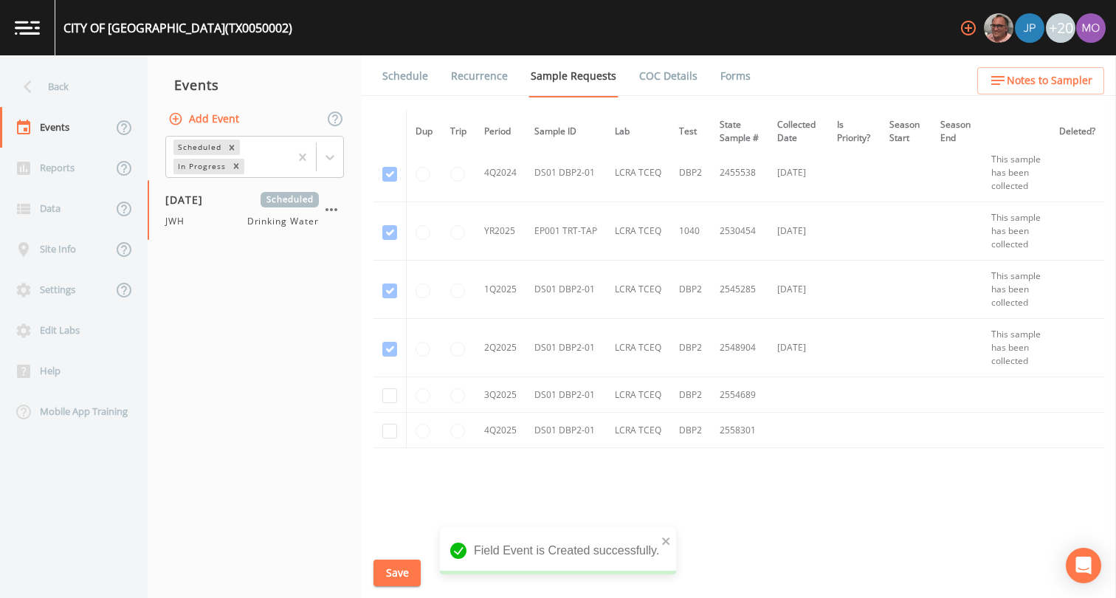
scroll to position [390, 0]
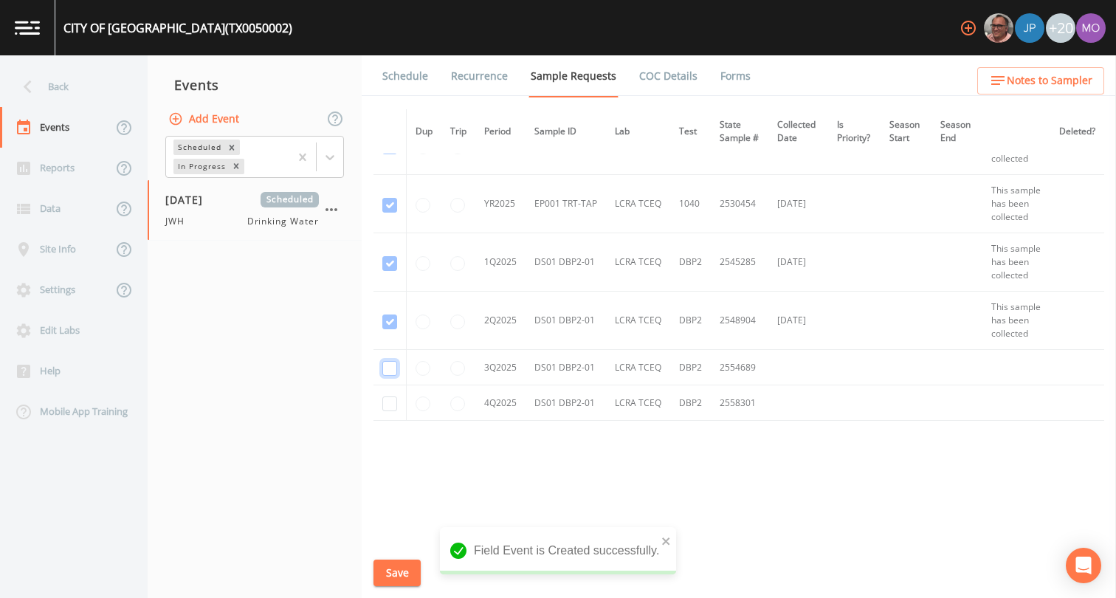
checkbox input "true"
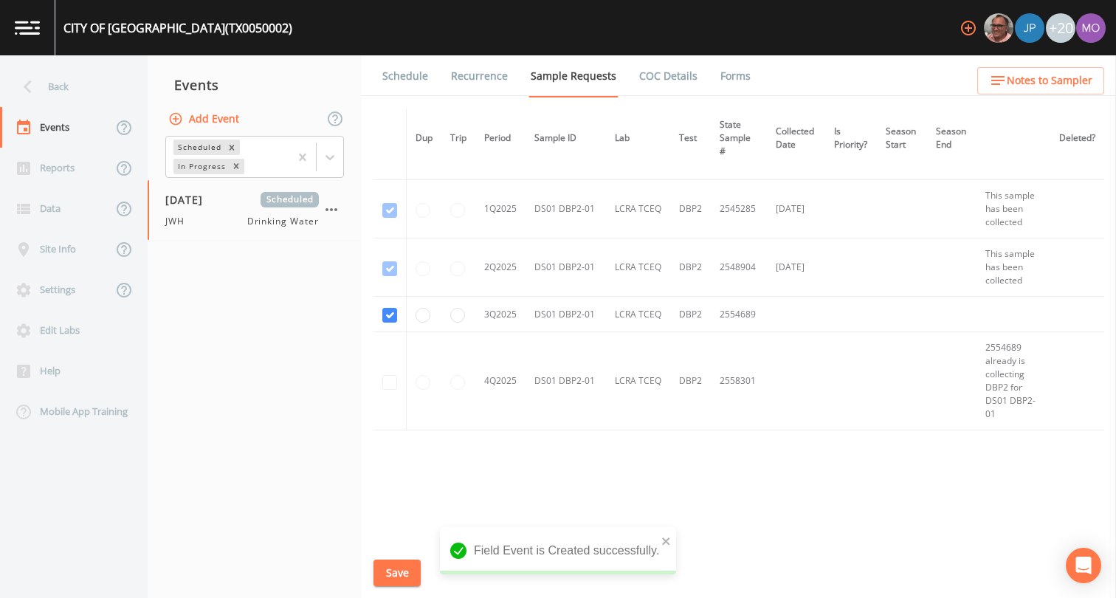
click at [400, 567] on button "Save" at bounding box center [396, 572] width 47 height 27
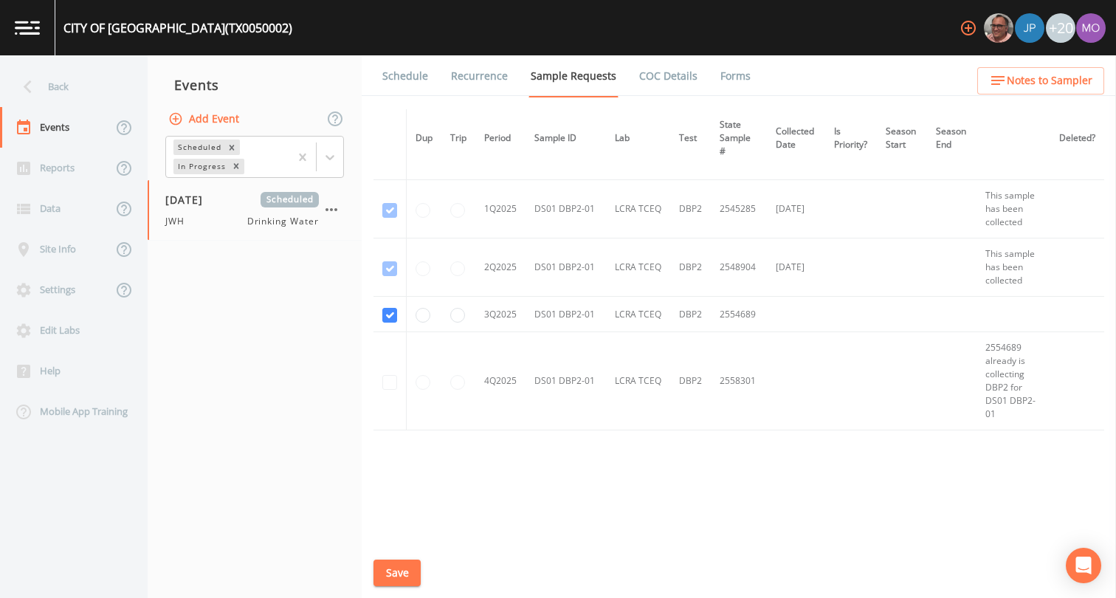
click at [405, 75] on link "Schedule" at bounding box center [405, 75] width 50 height 41
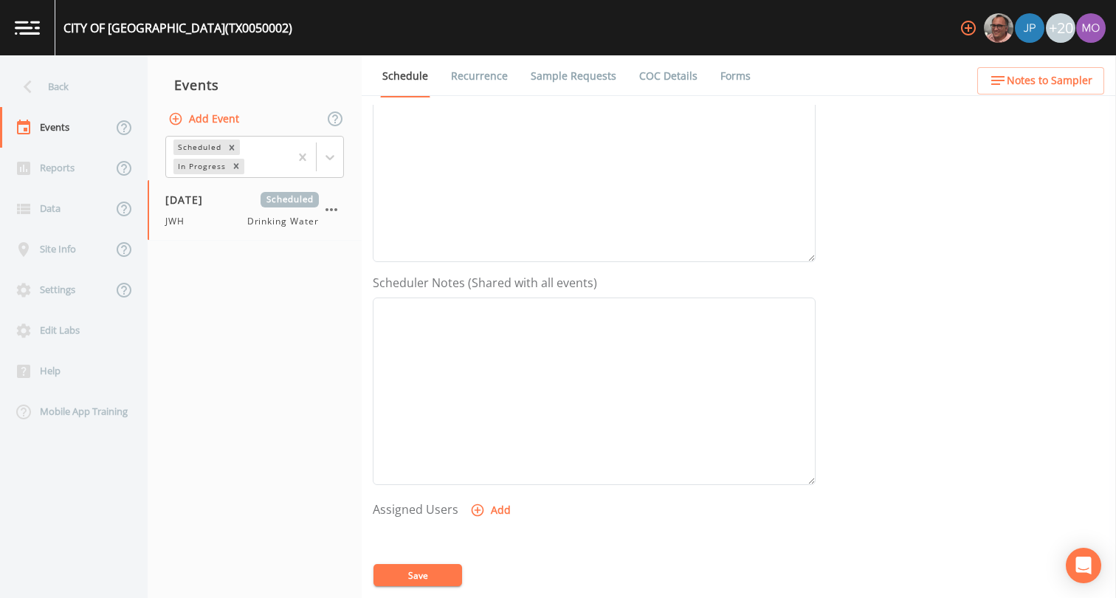
scroll to position [407, 0]
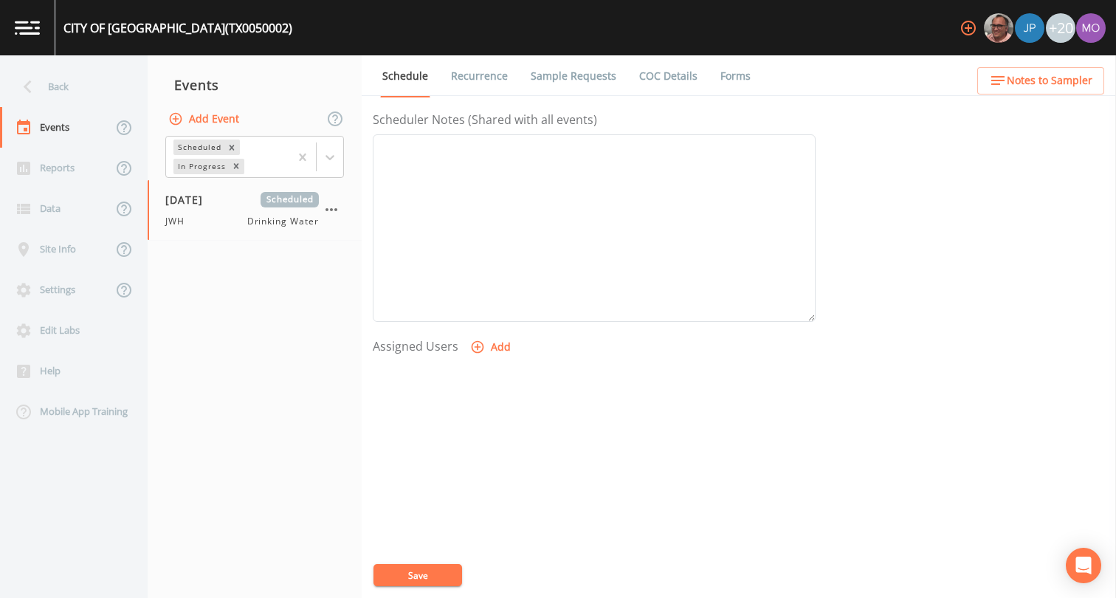
click at [488, 347] on button "Add" at bounding box center [491, 346] width 49 height 27
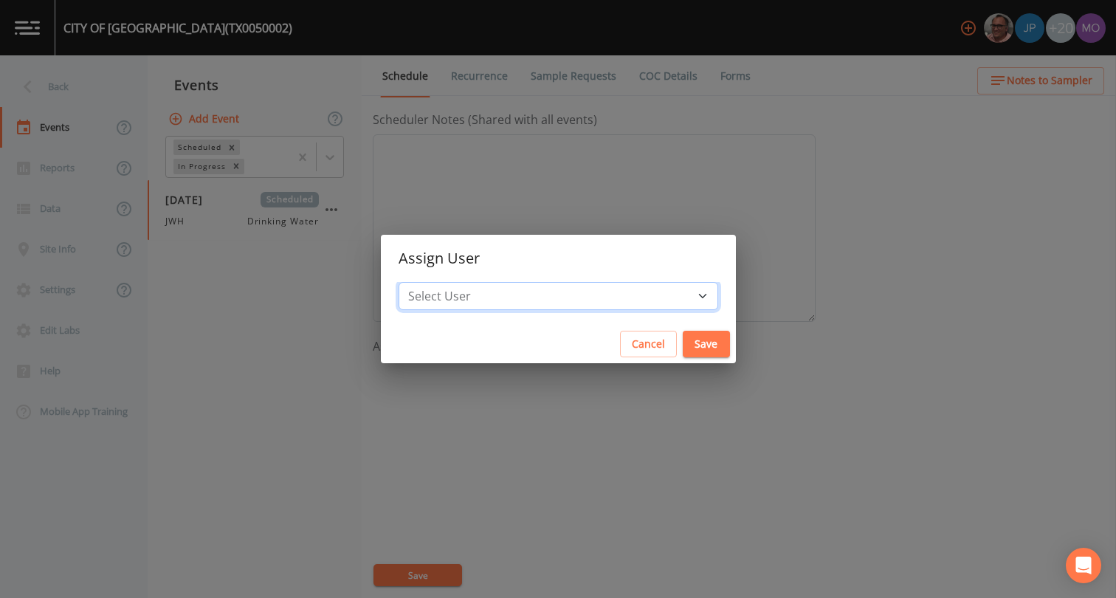
click at [526, 294] on select "Select User [PERSON_NAME] [PERSON_NAME] [PERSON_NAME] [PERSON_NAME] [PERSON_NAM…" at bounding box center [557, 296] width 319 height 28
select select "5228c763-cea1-42f9-884e-47d3eb1fbd8b"
click at [682, 346] on button "Save" at bounding box center [705, 344] width 47 height 27
select select
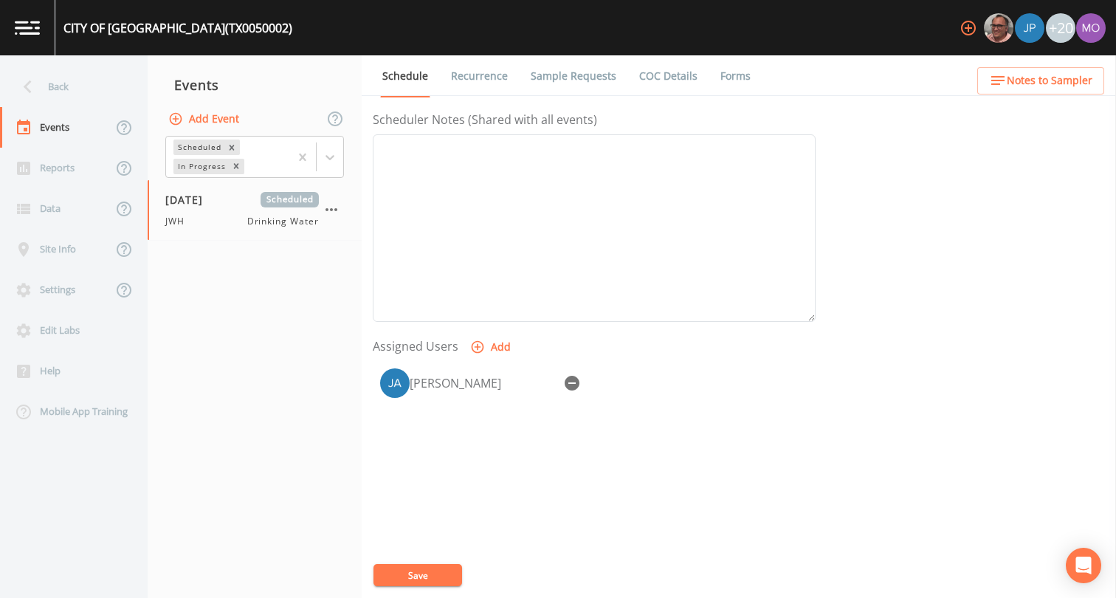
click at [426, 573] on button "Save" at bounding box center [417, 575] width 89 height 22
click at [71, 92] on div "Back" at bounding box center [66, 86] width 133 height 41
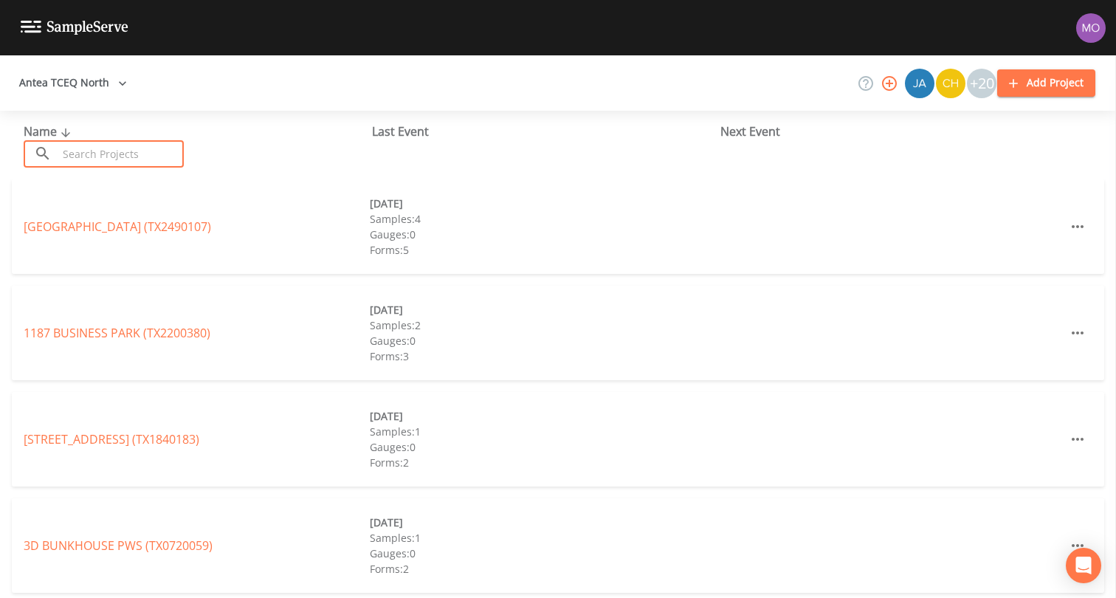
click at [109, 155] on input "text" at bounding box center [121, 153] width 126 height 27
paste input "TX0050013"
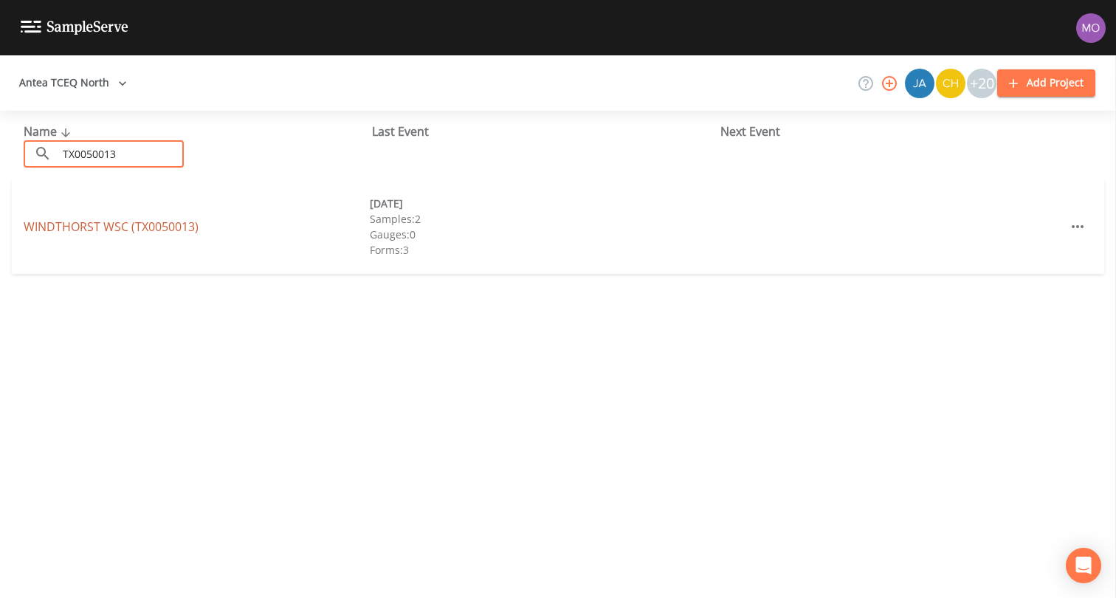
type input "TX0050013"
click at [139, 220] on link "WINDTHORST WSC (TX0050013)" at bounding box center [111, 226] width 175 height 16
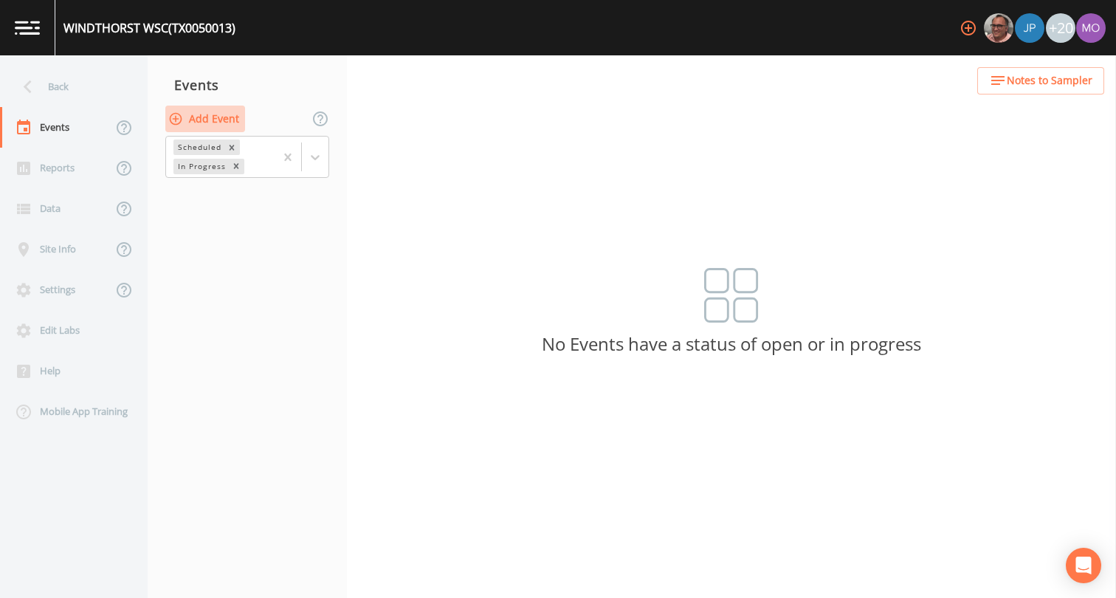
click at [207, 111] on button "Add Event" at bounding box center [205, 119] width 80 height 27
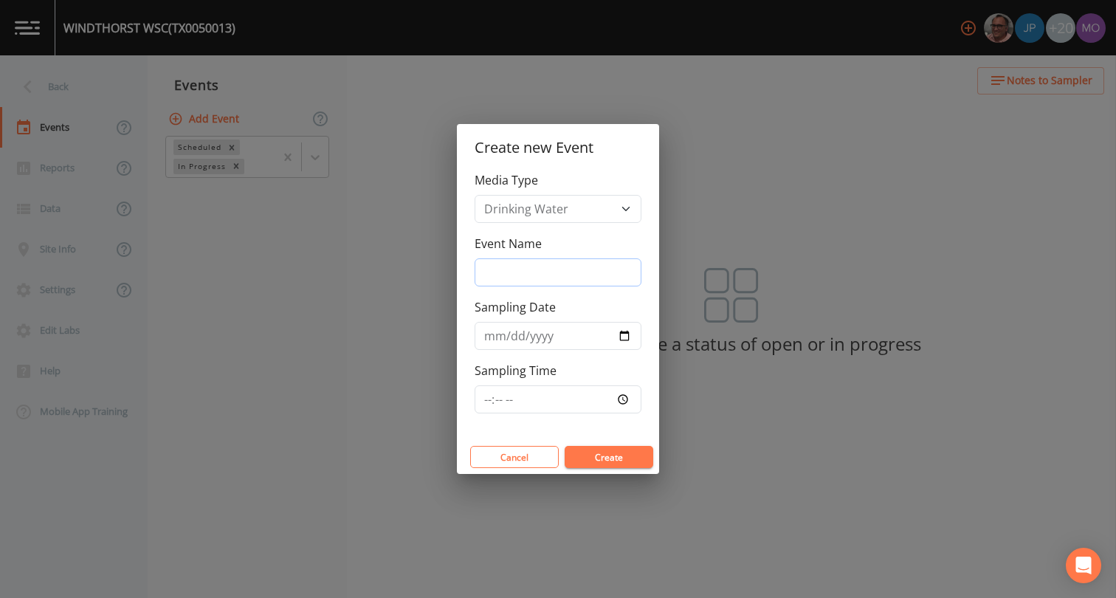
click at [508, 260] on input "Event Name" at bounding box center [557, 272] width 167 height 28
type input "JWH"
click at [626, 336] on input "Sampling Date" at bounding box center [557, 336] width 167 height 28
type input "[DATE]"
click at [595, 454] on button "Create" at bounding box center [608, 457] width 89 height 22
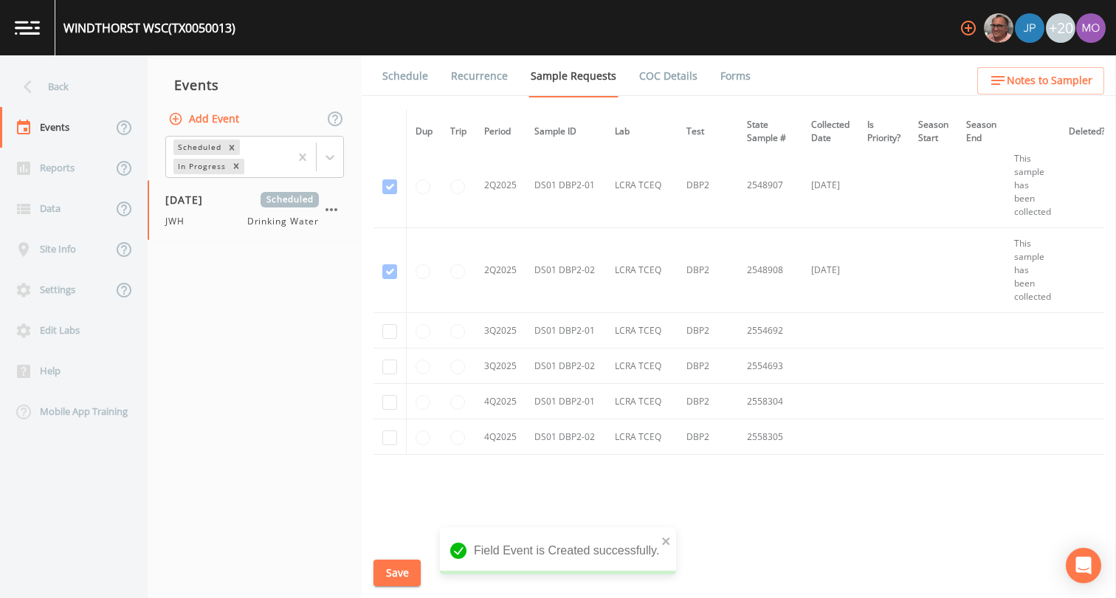
scroll to position [1836, 0]
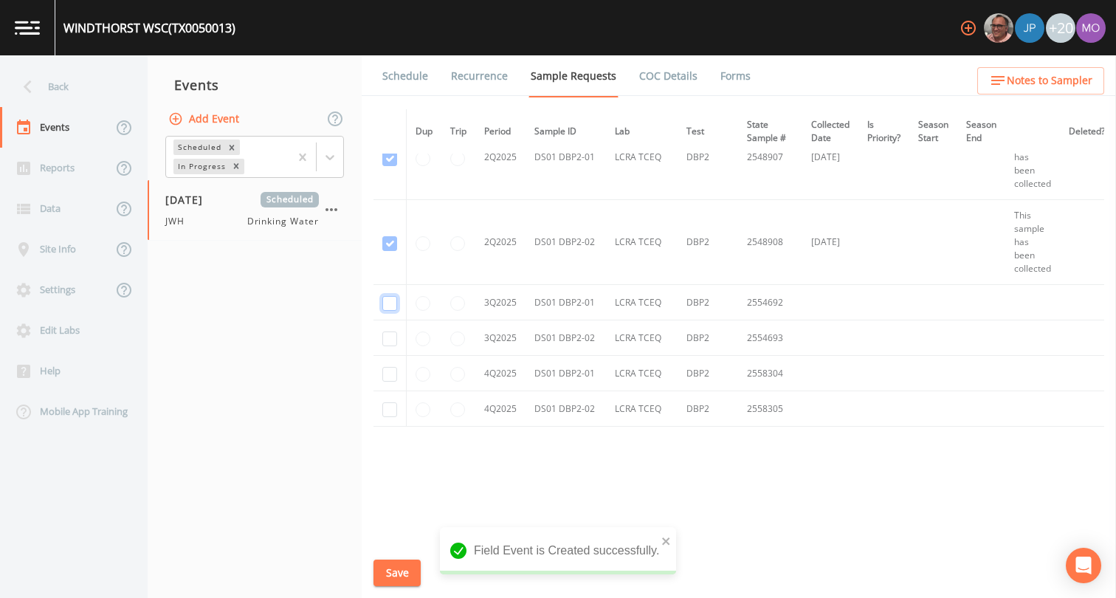
checkbox input "true"
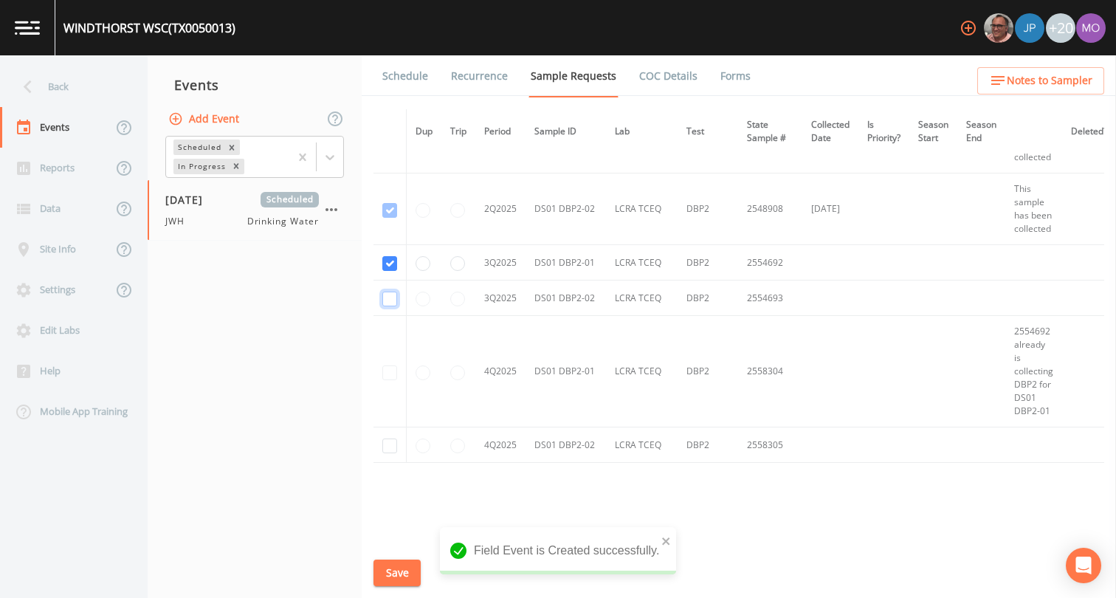
checkbox input "true"
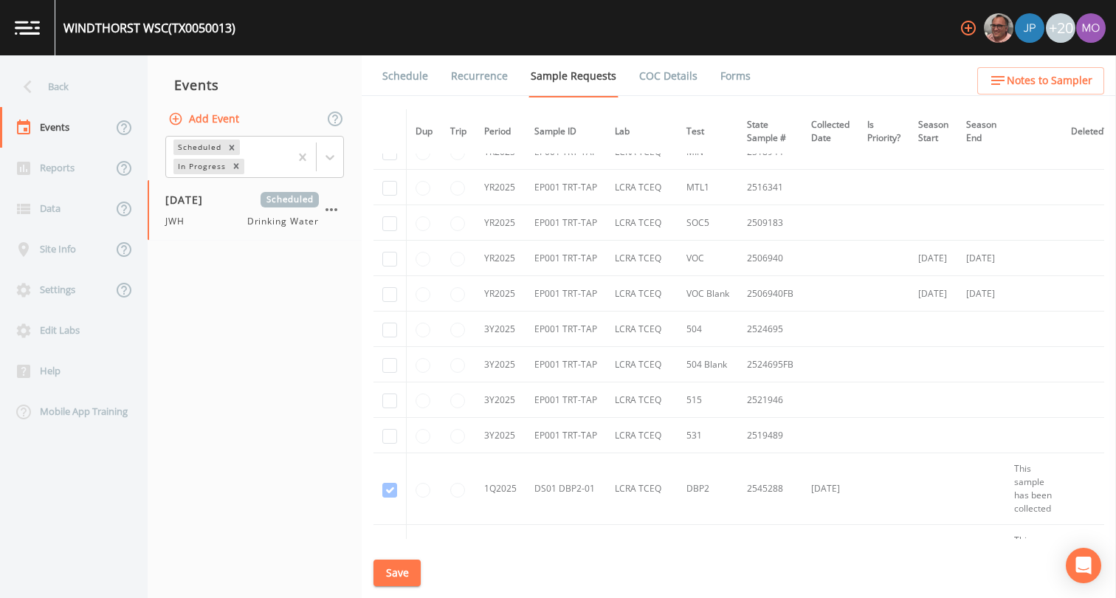
scroll to position [1099, 0]
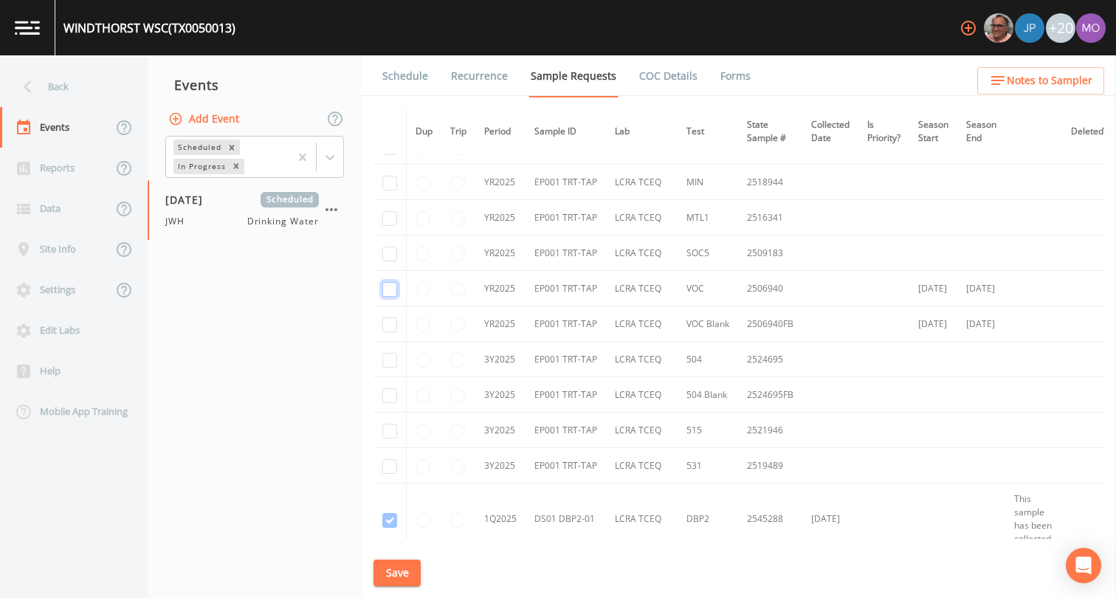
checkbox input "true"
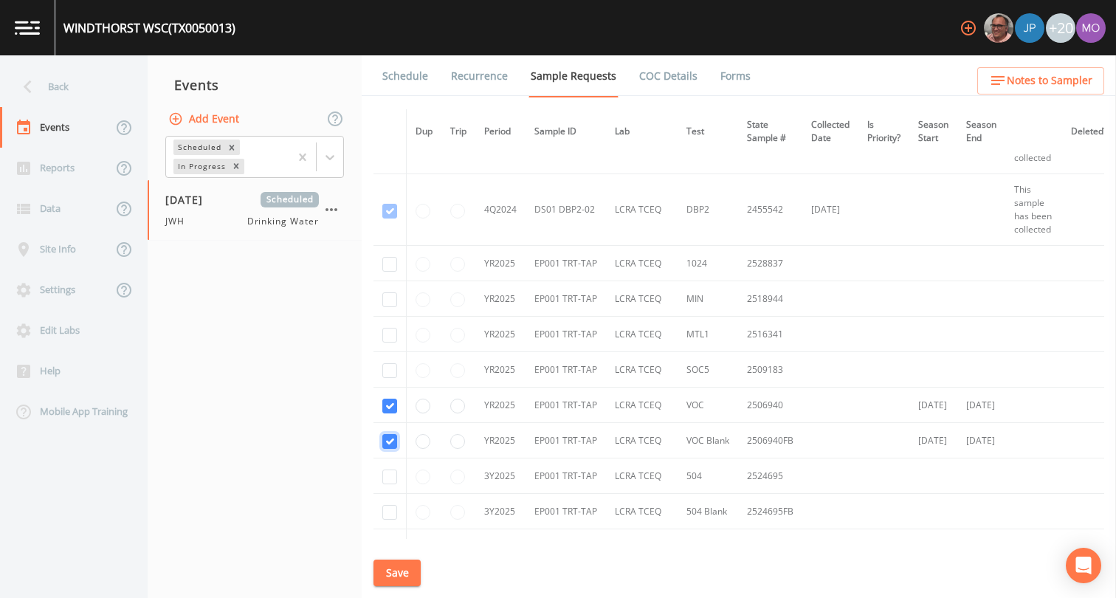
scroll to position [980, 0]
checkbox input "true"
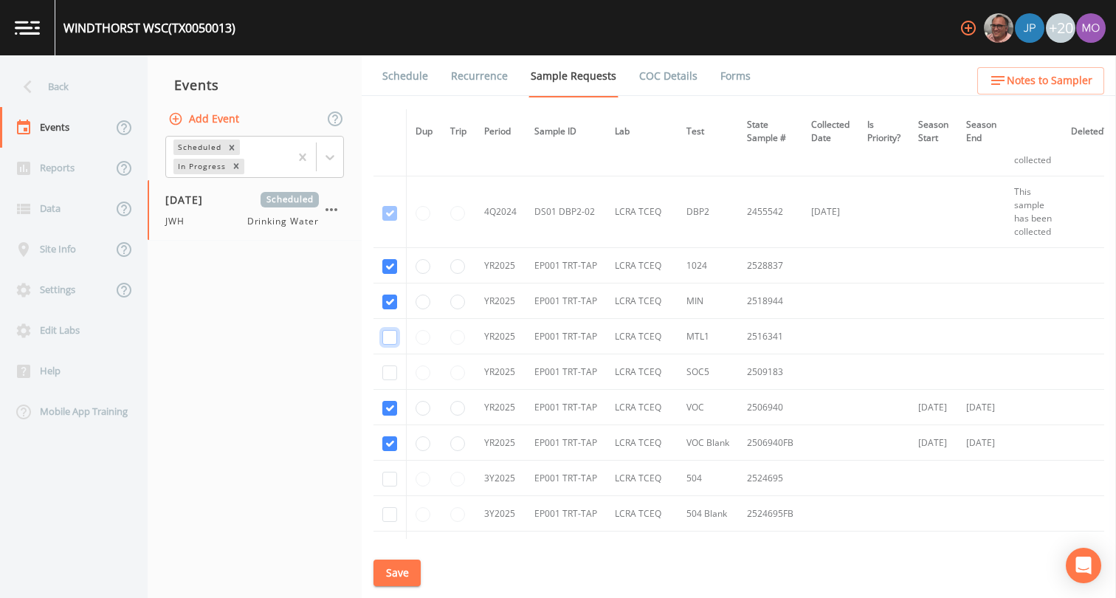
checkbox input "true"
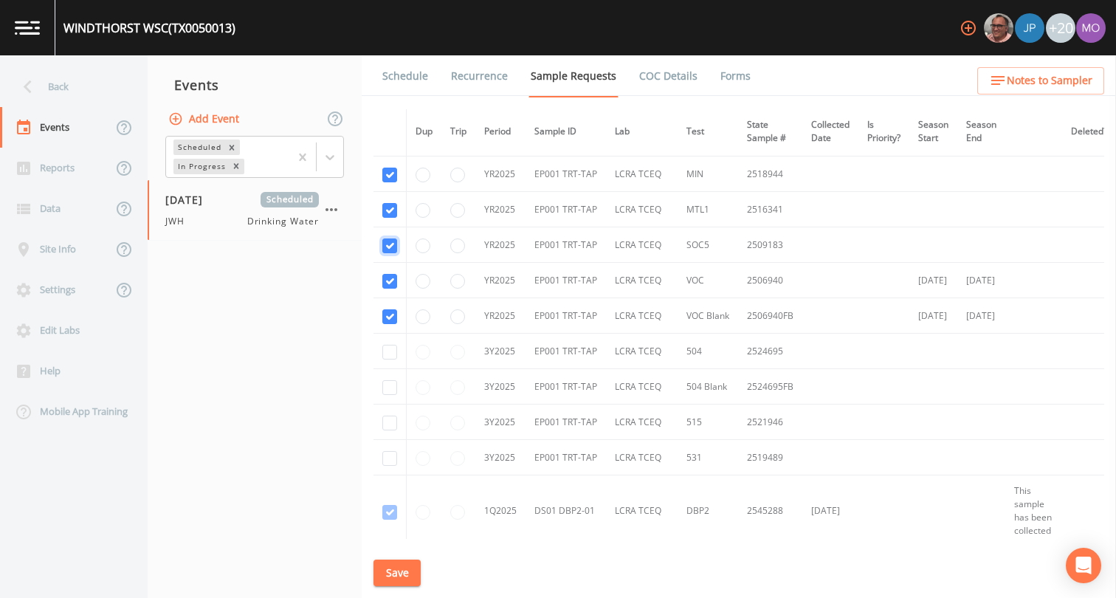
scroll to position [1111, 0]
click at [391, 352] on input "checkbox" at bounding box center [389, 347] width 15 height 15
checkbox input "true"
click at [387, 387] on input "checkbox" at bounding box center [389, 383] width 15 height 15
checkbox input "true"
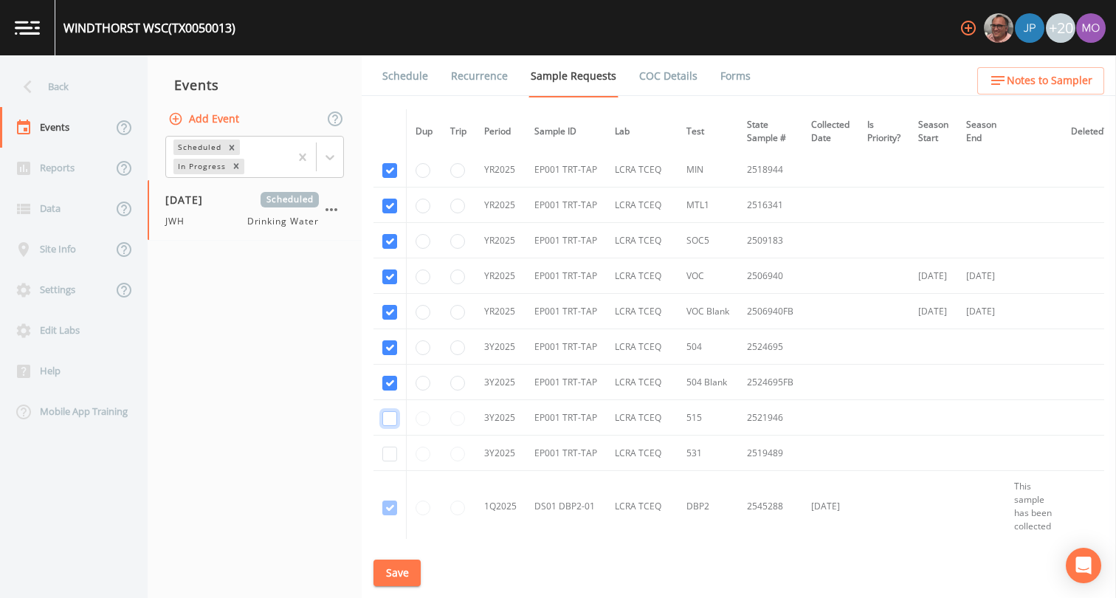
click at [387, 418] on input "checkbox" at bounding box center [389, 418] width 15 height 15
checkbox input "true"
click at [387, 452] on input "checkbox" at bounding box center [389, 453] width 15 height 15
checkbox input "true"
click at [386, 575] on button "Save" at bounding box center [396, 572] width 47 height 27
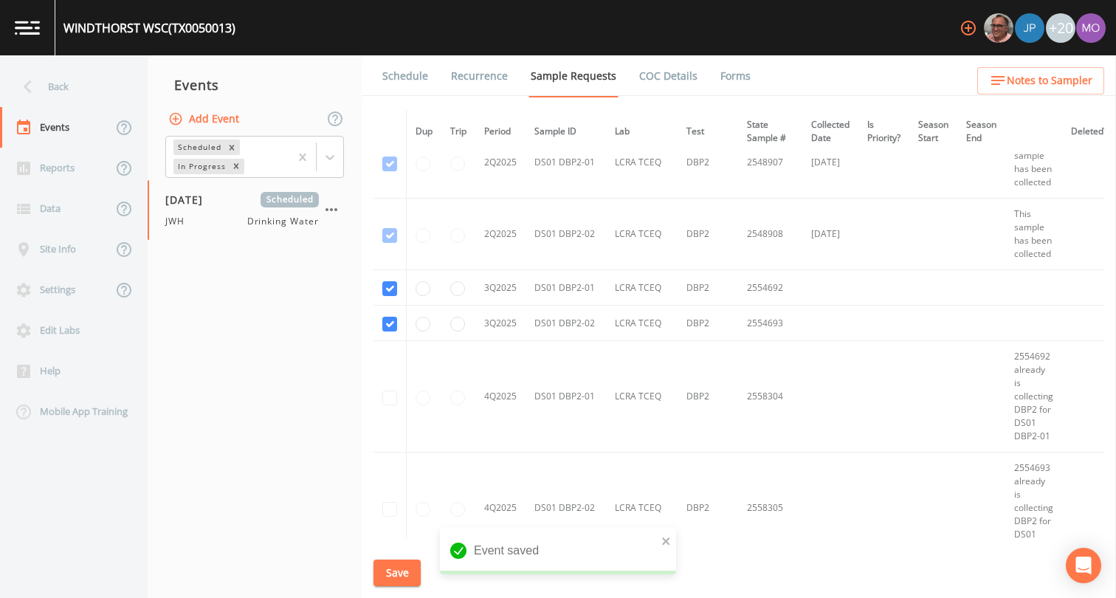
scroll to position [1600, 0]
click at [387, 575] on button "Save" at bounding box center [396, 572] width 47 height 27
click at [393, 76] on link "Schedule" at bounding box center [405, 75] width 50 height 41
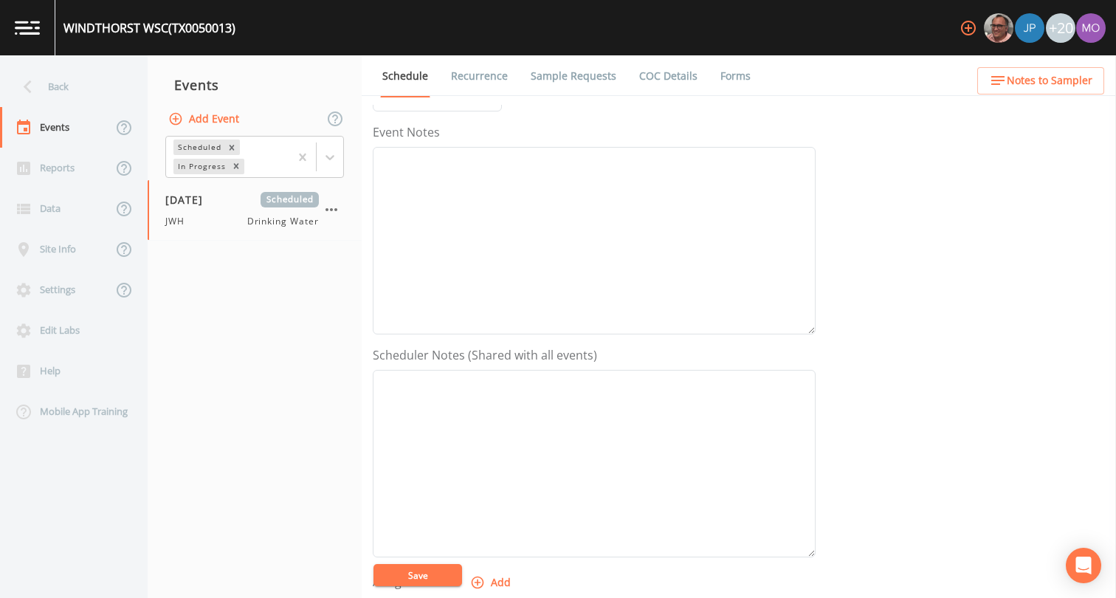
scroll to position [370, 0]
click at [473, 386] on icon "button" at bounding box center [477, 384] width 15 height 15
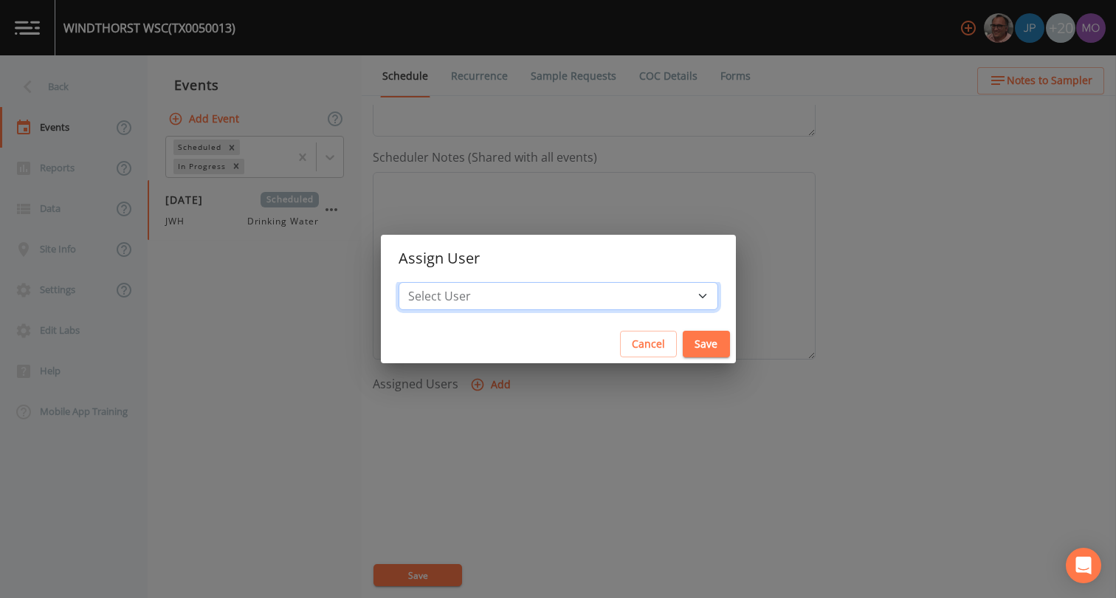
click at [483, 300] on select "Select User [PERSON_NAME] [PERSON_NAME] [PERSON_NAME] [PERSON_NAME] [PERSON_NAM…" at bounding box center [557, 296] width 319 height 28
select select "5228c763-cea1-42f9-884e-47d3eb1fbd8b"
click at [682, 345] on button "Save" at bounding box center [705, 344] width 47 height 27
select select
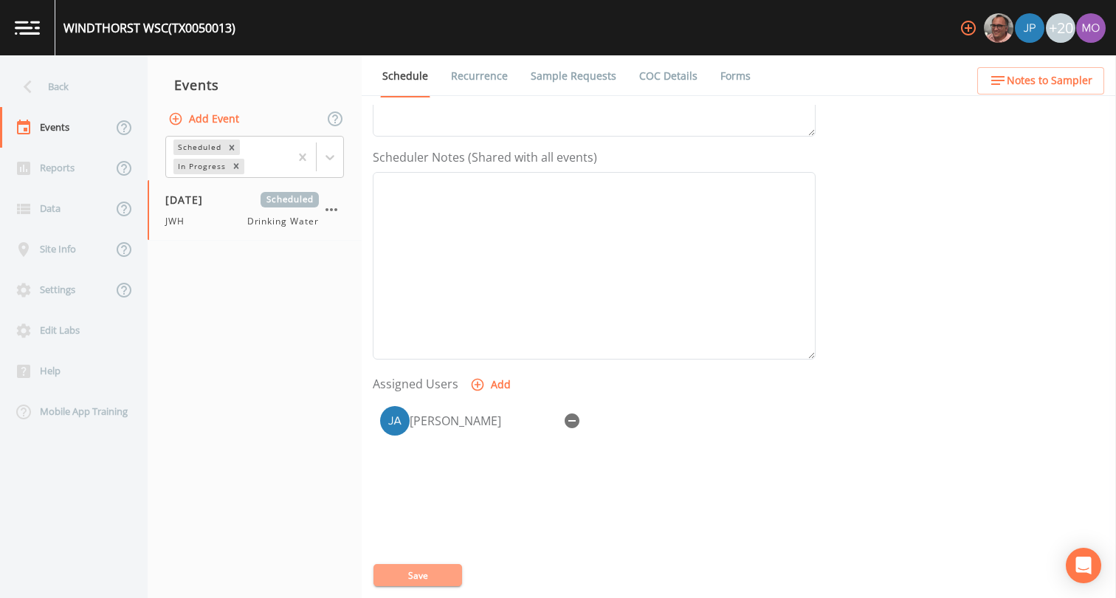
click at [413, 580] on button "Save" at bounding box center [417, 575] width 89 height 22
click at [30, 95] on icon at bounding box center [28, 87] width 26 height 26
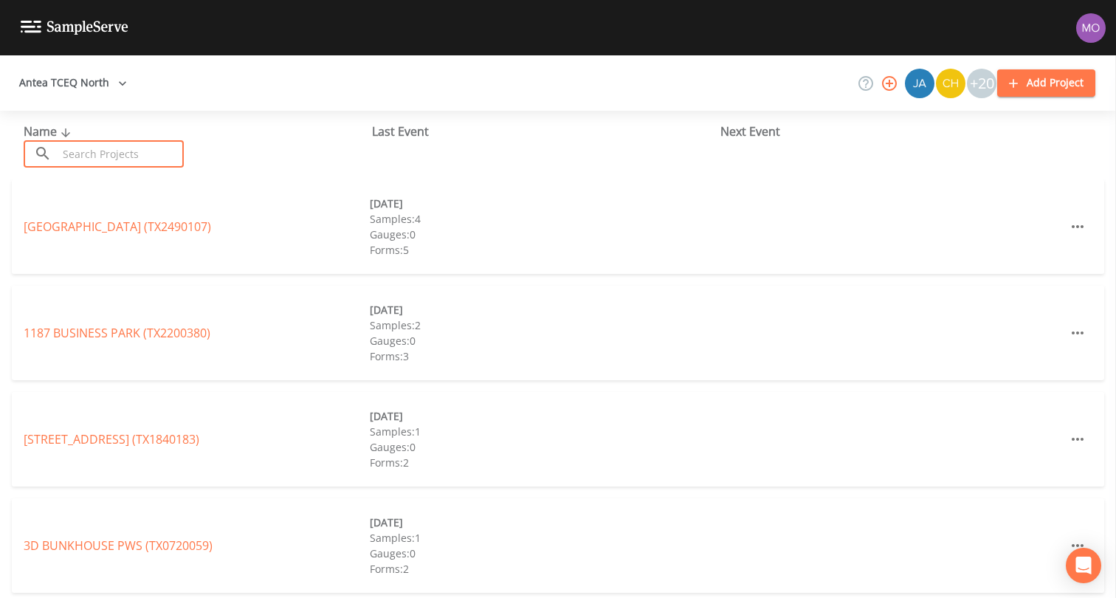
click at [87, 160] on input "text" at bounding box center [121, 153] width 126 height 27
paste input "TX1940008"
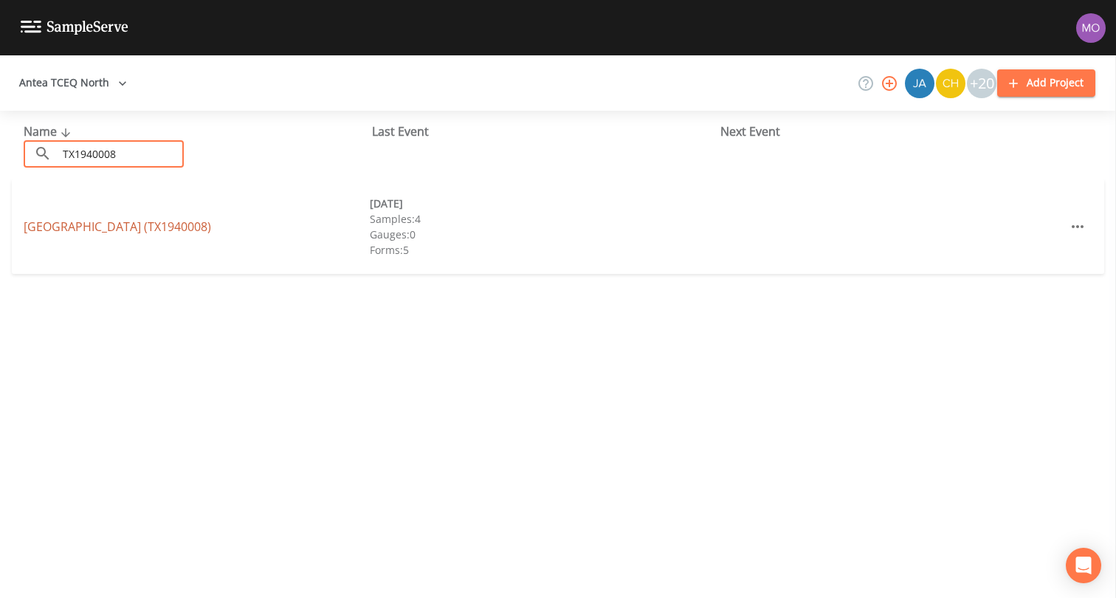
type input "TX1940008"
click at [121, 227] on link "RED RIVER COUNTY WSC (TX1940008)" at bounding box center [117, 226] width 187 height 16
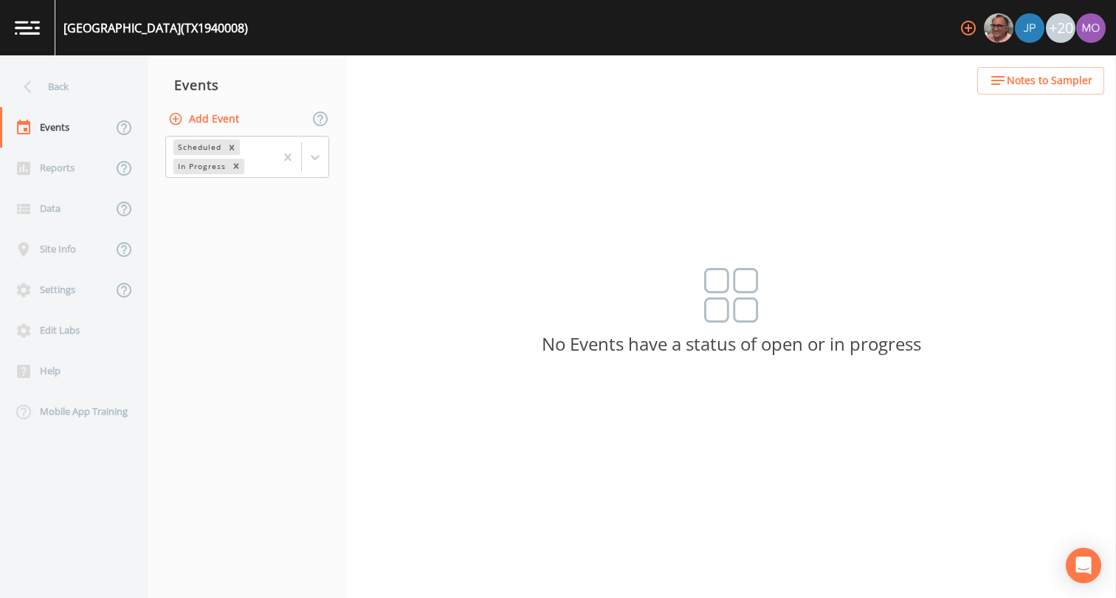
click at [214, 119] on button "Add Event" at bounding box center [205, 119] width 80 height 27
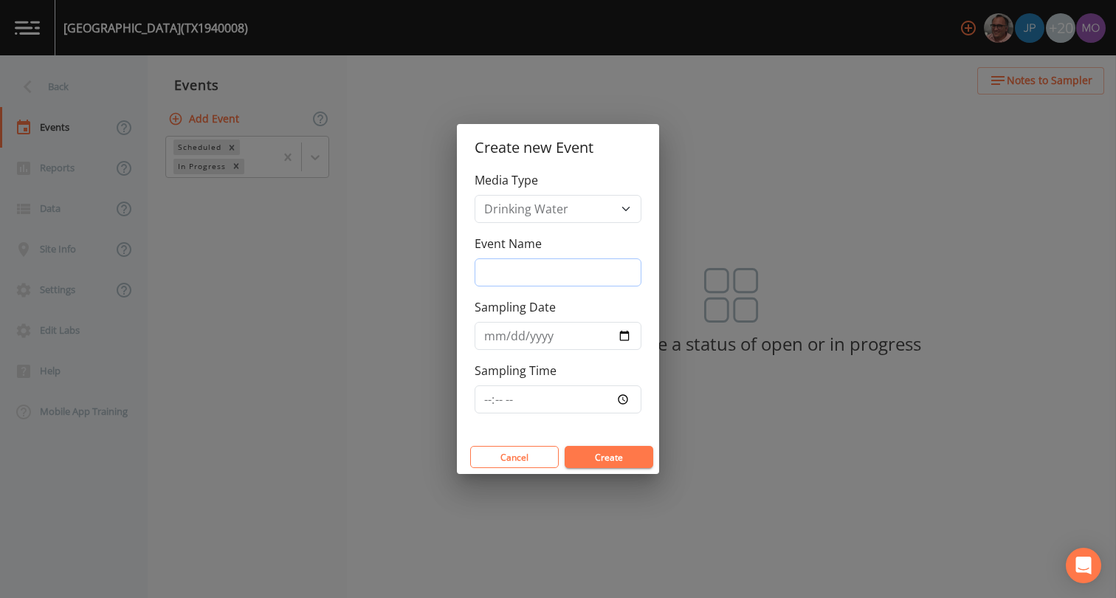
click at [496, 267] on input "Event Name" at bounding box center [557, 272] width 167 height 28
type input "JHI"
click at [624, 341] on input "Sampling Date" at bounding box center [557, 336] width 167 height 28
click at [621, 336] on input "Sampling Date" at bounding box center [557, 336] width 167 height 28
type input "[DATE]"
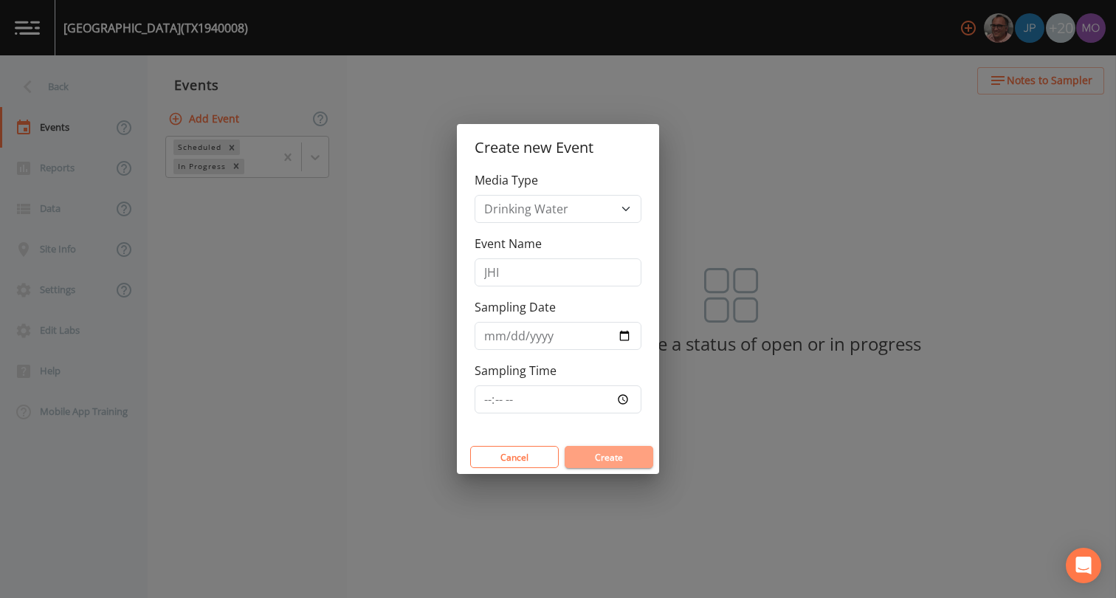
click at [608, 452] on button "Create" at bounding box center [608, 457] width 89 height 22
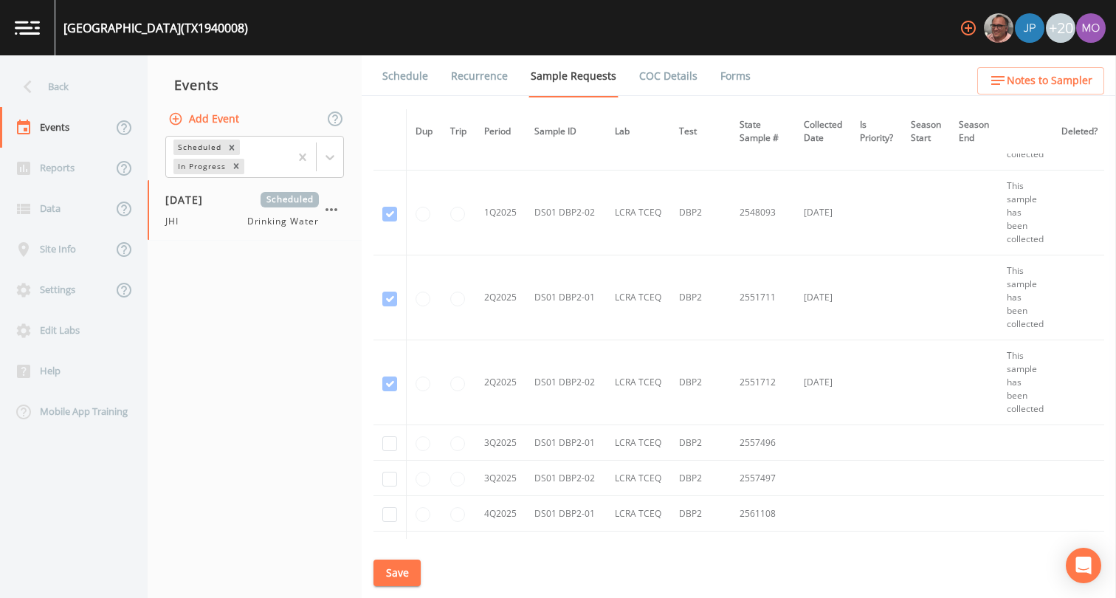
scroll to position [3952, 0]
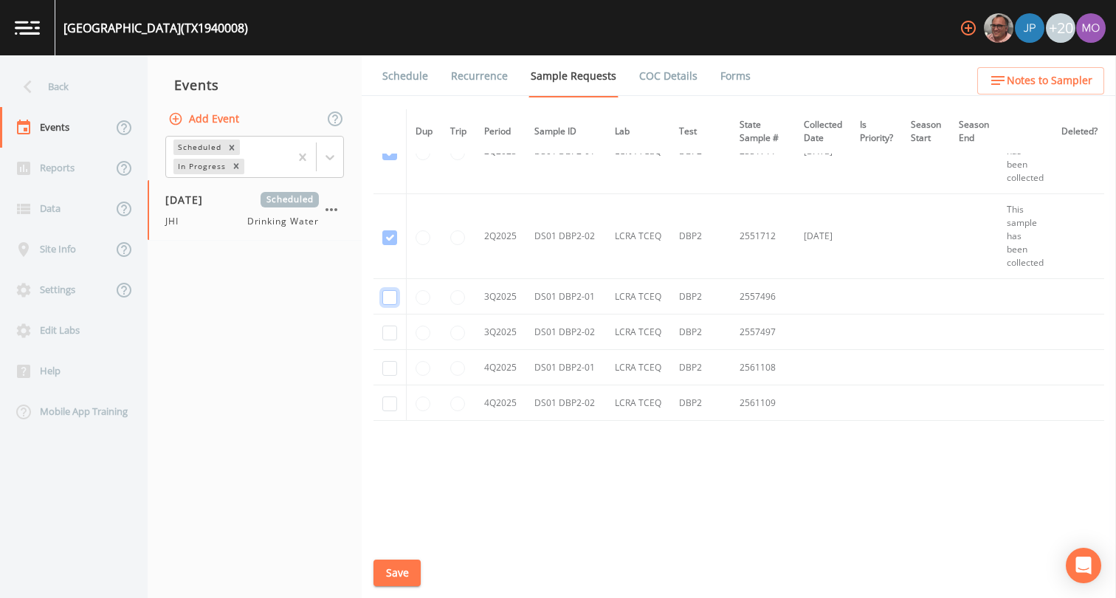
checkbox input "true"
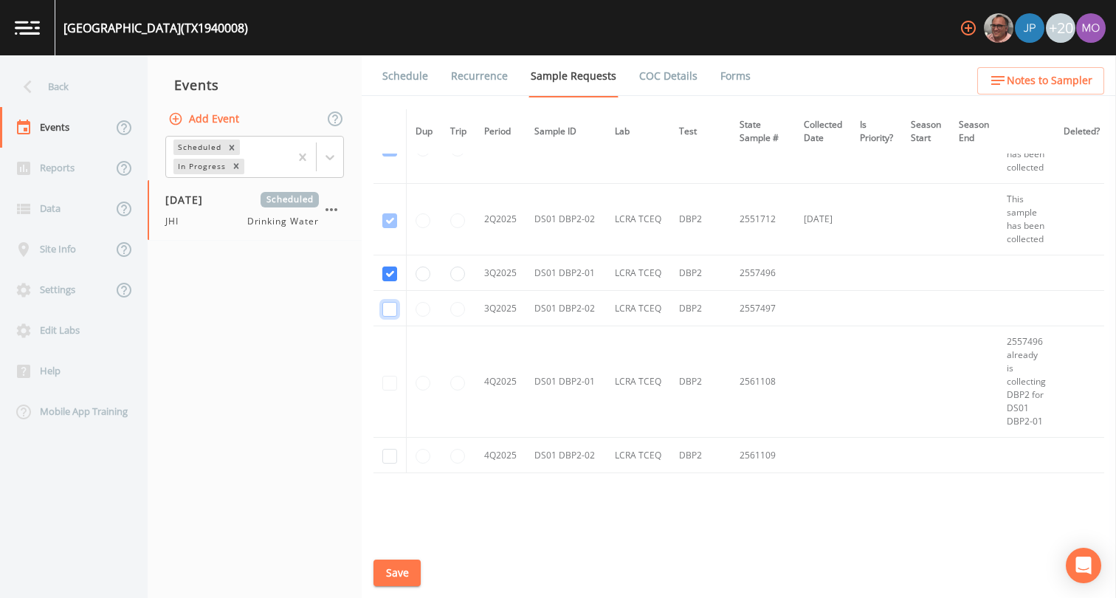
checkbox input "true"
click at [406, 567] on button "Save" at bounding box center [396, 572] width 47 height 27
click at [406, 81] on link "Schedule" at bounding box center [405, 75] width 50 height 41
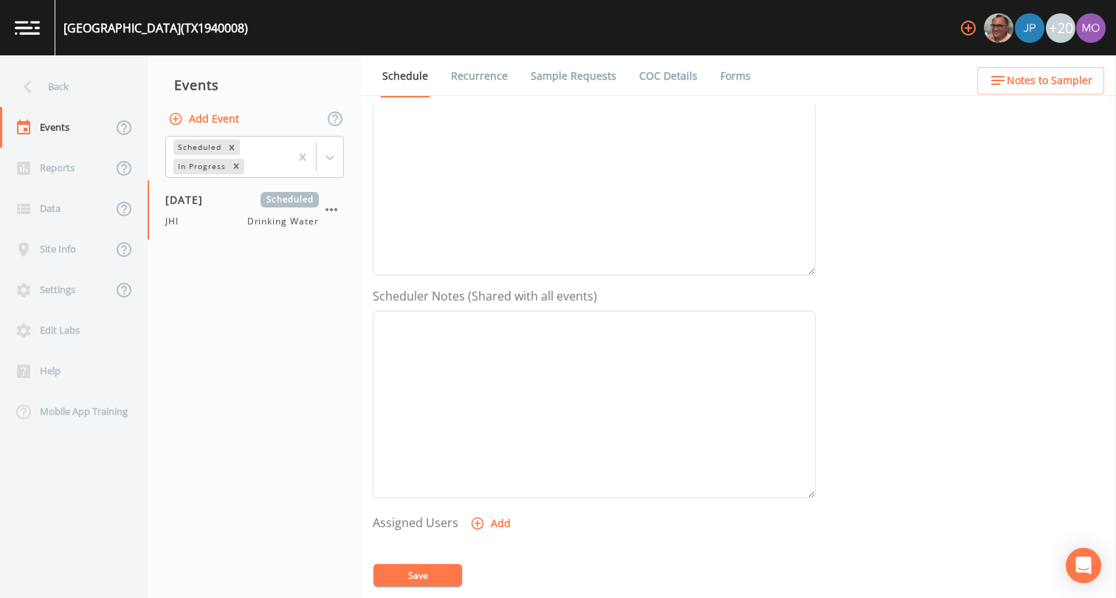
scroll to position [414, 0]
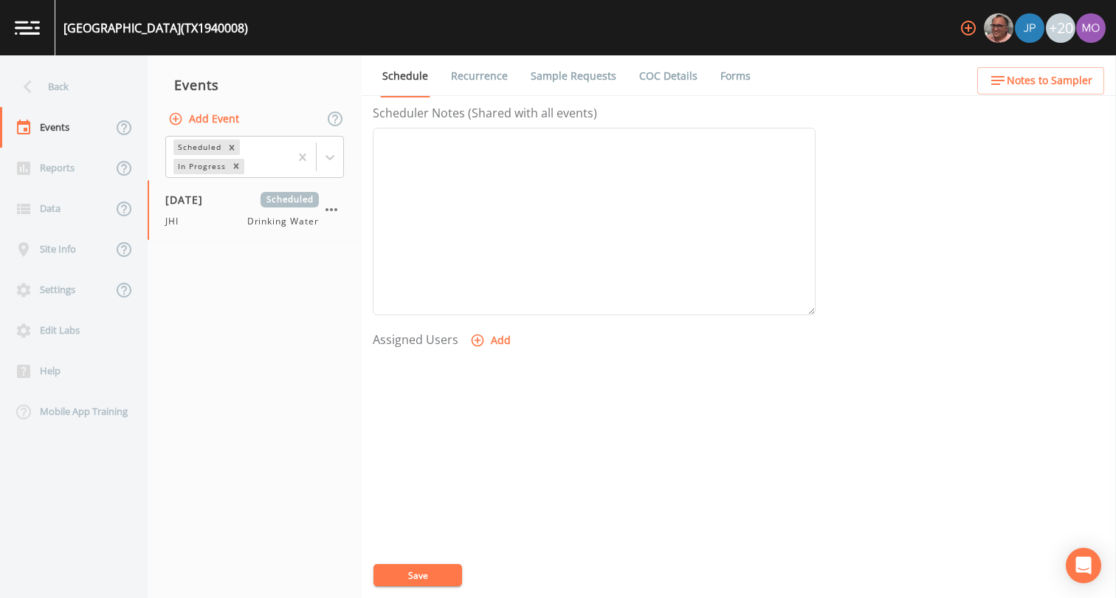
click at [489, 333] on button "Add" at bounding box center [491, 340] width 49 height 27
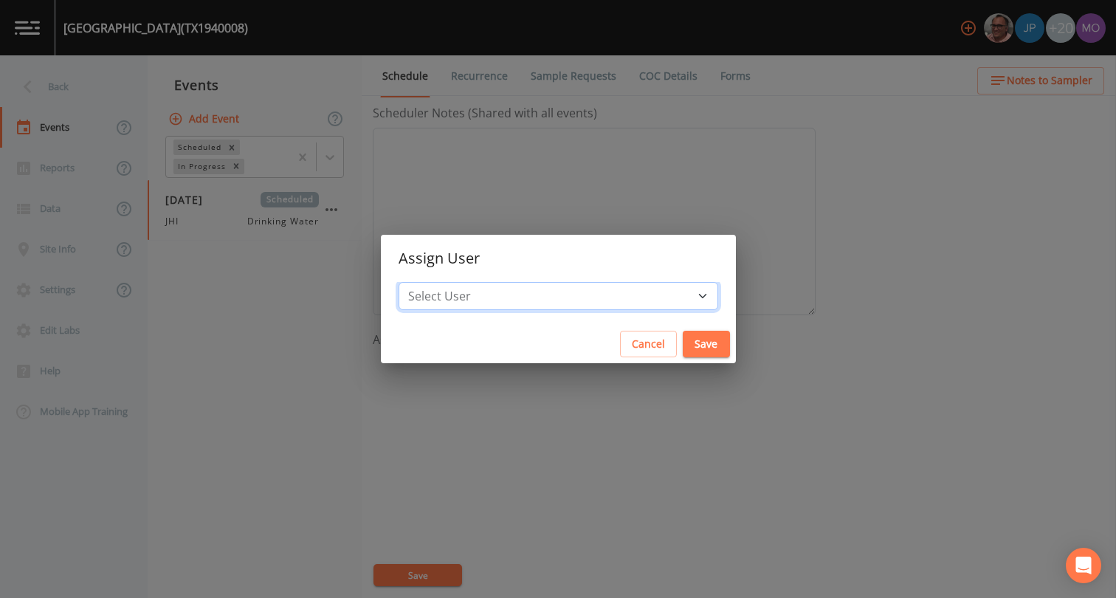
click at [518, 290] on select "Select User [PERSON_NAME] [PERSON_NAME] [PERSON_NAME] [PERSON_NAME] [PERSON_NAM…" at bounding box center [557, 296] width 319 height 28
click at [650, 300] on select "Select User [PERSON_NAME] [PERSON_NAME] [PERSON_NAME] [PERSON_NAME] [PERSON_NAM…" at bounding box center [557, 296] width 319 height 28
select select "a5a304aa-47e0-4d0c-bb11-516c0cd15b21"
click at [682, 342] on button "Save" at bounding box center [705, 344] width 47 height 27
select select
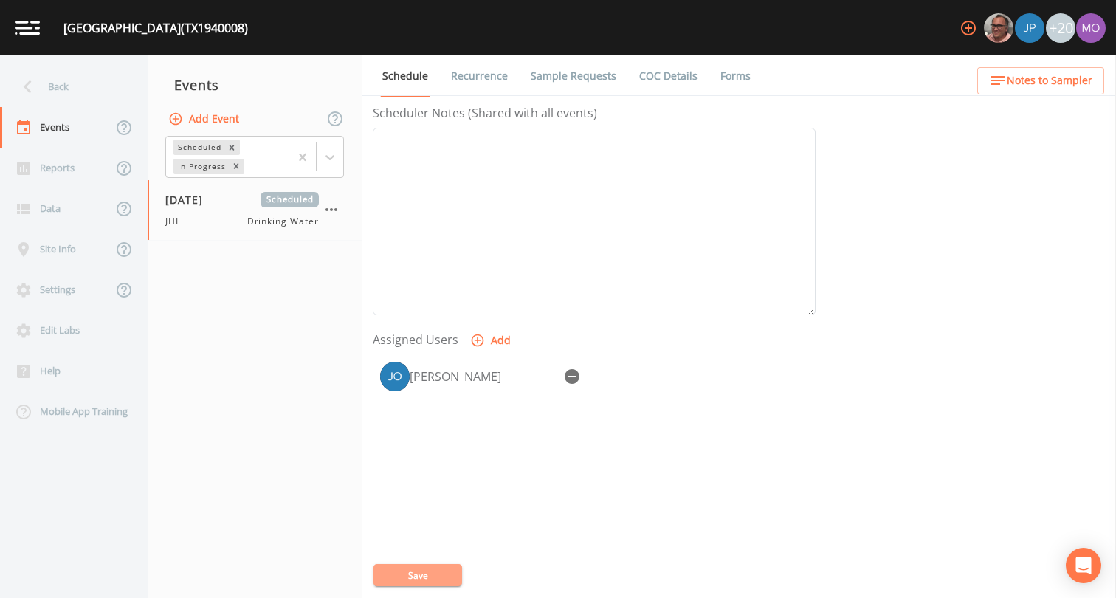
click at [393, 579] on button "Save" at bounding box center [417, 575] width 89 height 22
click at [49, 85] on div "Back" at bounding box center [66, 86] width 133 height 41
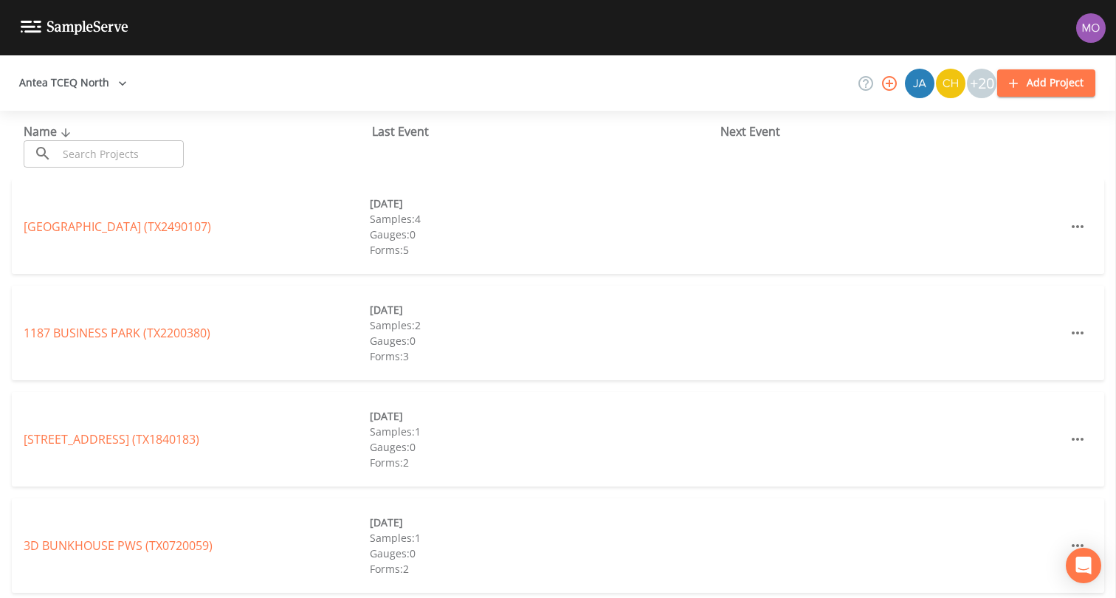
click at [76, 151] on input "text" at bounding box center [121, 153] width 126 height 27
paste input "TX1940004"
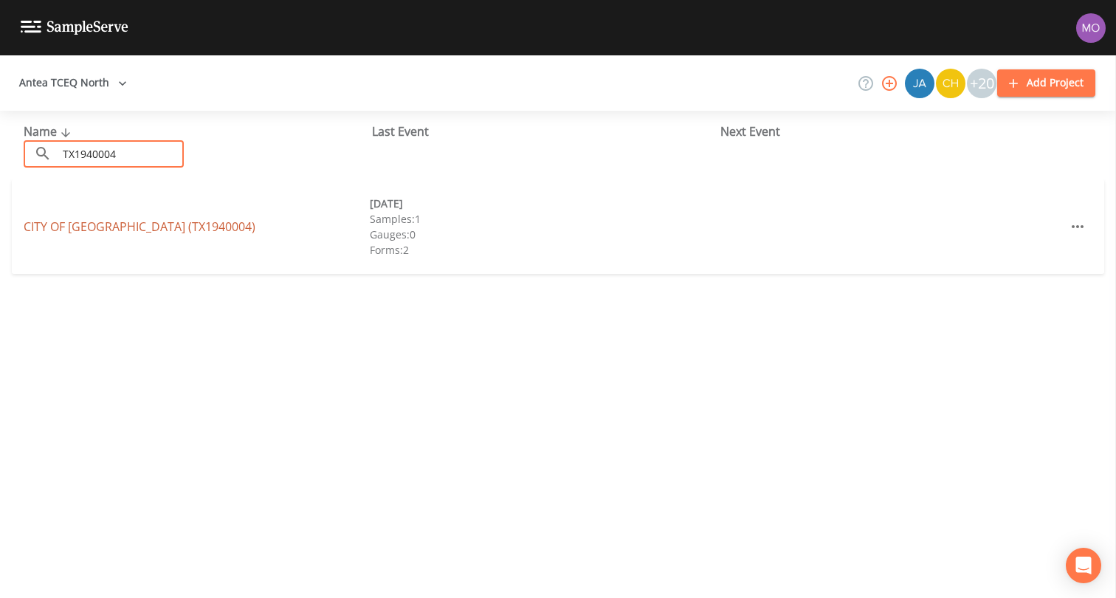
type input "TX1940004"
click at [76, 224] on link "CITY OF ANNONA (TX1940004)" at bounding box center [140, 226] width 232 height 16
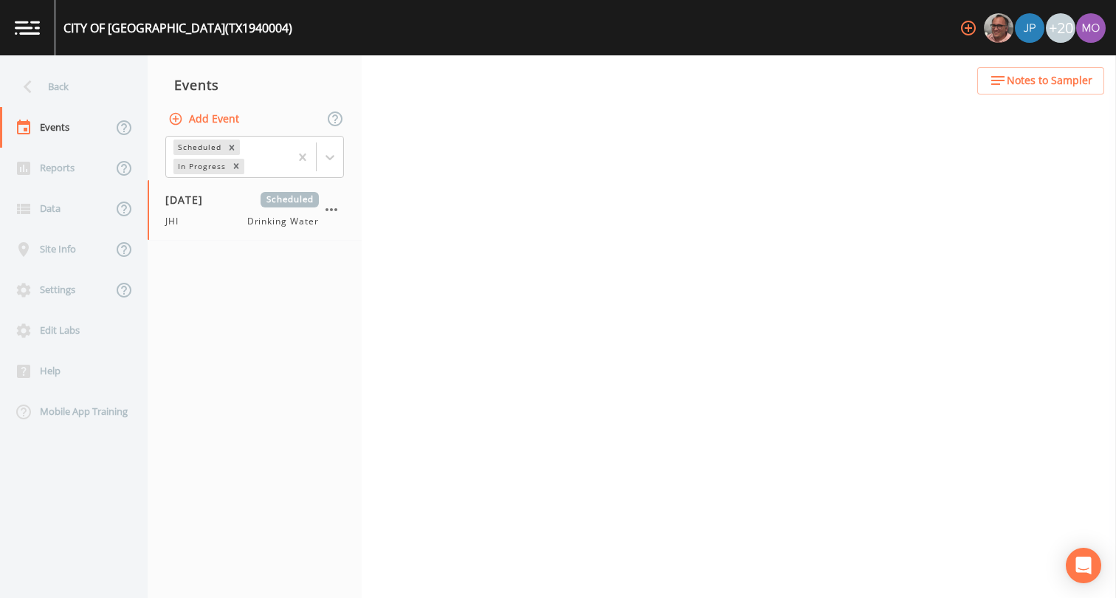
click at [205, 124] on button "Add Event" at bounding box center [205, 119] width 80 height 27
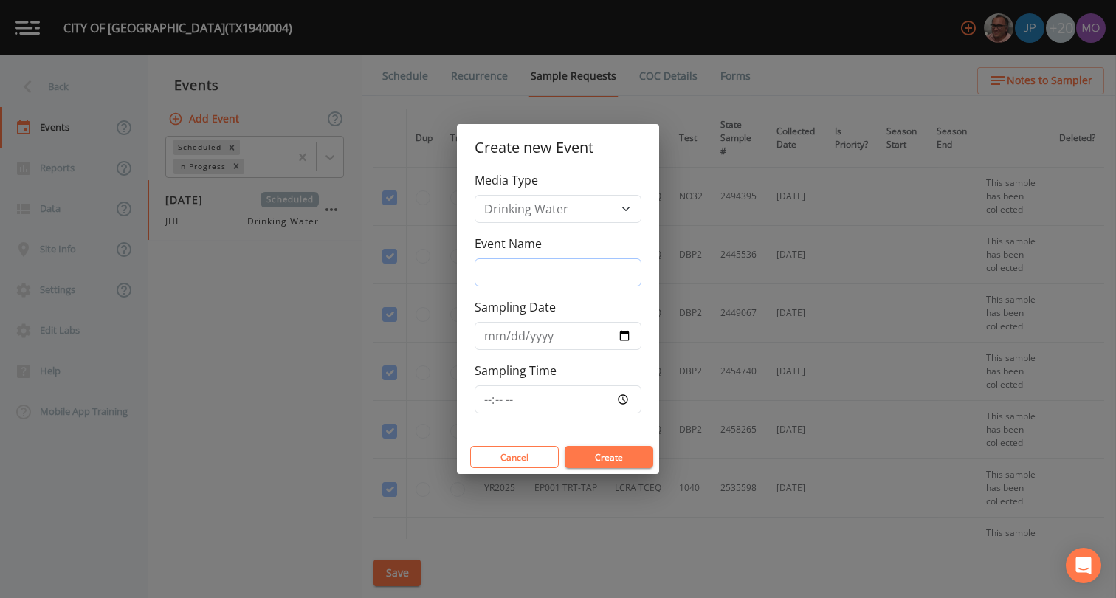
click at [491, 274] on input "Event Name" at bounding box center [557, 272] width 167 height 28
type input "JHI"
click at [621, 333] on input "Sampling Date" at bounding box center [557, 336] width 167 height 28
click at [621, 337] on input "Sampling Date" at bounding box center [557, 336] width 167 height 28
type input "[DATE]"
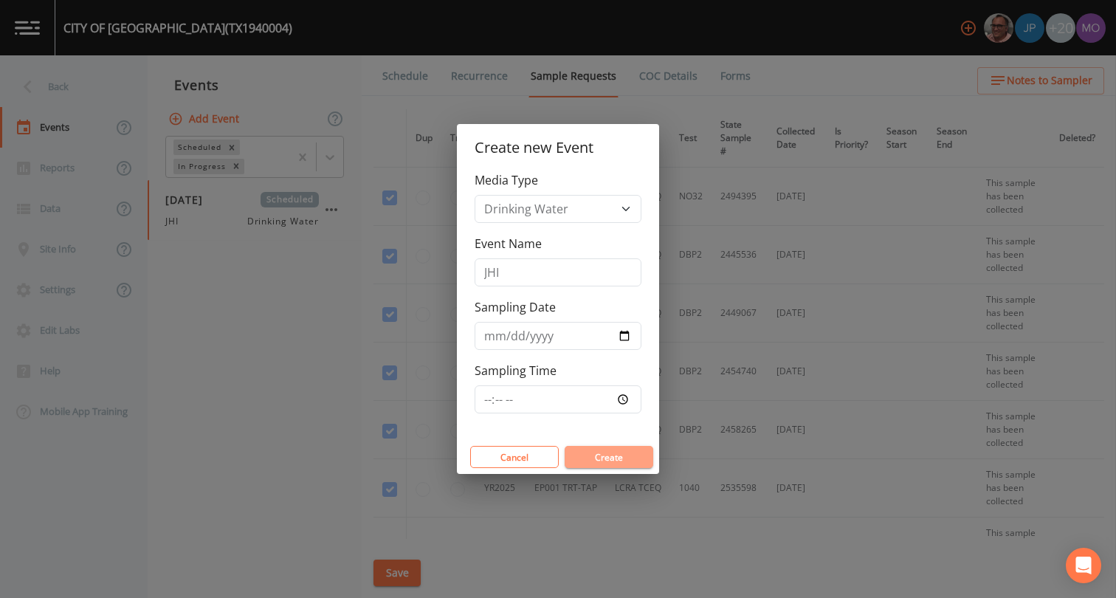
click at [586, 452] on button "Create" at bounding box center [608, 457] width 89 height 22
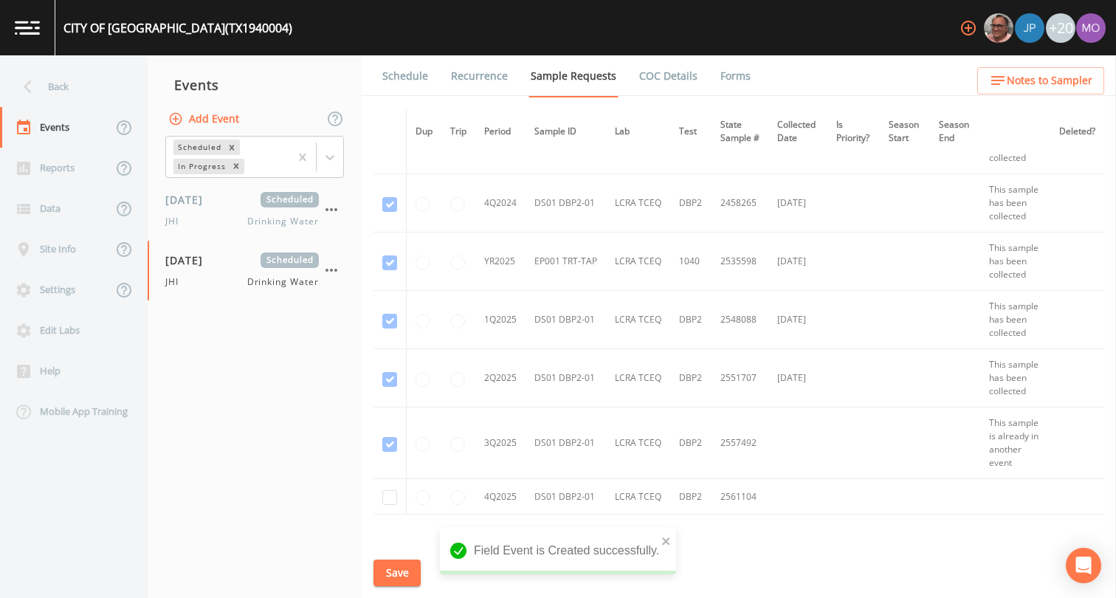
scroll to position [440, 0]
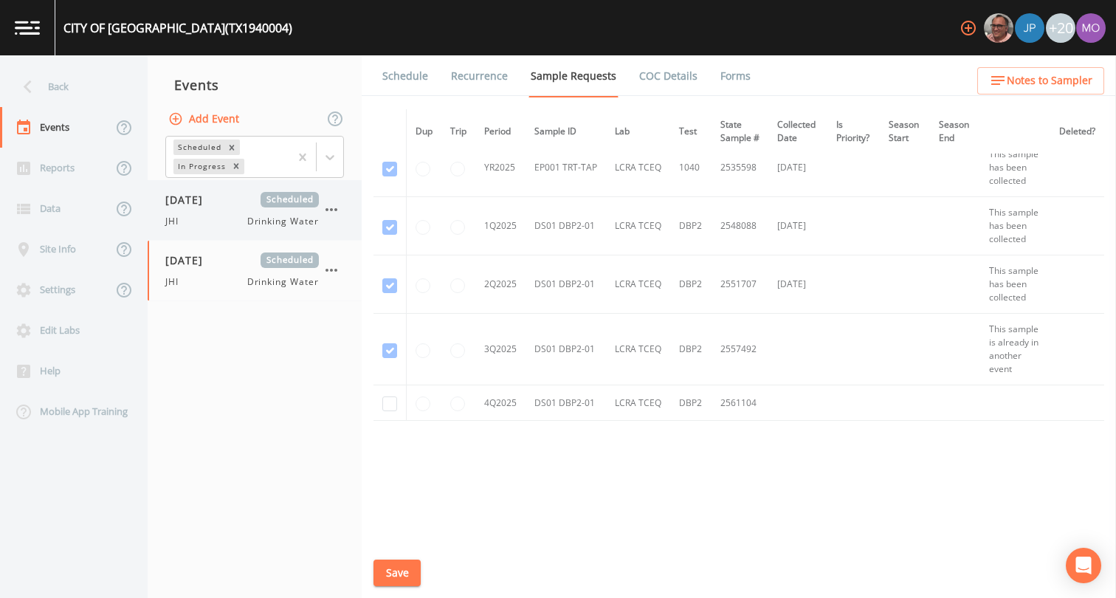
click at [207, 209] on div "07/09/2025 Scheduled JHI Drinking Water" at bounding box center [241, 210] width 153 height 36
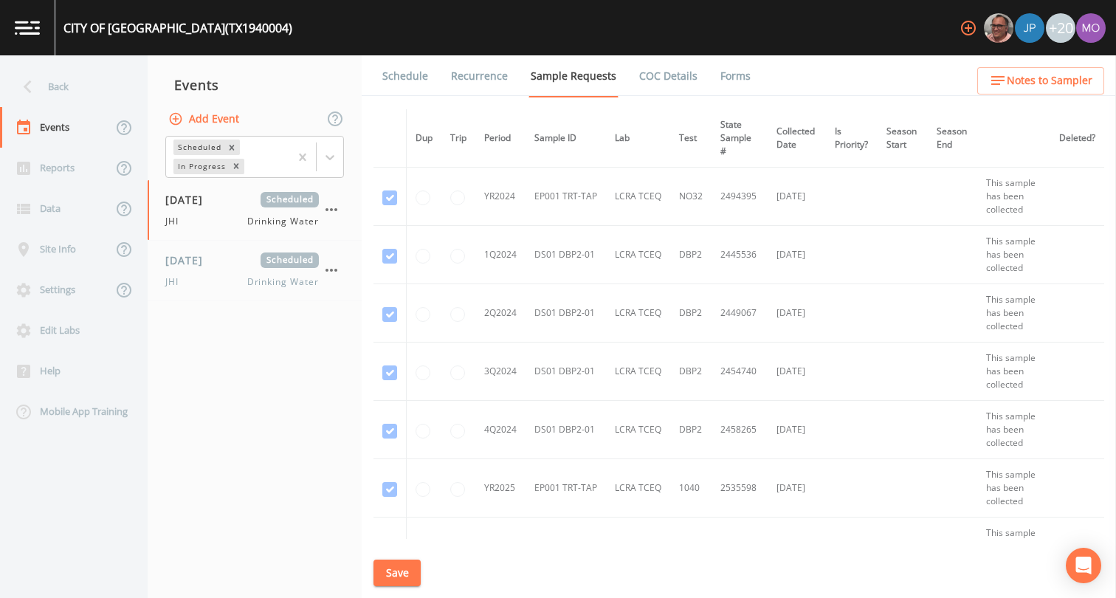
click at [727, 74] on link "Forms" at bounding box center [735, 75] width 35 height 41
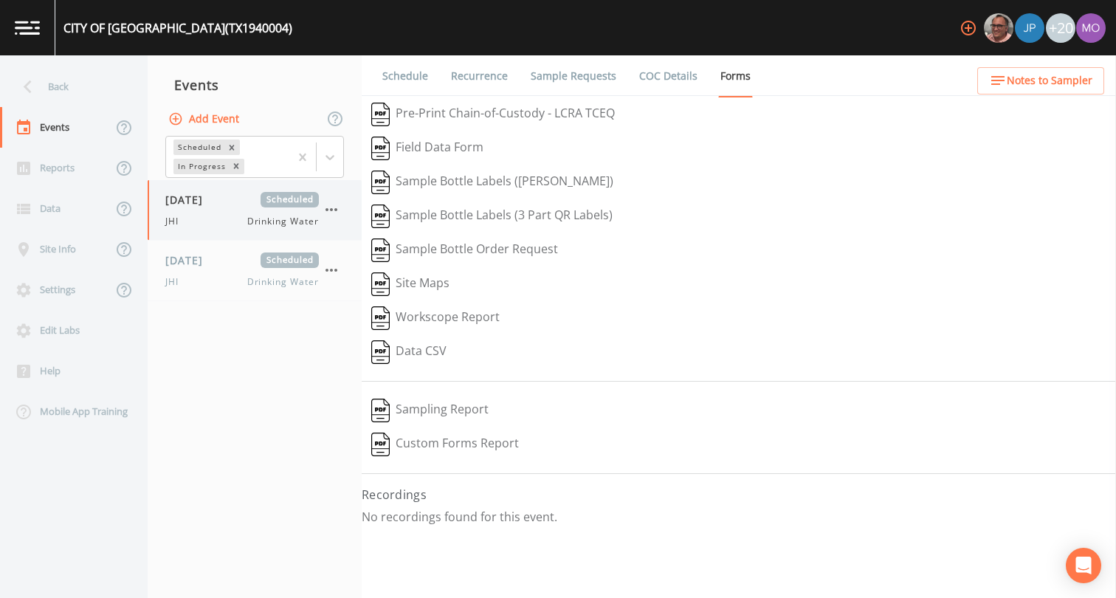
click at [339, 217] on icon "button" at bounding box center [331, 210] width 18 height 18
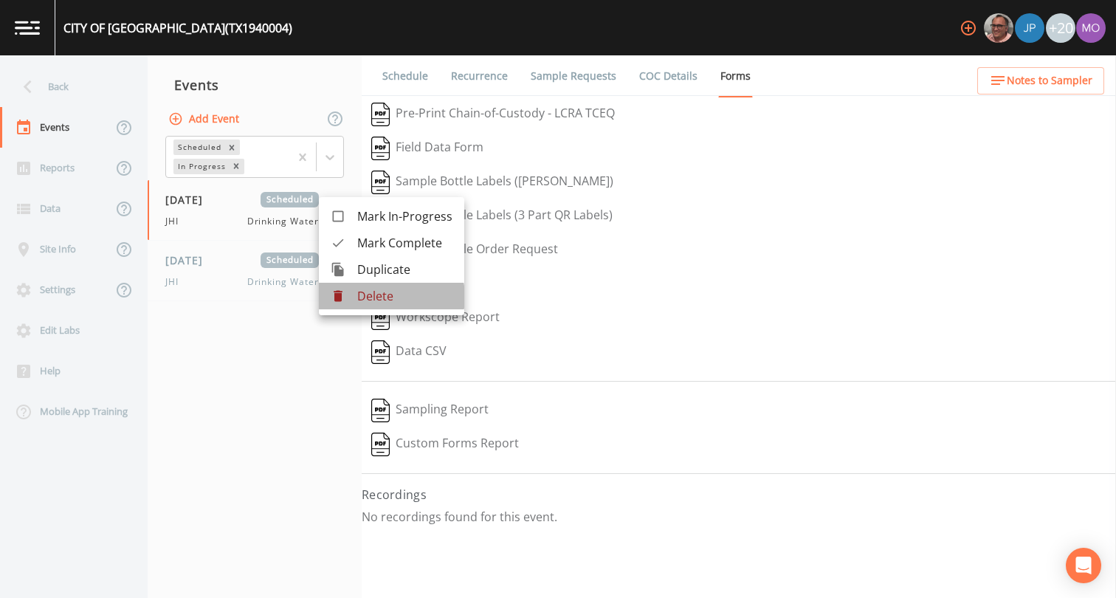
click at [385, 297] on p "Delete" at bounding box center [404, 296] width 95 height 18
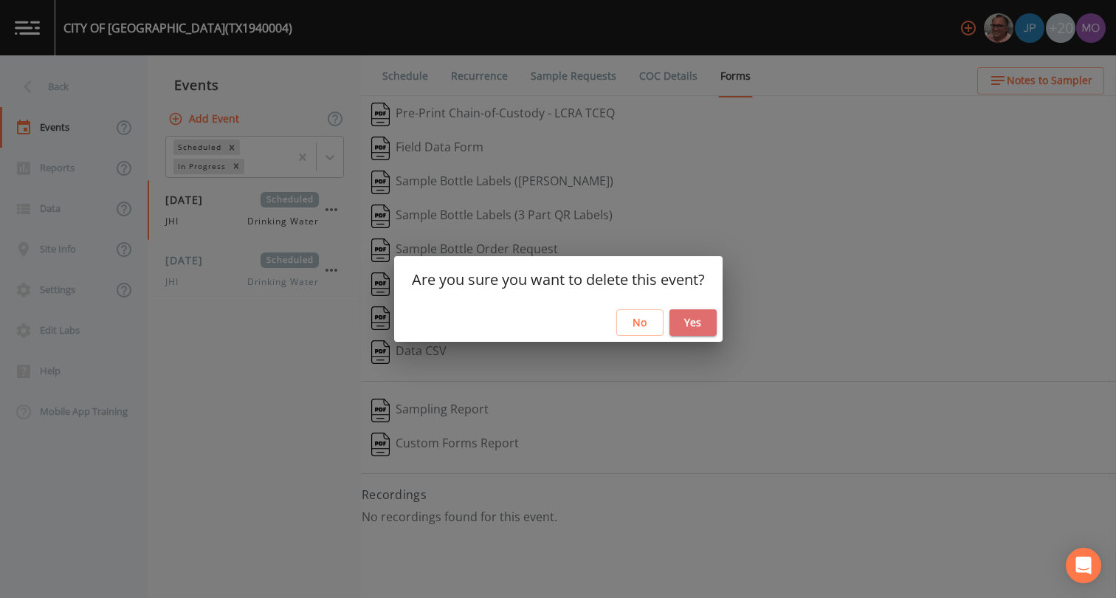
click at [681, 320] on button "Yes" at bounding box center [692, 322] width 47 height 27
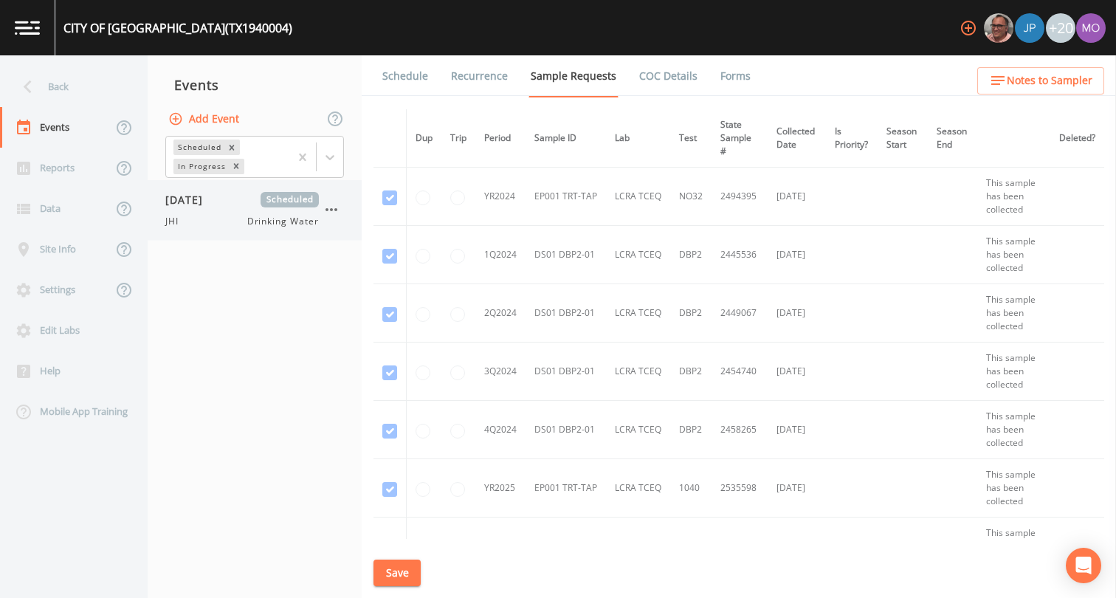
click at [334, 201] on icon "button" at bounding box center [331, 210] width 18 height 18
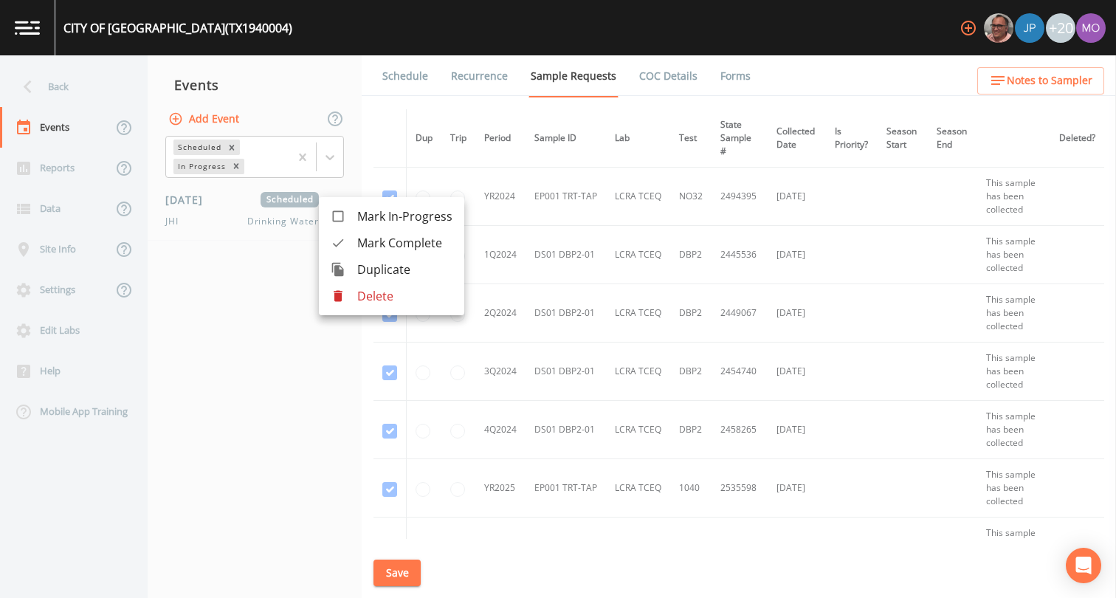
click at [345, 291] on div at bounding box center [344, 295] width 27 height 15
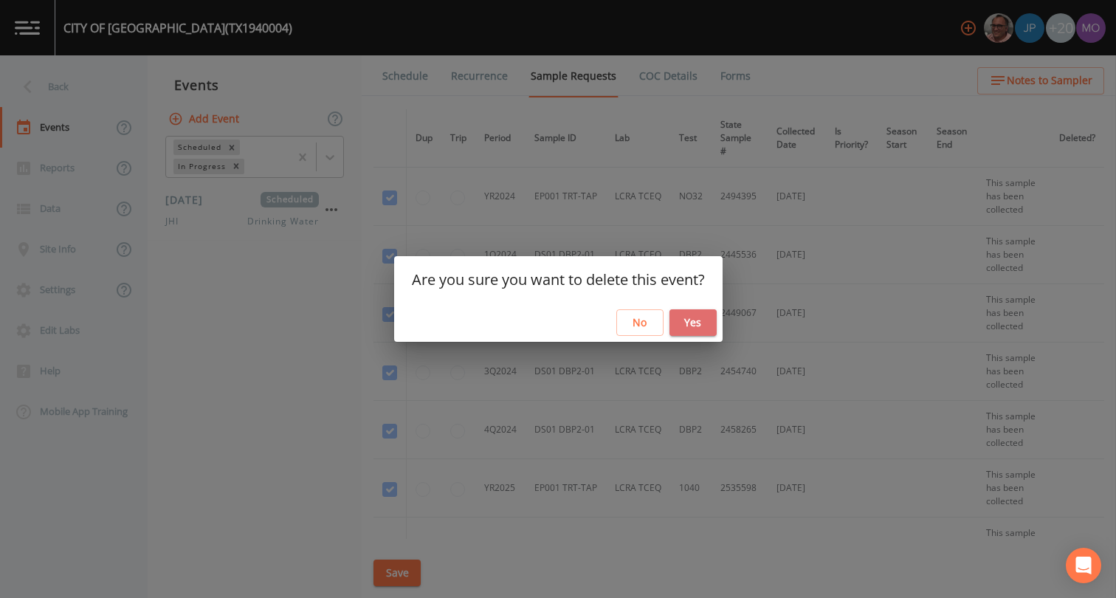
click at [684, 327] on button "Yes" at bounding box center [692, 322] width 47 height 27
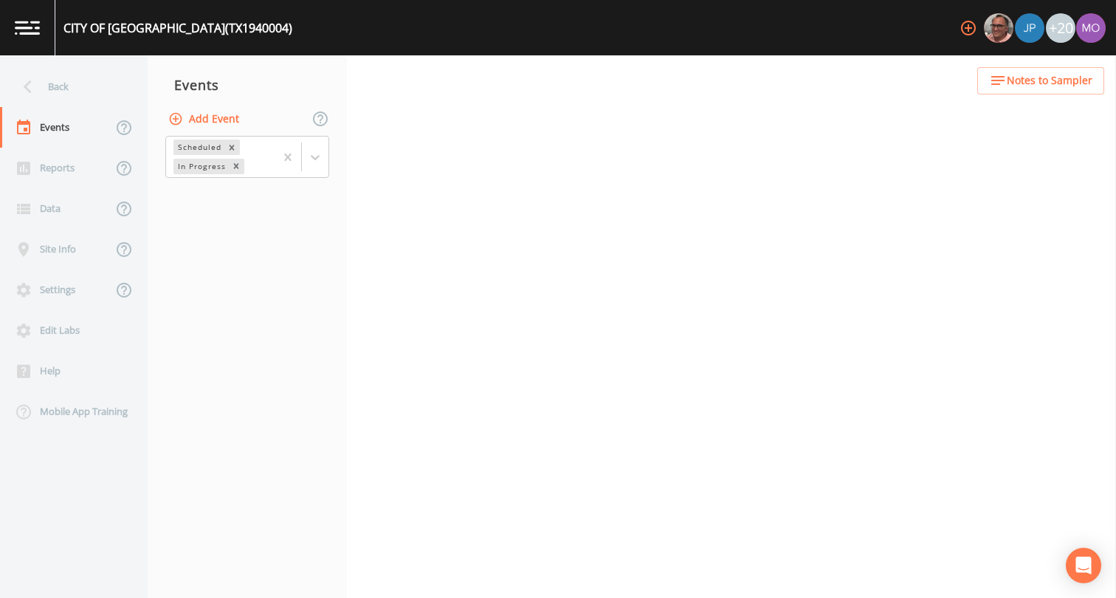
click at [220, 120] on button "Add Event" at bounding box center [205, 119] width 80 height 27
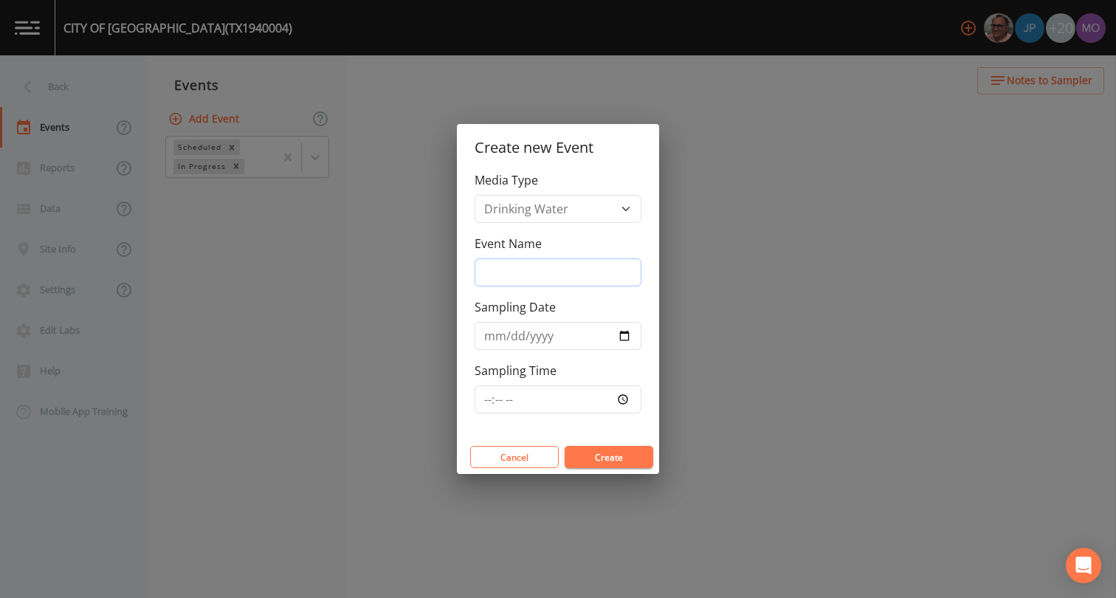
click at [506, 277] on input "Event Name" at bounding box center [557, 272] width 167 height 28
type input "JHI"
click at [623, 336] on input "Sampling Date" at bounding box center [557, 336] width 167 height 28
type input "[DATE]"
click at [615, 457] on button "Create" at bounding box center [608, 457] width 89 height 22
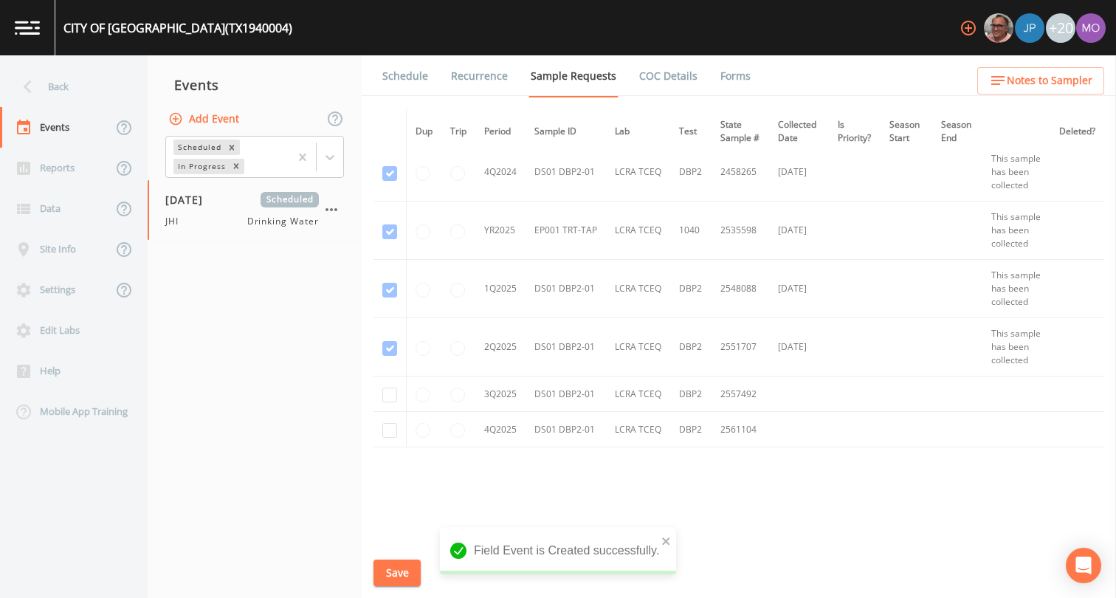
scroll to position [390, 0]
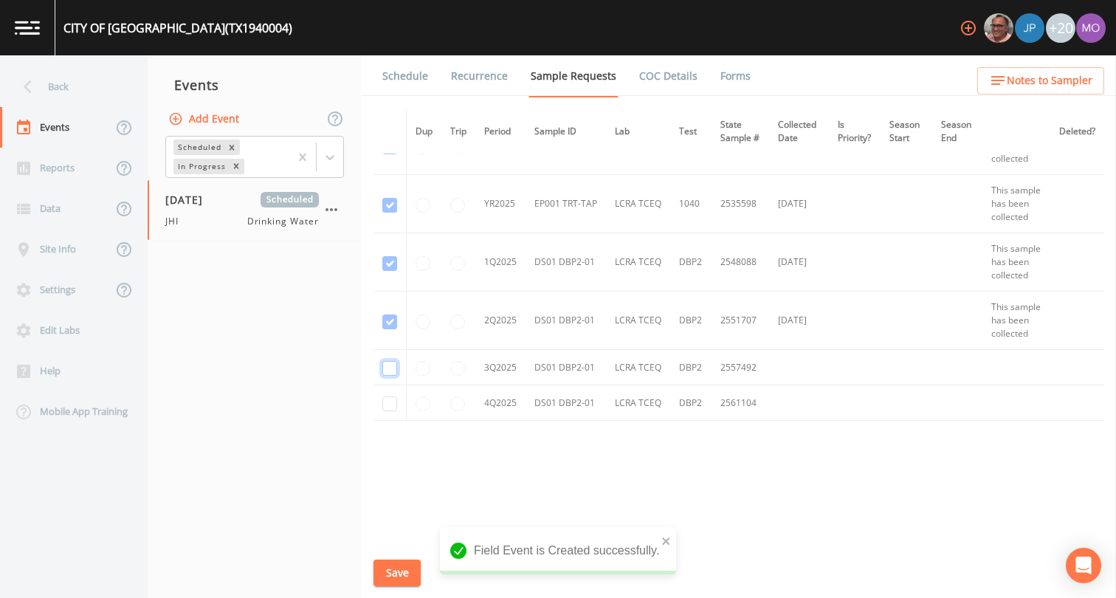
checkbox input "true"
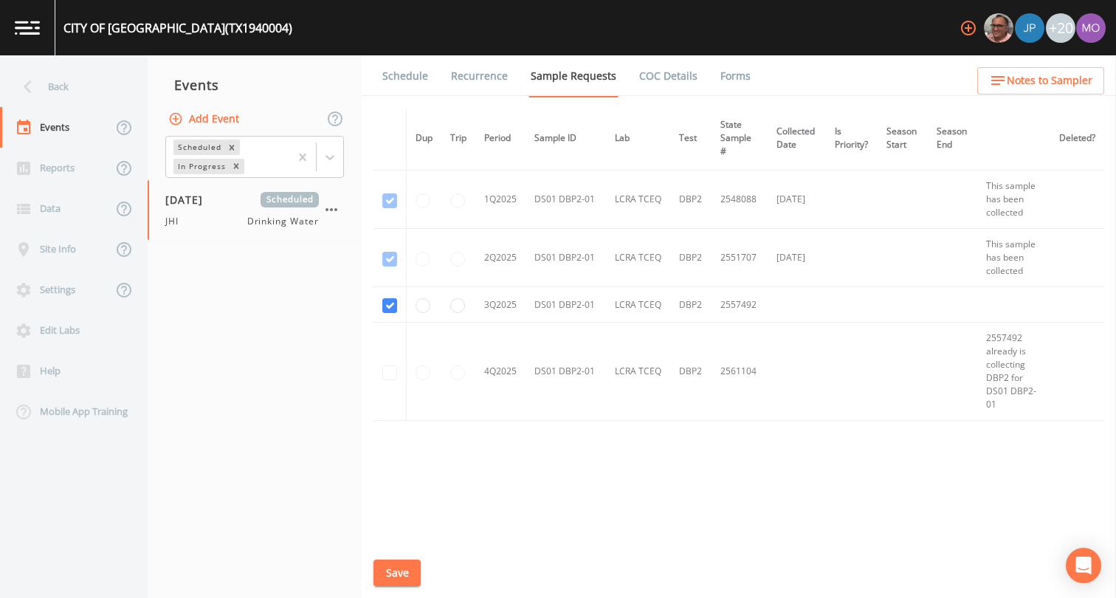
click at [385, 572] on button "Save" at bounding box center [396, 572] width 47 height 27
click at [390, 571] on button "Save" at bounding box center [396, 572] width 47 height 27
click at [405, 81] on link "Schedule" at bounding box center [405, 75] width 50 height 41
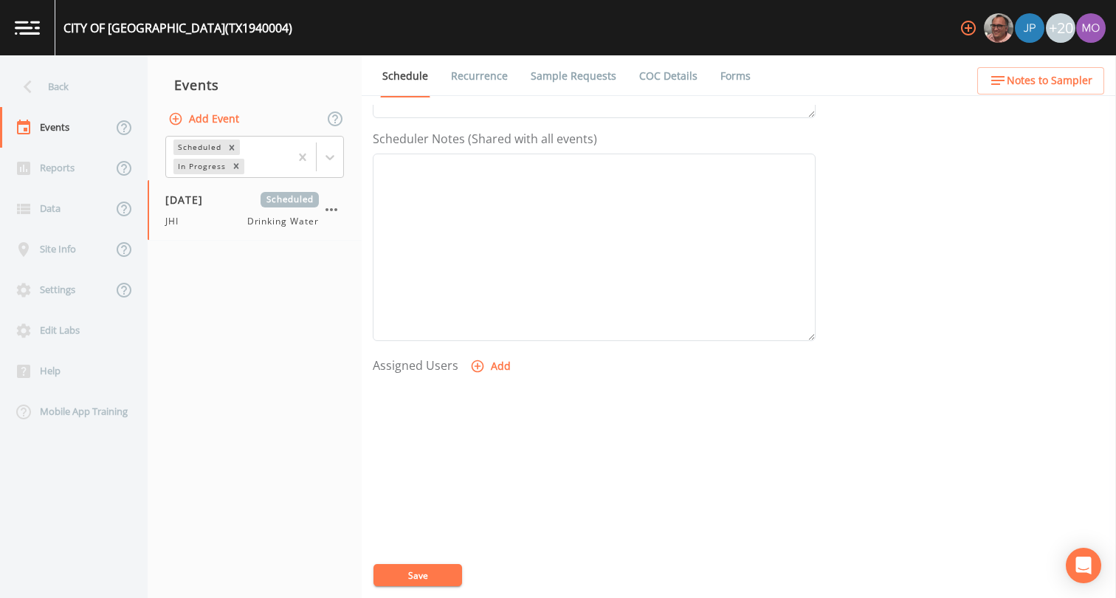
scroll to position [416, 0]
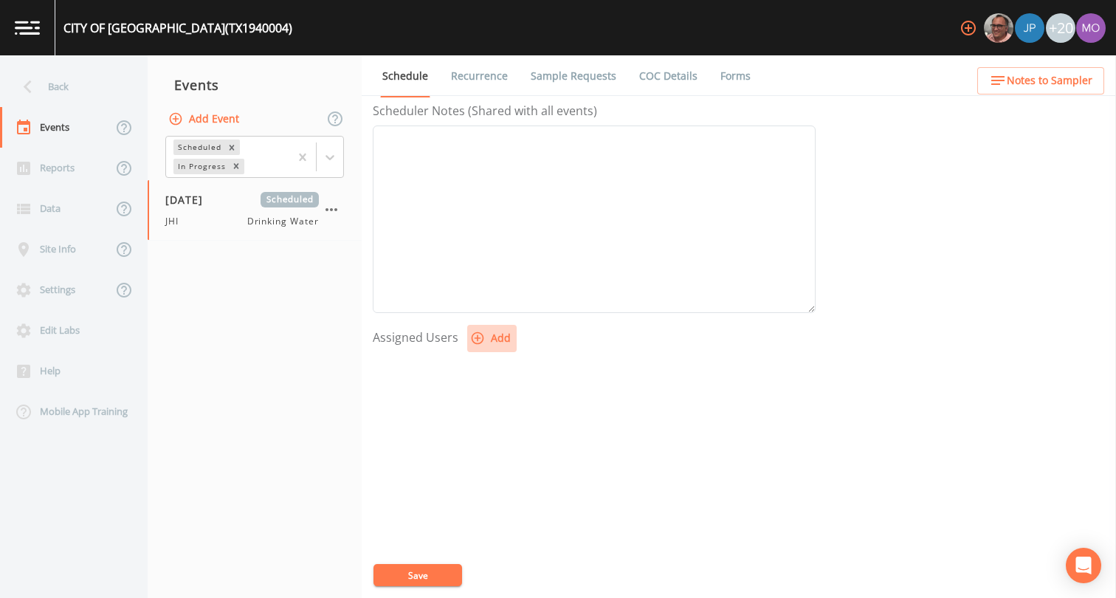
click at [471, 340] on icon "button" at bounding box center [477, 338] width 15 height 15
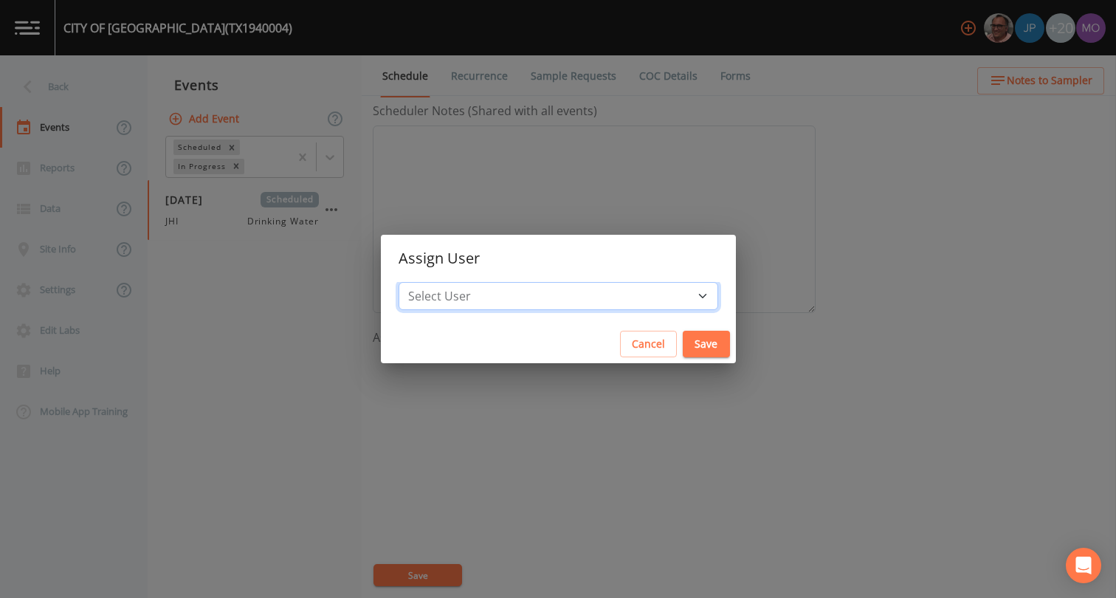
click at [494, 296] on select "Select User [PERSON_NAME] [PERSON_NAME] [PERSON_NAME] [PERSON_NAME] [PERSON_NAM…" at bounding box center [557, 296] width 319 height 28
select select "a5a304aa-47e0-4d0c-bb11-516c0cd15b21"
click at [682, 342] on button "Save" at bounding box center [705, 344] width 47 height 27
select select
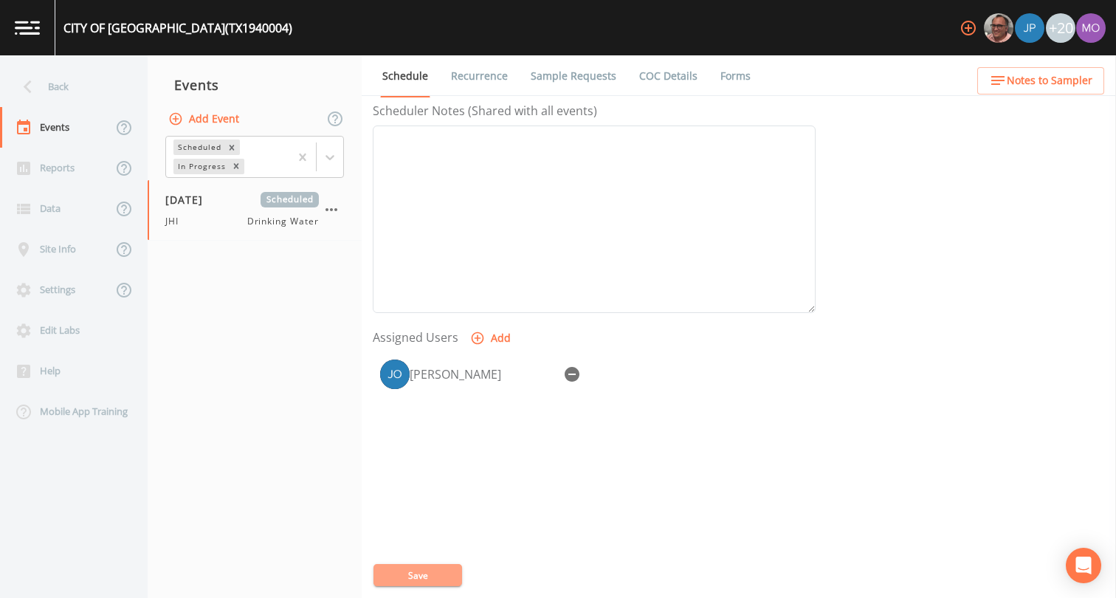
click at [418, 567] on button "Save" at bounding box center [417, 575] width 89 height 22
click at [57, 89] on div "Back" at bounding box center [66, 86] width 133 height 41
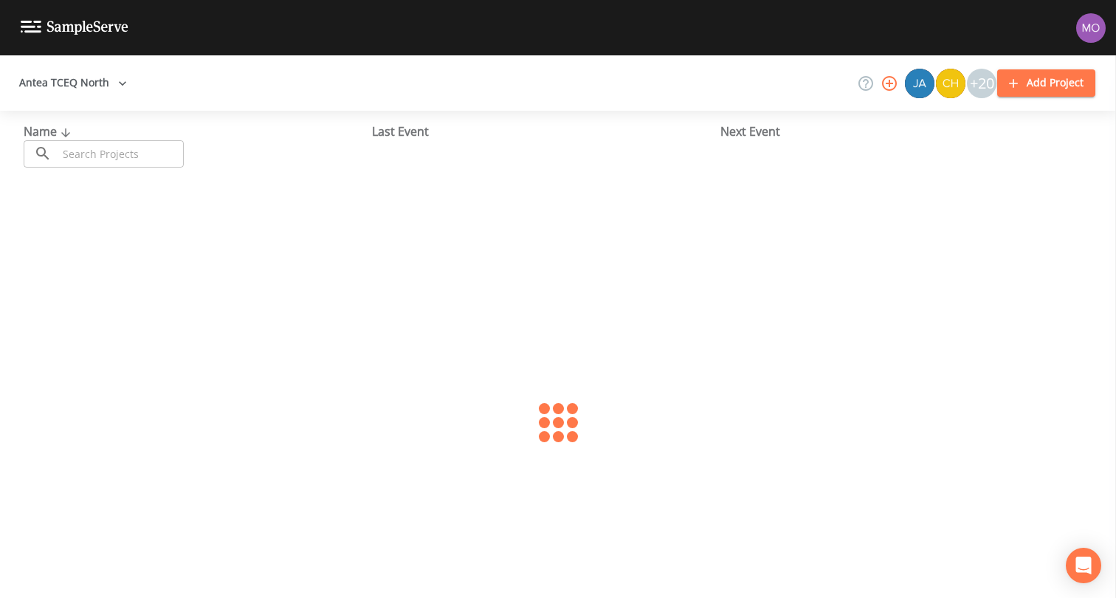
click at [109, 157] on input "text" at bounding box center [121, 153] width 126 height 27
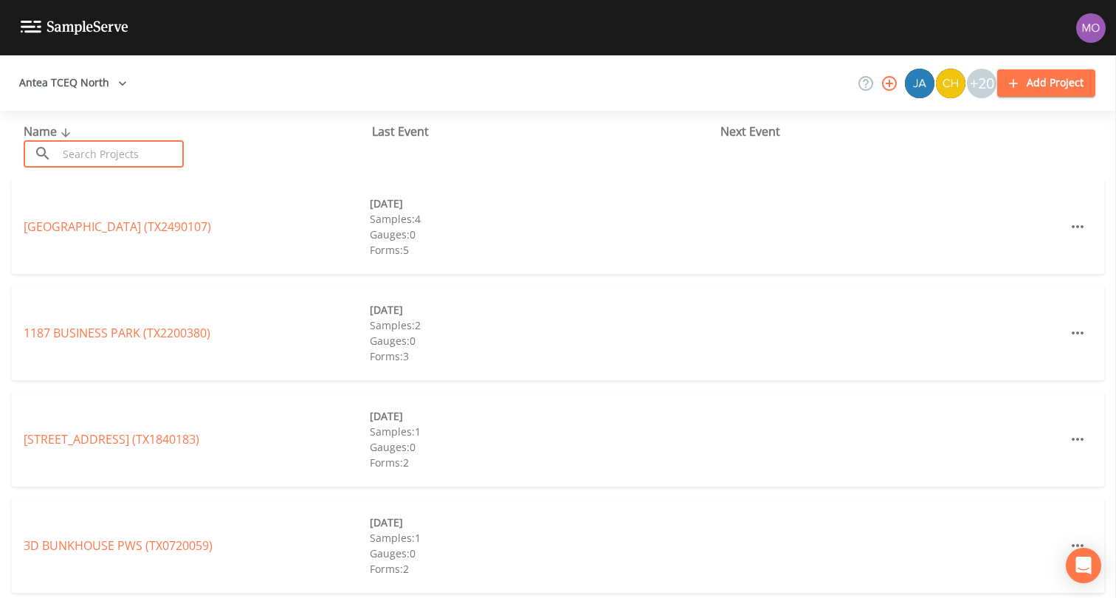
paste input "TX1940002"
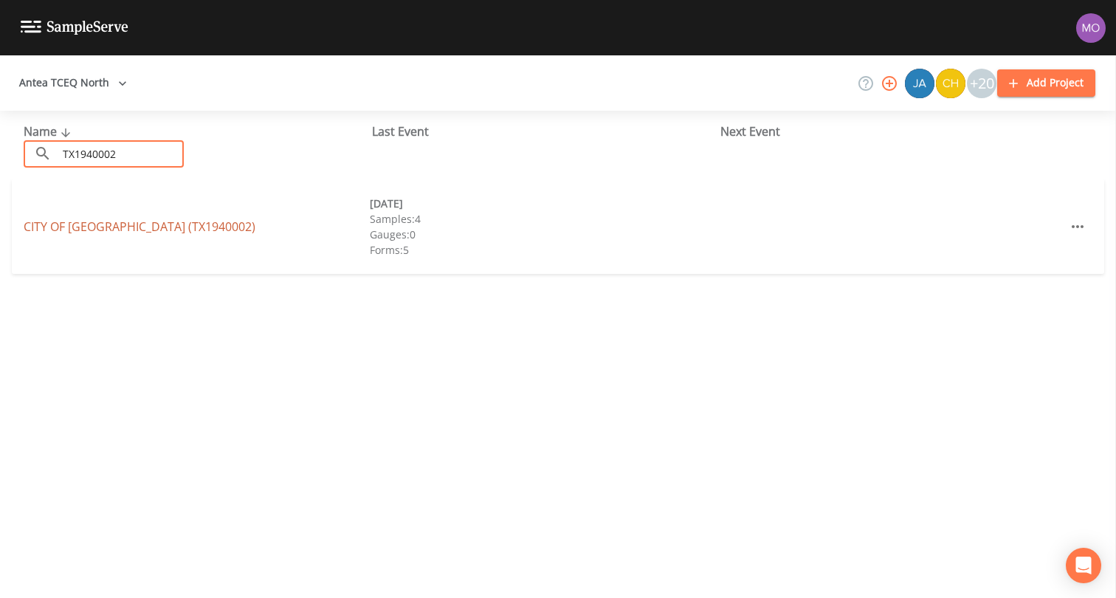
type input "TX1940002"
click at [106, 226] on link "CITY OF [GEOGRAPHIC_DATA] (TX1940002)" at bounding box center [140, 226] width 232 height 16
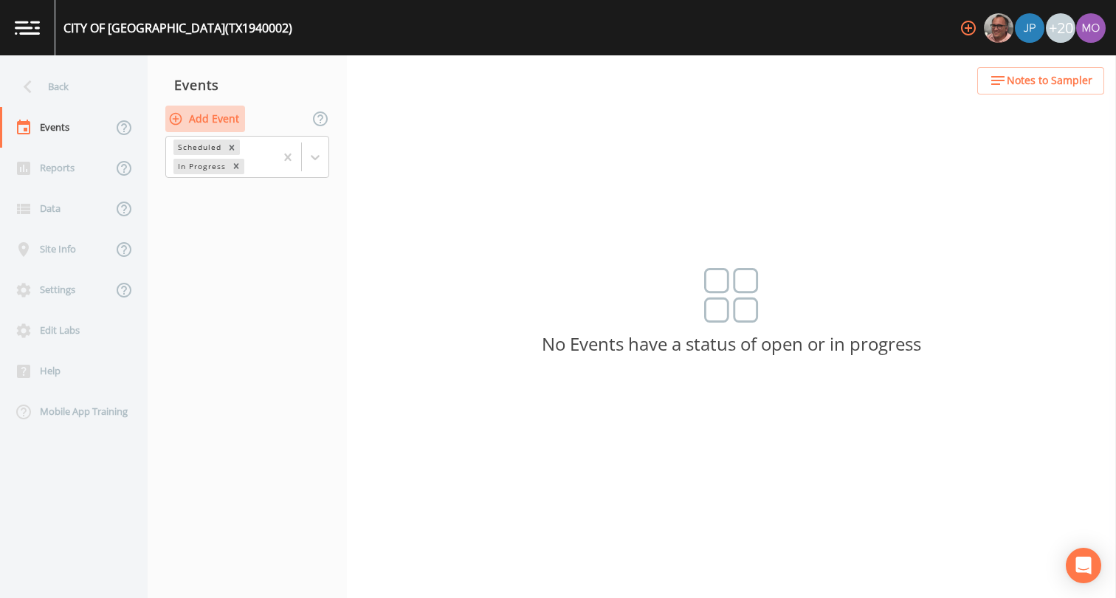
click at [218, 121] on button "Add Event" at bounding box center [205, 119] width 80 height 27
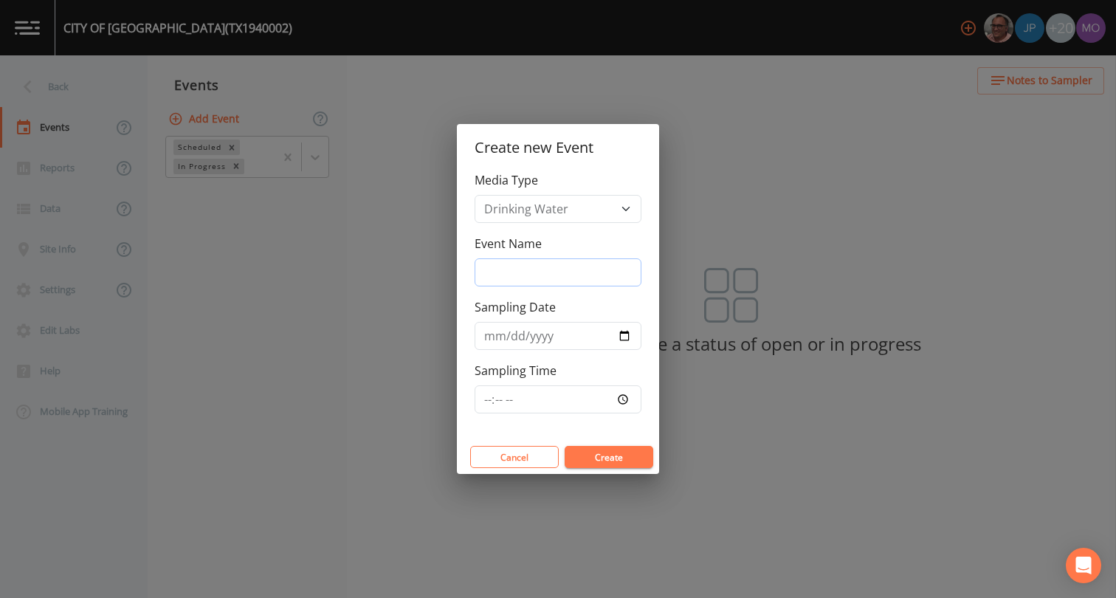
click at [488, 265] on input "Event Name" at bounding box center [557, 272] width 167 height 28
type input "JHI"
click at [624, 343] on input "Sampling Date" at bounding box center [557, 336] width 167 height 28
click at [622, 339] on input "Sampling Date" at bounding box center [557, 336] width 167 height 28
type input "[DATE]"
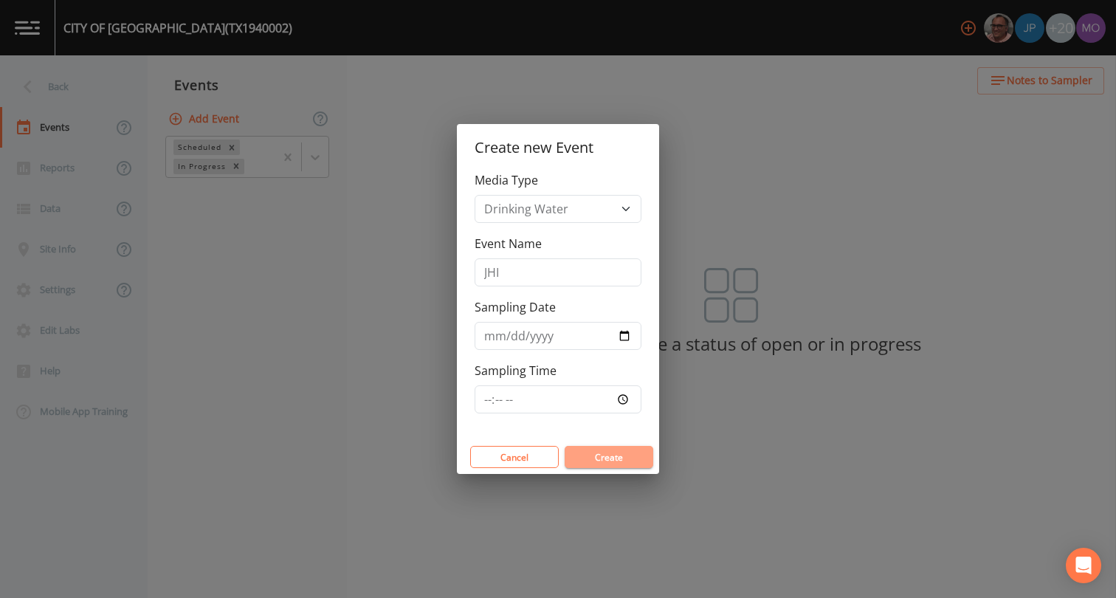
click at [578, 454] on button "Create" at bounding box center [608, 457] width 89 height 22
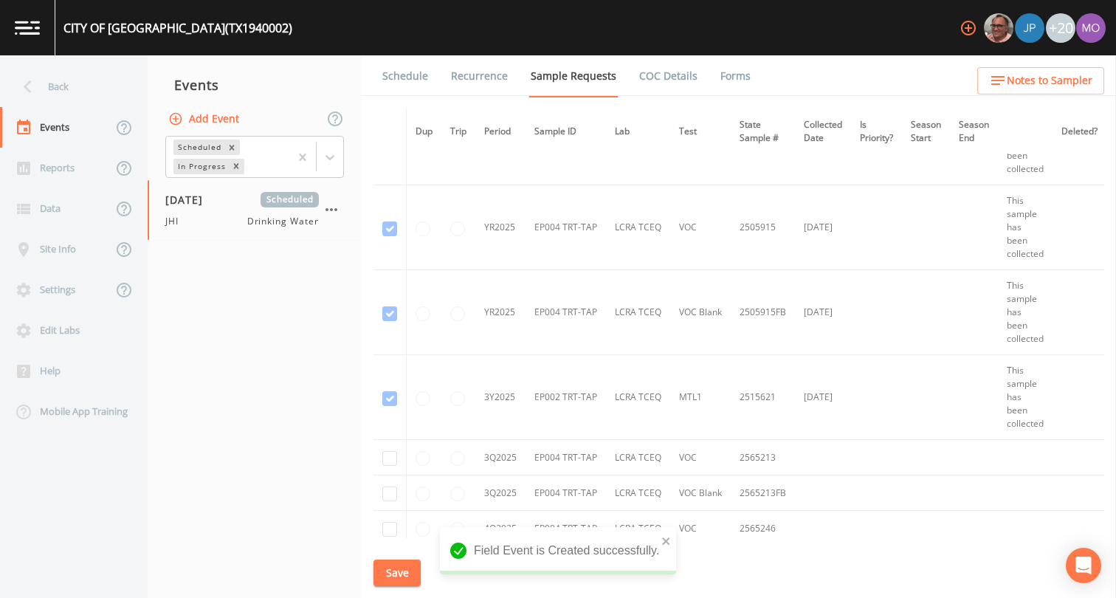
scroll to position [1406, 0]
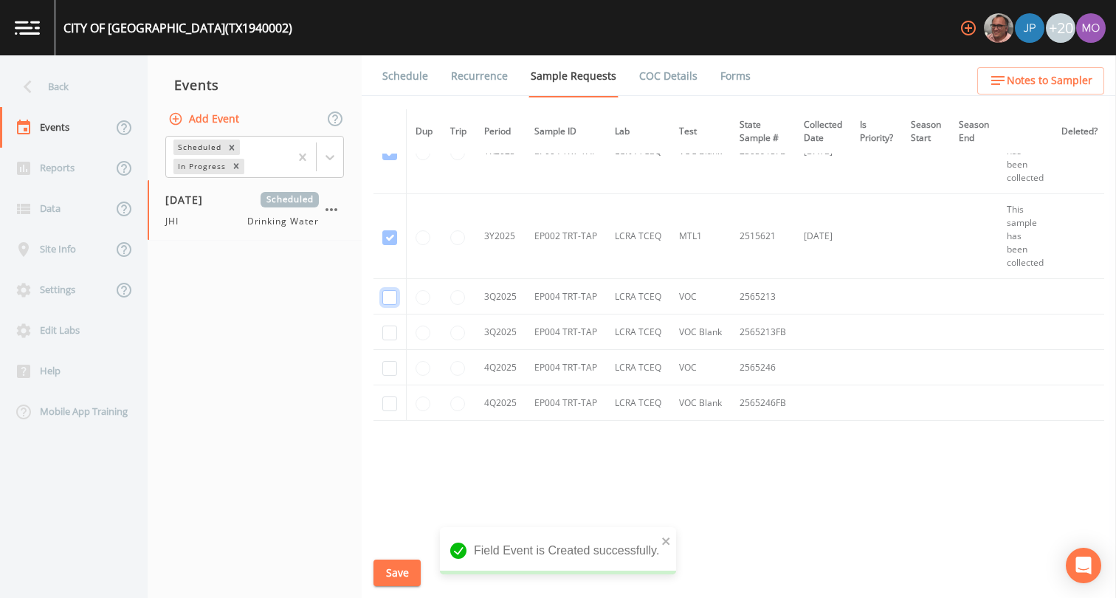
checkbox input "true"
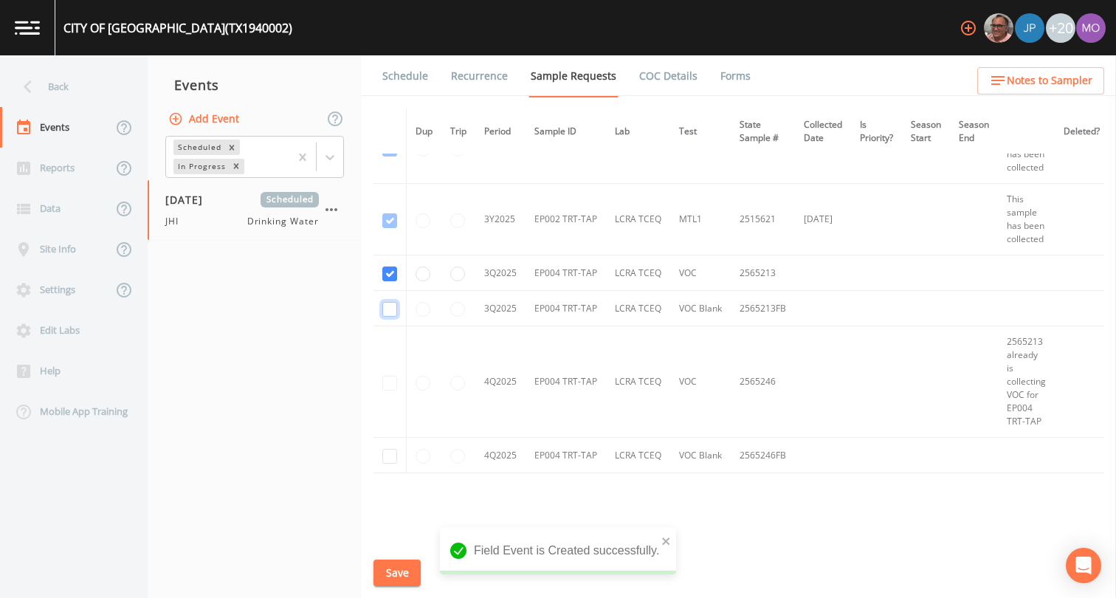
checkbox input "true"
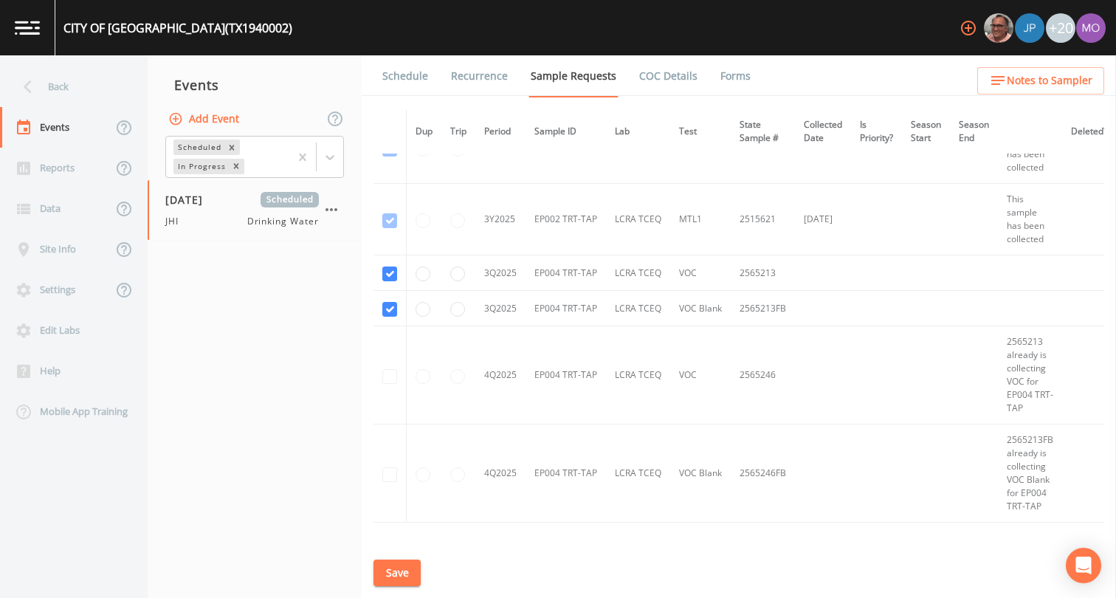
click at [397, 575] on button "Save" at bounding box center [396, 572] width 47 height 27
click at [401, 74] on link "Schedule" at bounding box center [405, 75] width 50 height 41
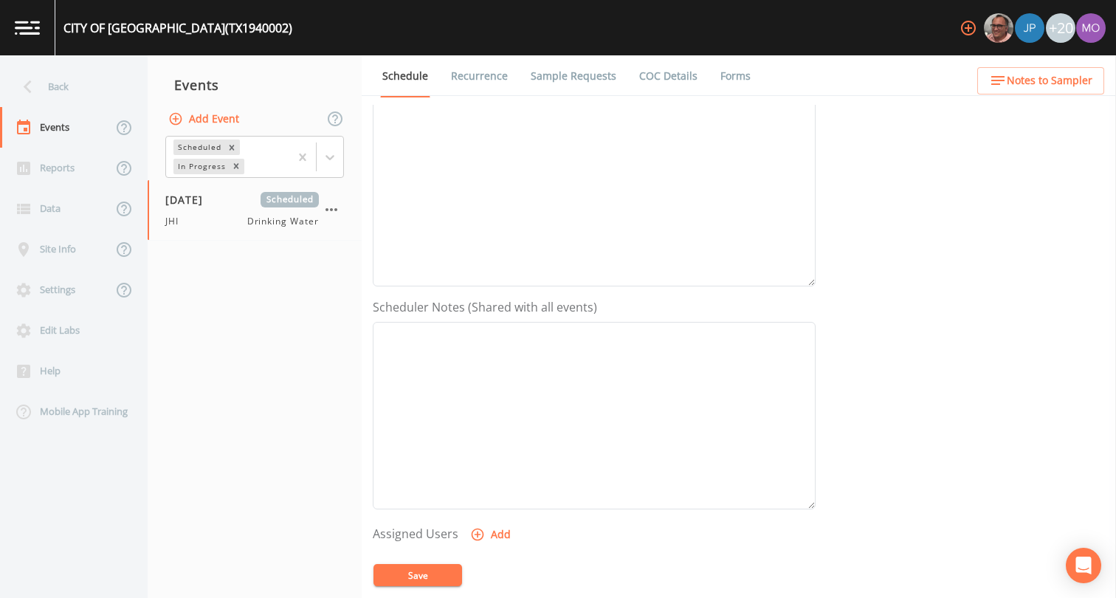
scroll to position [408, 0]
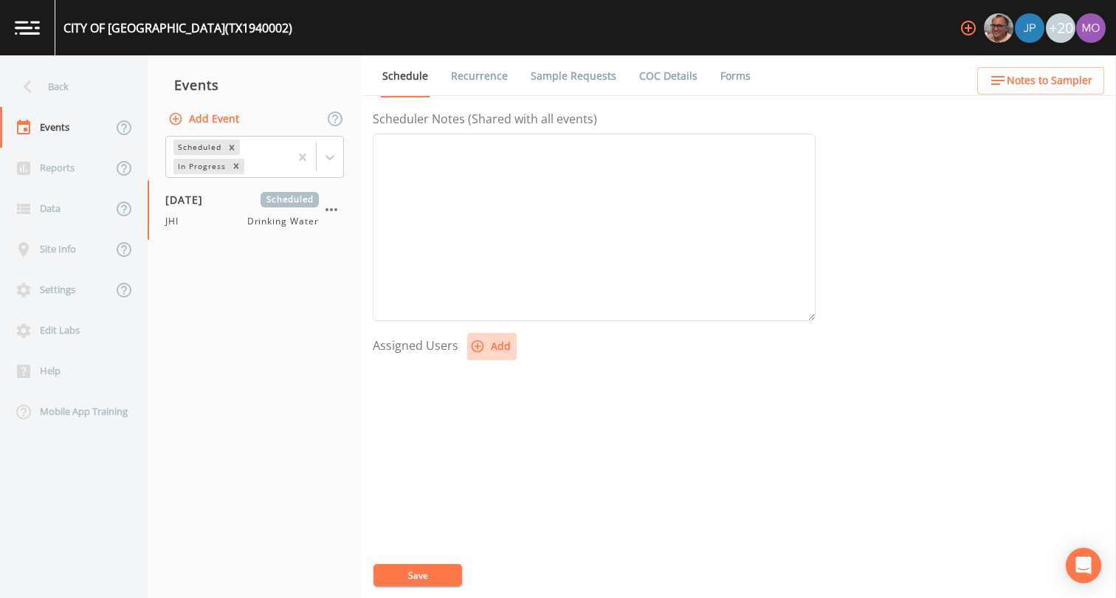
click at [472, 346] on icon "button" at bounding box center [477, 346] width 13 height 13
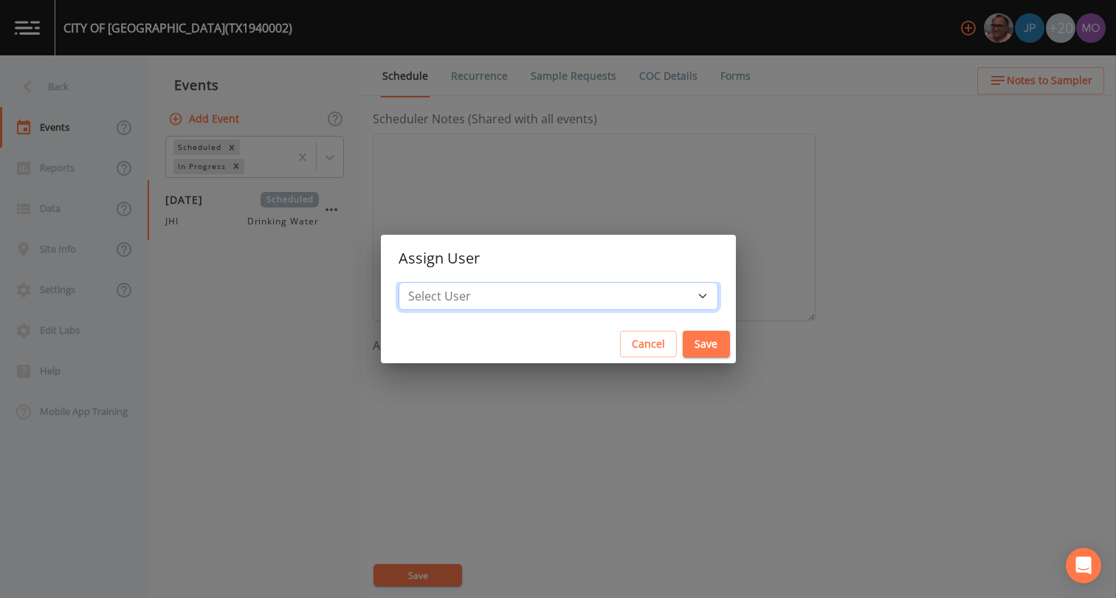
click at [491, 294] on select "Select User [PERSON_NAME] [PERSON_NAME] [PERSON_NAME] [PERSON_NAME] [PERSON_NAM…" at bounding box center [557, 296] width 319 height 28
select select "a5a304aa-47e0-4d0c-bb11-516c0cd15b21"
click at [682, 338] on button "Save" at bounding box center [705, 344] width 47 height 27
select select
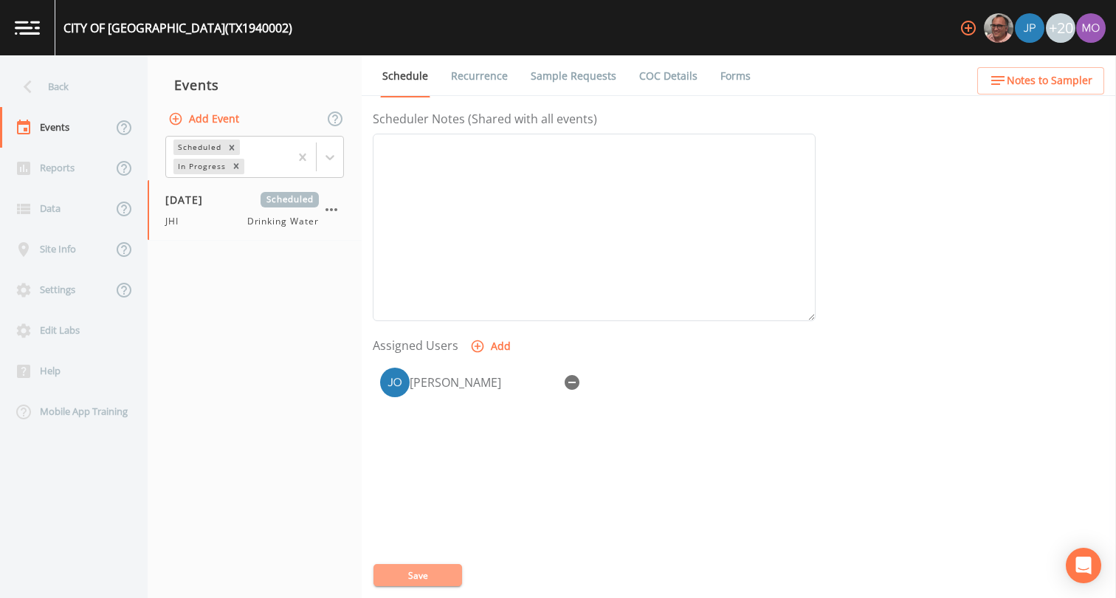
click at [446, 571] on button "Save" at bounding box center [417, 575] width 89 height 22
drag, startPoint x: 143, startPoint y: 115, endPoint x: 83, endPoint y: 87, distance: 66.7
click at [83, 87] on div "Back" at bounding box center [66, 86] width 133 height 41
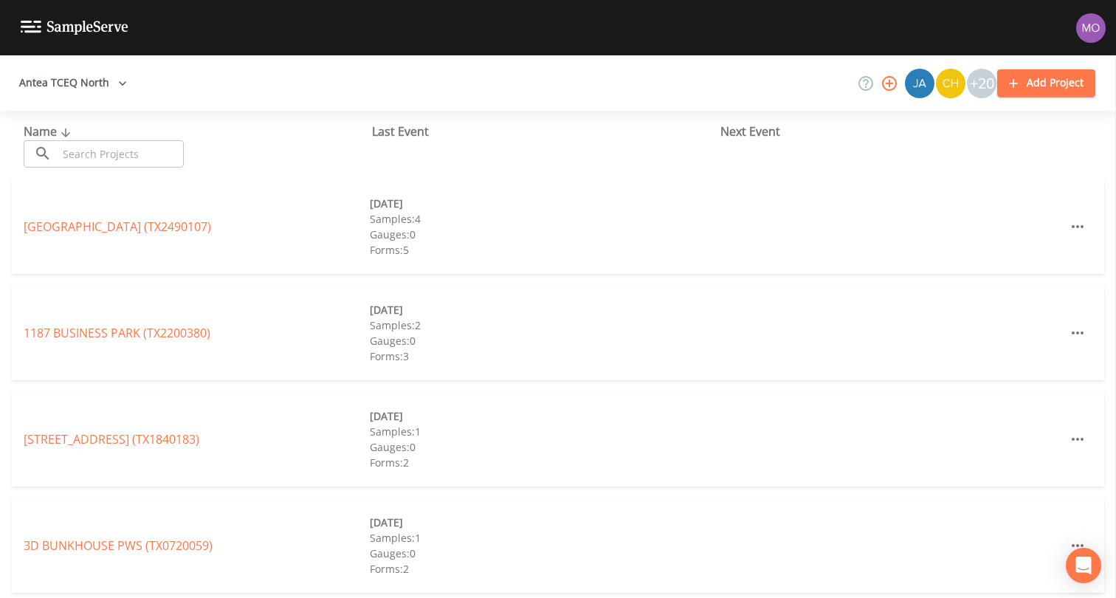
click at [103, 158] on input "text" at bounding box center [121, 153] width 126 height 27
paste input "TX1940003"
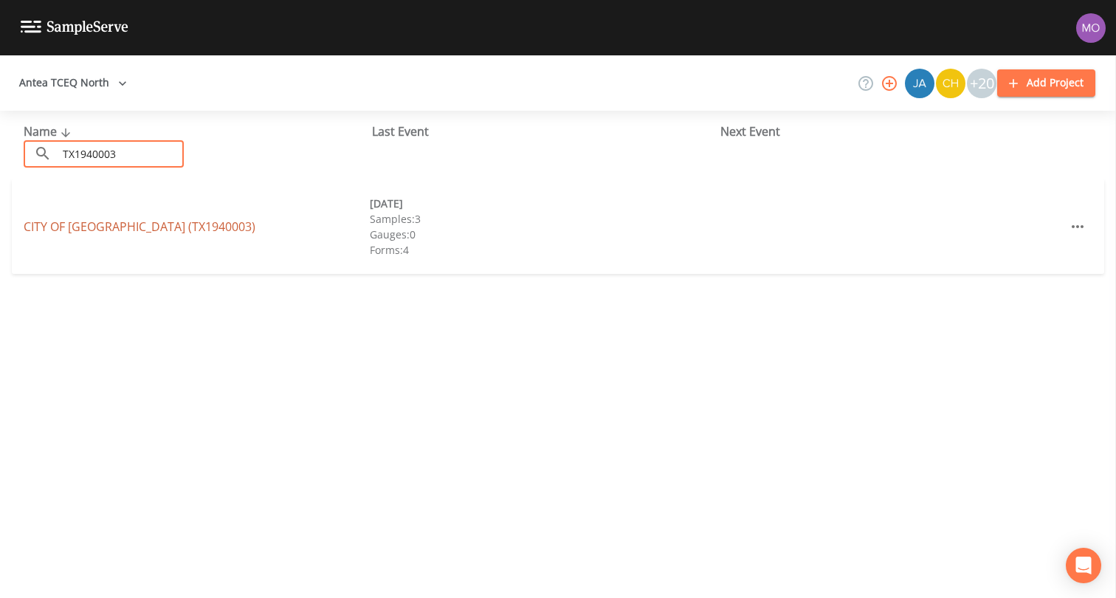
type input "TX1940003"
click at [108, 221] on link "CITY OF DETROIT (TX1940003)" at bounding box center [140, 226] width 232 height 16
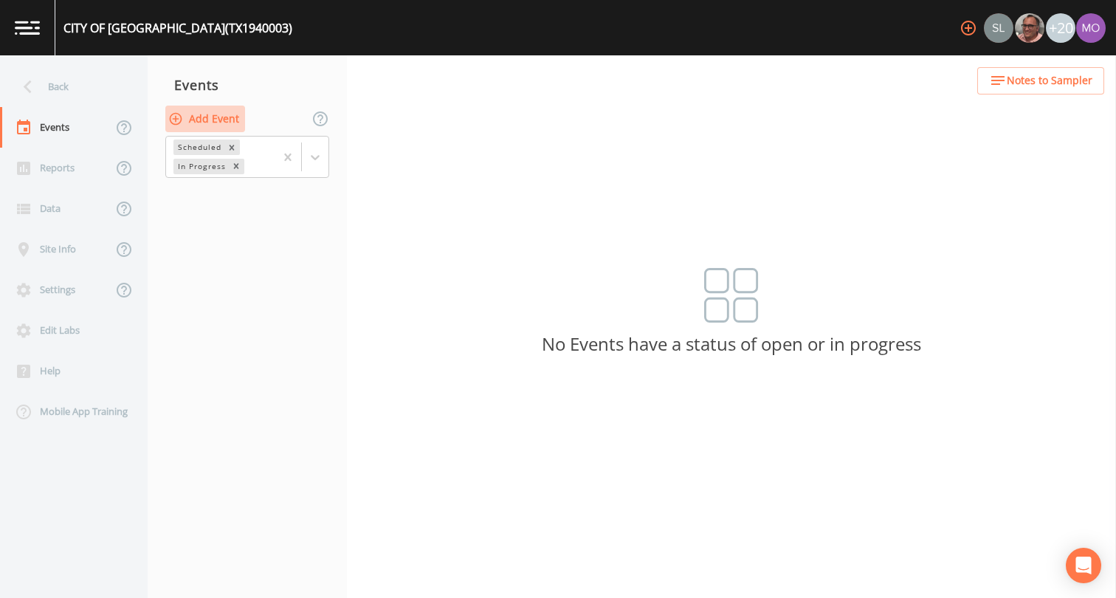
click at [196, 127] on button "Add Event" at bounding box center [205, 119] width 80 height 27
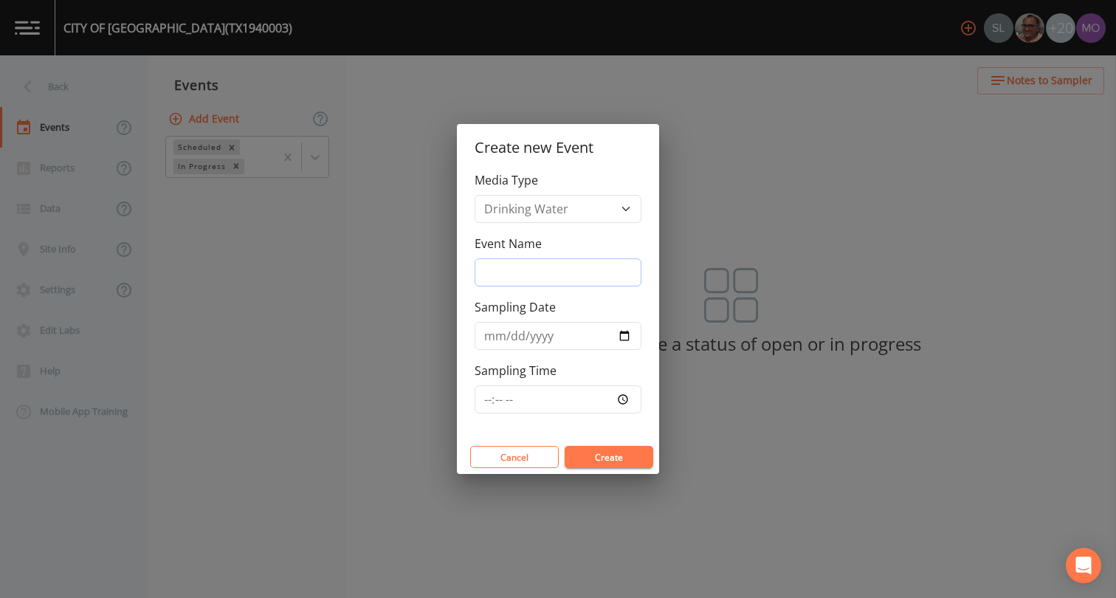
click at [515, 262] on input "Event Name" at bounding box center [557, 272] width 167 height 28
type input "JHI"
click at [622, 336] on input "Sampling Date" at bounding box center [557, 336] width 167 height 28
type input "[DATE]"
click at [583, 453] on button "Create" at bounding box center [608, 457] width 89 height 22
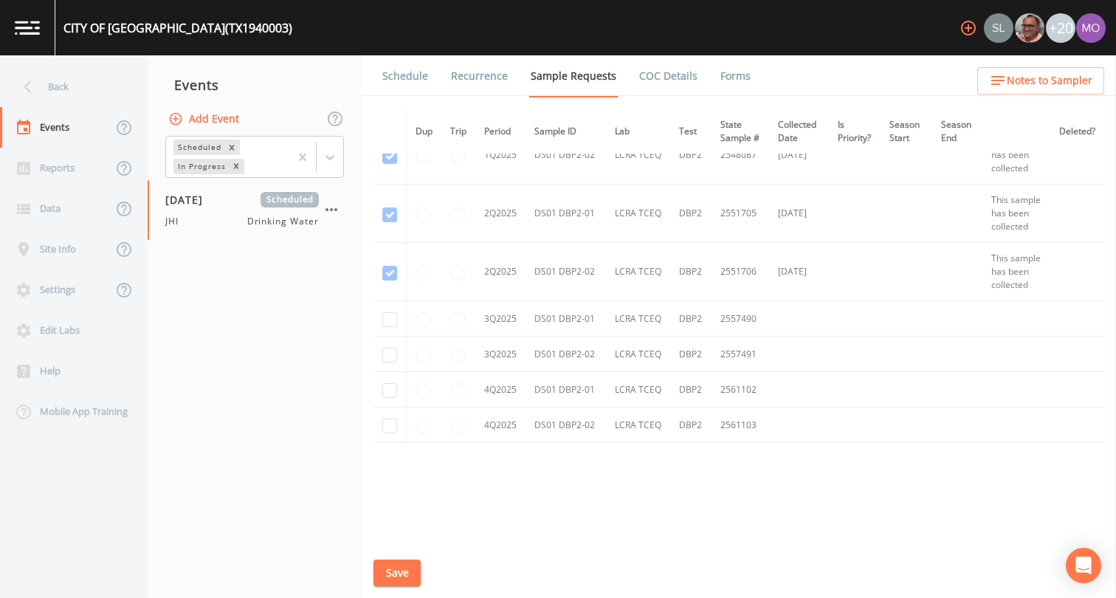
scroll to position [891, 0]
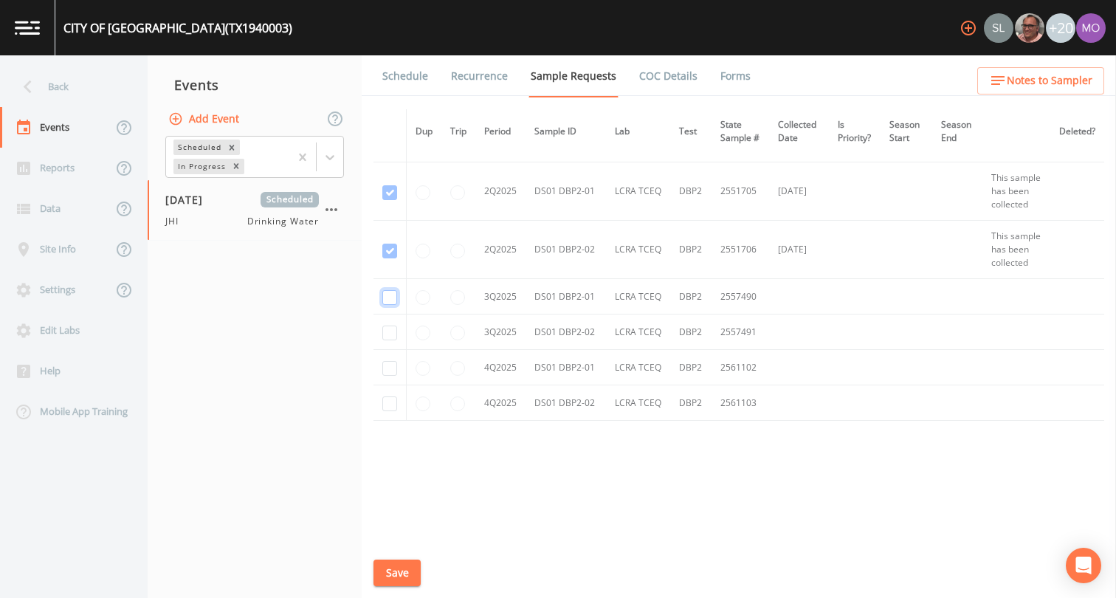
checkbox input "true"
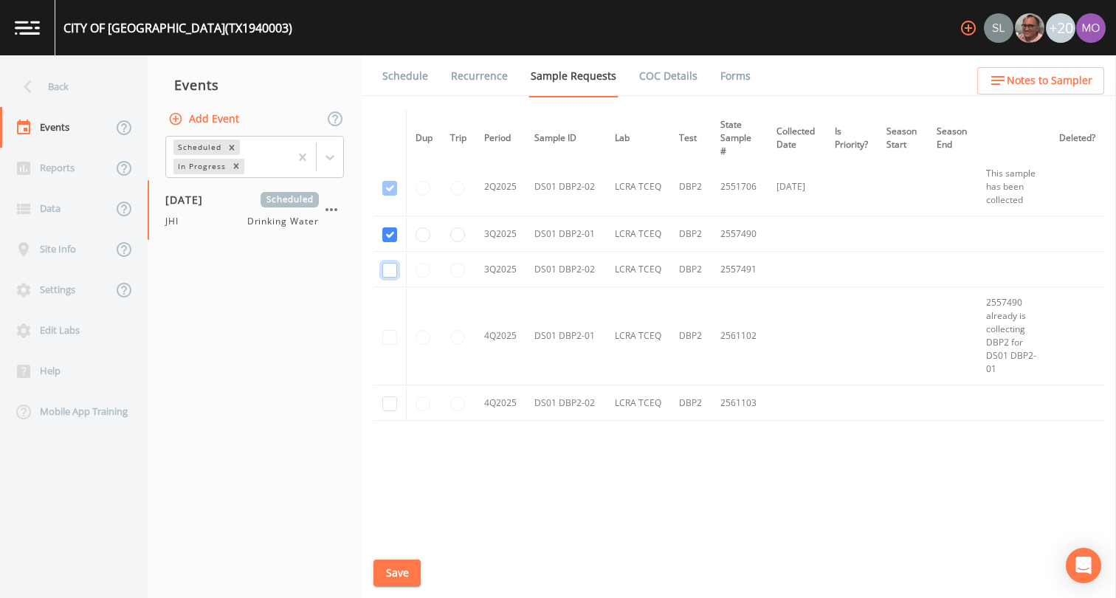
checkbox input "true"
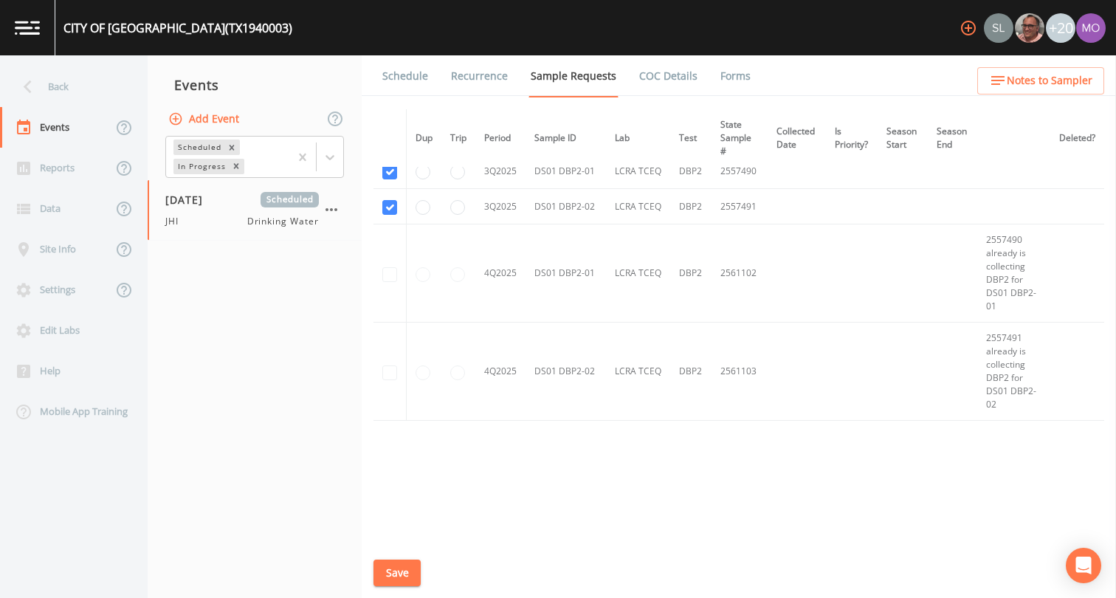
click at [388, 573] on button "Save" at bounding box center [396, 572] width 47 height 27
click at [400, 77] on link "Schedule" at bounding box center [405, 75] width 50 height 41
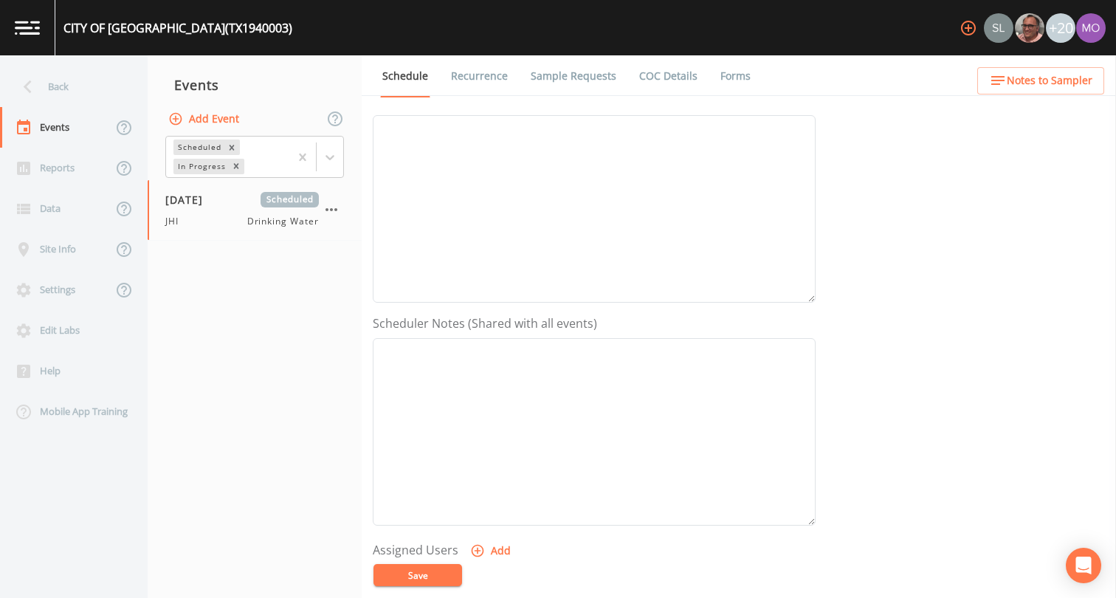
scroll to position [358, 0]
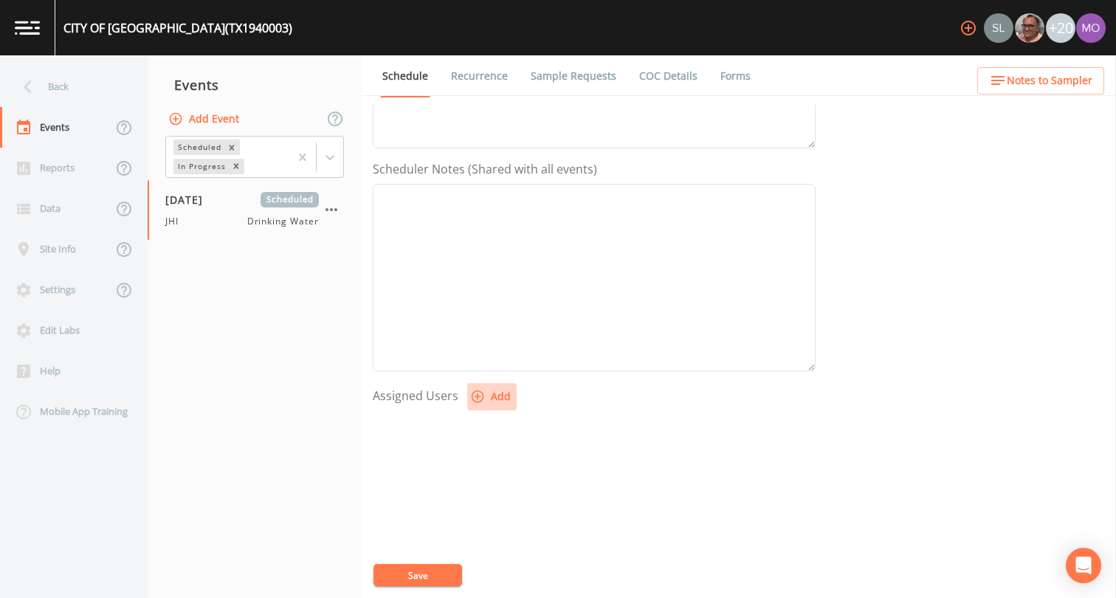
click at [483, 393] on icon "button" at bounding box center [477, 396] width 15 height 15
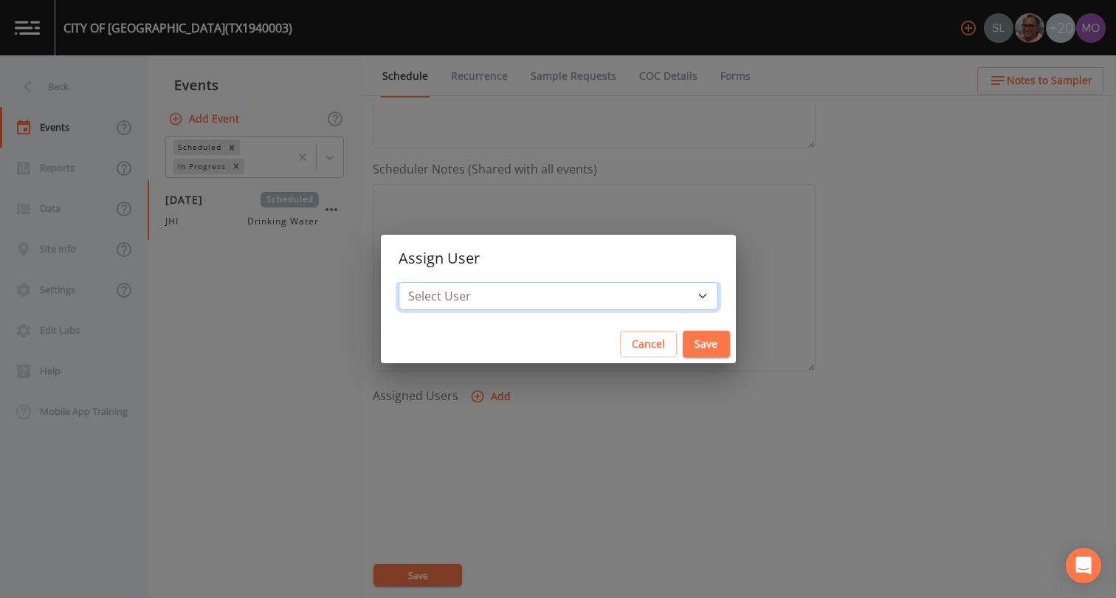
click at [505, 291] on select "Select User Sloan Rigamonti Mike Franklin Joshua gere Paul David Weber Zachary …" at bounding box center [557, 296] width 319 height 28
select select "a5a304aa-47e0-4d0c-bb11-516c0cd15b21"
click at [682, 351] on button "Save" at bounding box center [705, 344] width 47 height 27
select select
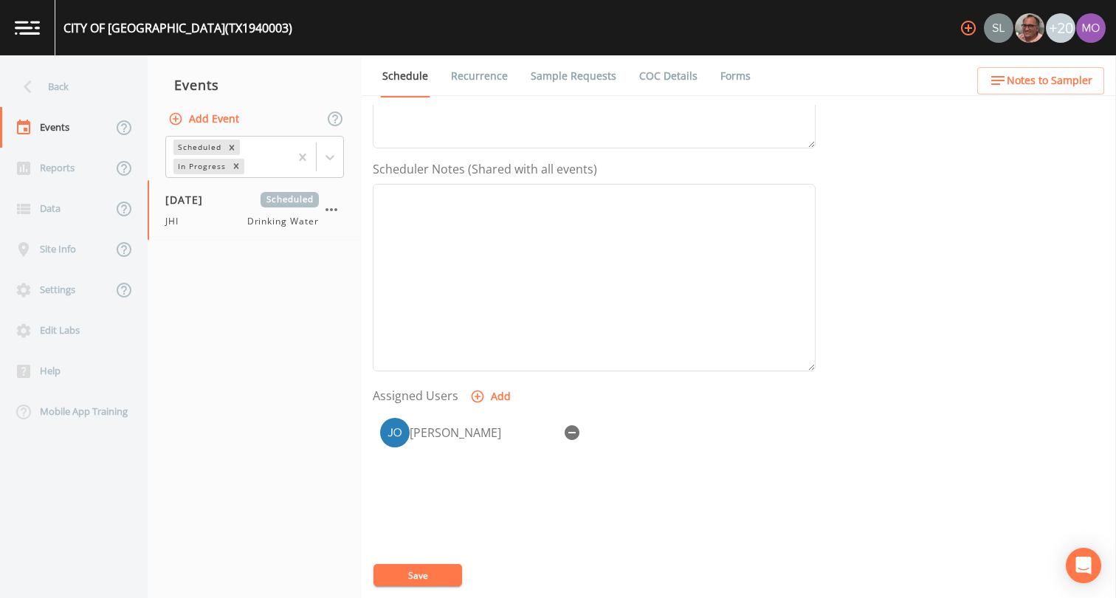
click at [432, 570] on button "Save" at bounding box center [417, 575] width 89 height 22
click at [42, 87] on div "Back" at bounding box center [66, 86] width 133 height 41
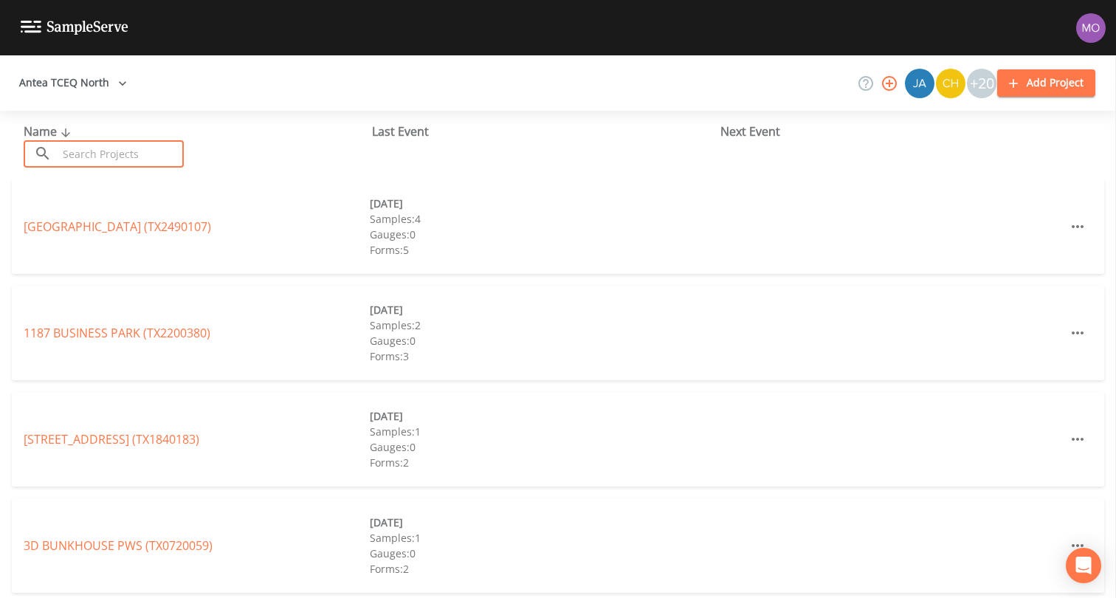
click at [86, 158] on input "text" at bounding box center [121, 153] width 126 height 27
paste input "TX1940006"
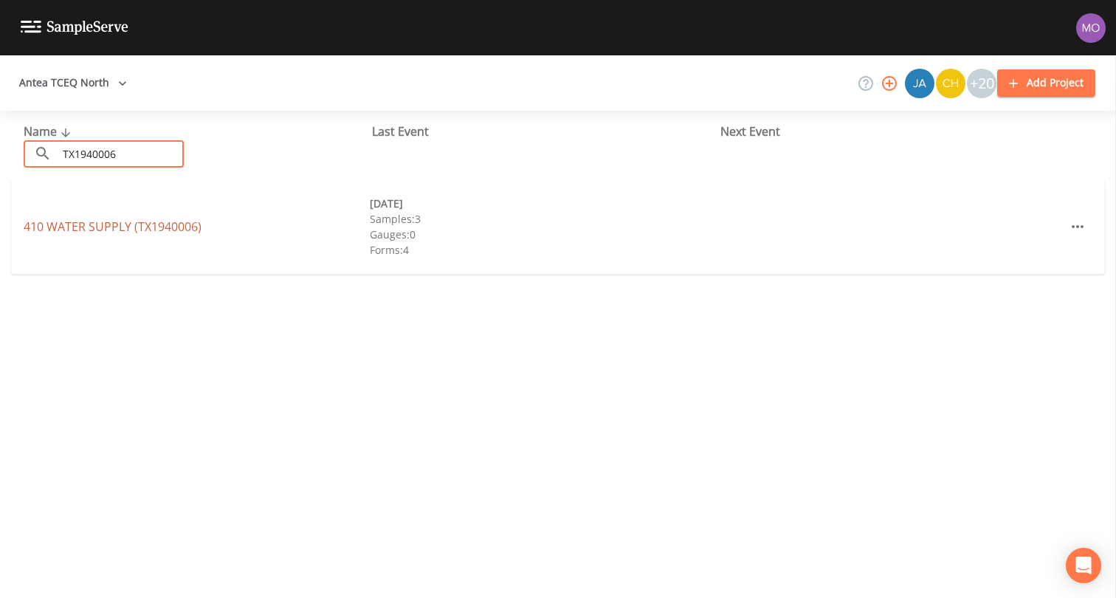
type input "TX1940006"
click at [105, 225] on link "410 WATER SUPPLY (TX1940006)" at bounding box center [113, 226] width 178 height 16
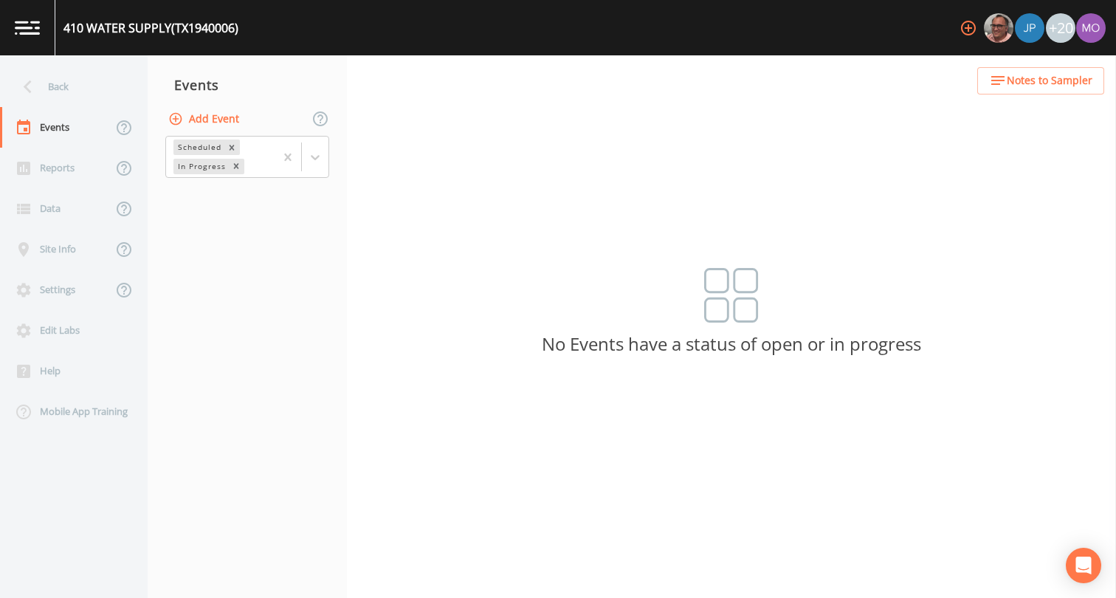
click at [204, 115] on button "Add Event" at bounding box center [205, 119] width 80 height 27
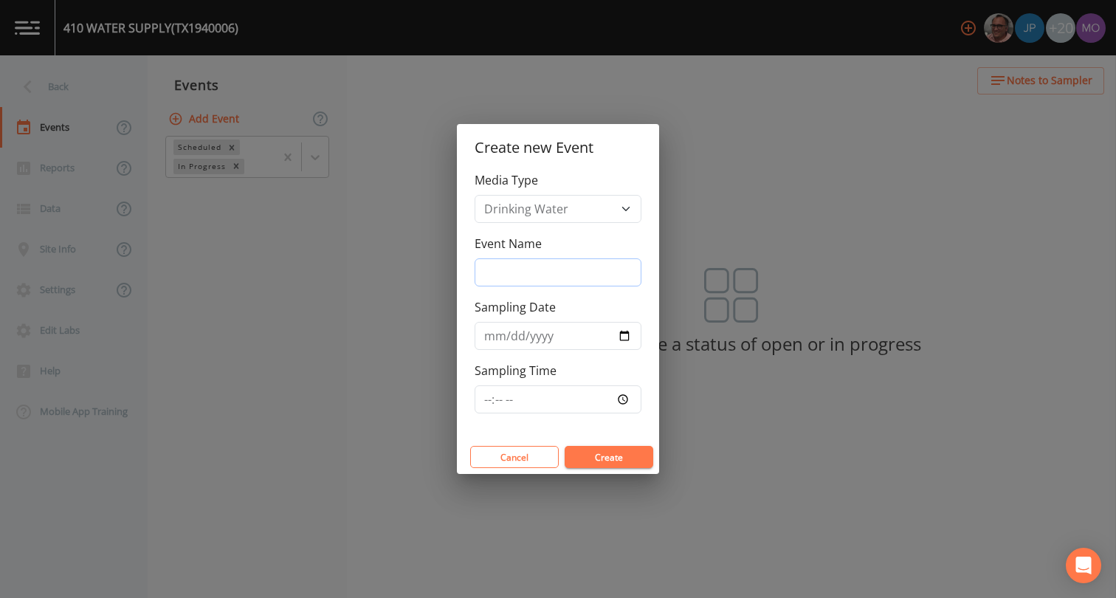
click at [489, 274] on input "Event Name" at bounding box center [557, 272] width 167 height 28
type input "JHI"
click at [619, 335] on input "Sampling Date" at bounding box center [557, 336] width 167 height 28
type input "[DATE]"
click at [586, 461] on button "Create" at bounding box center [608, 457] width 89 height 22
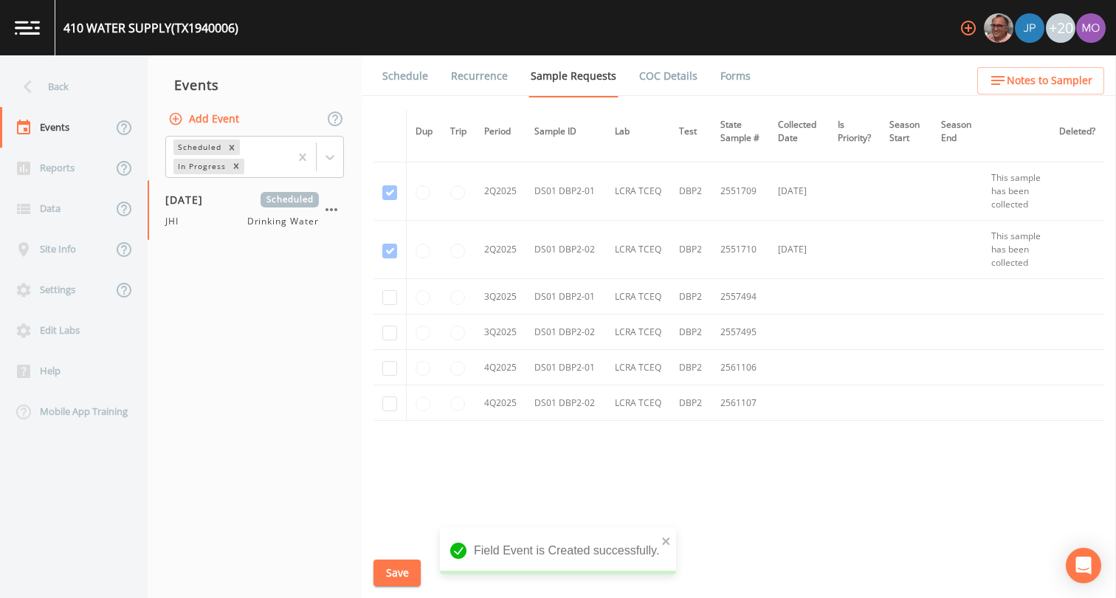
scroll to position [891, 0]
checkbox input "true"
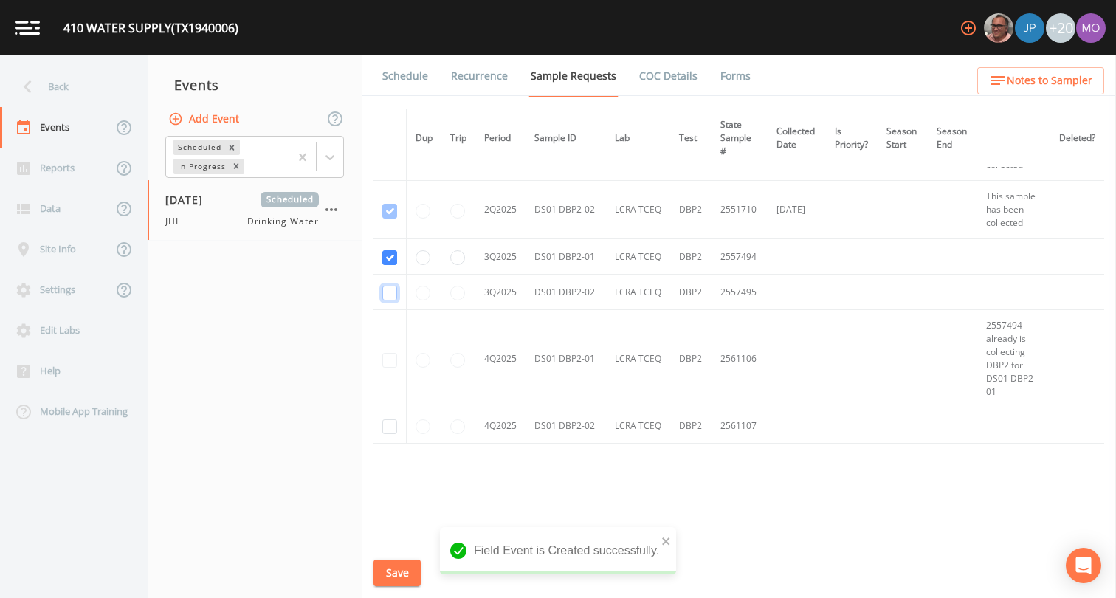
checkbox input "true"
click at [390, 568] on button "Save" at bounding box center [396, 572] width 47 height 27
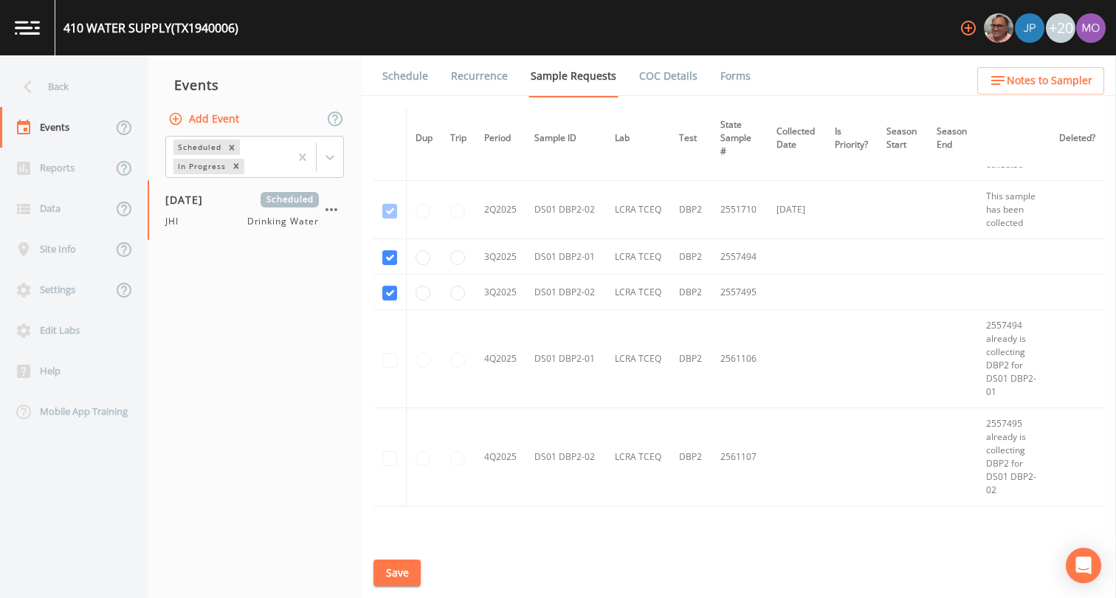
click at [401, 79] on link "Schedule" at bounding box center [405, 75] width 50 height 41
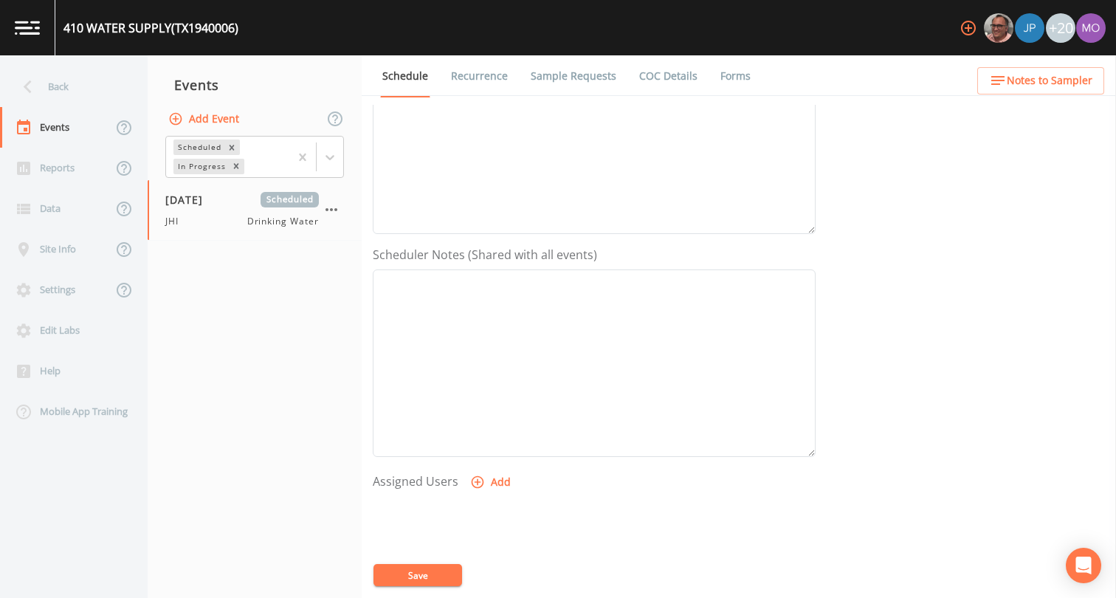
scroll to position [411, 0]
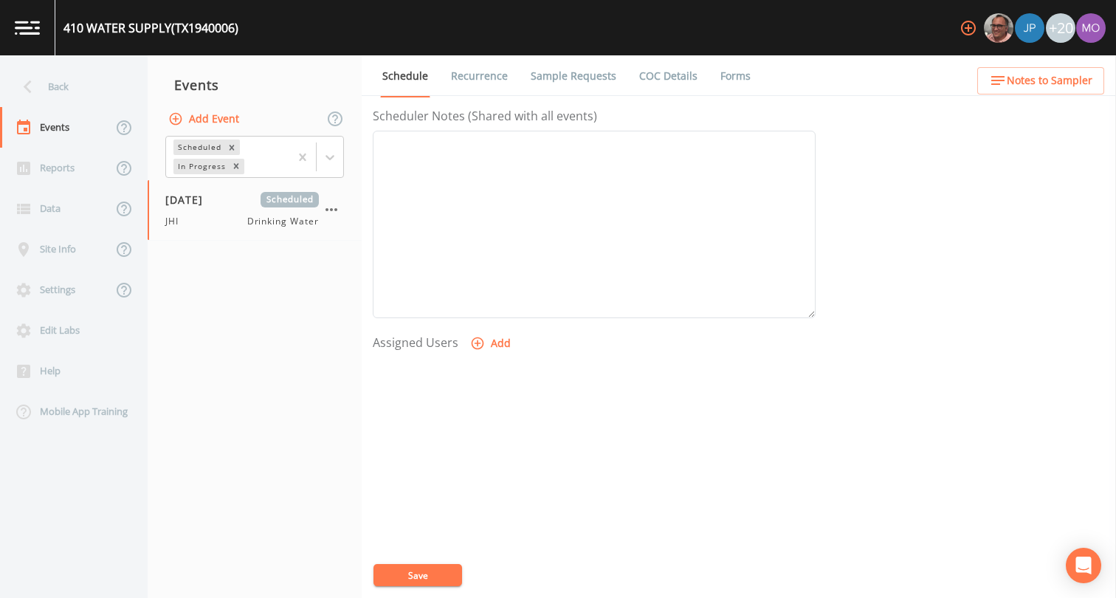
click at [481, 346] on icon "button" at bounding box center [477, 343] width 15 height 15
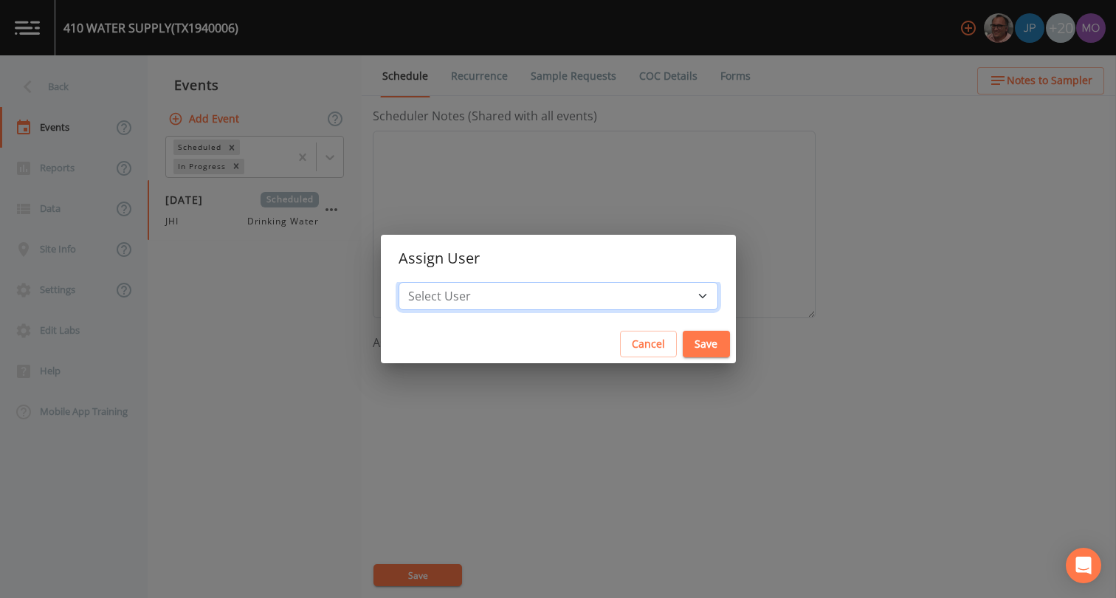
click at [534, 286] on select "Select User [PERSON_NAME] [PERSON_NAME] [PERSON_NAME] [PERSON_NAME] [PERSON_NAM…" at bounding box center [557, 296] width 319 height 28
select select "a5a304aa-47e0-4d0c-bb11-516c0cd15b21"
click at [682, 348] on button "Save" at bounding box center [705, 344] width 47 height 27
select select
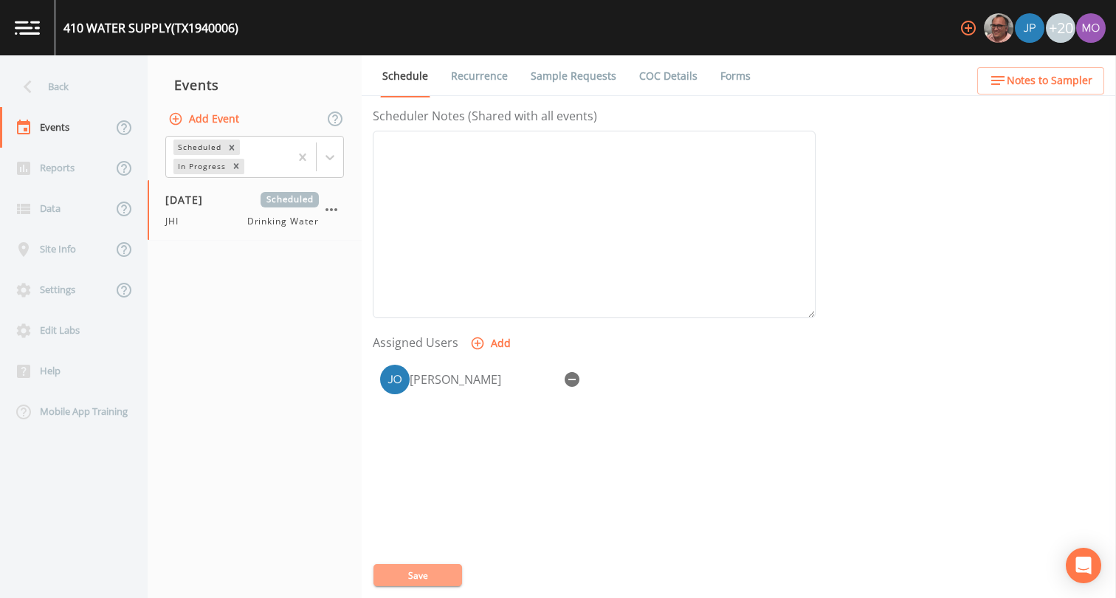
click at [428, 573] on button "Save" at bounding box center [417, 575] width 89 height 22
click at [94, 96] on div "Back" at bounding box center [66, 86] width 133 height 41
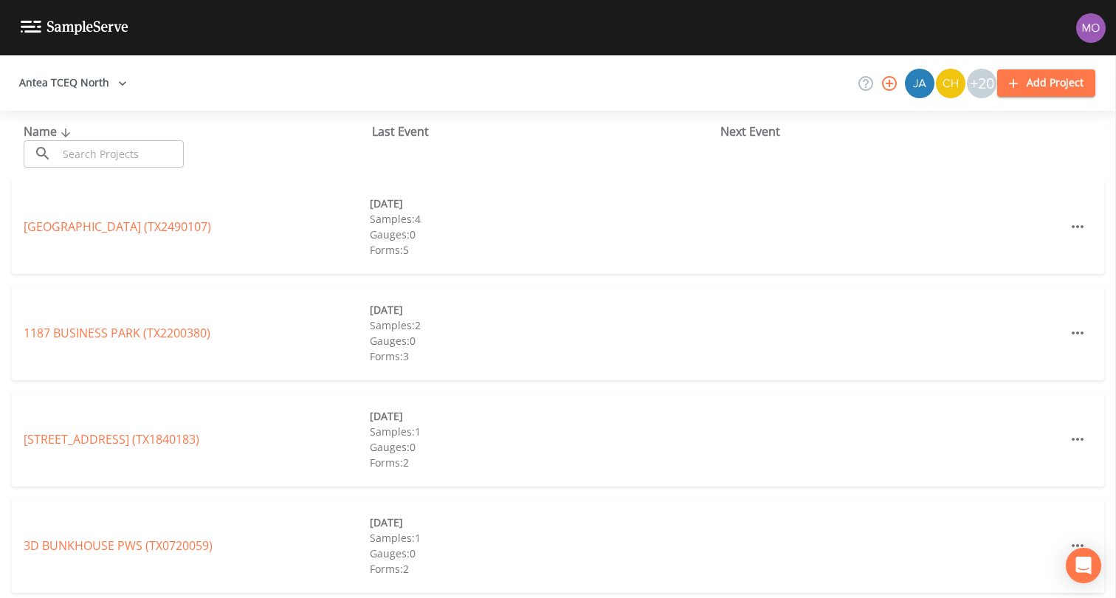
click at [113, 149] on input "text" at bounding box center [121, 153] width 126 height 27
paste input "TX1390004"
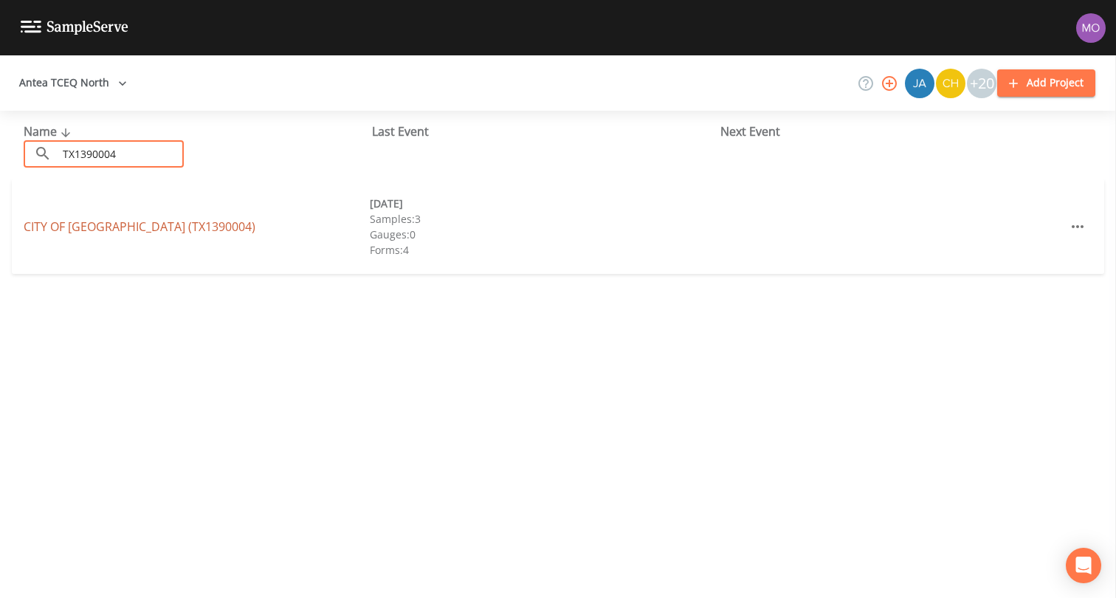
type input "TX1390004"
click at [114, 224] on link "CITY OF BLOSSOM (TX1390004)" at bounding box center [140, 226] width 232 height 16
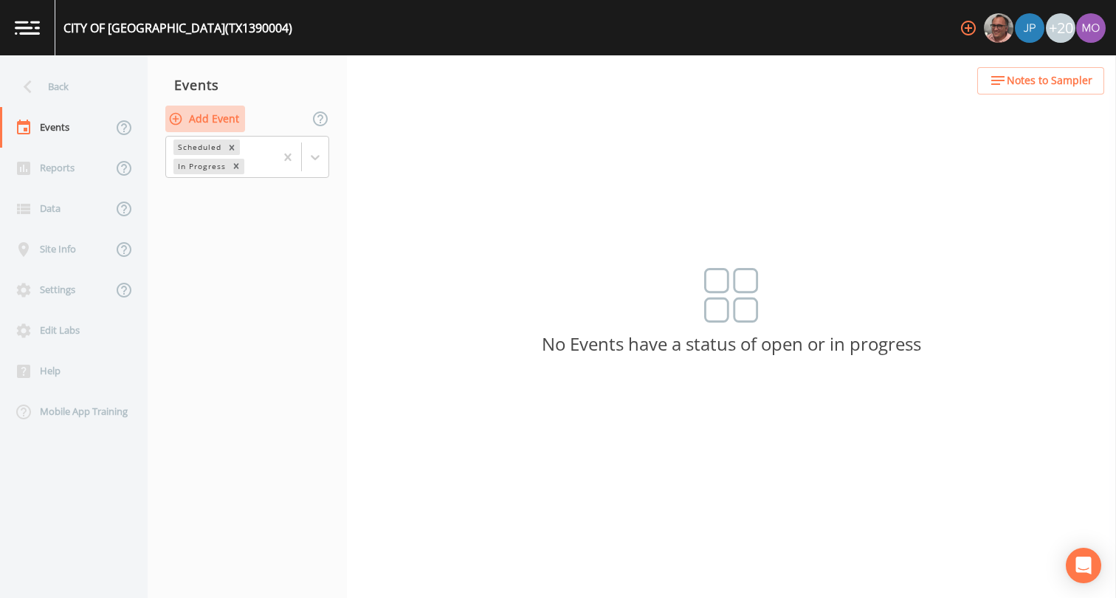
click at [206, 118] on button "Add Event" at bounding box center [205, 119] width 80 height 27
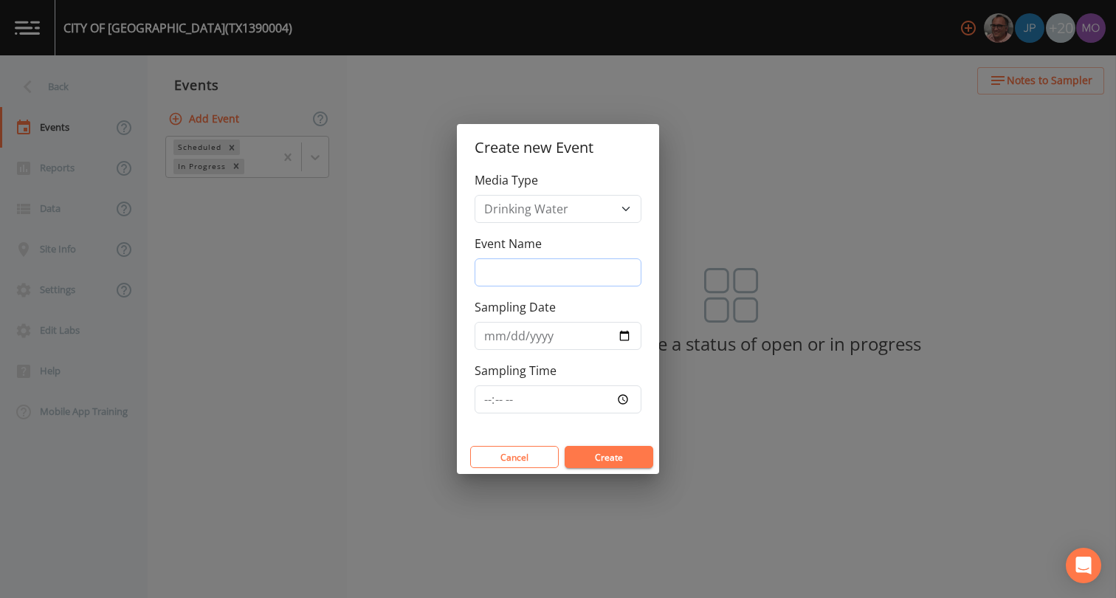
click at [504, 274] on input "Event Name" at bounding box center [557, 272] width 167 height 28
type input "JHI"
click at [622, 336] on input "Sampling Date" at bounding box center [557, 336] width 167 height 28
type input "[DATE]"
click at [595, 455] on button "Create" at bounding box center [608, 457] width 89 height 22
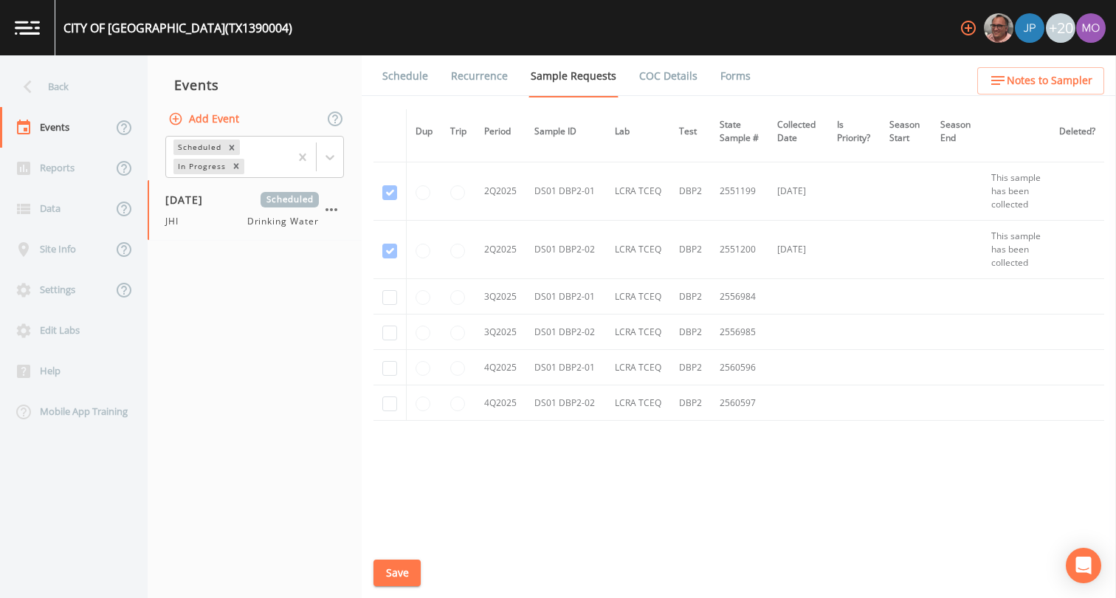
scroll to position [830, 0]
checkbox input "true"
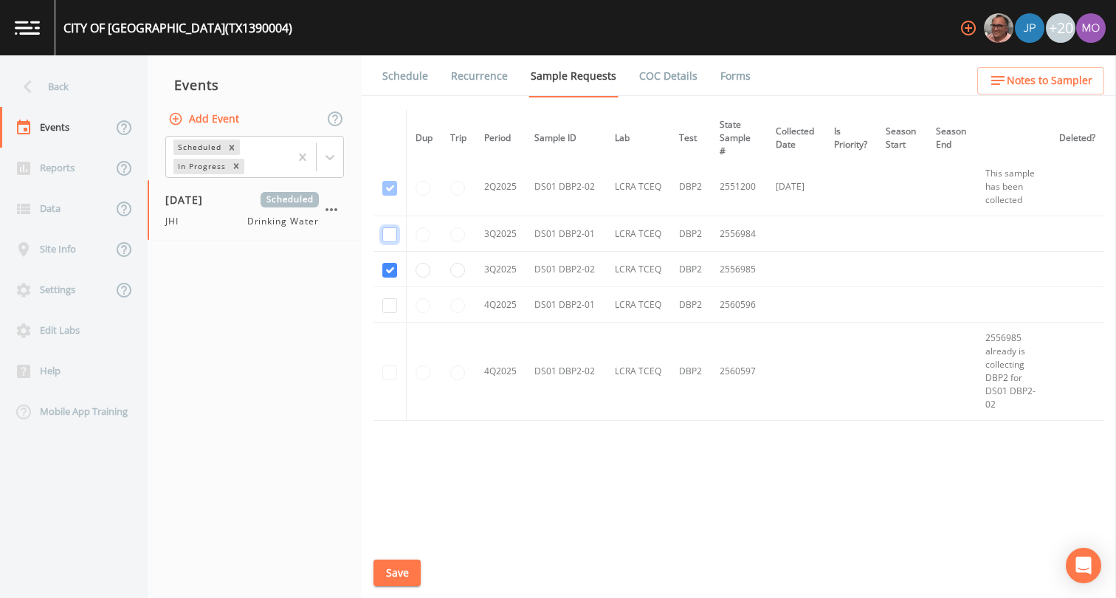
checkbox input "true"
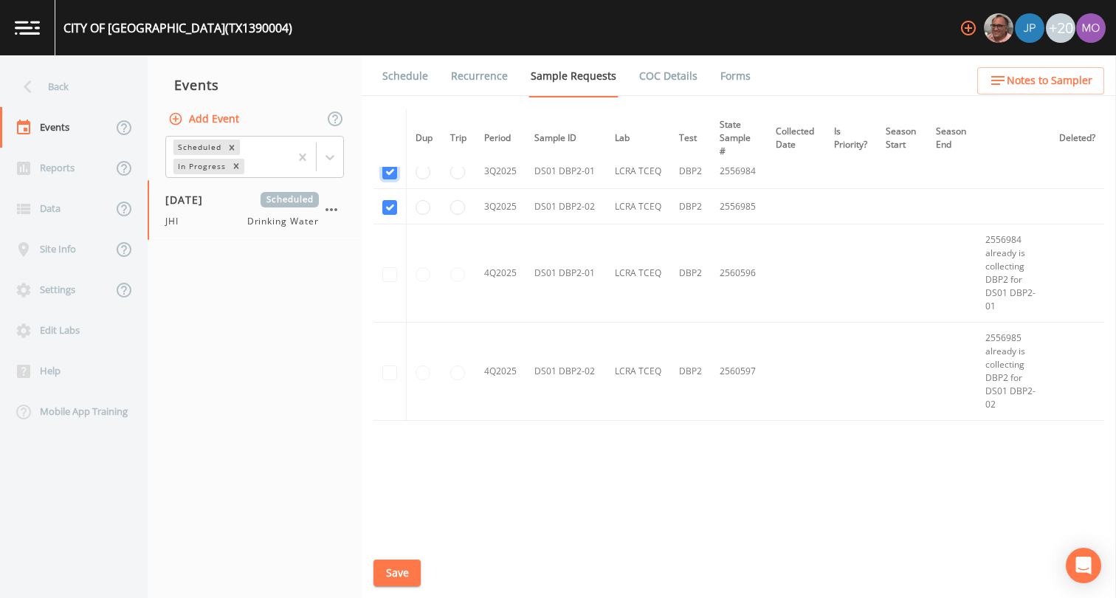
scroll to position [1016, 0]
click at [387, 569] on button "Save" at bounding box center [396, 572] width 47 height 27
click at [406, 74] on link "Schedule" at bounding box center [405, 75] width 50 height 41
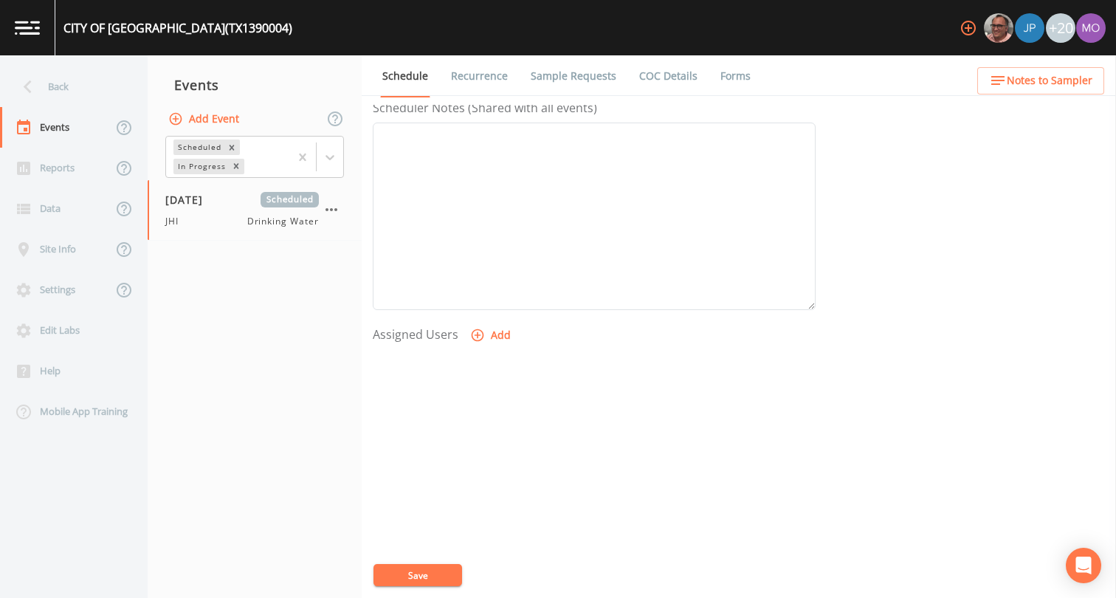
scroll to position [443, 0]
click at [470, 317] on icon "button" at bounding box center [477, 311] width 15 height 15
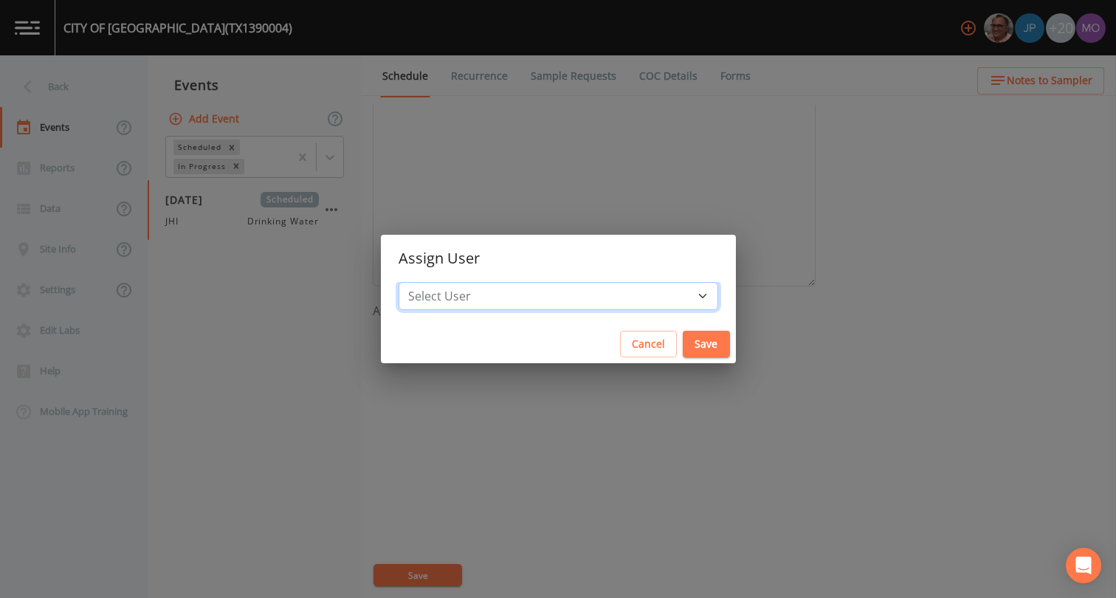
click at [486, 297] on select "Select User [PERSON_NAME] [PERSON_NAME] [PERSON_NAME] [PERSON_NAME] [PERSON_NAM…" at bounding box center [557, 296] width 319 height 28
select select "a5a304aa-47e0-4d0c-bb11-516c0cd15b21"
drag, startPoint x: 640, startPoint y: 410, endPoint x: 655, endPoint y: 346, distance: 65.9
click at [682, 346] on button "Save" at bounding box center [705, 344] width 47 height 27
select select
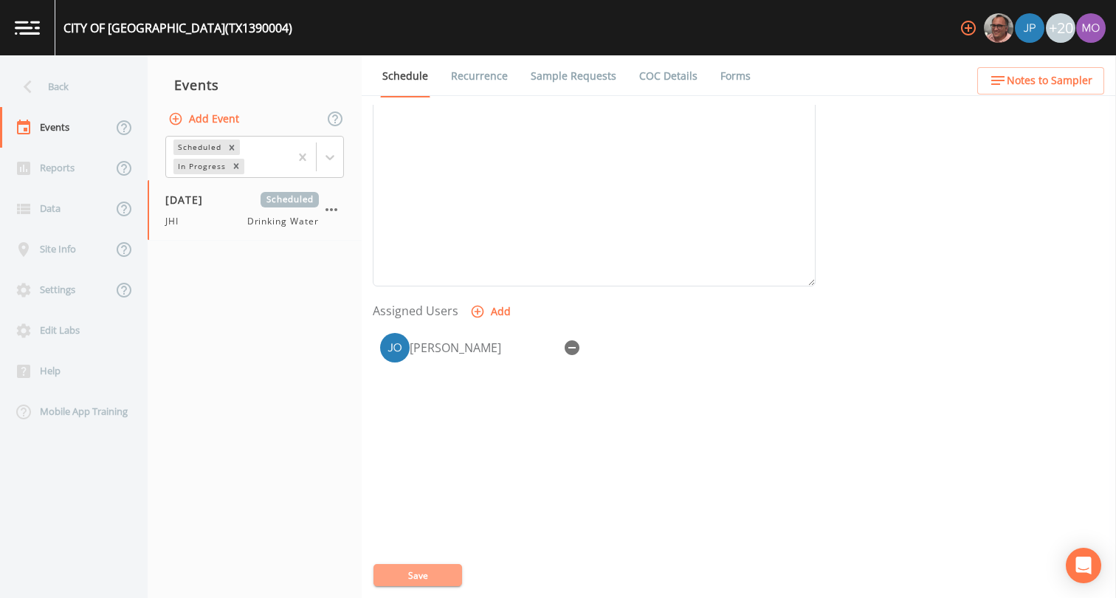
click at [441, 573] on button "Save" at bounding box center [417, 575] width 89 height 22
drag, startPoint x: 100, startPoint y: 83, endPoint x: 52, endPoint y: 83, distance: 47.2
click at [52, 83] on div "Back" at bounding box center [66, 86] width 133 height 41
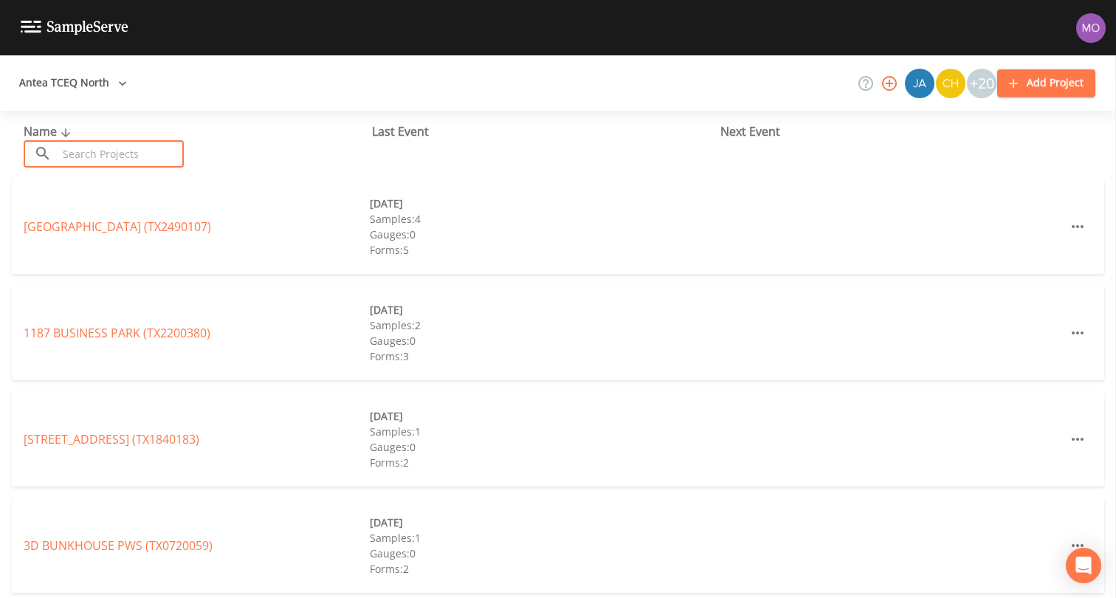
click at [91, 145] on input "text" at bounding box center [121, 153] width 126 height 27
paste input "TX1390013"
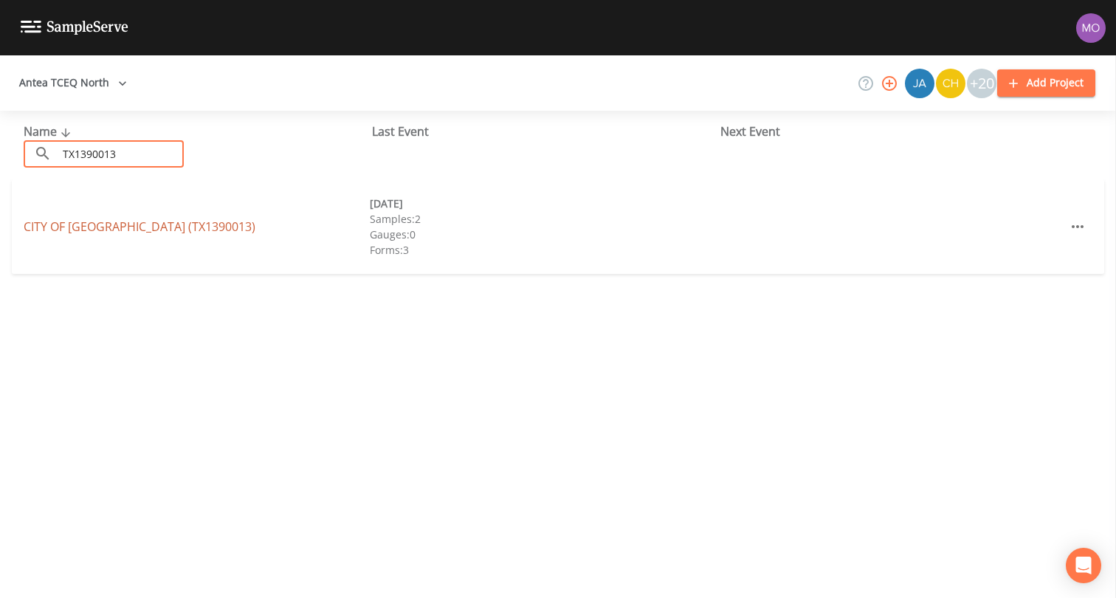
type input "TX1390013"
click at [110, 225] on link "CITY OF RENO (TX1390013)" at bounding box center [140, 226] width 232 height 16
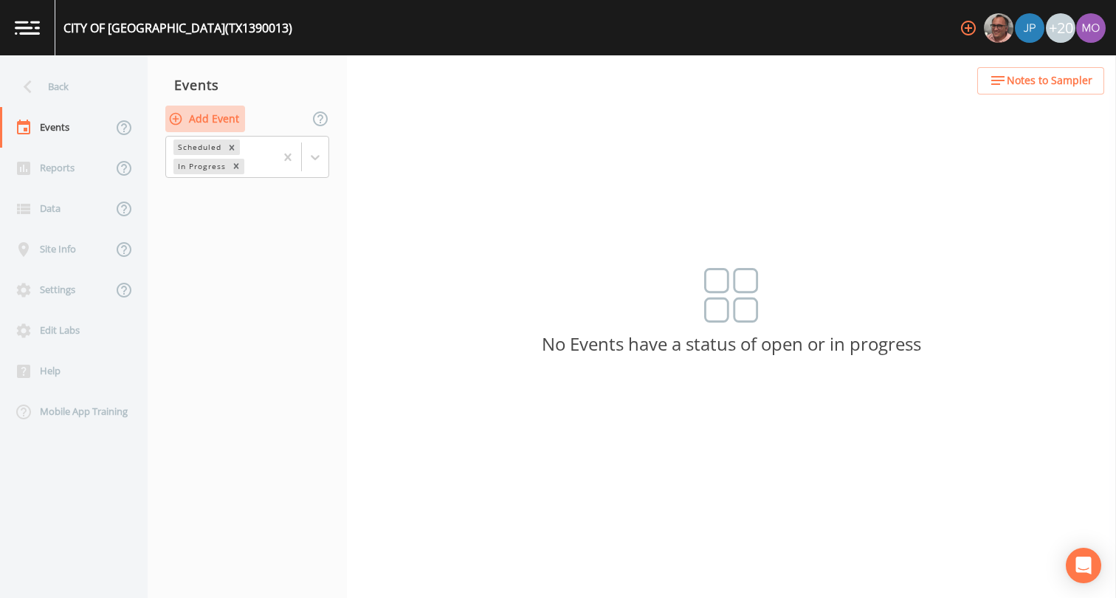
click at [218, 118] on button "Add Event" at bounding box center [205, 119] width 80 height 27
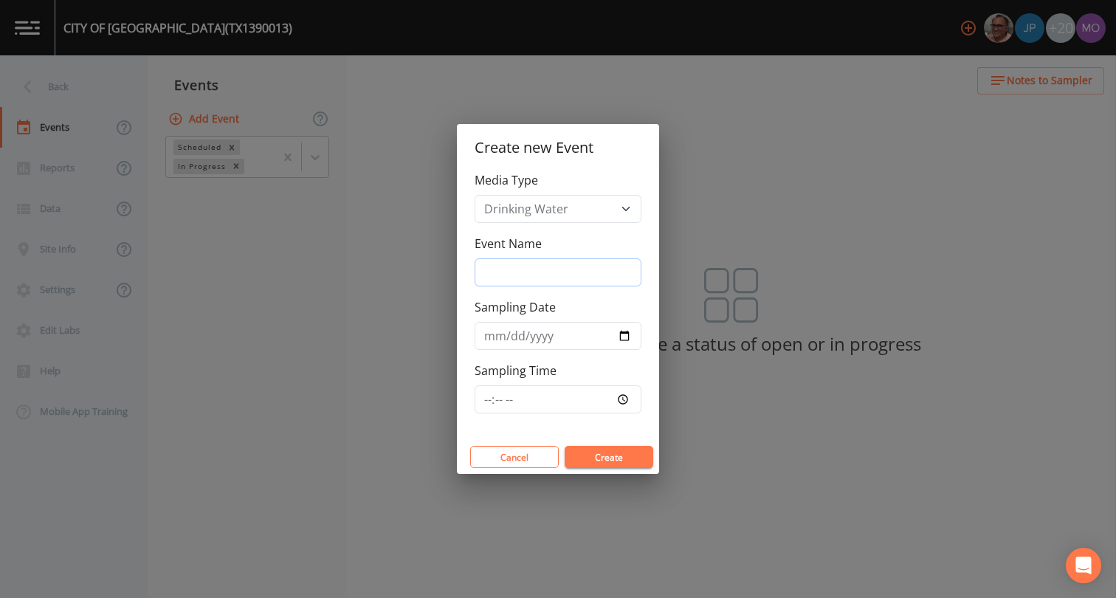
click at [496, 264] on input "Event Name" at bounding box center [557, 272] width 167 height 28
type input "JHI"
click at [620, 333] on input "Sampling Date" at bounding box center [557, 336] width 167 height 28
type input "[DATE]"
click at [614, 460] on button "Create" at bounding box center [608, 457] width 89 height 22
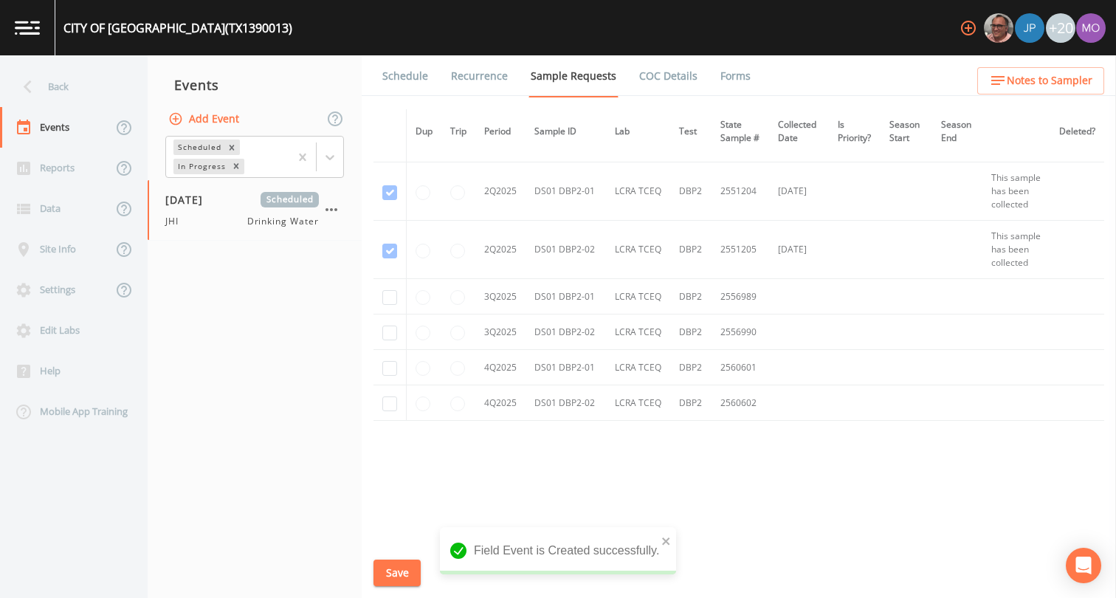
scroll to position [1034, 0]
checkbox input "true"
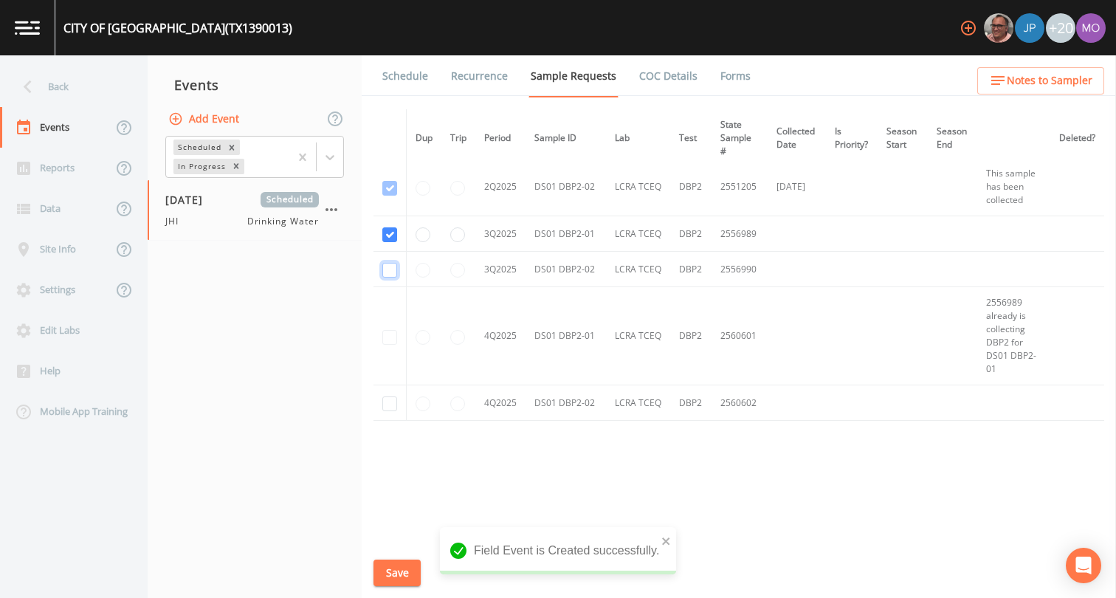
checkbox input "true"
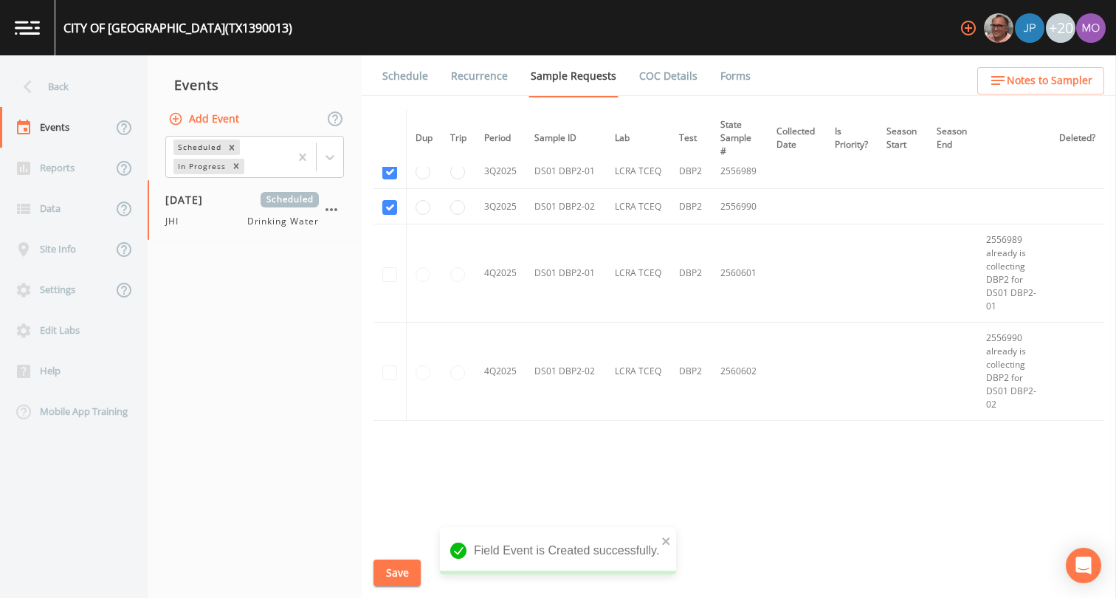
click at [393, 580] on button "Save" at bounding box center [396, 572] width 47 height 27
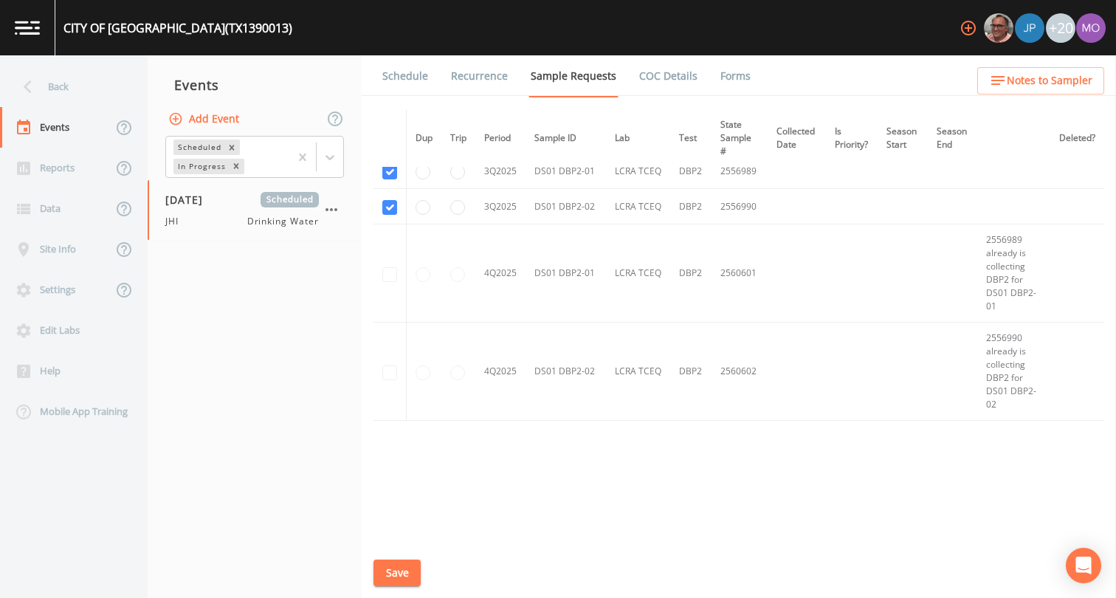
click at [401, 72] on link "Schedule" at bounding box center [405, 75] width 50 height 41
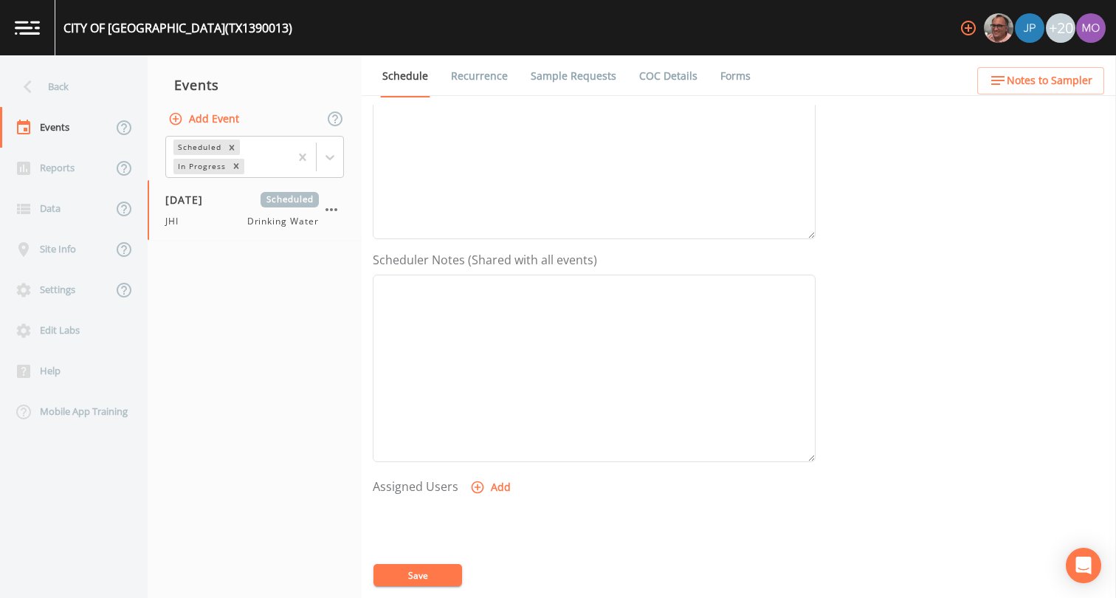
scroll to position [443, 0]
click at [475, 315] on icon "button" at bounding box center [477, 311] width 15 height 15
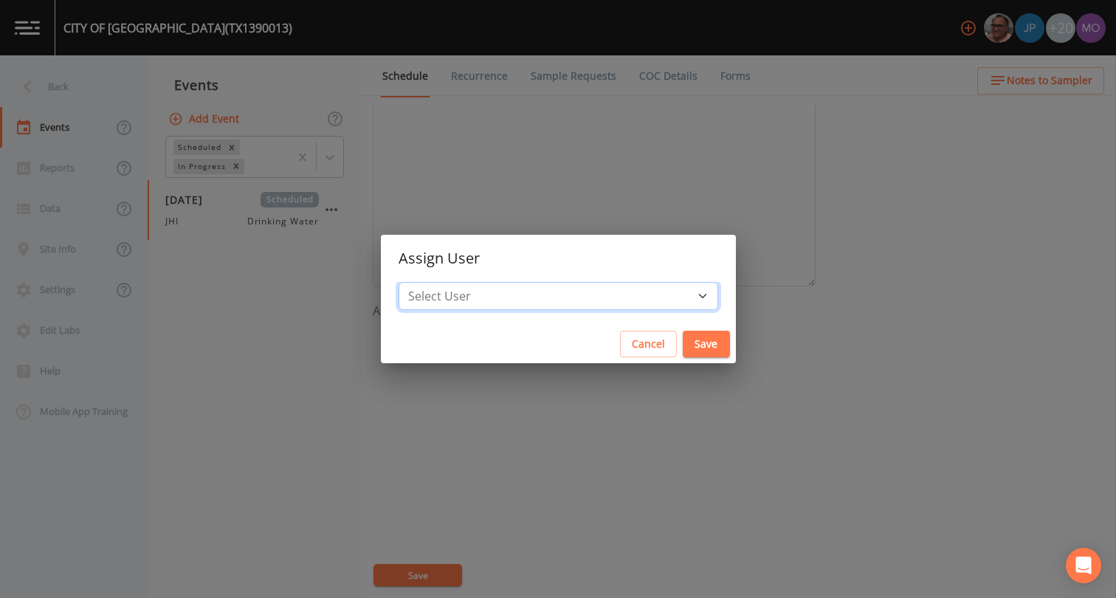
click at [517, 295] on select "Select User [PERSON_NAME] [PERSON_NAME] [PERSON_NAME] [PERSON_NAME] [PERSON_NAM…" at bounding box center [557, 296] width 319 height 28
select select "a5a304aa-47e0-4d0c-bb11-516c0cd15b21"
click at [682, 347] on button "Save" at bounding box center [705, 344] width 47 height 27
select select
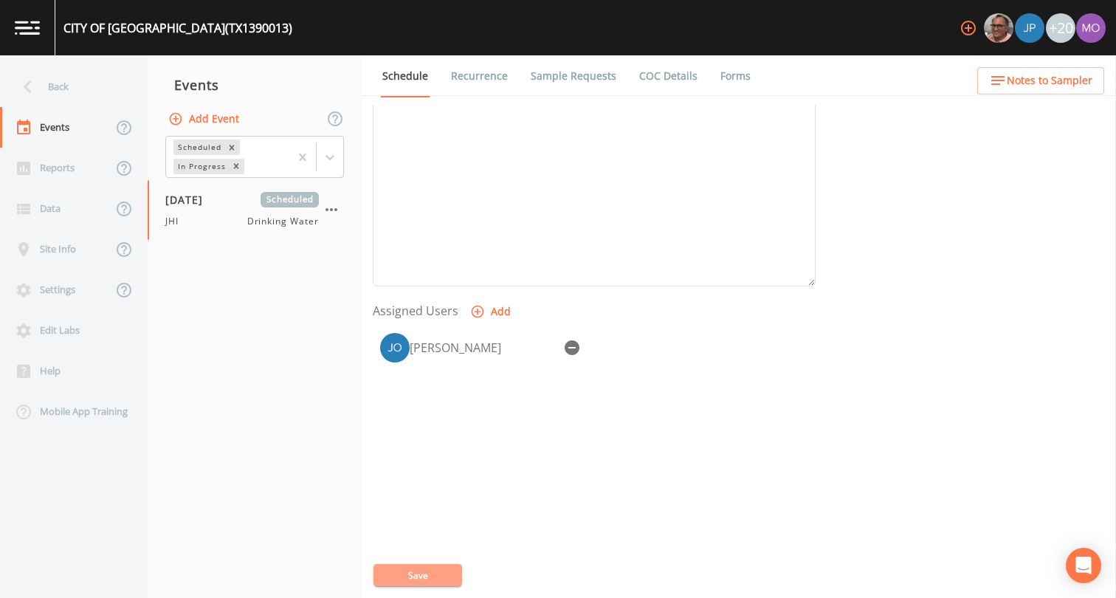
click at [432, 575] on button "Save" at bounding box center [417, 575] width 89 height 22
click at [63, 93] on div "Back" at bounding box center [66, 86] width 133 height 41
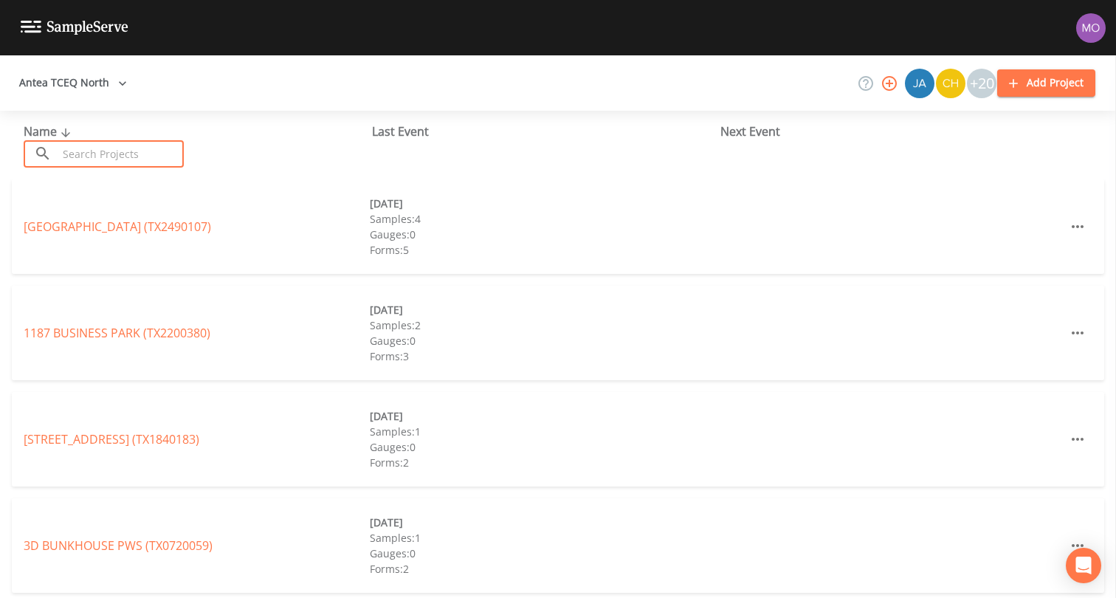
click at [123, 154] on input "text" at bounding box center [121, 153] width 126 height 27
paste input "TX1390014"
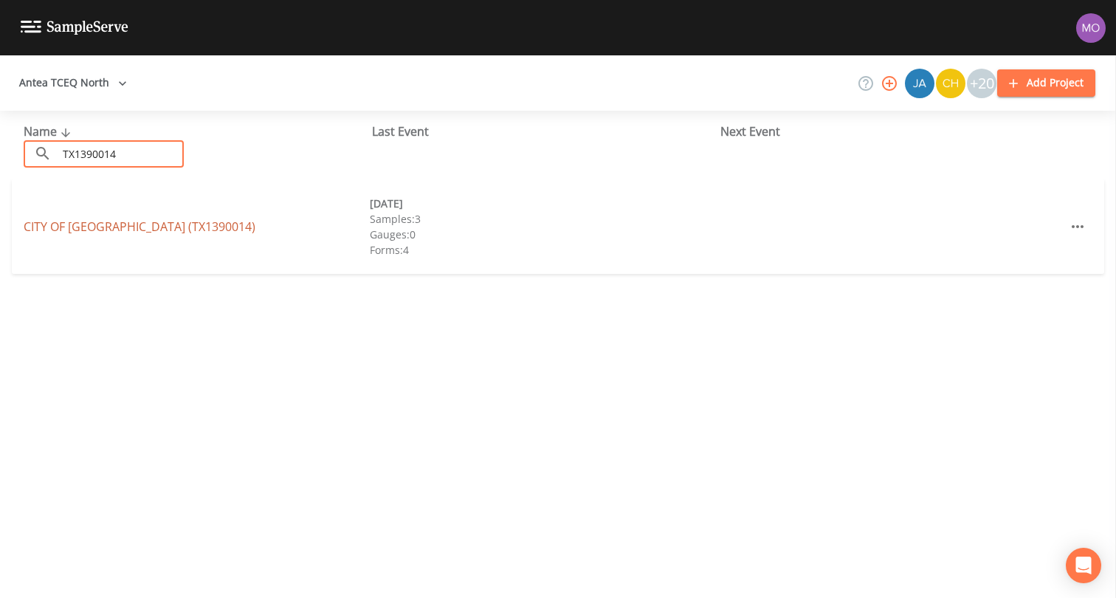
type input "TX1390014"
click at [112, 224] on link "CITY OF ROXTON (TX1390014)" at bounding box center [140, 226] width 232 height 16
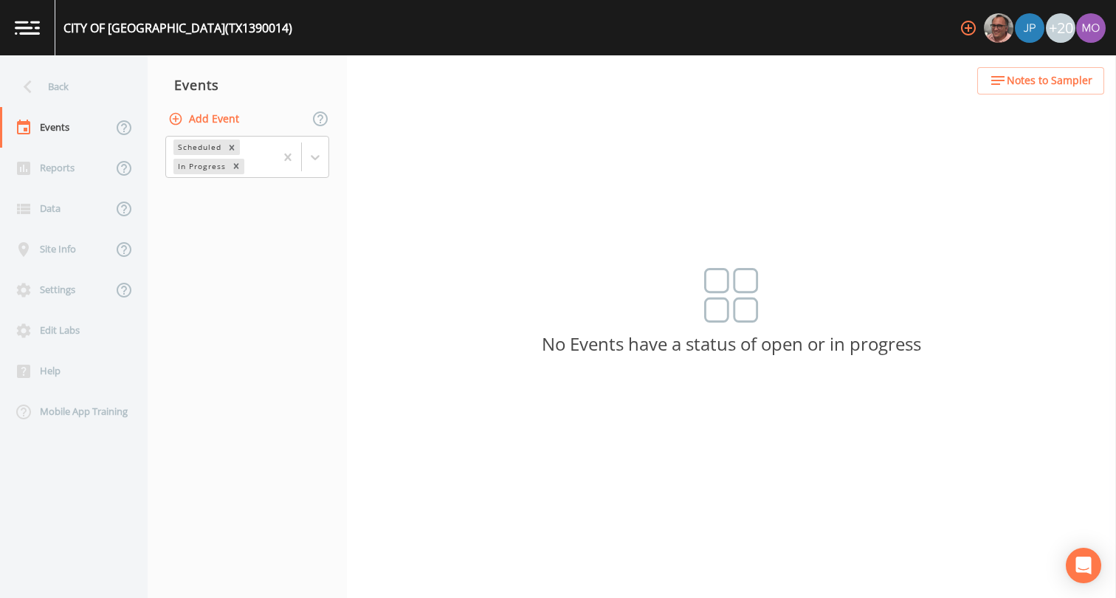
click at [187, 119] on button "Add Event" at bounding box center [205, 119] width 80 height 27
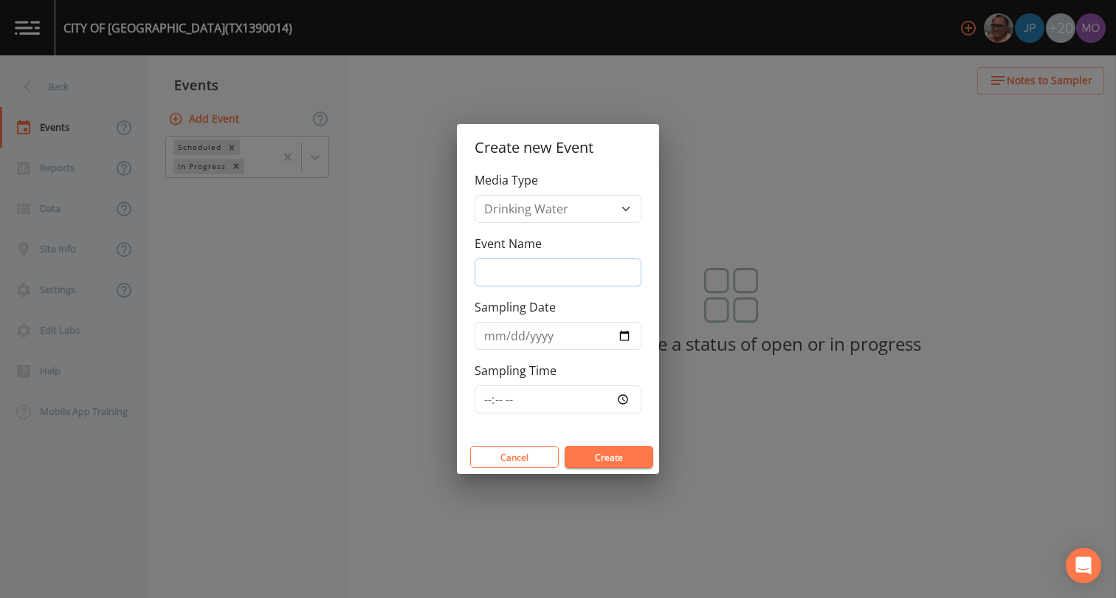
click at [519, 261] on input "Event Name" at bounding box center [557, 272] width 167 height 28
type input "JHI"
click at [621, 333] on input "Sampling Date" at bounding box center [557, 336] width 167 height 28
type input "[DATE]"
click at [597, 452] on button "Create" at bounding box center [608, 457] width 89 height 22
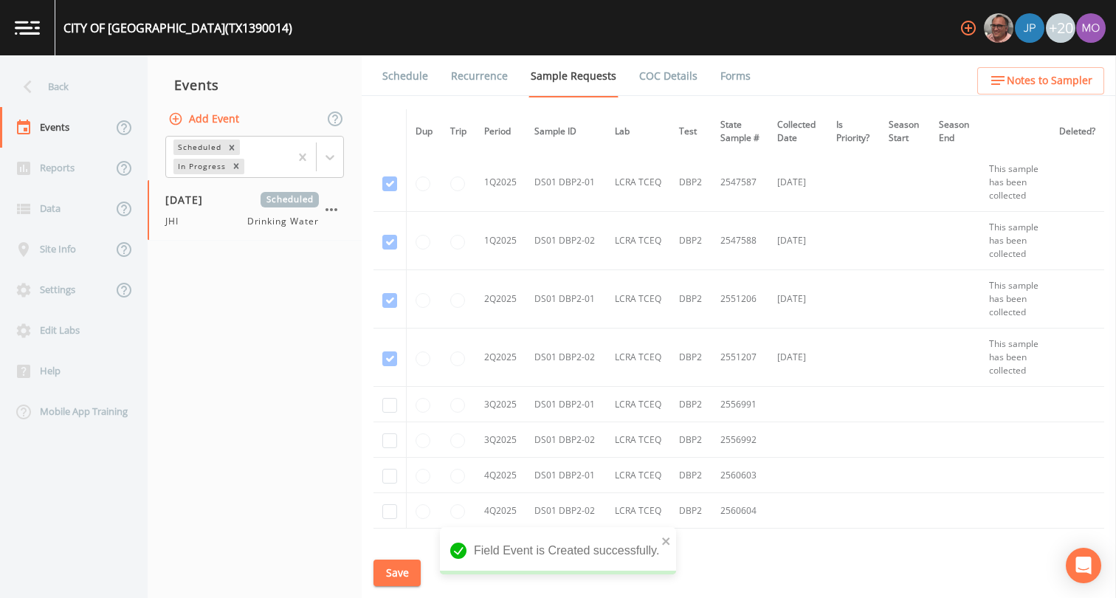
scroll to position [904, 0]
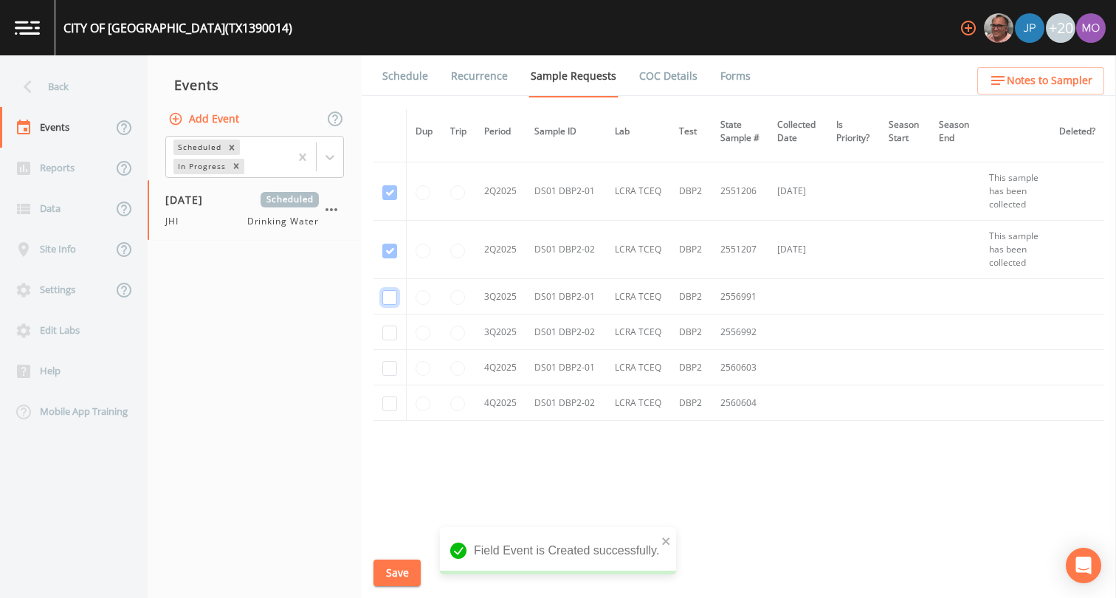
checkbox input "true"
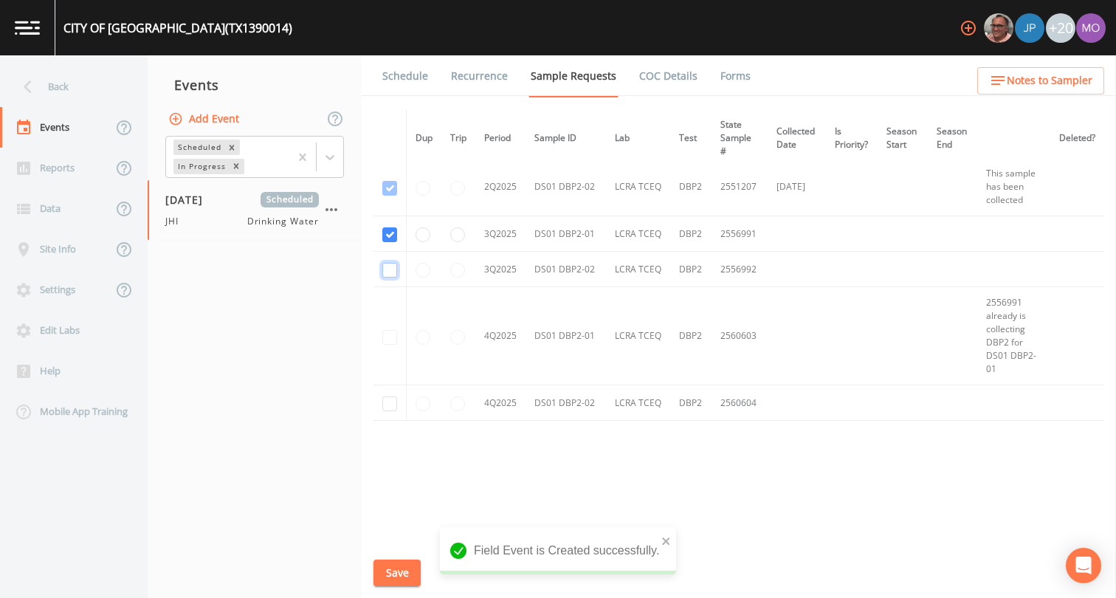
checkbox input "true"
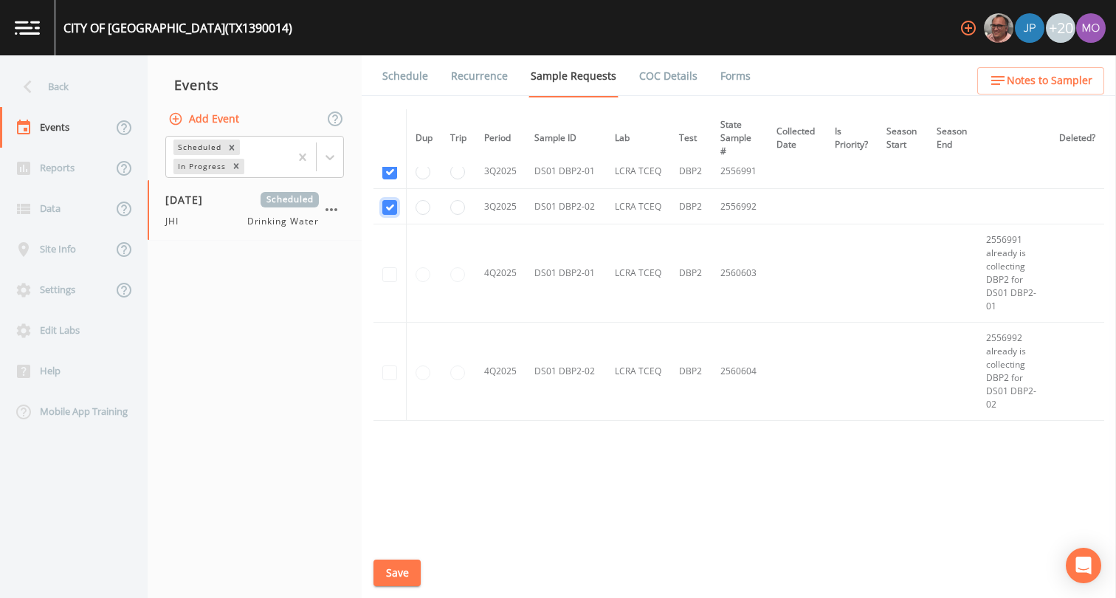
scroll to position [1029, 0]
click at [395, 571] on button "Save" at bounding box center [396, 572] width 47 height 27
click at [409, 83] on link "Schedule" at bounding box center [405, 75] width 50 height 41
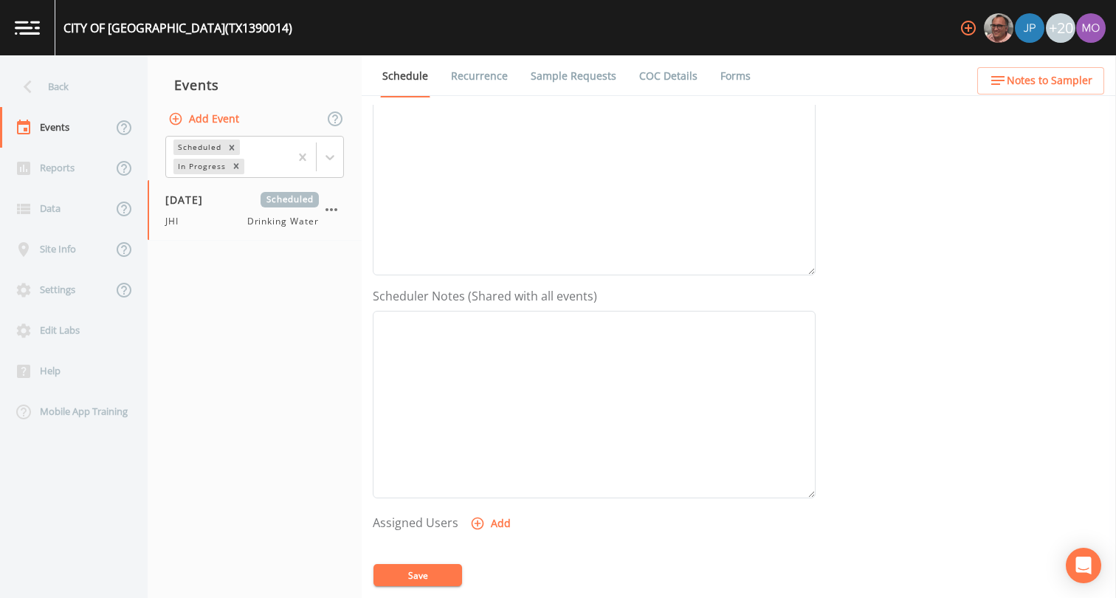
scroll to position [443, 0]
click at [476, 313] on icon "button" at bounding box center [477, 311] width 15 height 15
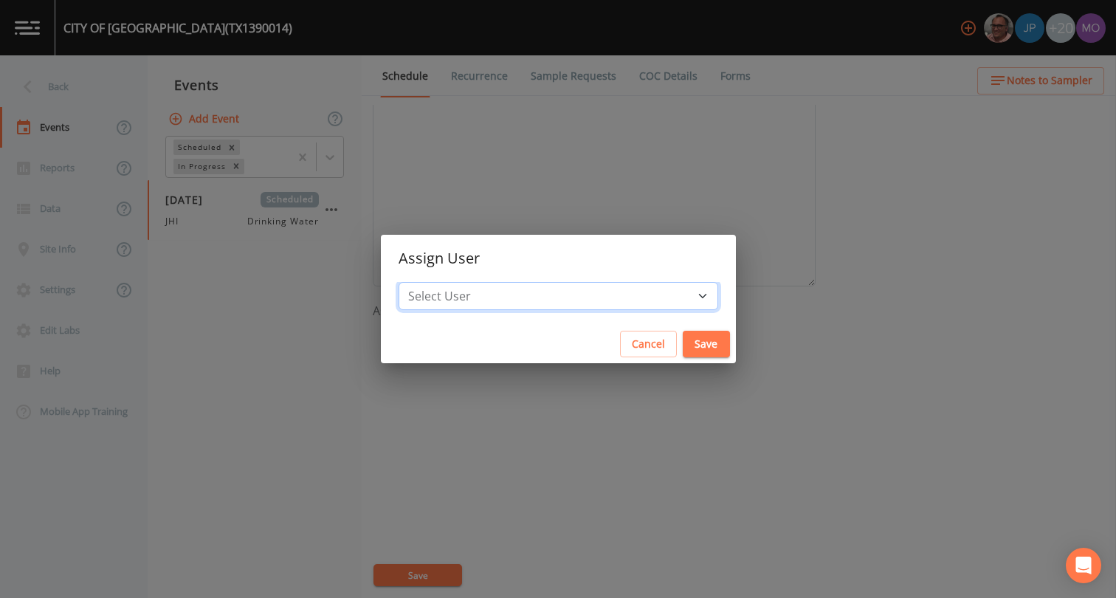
click at [480, 294] on select "Select User [PERSON_NAME] [PERSON_NAME] [PERSON_NAME] [PERSON_NAME] [PERSON_NAM…" at bounding box center [557, 296] width 319 height 28
select select "a5a304aa-47e0-4d0c-bb11-516c0cd15b21"
drag, startPoint x: 653, startPoint y: 331, endPoint x: 649, endPoint y: 342, distance: 11.9
click at [682, 331] on button "Save" at bounding box center [705, 344] width 47 height 27
select select
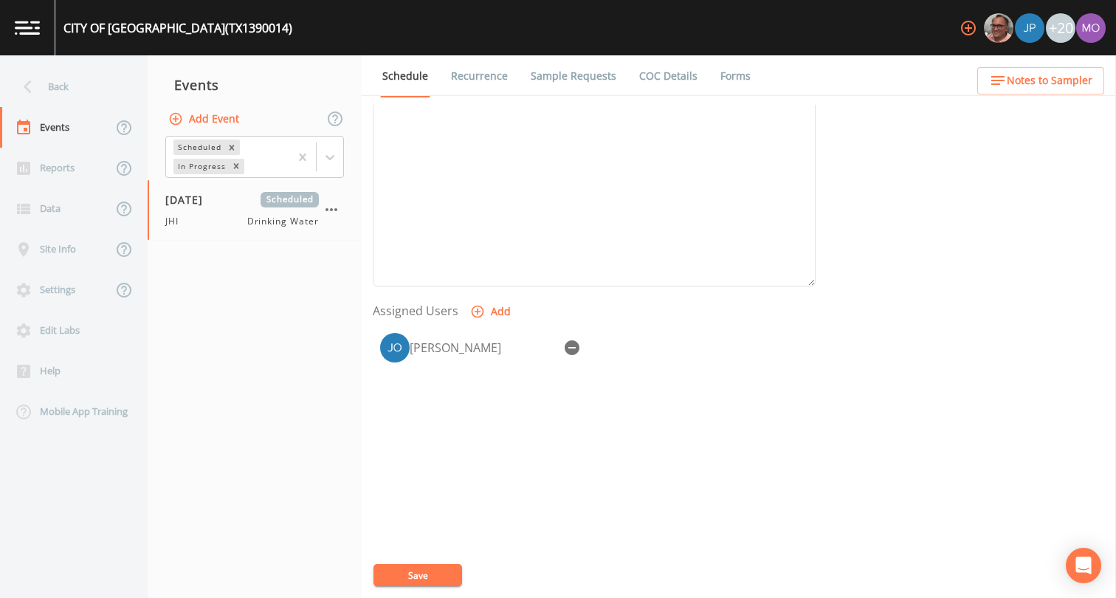
click at [402, 573] on button "Save" at bounding box center [417, 575] width 89 height 22
click at [70, 91] on div "Back" at bounding box center [66, 86] width 133 height 41
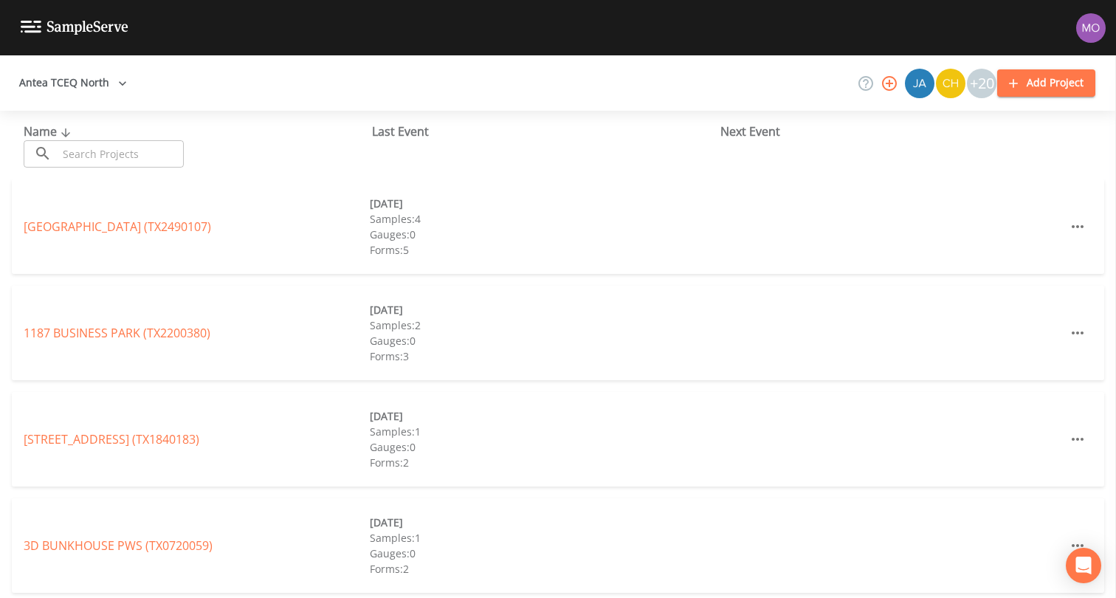
click at [108, 153] on input "text" at bounding box center [121, 153] width 126 height 27
paste input "TX1070167"
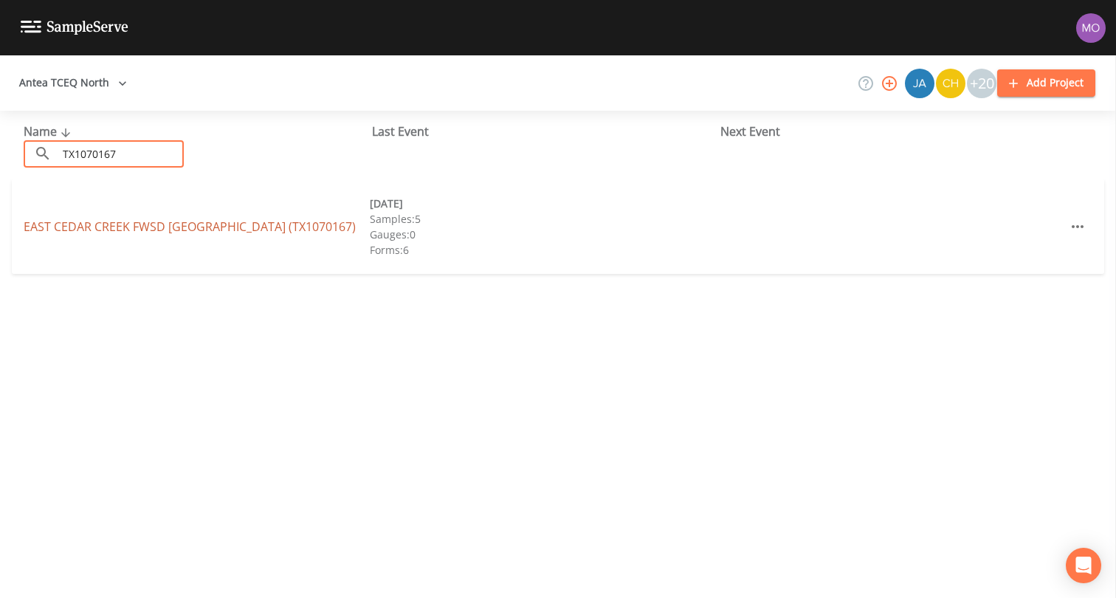
type input "TX1070167"
click at [148, 230] on link "EAST CEDAR CREEK FWSD BROOKSHIRE (TX1070167)" at bounding box center [190, 226] width 332 height 16
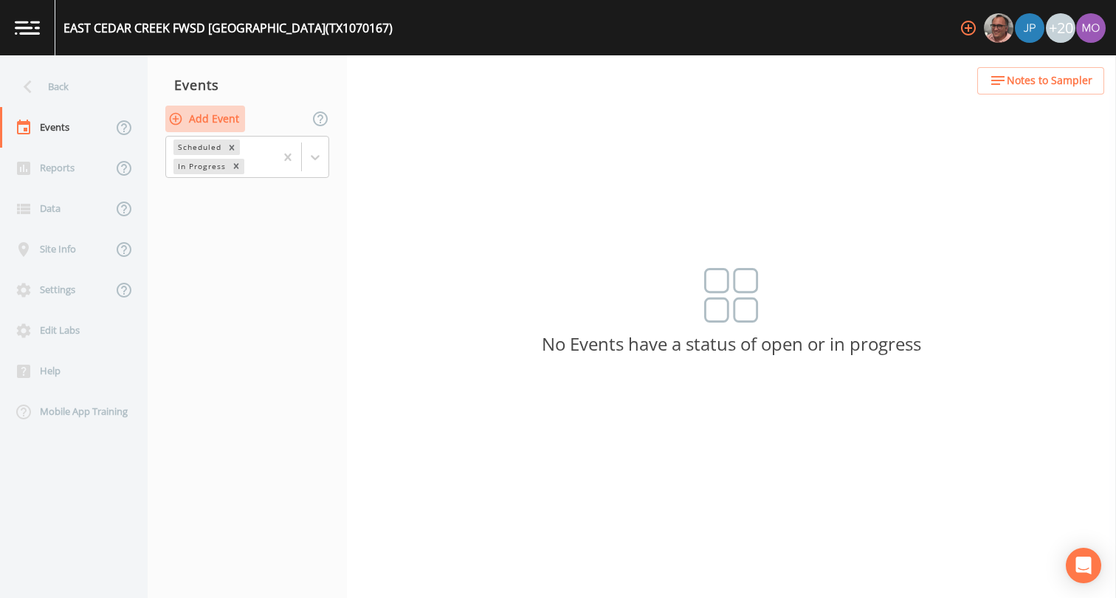
click at [206, 120] on button "Add Event" at bounding box center [205, 119] width 80 height 27
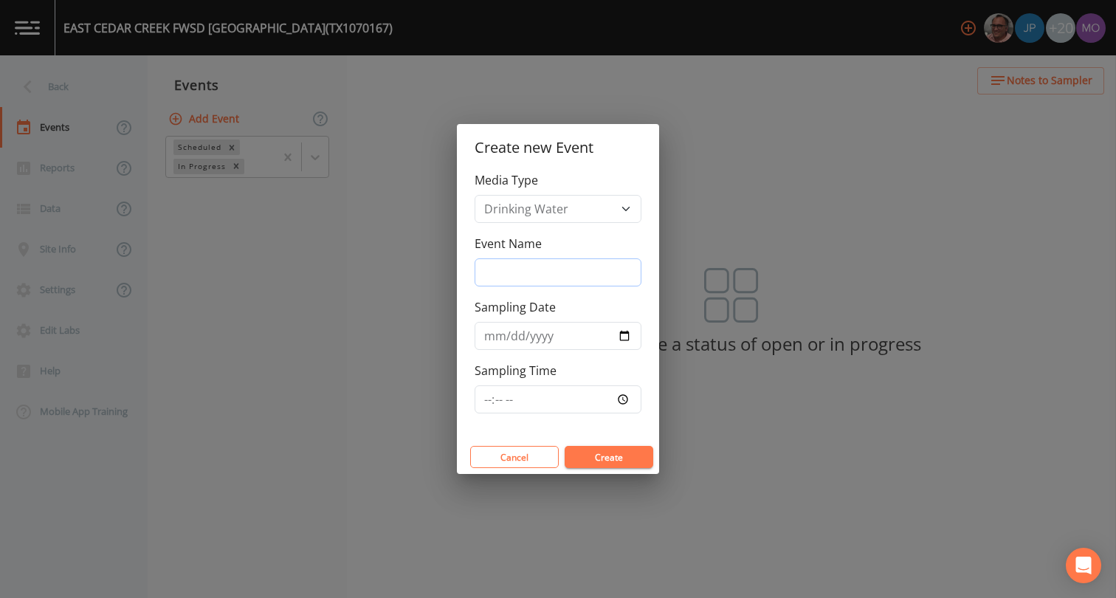
click at [527, 266] on input "Event Name" at bounding box center [557, 272] width 167 height 28
click at [511, 272] on input "Event Name" at bounding box center [557, 272] width 167 height 28
type input "JHI"
click at [628, 336] on input "Sampling Date" at bounding box center [557, 336] width 167 height 28
type input "[DATE]"
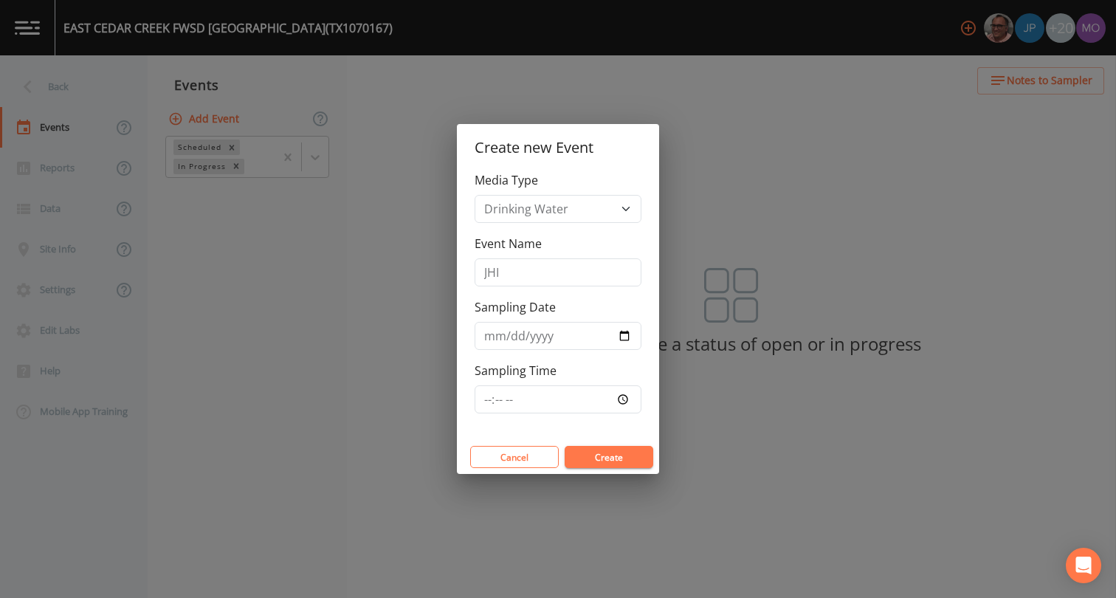
click at [592, 456] on button "Create" at bounding box center [608, 457] width 89 height 22
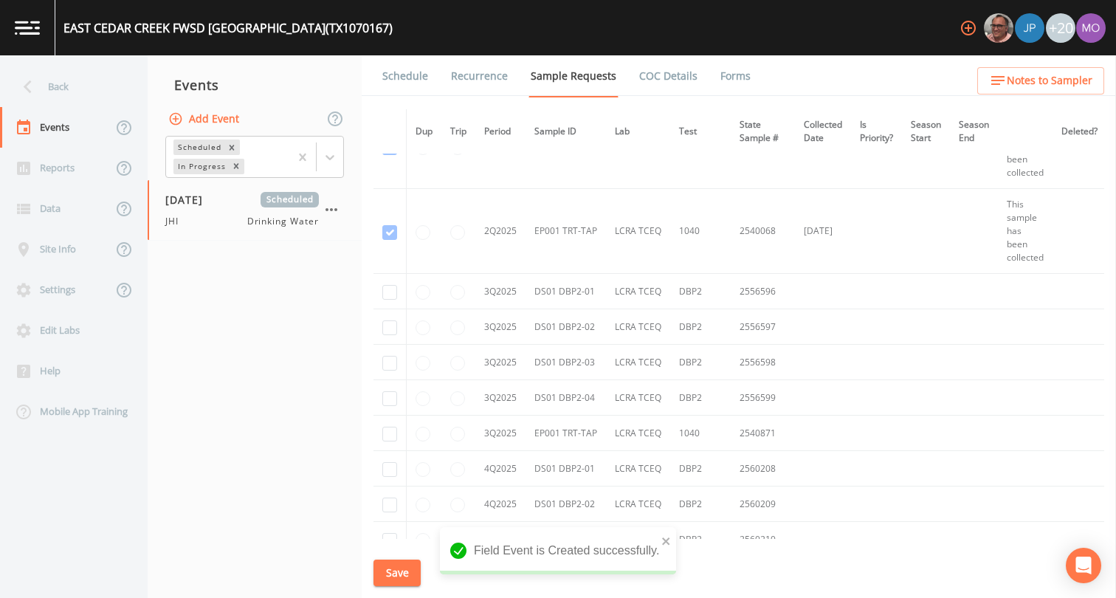
scroll to position [3556, 0]
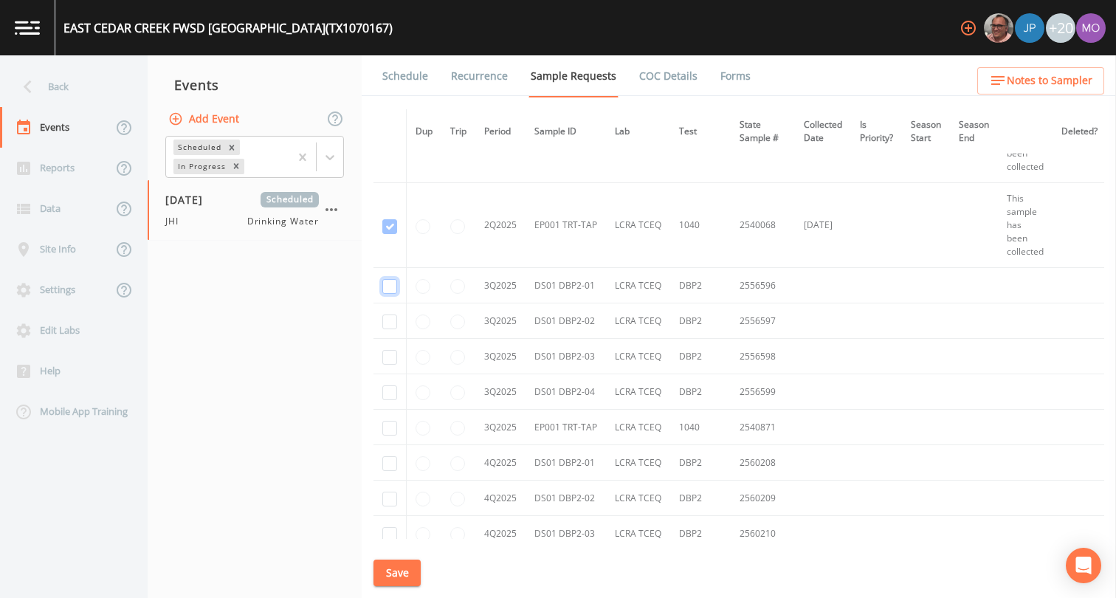
checkbox input "true"
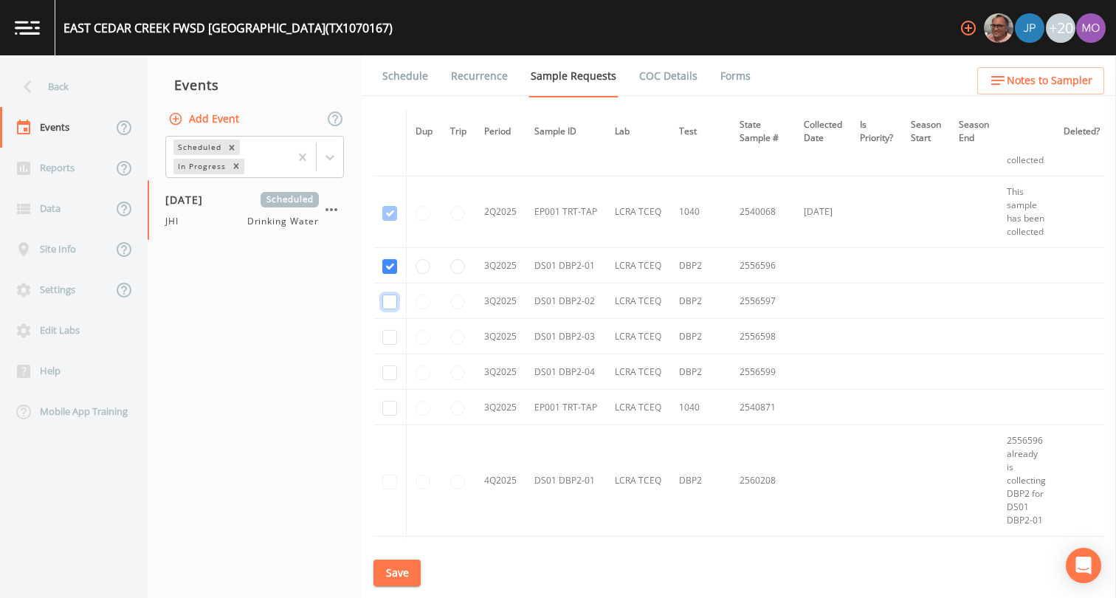
checkbox input "true"
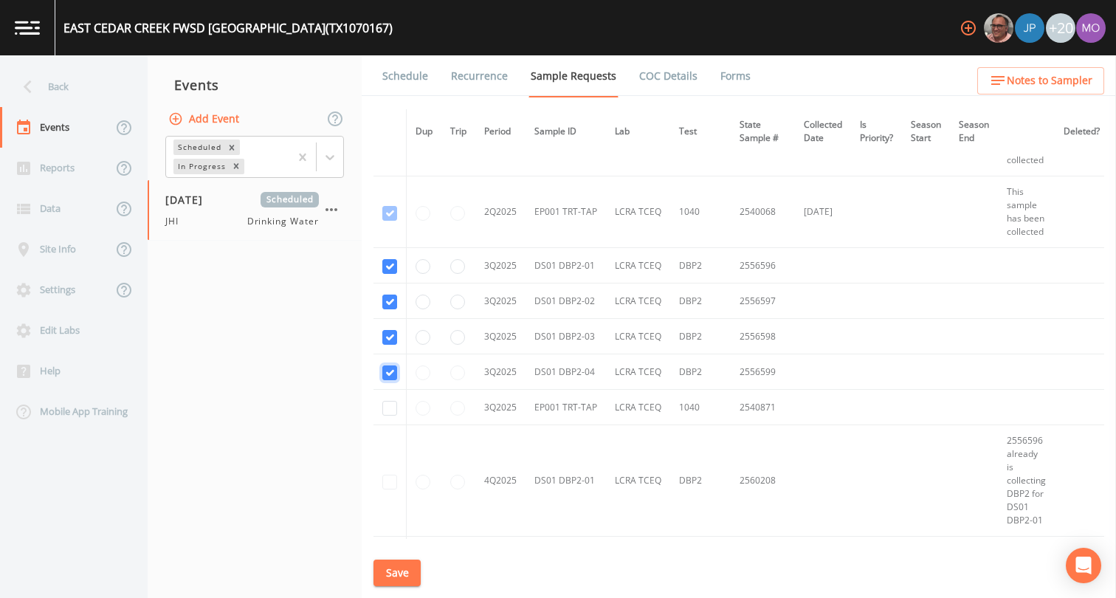
checkbox input "true"
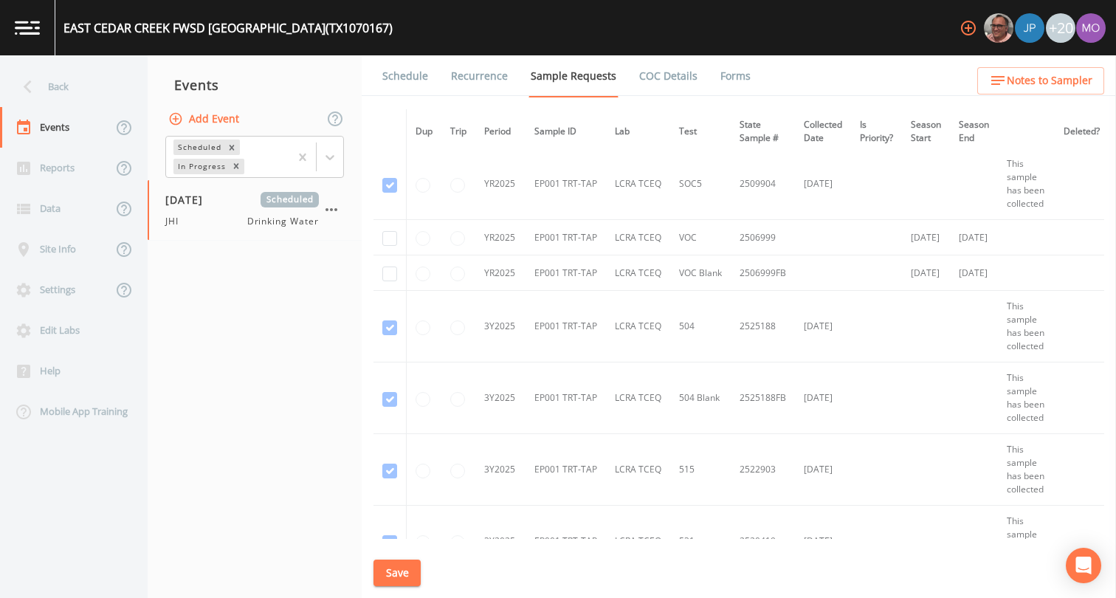
scroll to position [2008, 0]
checkbox input "true"
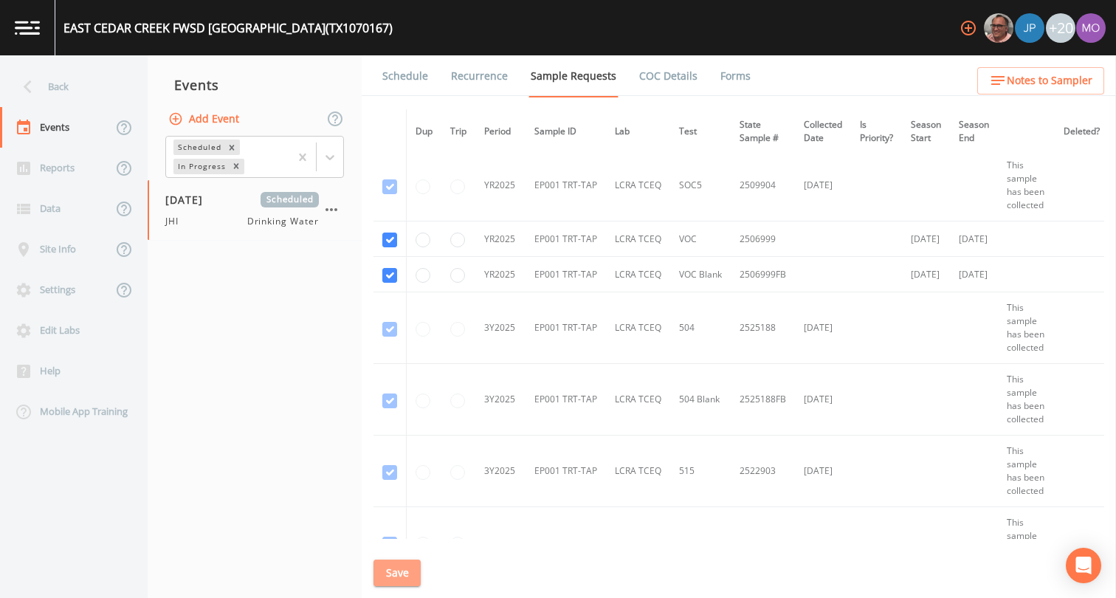
click at [398, 570] on button "Save" at bounding box center [396, 572] width 47 height 27
click at [401, 72] on link "Schedule" at bounding box center [405, 75] width 50 height 41
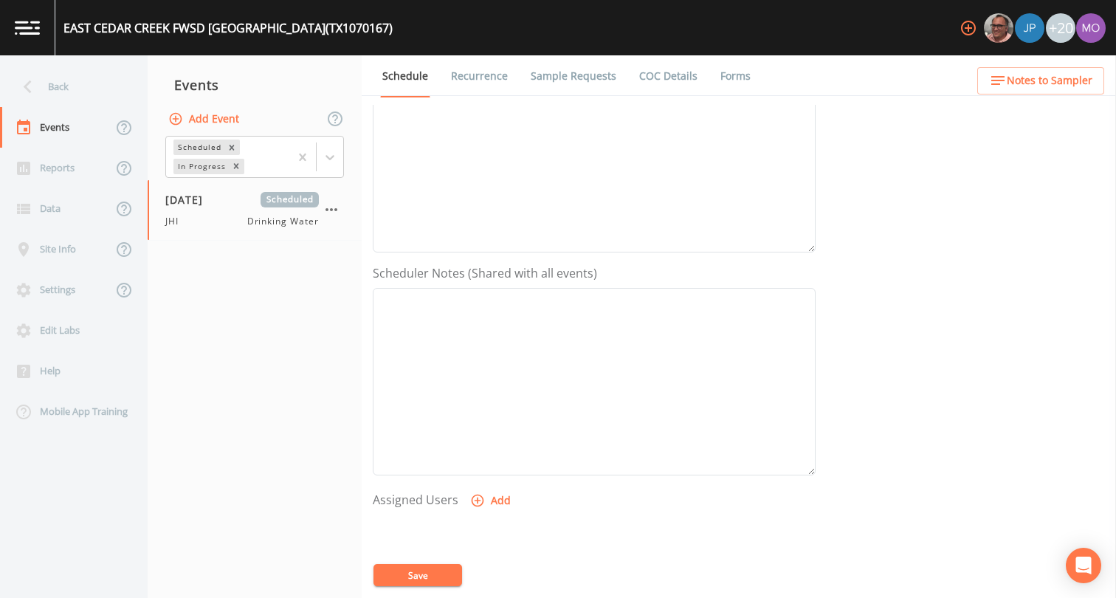
scroll to position [294, 0]
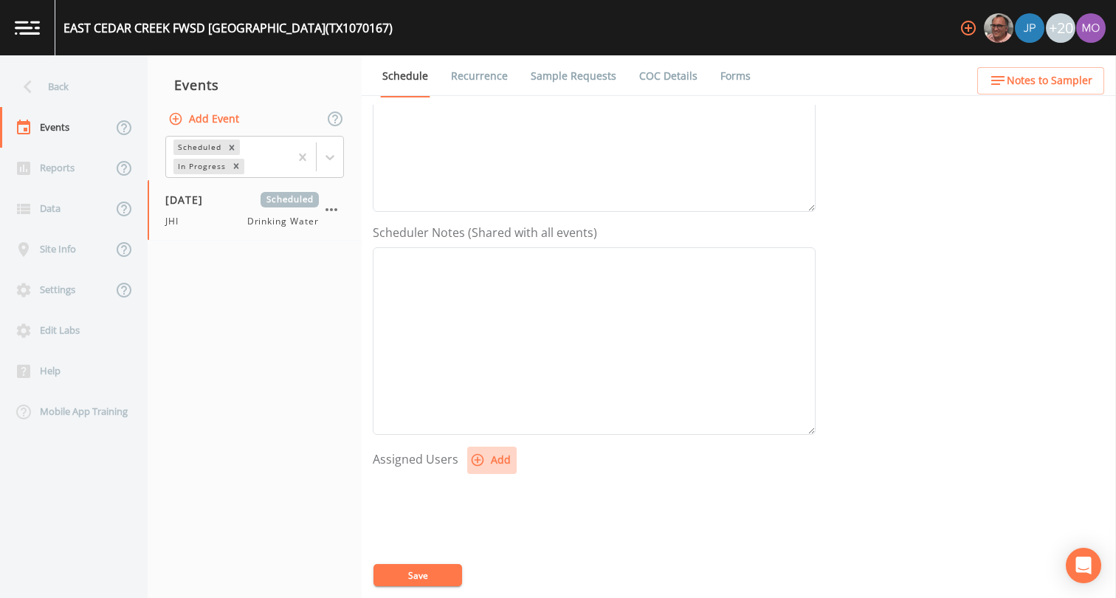
click at [484, 465] on button "Add" at bounding box center [491, 459] width 49 height 27
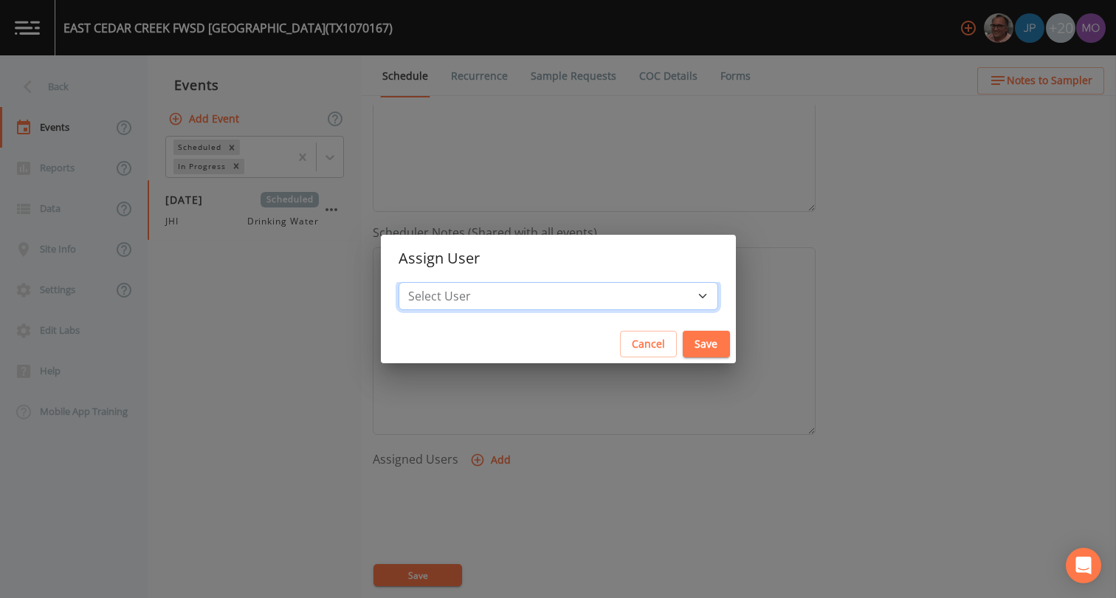
click at [542, 297] on select "Select User Mike Franklin Joshua gere Paul David Weber Zachary Evans Stafford J…" at bounding box center [557, 296] width 319 height 28
select select "a5a304aa-47e0-4d0c-bb11-516c0cd15b21"
click at [682, 342] on button "Save" at bounding box center [705, 344] width 47 height 27
select select
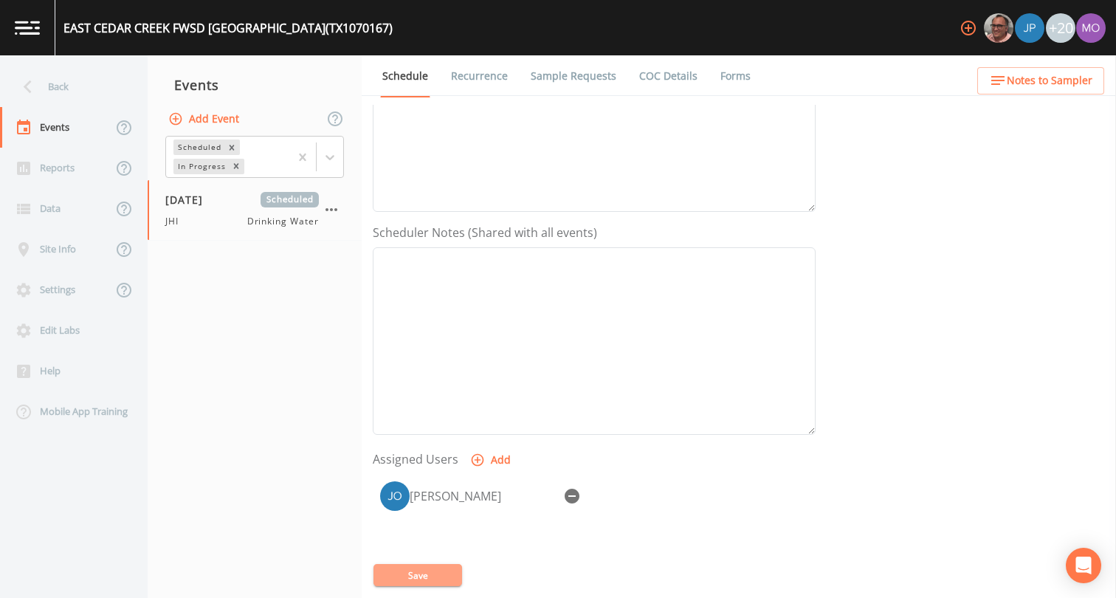
click at [415, 576] on button "Save" at bounding box center [417, 575] width 89 height 22
click at [69, 96] on div "Back" at bounding box center [66, 86] width 133 height 41
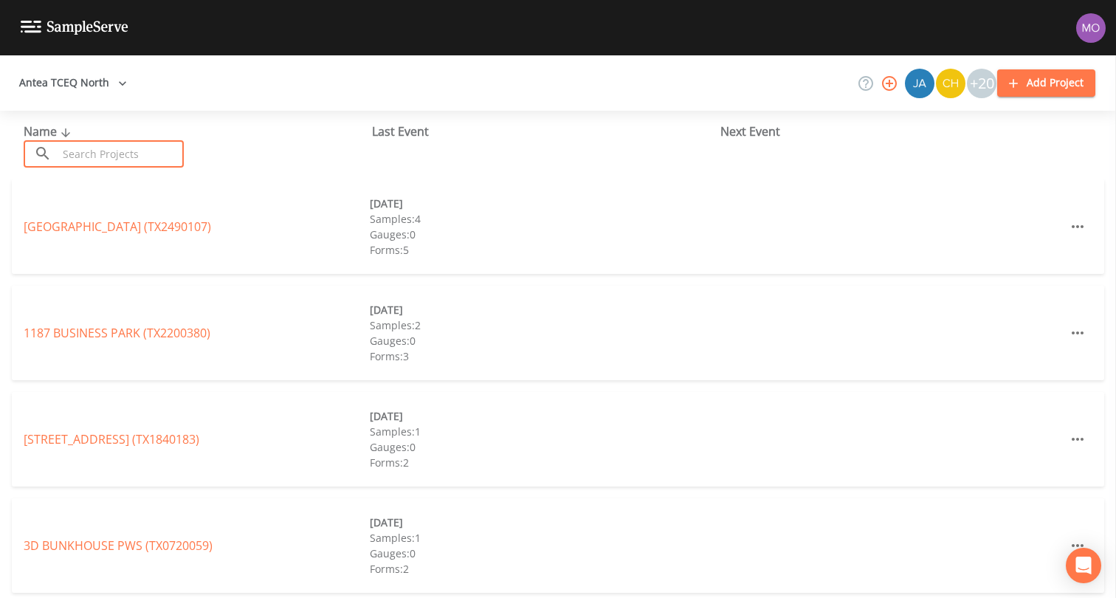
click at [114, 157] on input "text" at bounding box center [121, 153] width 126 height 27
paste input "TX1070019"
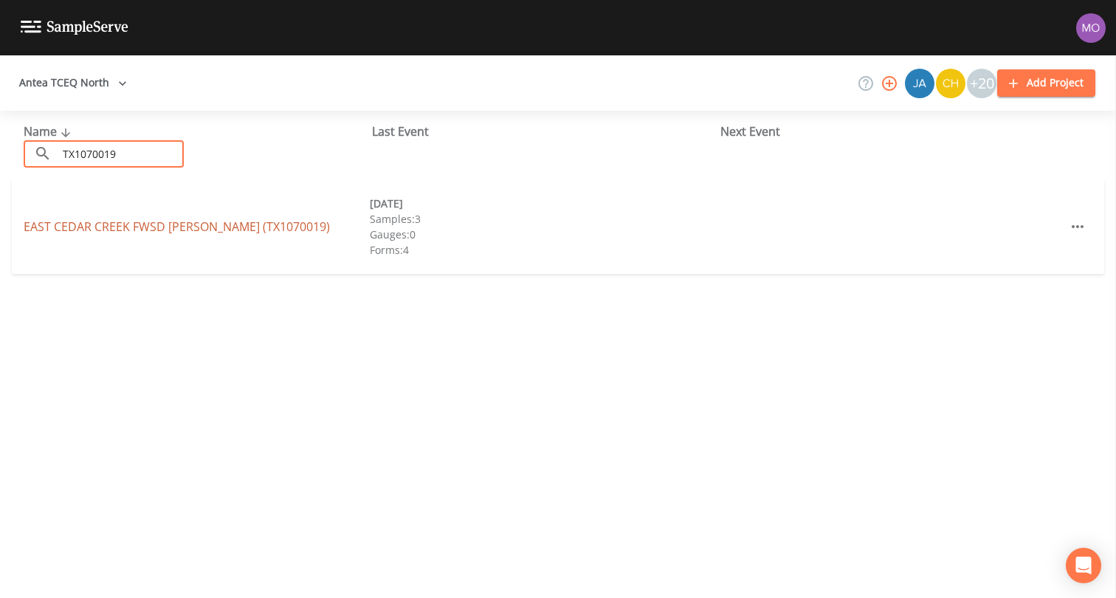
type input "TX1070019"
click at [144, 226] on link "EAST CEDAR CREEK FWSD B A MCKAY (TX1070019)" at bounding box center [177, 226] width 306 height 16
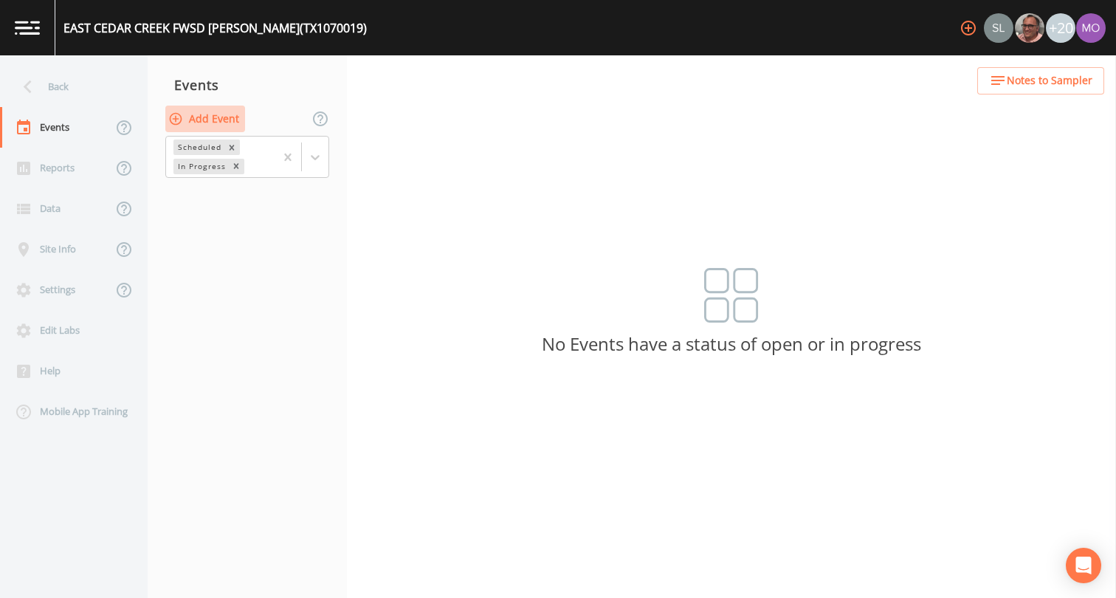
click at [214, 121] on button "Add Event" at bounding box center [205, 119] width 80 height 27
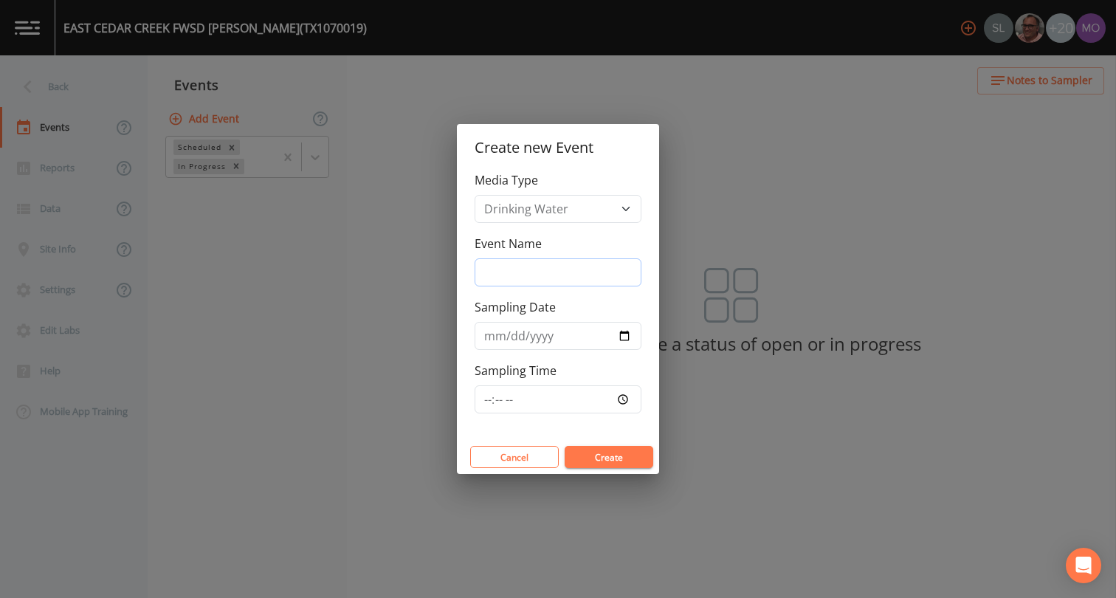
click at [497, 260] on input "Event Name" at bounding box center [557, 272] width 167 height 28
type input "JHI"
click at [618, 339] on input "Sampling Date" at bounding box center [557, 336] width 167 height 28
type input "[DATE]"
click at [611, 456] on button "Create" at bounding box center [608, 457] width 89 height 22
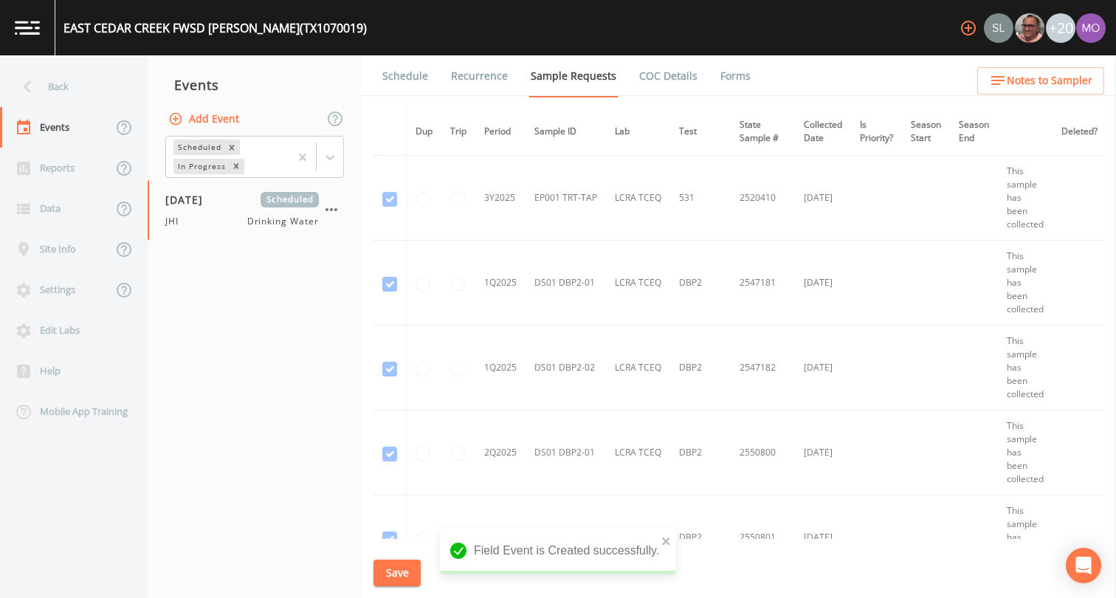
scroll to position [2255, 0]
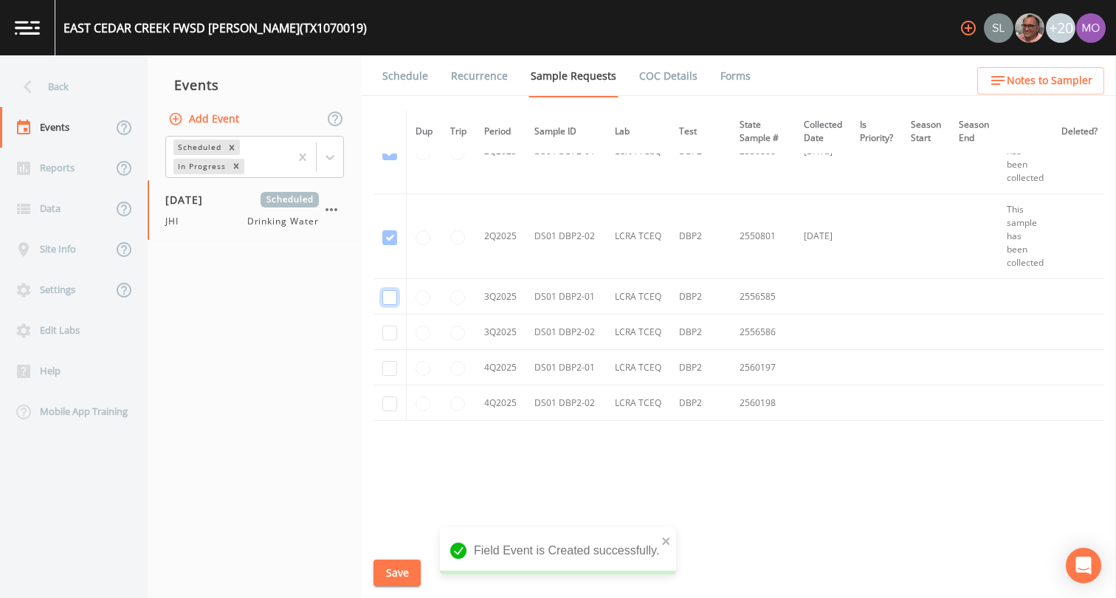
checkbox input "true"
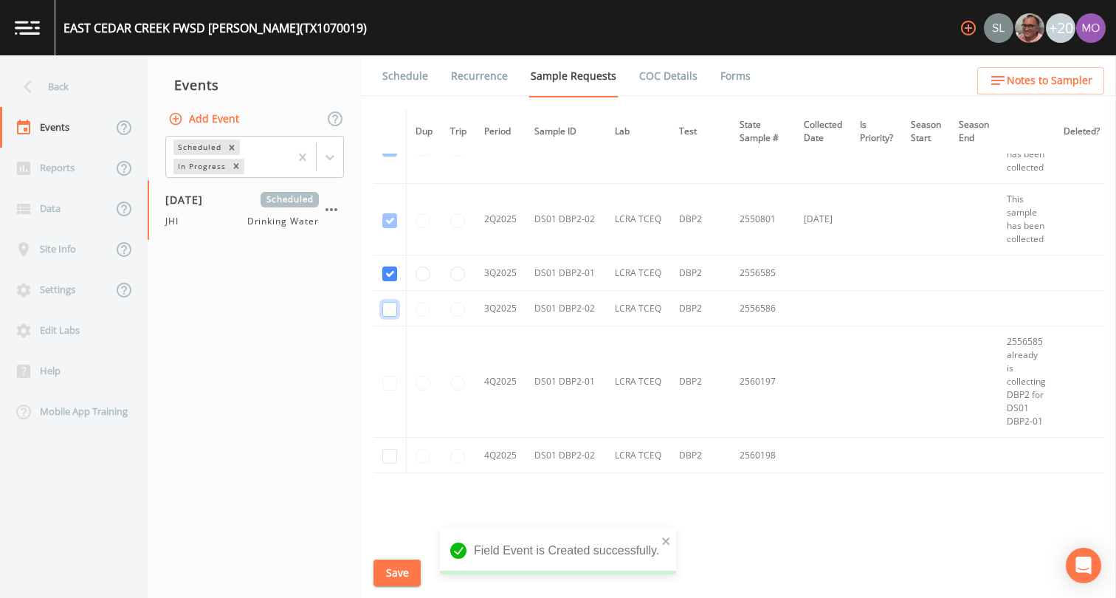
checkbox input "true"
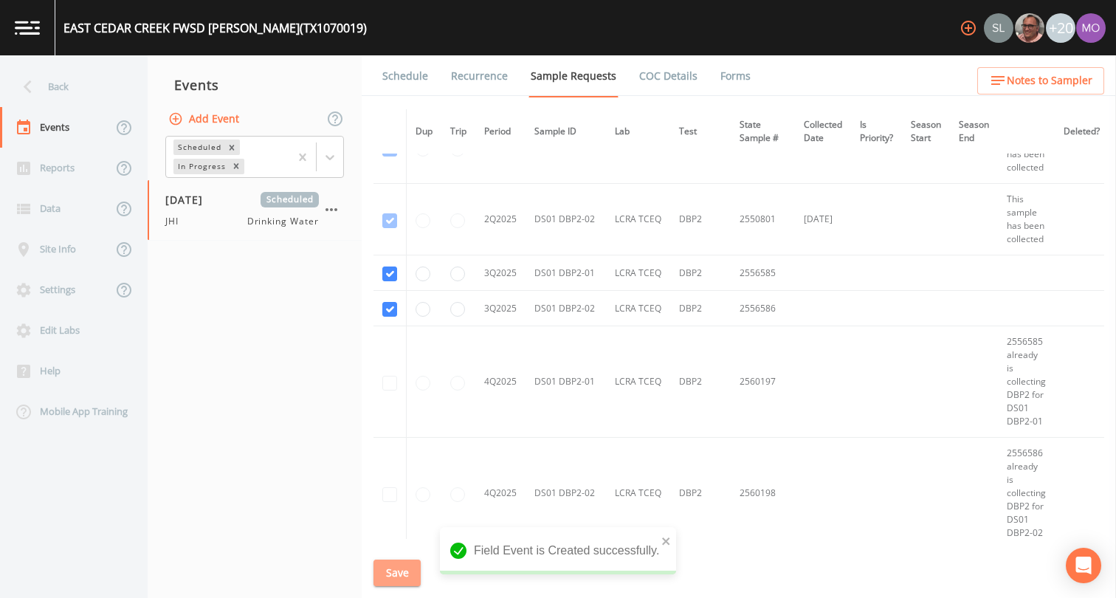
click at [395, 569] on button "Save" at bounding box center [396, 572] width 47 height 27
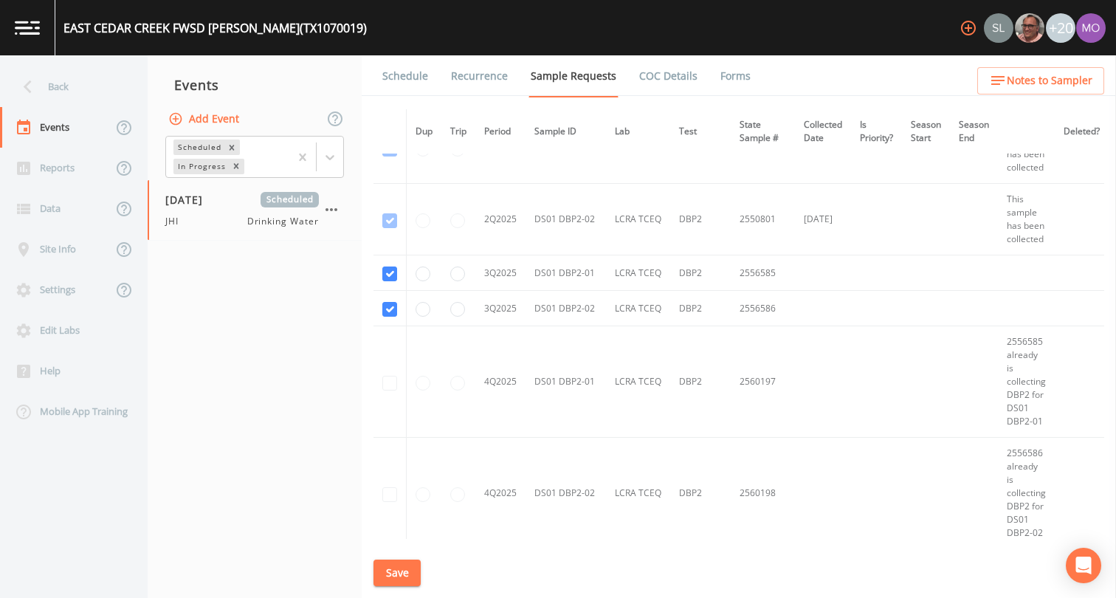
click at [398, 70] on link "Schedule" at bounding box center [405, 75] width 50 height 41
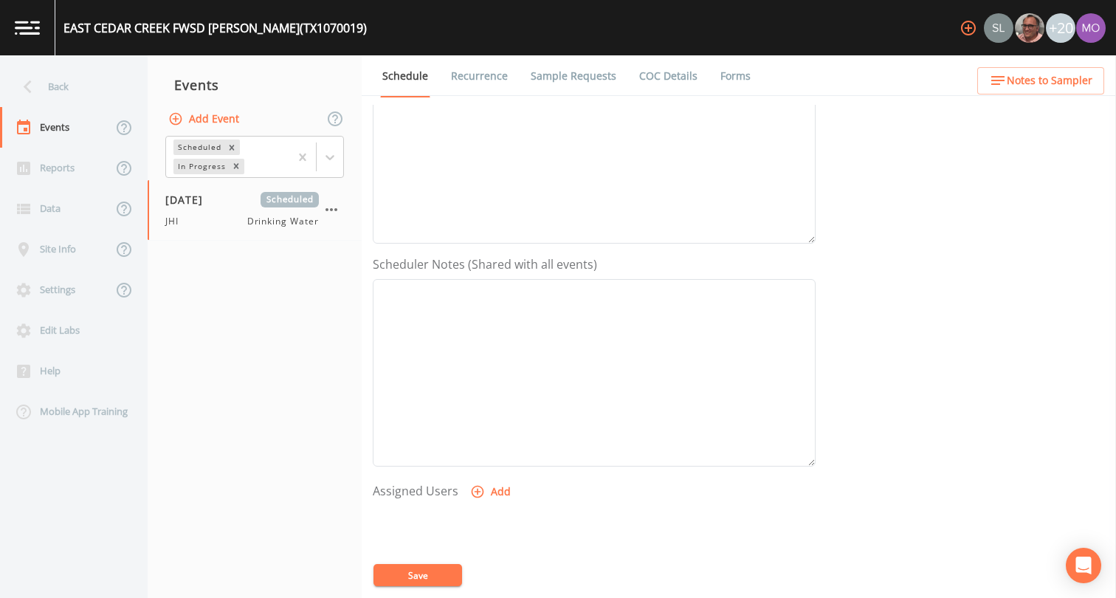
scroll to position [398, 0]
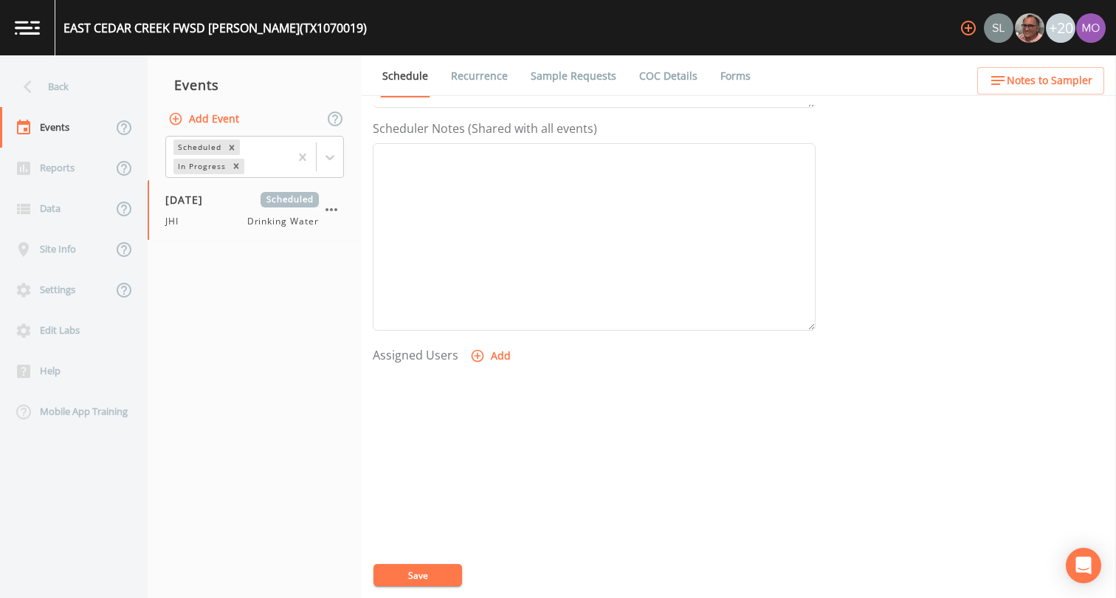
click at [477, 362] on icon "button" at bounding box center [477, 355] width 15 height 15
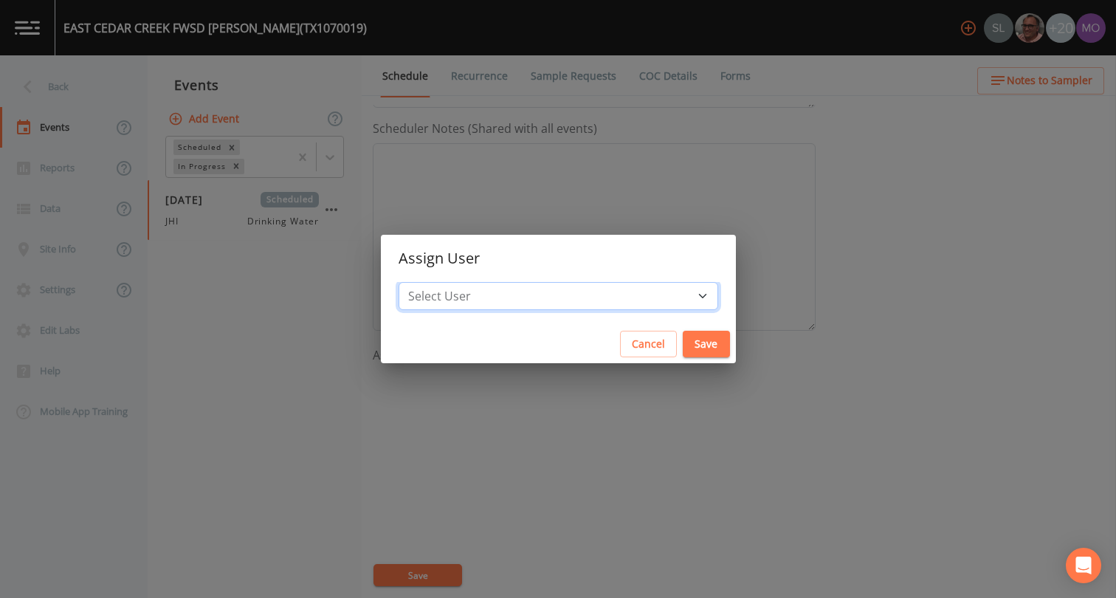
click at [497, 283] on select "Select User Sloan Rigamonti Mike Franklin Joshua gere Paul David Weber Zachary …" at bounding box center [557, 296] width 319 height 28
select select "a5a304aa-47e0-4d0c-bb11-516c0cd15b21"
click at [682, 340] on button "Save" at bounding box center [705, 344] width 47 height 27
select select
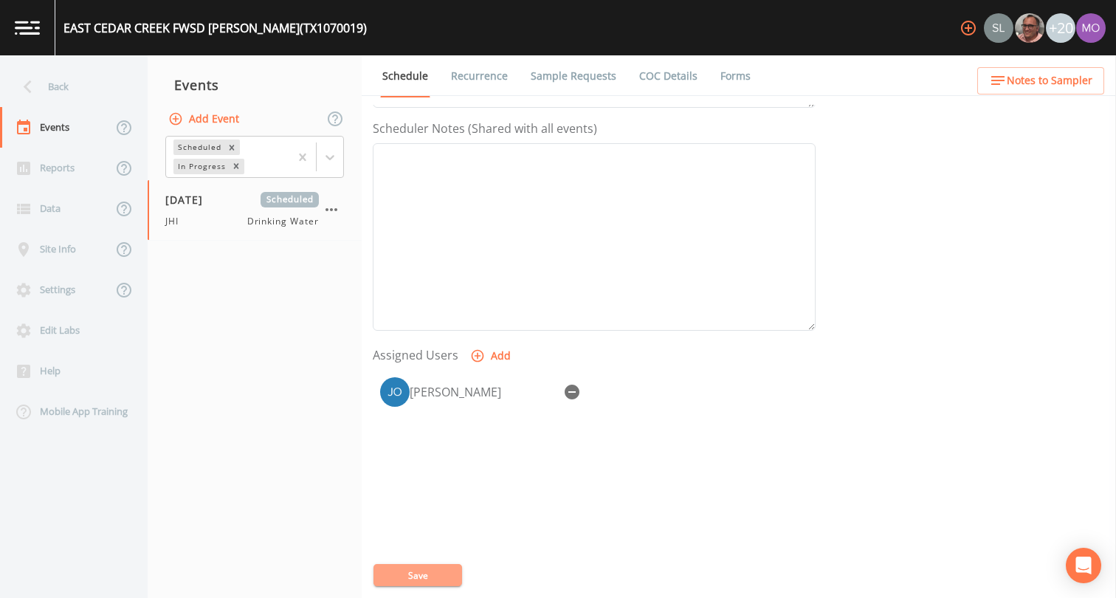
click at [416, 580] on button "Save" at bounding box center [417, 575] width 89 height 22
click at [73, 86] on div "Back" at bounding box center [66, 86] width 133 height 41
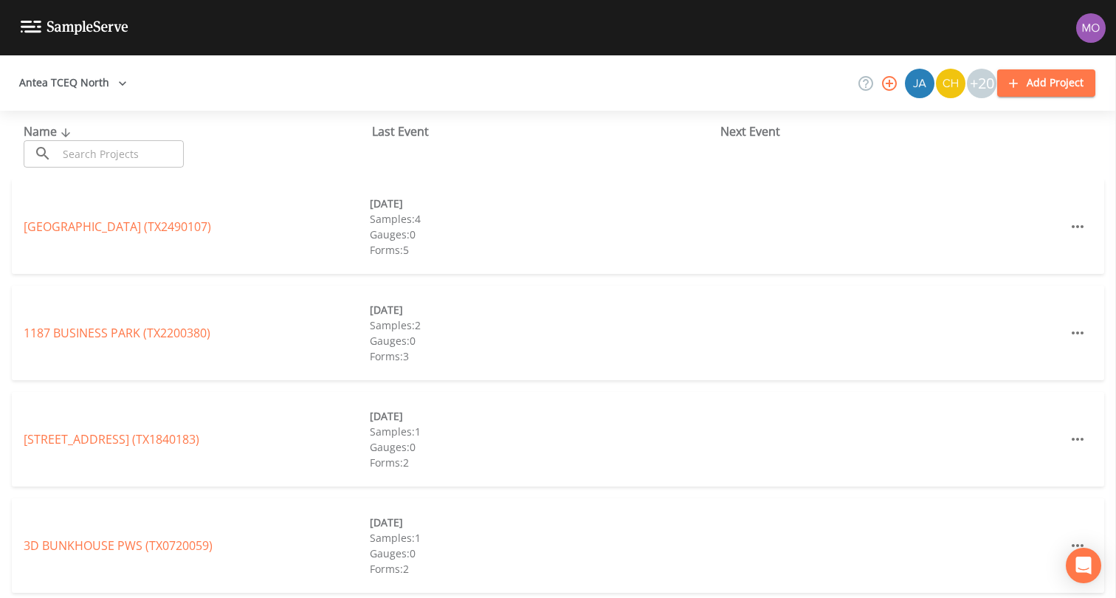
click at [103, 145] on input "text" at bounding box center [121, 153] width 126 height 27
paste input "TX1750032"
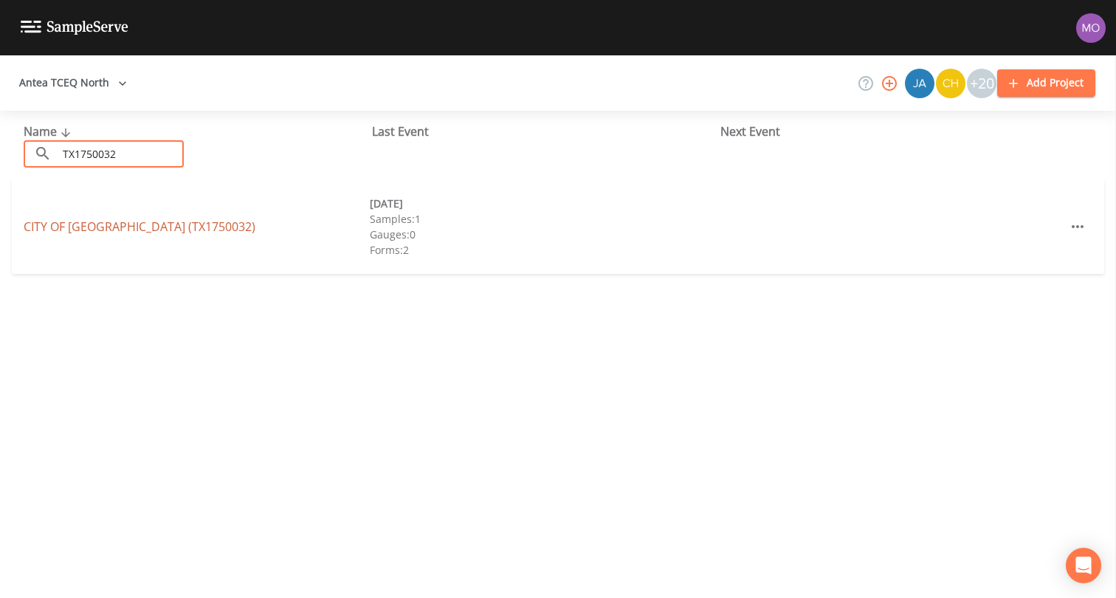
type input "TX1750032"
click at [133, 225] on link "CITY OF GOODLOW (TX1750032)" at bounding box center [140, 226] width 232 height 16
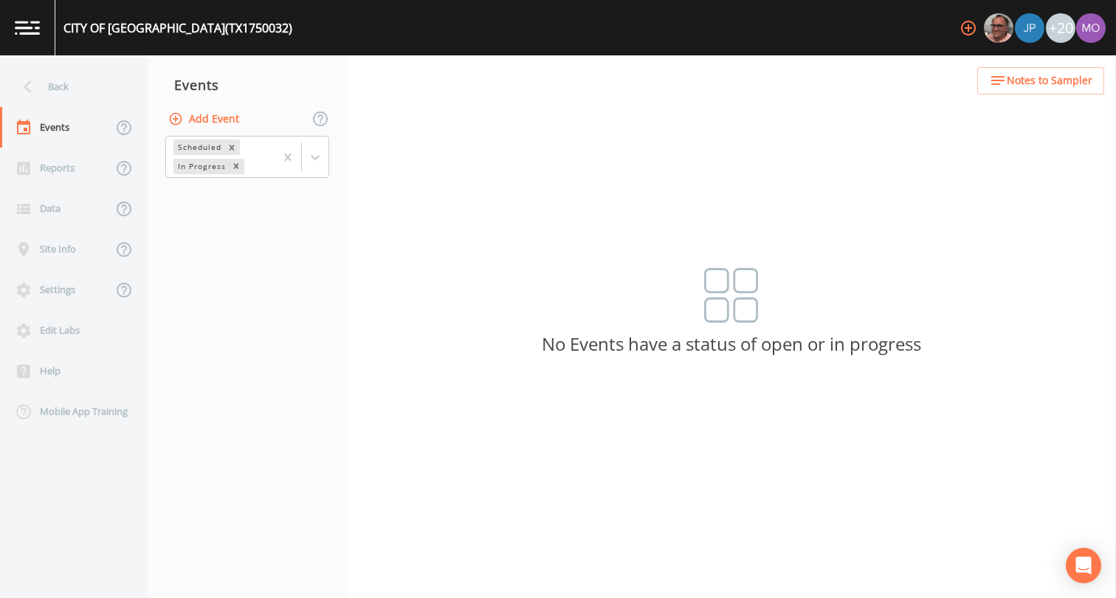
click at [214, 114] on button "Add Event" at bounding box center [205, 119] width 80 height 27
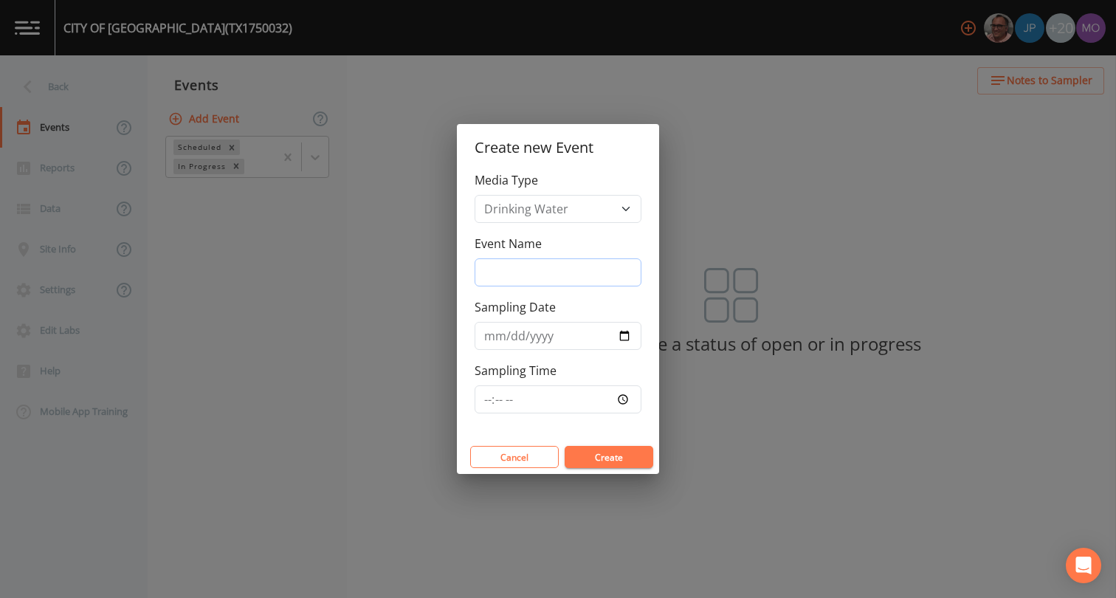
click at [495, 274] on input "Event Name" at bounding box center [557, 272] width 167 height 28
type input "JHI"
click at [627, 335] on input "Sampling Date" at bounding box center [557, 336] width 167 height 28
type input "[DATE]"
click at [587, 454] on button "Create" at bounding box center [608, 457] width 89 height 22
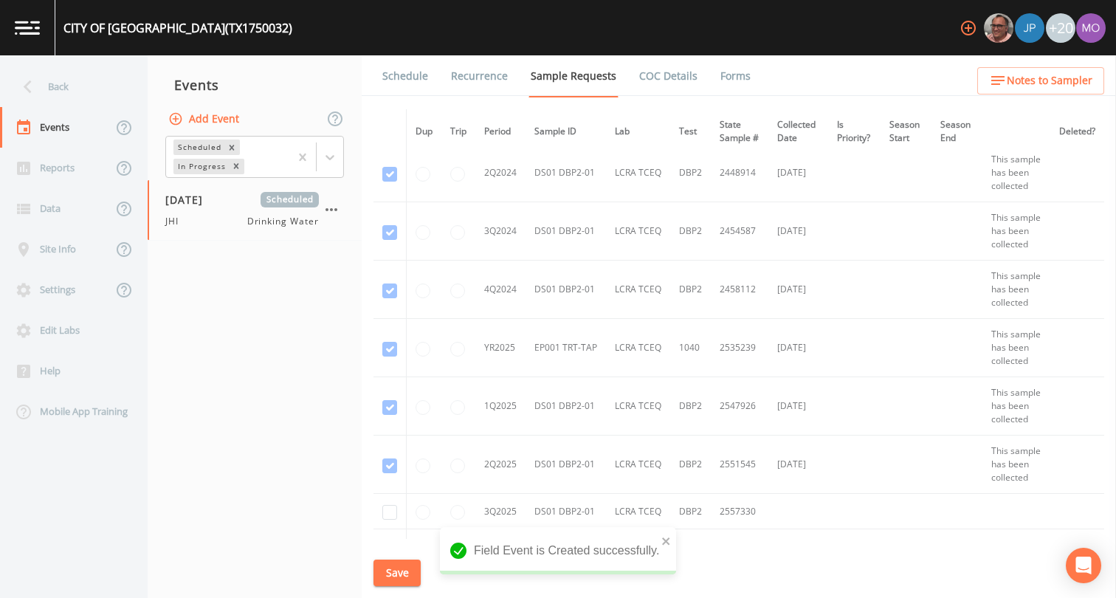
scroll to position [390, 0]
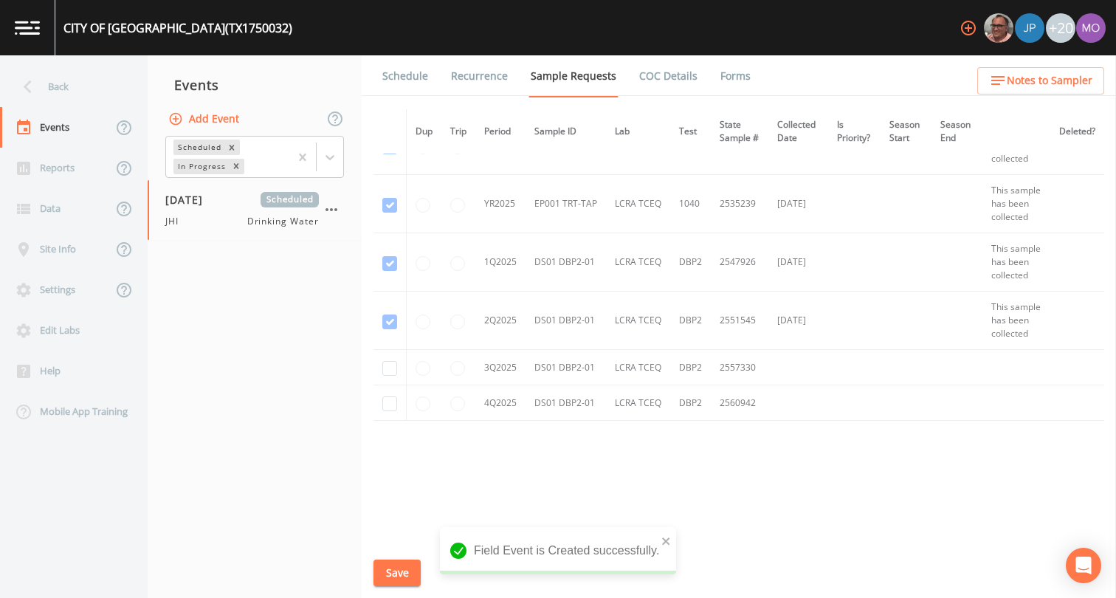
click at [381, 369] on td at bounding box center [389, 367] width 33 height 35
checkbox input "true"
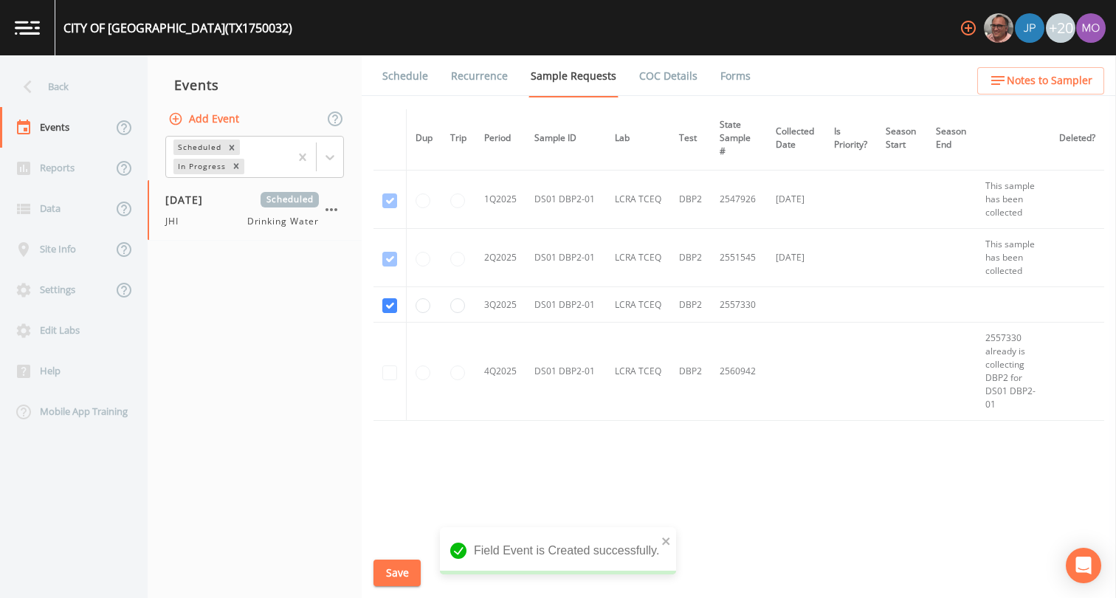
click at [390, 568] on button "Save" at bounding box center [396, 572] width 47 height 27
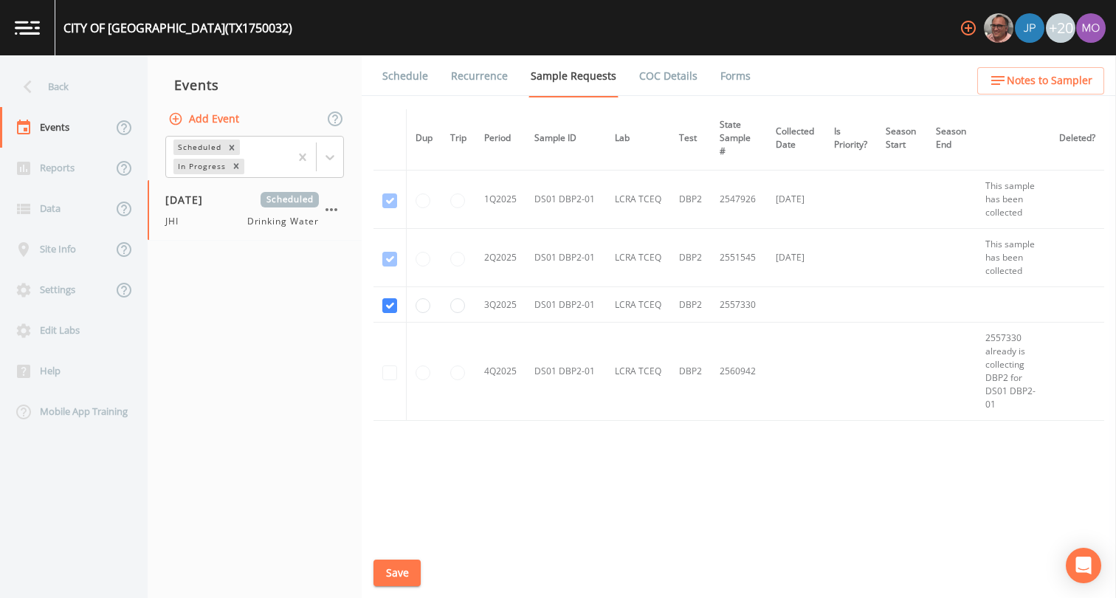
click at [396, 82] on link "Schedule" at bounding box center [405, 75] width 50 height 41
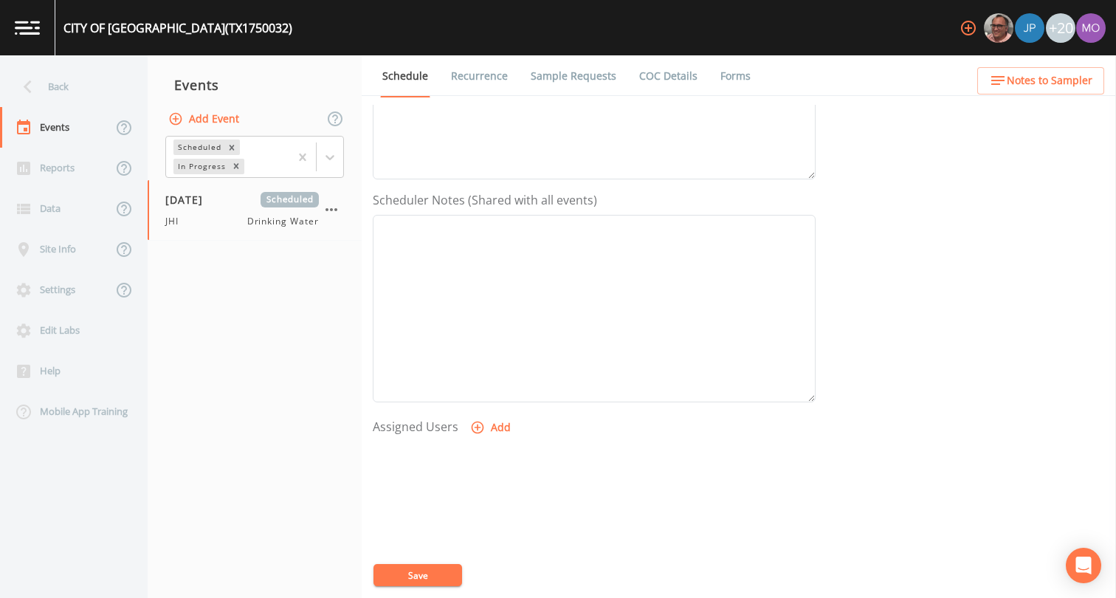
scroll to position [443, 0]
click at [473, 318] on icon "button" at bounding box center [477, 311] width 15 height 15
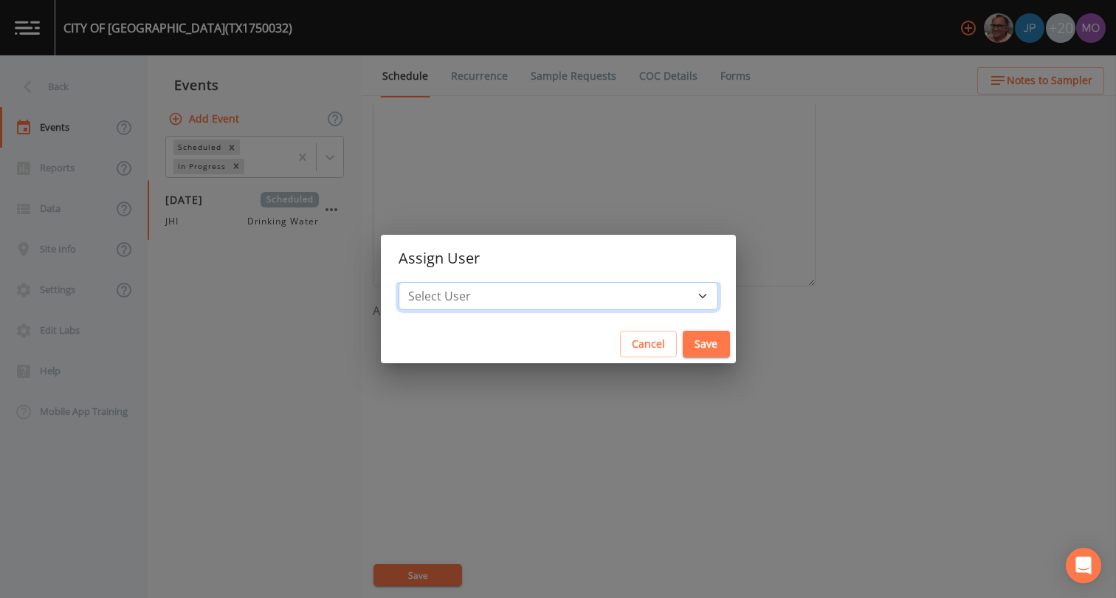
click at [467, 291] on select "Select User [PERSON_NAME] [PERSON_NAME] [PERSON_NAME] [PERSON_NAME] [PERSON_NAM…" at bounding box center [557, 296] width 319 height 28
select select "a5a304aa-47e0-4d0c-bb11-516c0cd15b21"
drag, startPoint x: 660, startPoint y: 339, endPoint x: 664, endPoint y: 368, distance: 29.1
click at [682, 339] on button "Save" at bounding box center [705, 344] width 47 height 27
select select
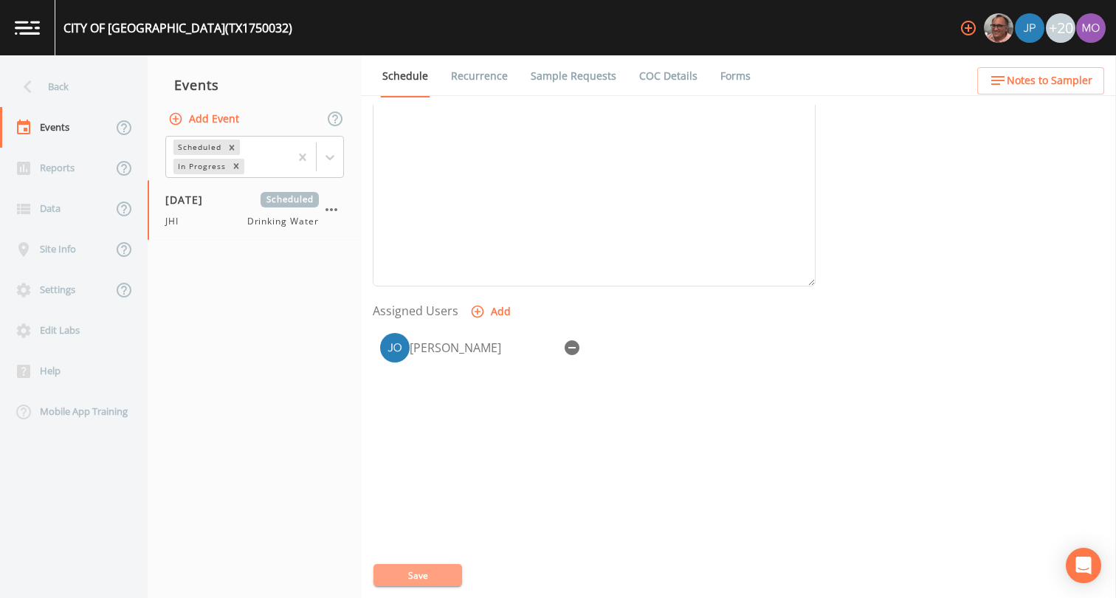
click at [407, 579] on button "Save" at bounding box center [417, 575] width 89 height 22
click at [68, 93] on div "Back" at bounding box center [66, 86] width 133 height 41
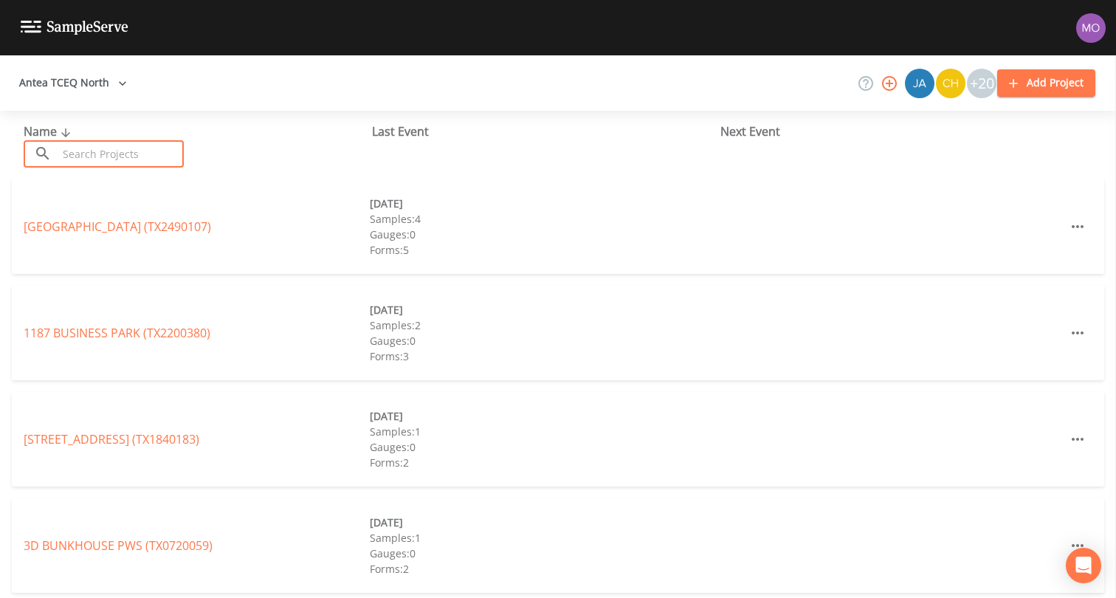
click at [114, 159] on input "text" at bounding box center [121, 153] width 126 height 27
paste input "TX1070005"
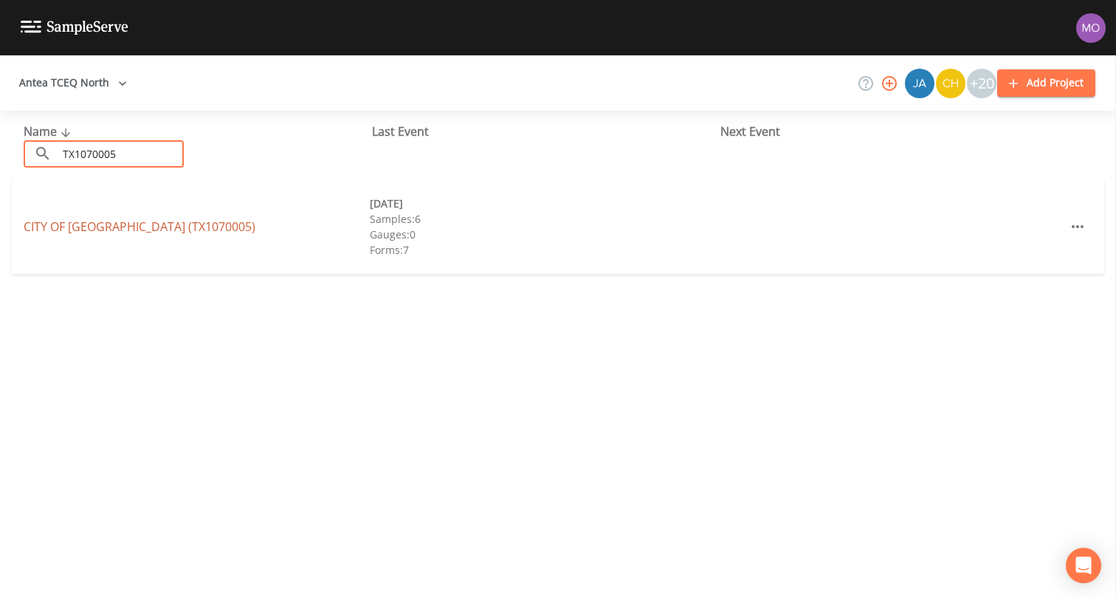
type input "TX1070005"
click at [151, 229] on link "CITY OF ATHENS (TX1070005)" at bounding box center [140, 226] width 232 height 16
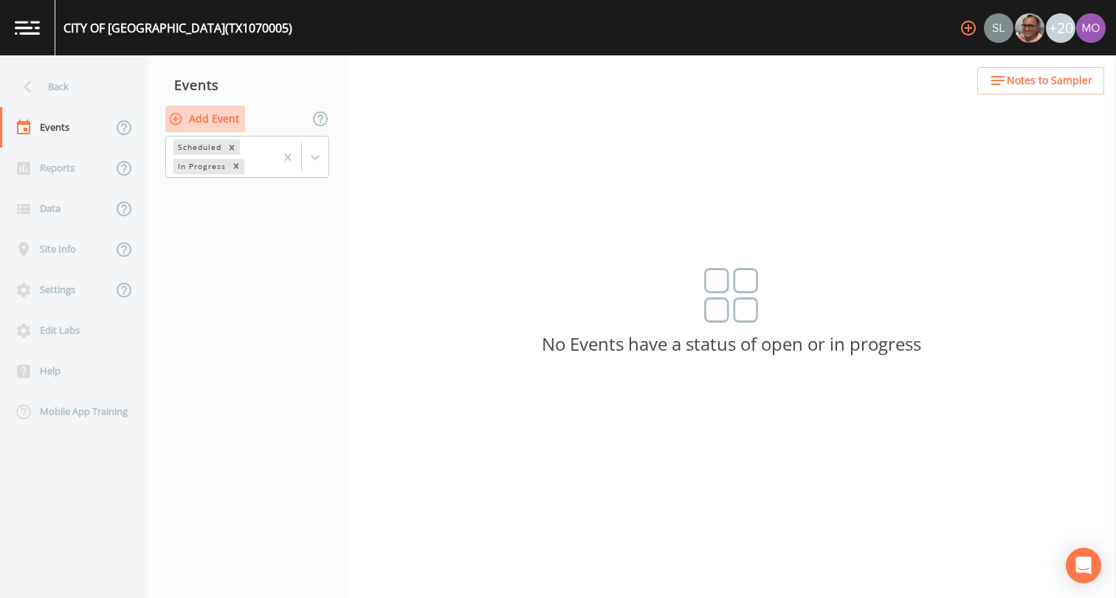
click at [219, 115] on button "Add Event" at bounding box center [205, 119] width 80 height 27
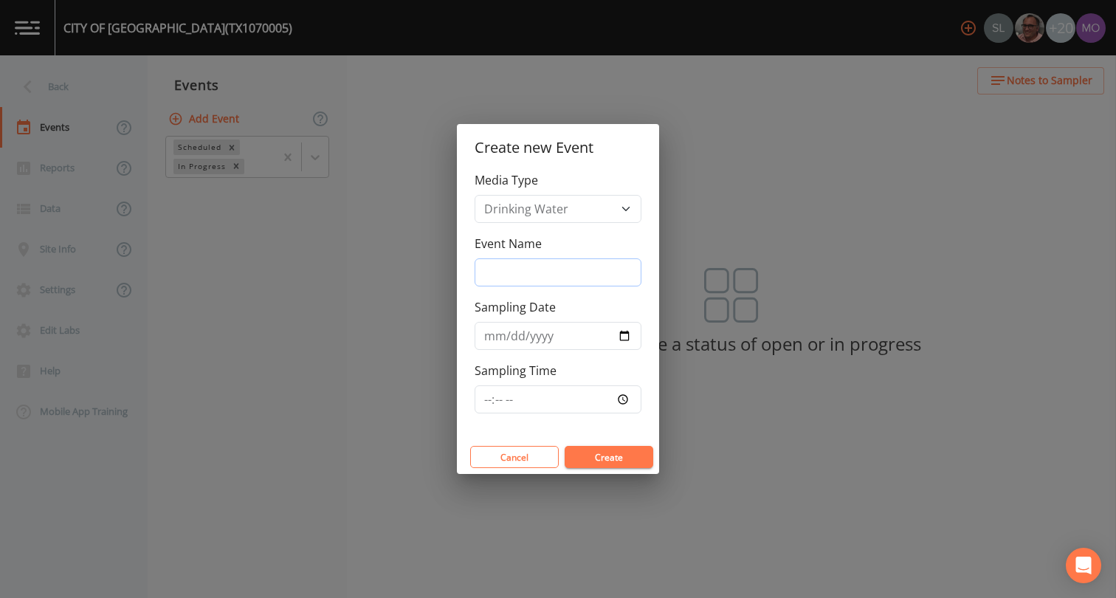
click at [550, 273] on input "Event Name" at bounding box center [557, 272] width 167 height 28
type input "JHI"
click at [625, 337] on input "Sampling Date" at bounding box center [557, 336] width 167 height 28
type input "[DATE]"
click at [595, 457] on button "Create" at bounding box center [608, 457] width 89 height 22
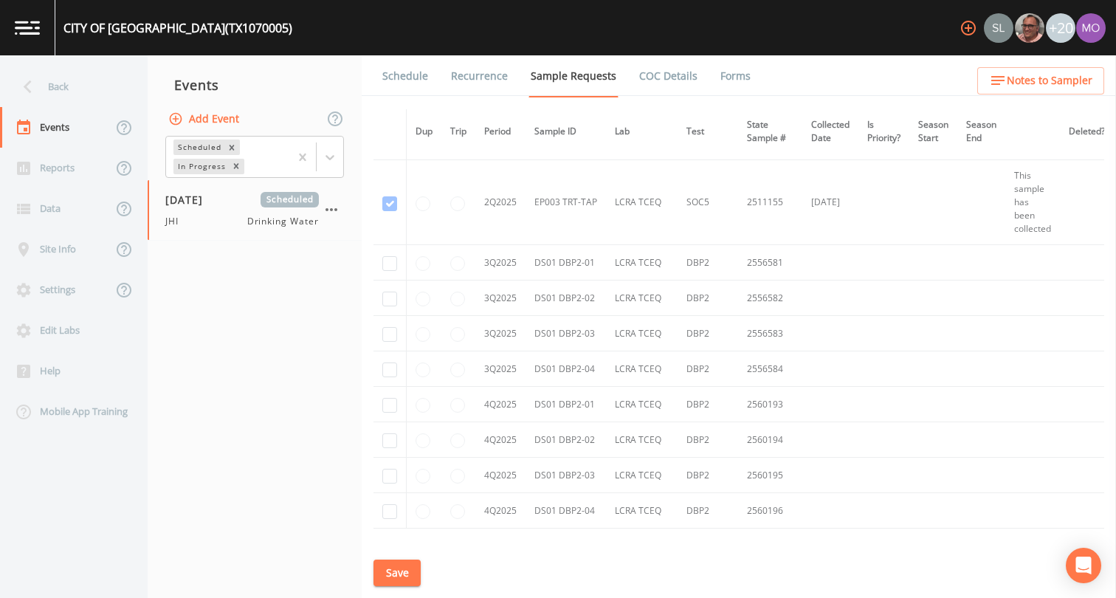
scroll to position [3870, 0]
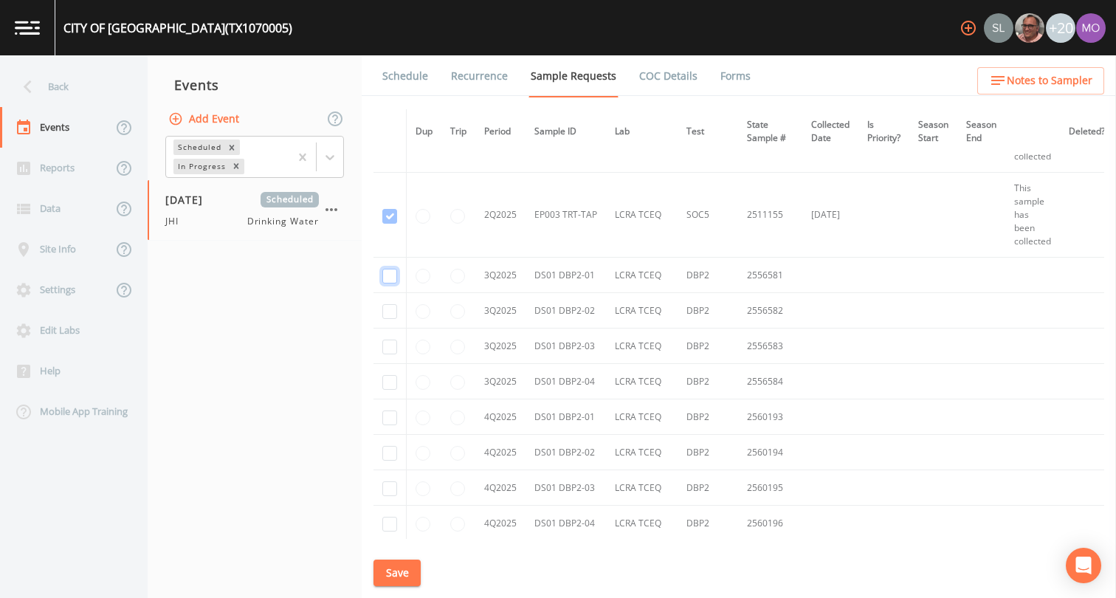
checkbox input "true"
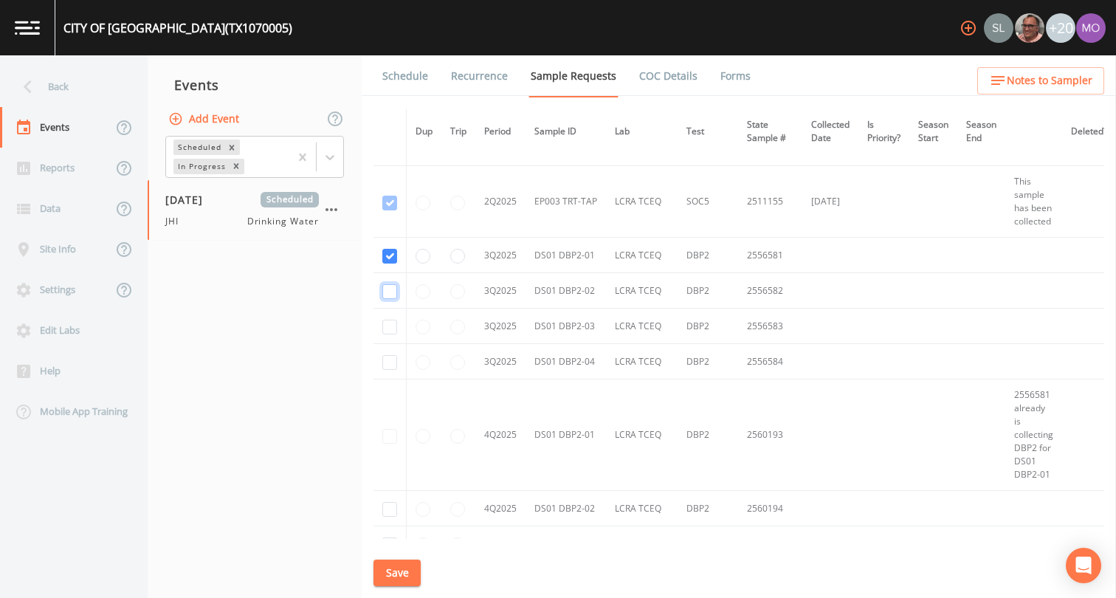
checkbox input "true"
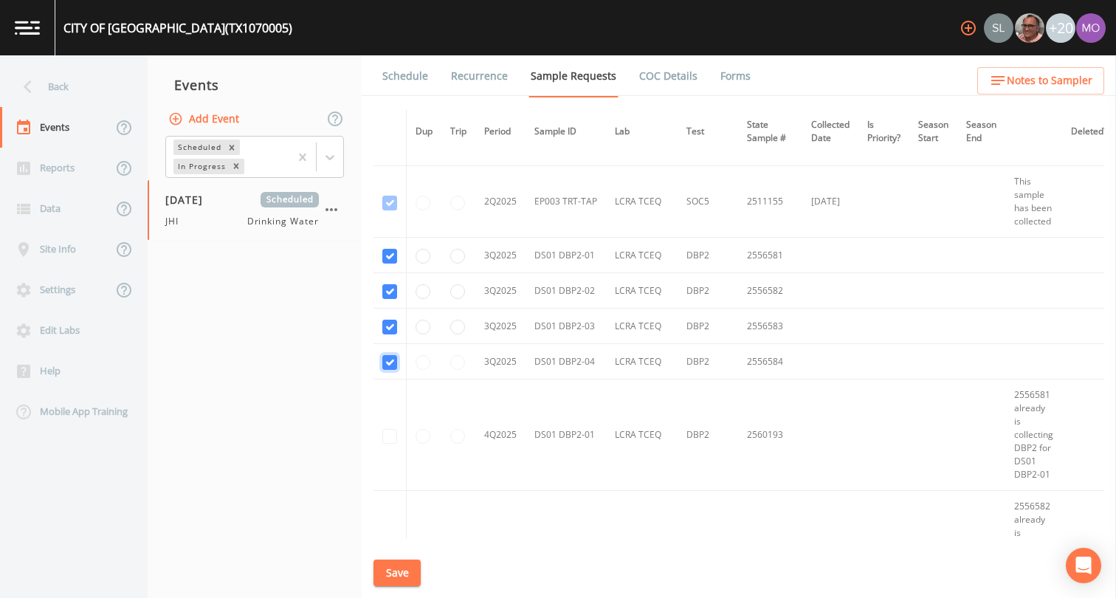
checkbox input "true"
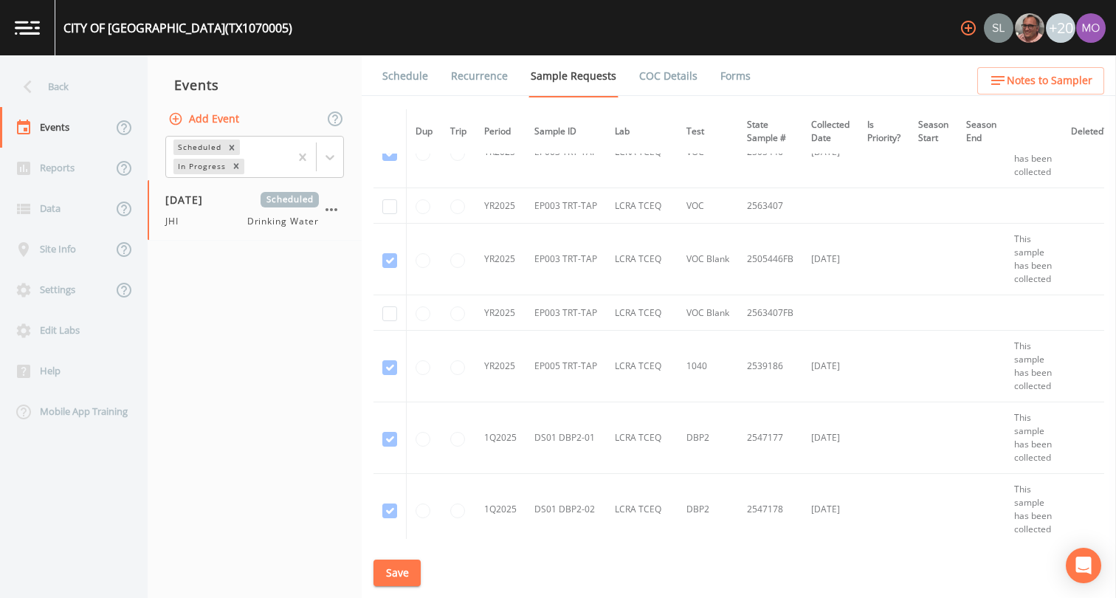
scroll to position [2253, 0]
checkbox input "true"
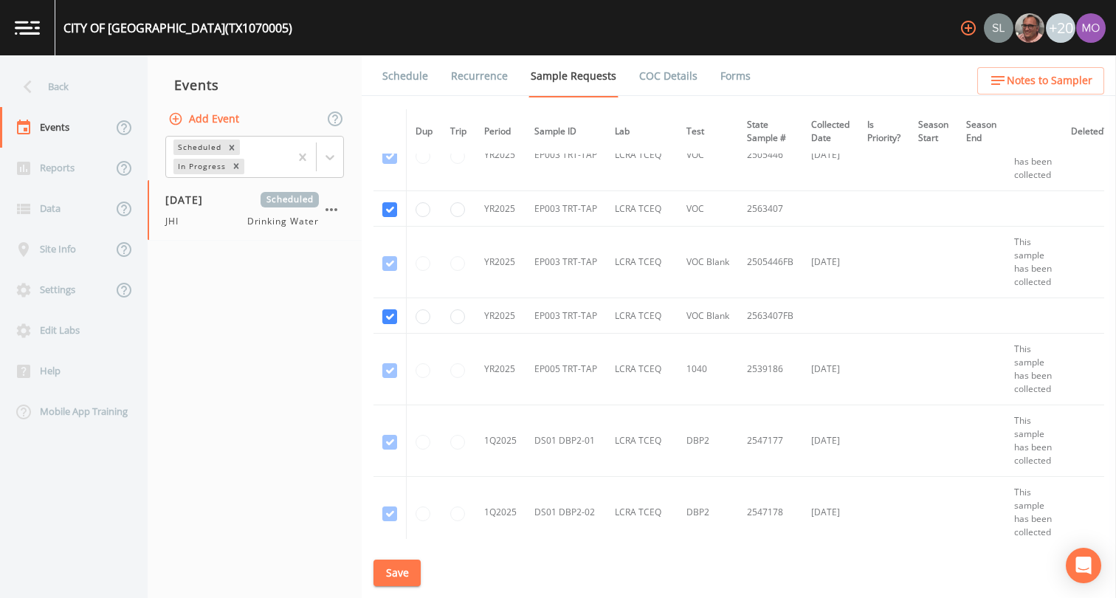
click at [396, 575] on button "Save" at bounding box center [396, 572] width 47 height 27
click at [400, 84] on link "Schedule" at bounding box center [405, 75] width 50 height 41
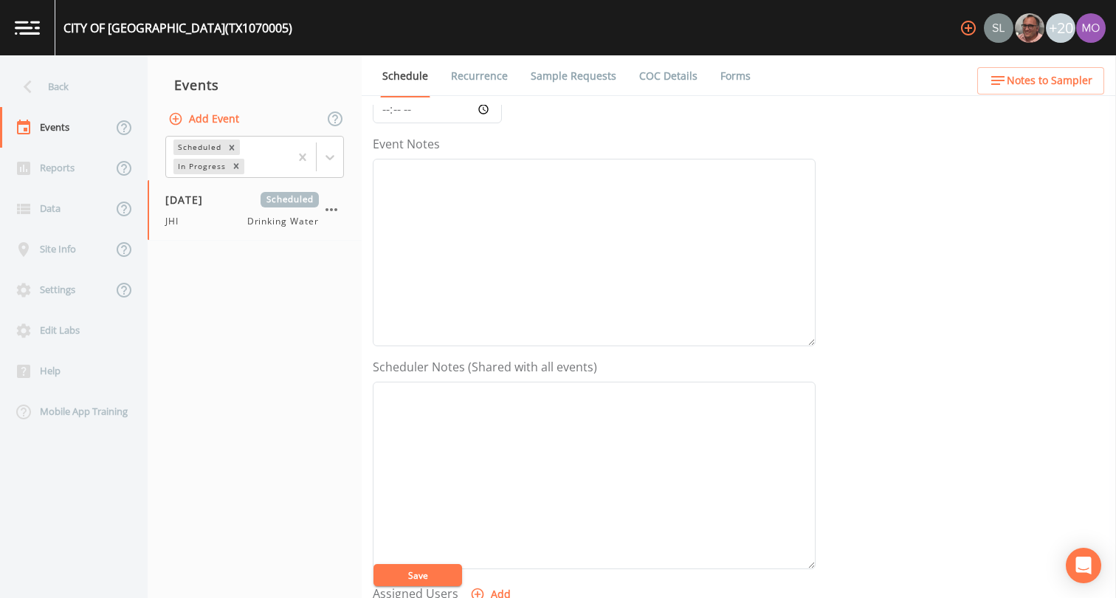
scroll to position [401, 0]
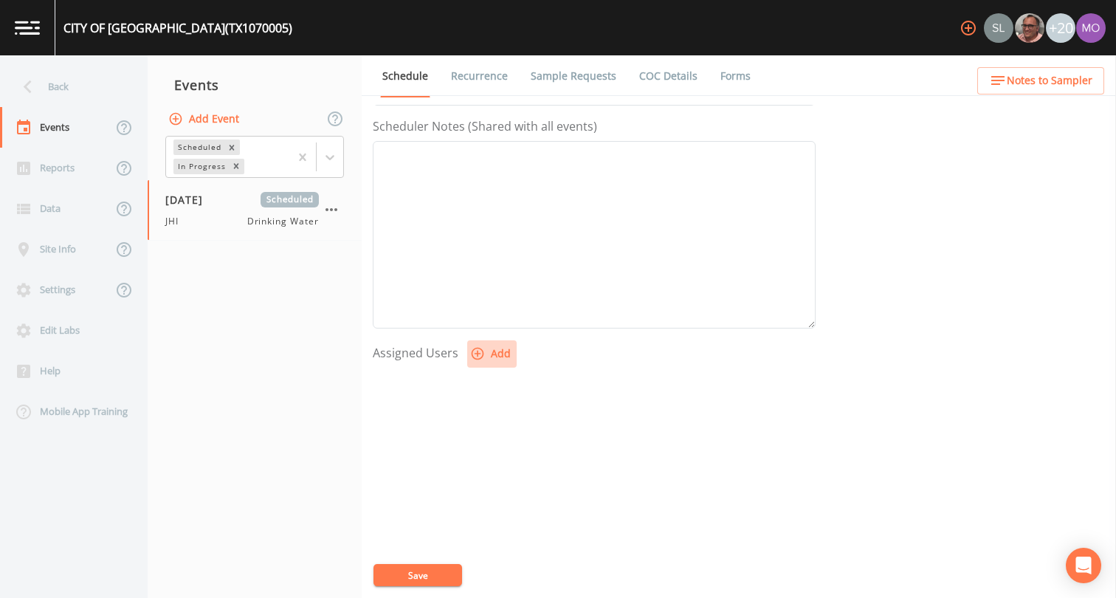
click at [475, 362] on button "Add" at bounding box center [491, 353] width 49 height 27
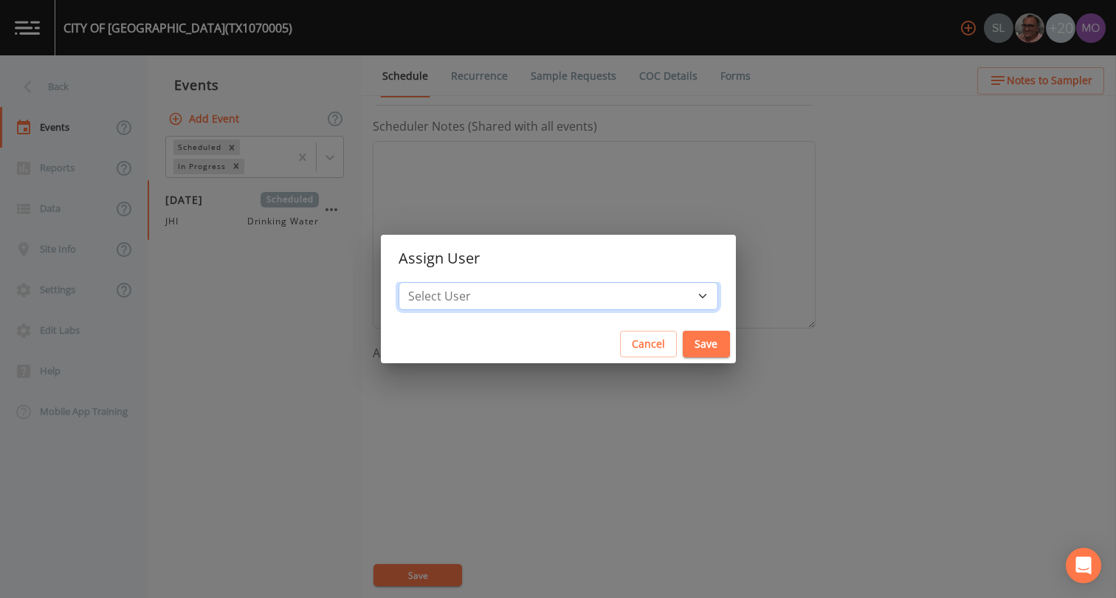
click at [492, 302] on select "Select User Sloan Rigamonti Mike Franklin Joshua gere Paul David Weber Zachary …" at bounding box center [557, 296] width 319 height 28
select select "a5a304aa-47e0-4d0c-bb11-516c0cd15b21"
click at [682, 347] on button "Save" at bounding box center [705, 344] width 47 height 27
select select
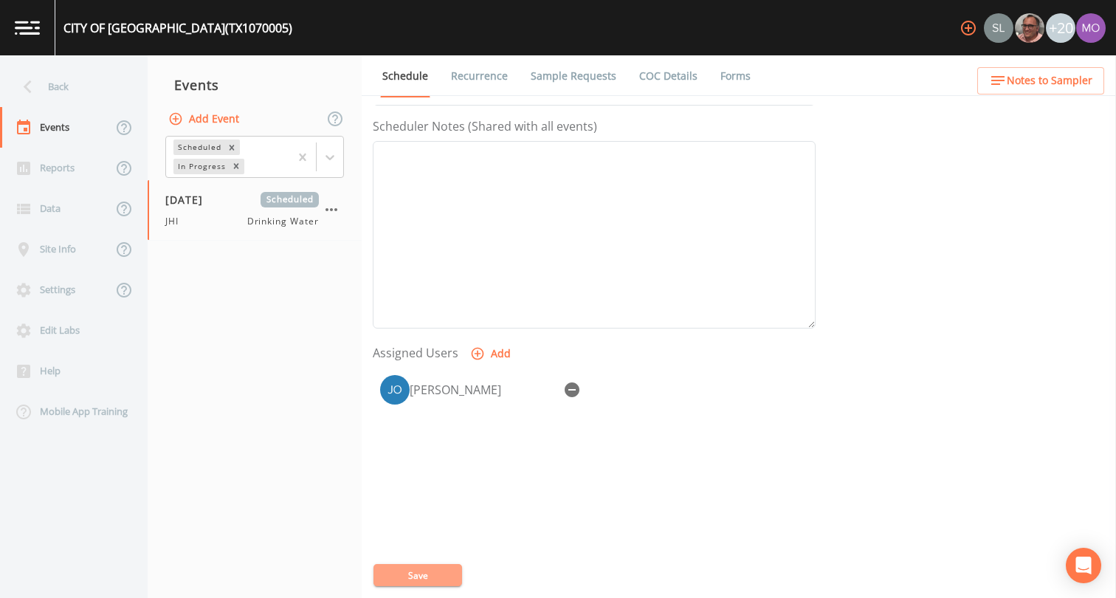
click at [435, 578] on button "Save" at bounding box center [417, 575] width 89 height 22
click at [93, 90] on div "Back" at bounding box center [66, 86] width 133 height 41
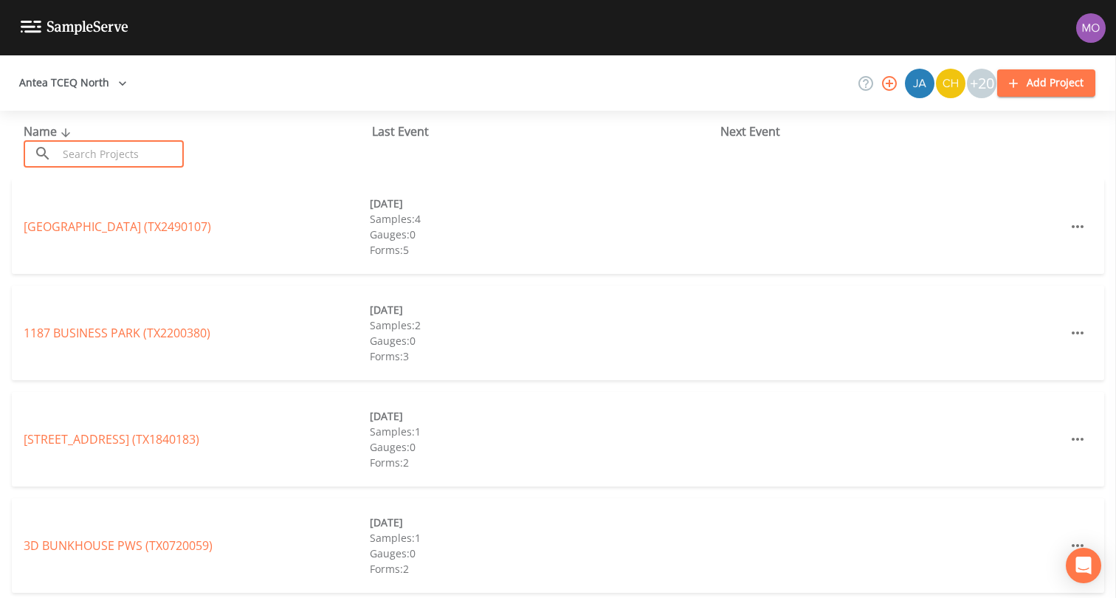
click at [82, 158] on input "text" at bounding box center [121, 153] width 126 height 27
paste input "TX1070252"
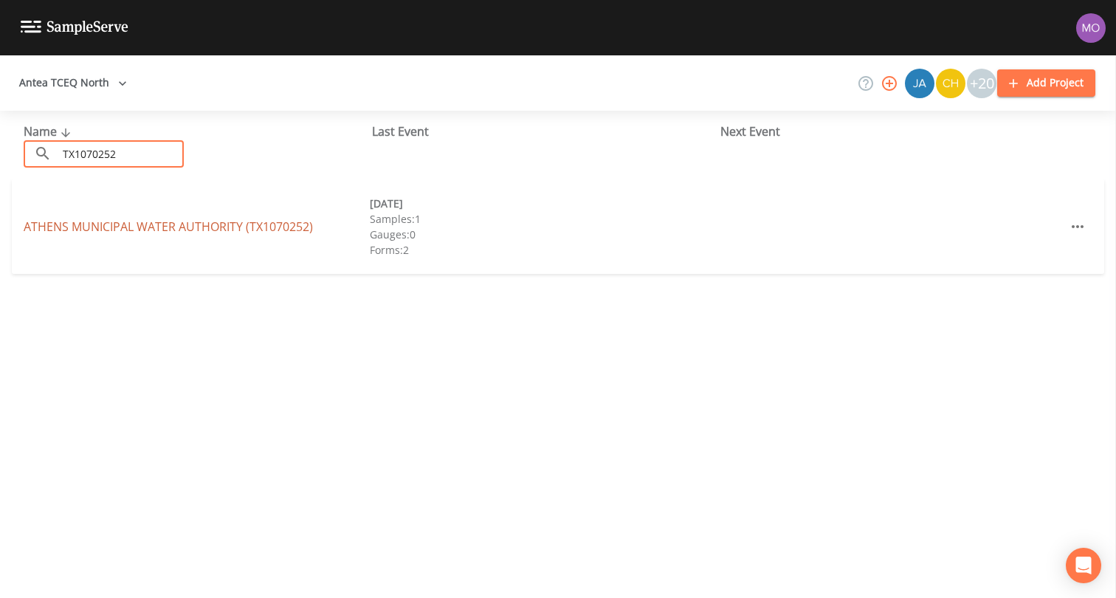
type input "TX1070252"
click at [125, 229] on link "ATHENS MUNICIPAL WATER AUTHORITY (TX1070252)" at bounding box center [168, 226] width 289 height 16
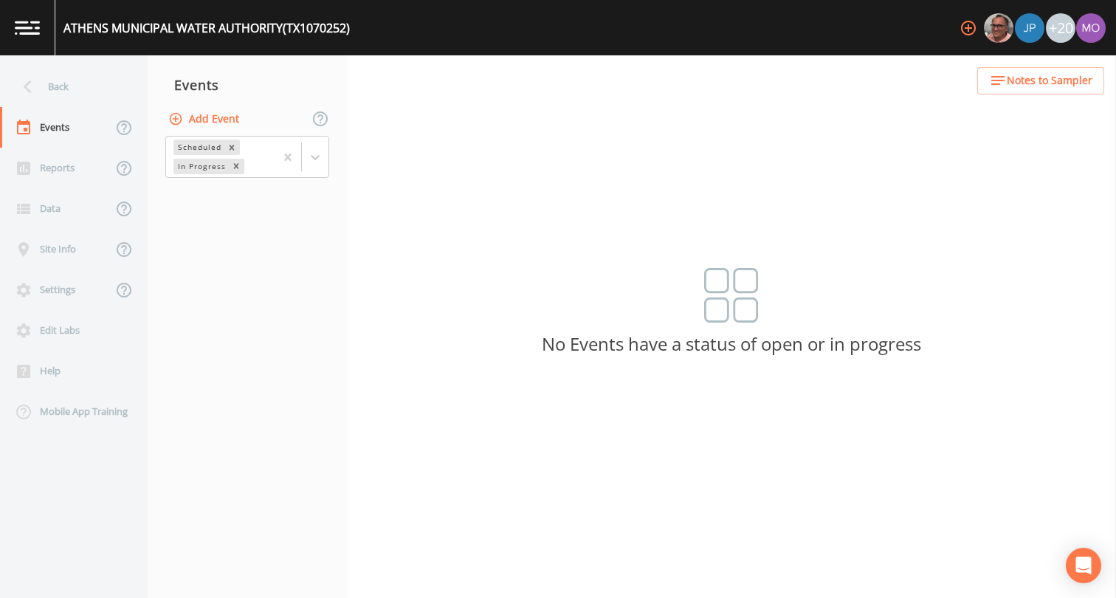
click at [215, 116] on button "Add Event" at bounding box center [205, 119] width 80 height 27
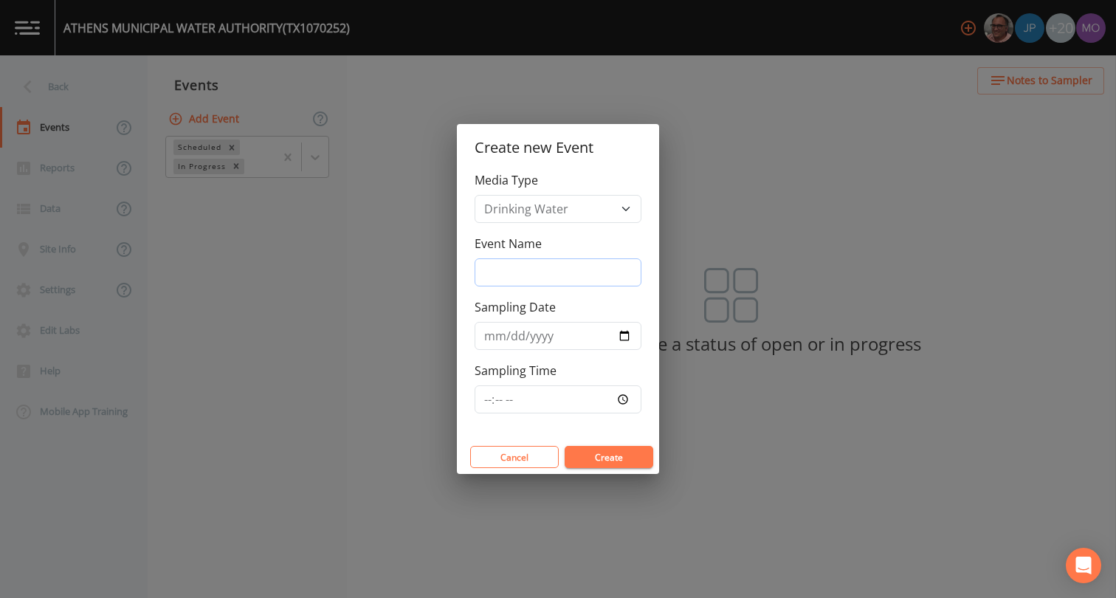
click at [555, 278] on input "Event Name" at bounding box center [557, 272] width 167 height 28
click at [539, 271] on input "Event Name" at bounding box center [557, 272] width 167 height 28
type input "JHI"
click at [620, 335] on input "Sampling Date" at bounding box center [557, 336] width 167 height 28
type input "[DATE]"
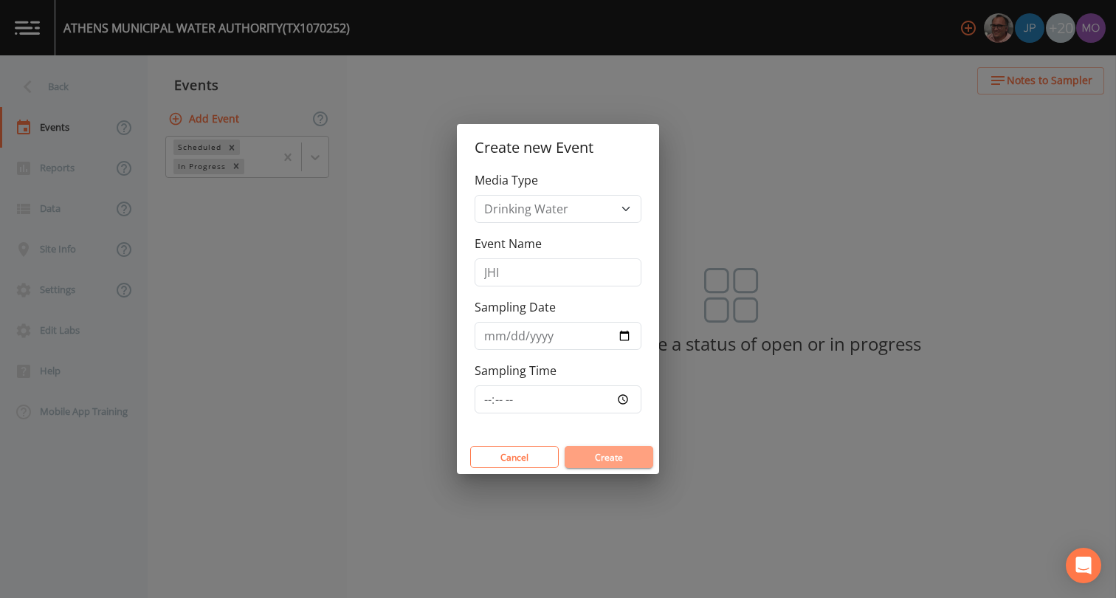
click at [594, 455] on button "Create" at bounding box center [608, 457] width 89 height 22
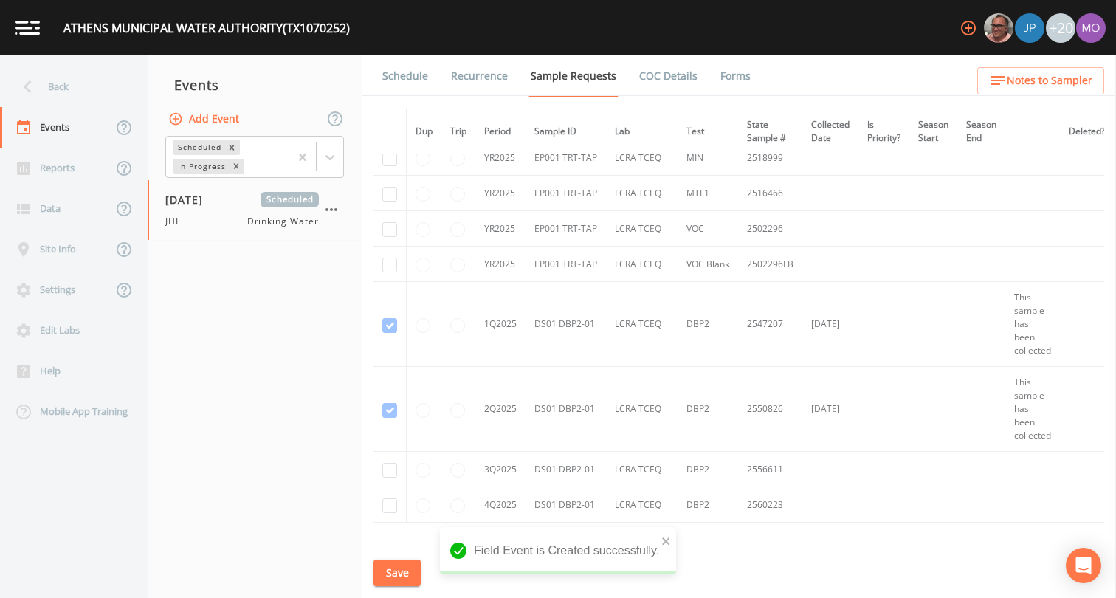
scroll to position [1428, 0]
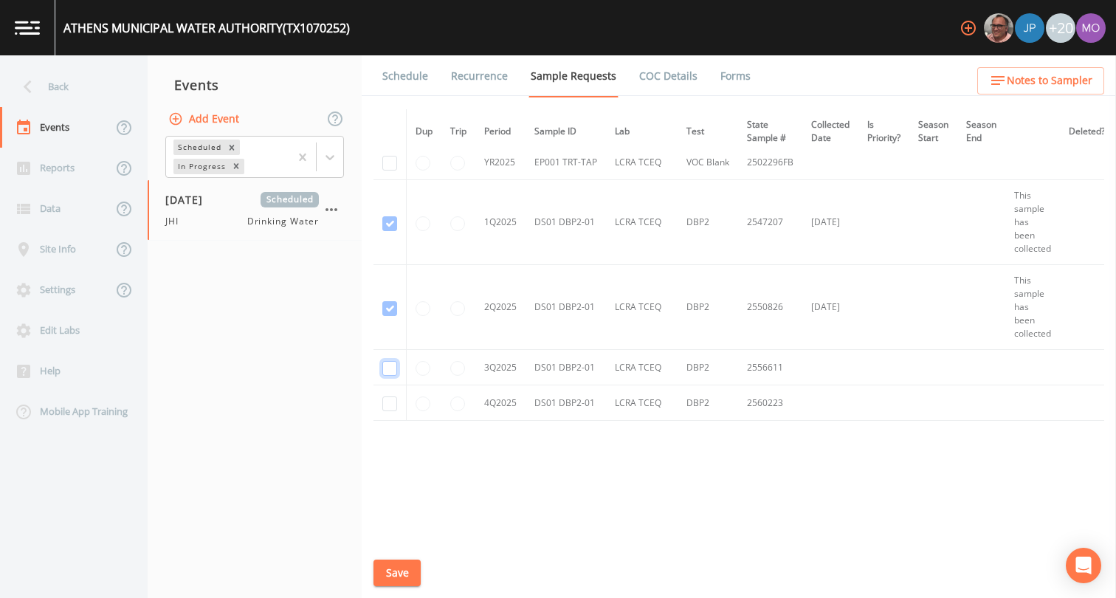
checkbox input "true"
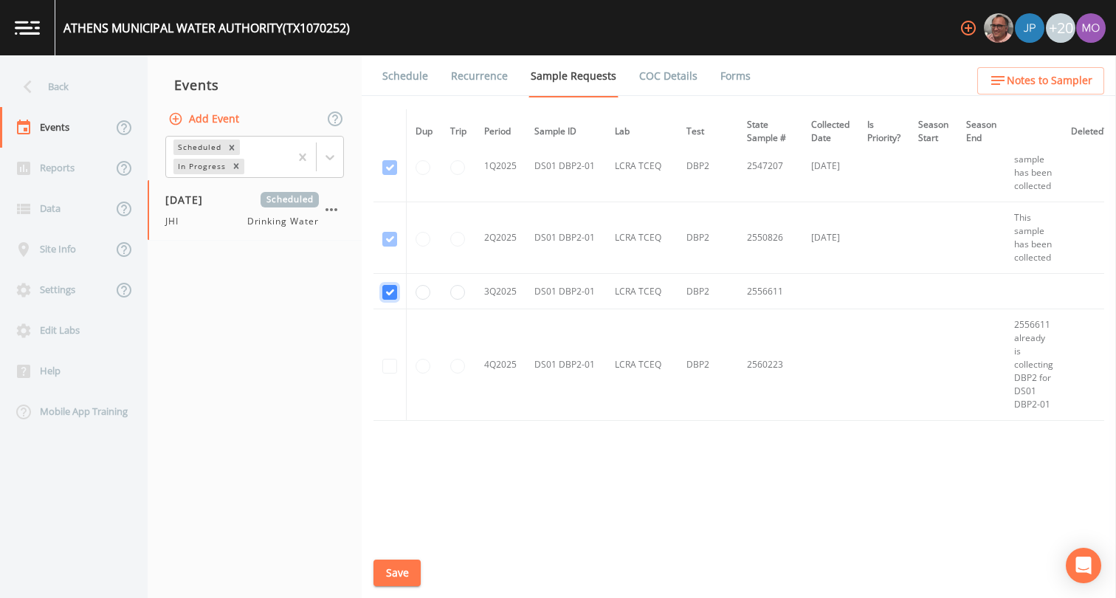
scroll to position [1228, 0]
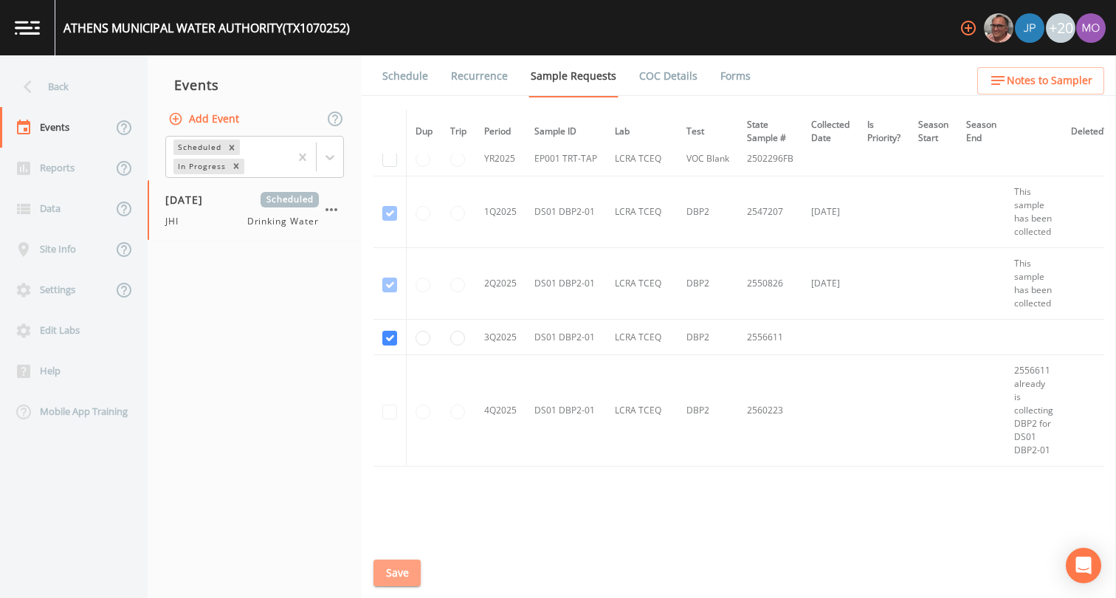
click at [401, 569] on button "Save" at bounding box center [396, 572] width 47 height 27
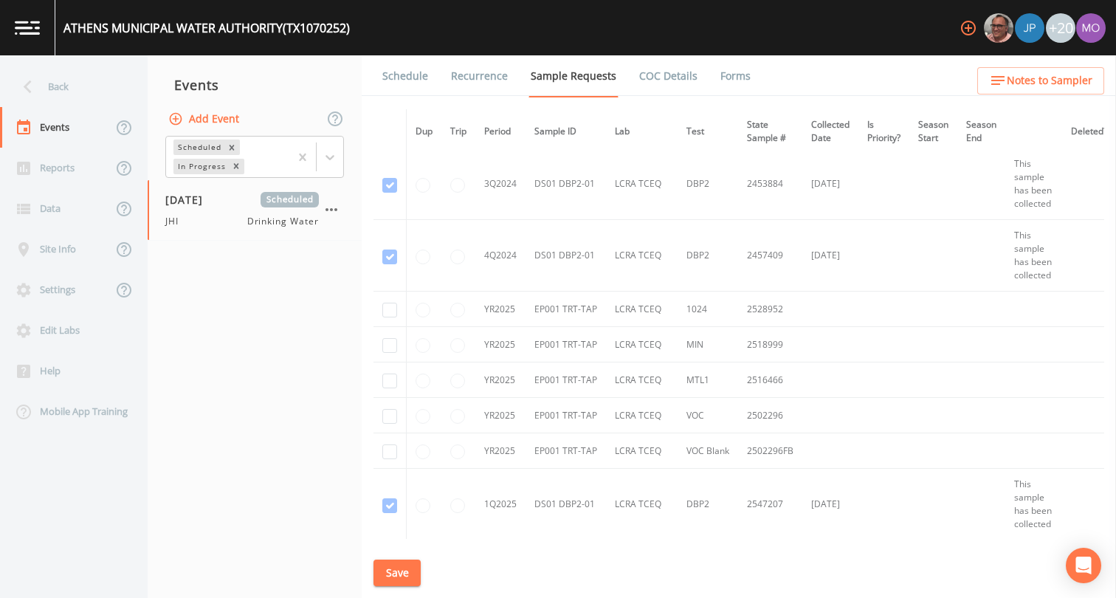
scroll to position [938, 0]
checkbox input "true"
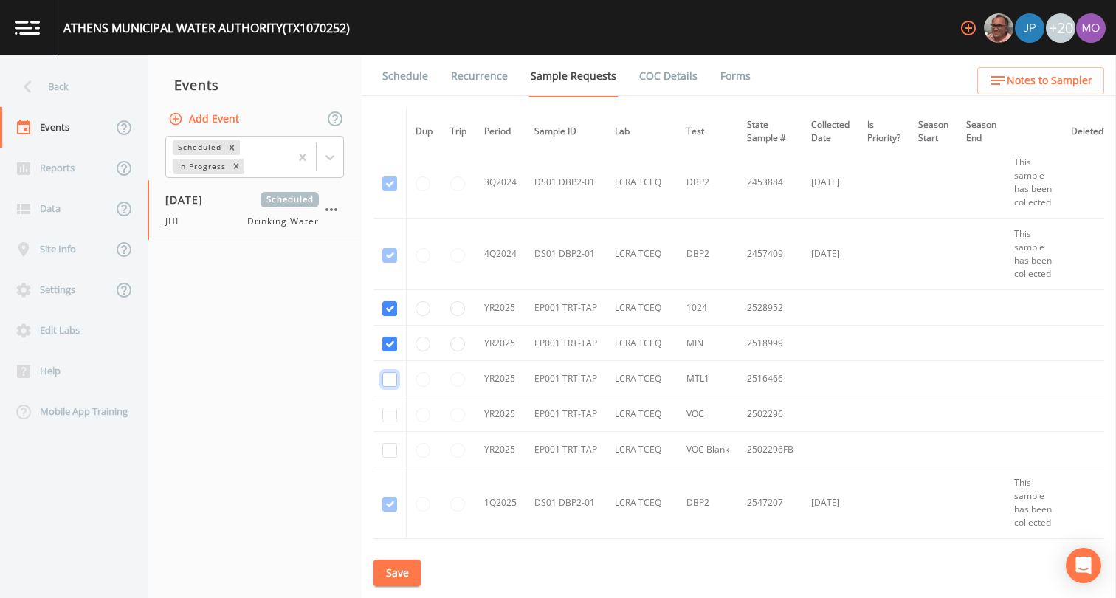
checkbox input "true"
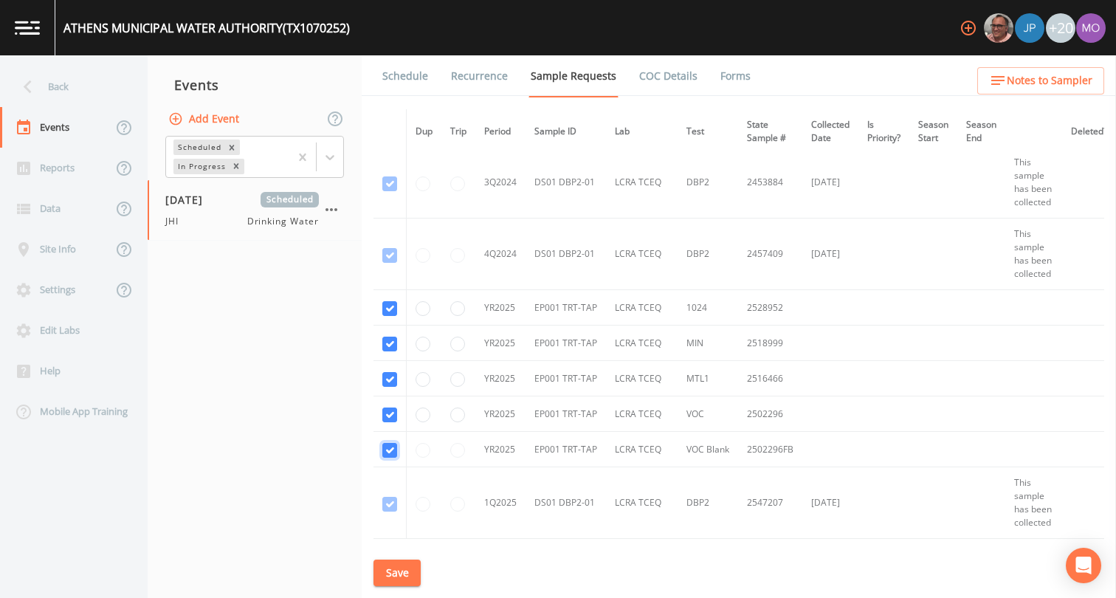
checkbox input "true"
click at [395, 577] on button "Save" at bounding box center [396, 572] width 47 height 27
click at [415, 80] on link "Schedule" at bounding box center [405, 75] width 50 height 41
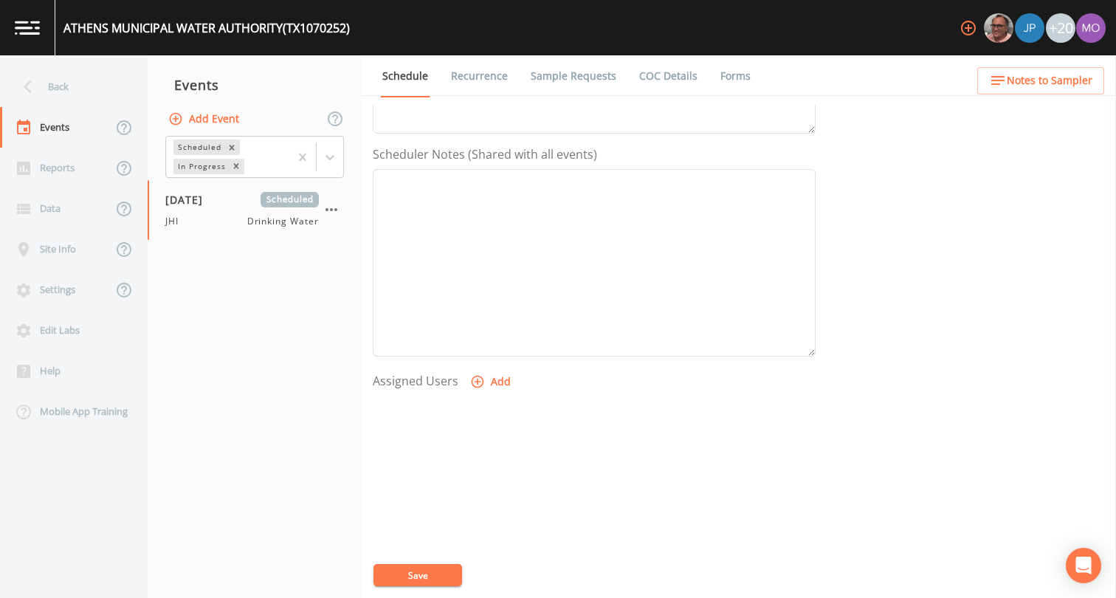
scroll to position [419, 0]
click at [477, 334] on icon "button" at bounding box center [477, 335] width 13 height 13
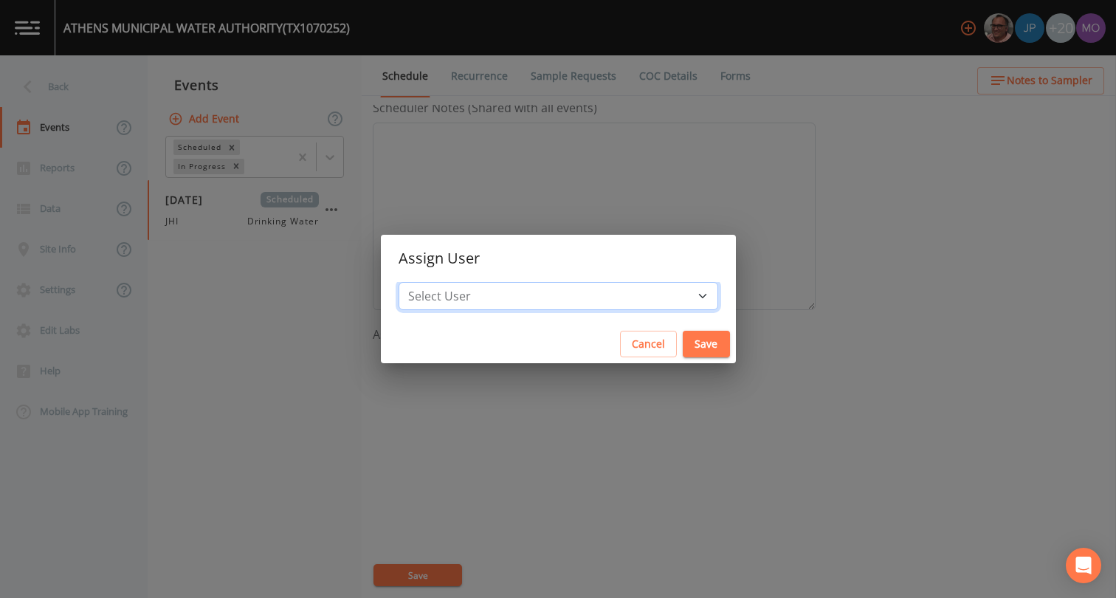
click at [490, 291] on select "Select User [PERSON_NAME] [PERSON_NAME] [PERSON_NAME] [PERSON_NAME] [PERSON_NAM…" at bounding box center [557, 296] width 319 height 28
select select "a5a304aa-47e0-4d0c-bb11-516c0cd15b21"
click at [682, 345] on button "Save" at bounding box center [705, 344] width 47 height 27
select select
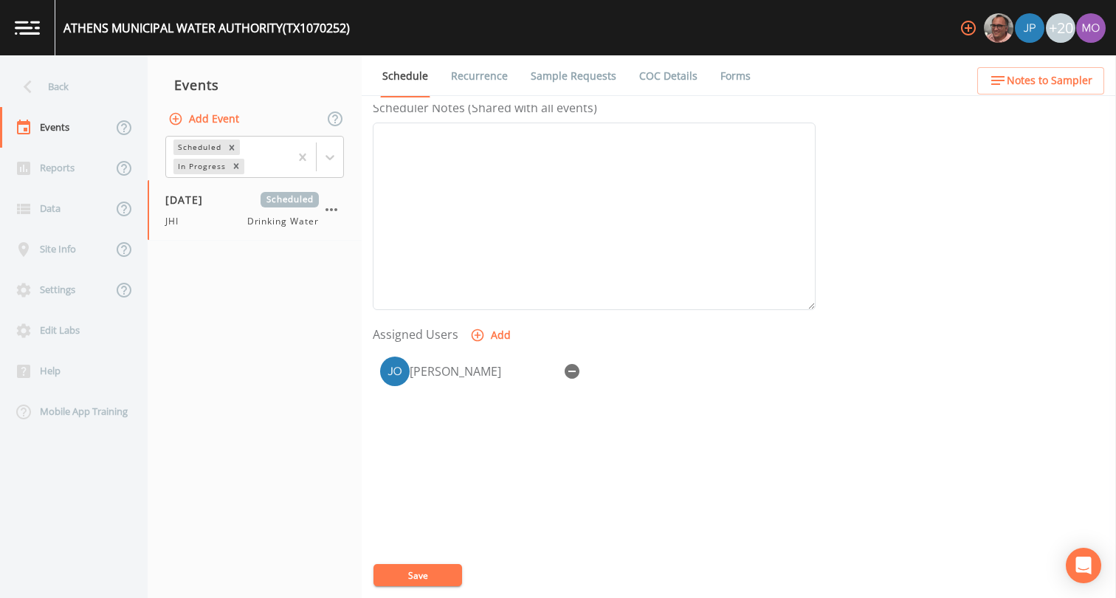
click at [427, 570] on button "Save" at bounding box center [417, 575] width 89 height 22
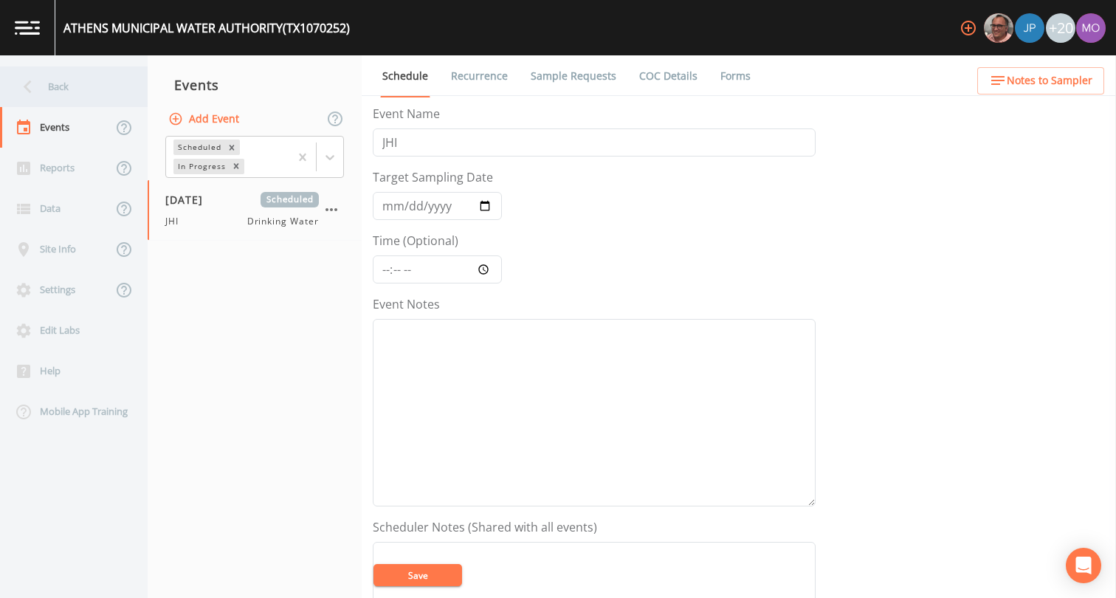
click at [77, 91] on div "Back" at bounding box center [66, 86] width 133 height 41
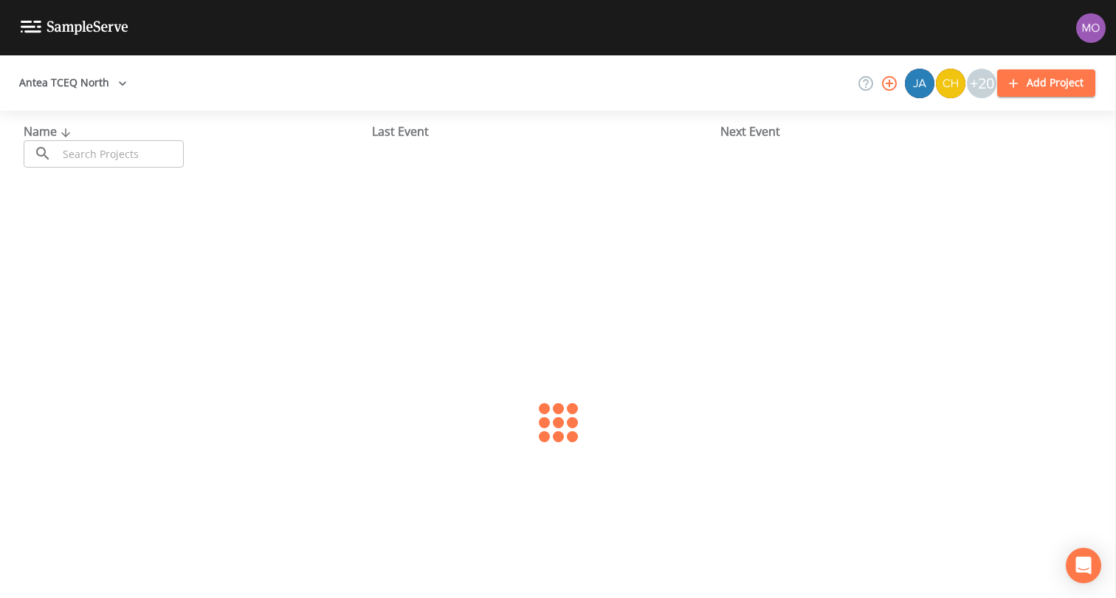
click at [121, 153] on input "text" at bounding box center [121, 153] width 126 height 27
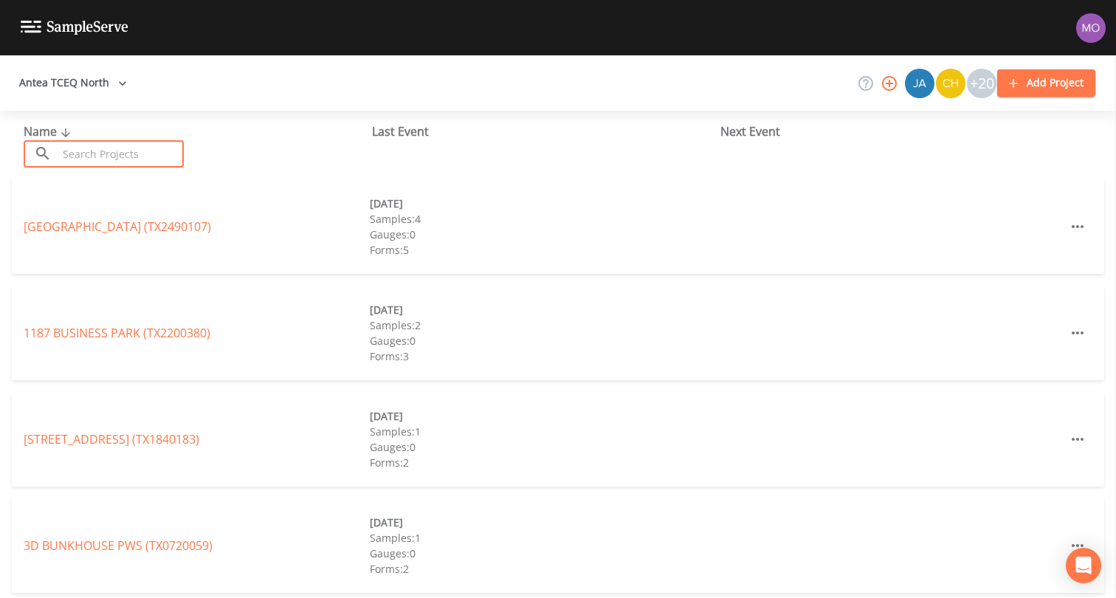
paste input "TX0610002"
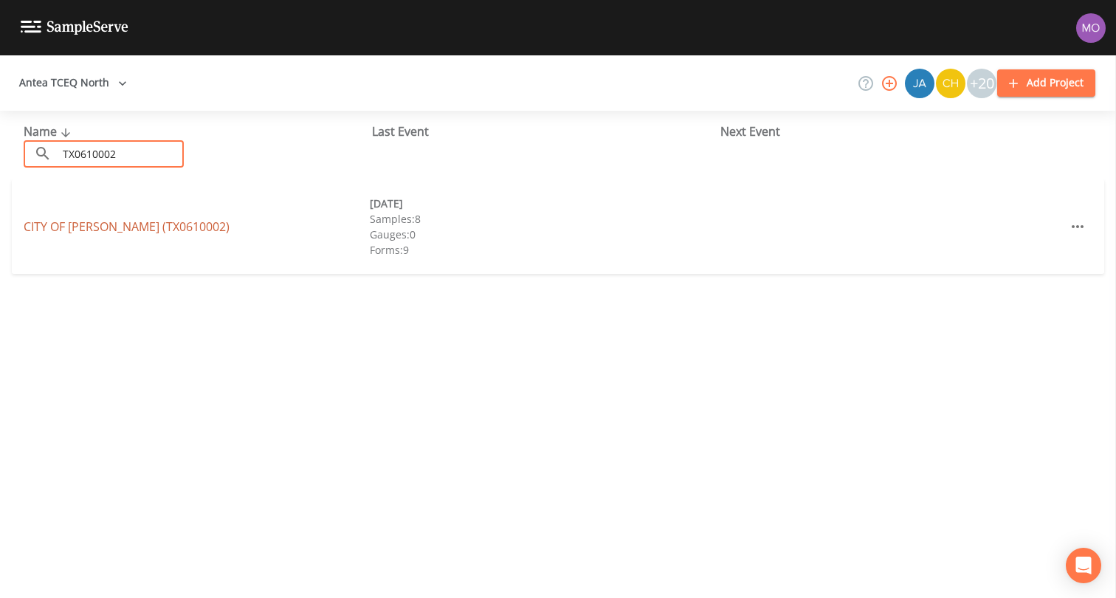
type input "TX0610002"
click at [149, 228] on link "CITY OF [GEOGRAPHIC_DATA] (TX0610002)" at bounding box center [127, 226] width 206 height 16
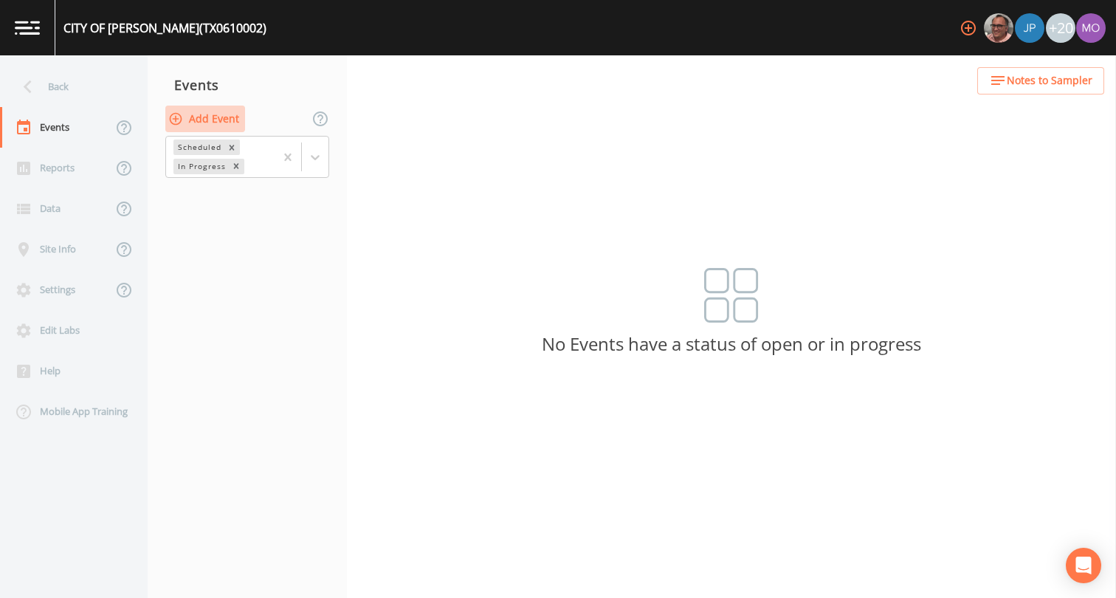
click at [197, 117] on button "Add Event" at bounding box center [205, 119] width 80 height 27
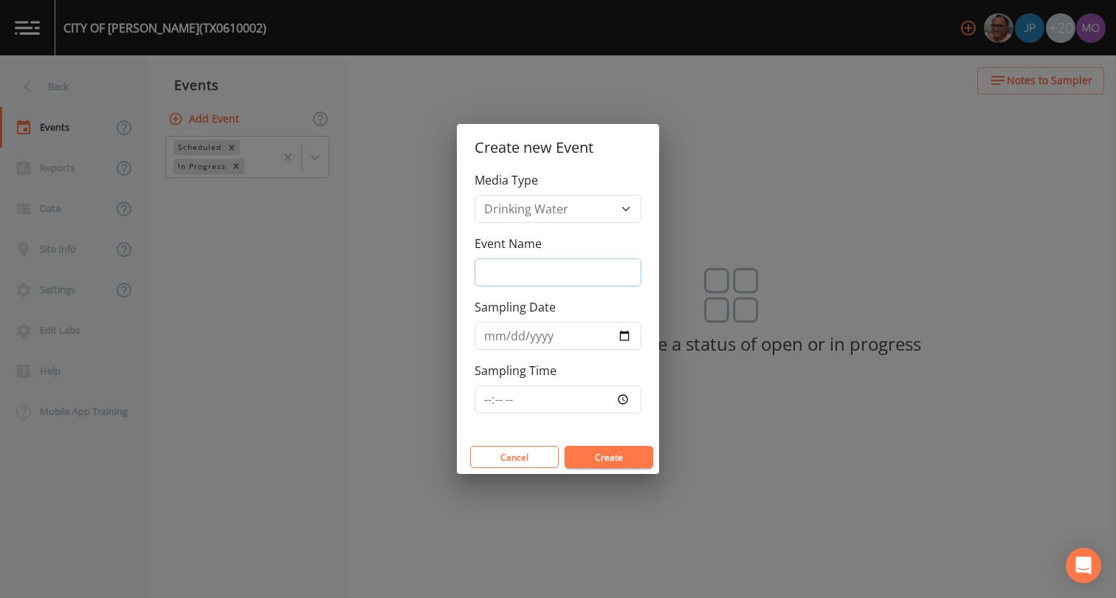
click at [533, 277] on input "Event Name" at bounding box center [557, 272] width 167 height 28
type input "LMA"
click at [626, 337] on input "Sampling Date" at bounding box center [557, 336] width 167 height 28
type input "[DATE]"
click at [583, 456] on button "Create" at bounding box center [608, 457] width 89 height 22
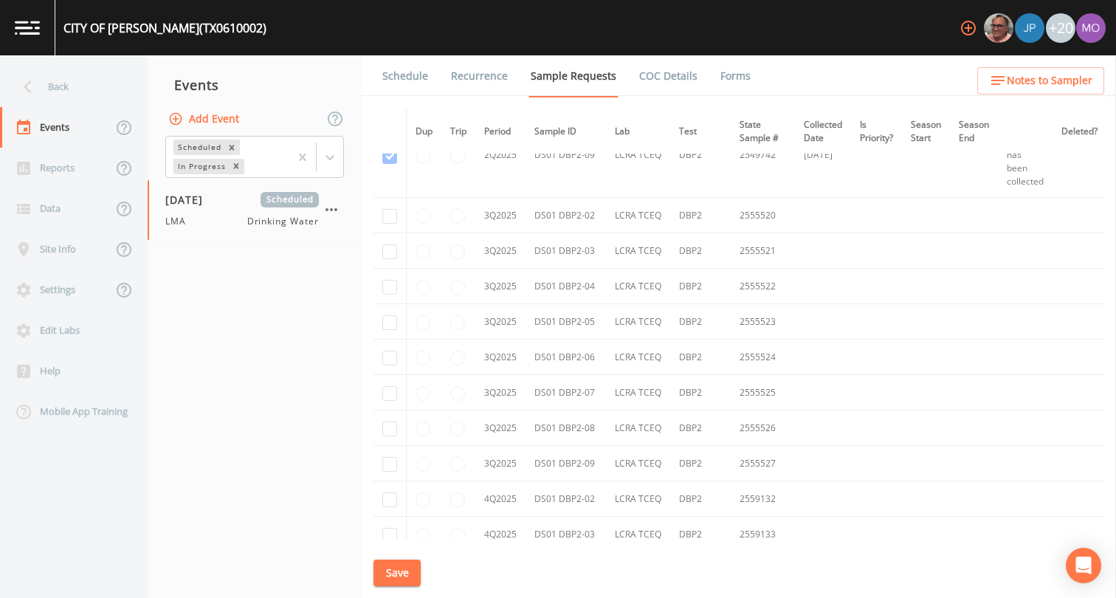
scroll to position [6638, 0]
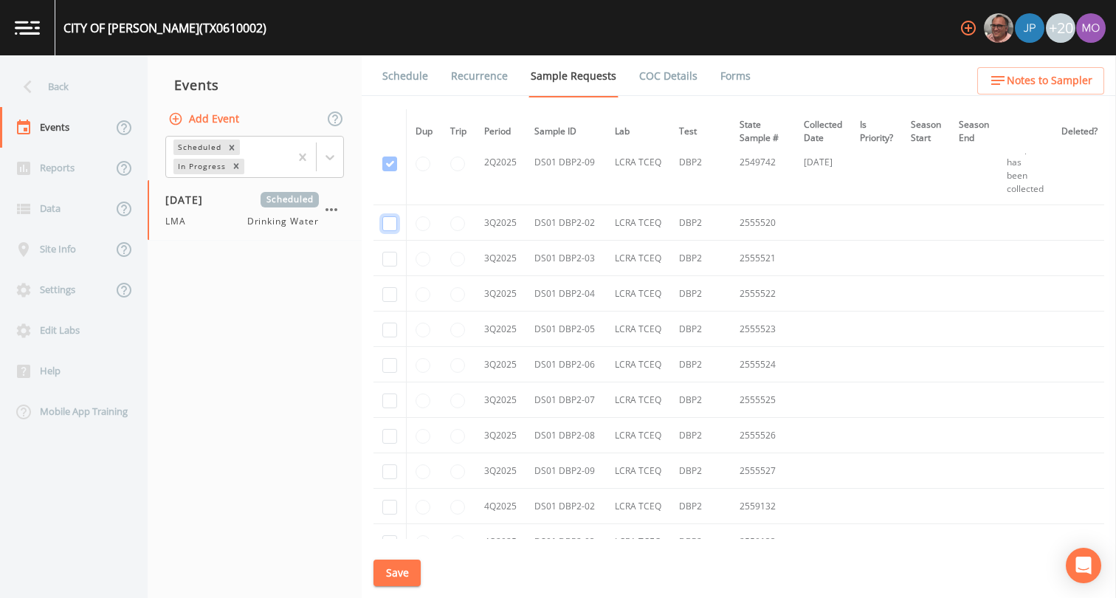
checkbox input "true"
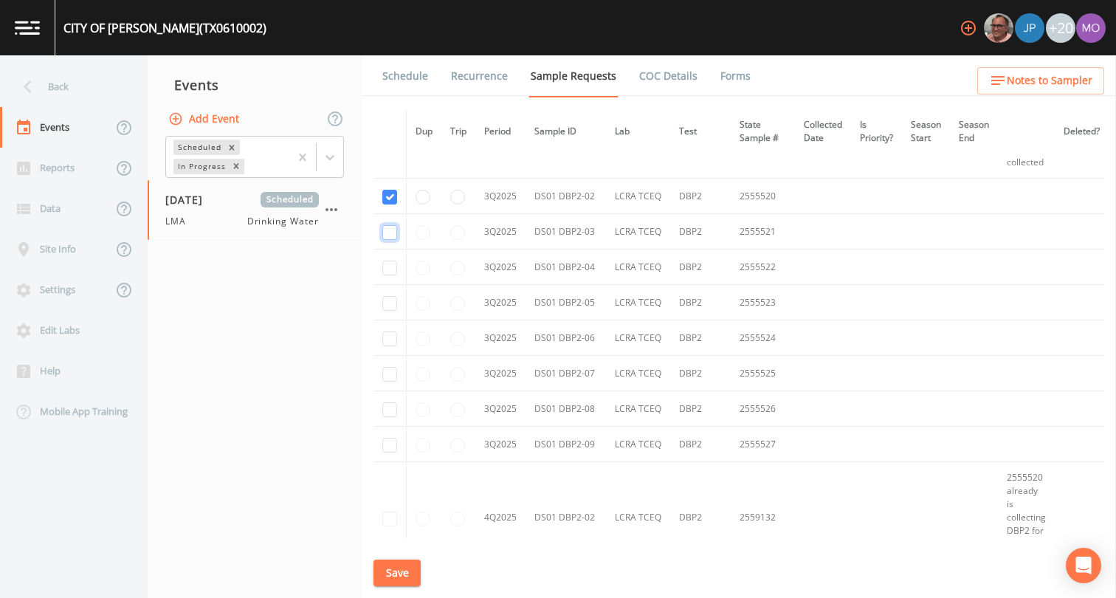
checkbox input "true"
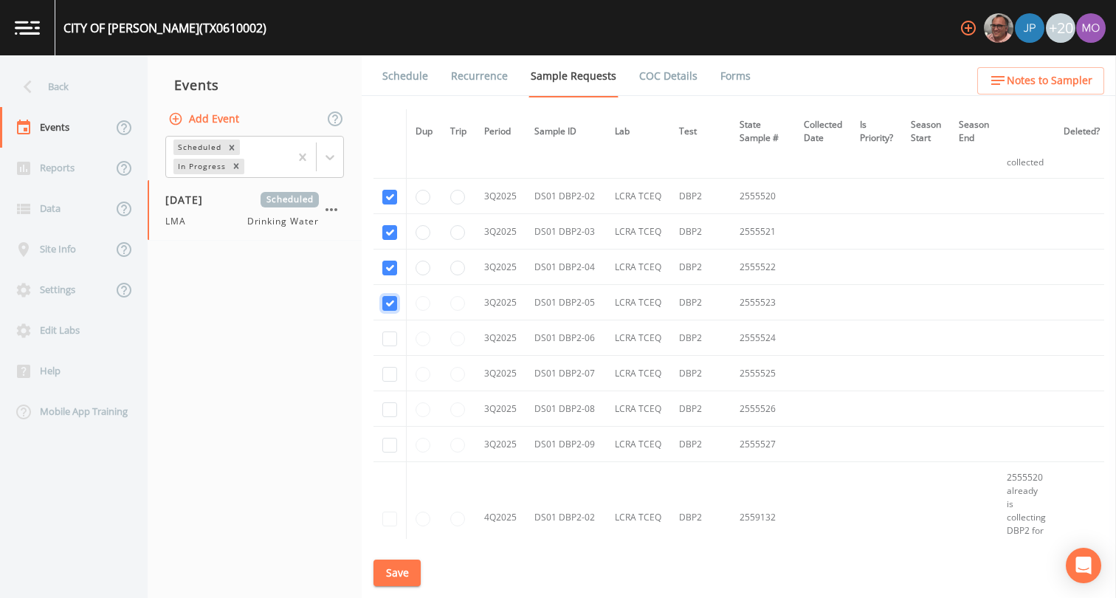
checkbox input "true"
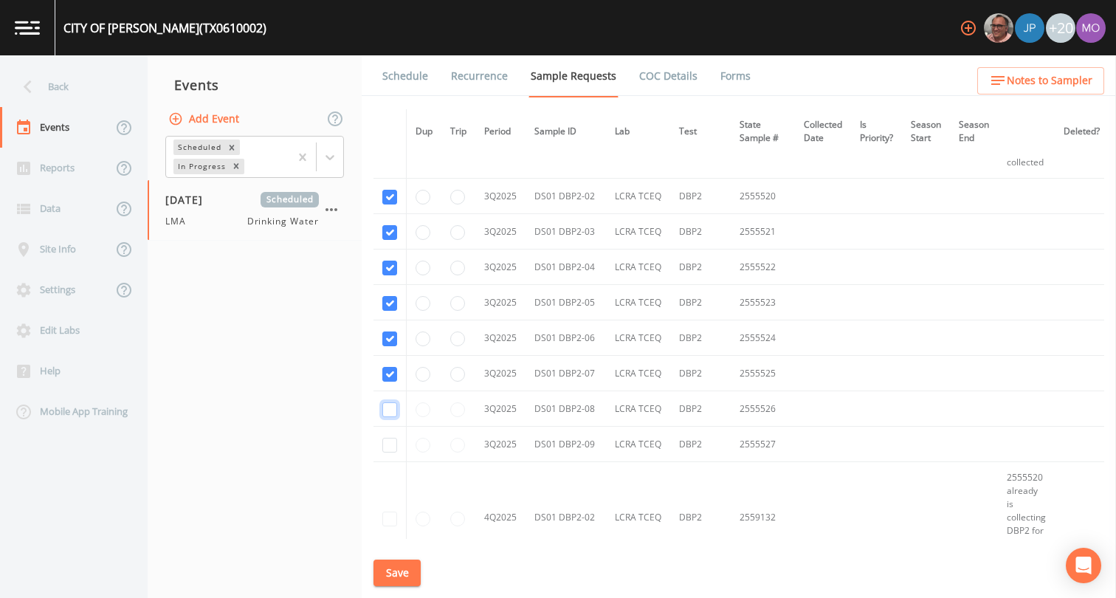
checkbox input "true"
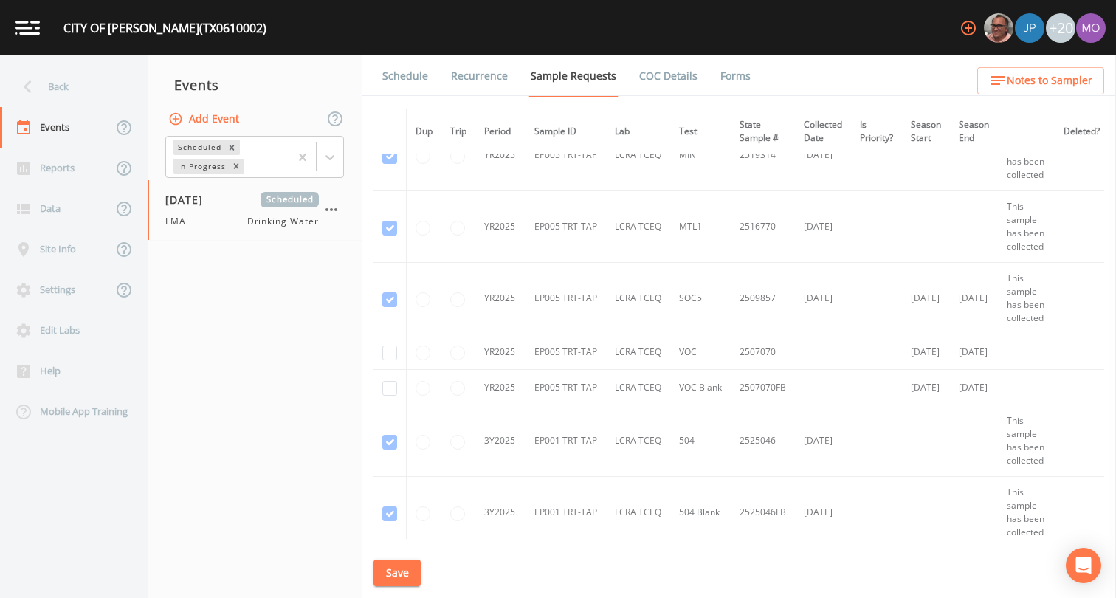
scroll to position [3679, 0]
checkbox input "true"
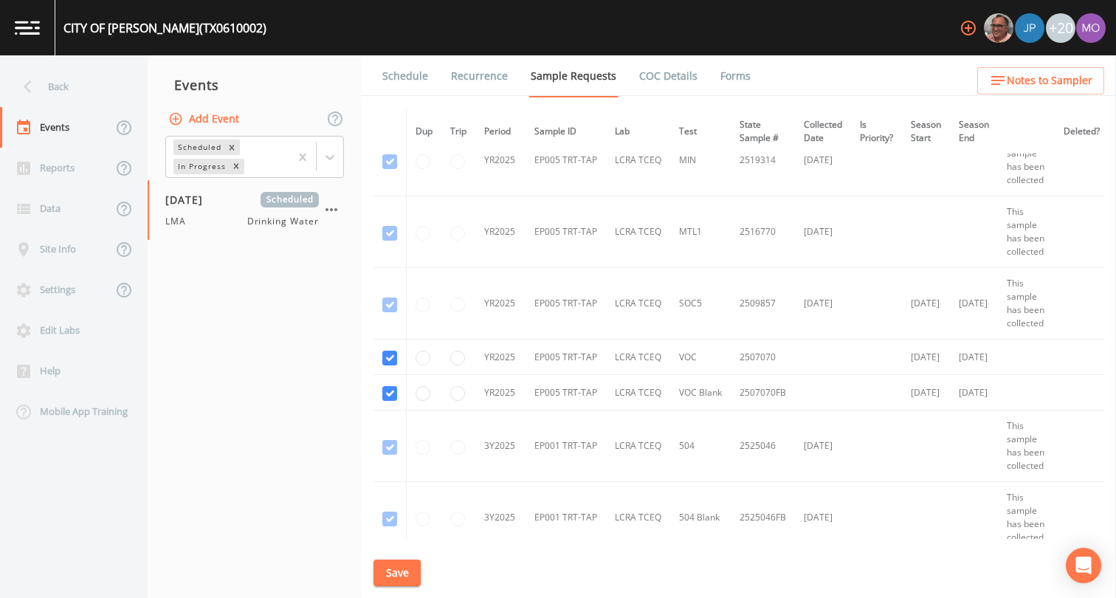
click at [398, 572] on button "Save" at bounding box center [396, 572] width 47 height 27
click at [407, 78] on link "Schedule" at bounding box center [405, 75] width 50 height 41
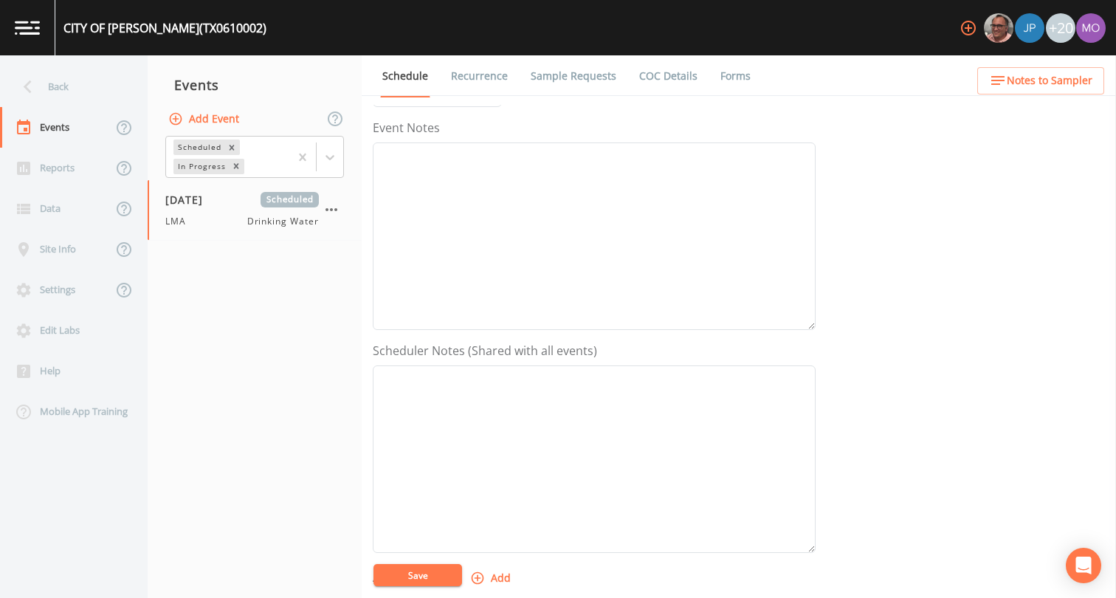
scroll to position [316, 0]
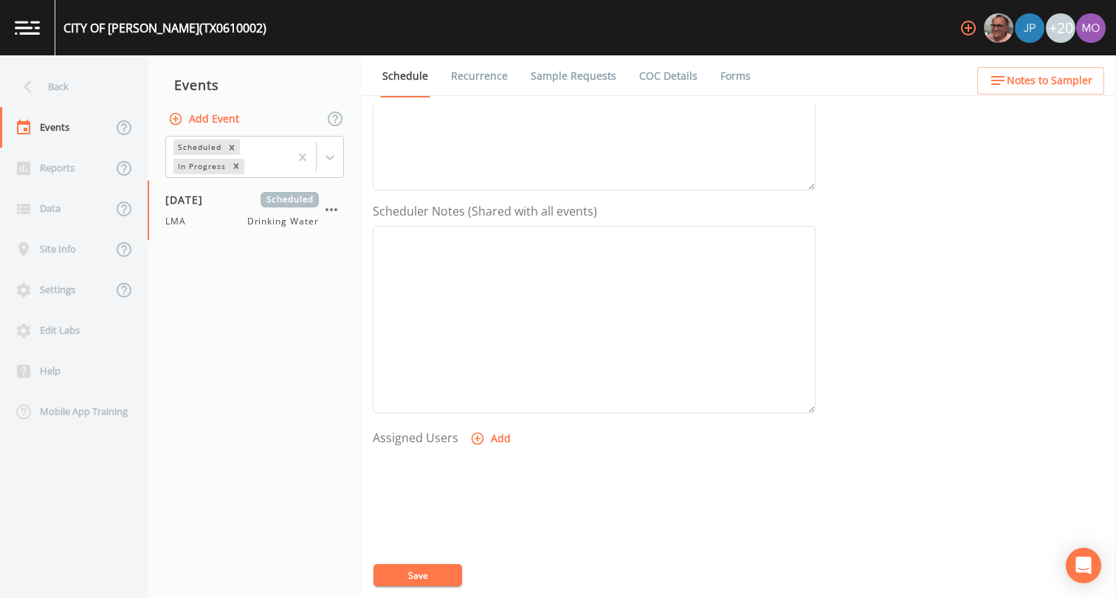
click at [485, 439] on button "Add" at bounding box center [491, 438] width 49 height 27
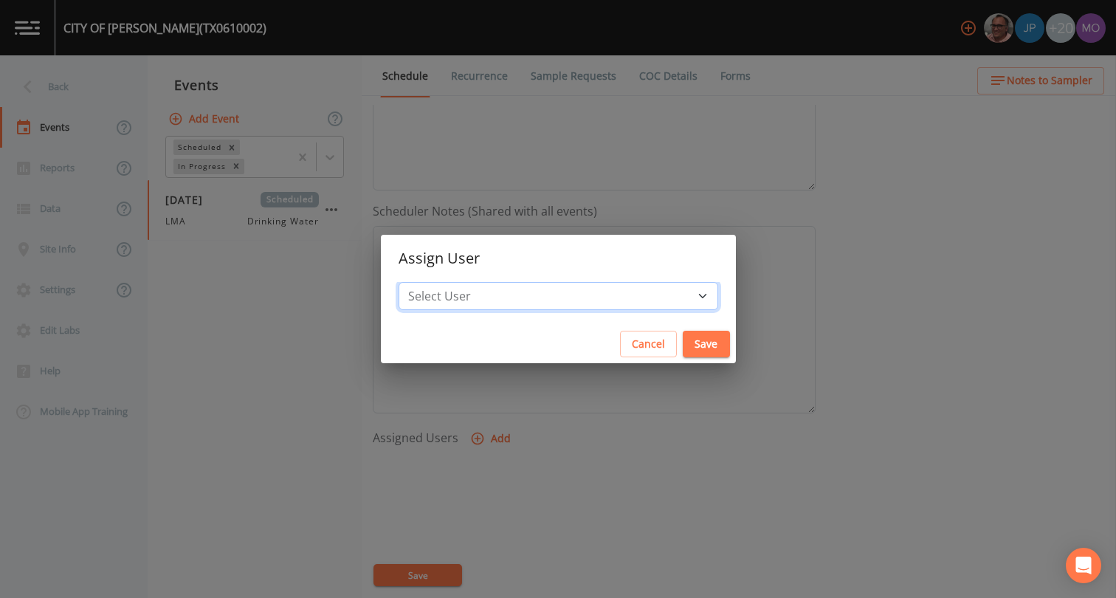
click at [520, 292] on select "Select User [PERSON_NAME] [PERSON_NAME] [PERSON_NAME] [PERSON_NAME] [PERSON_NAM…" at bounding box center [557, 296] width 319 height 28
select select "929757a4-3a67-412e-8a17-ec670da8541b"
click at [682, 343] on button "Save" at bounding box center [705, 344] width 47 height 27
select select
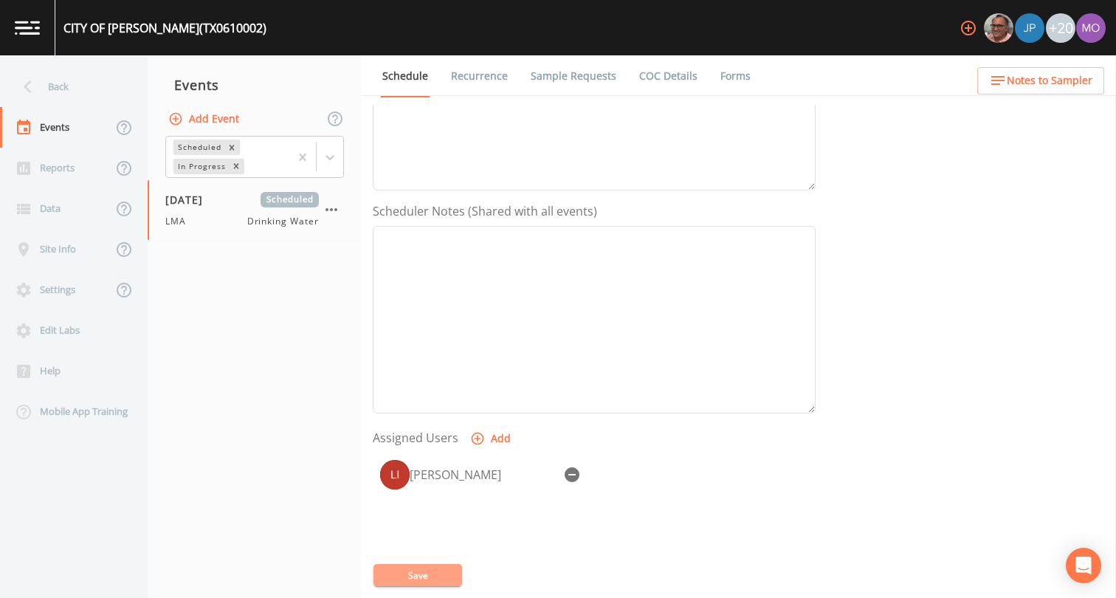
click at [432, 573] on button "Save" at bounding box center [417, 575] width 89 height 22
click at [81, 91] on div "Back" at bounding box center [66, 86] width 133 height 41
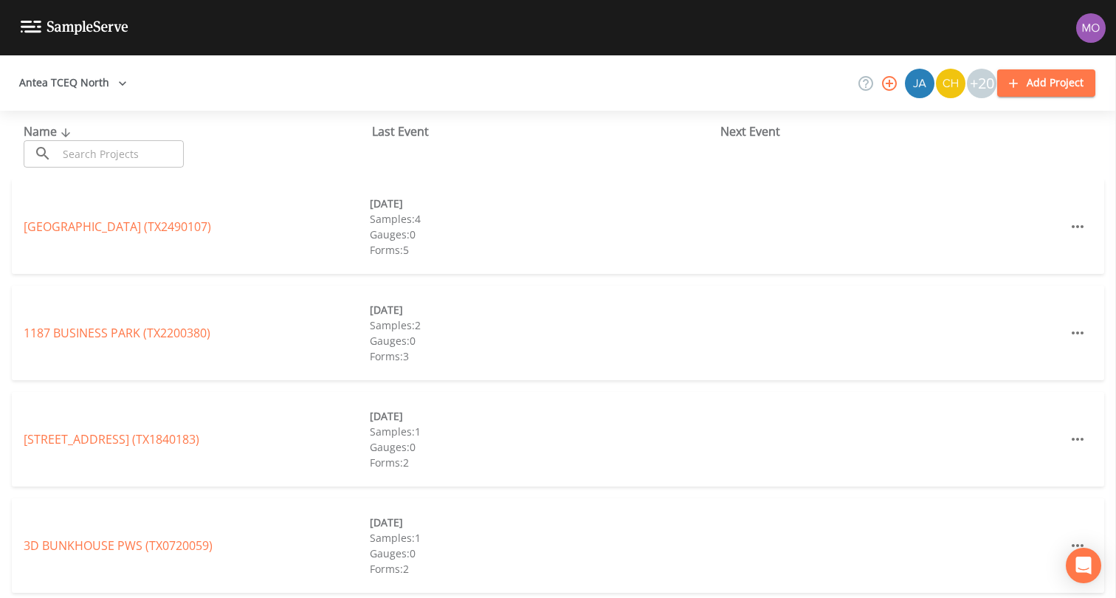
click at [97, 145] on input "text" at bounding box center [121, 153] width 126 height 27
paste input "TX0610009"
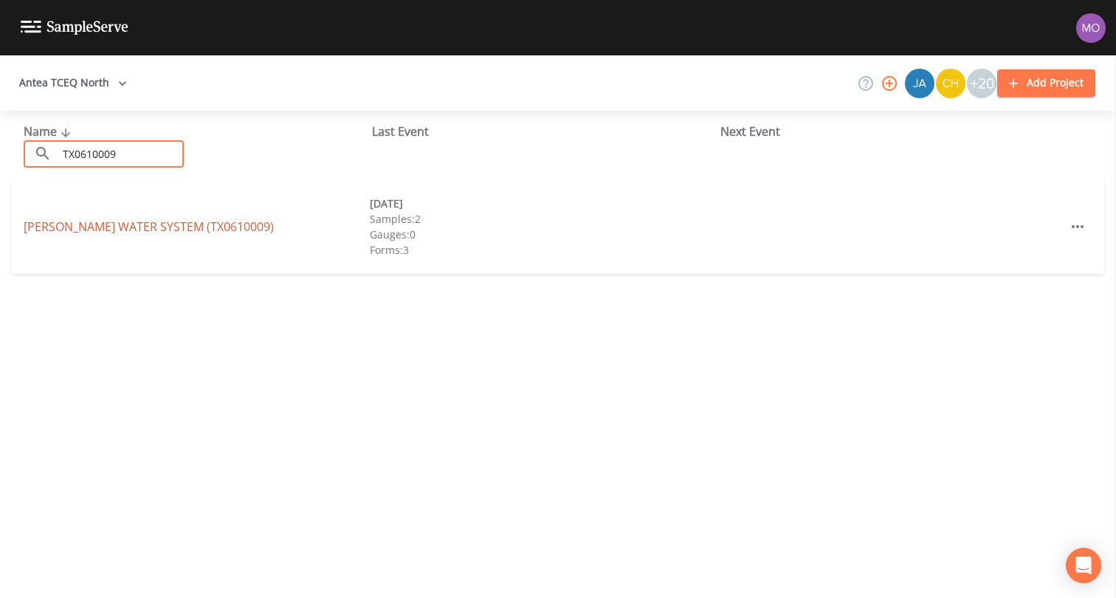
type input "TX0610009"
click at [152, 223] on link "[PERSON_NAME] WATER SYSTEM (TX0610009)" at bounding box center [149, 226] width 250 height 16
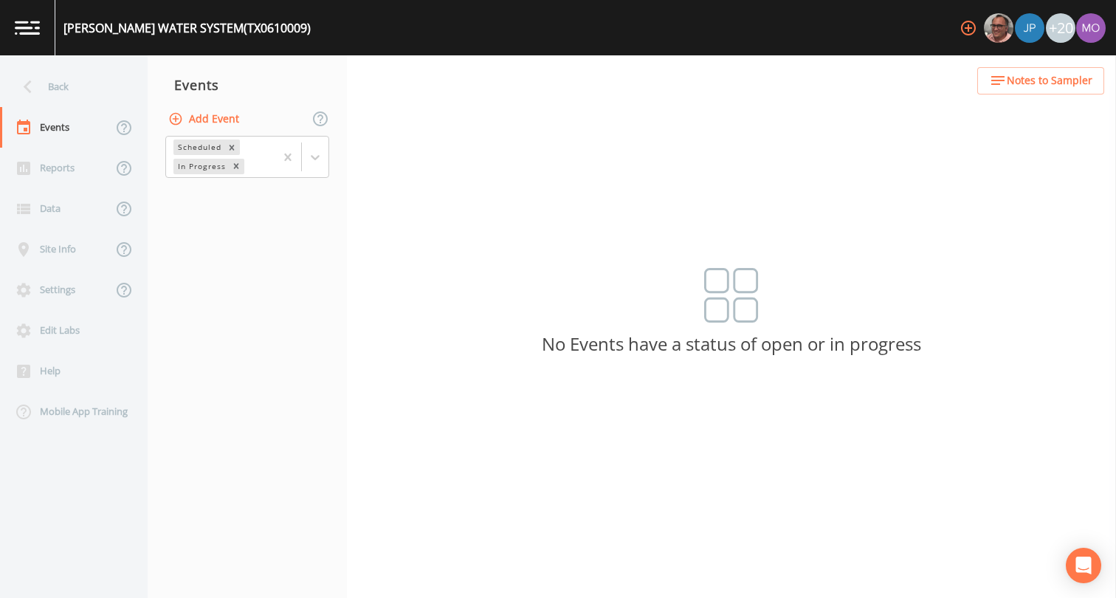
click at [230, 120] on button "Add Event" at bounding box center [205, 119] width 80 height 27
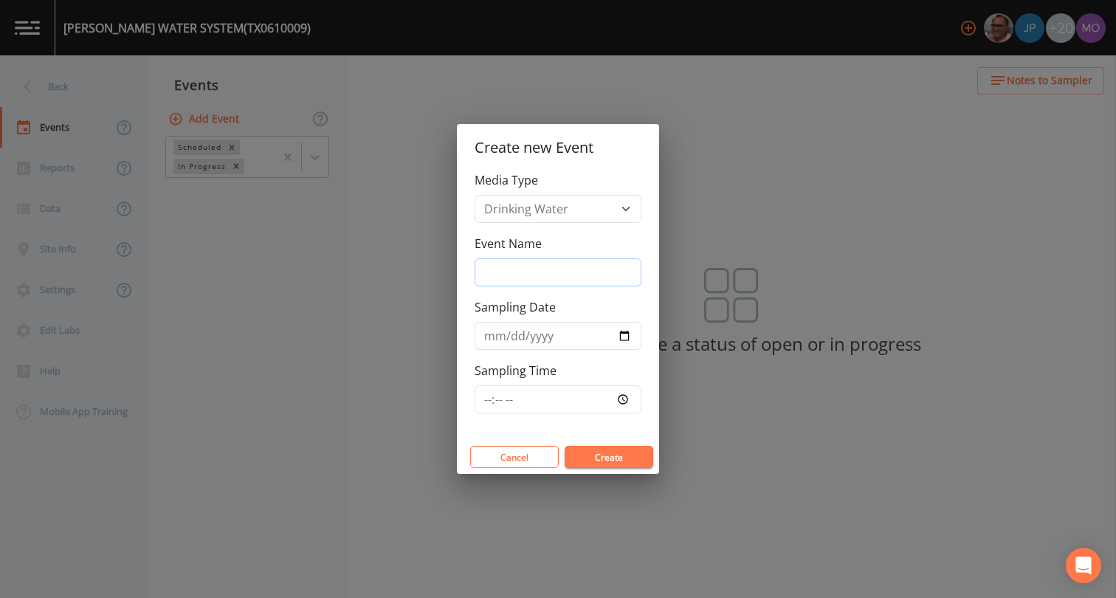
click at [524, 269] on input "Event Name" at bounding box center [557, 272] width 167 height 28
type input "LMA"
click at [626, 339] on input "Sampling Date" at bounding box center [557, 336] width 167 height 28
type input "[DATE]"
click at [589, 464] on button "Create" at bounding box center [608, 457] width 89 height 22
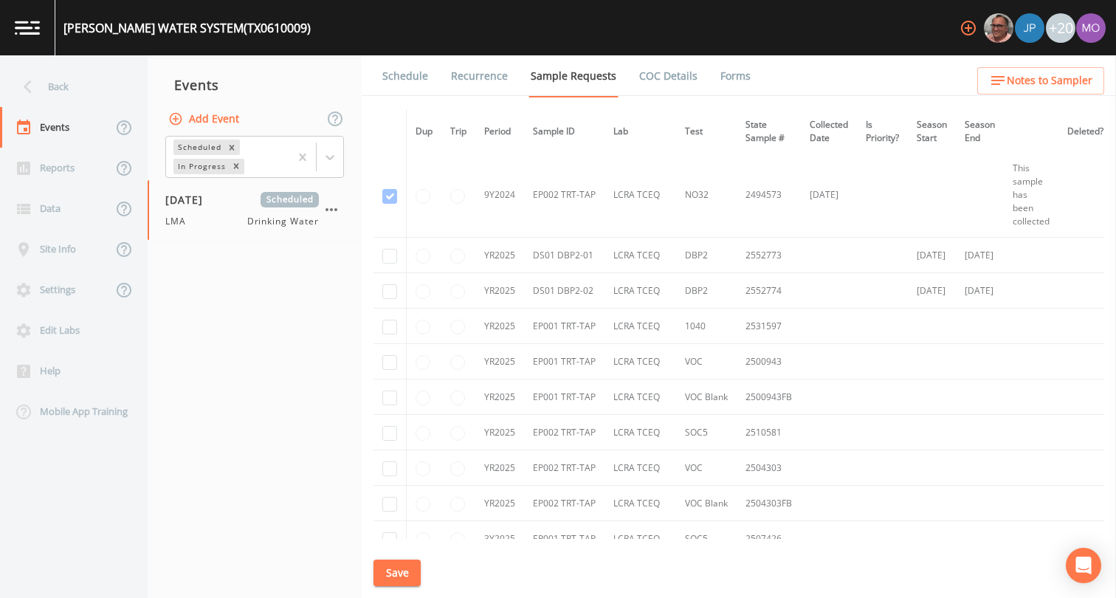
scroll to position [2037, 0]
checkbox input "true"
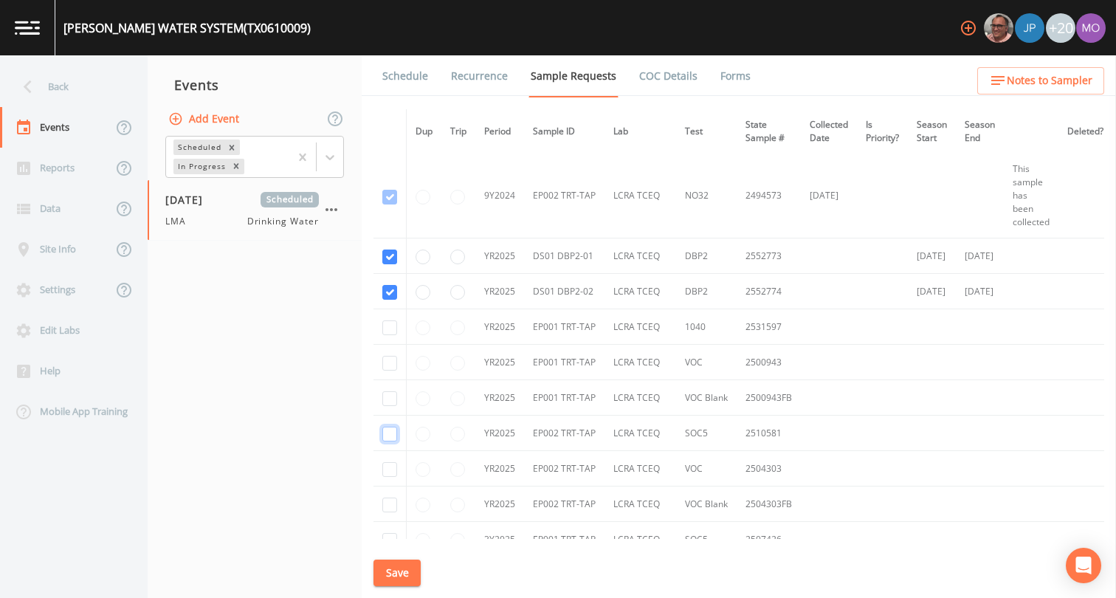
checkbox input "true"
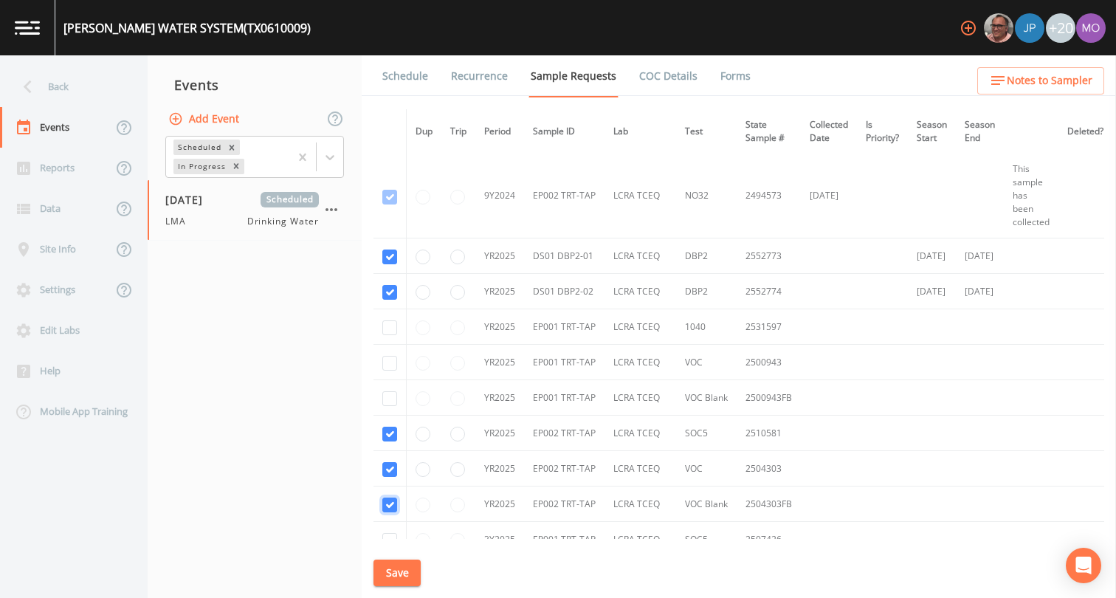
checkbox input "true"
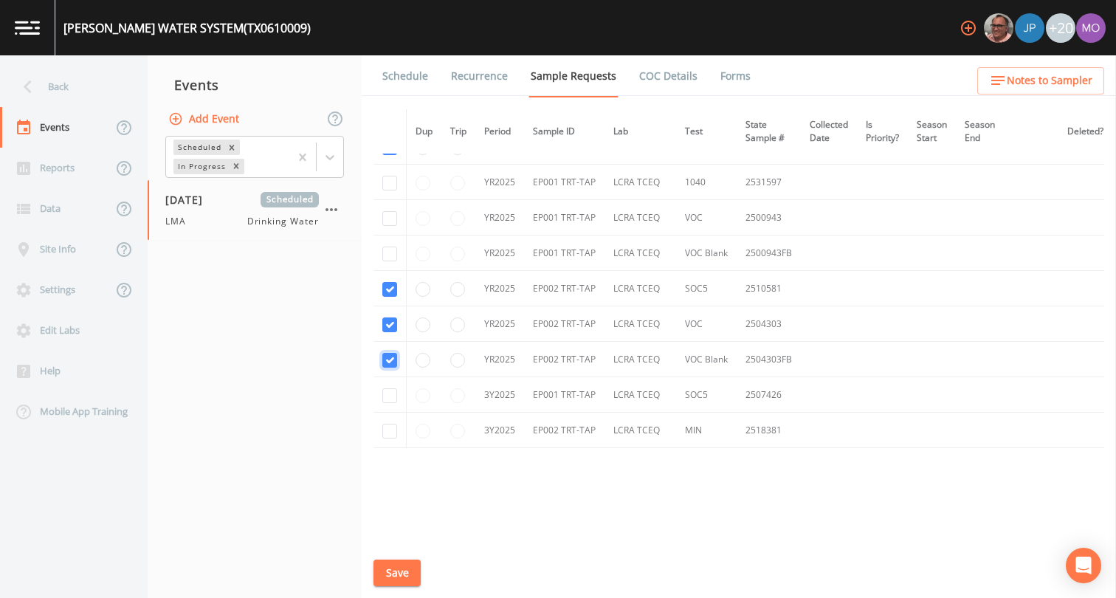
scroll to position [2186, 0]
click at [391, 428] on input "checkbox" at bounding box center [389, 426] width 15 height 15
checkbox input "true"
click at [395, 567] on button "Save" at bounding box center [396, 572] width 47 height 27
click at [409, 76] on link "Schedule" at bounding box center [405, 75] width 50 height 41
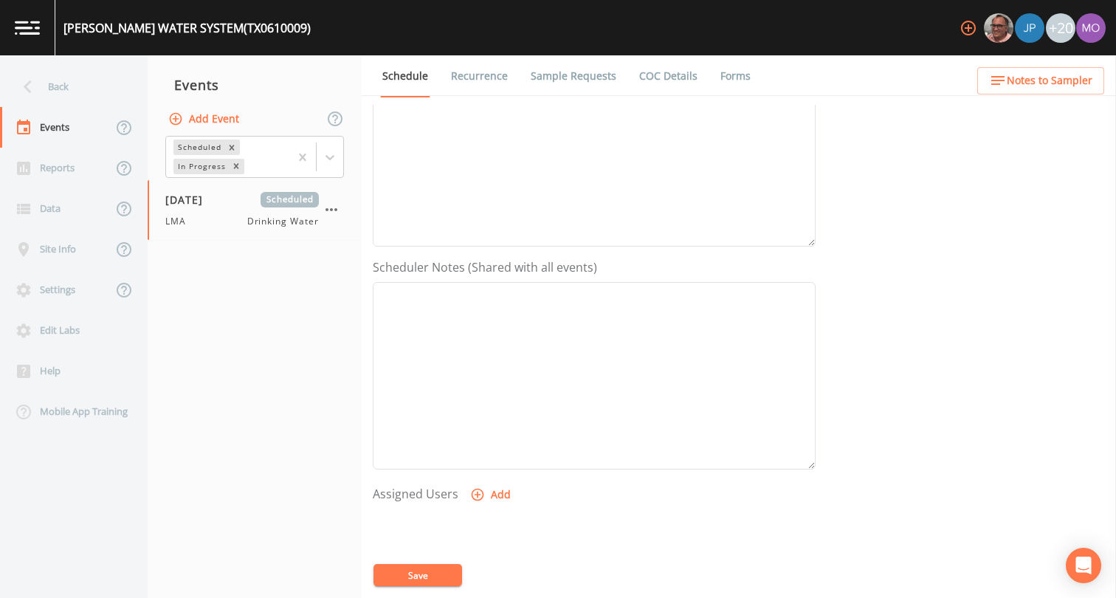
scroll to position [443, 0]
click at [478, 310] on icon "button" at bounding box center [477, 311] width 15 height 15
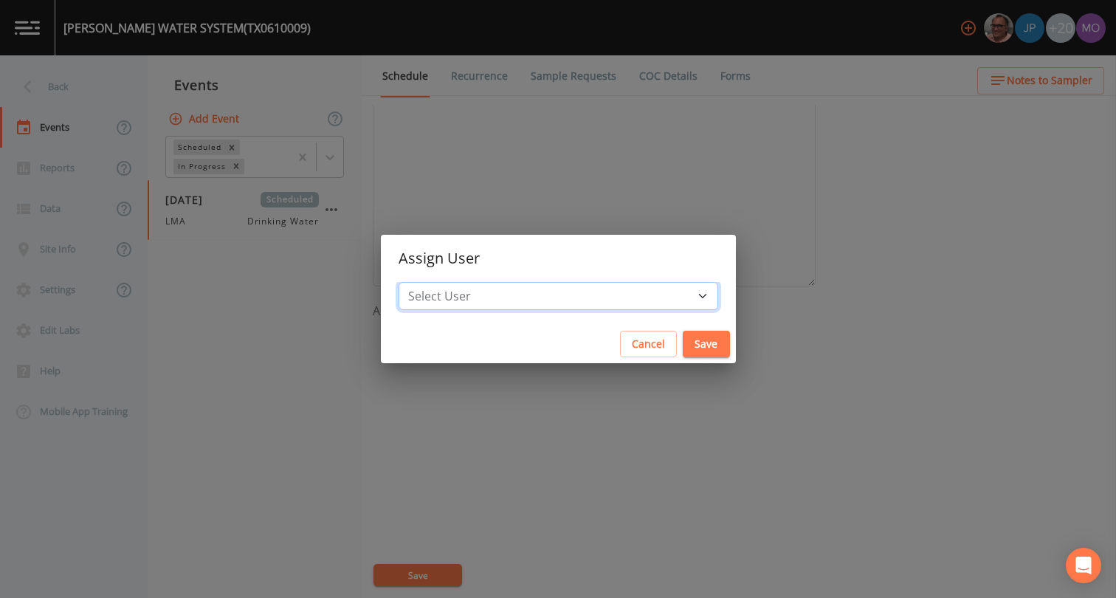
click at [519, 297] on select "Select User [PERSON_NAME] [PERSON_NAME] [PERSON_NAME] [PERSON_NAME] [PERSON_NAM…" at bounding box center [557, 296] width 319 height 28
select select "929757a4-3a67-412e-8a17-ec670da8541b"
click at [682, 345] on button "Save" at bounding box center [705, 344] width 47 height 27
select select
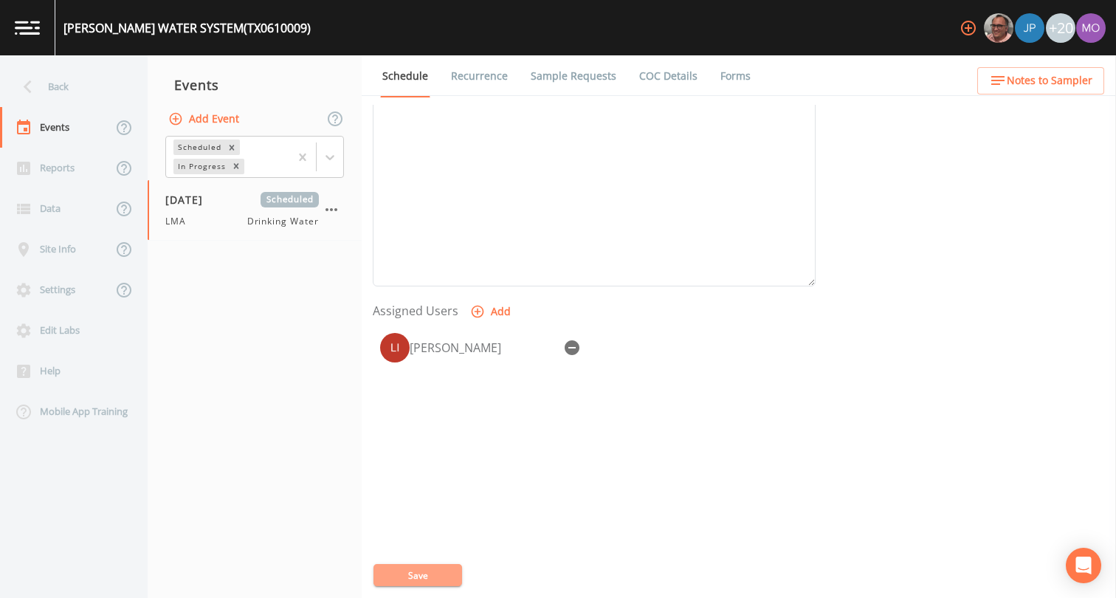
click at [419, 573] on button "Save" at bounding box center [417, 575] width 89 height 22
click at [77, 91] on div "Back" at bounding box center [66, 86] width 133 height 41
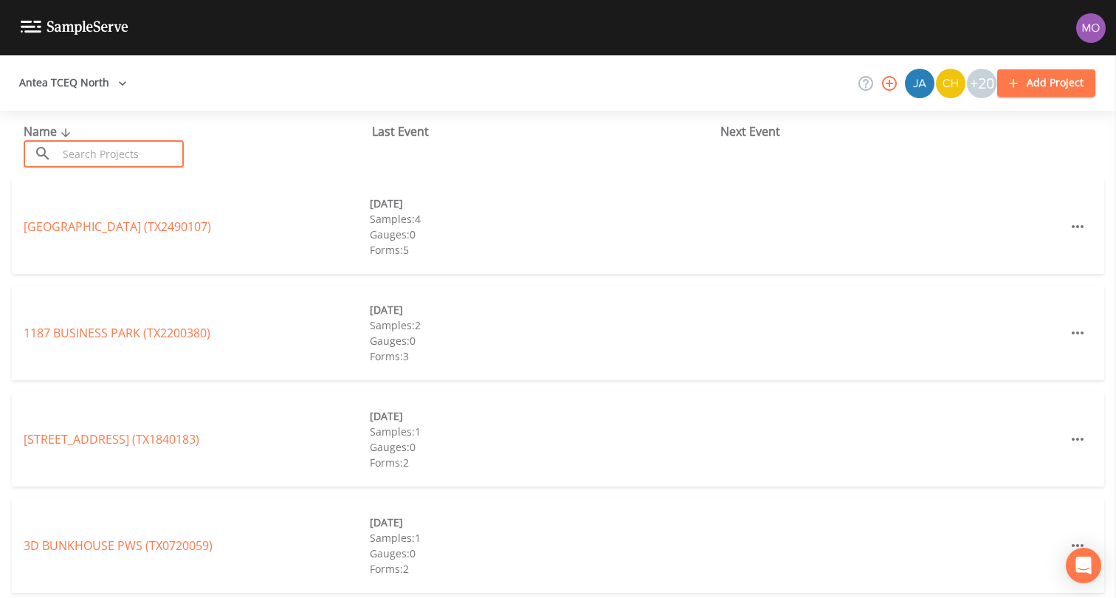
click at [125, 145] on input "text" at bounding box center [121, 153] width 126 height 27
paste input "TX0610218"
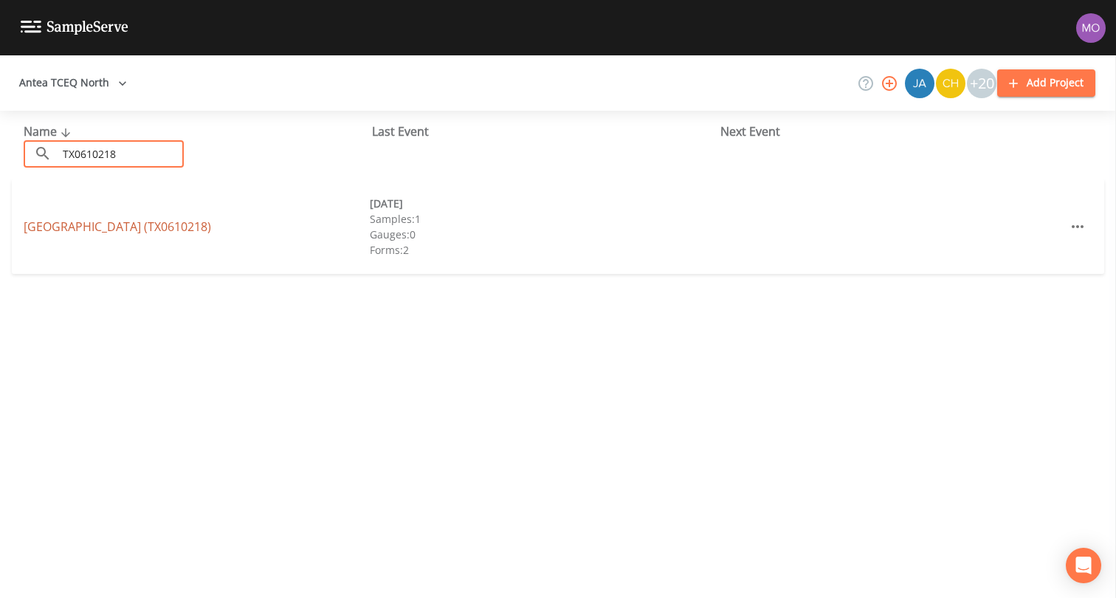
type input "TX0610218"
click at [142, 224] on link "SPRING HILL ESTATES (TX0610218)" at bounding box center [117, 226] width 187 height 16
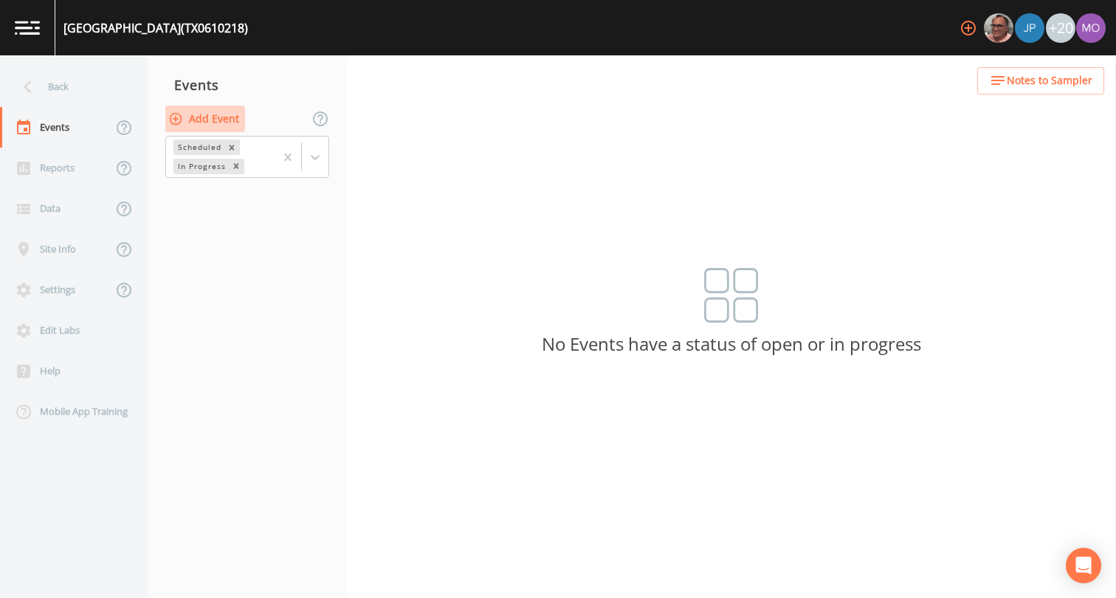
click at [227, 122] on button "Add Event" at bounding box center [205, 119] width 80 height 27
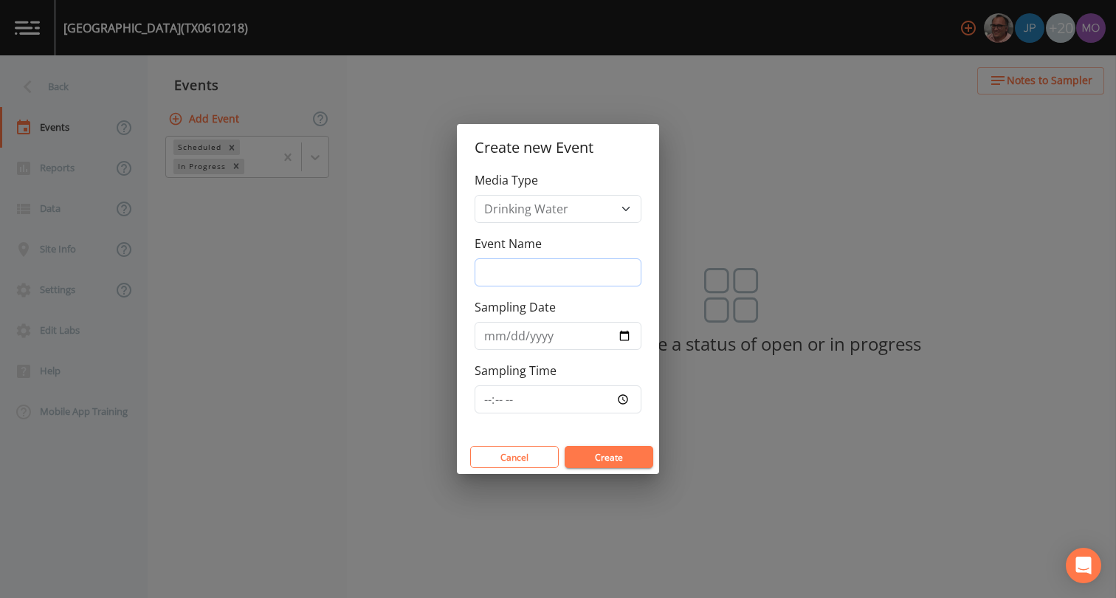
click at [488, 263] on input "Event Name" at bounding box center [557, 272] width 167 height 28
type input "LMA"
click at [623, 334] on input "Sampling Date" at bounding box center [557, 336] width 167 height 28
type input "[DATE]"
click at [587, 455] on button "Create" at bounding box center [608, 457] width 89 height 22
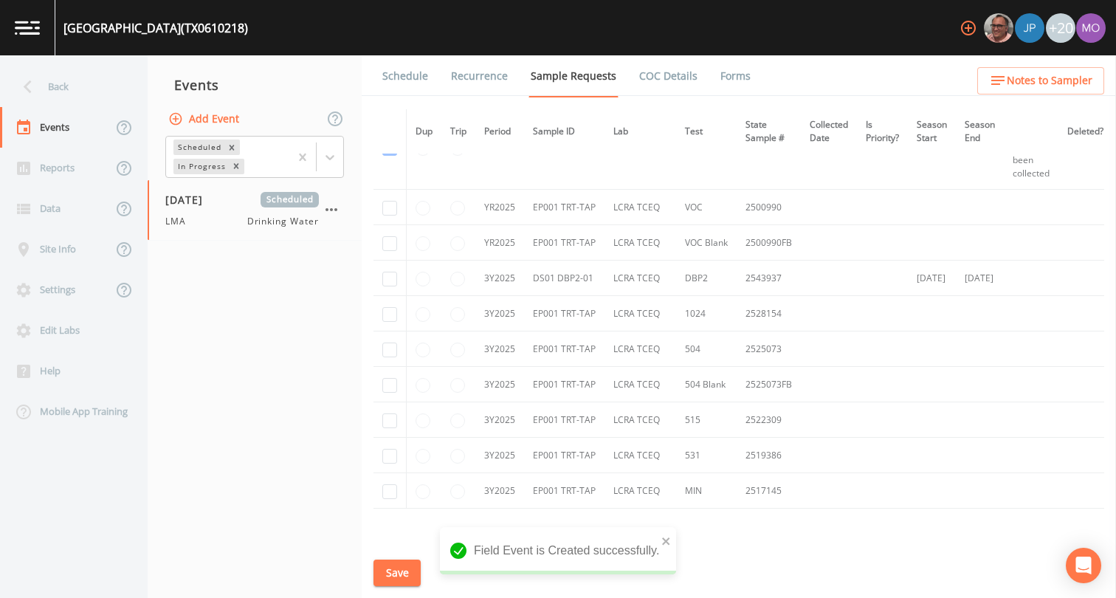
scroll to position [381, 0]
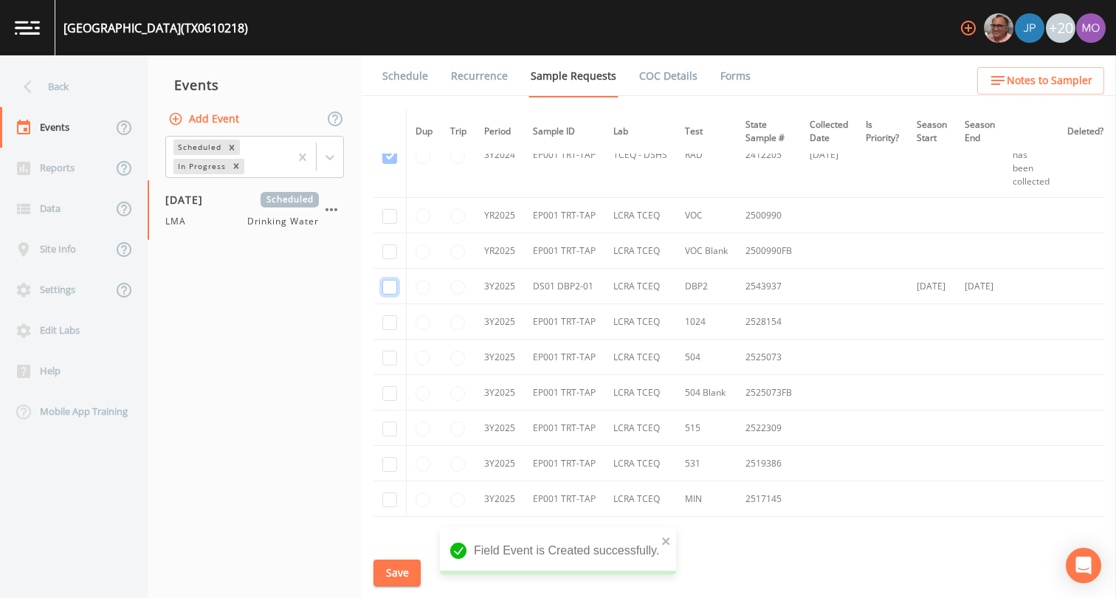
click at [392, 288] on input "checkbox" at bounding box center [389, 287] width 15 height 15
checkbox input "true"
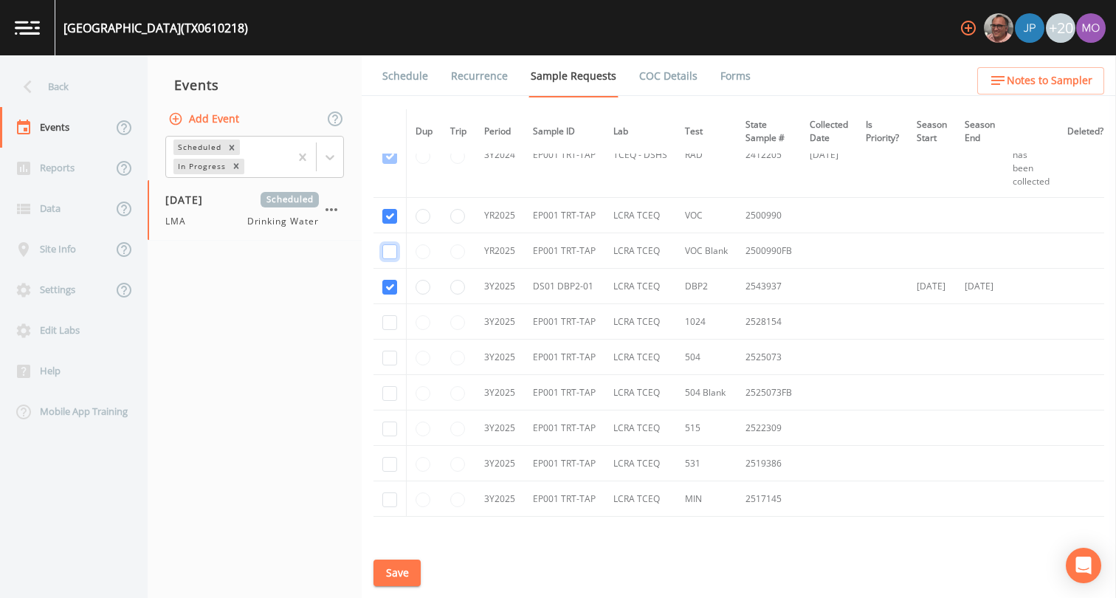
checkbox input "true"
click at [386, 322] on input "checkbox" at bounding box center [389, 322] width 15 height 15
checkbox input "true"
click at [386, 353] on input "checkbox" at bounding box center [389, 357] width 15 height 15
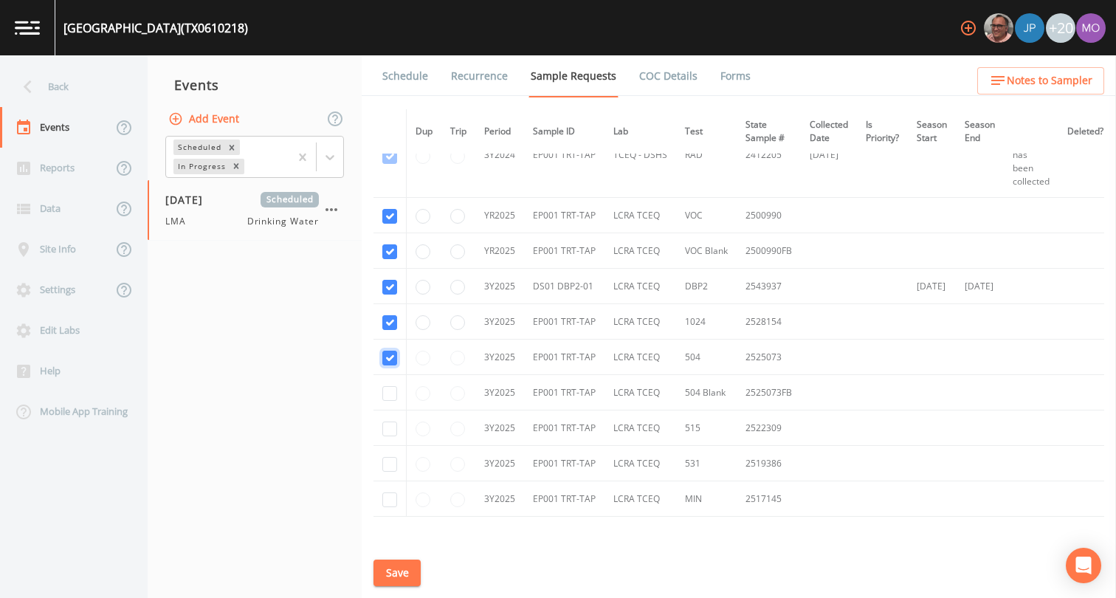
checkbox input "true"
click at [386, 388] on input "checkbox" at bounding box center [389, 393] width 15 height 15
checkbox input "true"
click at [383, 429] on input "checkbox" at bounding box center [389, 428] width 15 height 15
checkbox input "true"
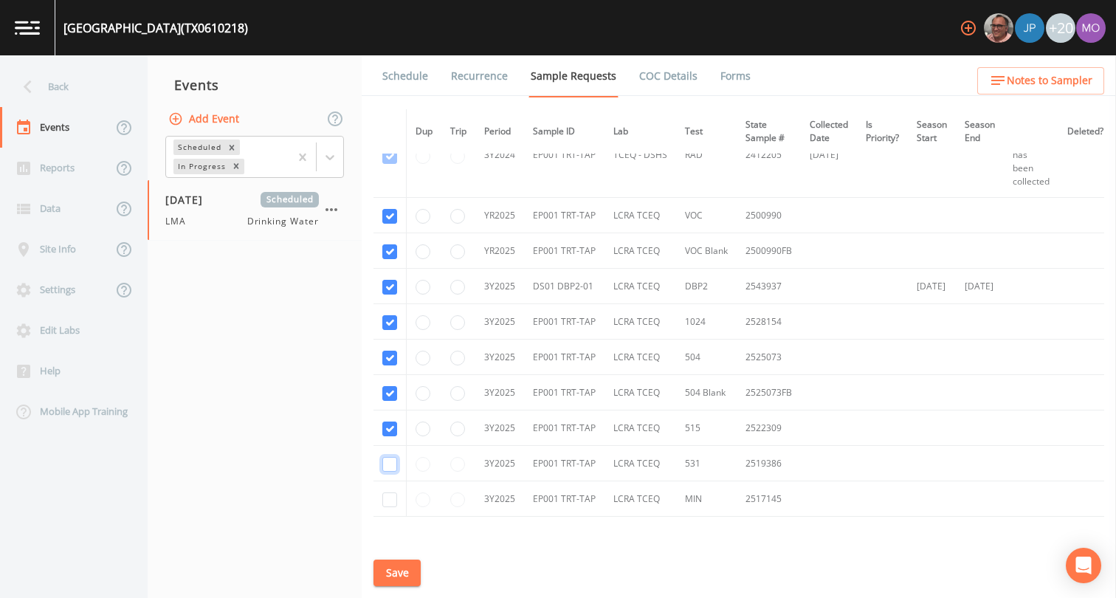
click at [386, 466] on input "checkbox" at bounding box center [389, 464] width 15 height 15
checkbox input "true"
click at [387, 498] on input "checkbox" at bounding box center [389, 499] width 15 height 15
checkbox input "true"
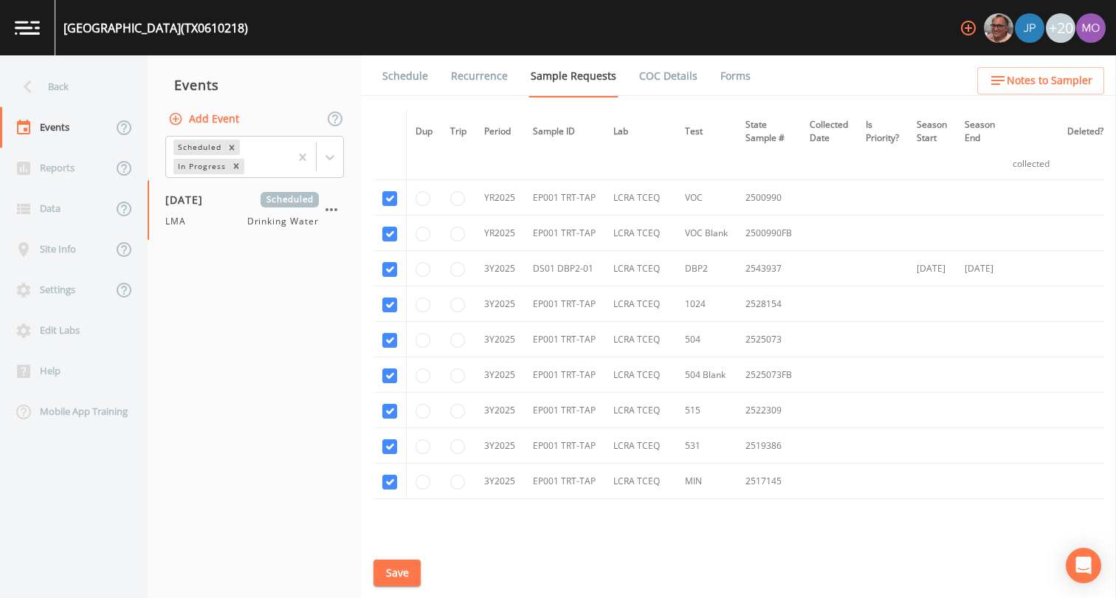
click at [395, 579] on button "Save" at bounding box center [396, 572] width 47 height 27
click at [396, 76] on link "Schedule" at bounding box center [405, 75] width 50 height 41
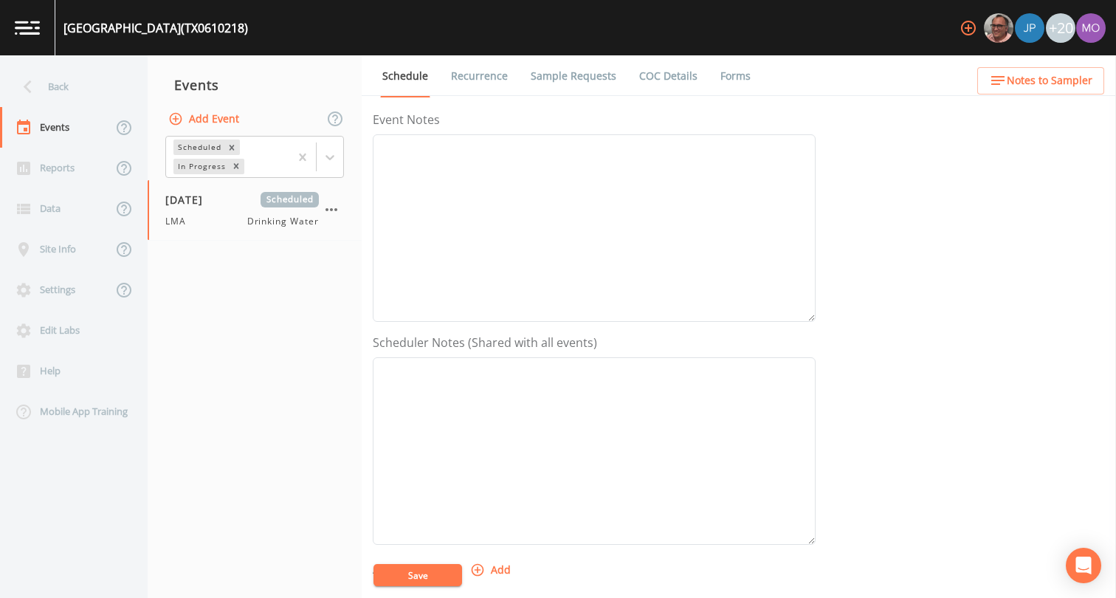
scroll to position [424, 0]
click at [485, 342] on button "Add" at bounding box center [491, 330] width 49 height 27
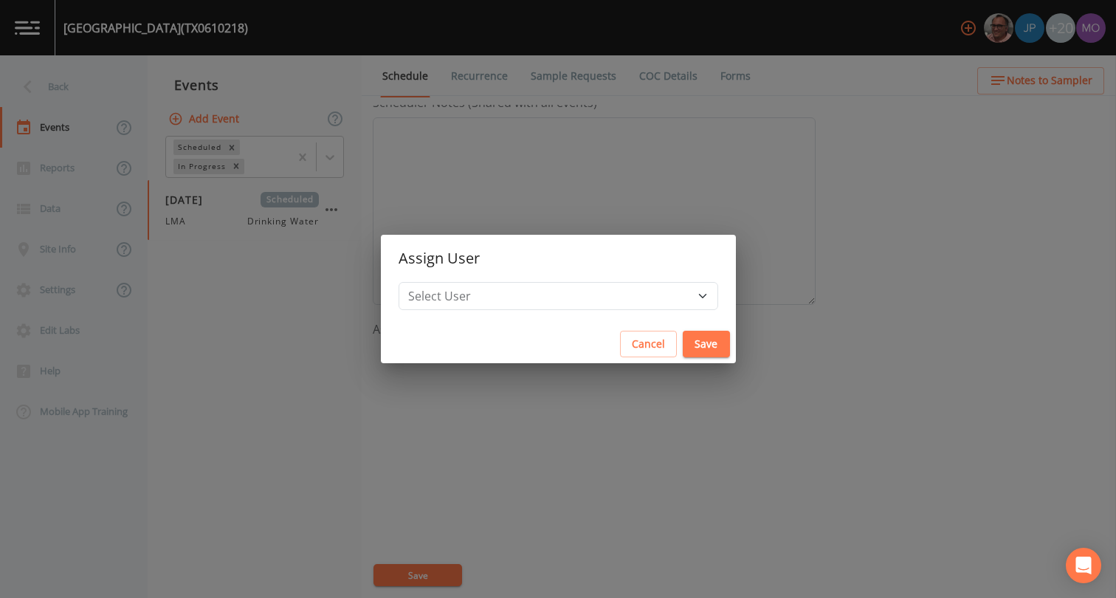
click at [499, 278] on h2 "Assign User" at bounding box center [558, 258] width 355 height 47
click at [499, 297] on select "Select User [PERSON_NAME] [PERSON_NAME] [PERSON_NAME] [PERSON_NAME] [PERSON_NAM…" at bounding box center [557, 296] width 319 height 28
select select "929757a4-3a67-412e-8a17-ec670da8541b"
click at [682, 337] on button "Save" at bounding box center [705, 344] width 47 height 27
select select
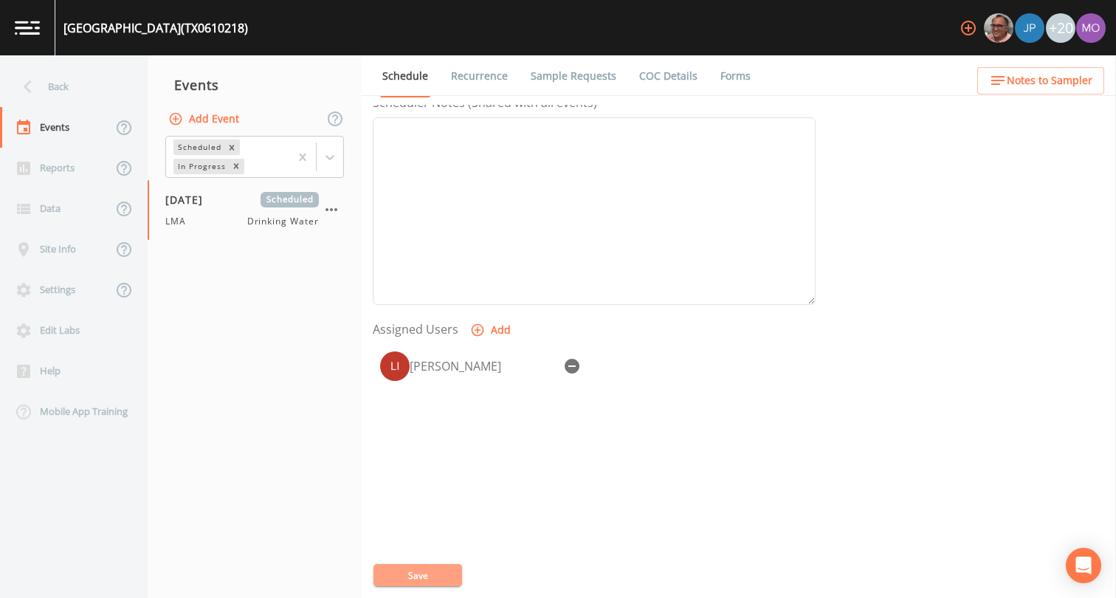
click at [432, 581] on button "Save" at bounding box center [417, 575] width 89 height 22
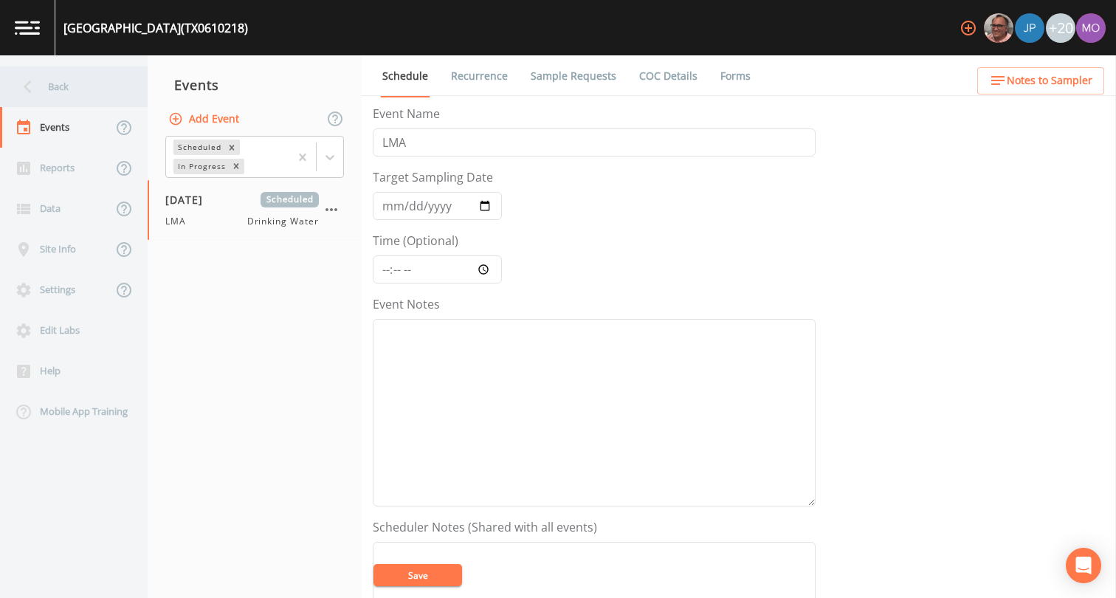
click at [65, 87] on div "Back" at bounding box center [66, 86] width 133 height 41
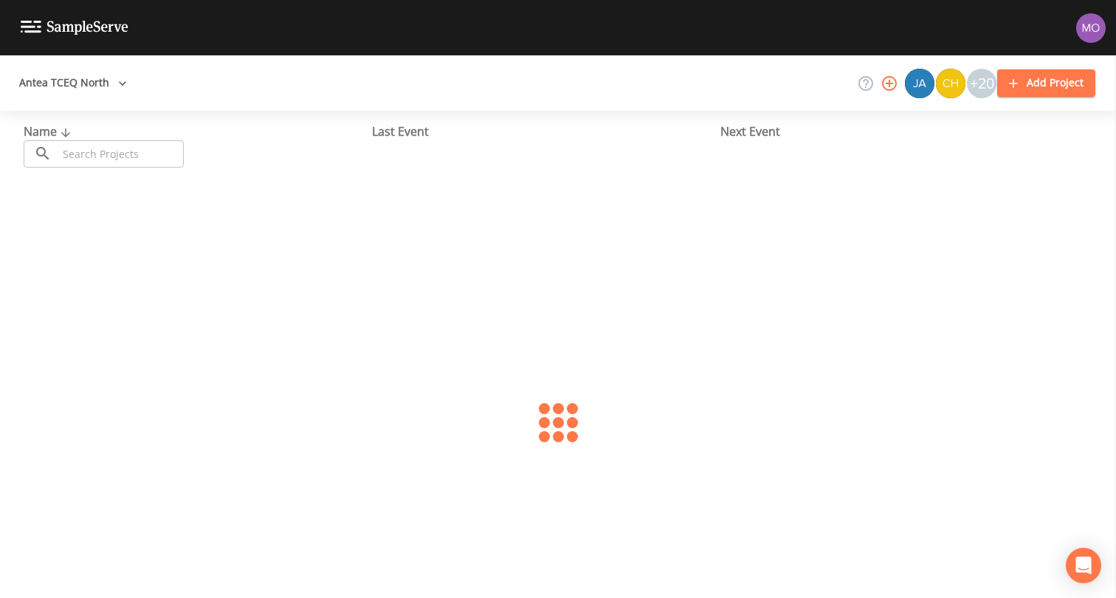
click at [131, 148] on input "text" at bounding box center [121, 153] width 126 height 27
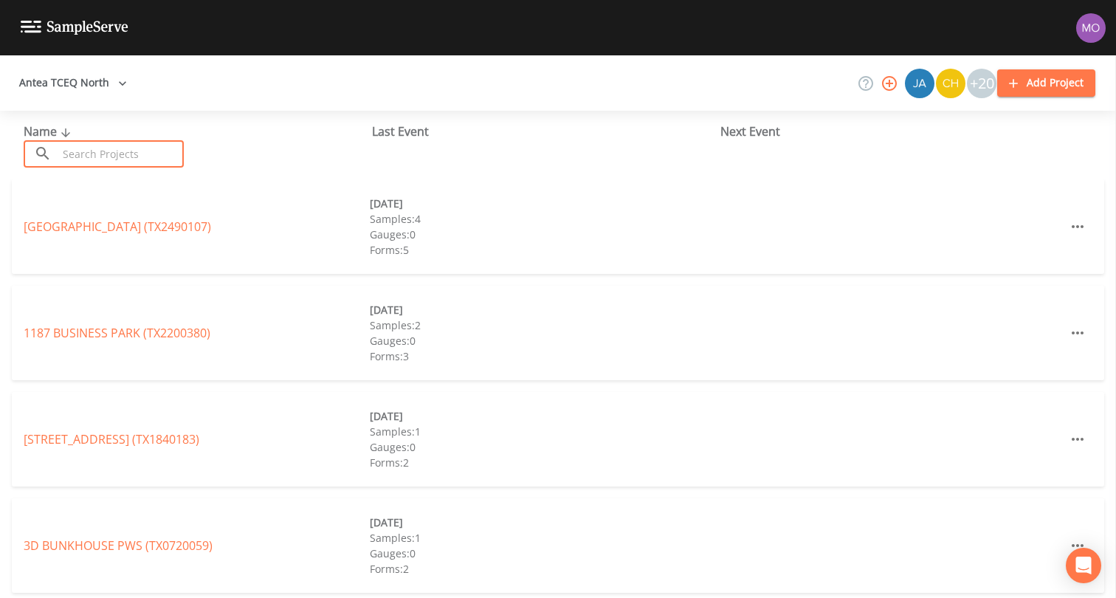
paste input "TX0610019"
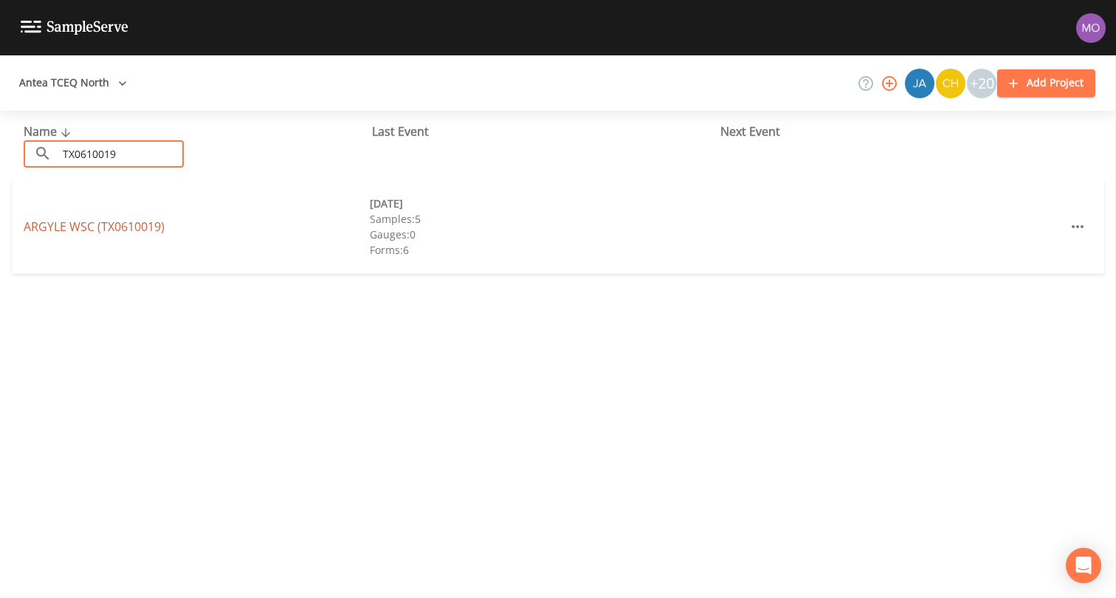
type input "TX0610019"
click at [114, 223] on link "ARGYLE WSC (TX0610019)" at bounding box center [94, 226] width 141 height 16
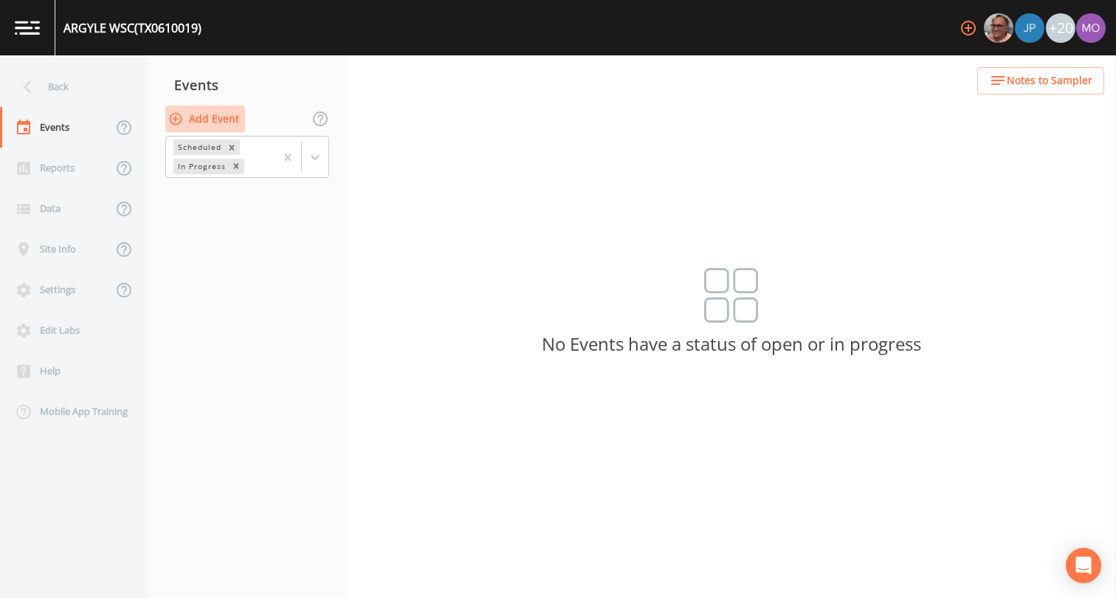
click at [216, 117] on button "Add Event" at bounding box center [205, 119] width 80 height 27
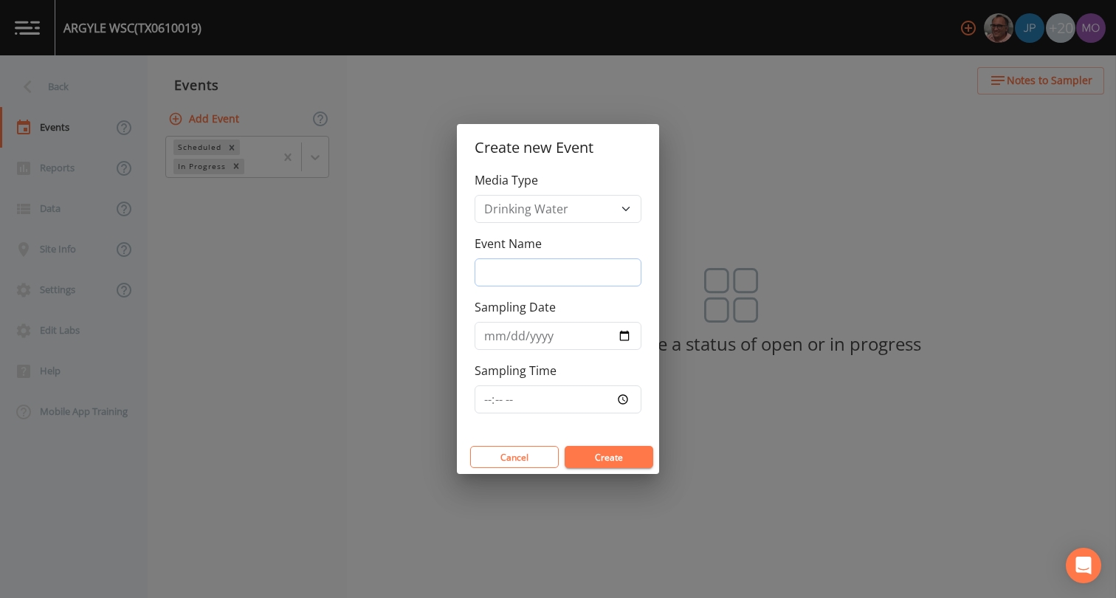
click at [516, 269] on input "Event Name" at bounding box center [557, 272] width 167 height 28
type input "LMA"
click at [625, 342] on input "Sampling Date" at bounding box center [557, 336] width 167 height 28
type input "[DATE]"
click at [599, 457] on button "Create" at bounding box center [608, 457] width 89 height 22
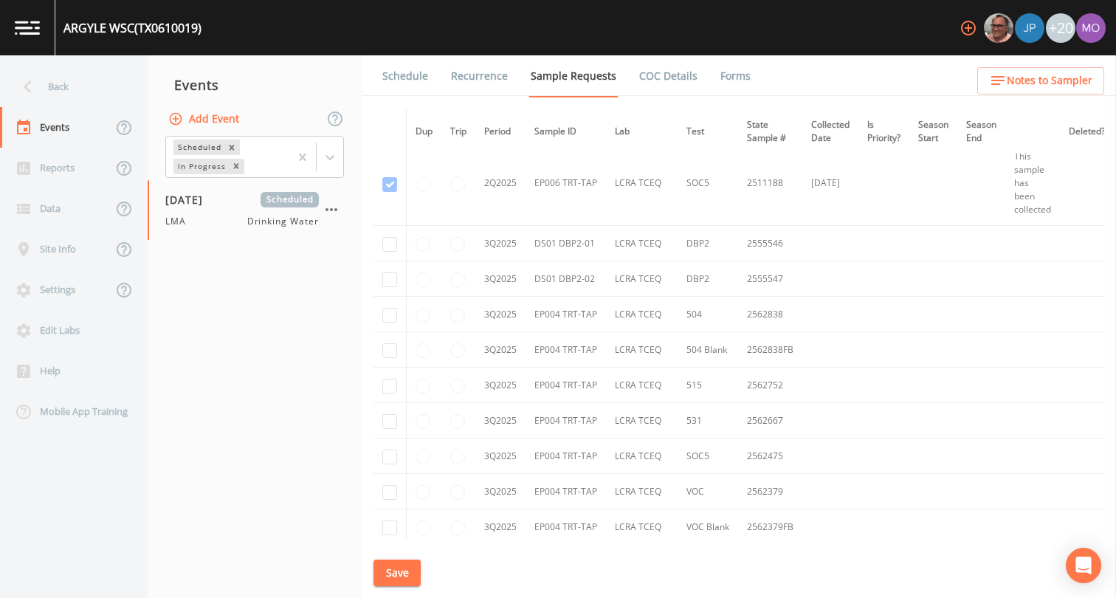
scroll to position [6335, 0]
checkbox input "true"
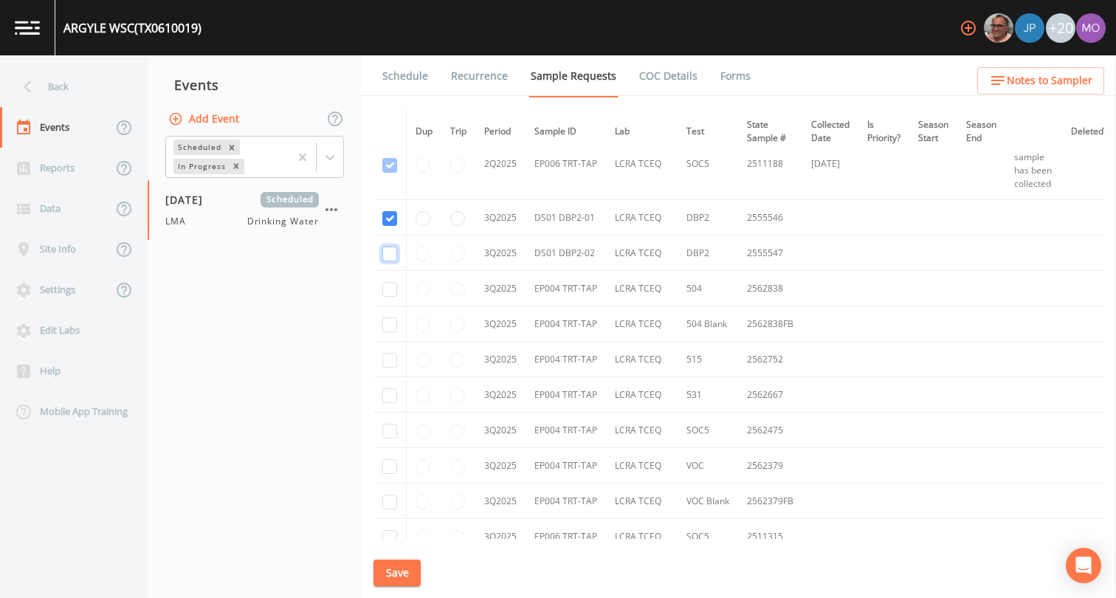
checkbox input "true"
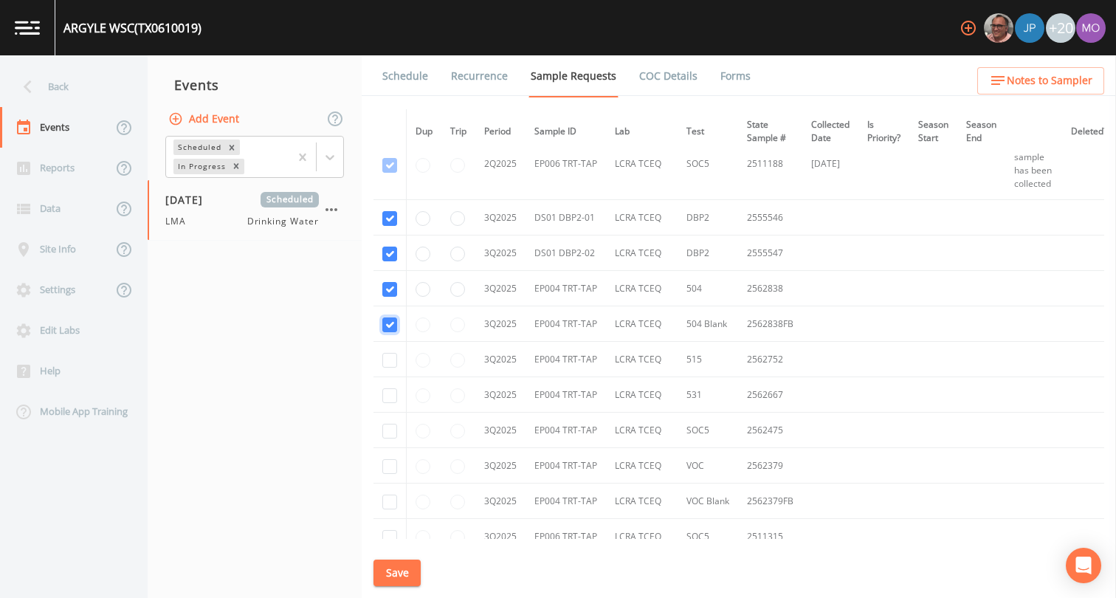
checkbox input "true"
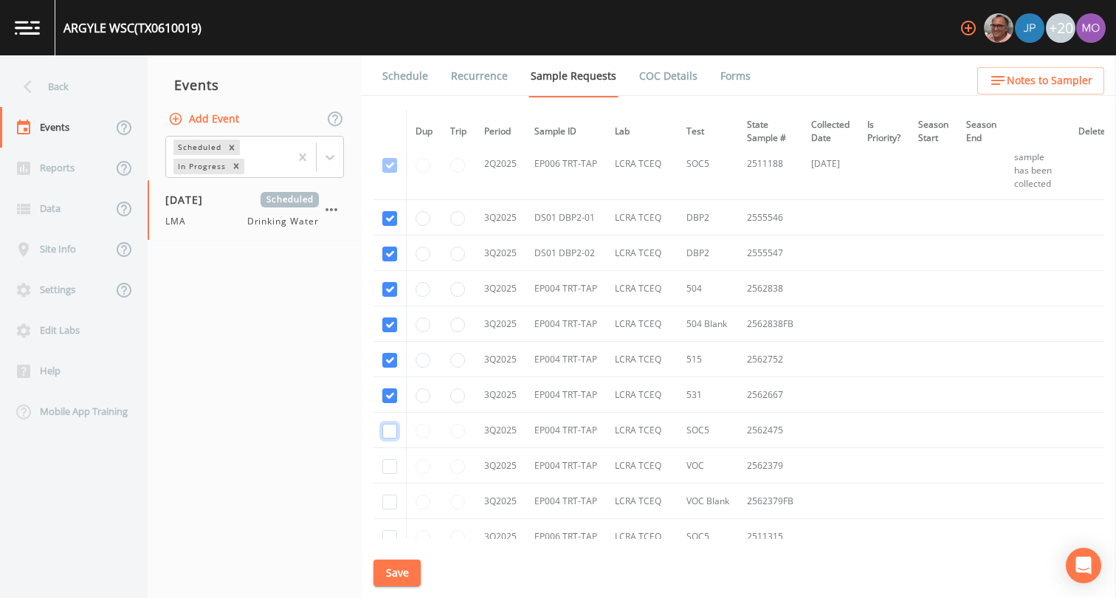
checkbox input "true"
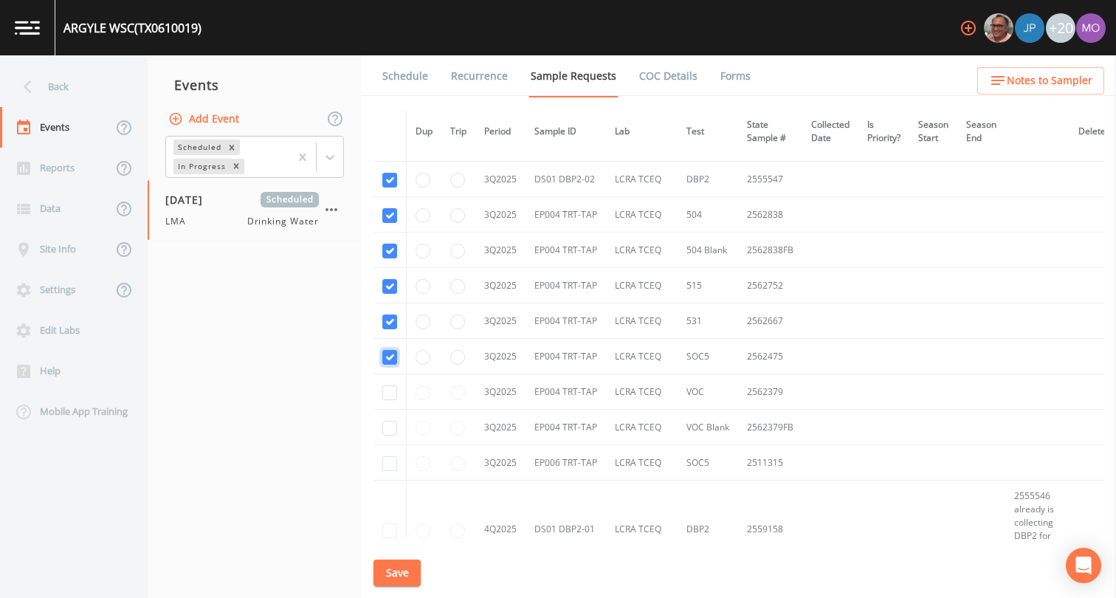
scroll to position [5545, 0]
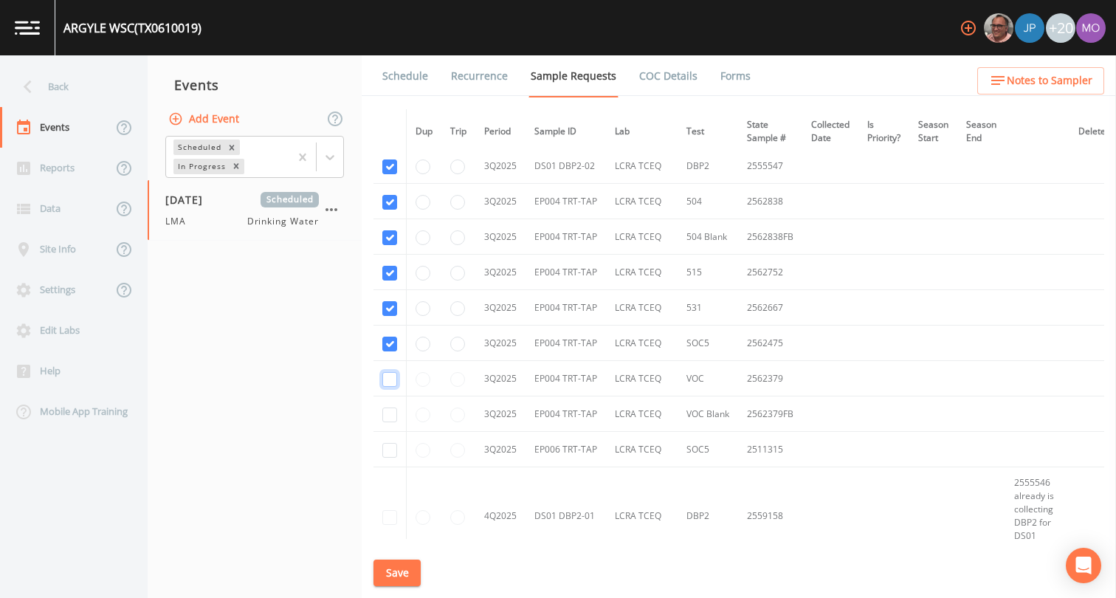
checkbox input "true"
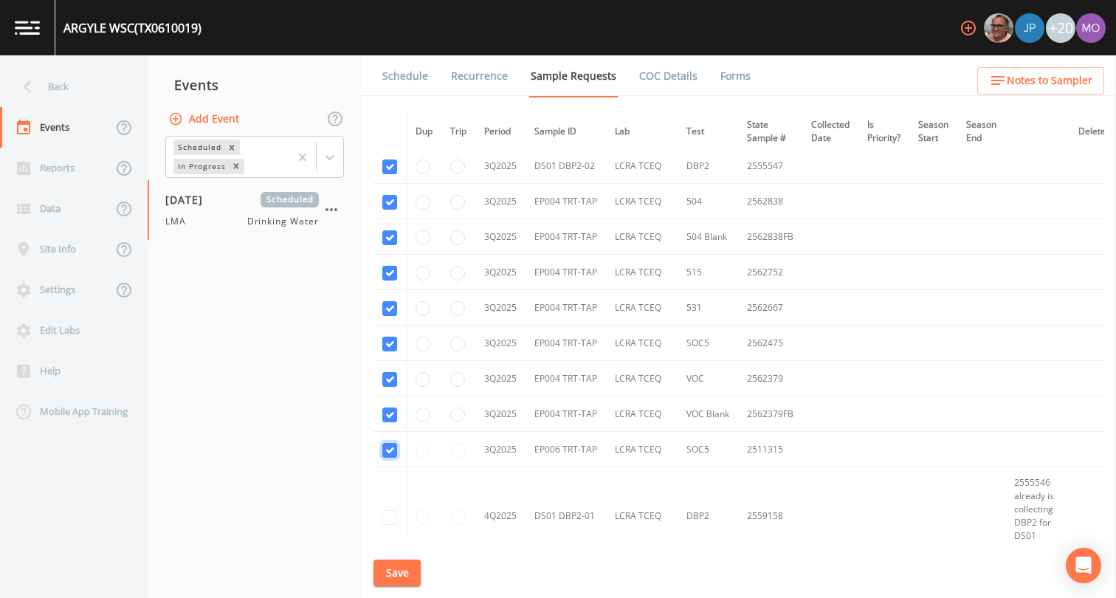
checkbox input "true"
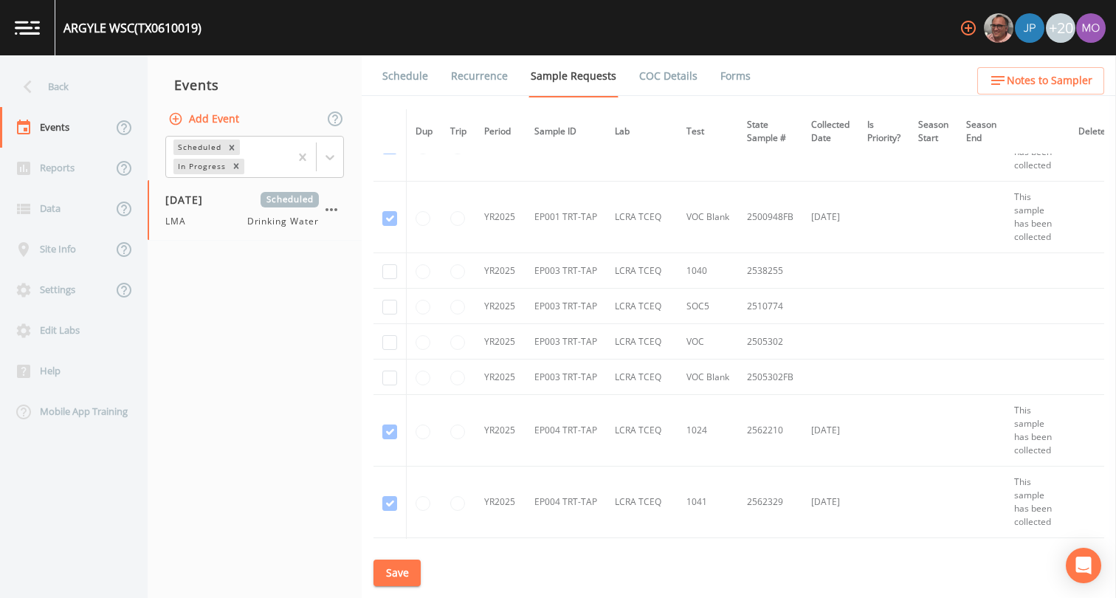
scroll to position [2561, 0]
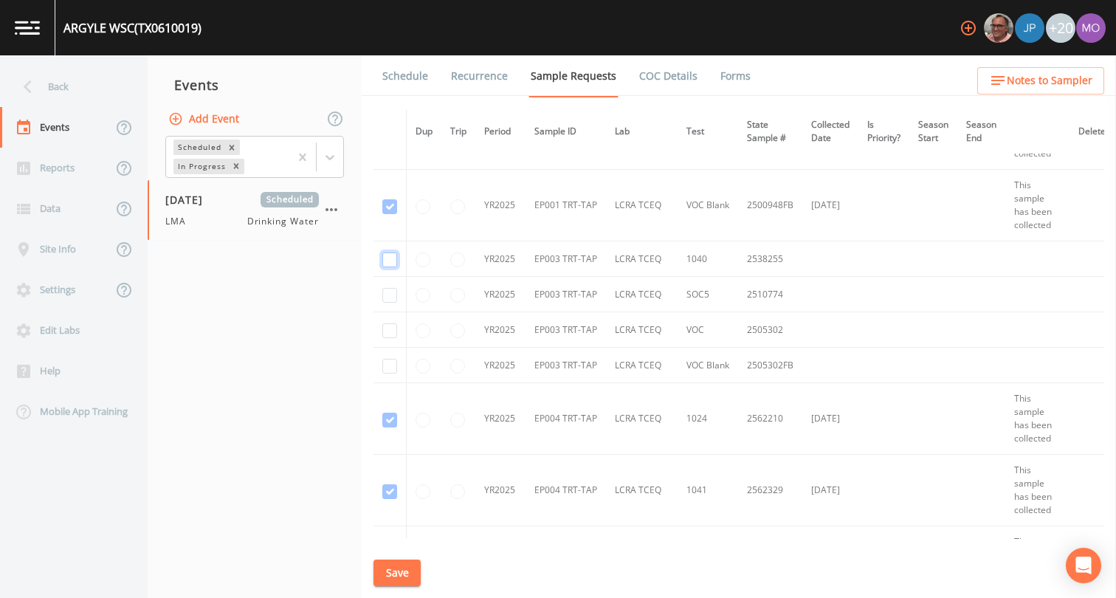
checkbox input "true"
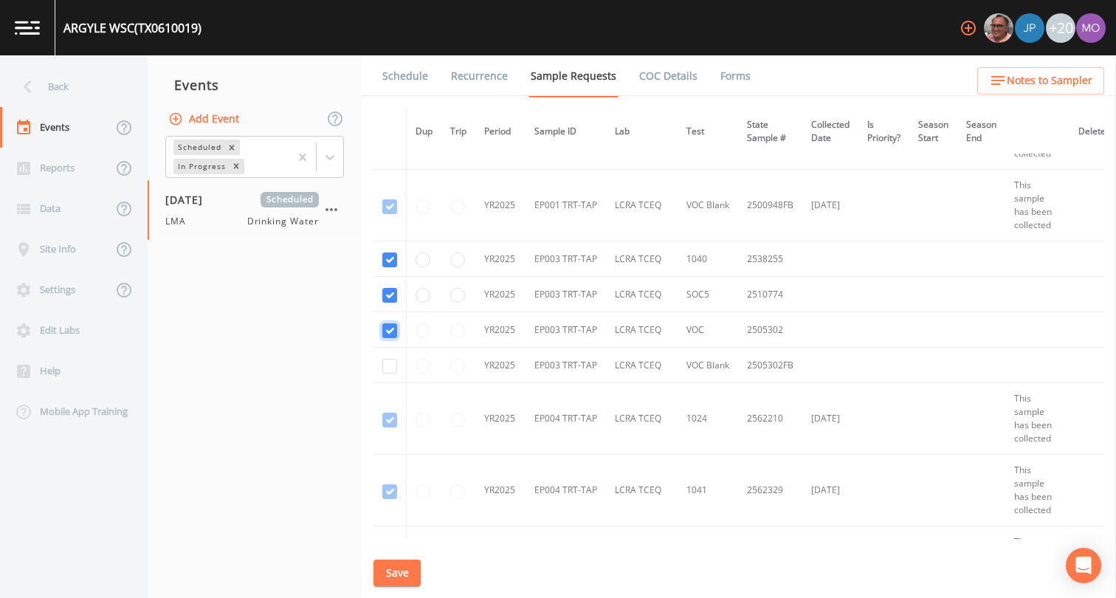
checkbox input "true"
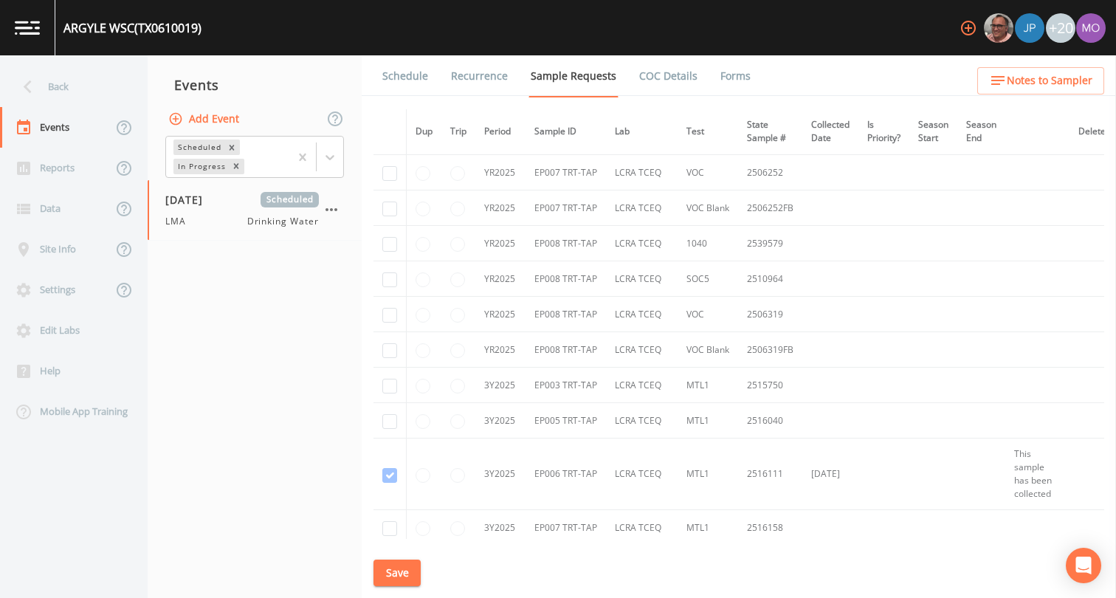
scroll to position [3539, 0]
click at [387, 387] on input "checkbox" at bounding box center [389, 385] width 15 height 15
checkbox input "true"
click at [392, 424] on input "checkbox" at bounding box center [389, 420] width 15 height 15
checkbox input "true"
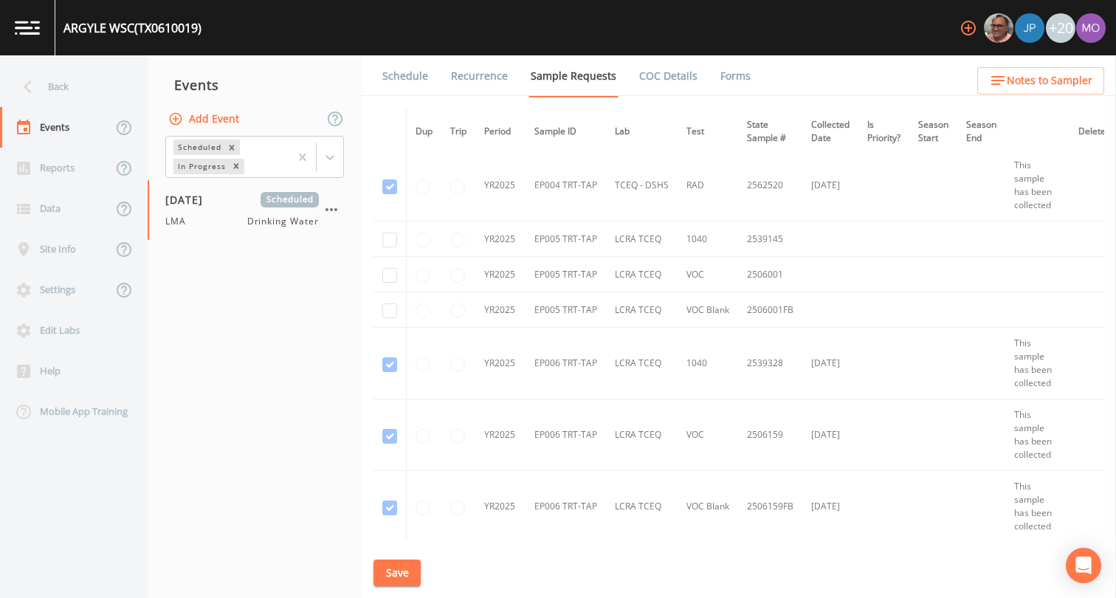
scroll to position [3080, 0]
checkbox input "true"
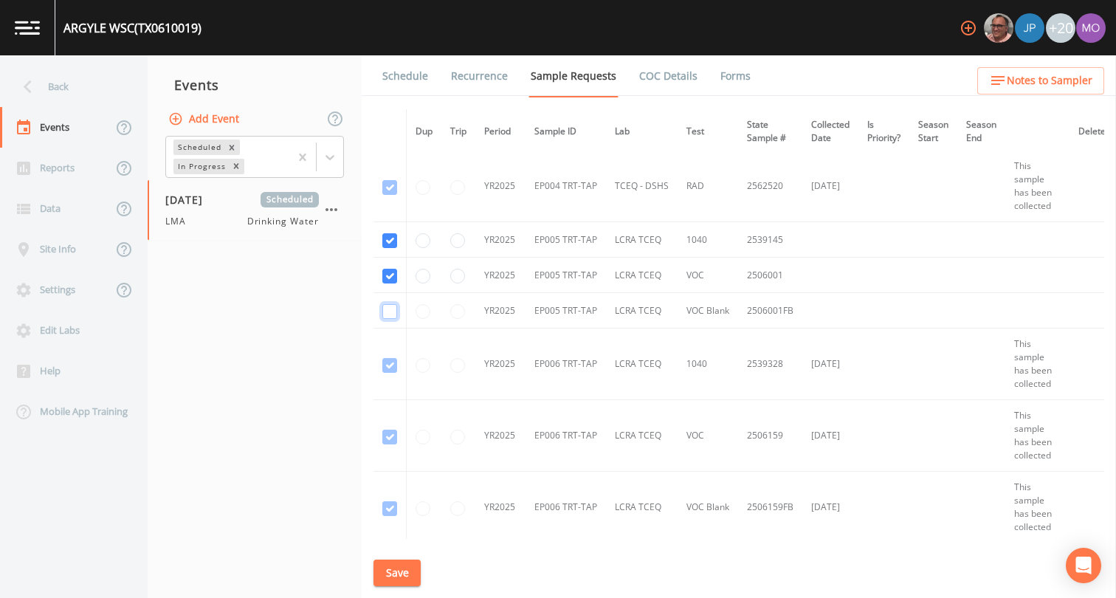
checkbox input "true"
click at [398, 571] on button "Save" at bounding box center [396, 572] width 47 height 27
click at [391, 74] on link "Schedule" at bounding box center [405, 75] width 50 height 41
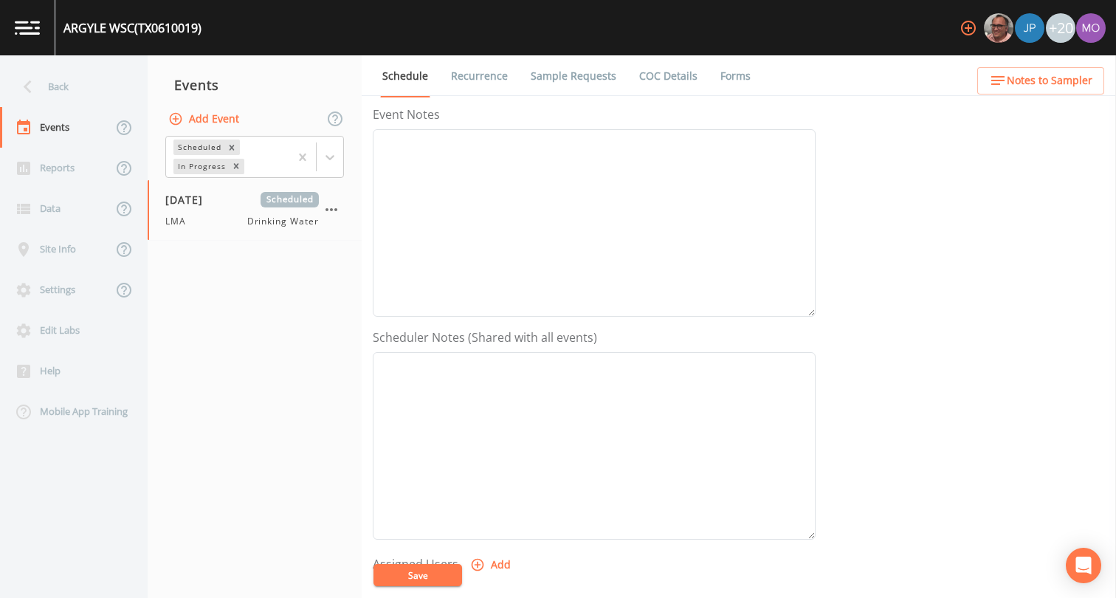
scroll to position [327, 0]
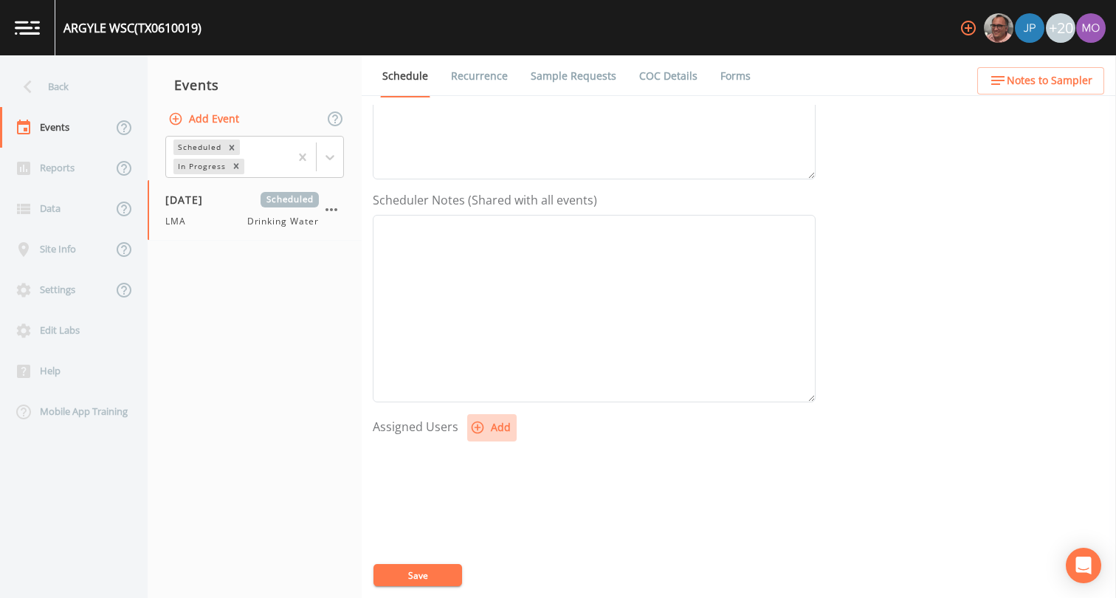
click at [488, 425] on button "Add" at bounding box center [491, 427] width 49 height 27
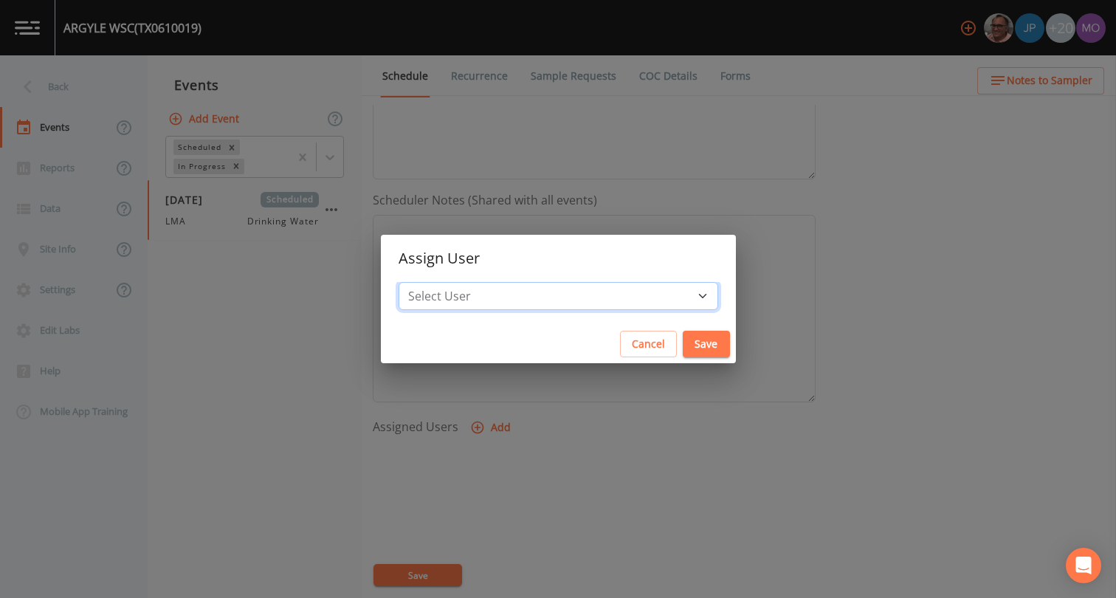
click at [544, 296] on select "Select User [PERSON_NAME] [PERSON_NAME] [PERSON_NAME] [PERSON_NAME] [PERSON_NAM…" at bounding box center [557, 296] width 319 height 28
select select "929757a4-3a67-412e-8a17-ec670da8541b"
click at [682, 346] on button "Save" at bounding box center [705, 344] width 47 height 27
select select
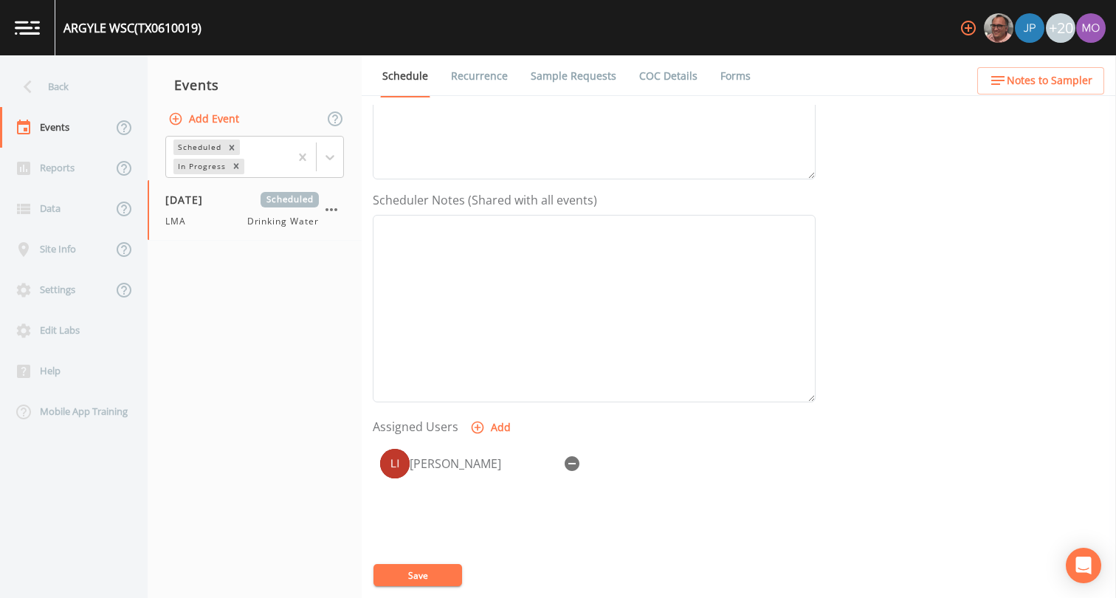
click at [432, 573] on button "Save" at bounding box center [417, 575] width 89 height 22
drag, startPoint x: 83, startPoint y: 114, endPoint x: 69, endPoint y: 91, distance: 26.2
click at [69, 91] on div "Back" at bounding box center [66, 86] width 133 height 41
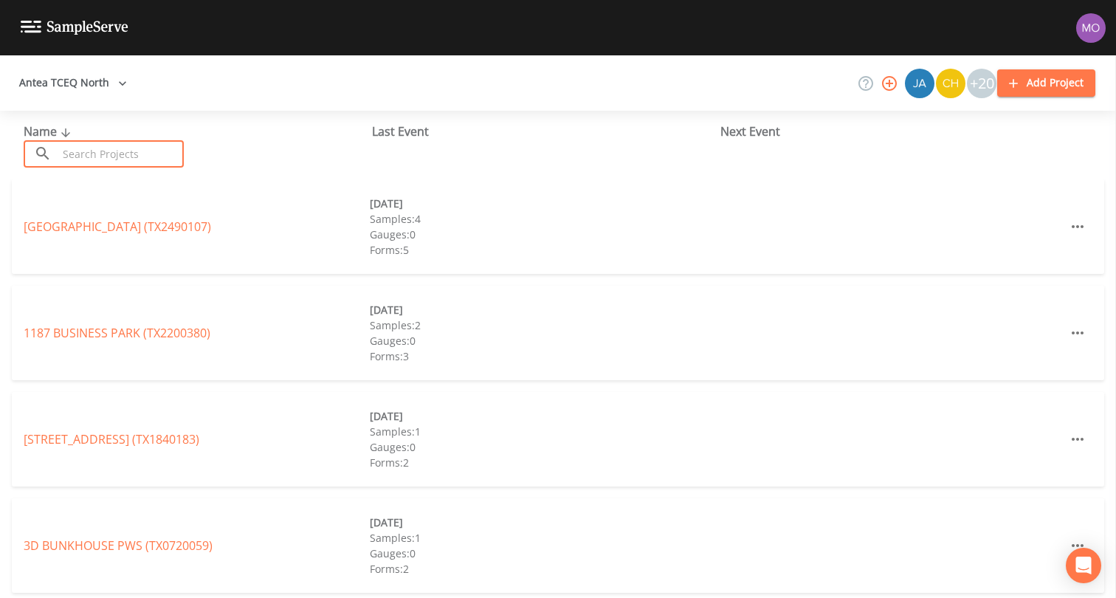
click at [105, 161] on input "text" at bounding box center [121, 153] width 126 height 27
paste input "TX0570040"
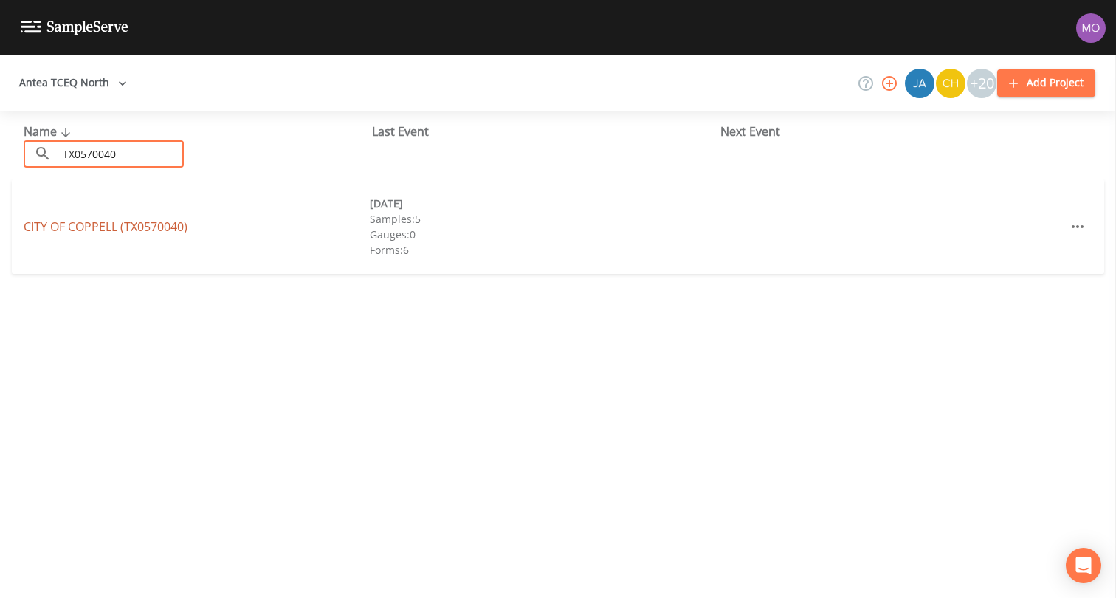
type input "TX0570040"
click at [140, 229] on link "CITY OF [GEOGRAPHIC_DATA] (TX0570040)" at bounding box center [106, 226] width 164 height 16
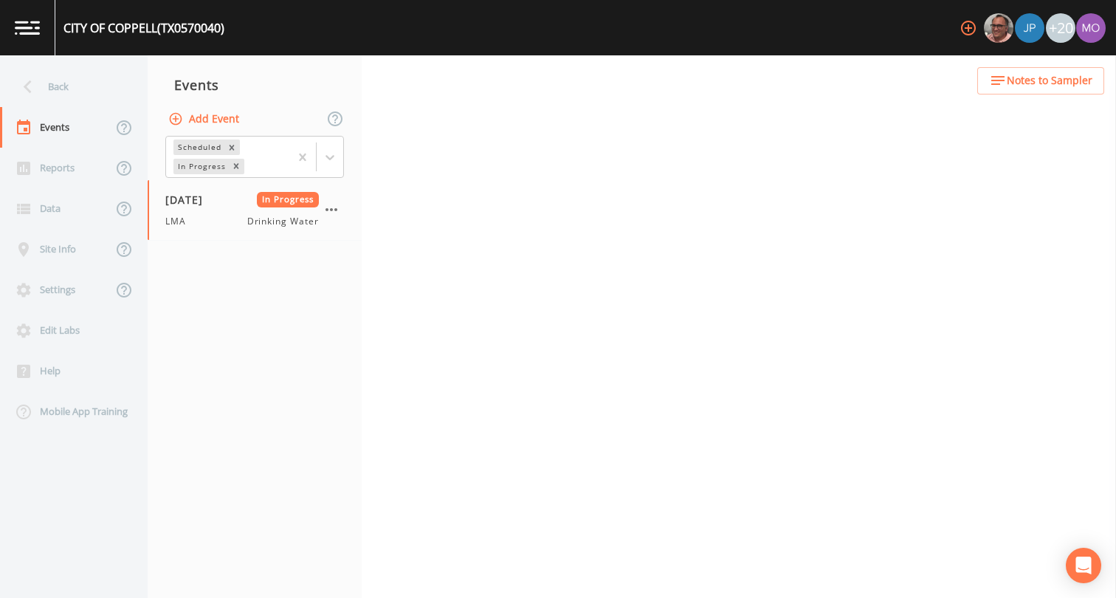
click at [218, 117] on button "Add Event" at bounding box center [205, 119] width 80 height 27
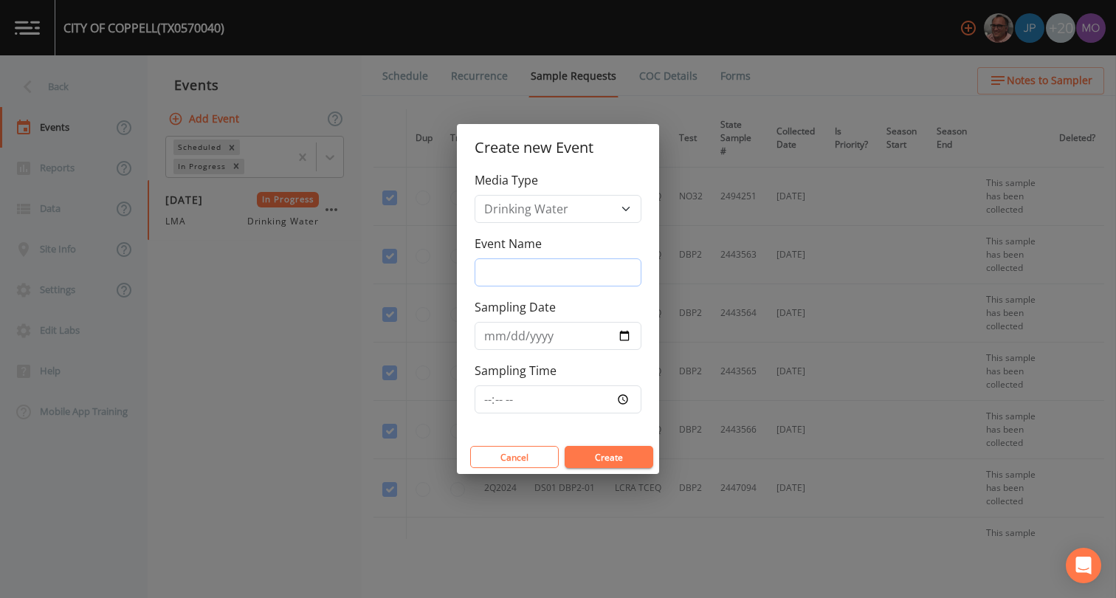
click at [592, 282] on input "Event Name" at bounding box center [557, 272] width 167 height 28
type input ";"
type input "LMA"
click at [620, 335] on input "Sampling Date" at bounding box center [557, 336] width 167 height 28
type input "[DATE]"
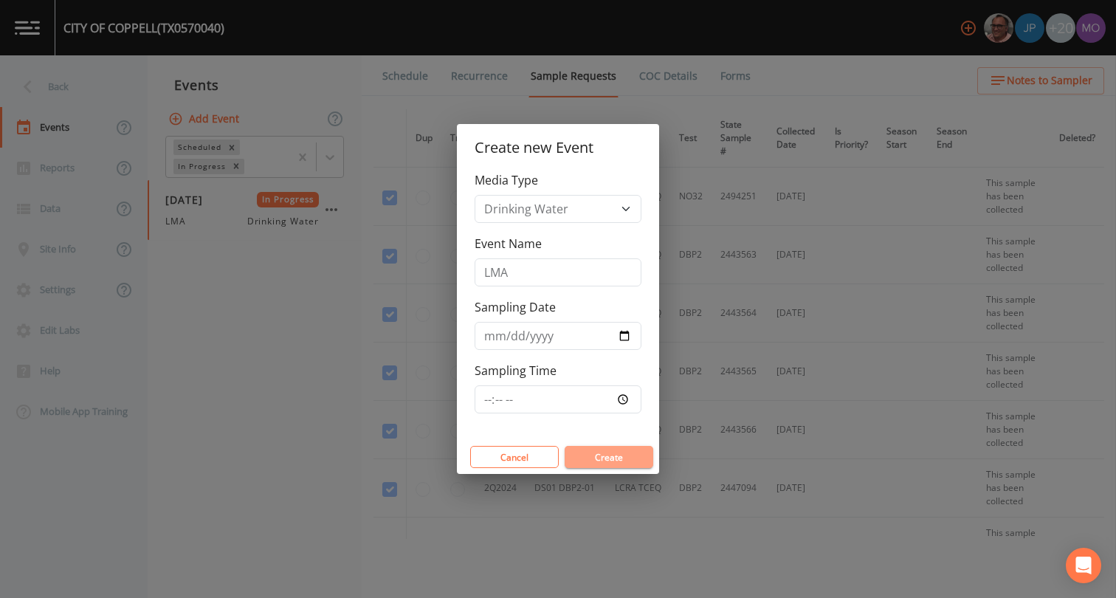
click at [591, 456] on button "Create" at bounding box center [608, 457] width 89 height 22
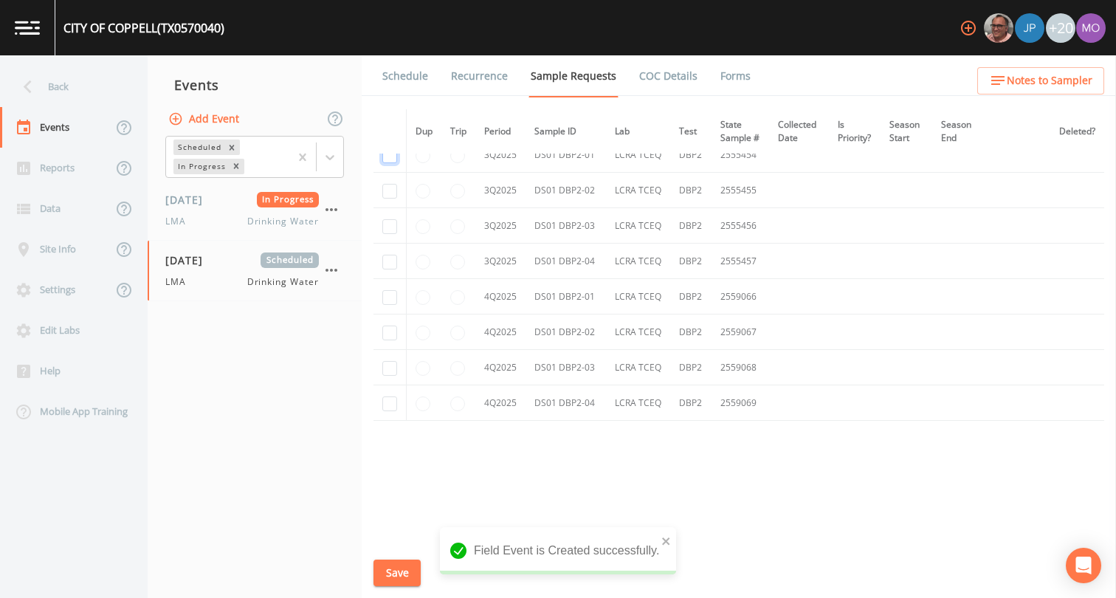
checkbox input "true"
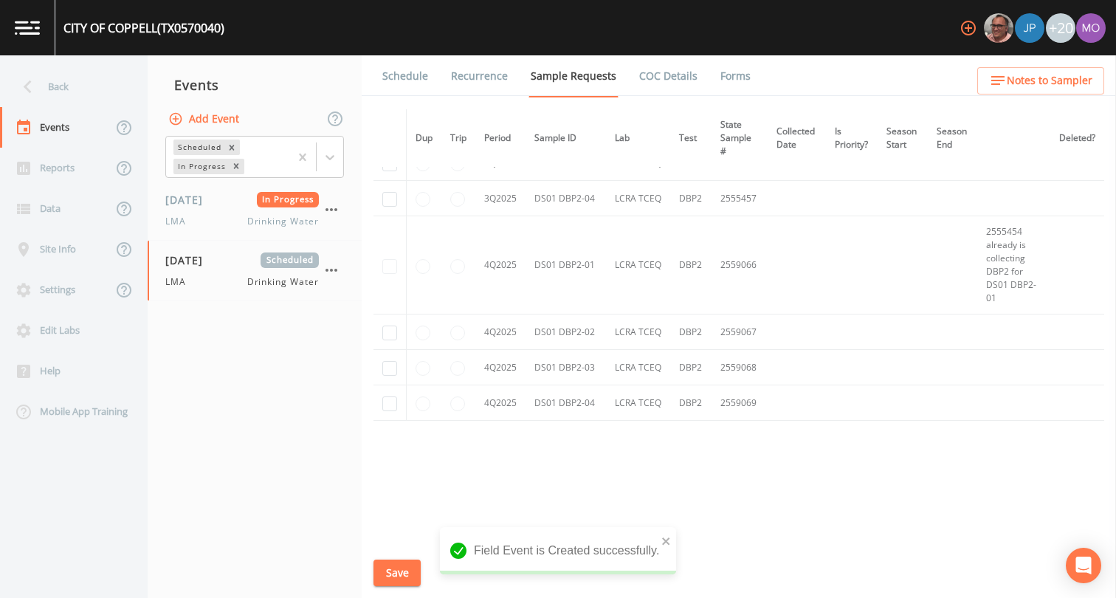
scroll to position [1352, 0]
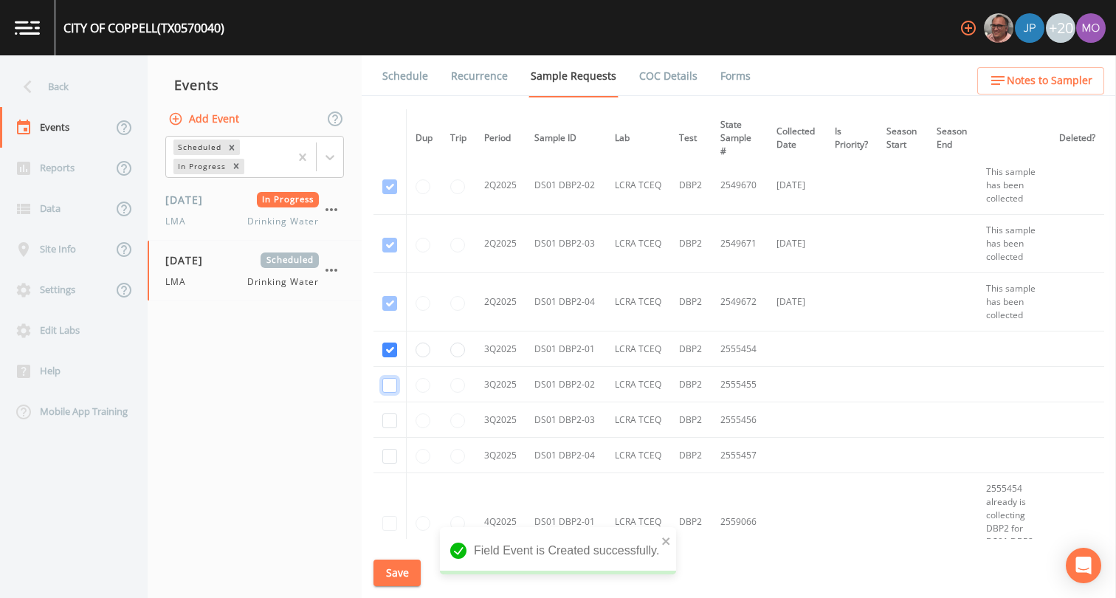
checkbox input "true"
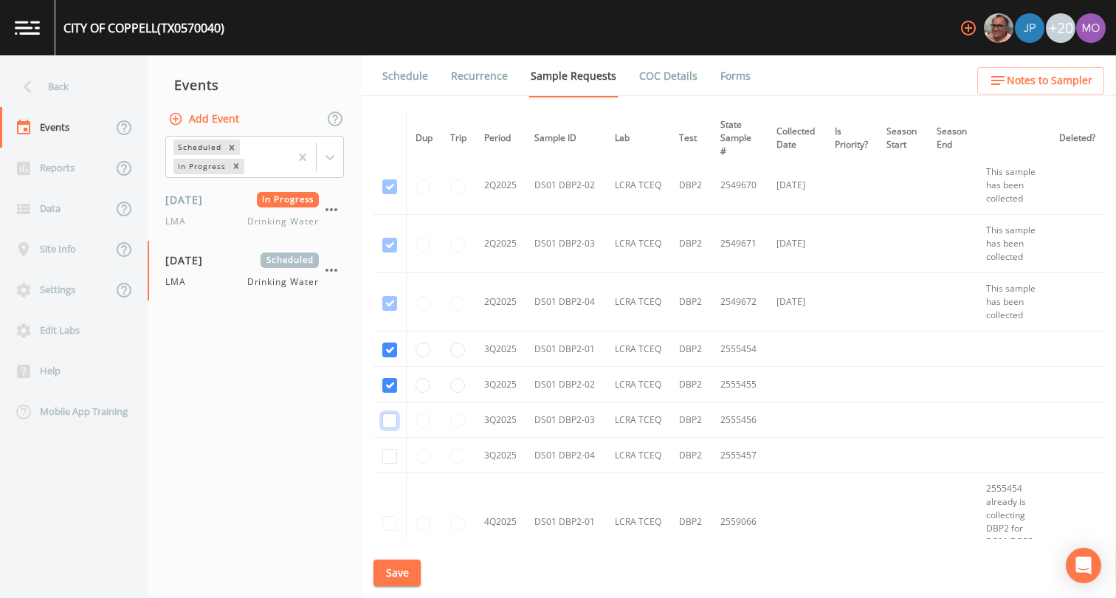
checkbox input "true"
click at [395, 571] on button "Save" at bounding box center [396, 572] width 47 height 27
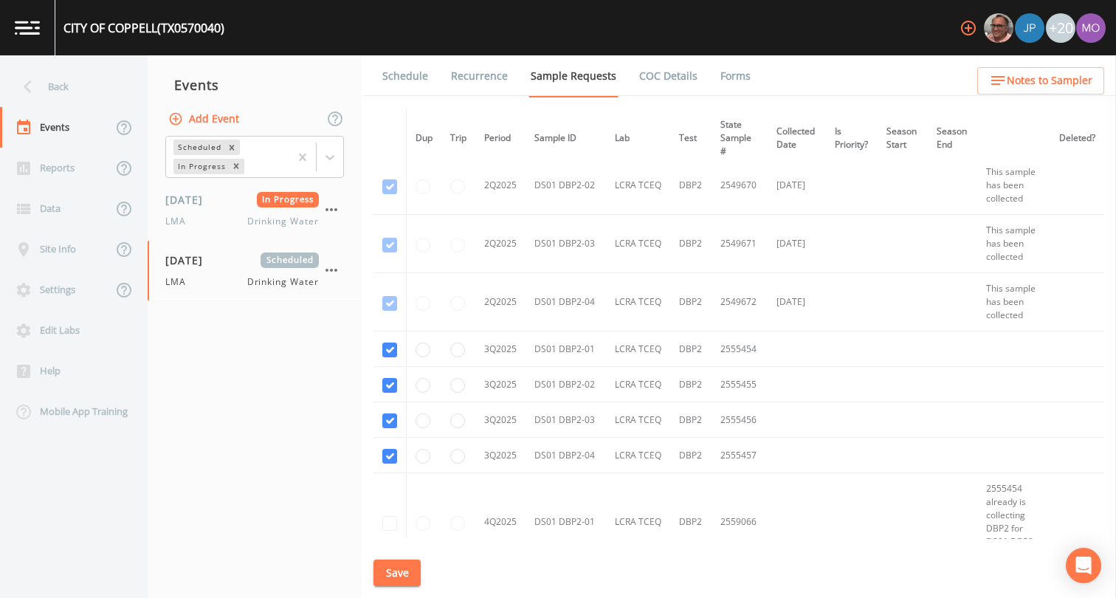
click at [401, 75] on link "Schedule" at bounding box center [405, 75] width 50 height 41
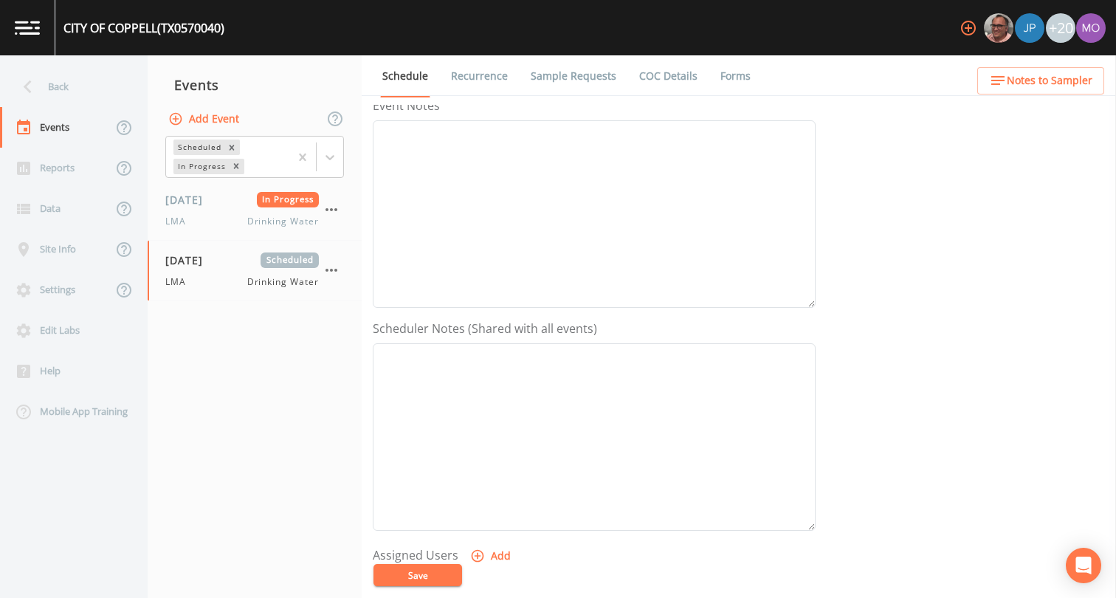
scroll to position [242, 0]
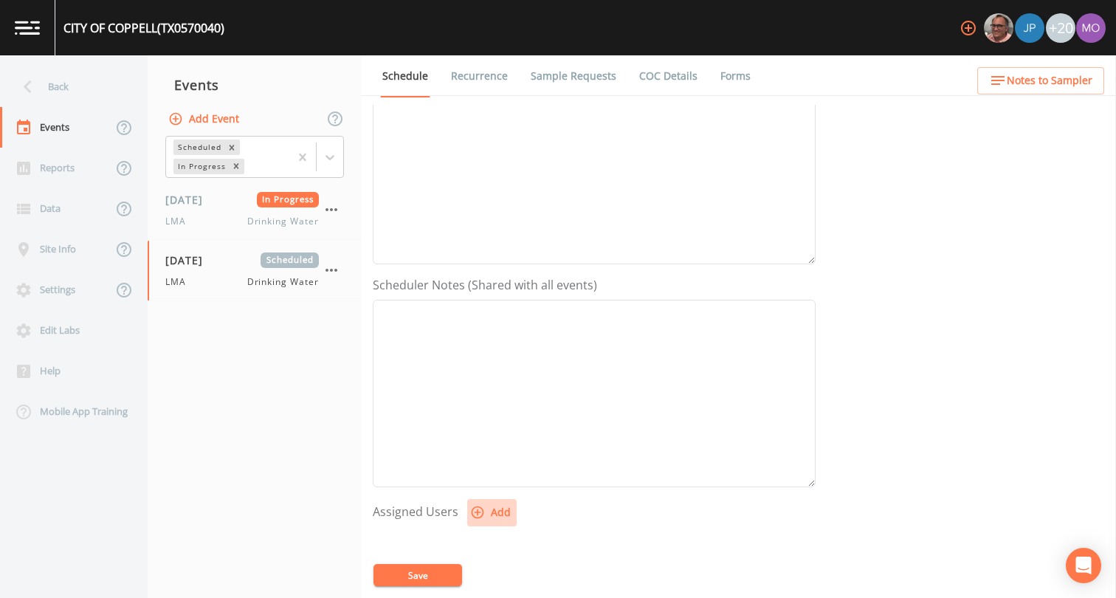
click at [481, 519] on icon "button" at bounding box center [477, 512] width 15 height 15
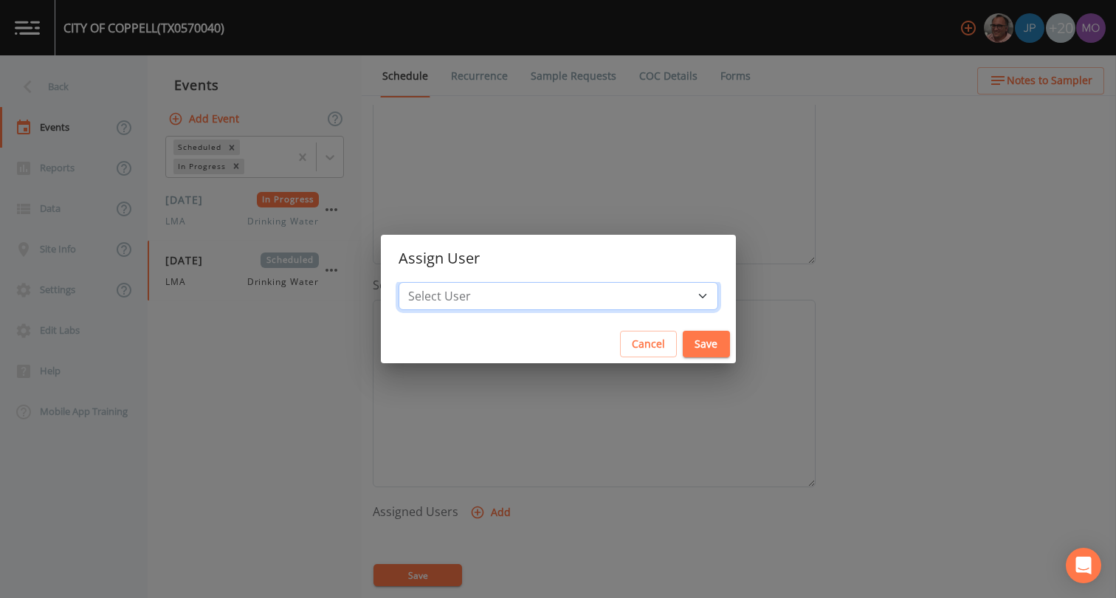
click at [568, 297] on select "Select User [PERSON_NAME] [PERSON_NAME] [PERSON_NAME] [PERSON_NAME] [PERSON_NAM…" at bounding box center [557, 296] width 319 height 28
select select "929757a4-3a67-412e-8a17-ec670da8541b"
click at [682, 342] on button "Save" at bounding box center [705, 344] width 47 height 27
select select
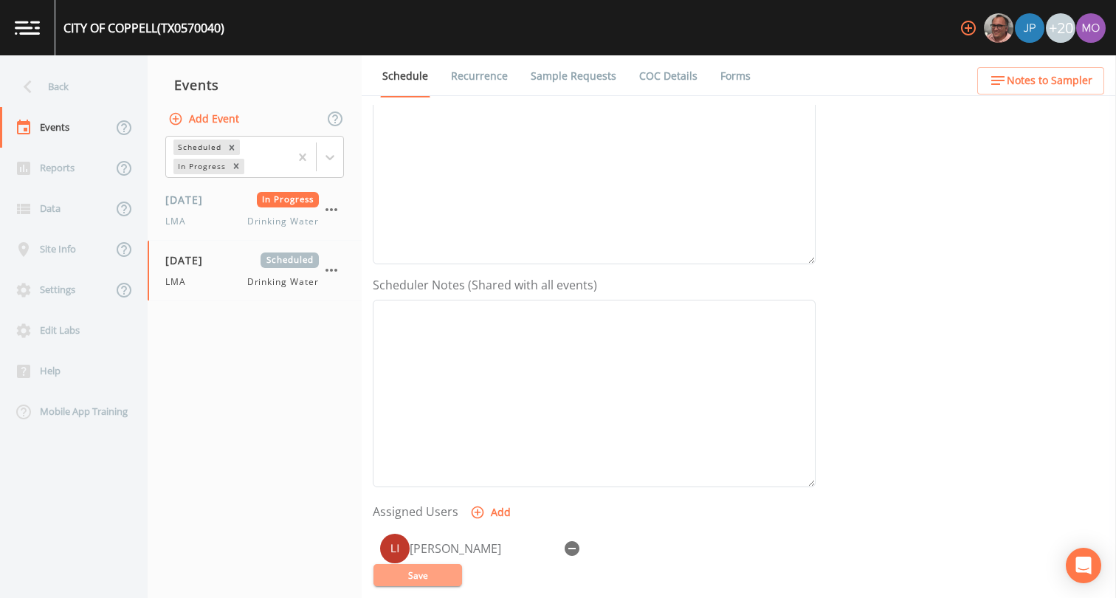
click at [444, 567] on button "Save" at bounding box center [417, 575] width 89 height 22
click at [80, 97] on div "Back" at bounding box center [66, 86] width 133 height 41
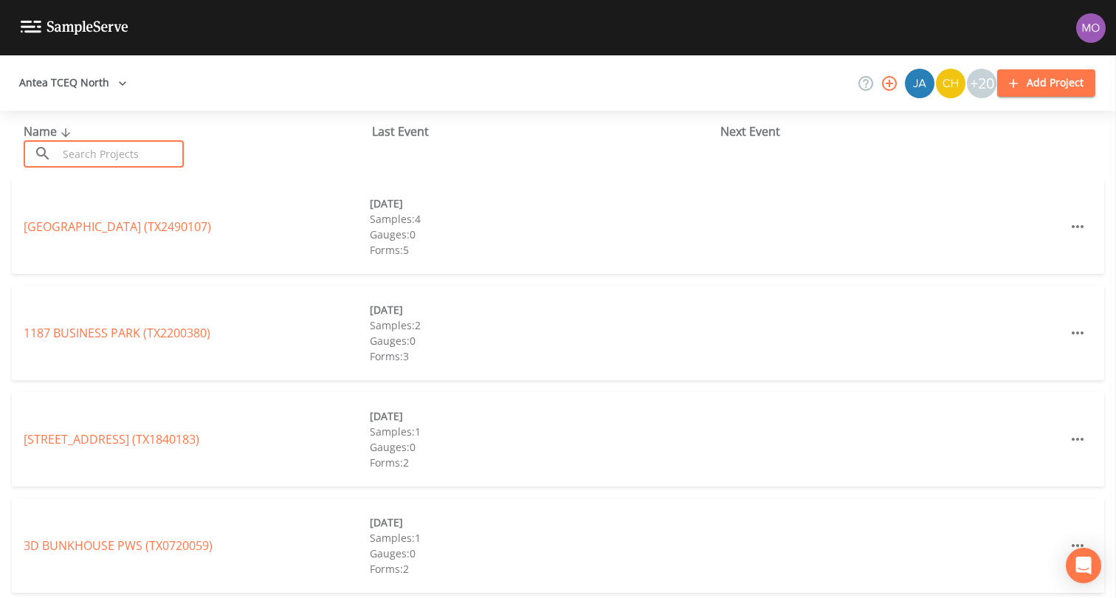
click at [157, 155] on input "text" at bounding box center [121, 153] width 126 height 27
paste input "TX2200013"
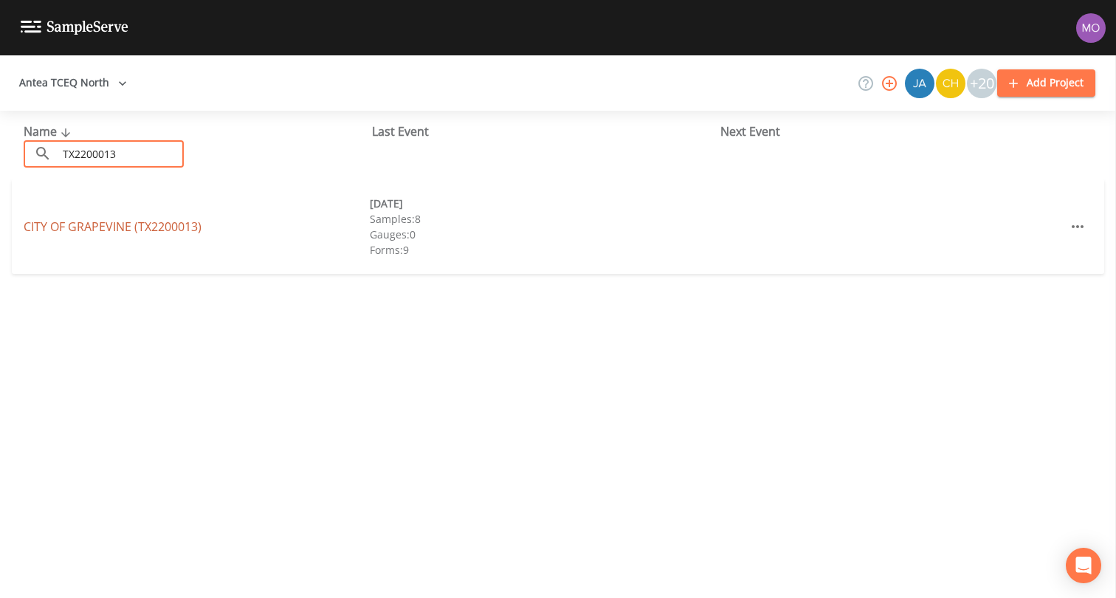
type input "TX2200013"
click at [161, 224] on link "CITY OF [GEOGRAPHIC_DATA] (TX2200013)" at bounding box center [113, 226] width 178 height 16
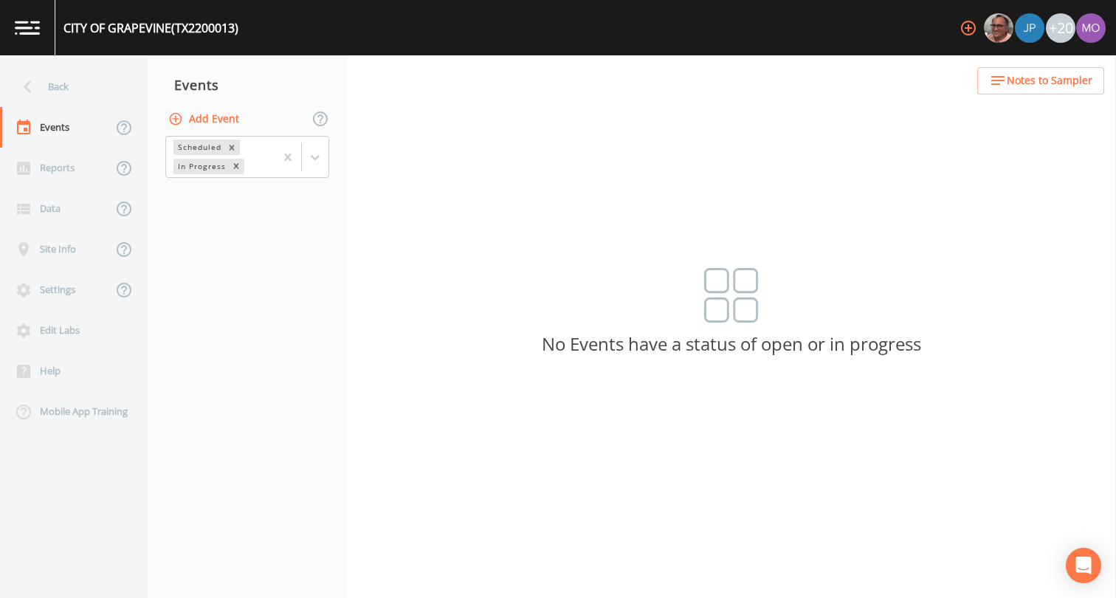
click at [208, 122] on button "Add Event" at bounding box center [205, 119] width 80 height 27
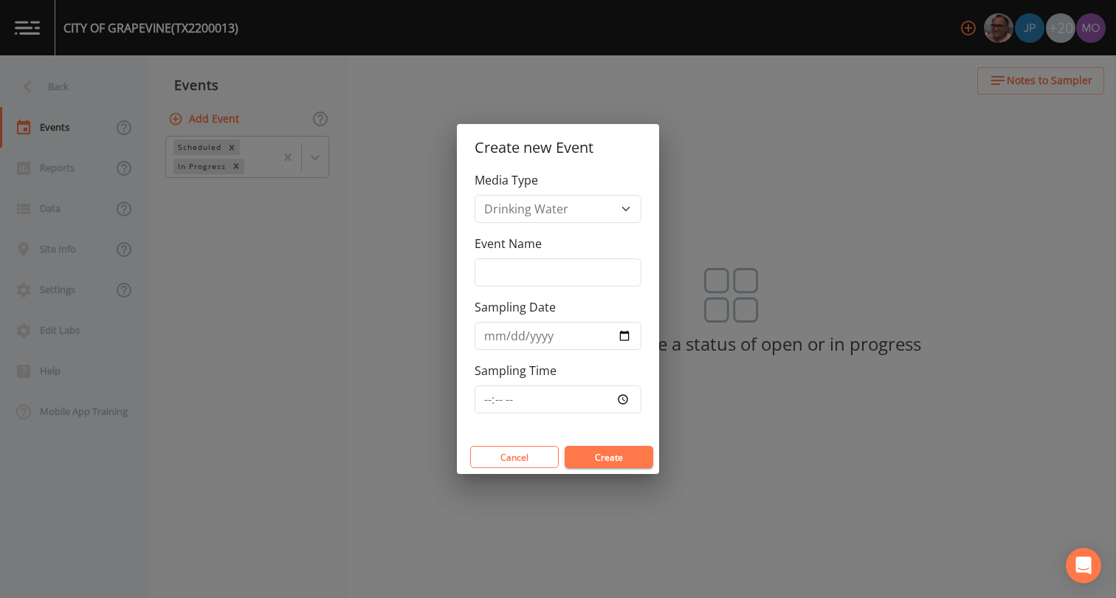
click at [61, 91] on div "Create new Event Media Type Drinking Water Event Name Sampling Date Sampling Ti…" at bounding box center [558, 299] width 1116 height 598
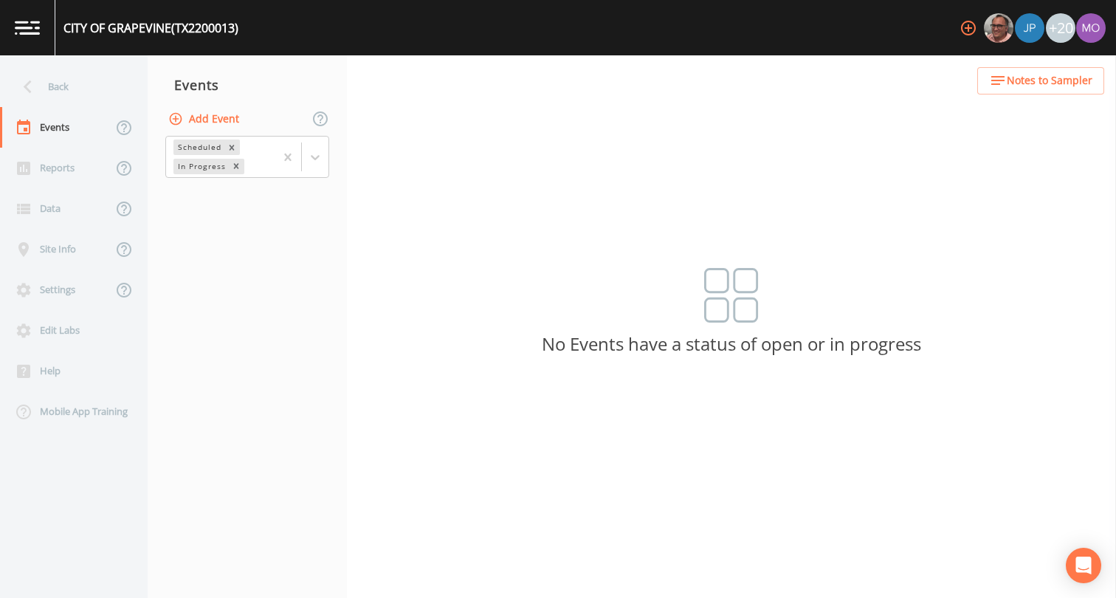
click at [61, 91] on div "Back" at bounding box center [66, 86] width 133 height 41
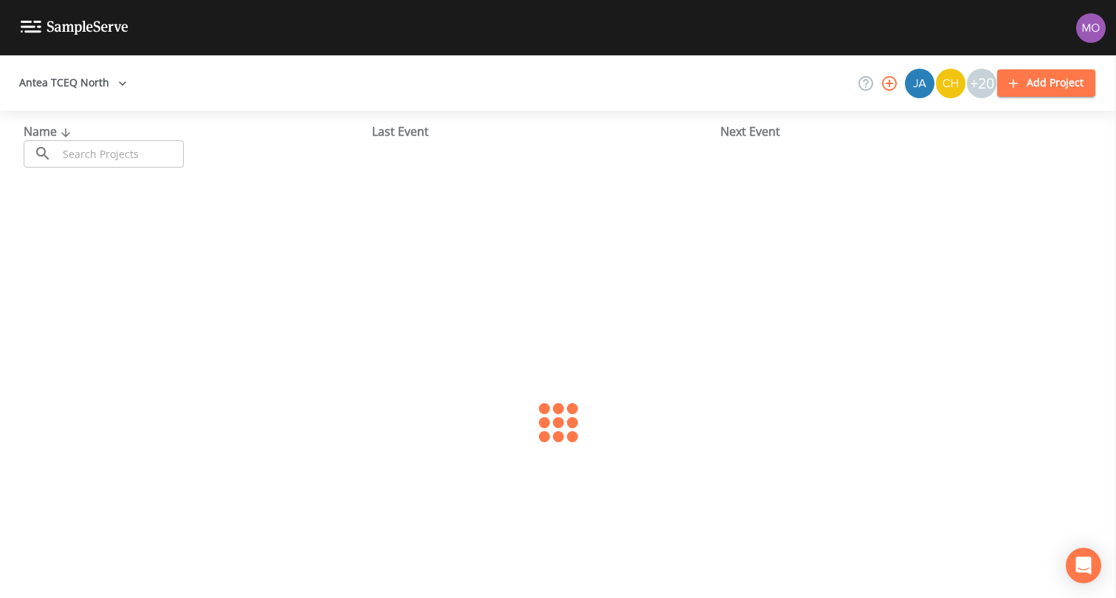
click at [106, 145] on input "text" at bounding box center [121, 153] width 126 height 27
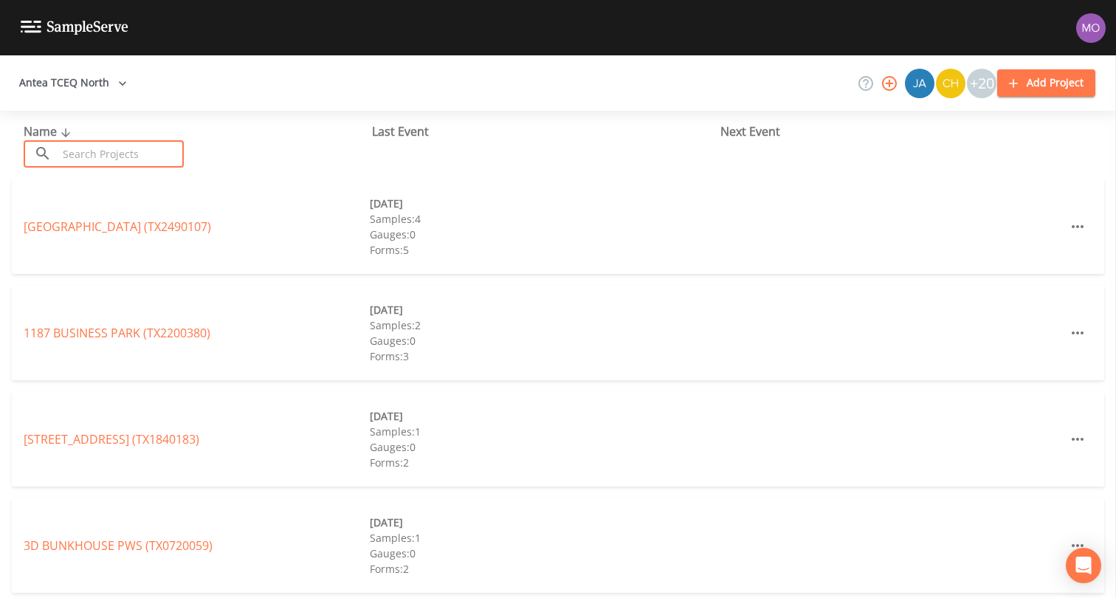
paste input "TX2200013"
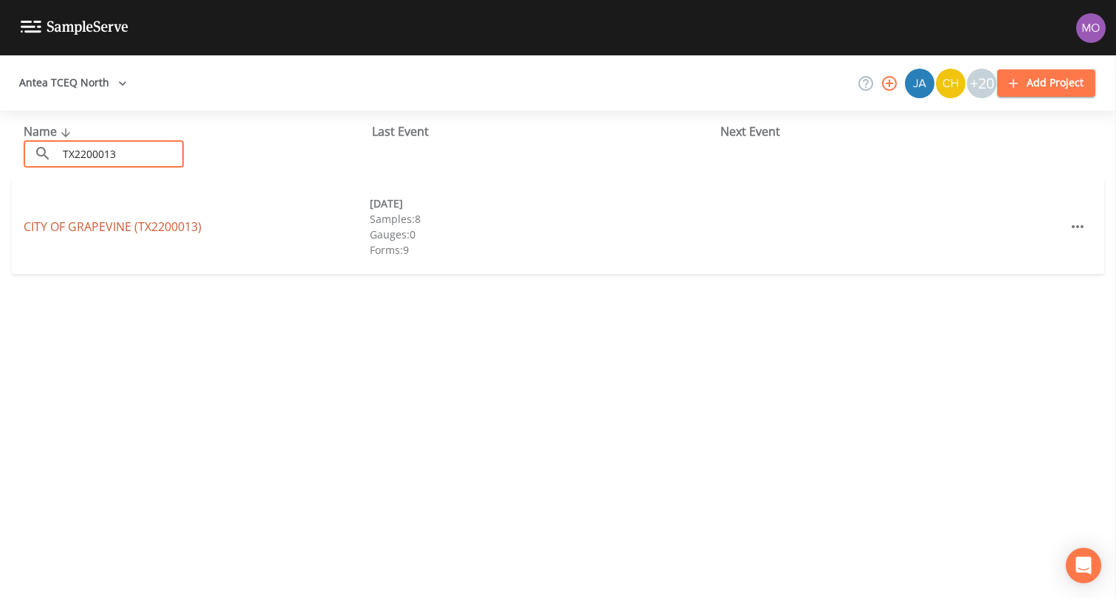
type input "TX2200013"
click at [148, 229] on link "CITY OF [GEOGRAPHIC_DATA] (TX2200013)" at bounding box center [113, 226] width 178 height 16
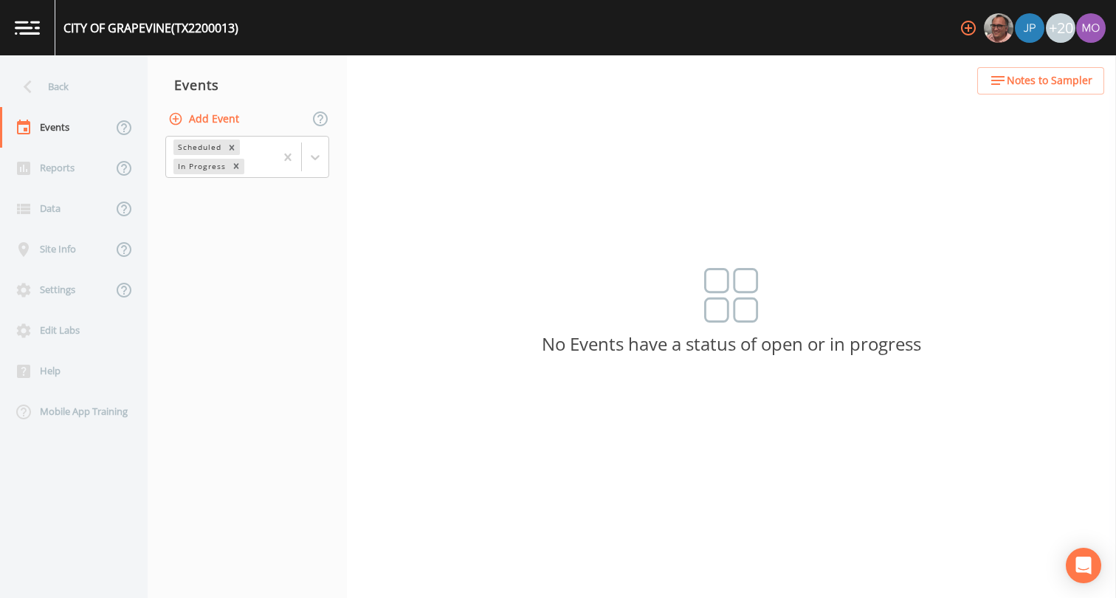
click at [213, 123] on button "Add Event" at bounding box center [205, 119] width 80 height 27
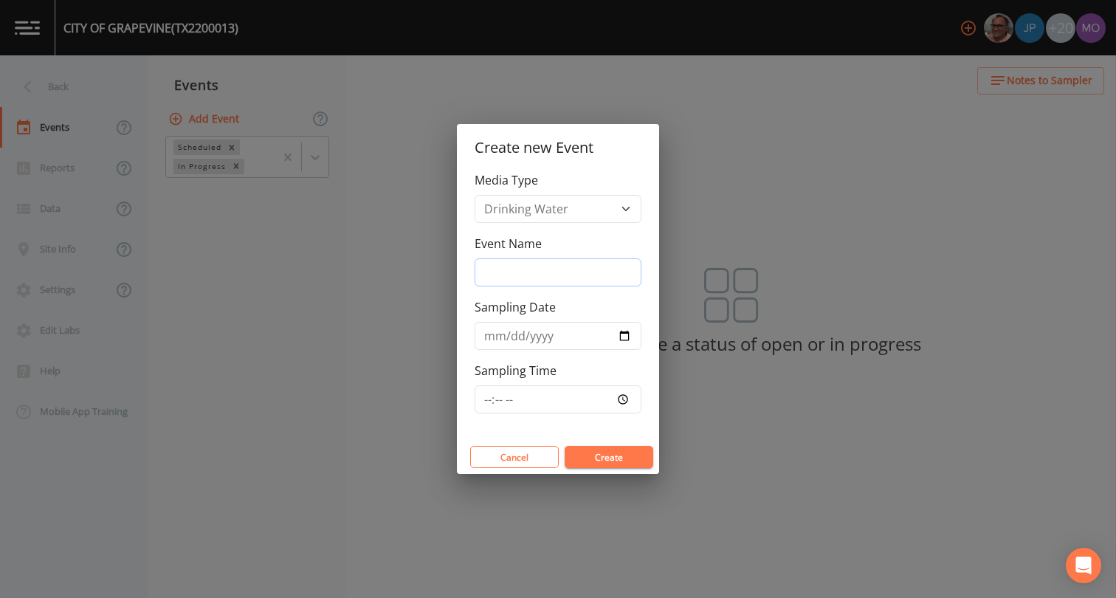
click at [557, 269] on input "Event Name" at bounding box center [557, 272] width 167 height 28
type input "LMA"
click at [621, 339] on input "Sampling Date" at bounding box center [557, 336] width 167 height 28
type input "[DATE]"
click at [606, 458] on button "Create" at bounding box center [608, 457] width 89 height 22
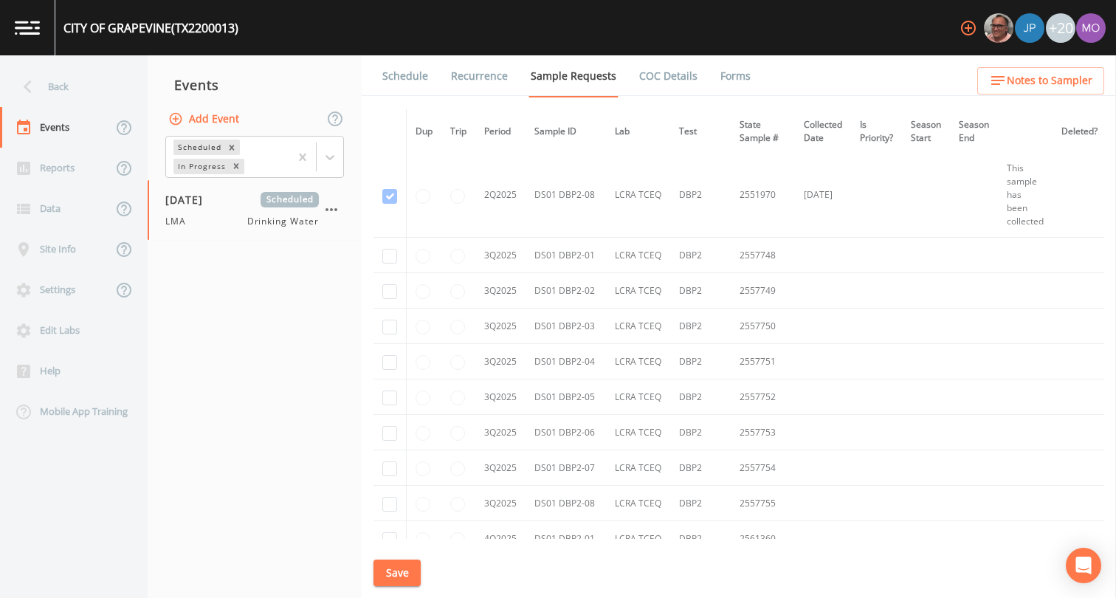
scroll to position [4969, 0]
checkbox input "true"
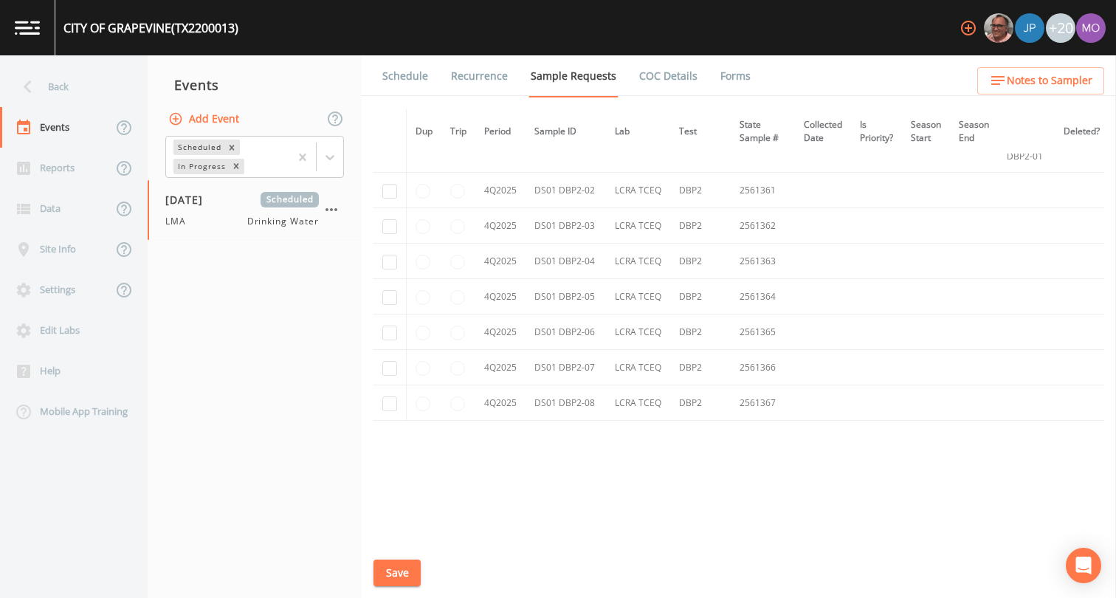
scroll to position [4259, 0]
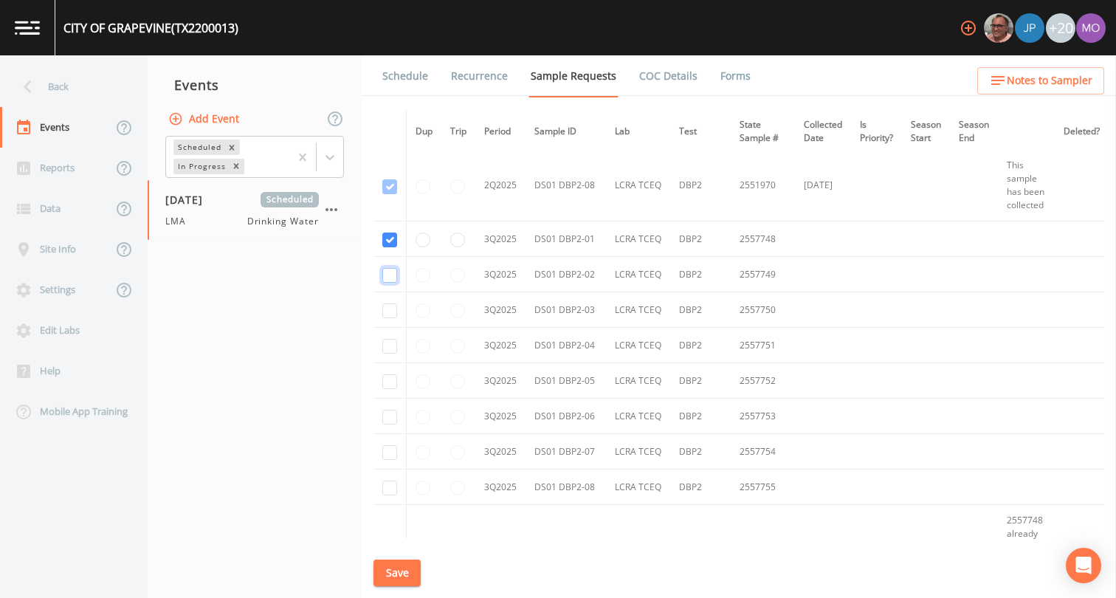
checkbox input "true"
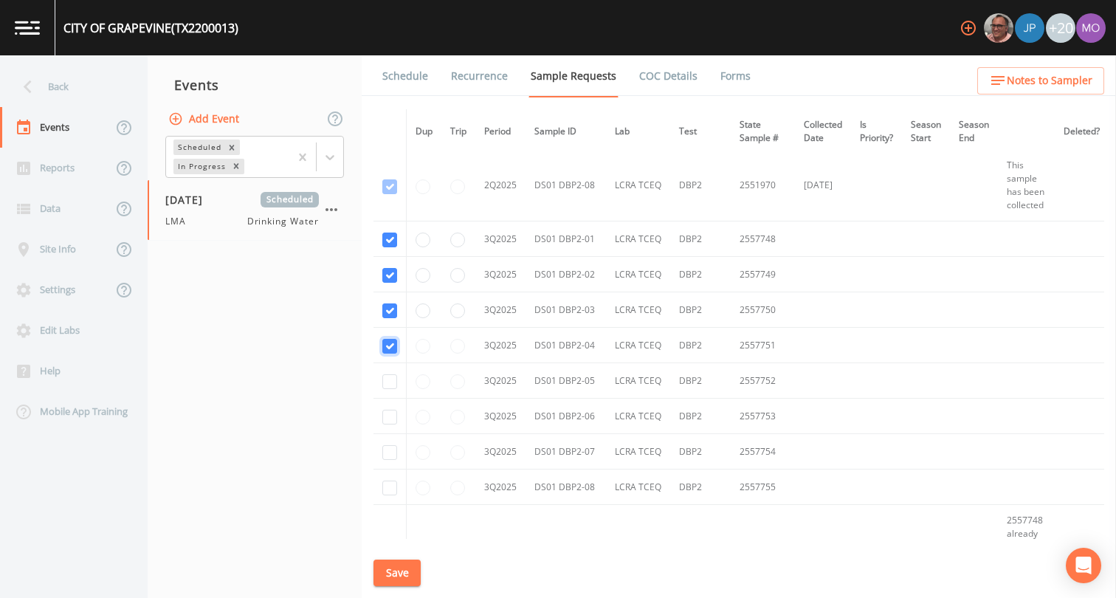
checkbox input "true"
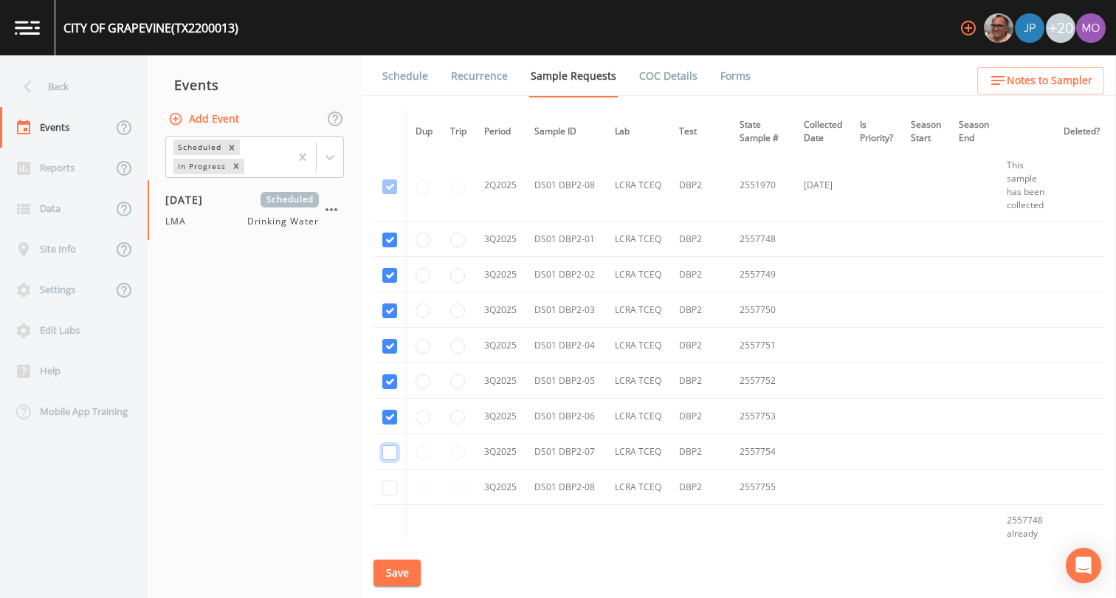
checkbox input "true"
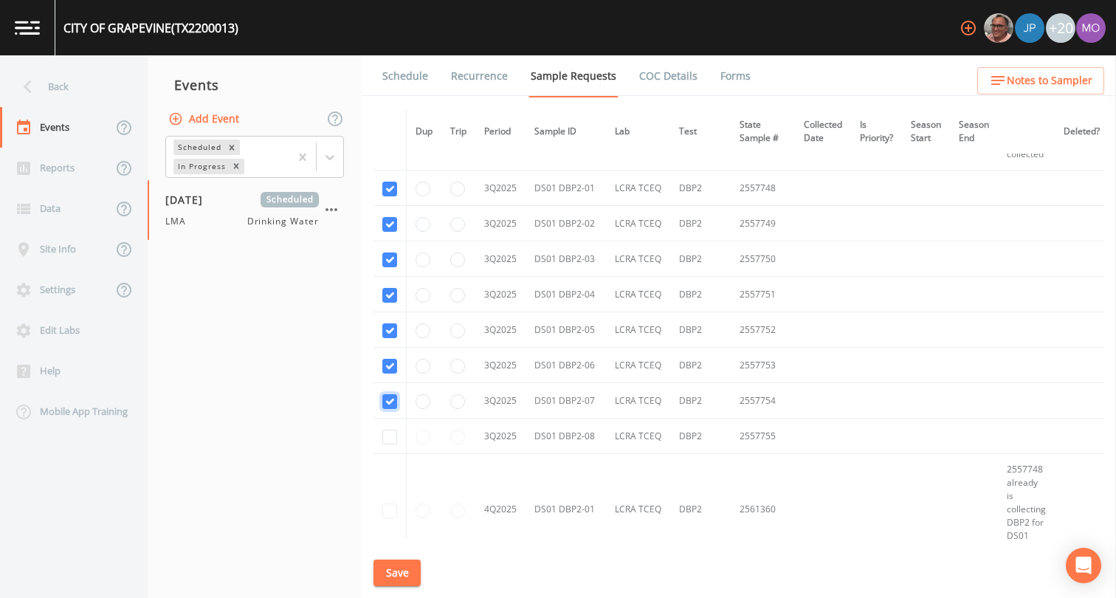
scroll to position [4310, 0]
checkbox input "true"
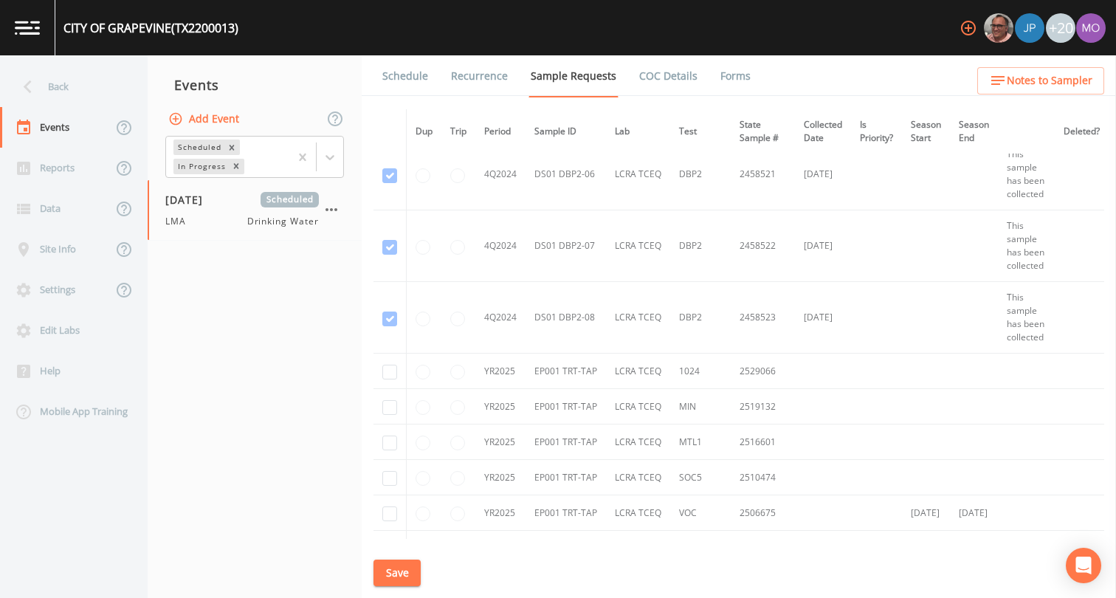
scroll to position [2752, 0]
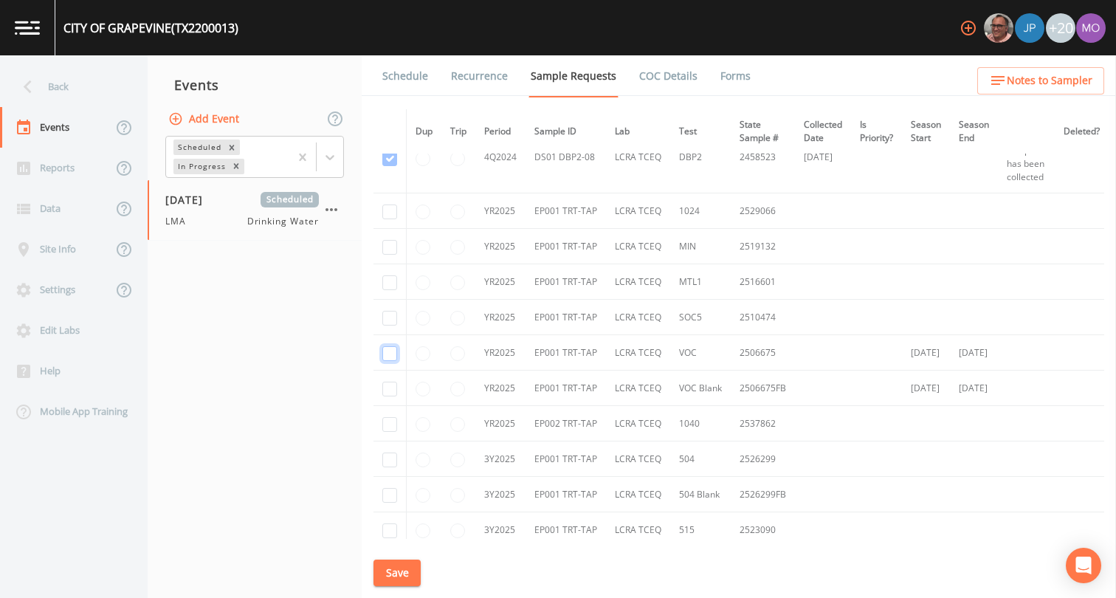
checkbox input "true"
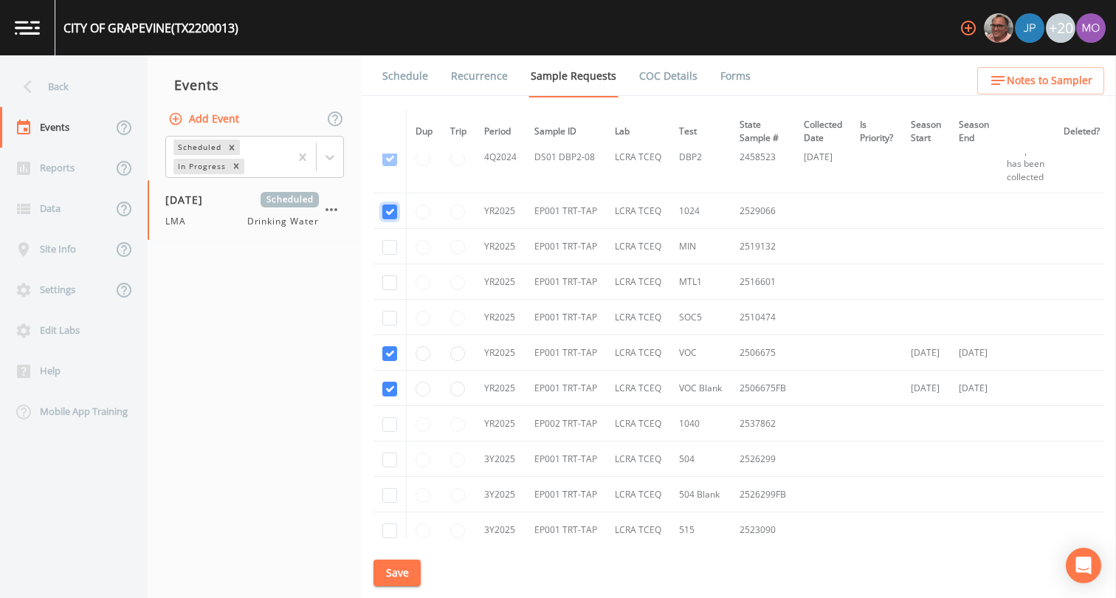
checkbox input "true"
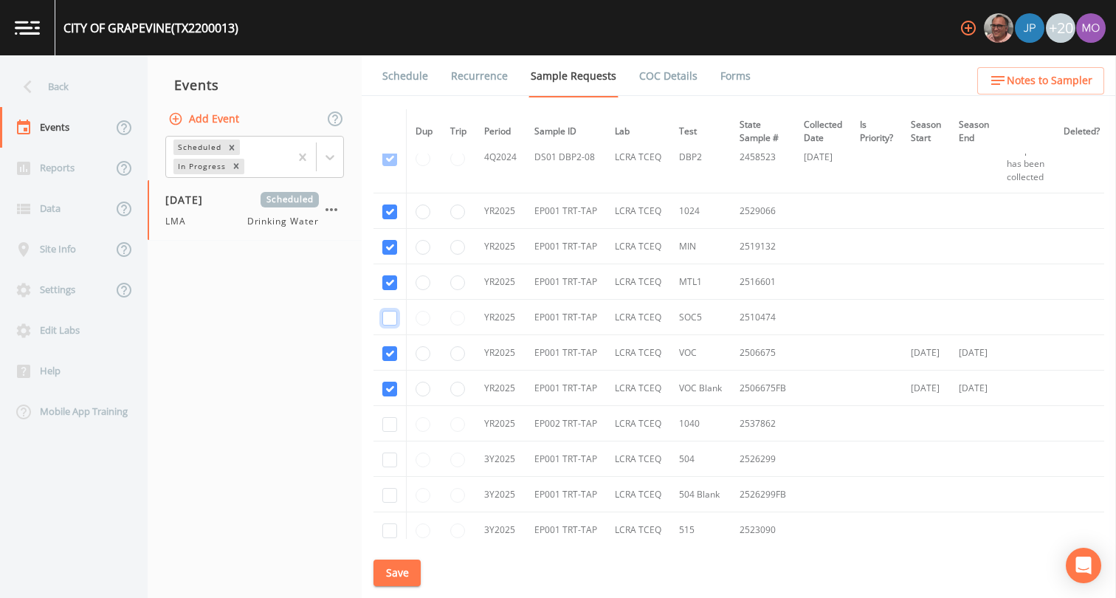
checkbox input "true"
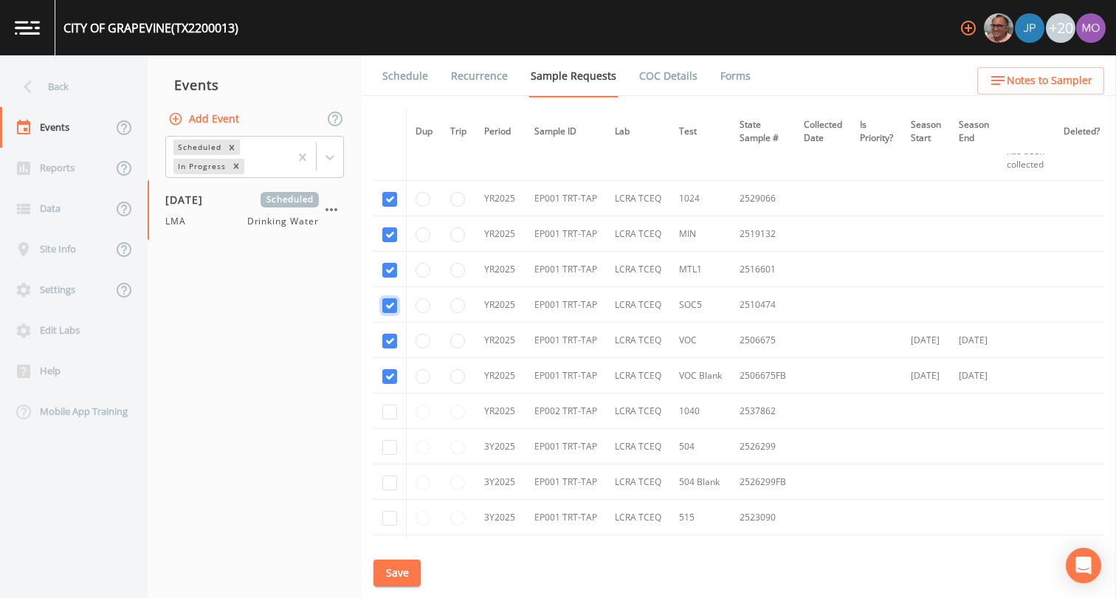
scroll to position [2763, 0]
click at [389, 449] on input "checkbox" at bounding box center [389, 448] width 15 height 15
checkbox input "true"
click at [388, 486] on input "checkbox" at bounding box center [389, 484] width 15 height 15
checkbox input "true"
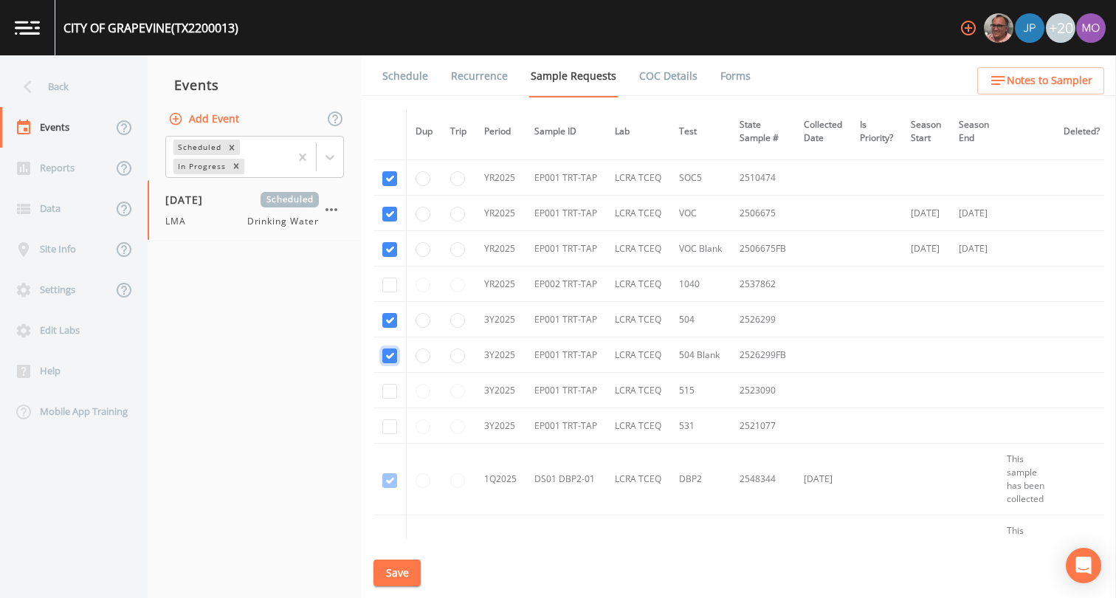
scroll to position [2896, 0]
click at [390, 387] on input "checkbox" at bounding box center [389, 386] width 15 height 15
checkbox input "true"
click at [390, 433] on td at bounding box center [389, 421] width 33 height 35
click at [390, 423] on input "checkbox" at bounding box center [389, 422] width 15 height 15
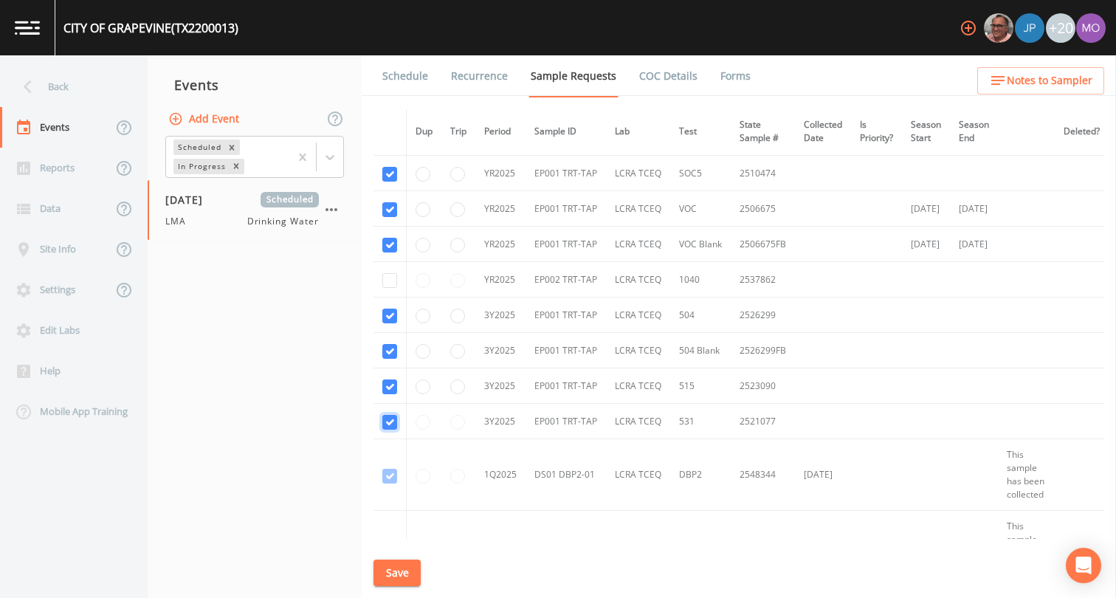
checkbox input "true"
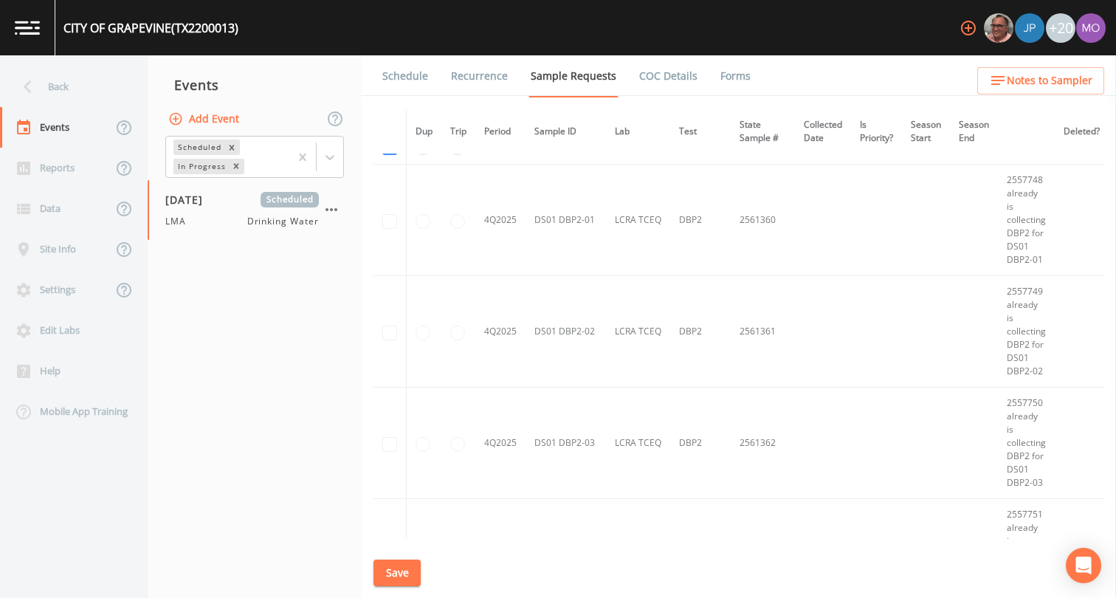
scroll to position [4880, 0]
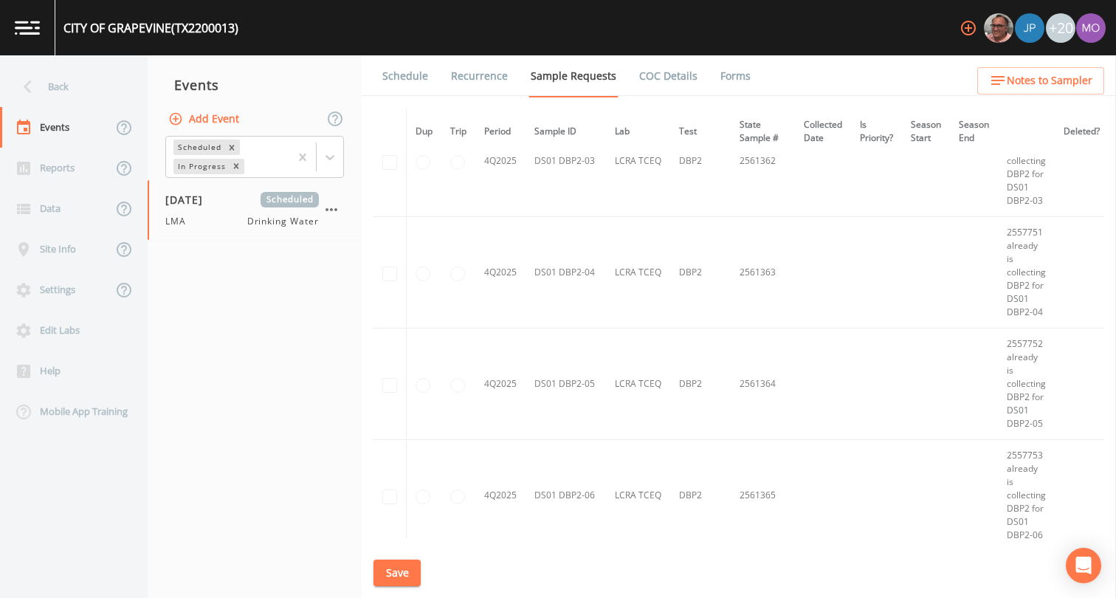
click at [390, 576] on button "Save" at bounding box center [396, 572] width 47 height 27
click at [407, 83] on link "Schedule" at bounding box center [405, 75] width 50 height 41
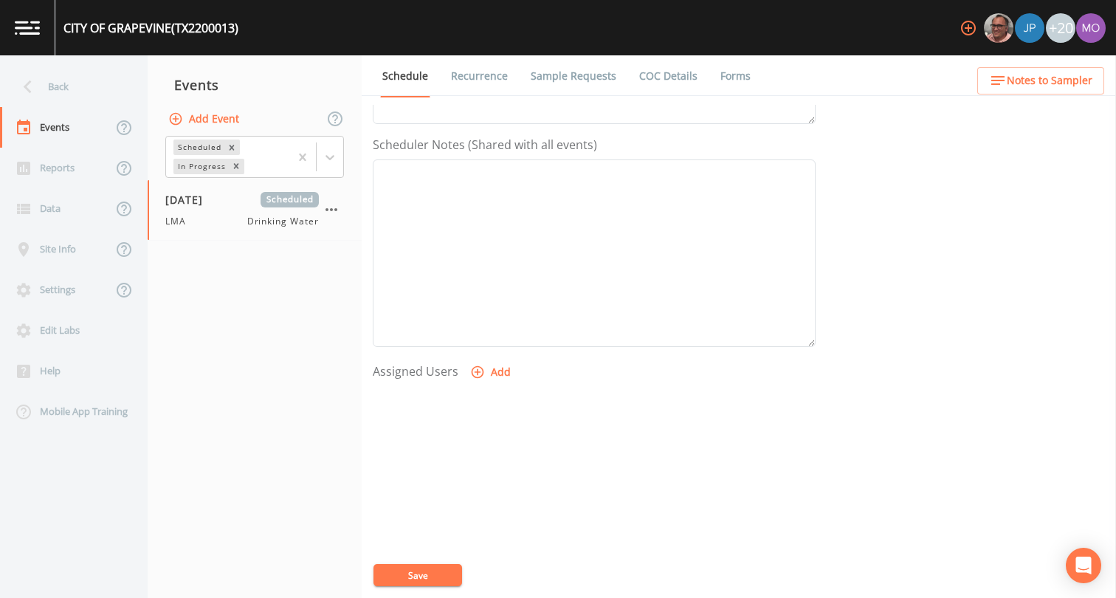
scroll to position [443, 0]
click at [483, 321] on button "Add" at bounding box center [491, 311] width 49 height 27
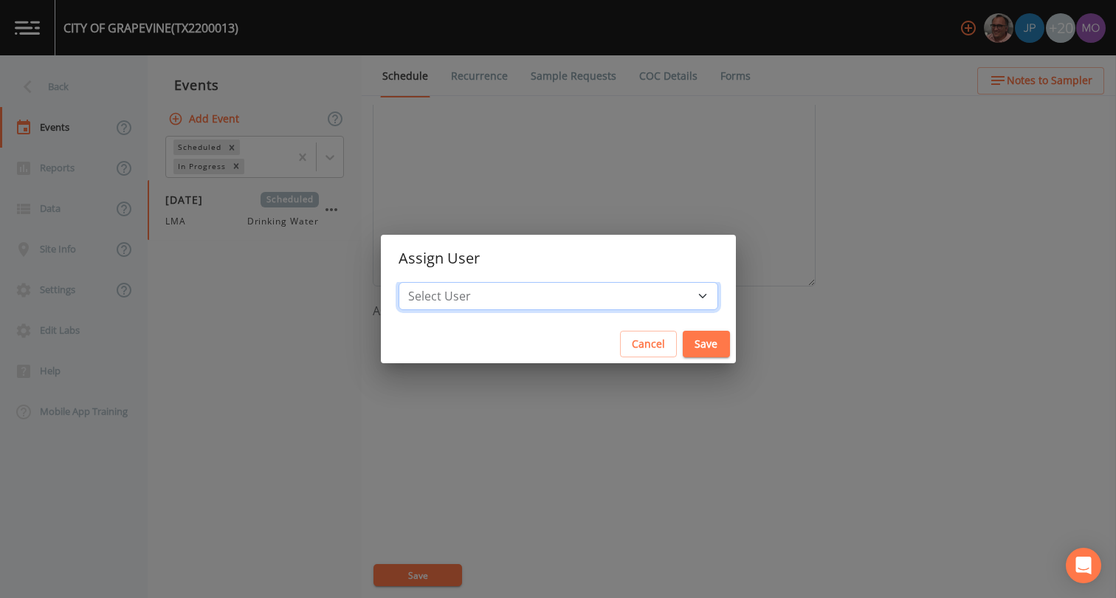
click at [499, 291] on select "Select User [PERSON_NAME] [PERSON_NAME] [PERSON_NAME] [PERSON_NAME] [PERSON_NAM…" at bounding box center [557, 296] width 319 height 28
select select "929757a4-3a67-412e-8a17-ec670da8541b"
click at [675, 335] on div "Cancel Save" at bounding box center [558, 344] width 355 height 39
click at [682, 336] on button "Save" at bounding box center [705, 344] width 47 height 27
select select
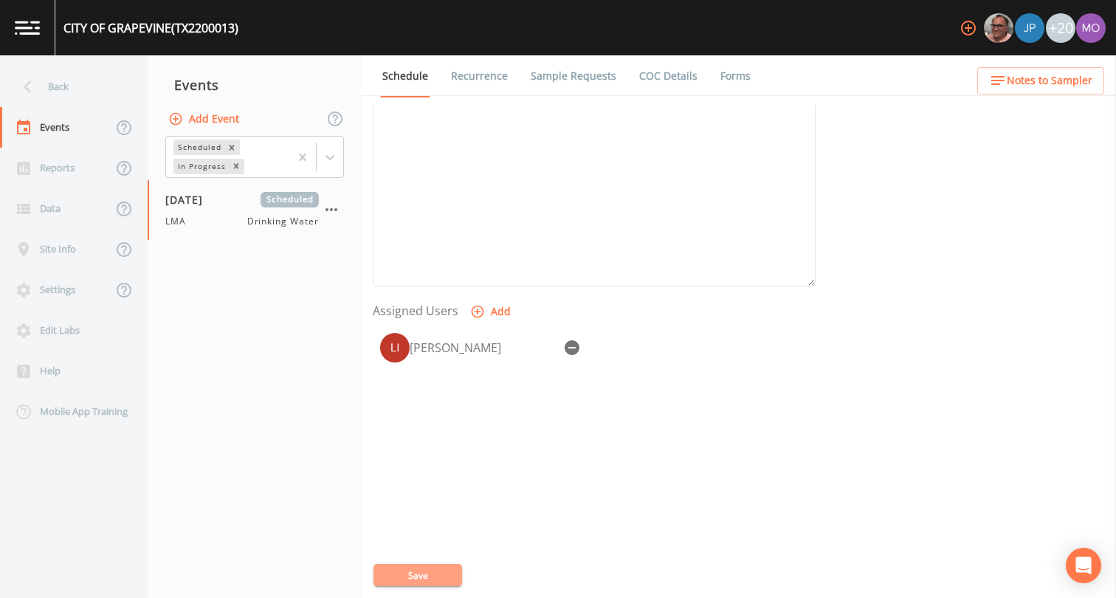
click at [418, 576] on button "Save" at bounding box center [417, 575] width 89 height 22
click at [405, 577] on button "Save" at bounding box center [417, 575] width 89 height 22
click at [83, 84] on div "Back" at bounding box center [66, 86] width 133 height 41
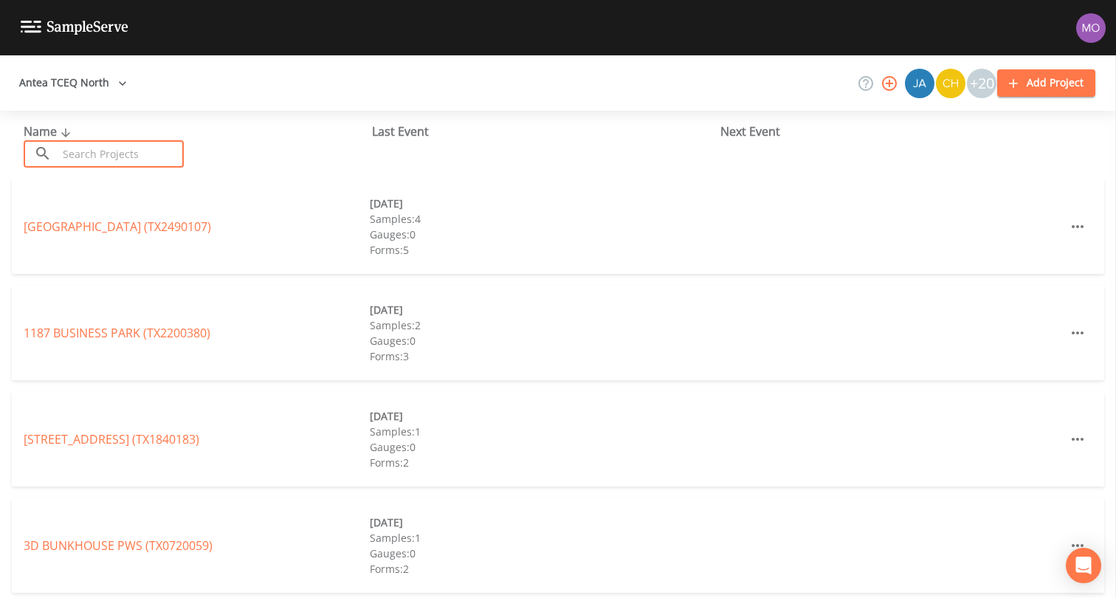
click at [77, 161] on input "text" at bounding box center [121, 153] width 126 height 27
paste input "TX0570040"
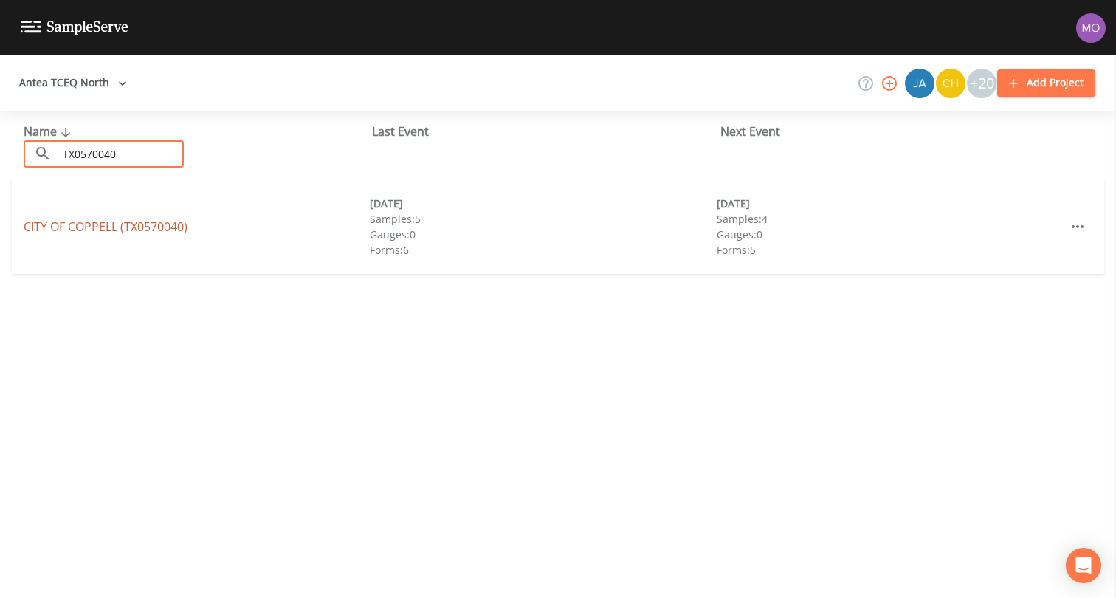
type input "TX0570040"
click at [95, 234] on link "CITY OF [GEOGRAPHIC_DATA] (TX0570040)" at bounding box center [106, 226] width 164 height 16
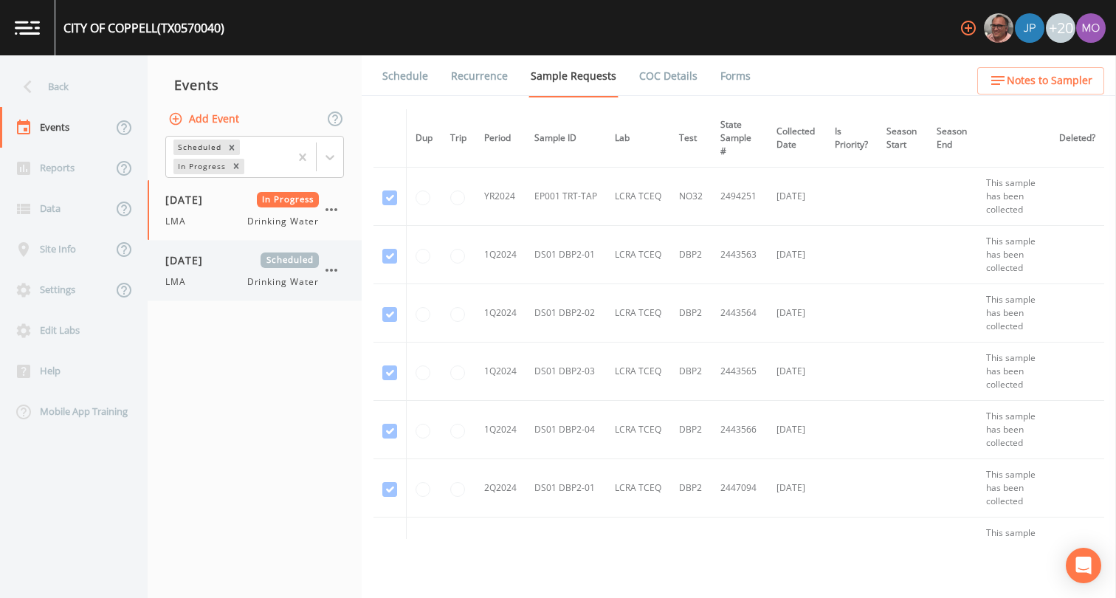
click at [190, 289] on div "[DATE] Scheduled LMA Drinking Water" at bounding box center [255, 271] width 214 height 60
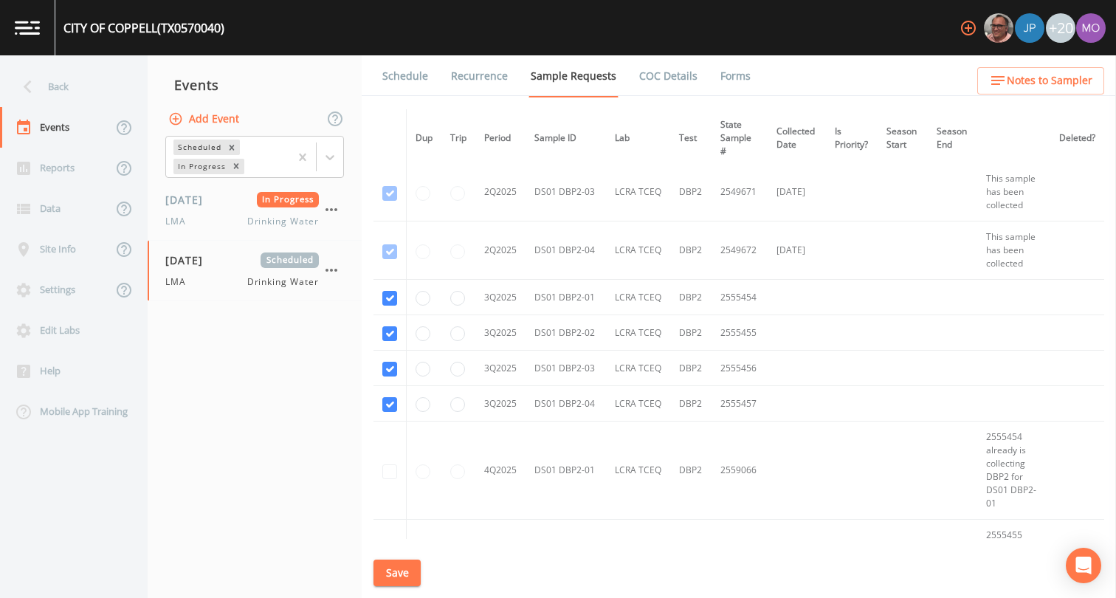
scroll to position [1411, 0]
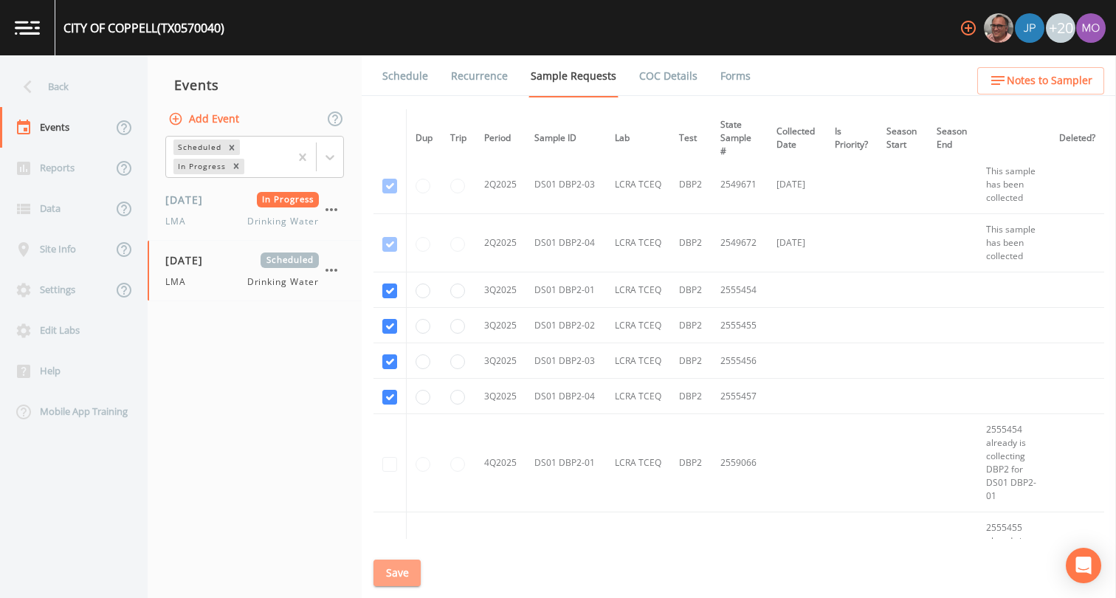
click at [407, 567] on button "Save" at bounding box center [396, 572] width 47 height 27
